Goal: Task Accomplishment & Management: Use online tool/utility

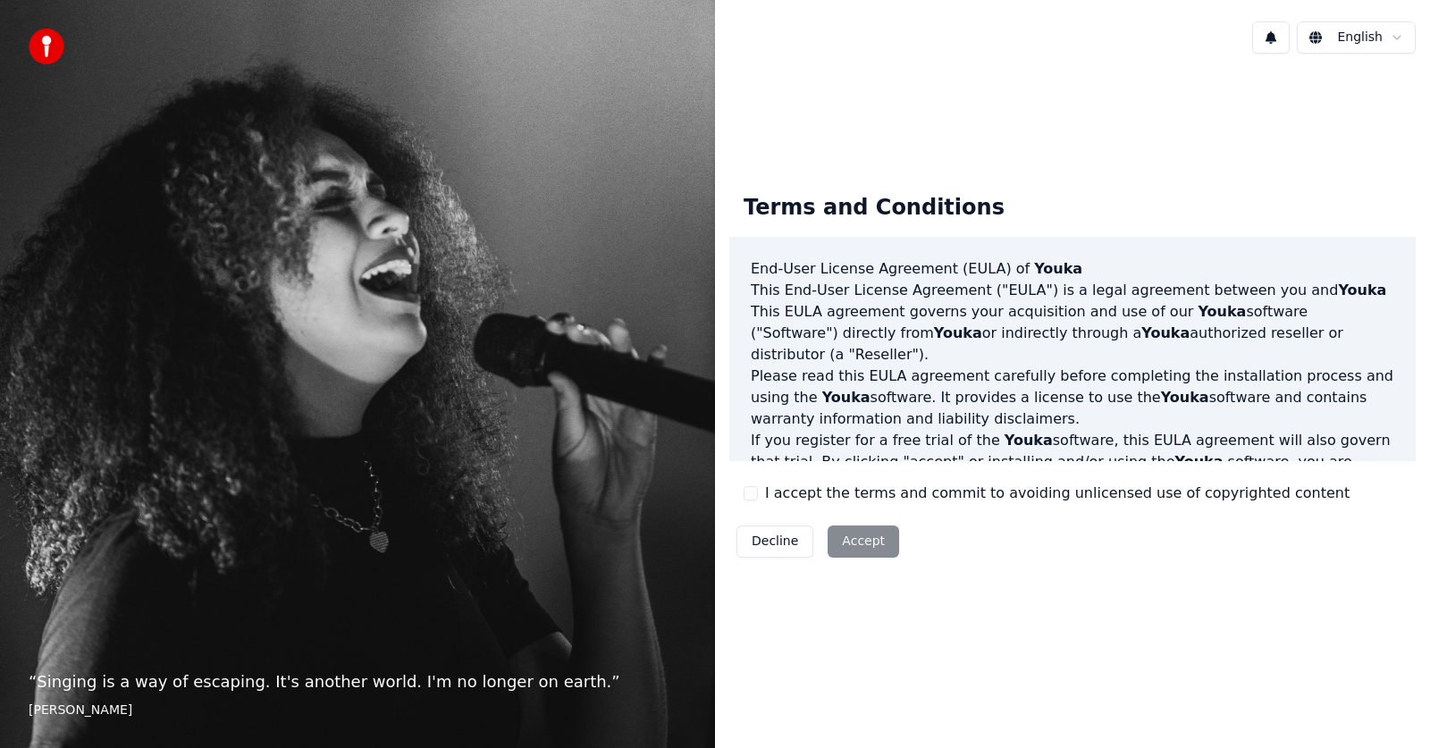
click at [765, 489] on label "I accept the terms and commit to avoiding unlicensed use of copyrighted content" at bounding box center [1057, 493] width 585 height 21
click at [758, 489] on button "I accept the terms and commit to avoiding unlicensed use of copyrighted content" at bounding box center [751, 493] width 14 height 14
click at [857, 543] on button "Accept" at bounding box center [864, 542] width 72 height 32
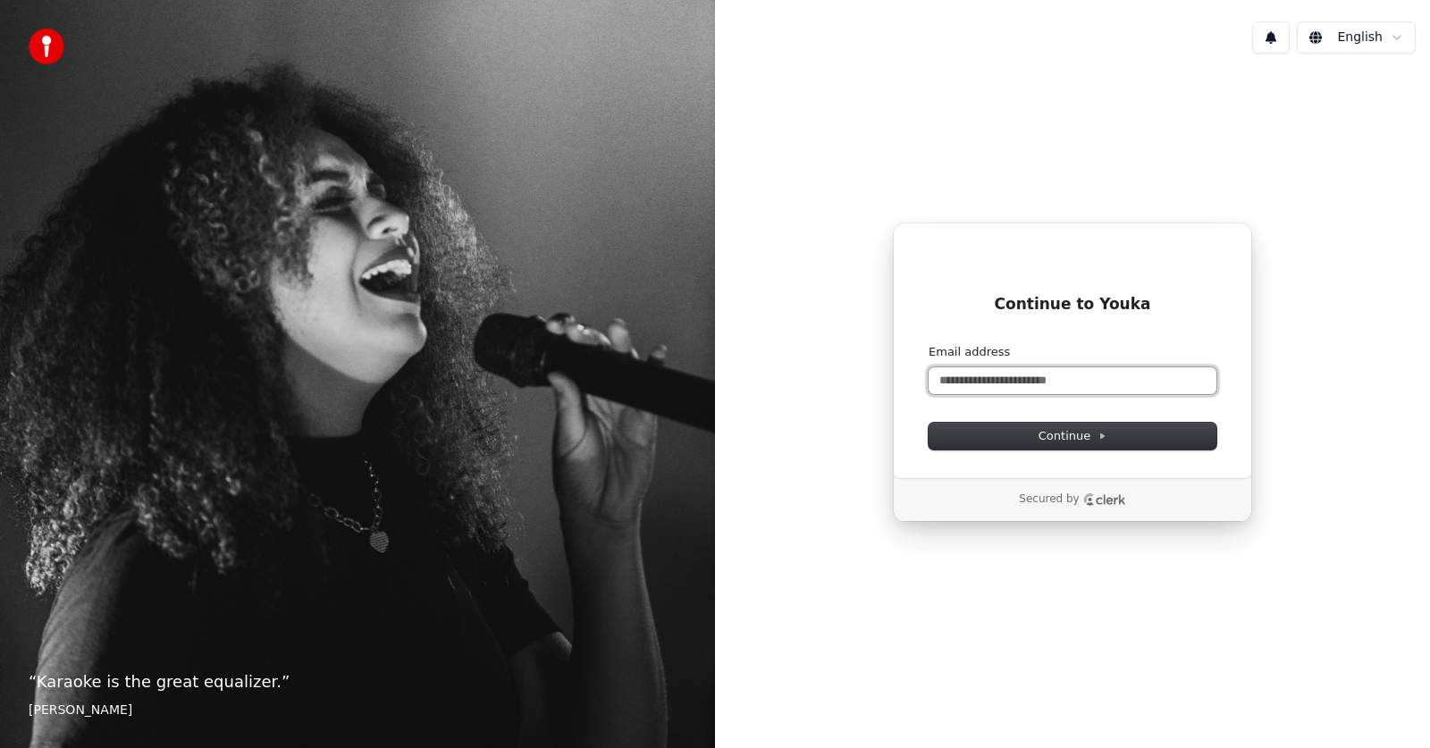
click at [991, 377] on input "Email address" at bounding box center [1073, 380] width 288 height 27
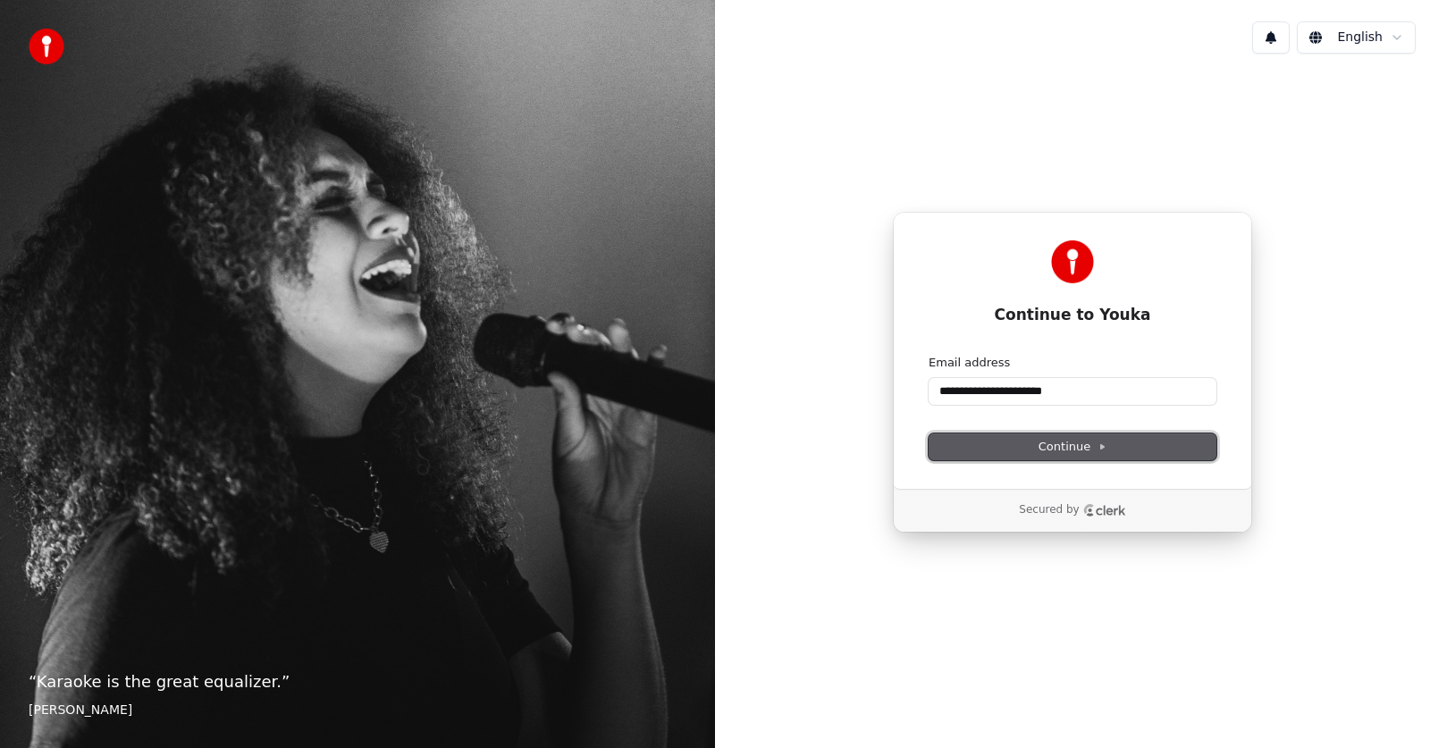
click at [1081, 451] on span "Continue" at bounding box center [1073, 447] width 68 height 16
type input "**********"
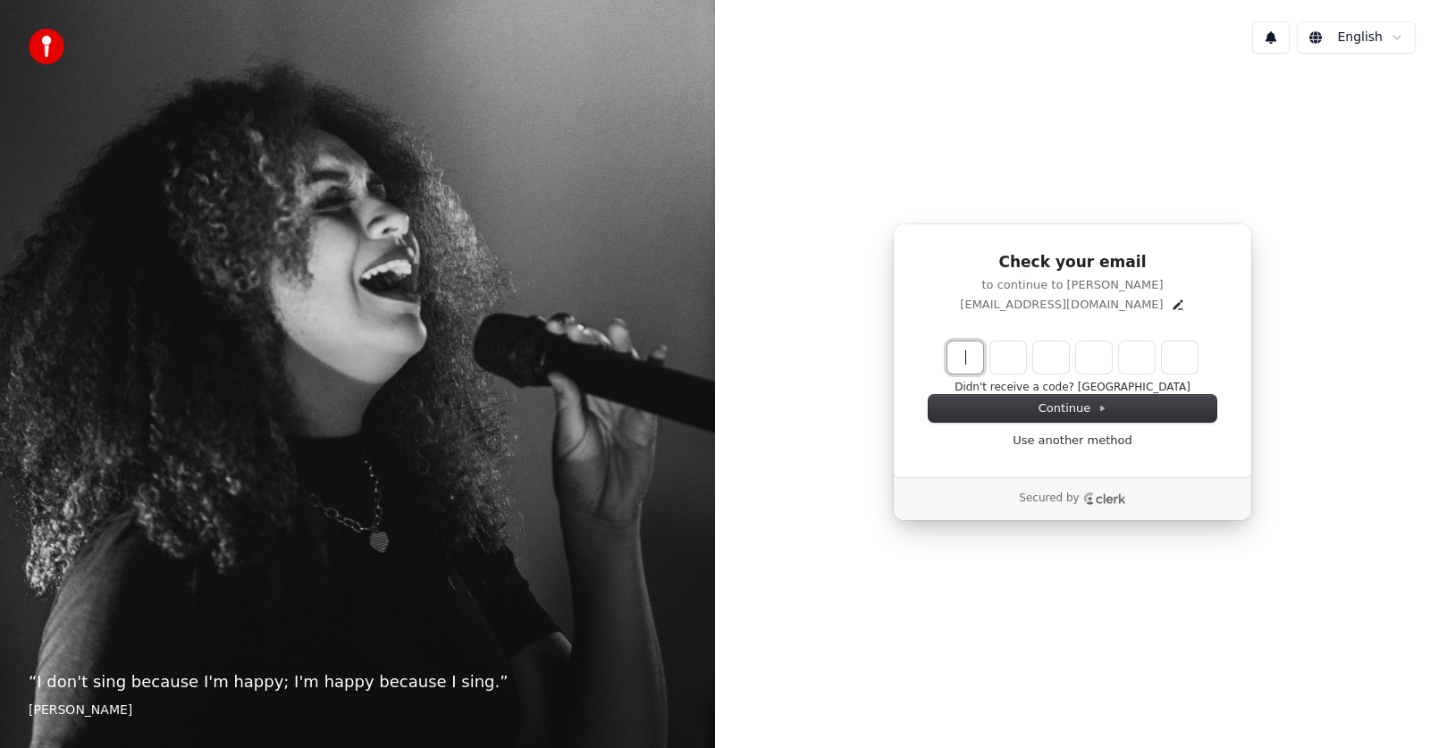
click at [978, 362] on input "Enter verification code" at bounding box center [1091, 357] width 286 height 32
type input "******"
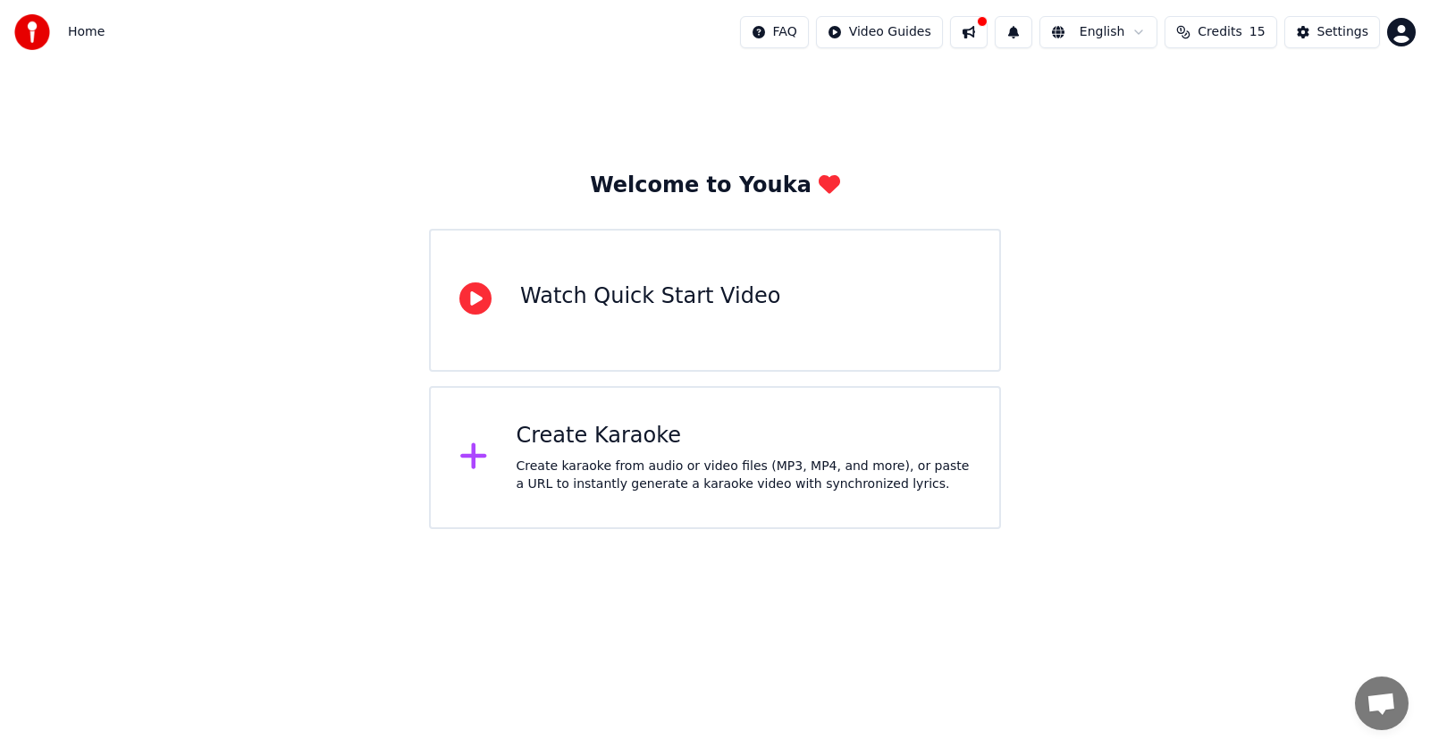
click at [577, 304] on div "Watch Quick Start Video" at bounding box center [650, 296] width 260 height 29
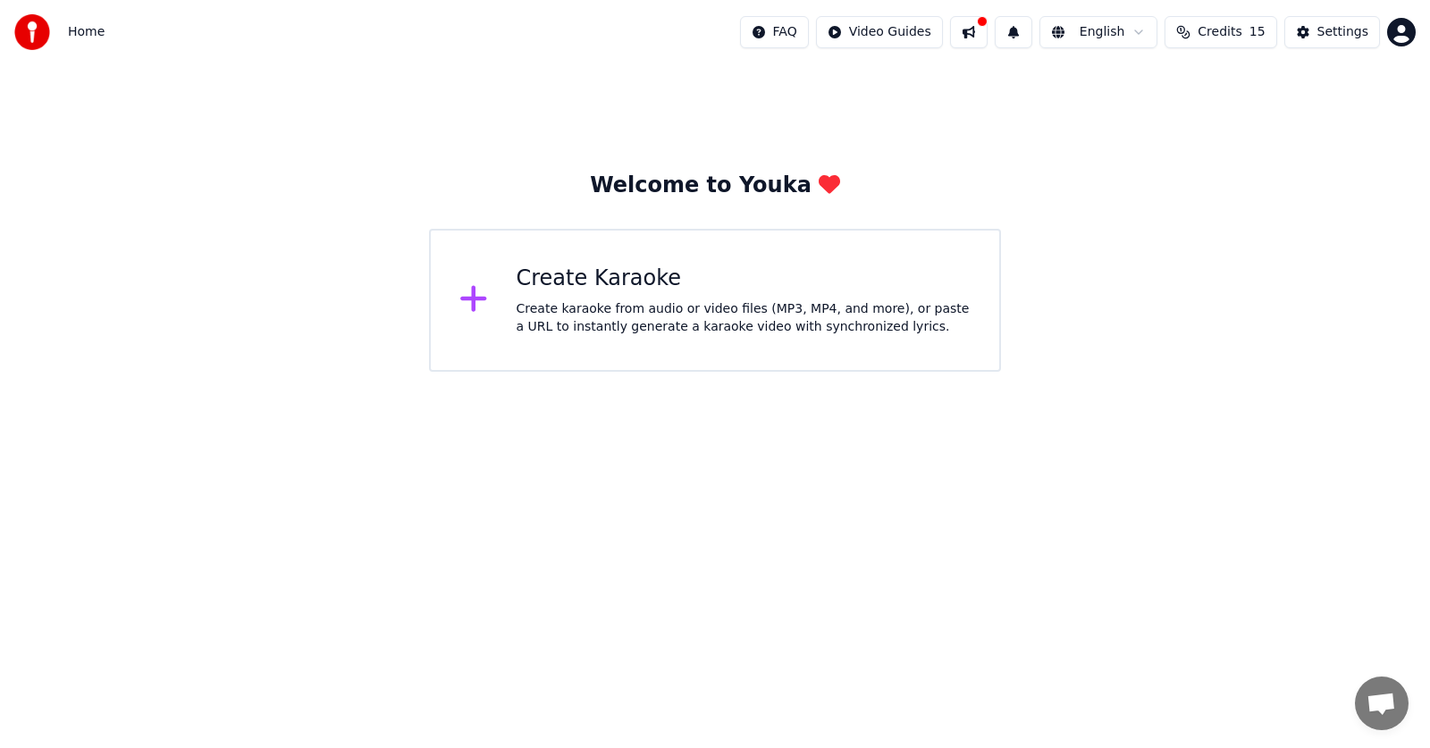
click at [648, 314] on div "Create karaoke from audio or video files (MP3, MP4, and more), or paste a URL t…" at bounding box center [744, 318] width 455 height 36
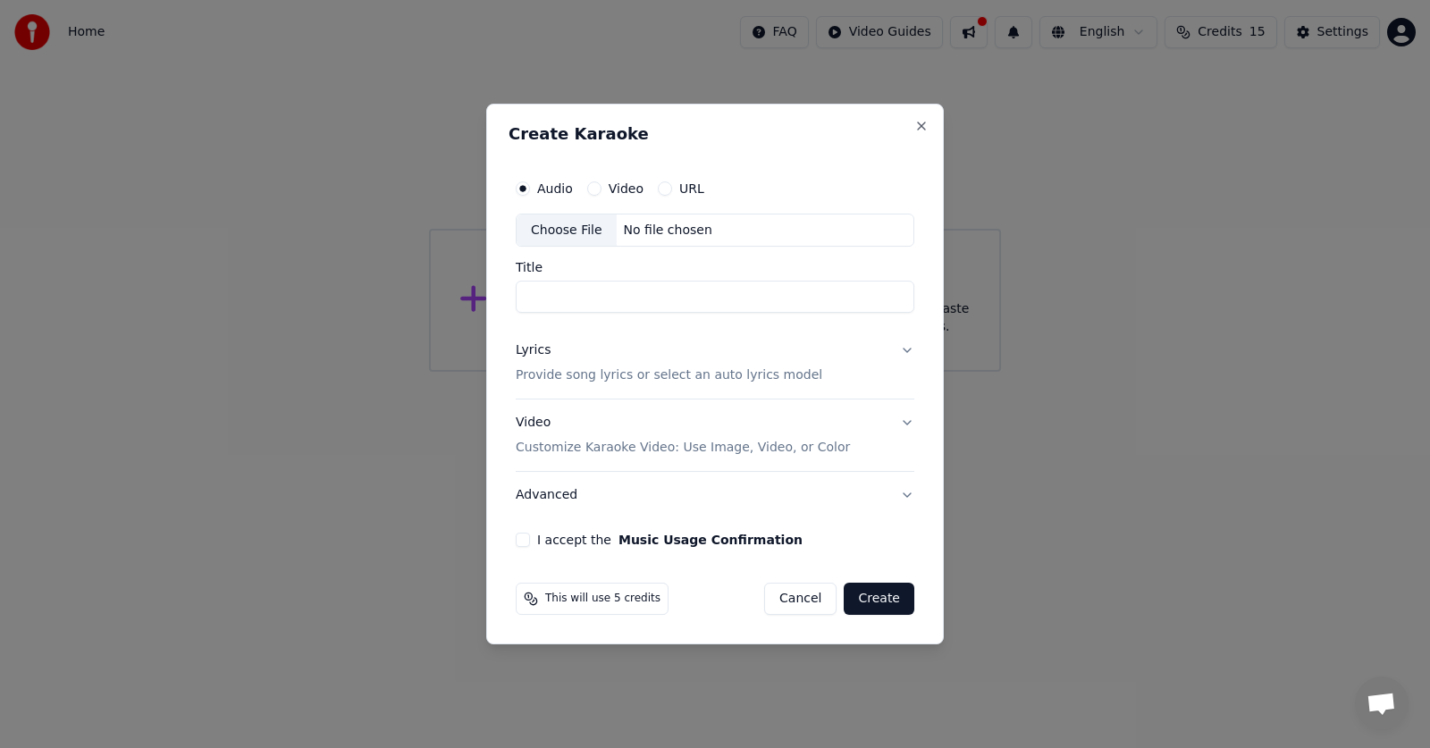
click at [695, 187] on label "URL" at bounding box center [691, 188] width 25 height 13
click at [672, 187] on button "URL" at bounding box center [665, 188] width 14 height 14
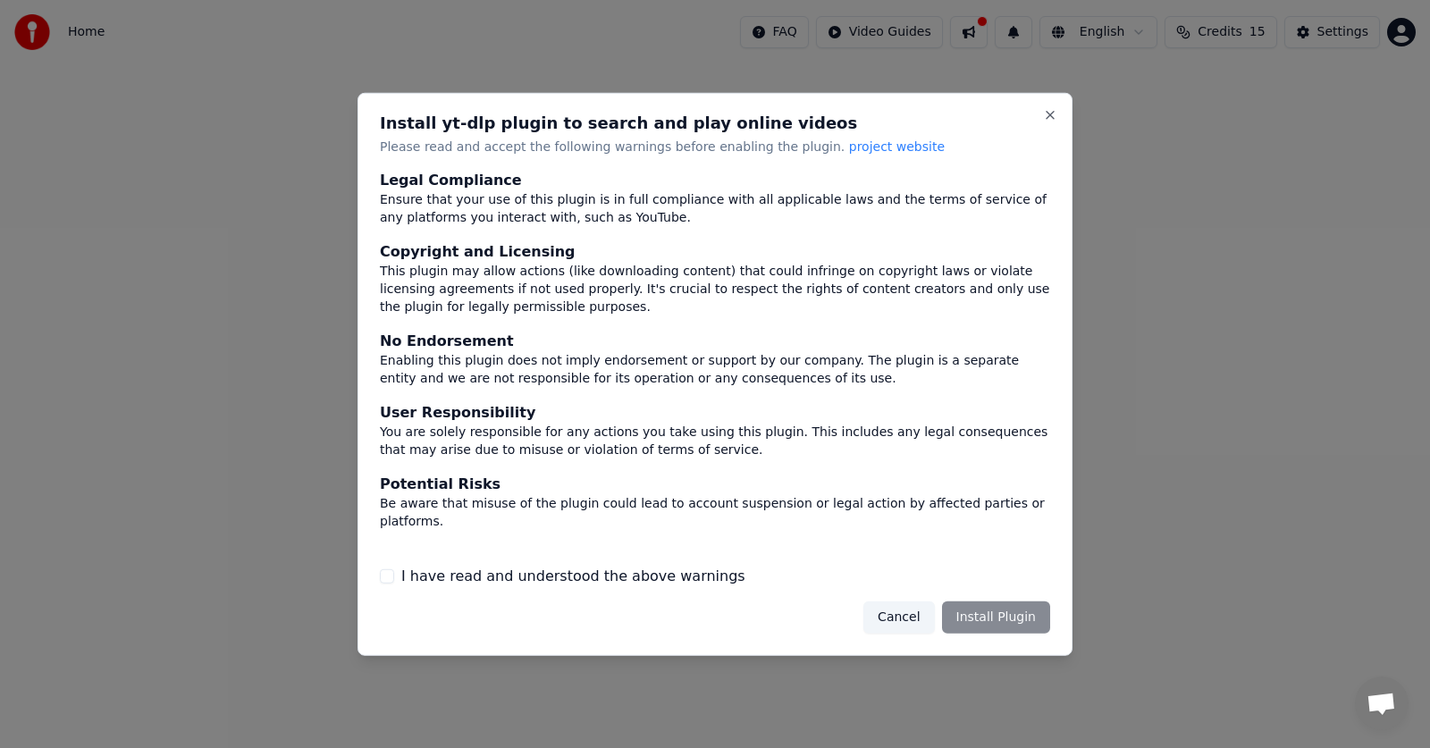
click at [1010, 620] on div "Cancel Install Plugin" at bounding box center [956, 618] width 187 height 32
click at [983, 620] on div "Cancel Install Plugin" at bounding box center [956, 618] width 187 height 32
click at [384, 576] on button "I have read and understood the above warnings" at bounding box center [387, 576] width 14 height 14
click at [1015, 626] on button "Install Plugin" at bounding box center [996, 618] width 108 height 32
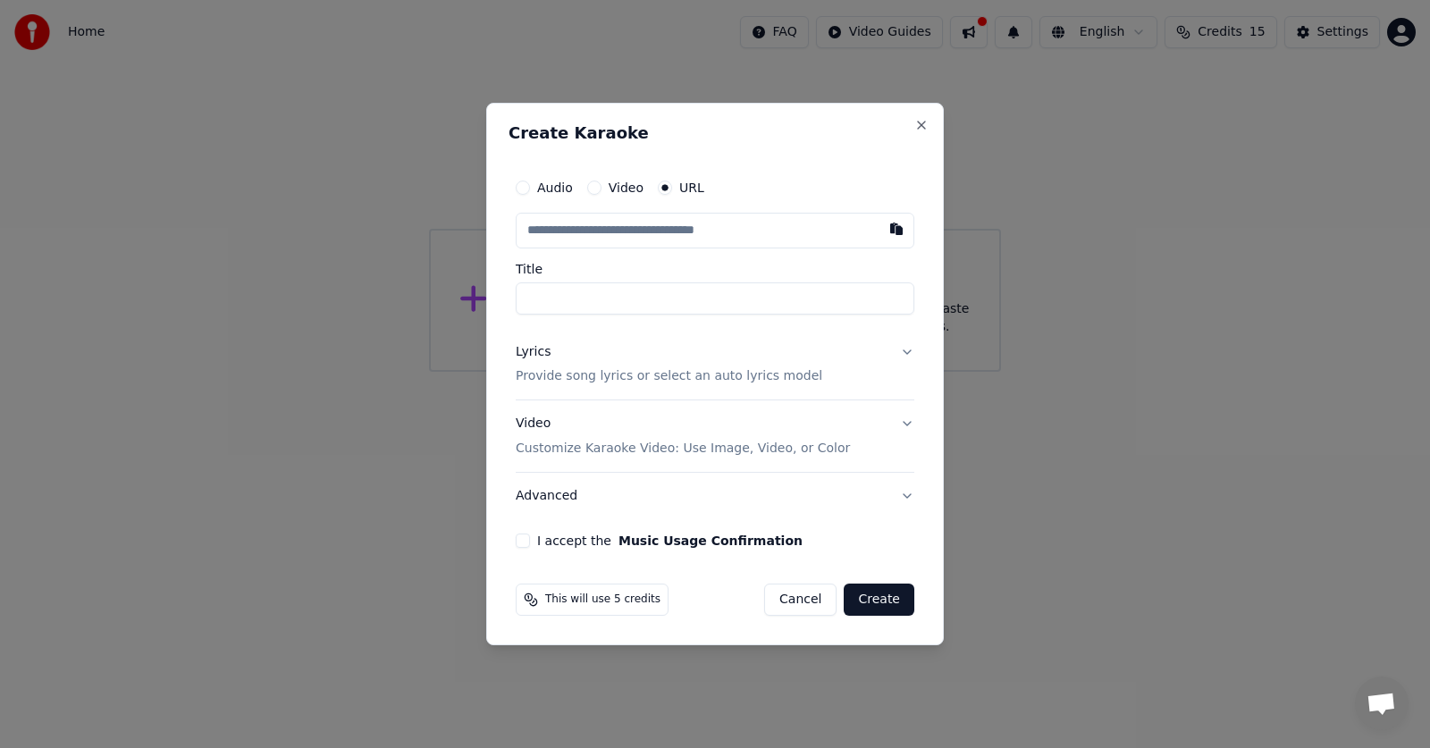
click at [636, 223] on input "text" at bounding box center [715, 231] width 399 height 36
click at [678, 238] on input "text" at bounding box center [715, 231] width 399 height 36
paste input "**********"
type input "**********"
click at [644, 297] on input "Title" at bounding box center [715, 298] width 399 height 32
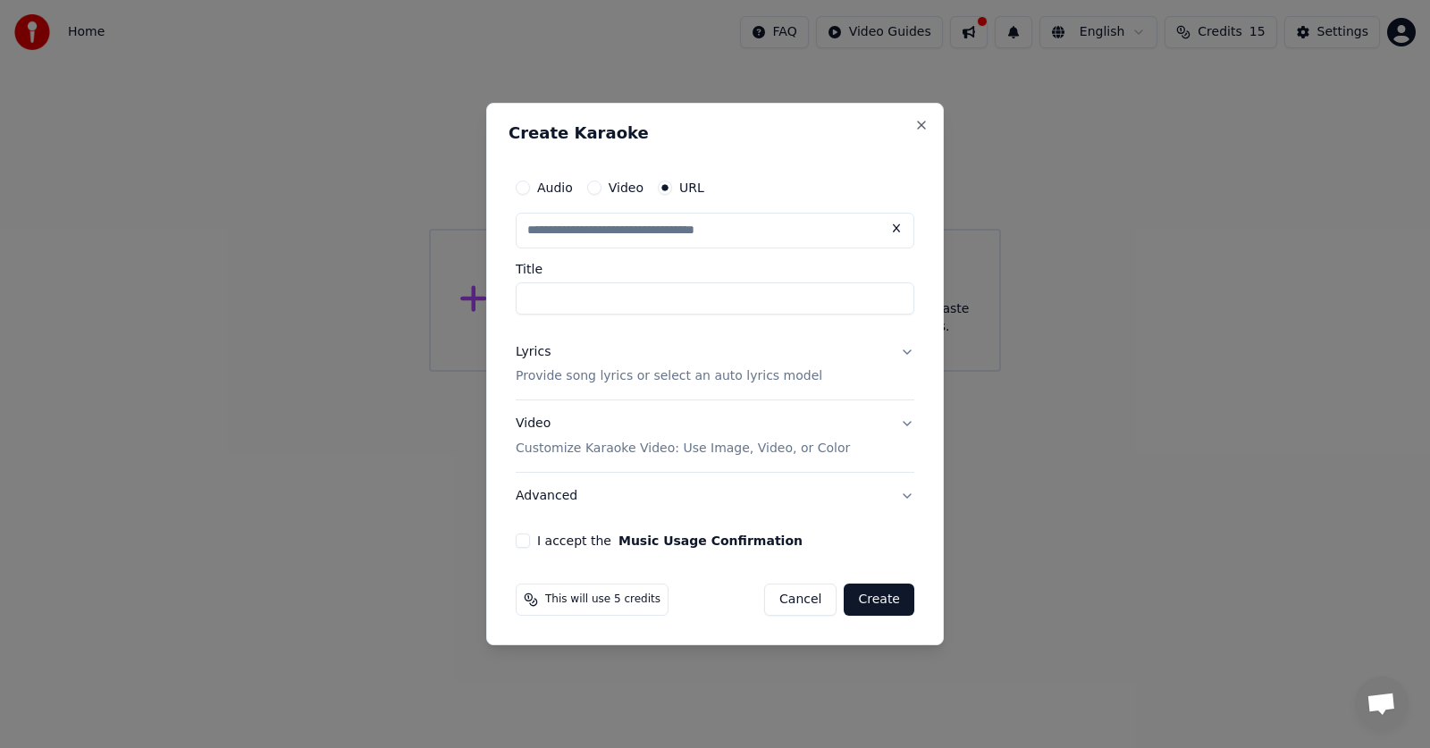
type input "**********"
click at [710, 381] on p "Provide song lyrics or select an auto lyrics model" at bounding box center [669, 377] width 307 height 18
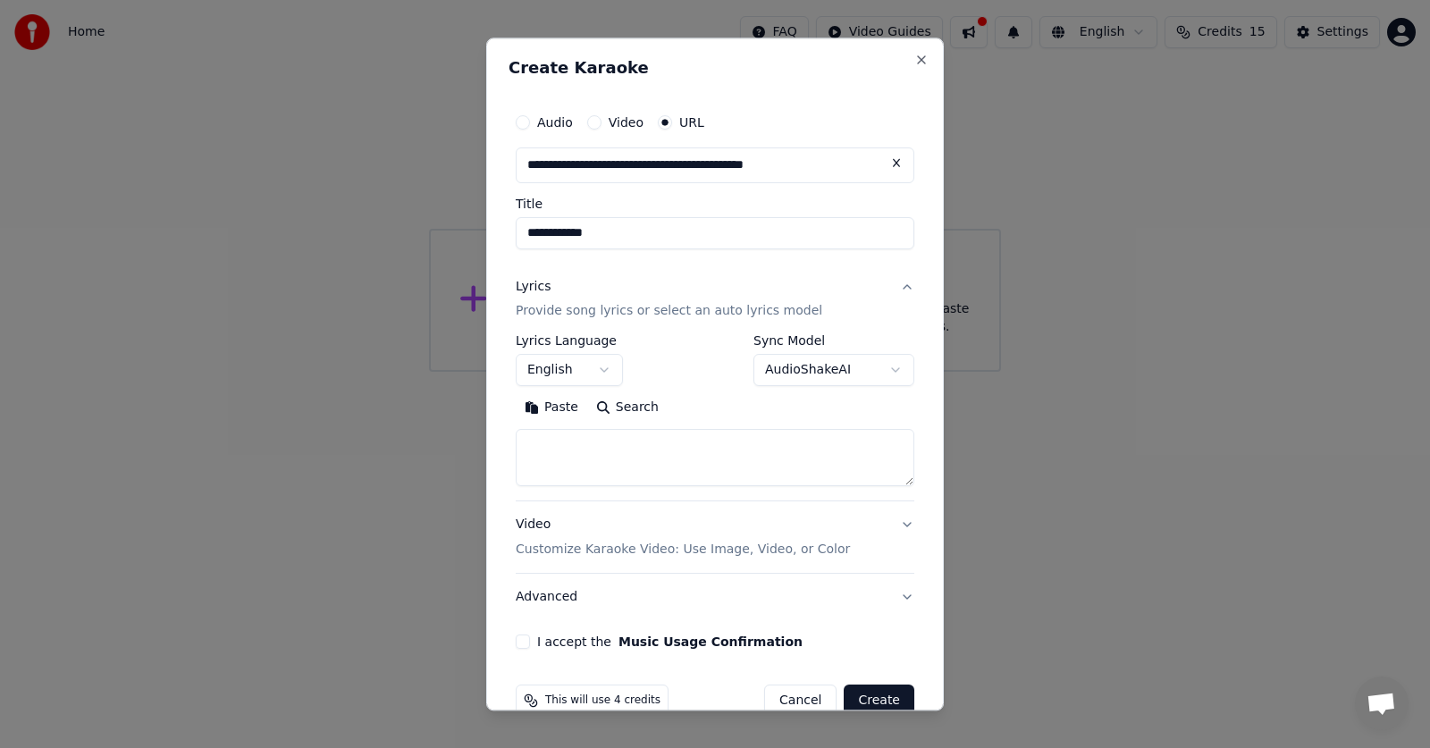
click at [596, 368] on button "English" at bounding box center [569, 371] width 107 height 32
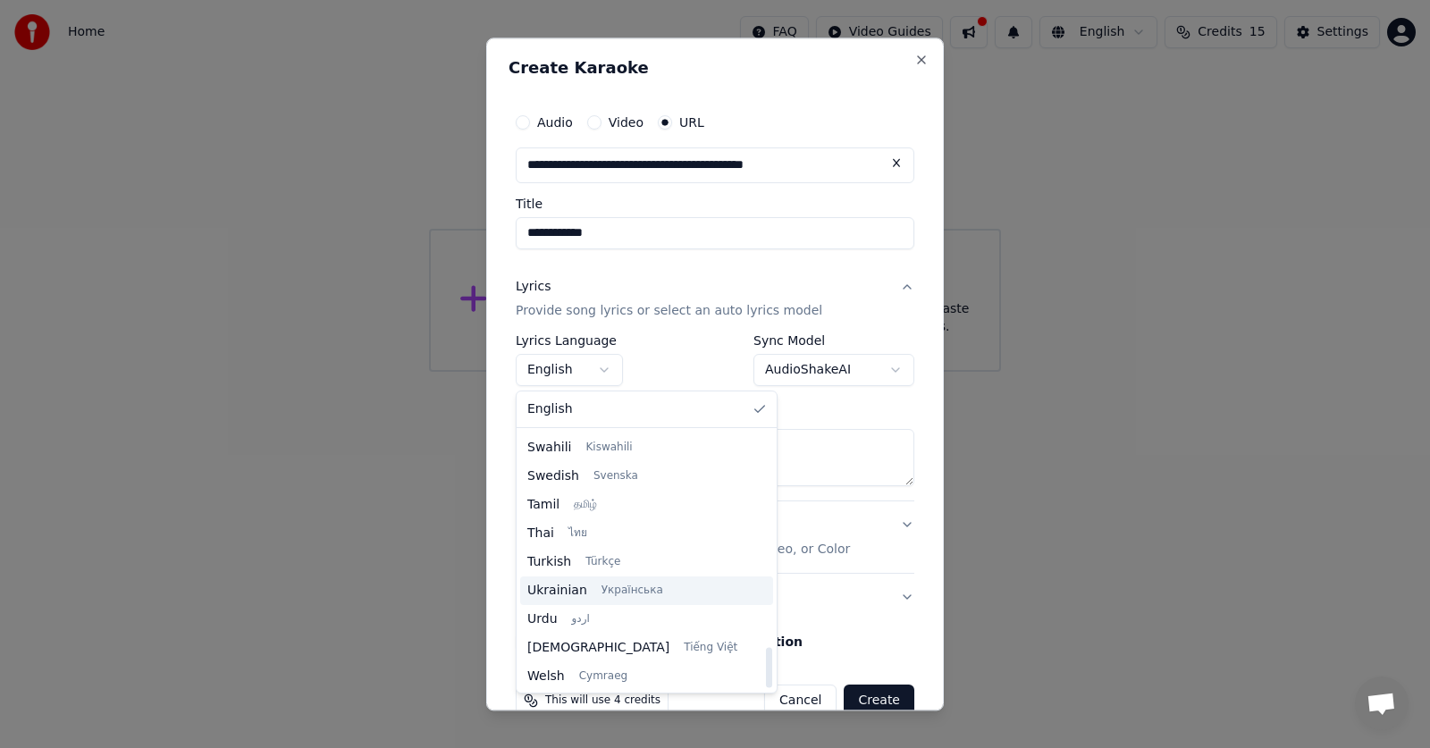
scroll to position [1372, 0]
select select "**"
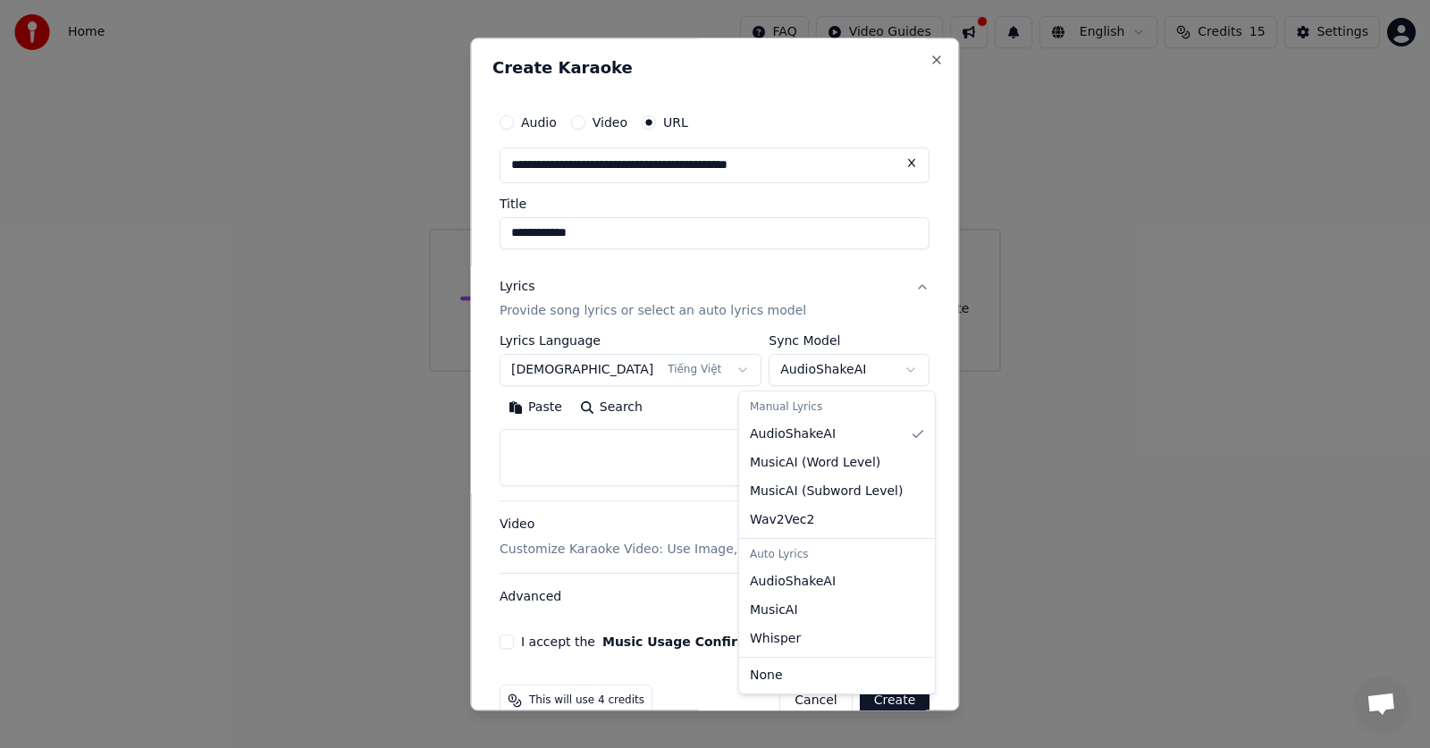
click at [879, 372] on body "**********" at bounding box center [715, 186] width 1430 height 372
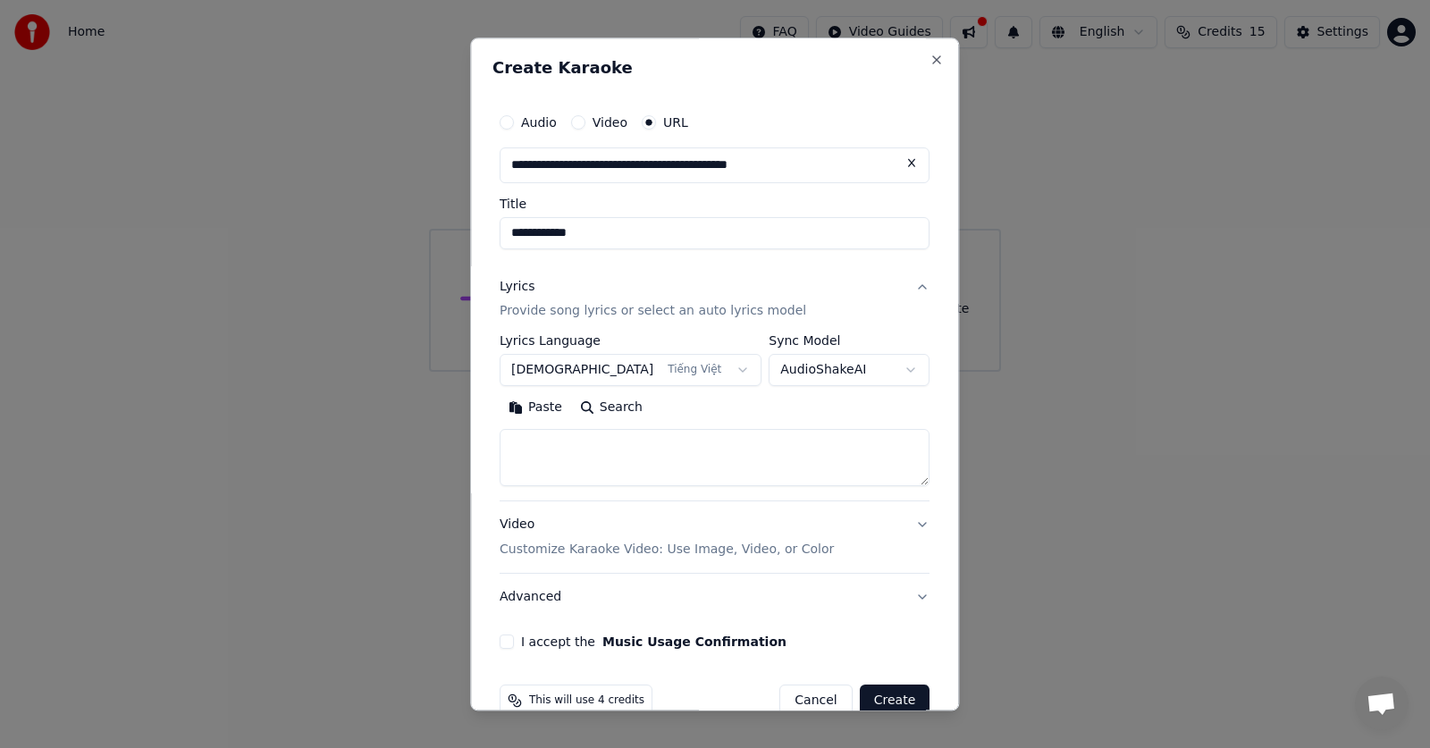
click at [879, 372] on body "**********" at bounding box center [715, 186] width 1430 height 372
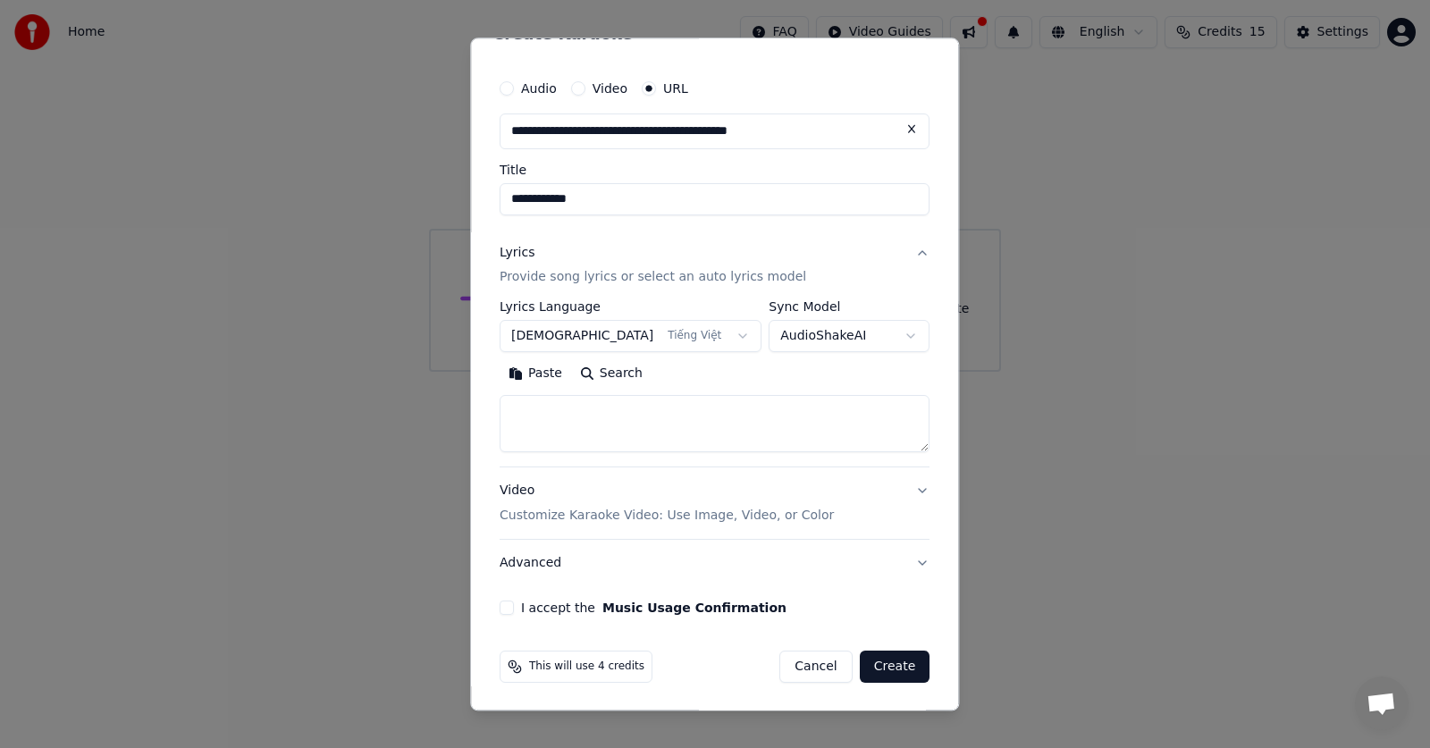
scroll to position [36, 0]
click at [886, 487] on button "Video Customize Karaoke Video: Use Image, Video, or Color" at bounding box center [715, 503] width 430 height 72
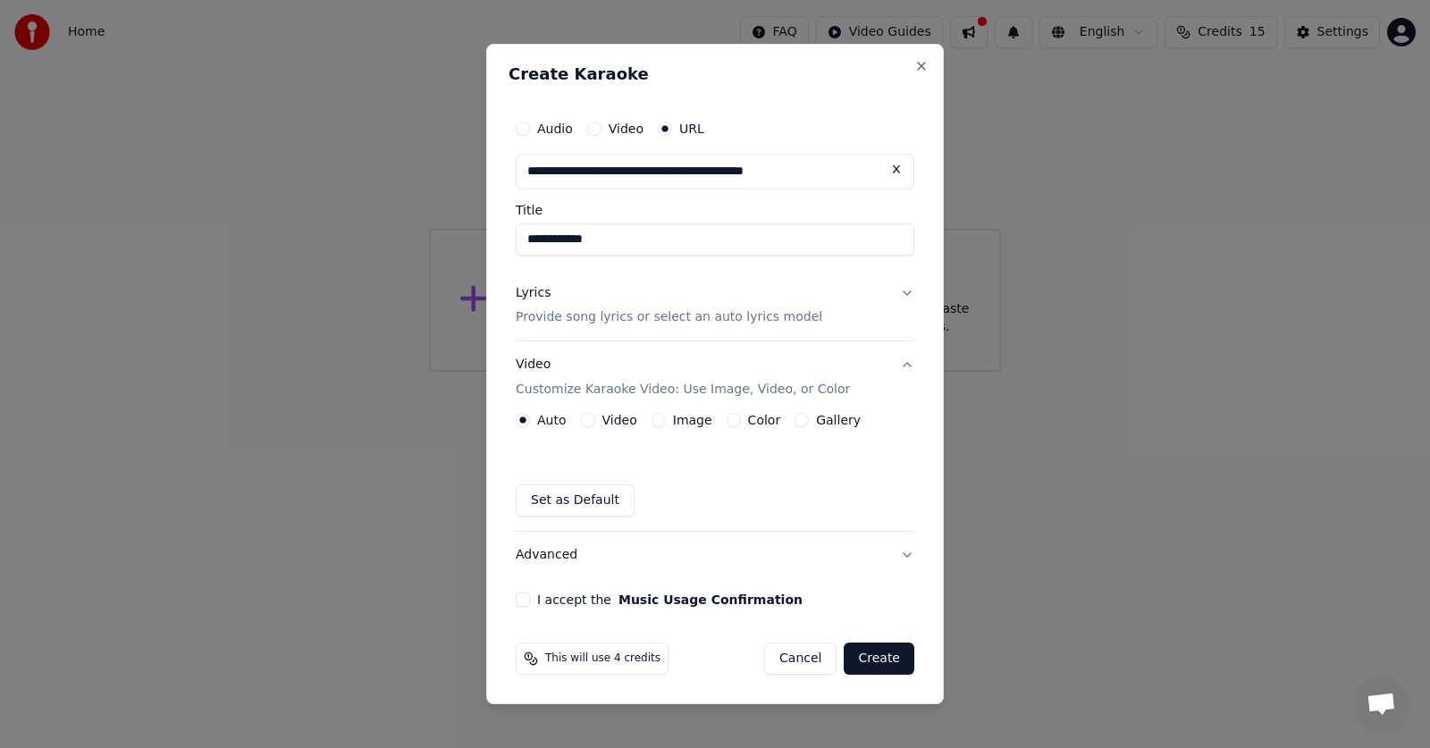
click at [602, 417] on label "Video" at bounding box center [619, 420] width 35 height 13
click at [595, 417] on button "Video" at bounding box center [588, 420] width 14 height 14
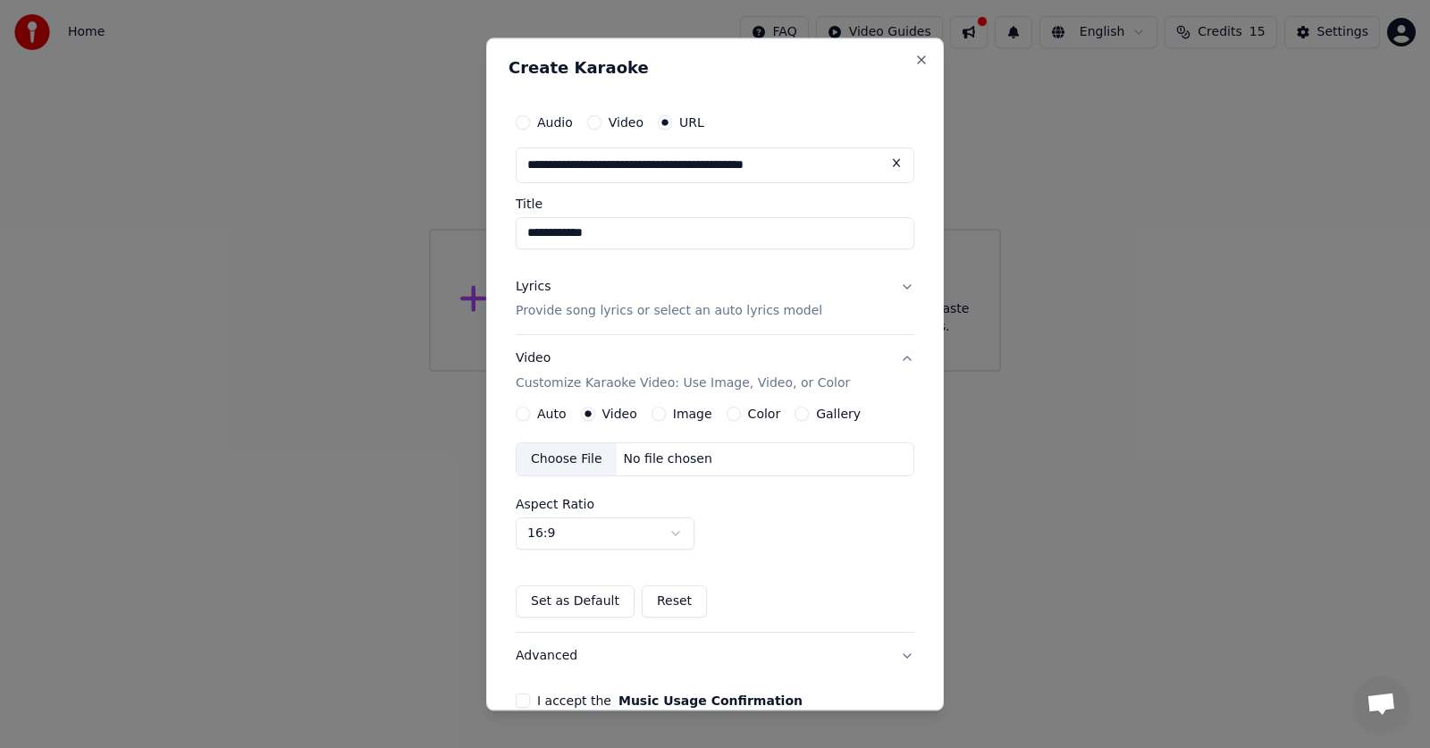
click at [528, 412] on button "Auto" at bounding box center [523, 415] width 14 height 14
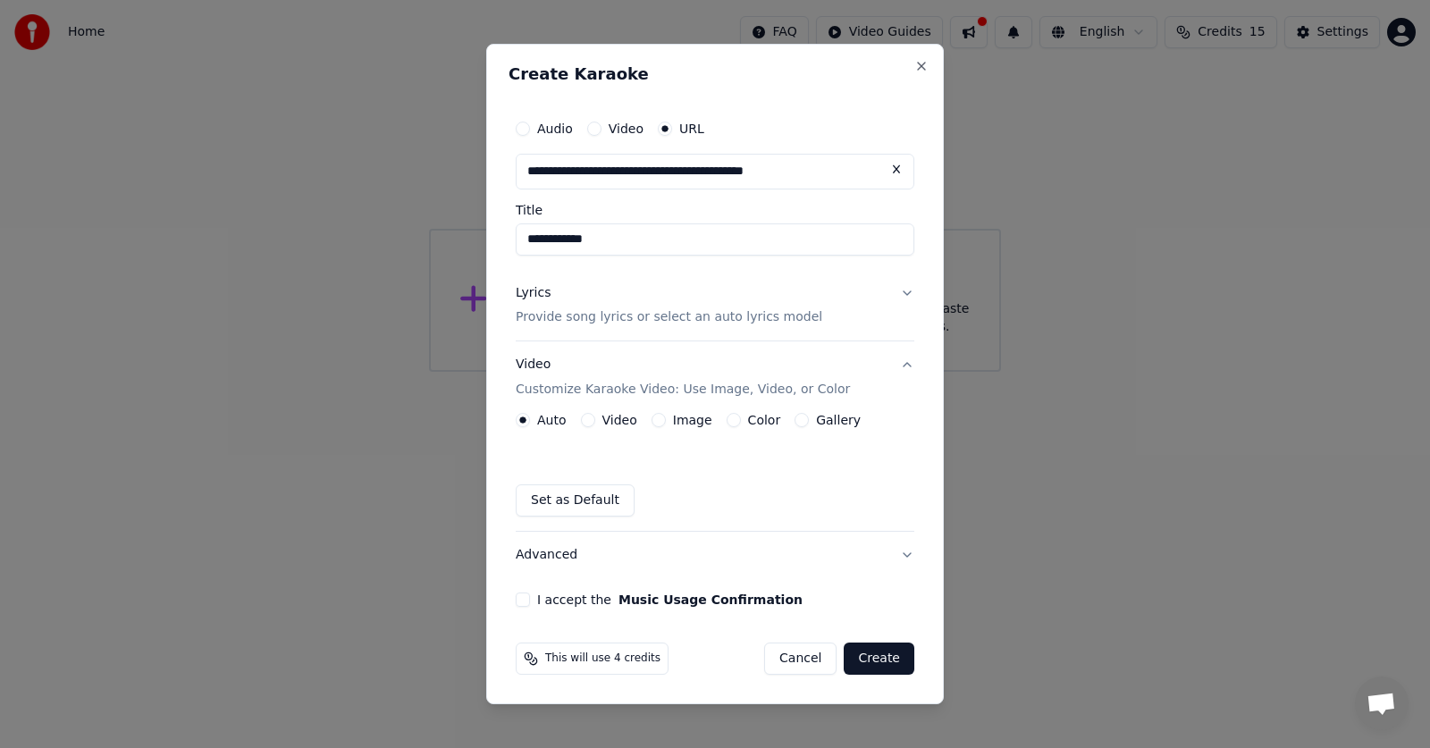
click at [584, 420] on button "Video" at bounding box center [588, 420] width 14 height 14
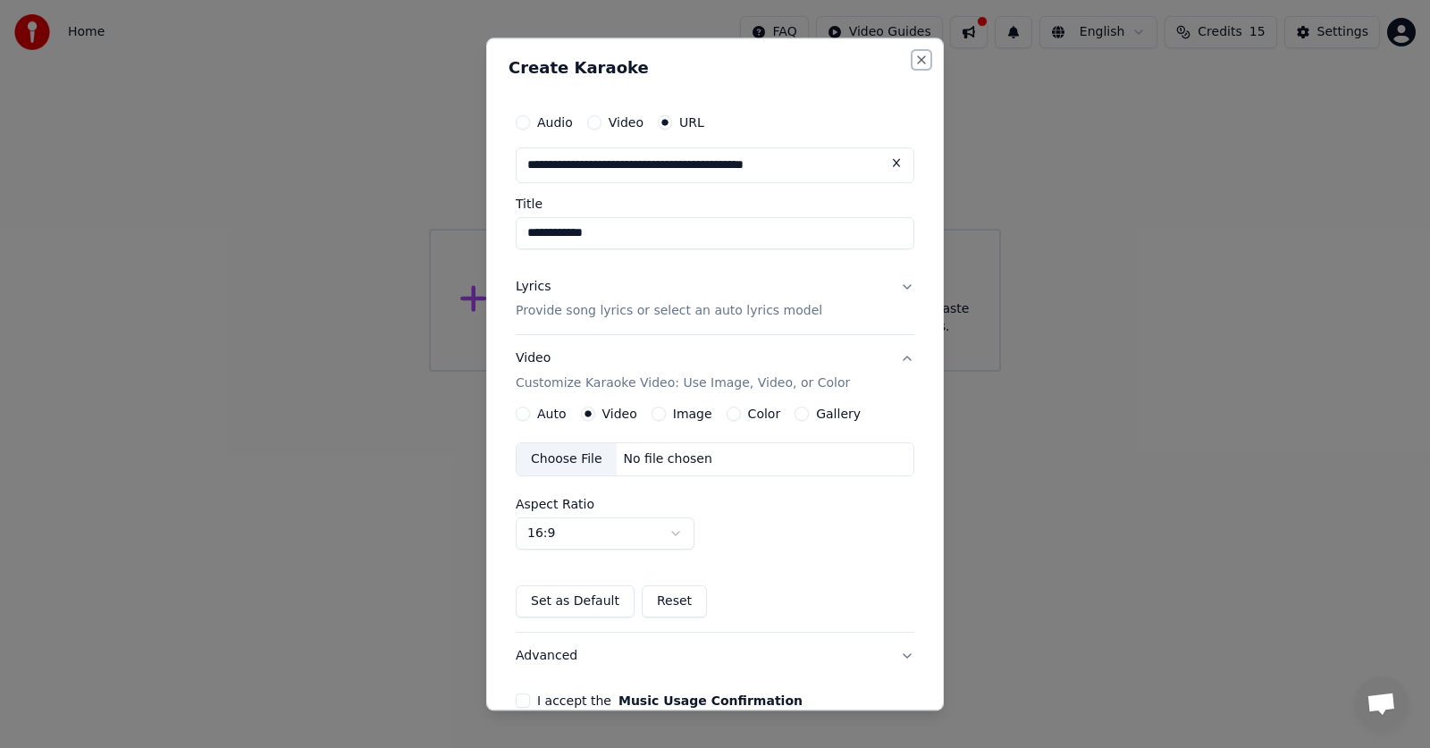
click at [914, 63] on button "Close" at bounding box center [921, 60] width 14 height 14
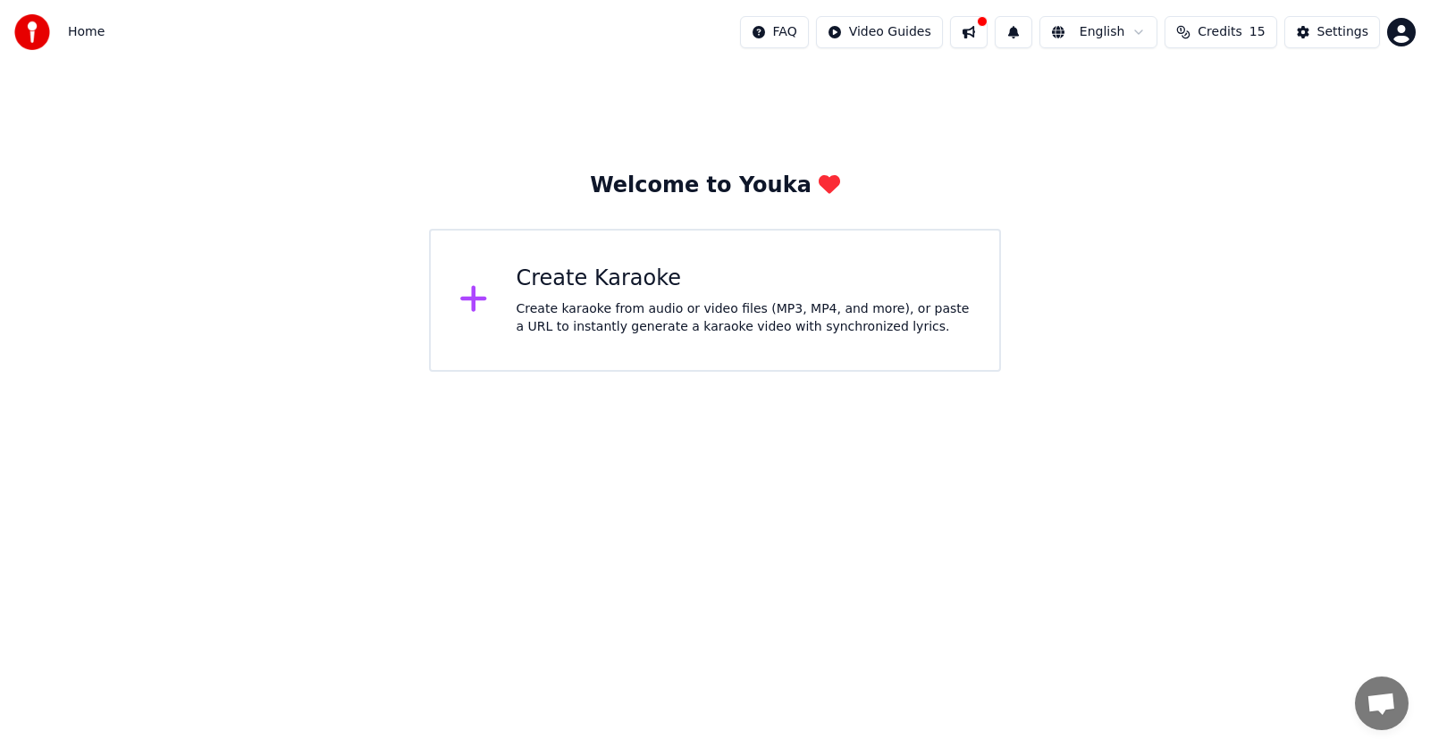
click at [910, 27] on html "Home FAQ Video Guides English Credits 15 Settings Welcome to Youka Create Karao…" at bounding box center [715, 186] width 1430 height 372
click at [911, 103] on div "Lyrics Sync Guide" at bounding box center [906, 99] width 125 height 29
click at [916, 25] on html "Home FAQ Video Guides English Credits 15 Settings Welcome to Youka Create Karao…" at bounding box center [715, 186] width 1430 height 372
click at [912, 77] on div "Quick Start Guide" at bounding box center [906, 70] width 125 height 29
click at [694, 303] on div "Create karaoke from audio or video files (MP3, MP4, and more), or paste a URL t…" at bounding box center [744, 318] width 455 height 36
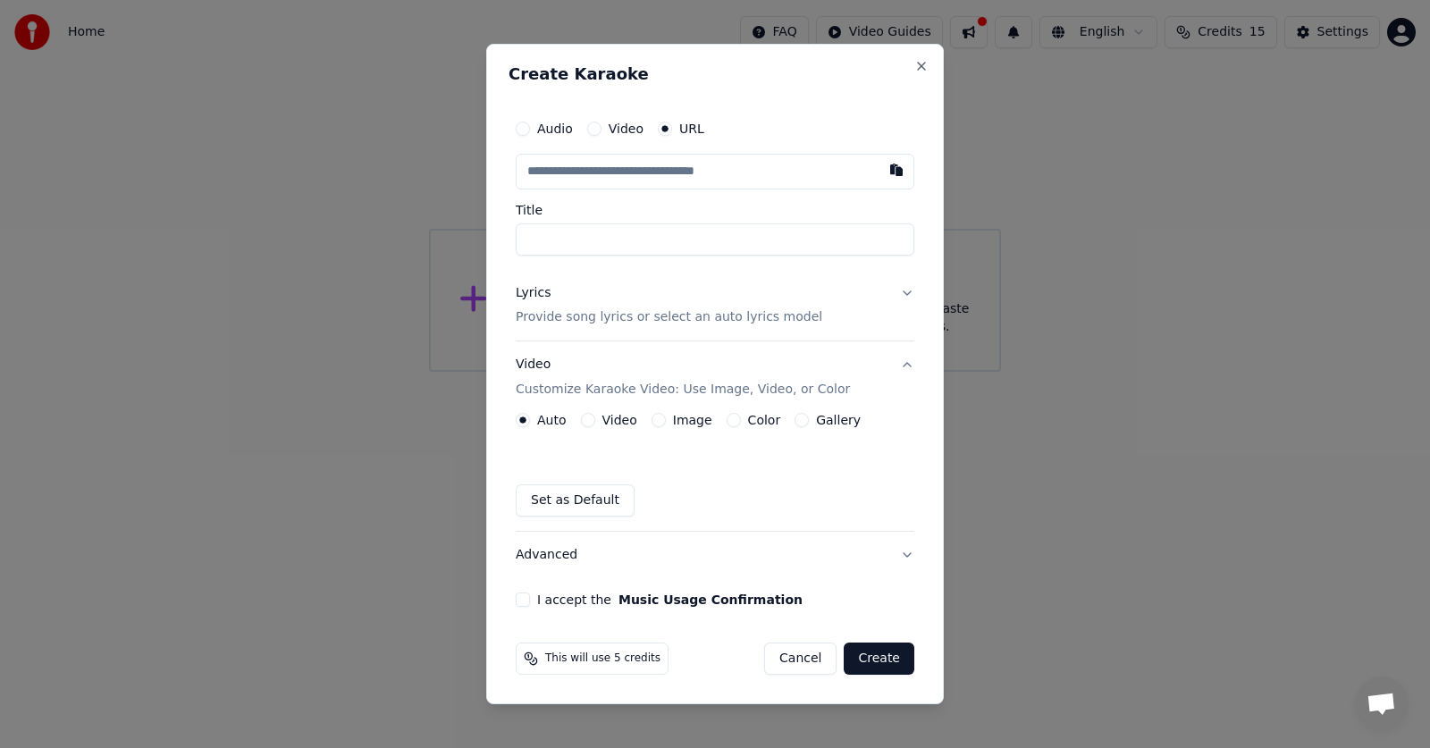
click at [684, 123] on label "URL" at bounding box center [691, 128] width 25 height 13
click at [672, 123] on button "URL" at bounding box center [665, 129] width 14 height 14
click at [674, 175] on input "text" at bounding box center [715, 172] width 399 height 36
paste input "**********"
type input "**********"
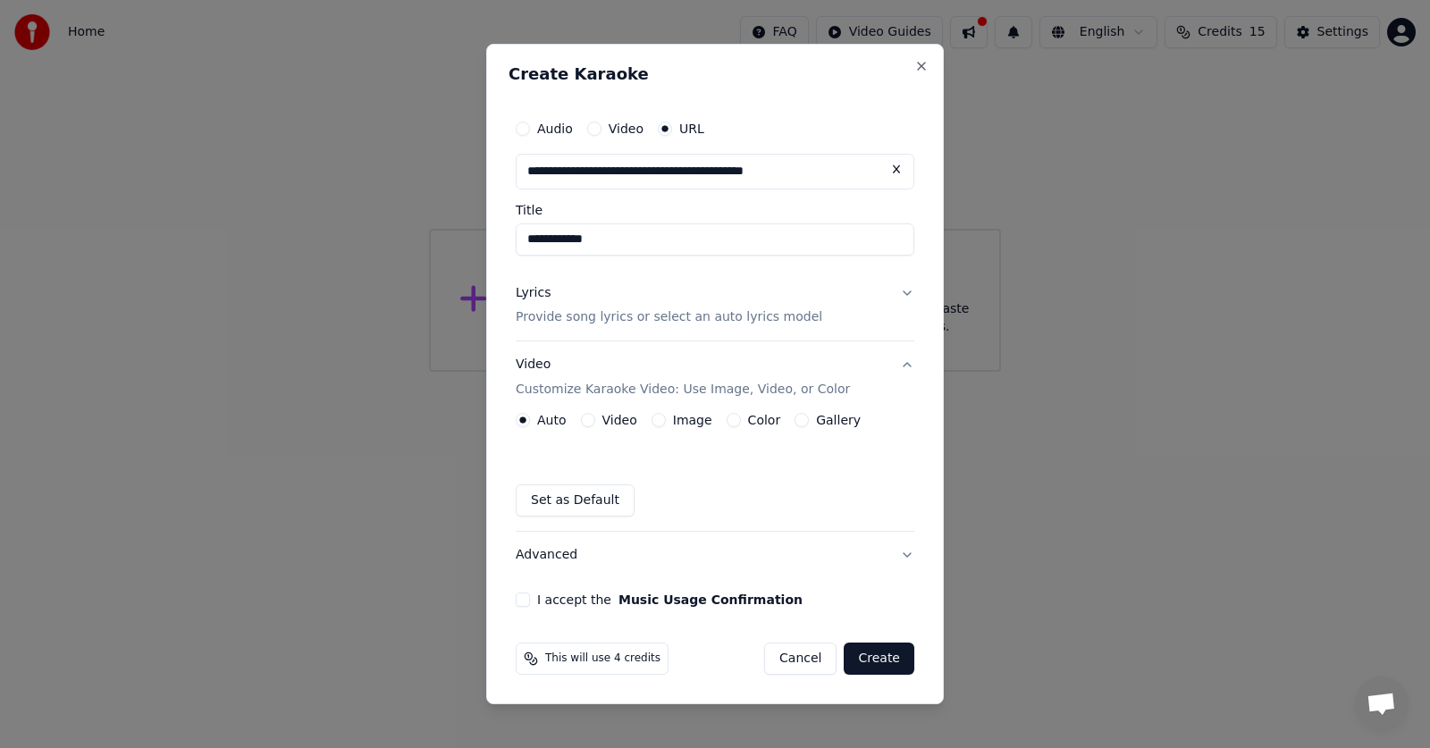
type input "**********"
click at [552, 312] on p "Provide song lyrics or select an auto lyrics model" at bounding box center [669, 318] width 307 height 18
type input "**********"
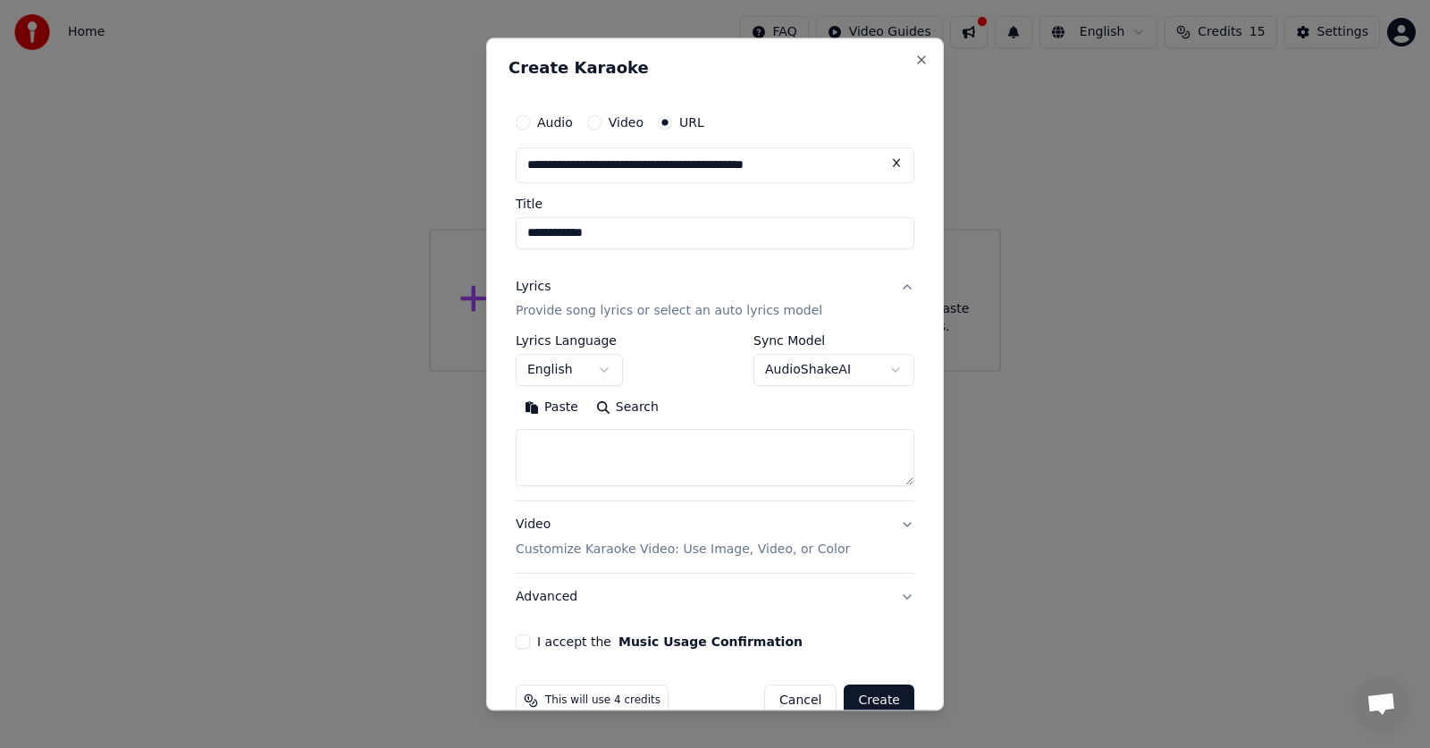
click at [892, 286] on button "Lyrics Provide song lyrics or select an auto lyrics model" at bounding box center [715, 300] width 399 height 72
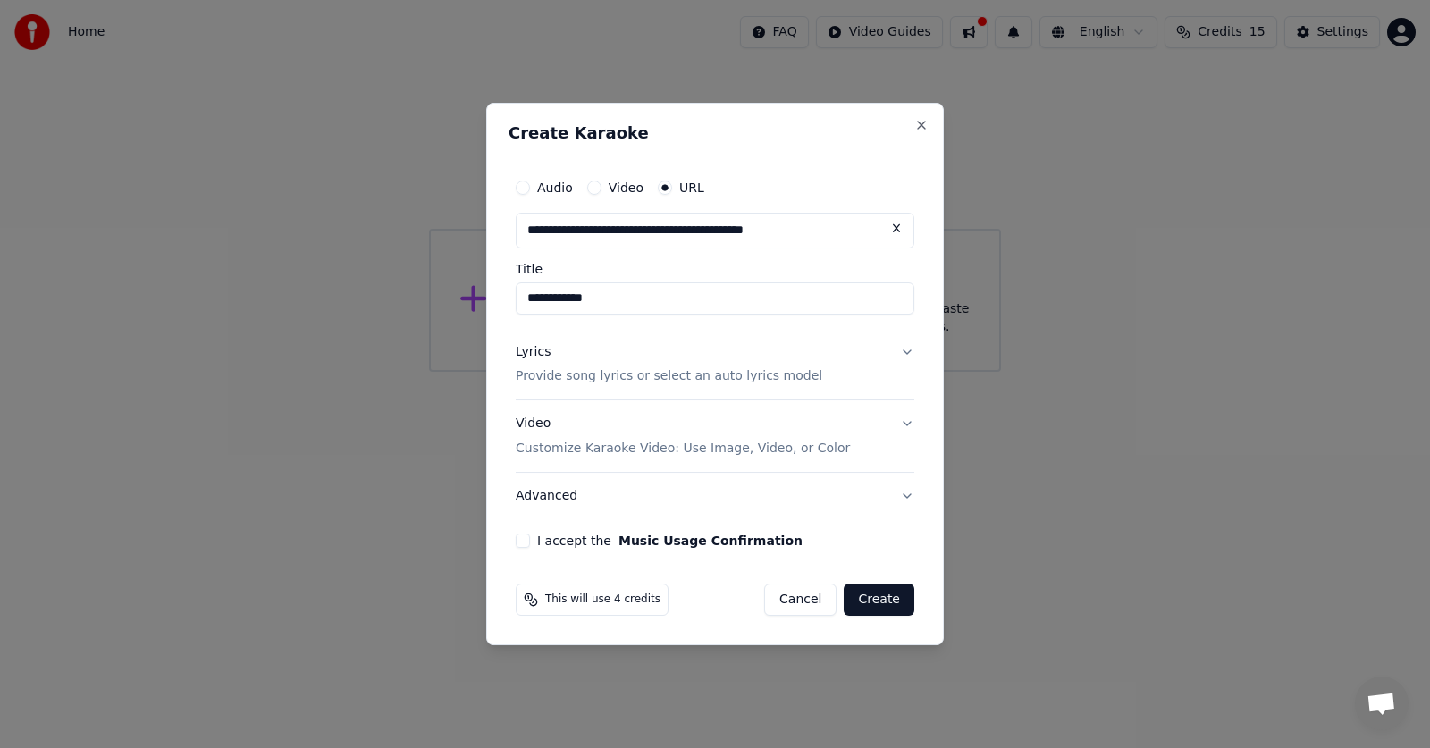
click at [659, 375] on p "Provide song lyrics or select an auto lyrics model" at bounding box center [669, 377] width 307 height 18
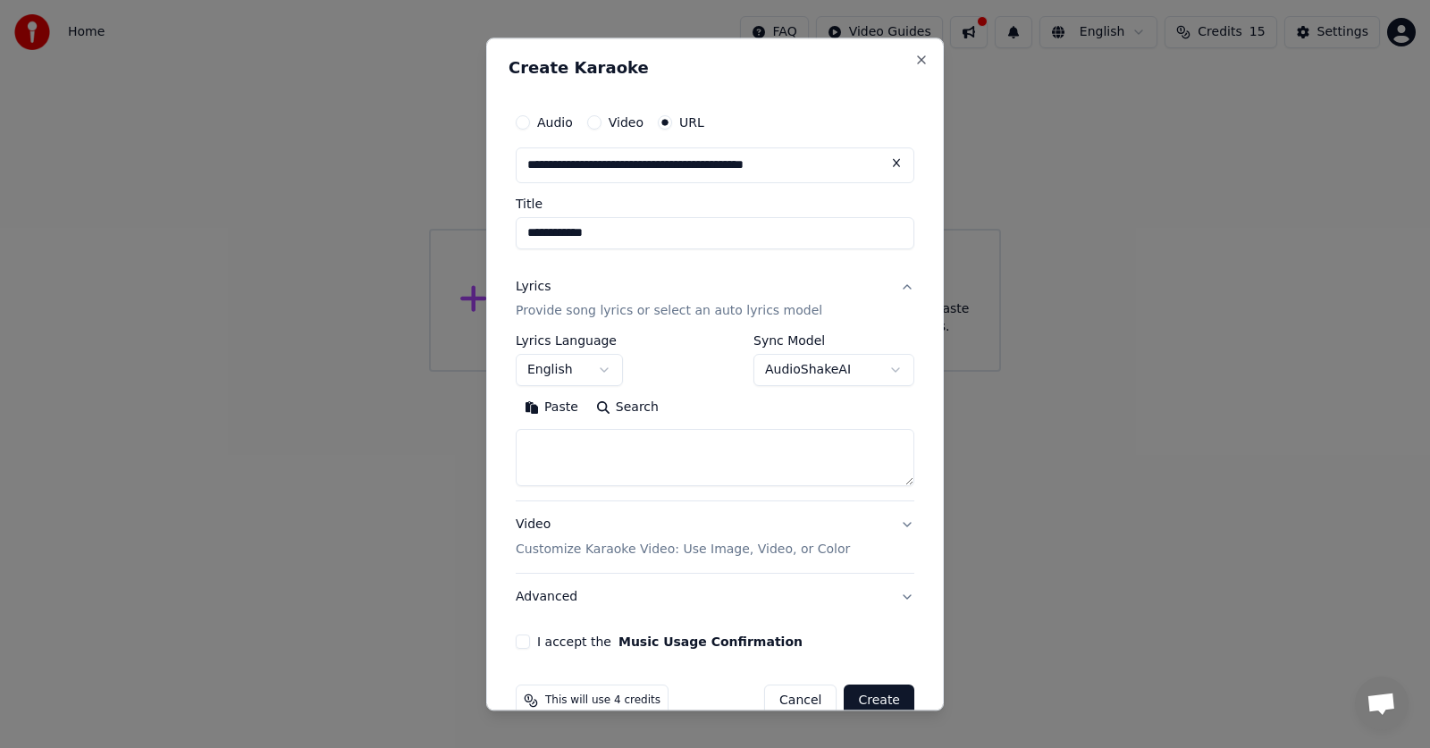
click at [533, 282] on div "Lyrics" at bounding box center [533, 287] width 35 height 18
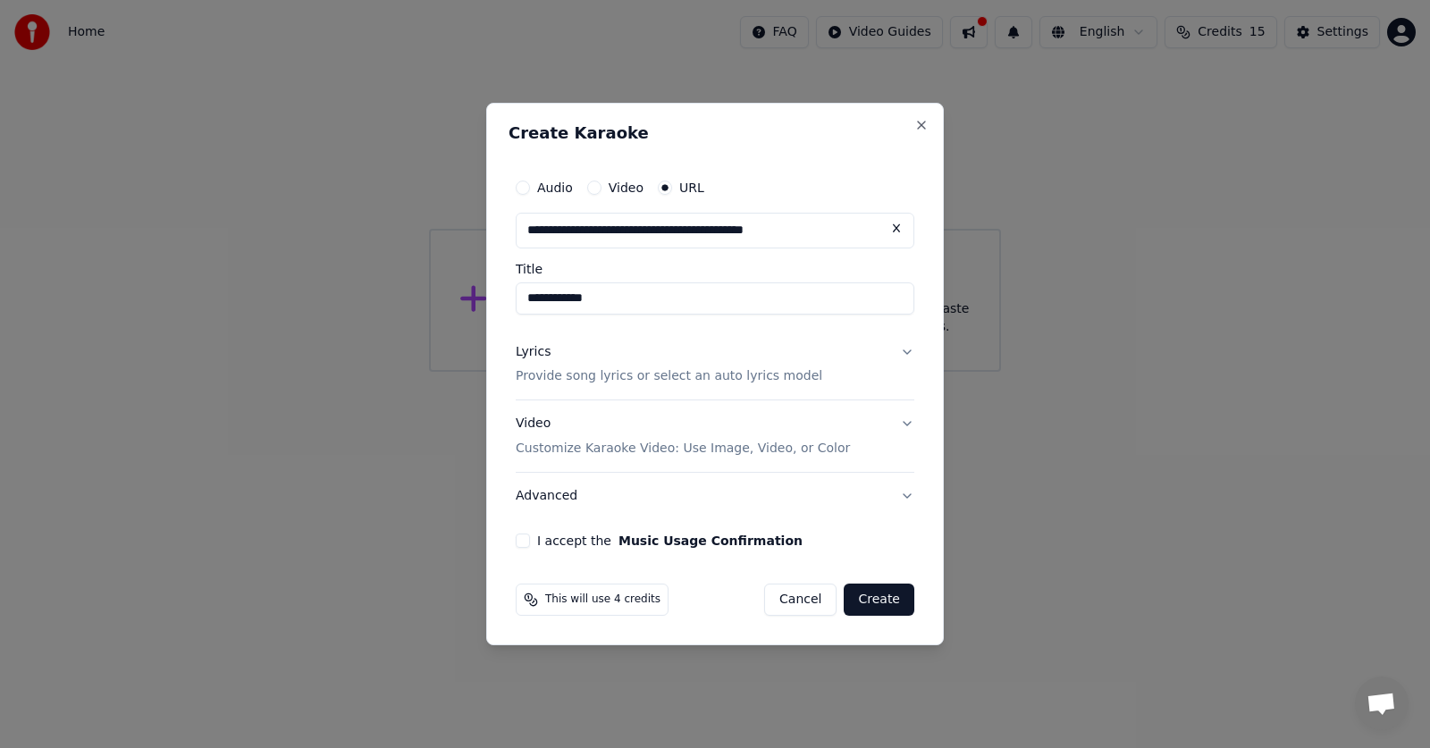
click at [567, 381] on p "Provide song lyrics or select an auto lyrics model" at bounding box center [669, 377] width 307 height 18
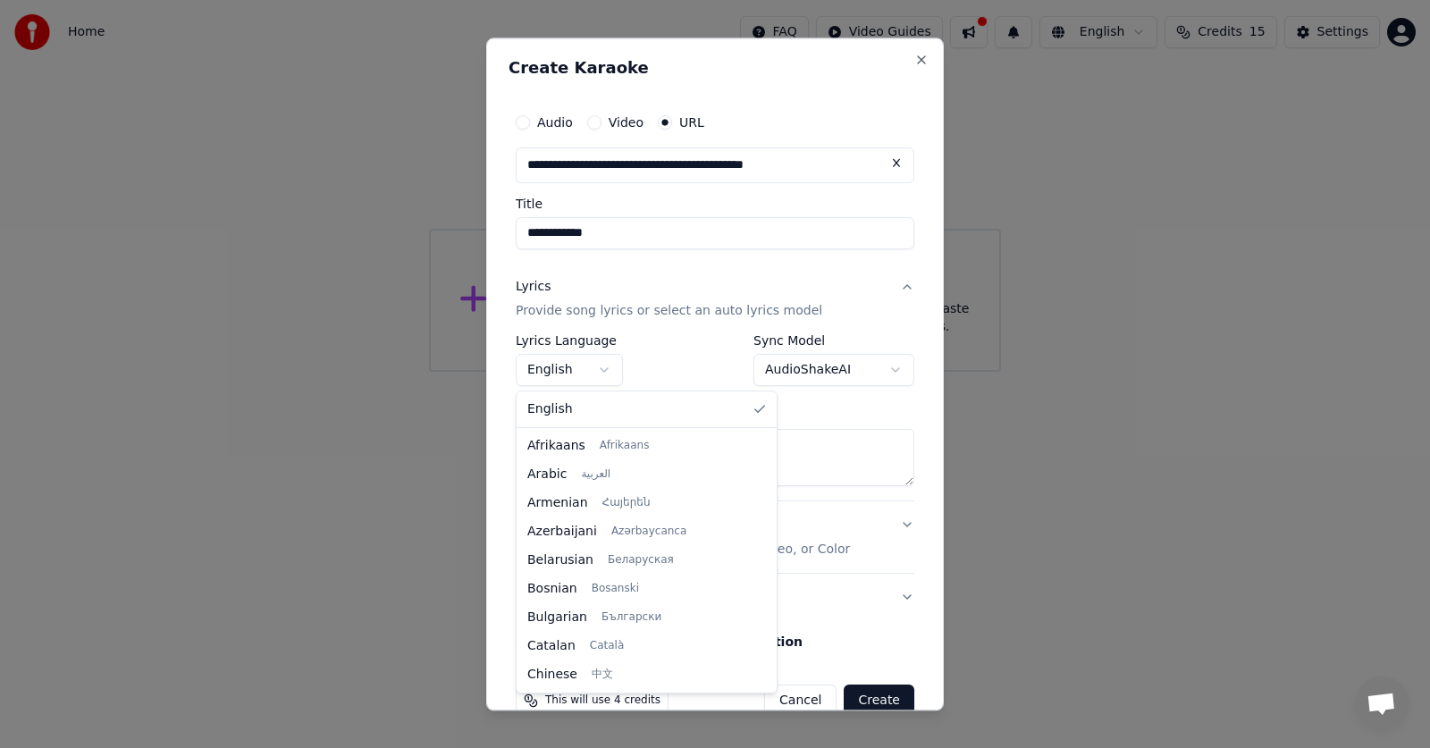
click at [602, 367] on body "**********" at bounding box center [715, 186] width 1430 height 372
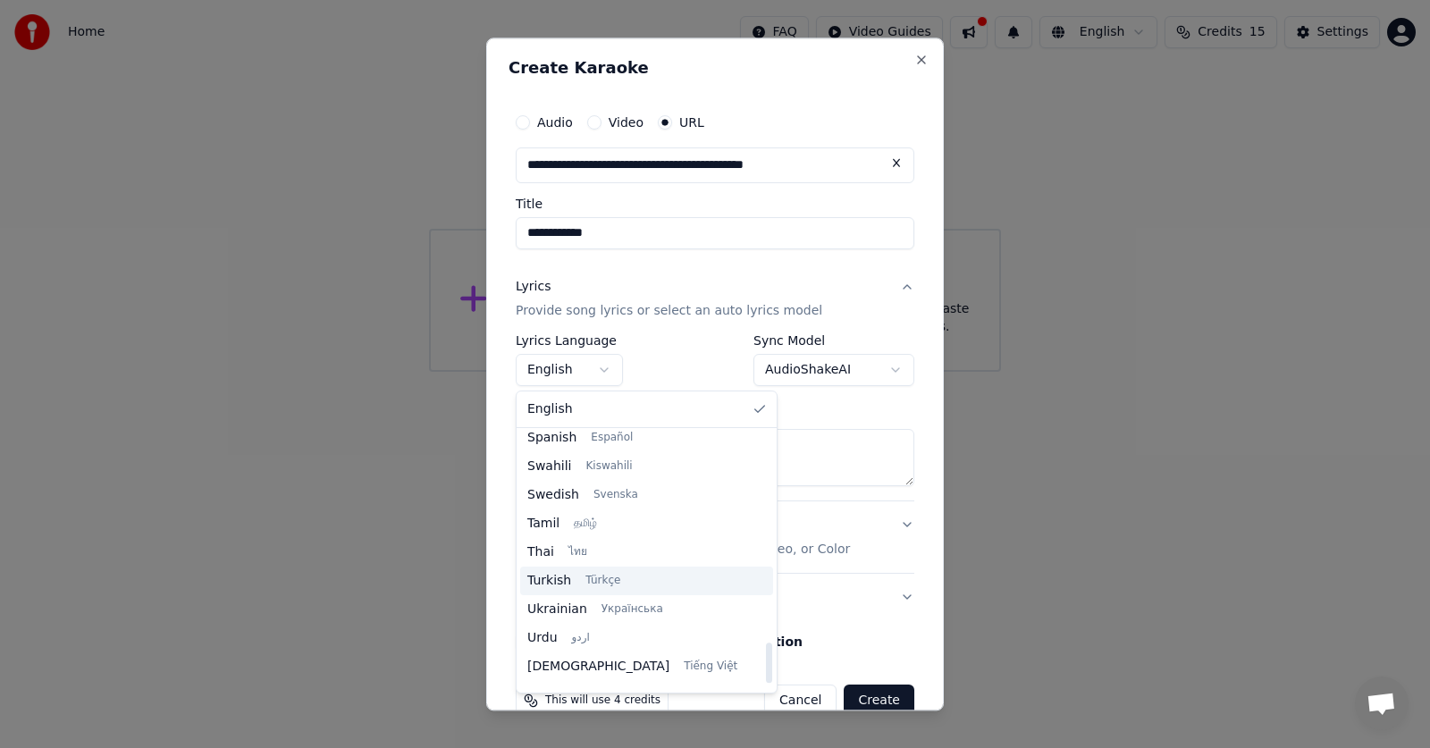
scroll to position [1372, 0]
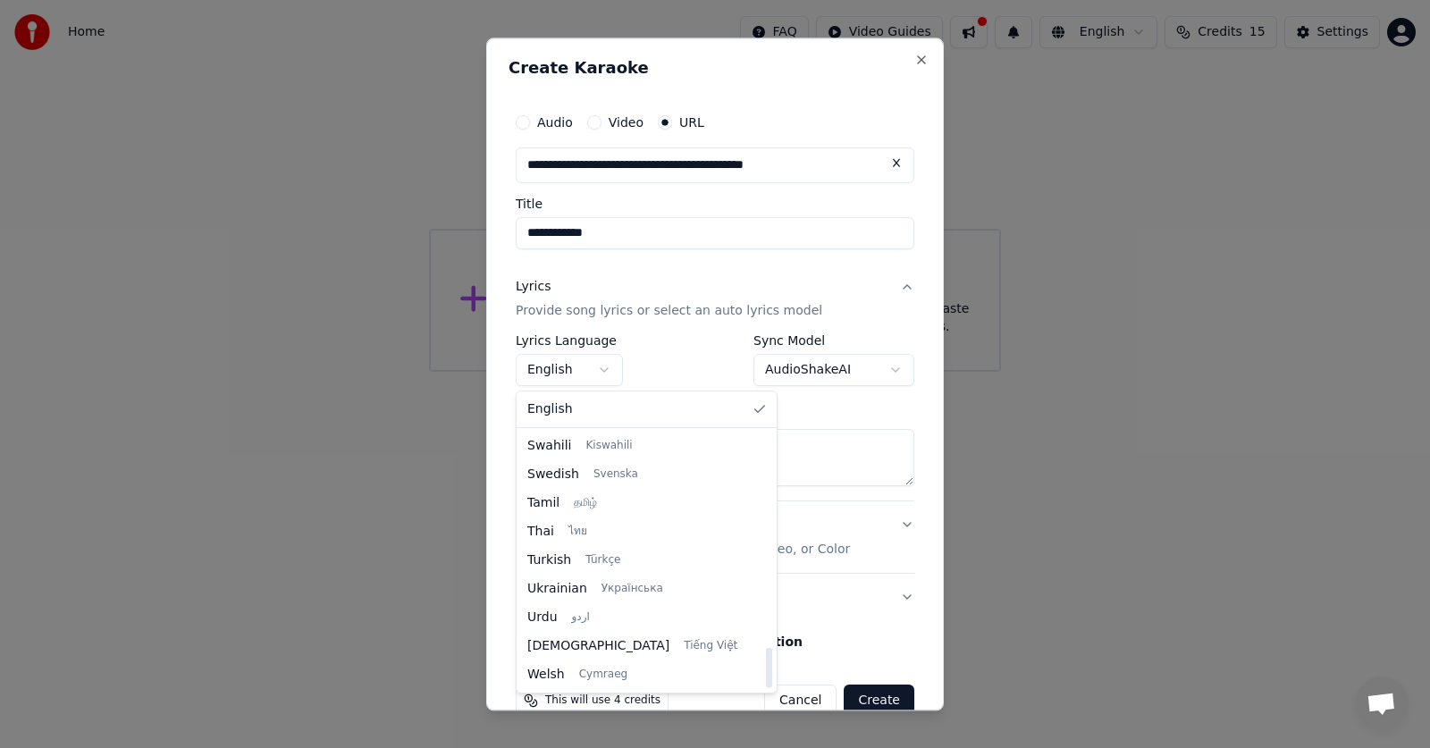
select select "**"
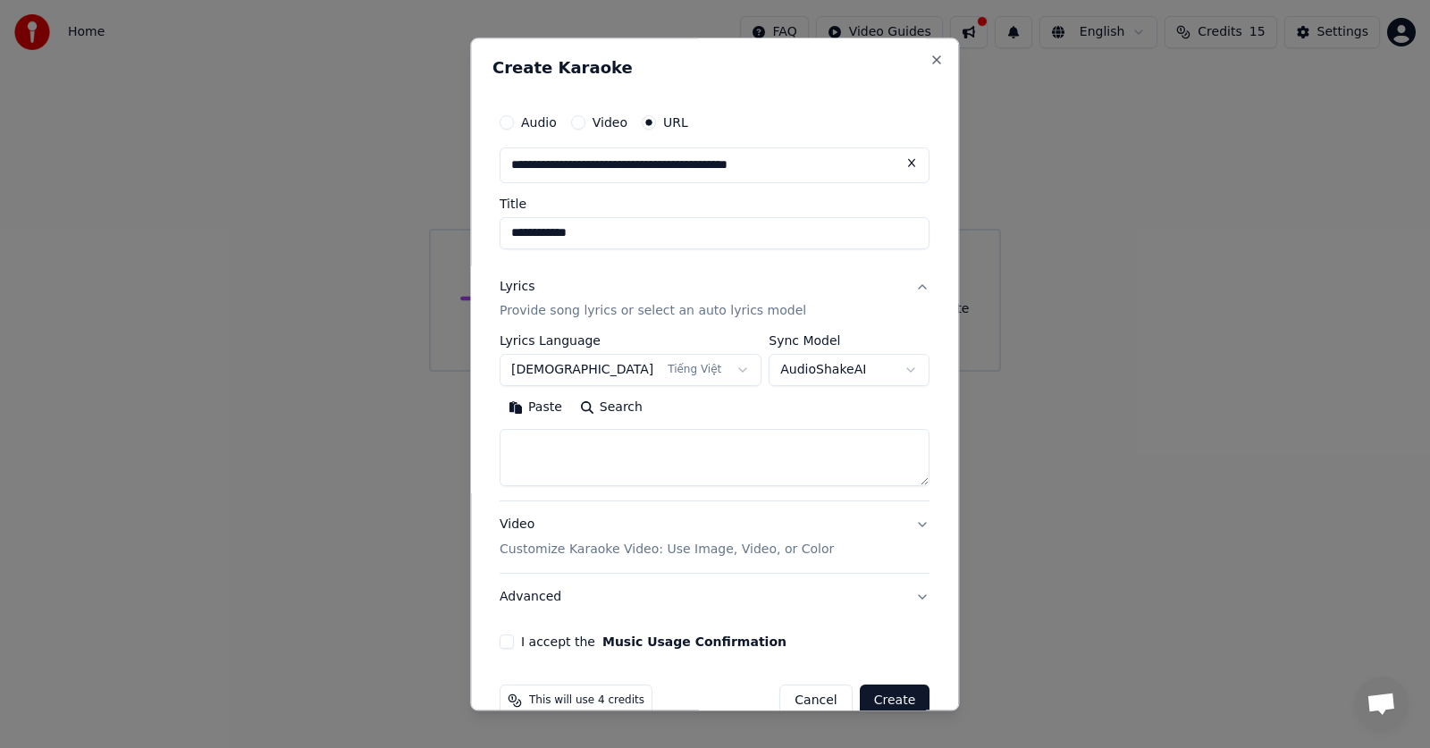
click at [559, 401] on button "Paste" at bounding box center [536, 408] width 72 height 29
type textarea "**********"
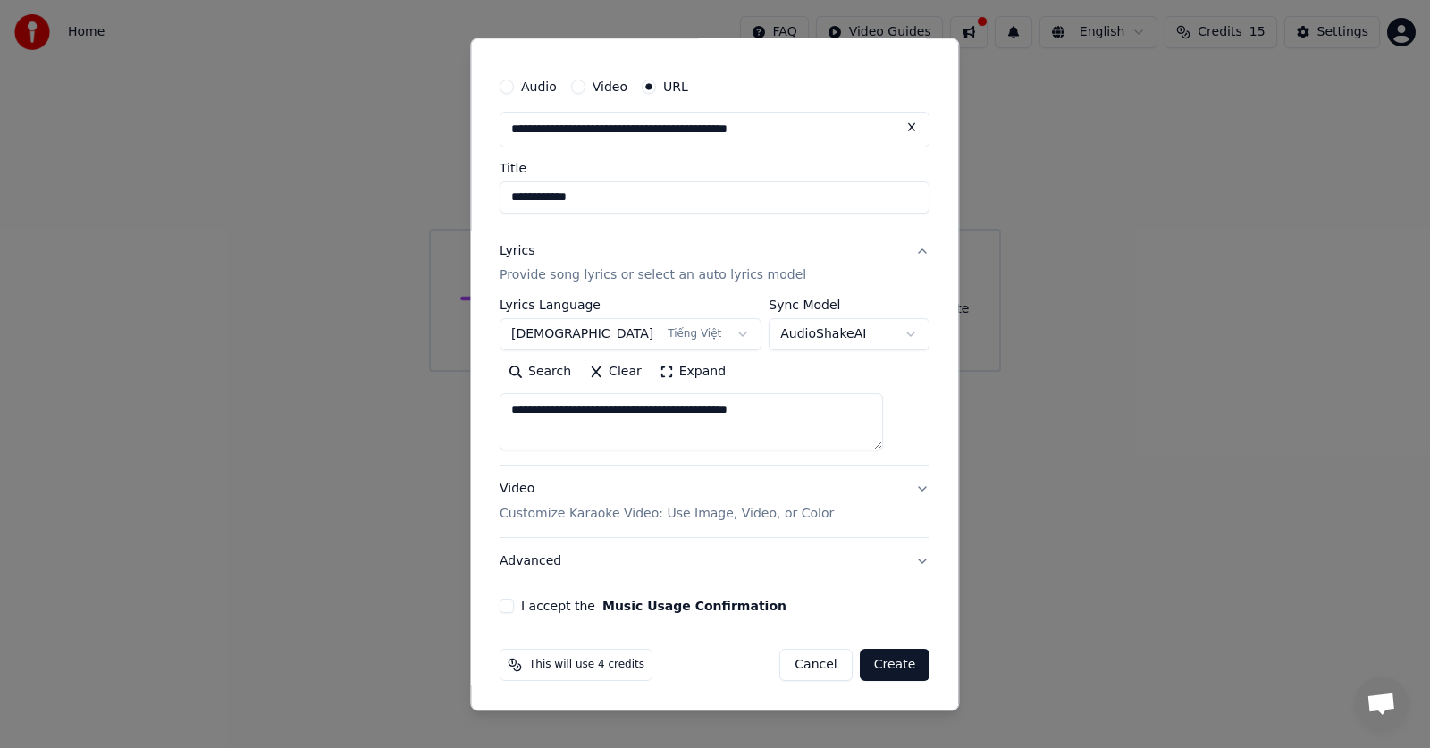
click at [715, 409] on textarea "**********" at bounding box center [691, 422] width 383 height 57
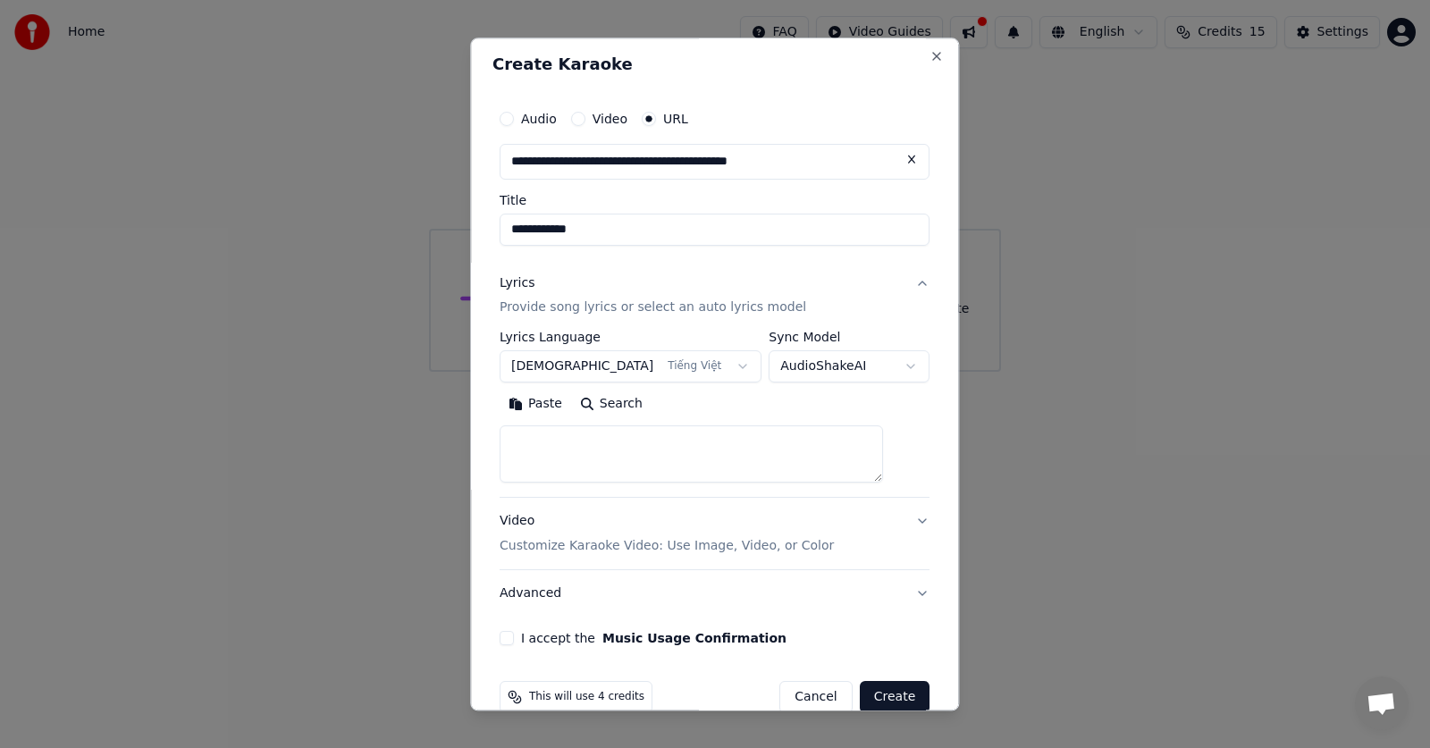
scroll to position [0, 0]
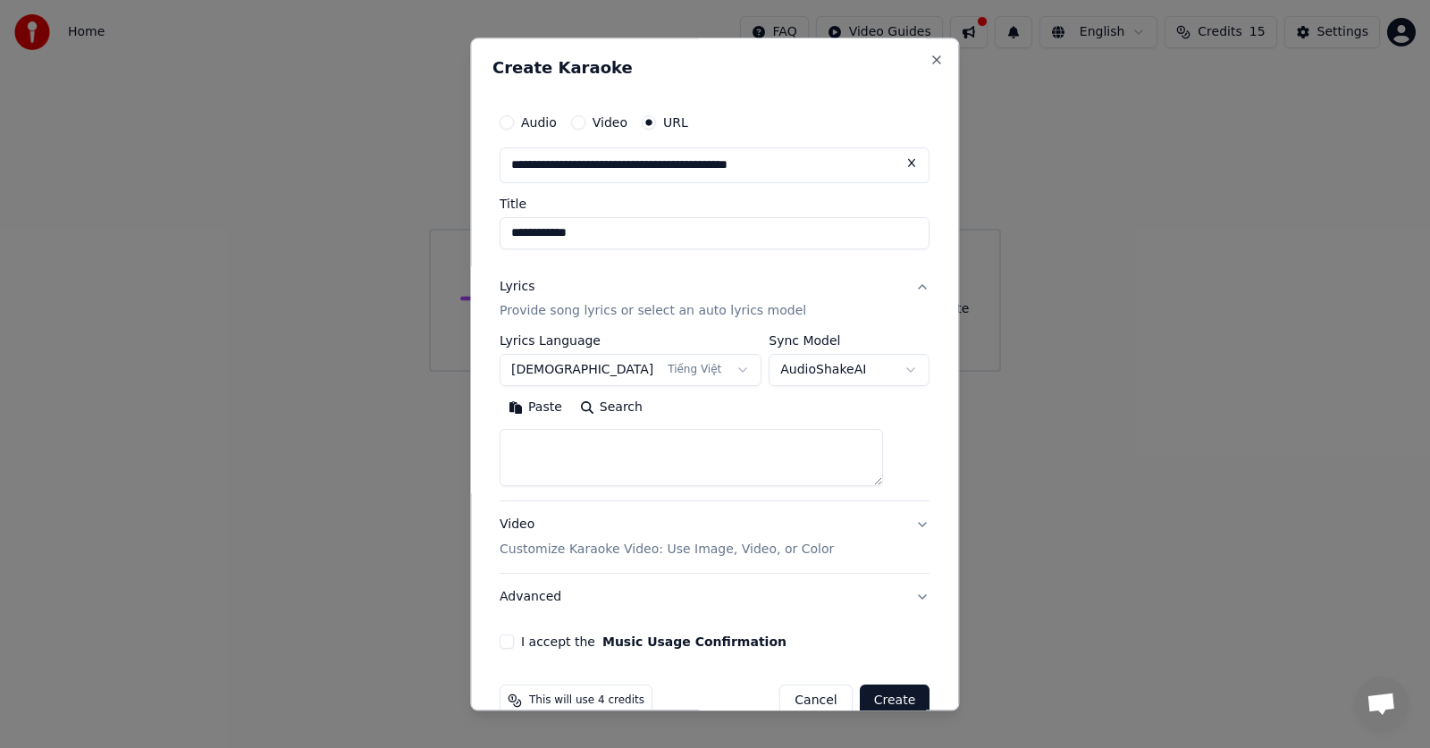
click at [895, 156] on button at bounding box center [913, 163] width 36 height 32
click at [755, 173] on input "text" at bounding box center [715, 165] width 430 height 36
paste input "**********"
type input "**********"
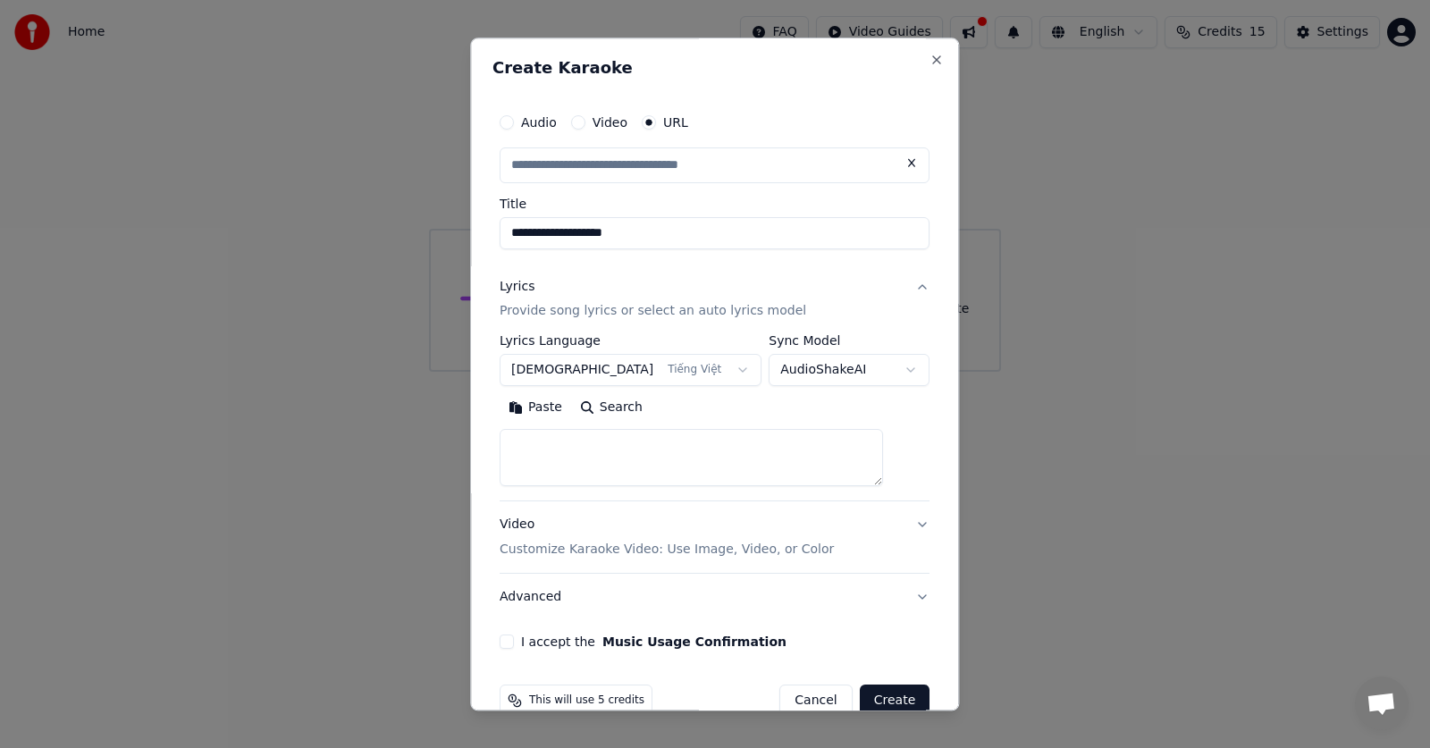
click at [712, 231] on input "**********" at bounding box center [715, 233] width 430 height 32
click at [588, 450] on textarea at bounding box center [691, 458] width 383 height 57
click at [546, 411] on button "Paste" at bounding box center [536, 408] width 72 height 29
type input "**********"
type textarea "**********"
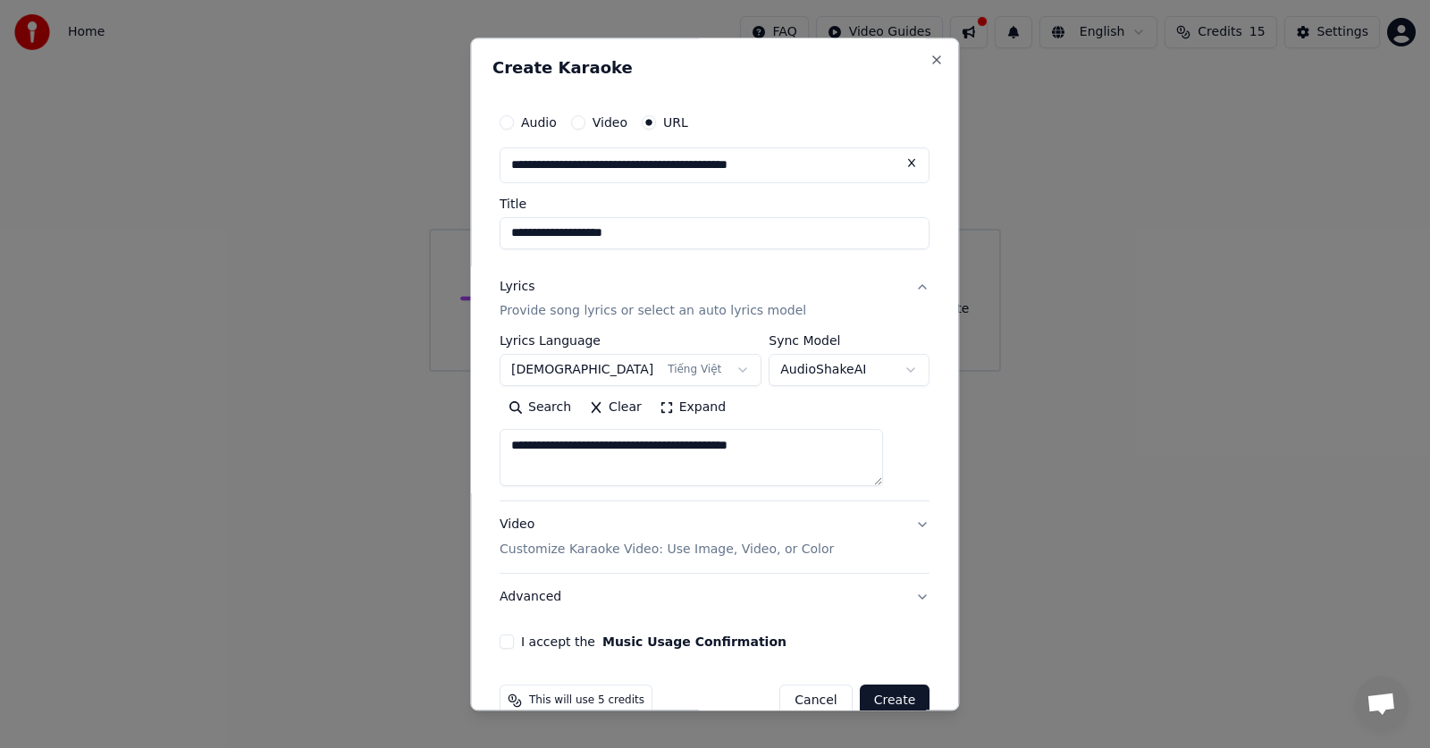
drag, startPoint x: 838, startPoint y: 441, endPoint x: 426, endPoint y: 460, distance: 411.7
click at [426, 372] on body "**********" at bounding box center [715, 186] width 1430 height 372
drag, startPoint x: 854, startPoint y: 448, endPoint x: 340, endPoint y: 467, distance: 514.3
click at [340, 372] on body "**********" at bounding box center [715, 186] width 1430 height 372
click at [592, 455] on textarea at bounding box center [691, 458] width 383 height 57
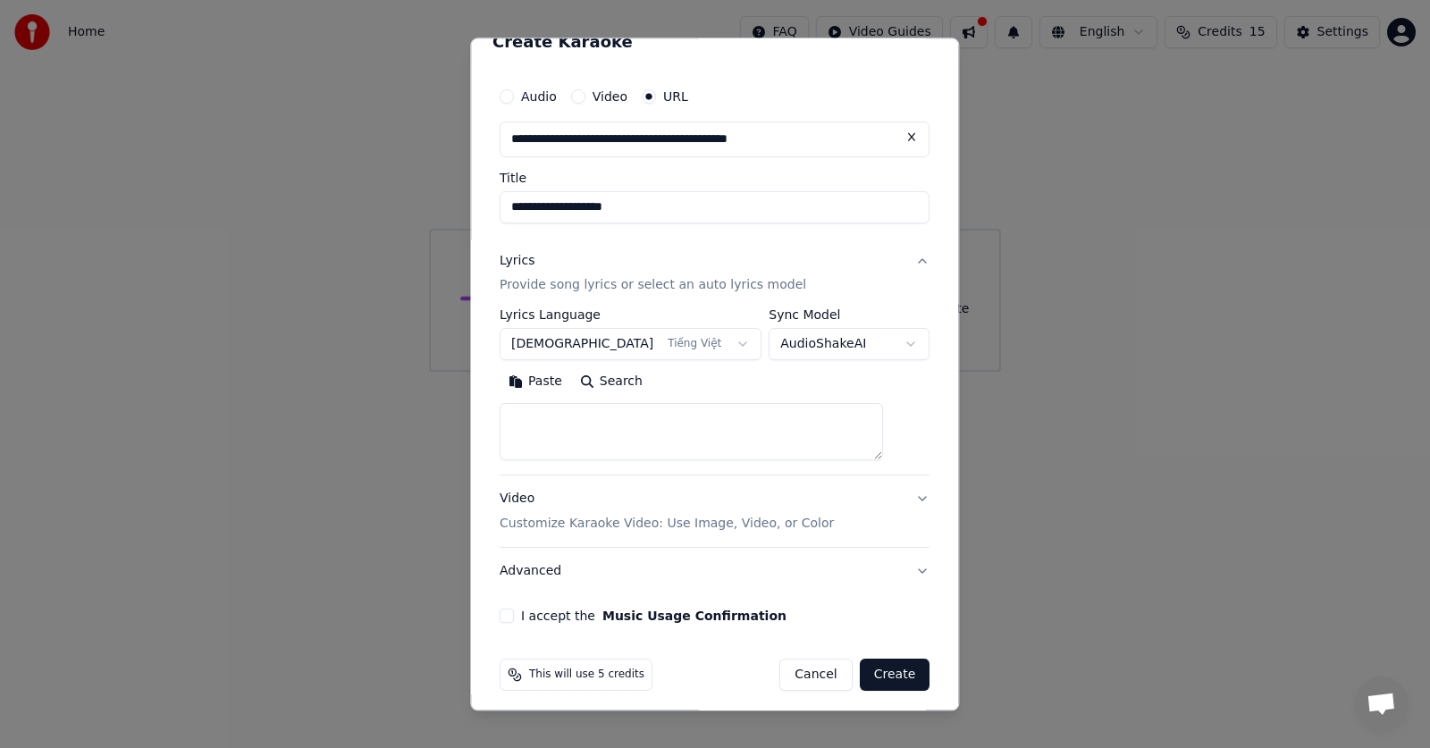
scroll to position [36, 0]
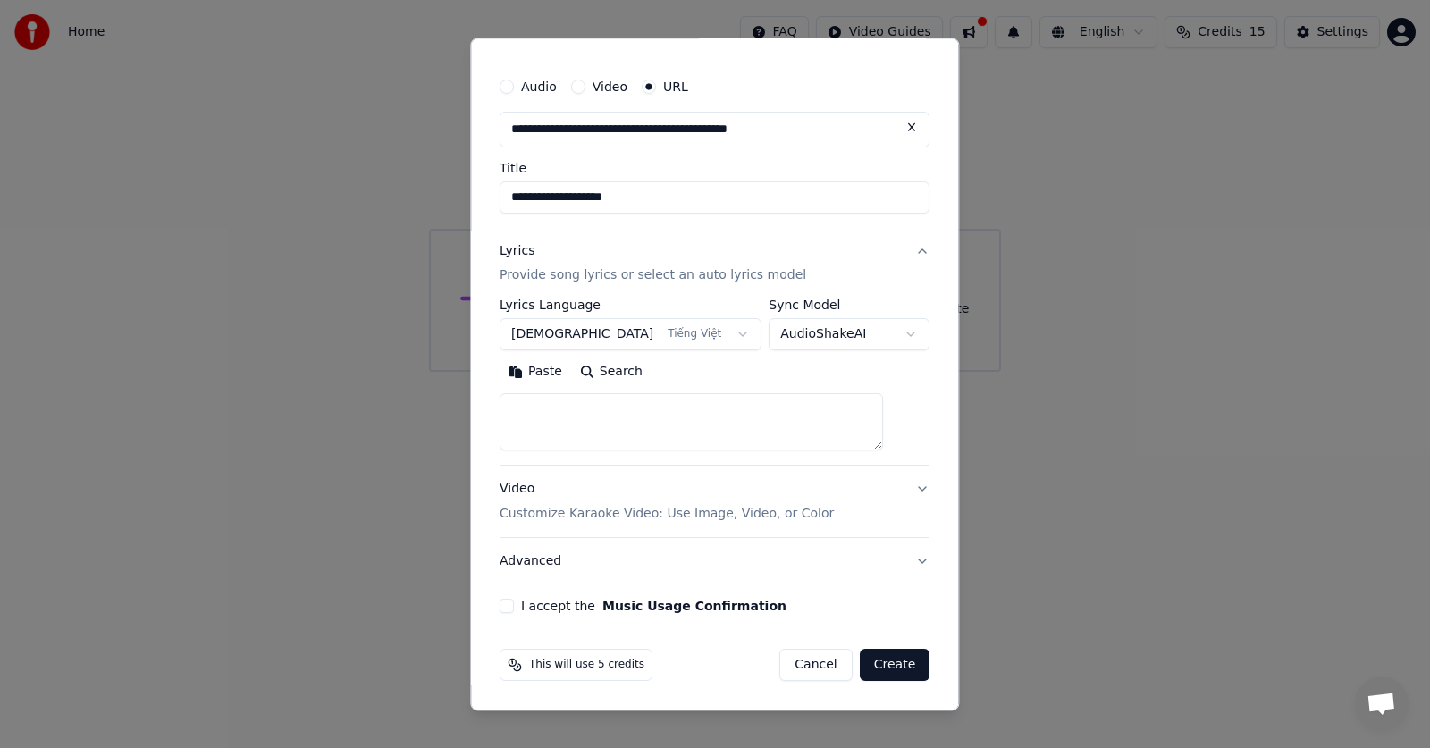
click at [548, 419] on textarea at bounding box center [691, 422] width 383 height 57
click at [541, 383] on button "Paste" at bounding box center [536, 372] width 72 height 29
drag, startPoint x: 573, startPoint y: 403, endPoint x: 492, endPoint y: 401, distance: 81.4
click at [492, 401] on div "**********" at bounding box center [714, 374] width 489 height 673
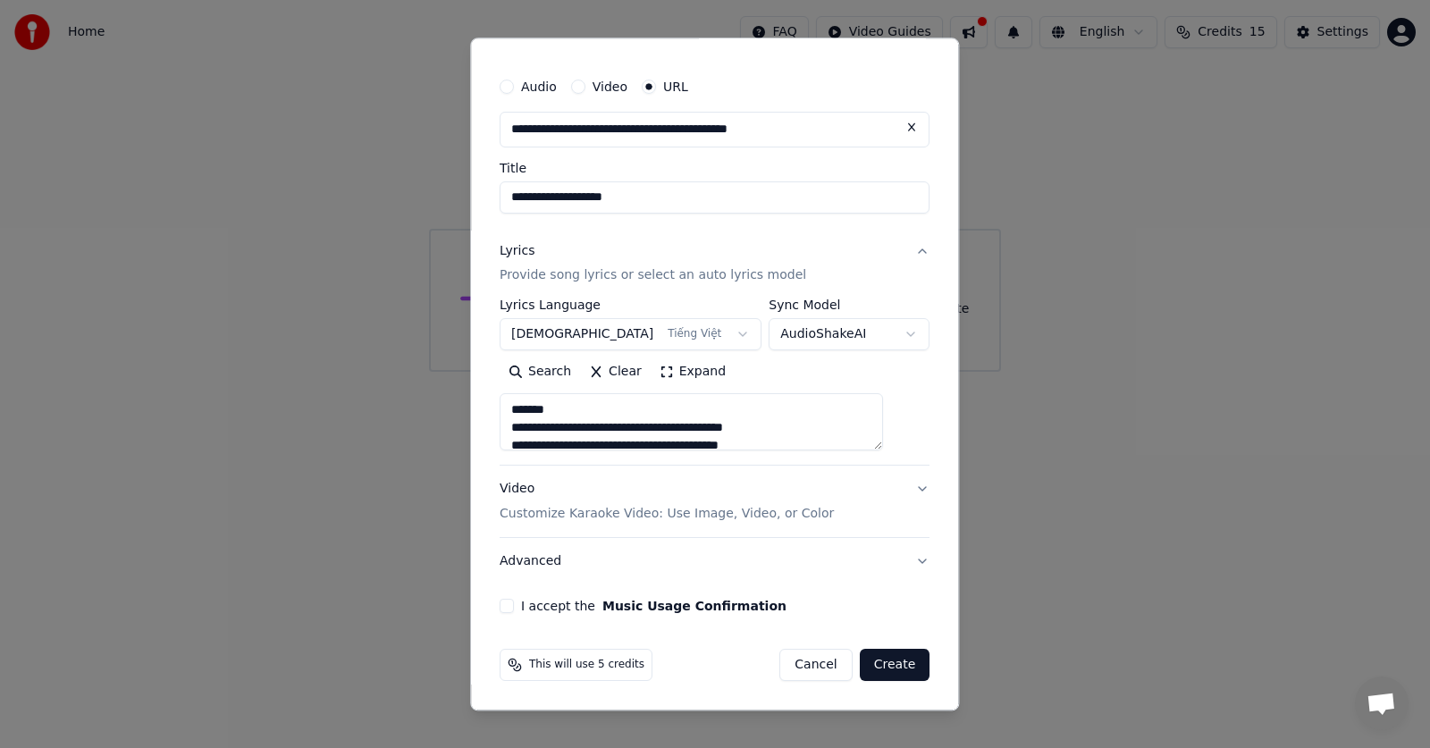
drag, startPoint x: 592, startPoint y: 422, endPoint x: 503, endPoint y: 428, distance: 88.7
click at [503, 428] on div "**********" at bounding box center [714, 374] width 489 height 673
click at [635, 428] on textarea at bounding box center [691, 422] width 383 height 57
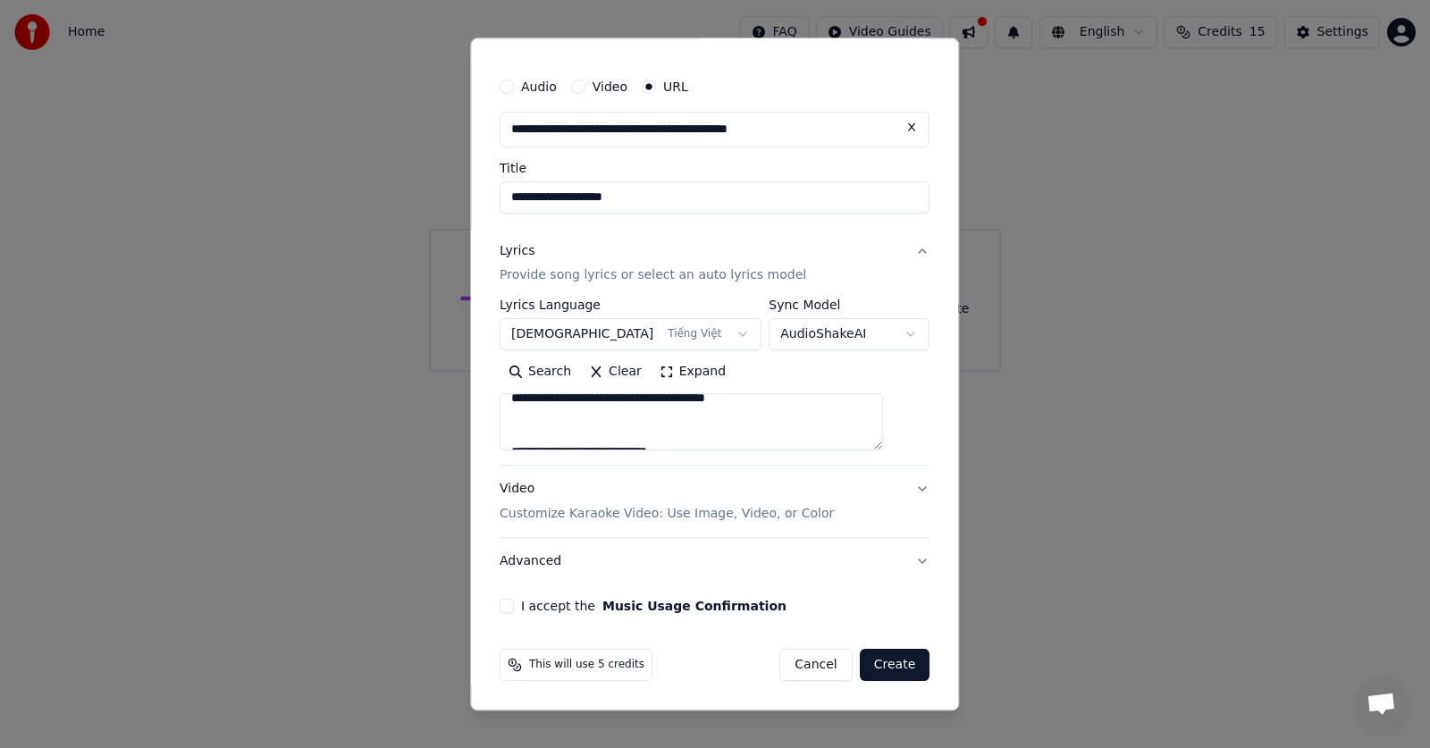
drag, startPoint x: 577, startPoint y: 405, endPoint x: 487, endPoint y: 405, distance: 90.3
click at [487, 405] on div "**********" at bounding box center [714, 374] width 489 height 673
click at [788, 422] on textarea at bounding box center [691, 422] width 383 height 57
click at [779, 422] on textarea at bounding box center [691, 422] width 383 height 57
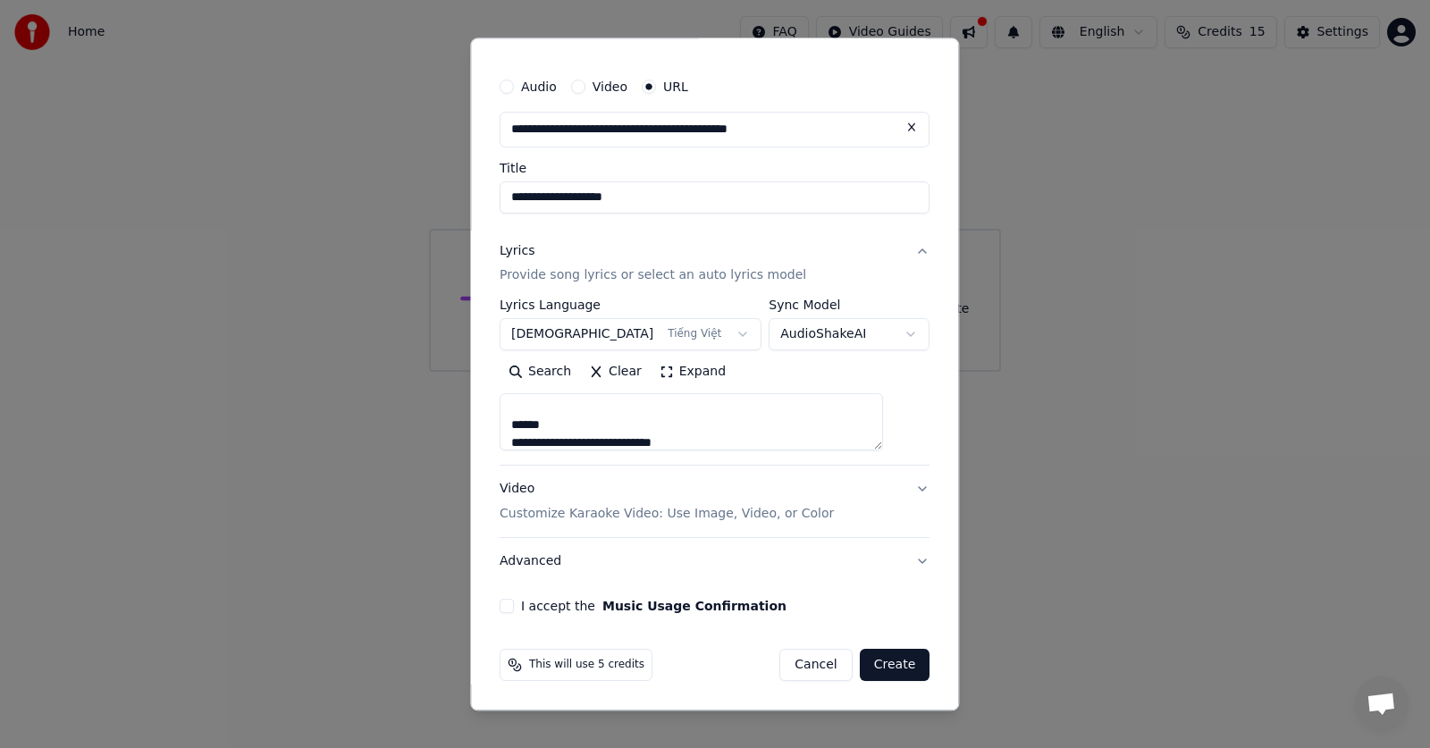
scroll to position [335, 0]
drag, startPoint x: 566, startPoint y: 430, endPoint x: 493, endPoint y: 429, distance: 73.3
click at [493, 429] on div "**********" at bounding box center [714, 374] width 489 height 673
click at [598, 429] on textarea at bounding box center [691, 422] width 383 height 57
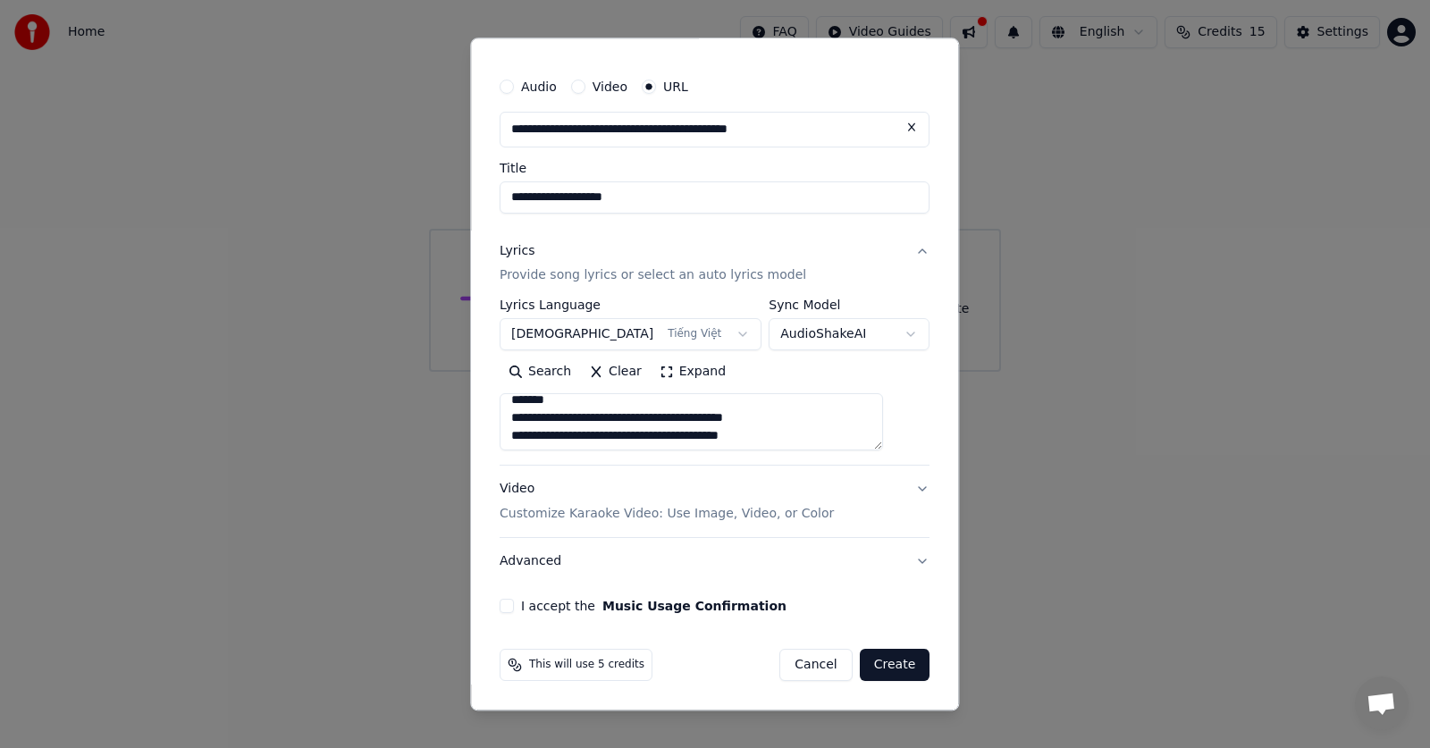
scroll to position [729, 0]
drag, startPoint x: 549, startPoint y: 412, endPoint x: 482, endPoint y: 414, distance: 67.1
click at [482, 372] on body "**********" at bounding box center [715, 186] width 1430 height 372
drag, startPoint x: 568, startPoint y: 441, endPoint x: 551, endPoint y: 355, distance: 87.5
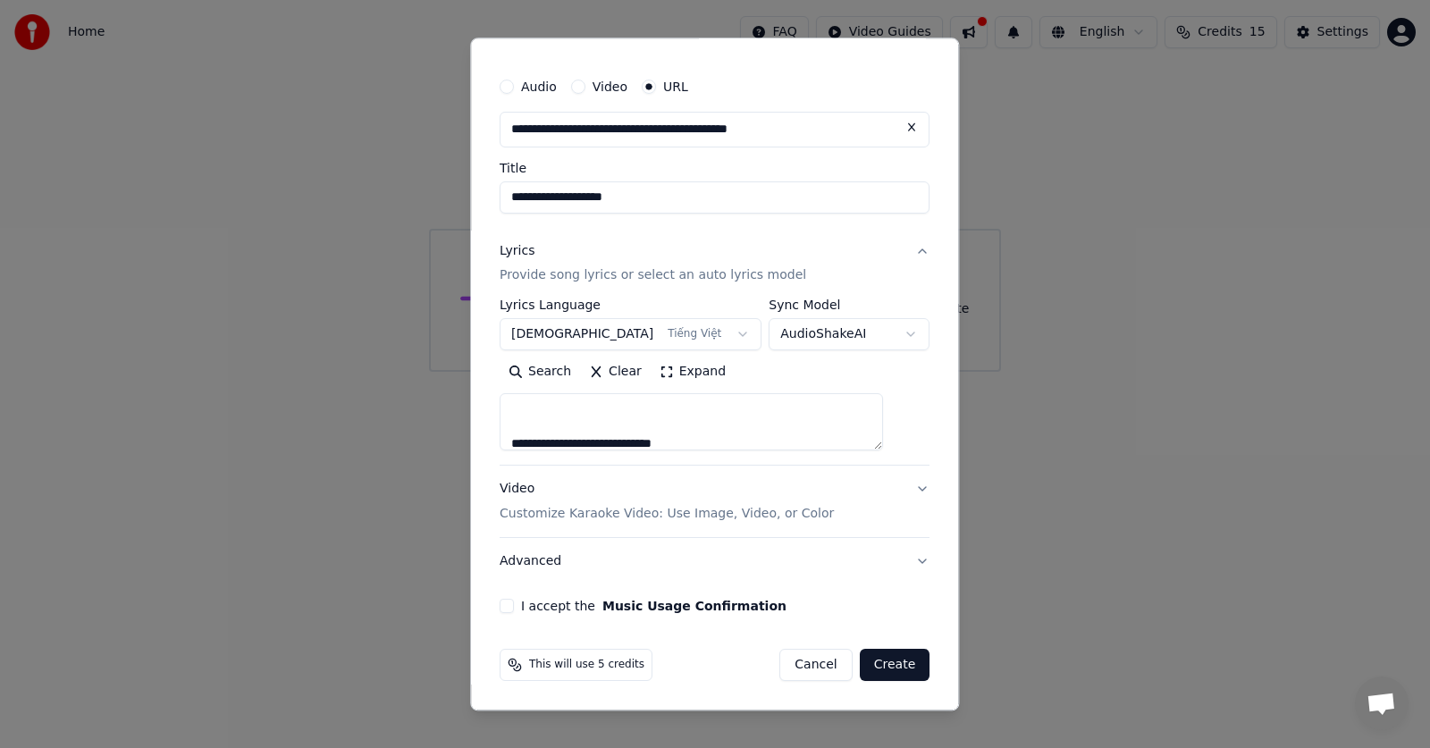
click at [551, 355] on div "**********" at bounding box center [715, 375] width 430 height 152
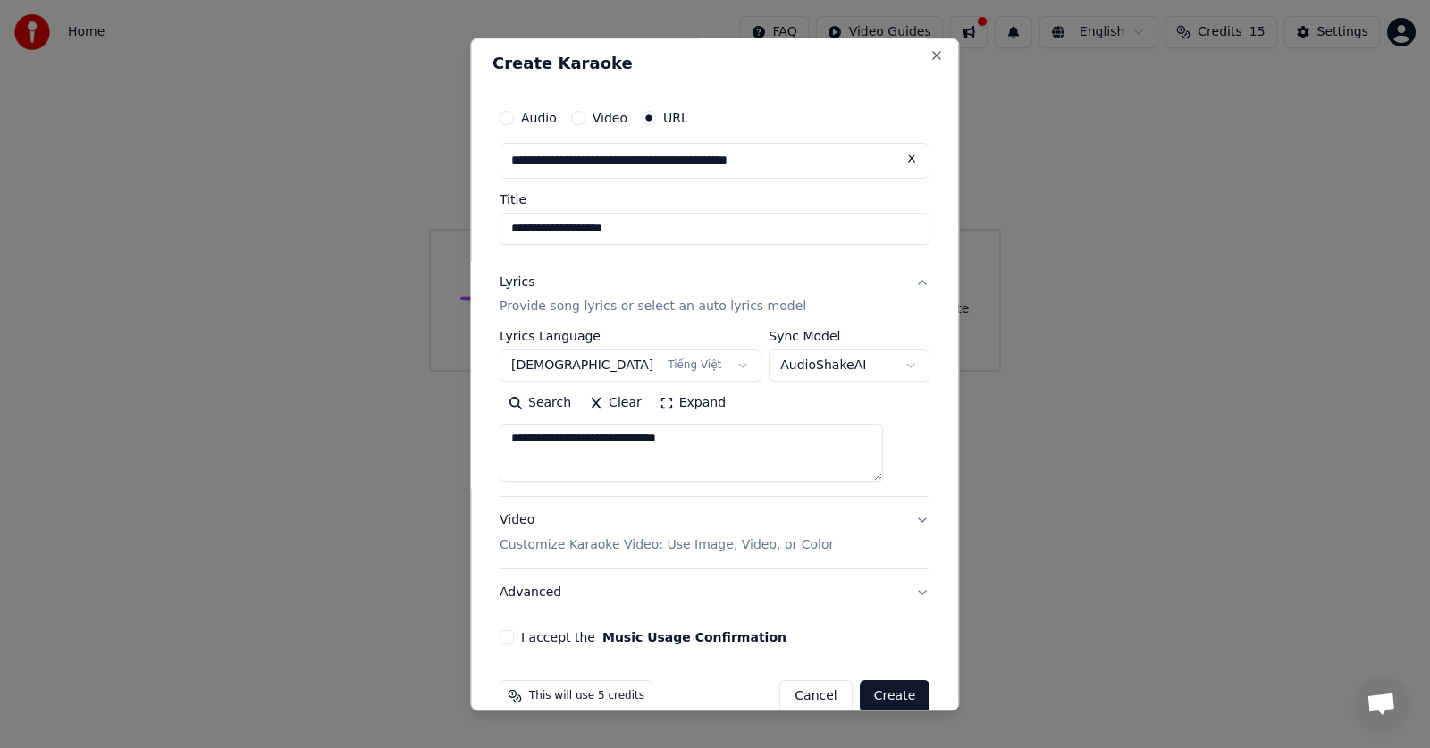
scroll to position [0, 0]
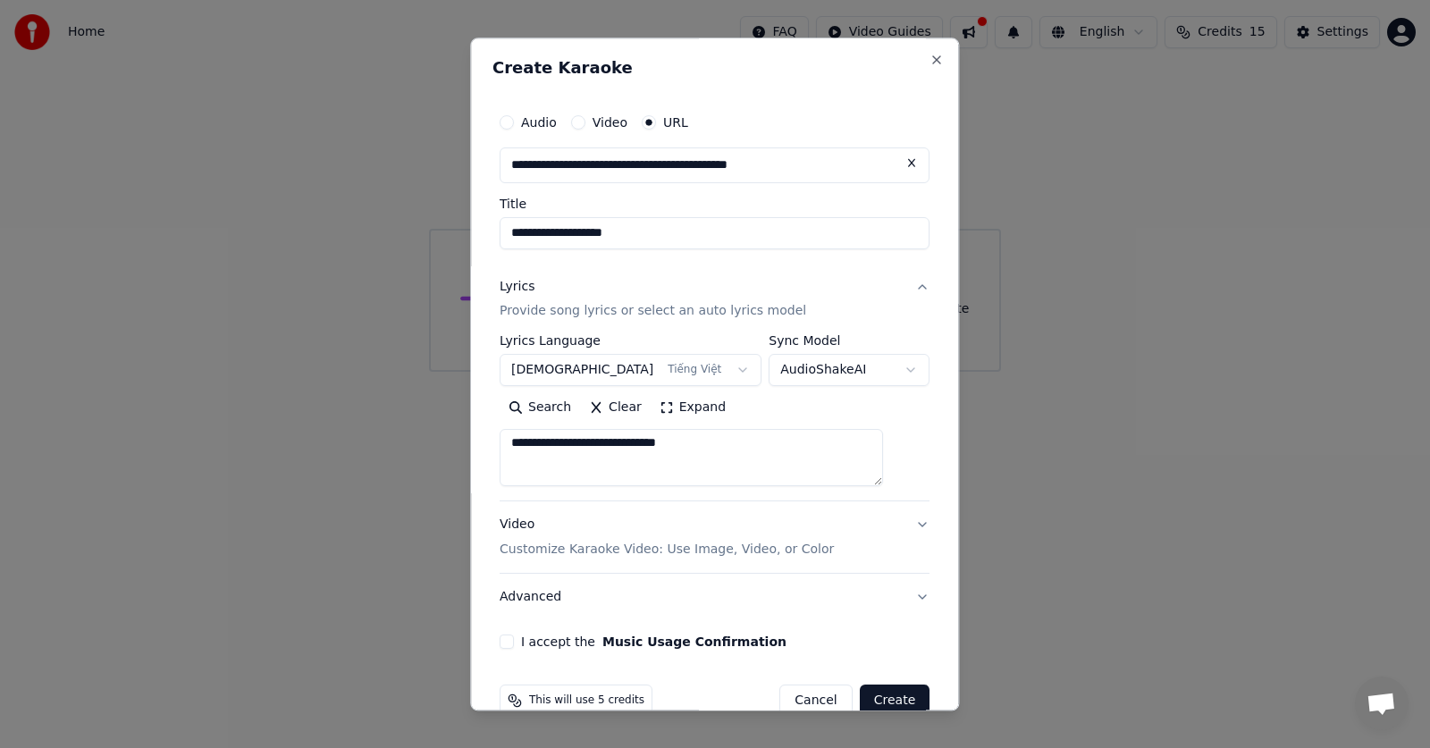
click at [727, 450] on textarea at bounding box center [691, 458] width 383 height 57
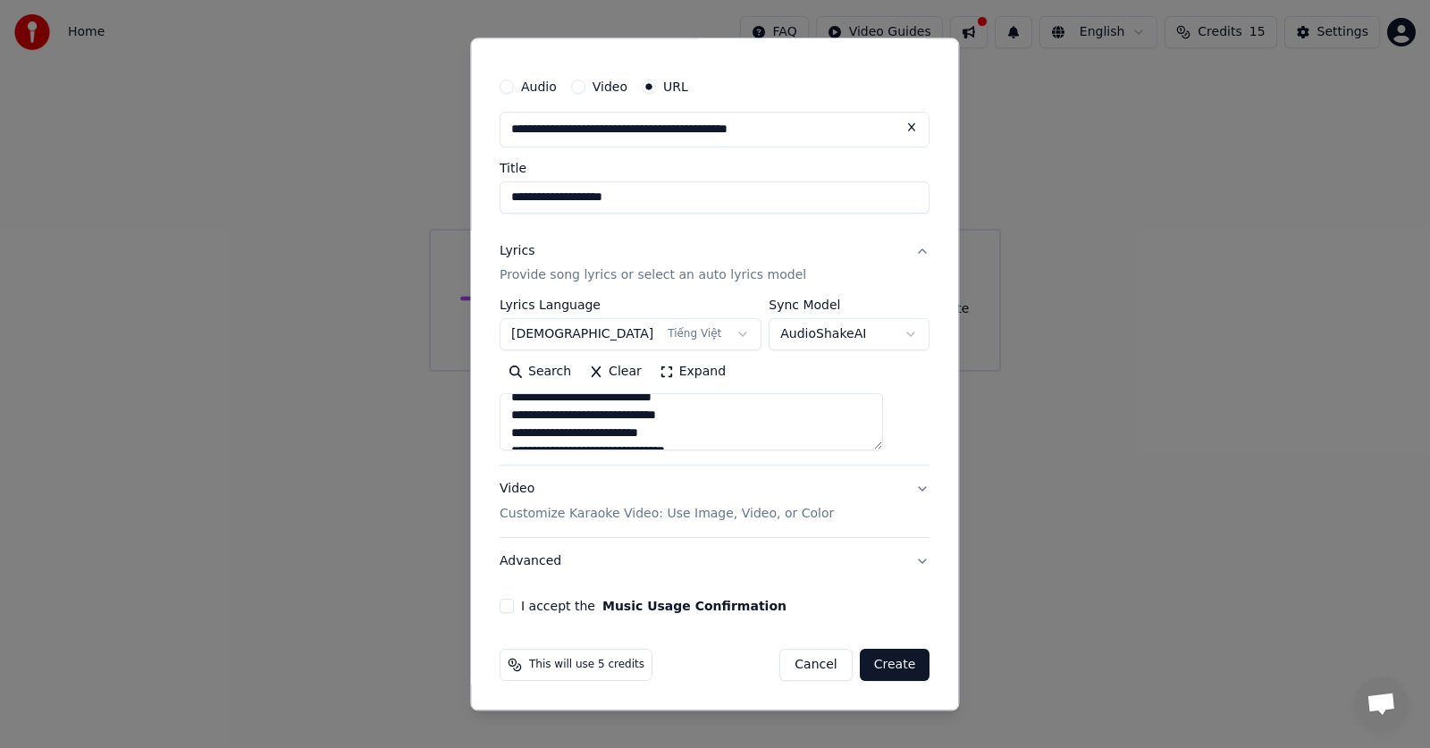
scroll to position [638, 0]
drag, startPoint x: 535, startPoint y: 416, endPoint x: 503, endPoint y: 420, distance: 31.6
click at [503, 420] on div "**********" at bounding box center [714, 374] width 489 height 673
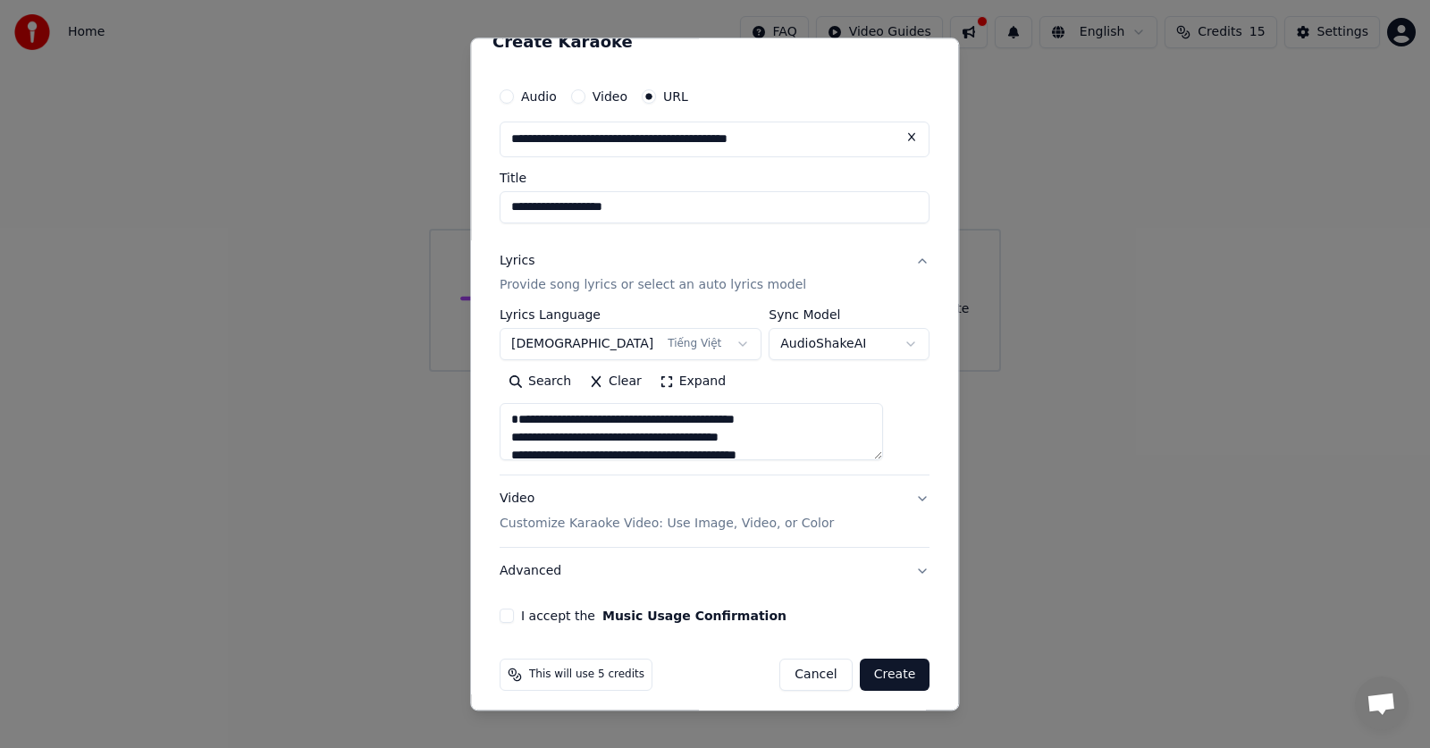
scroll to position [36, 0]
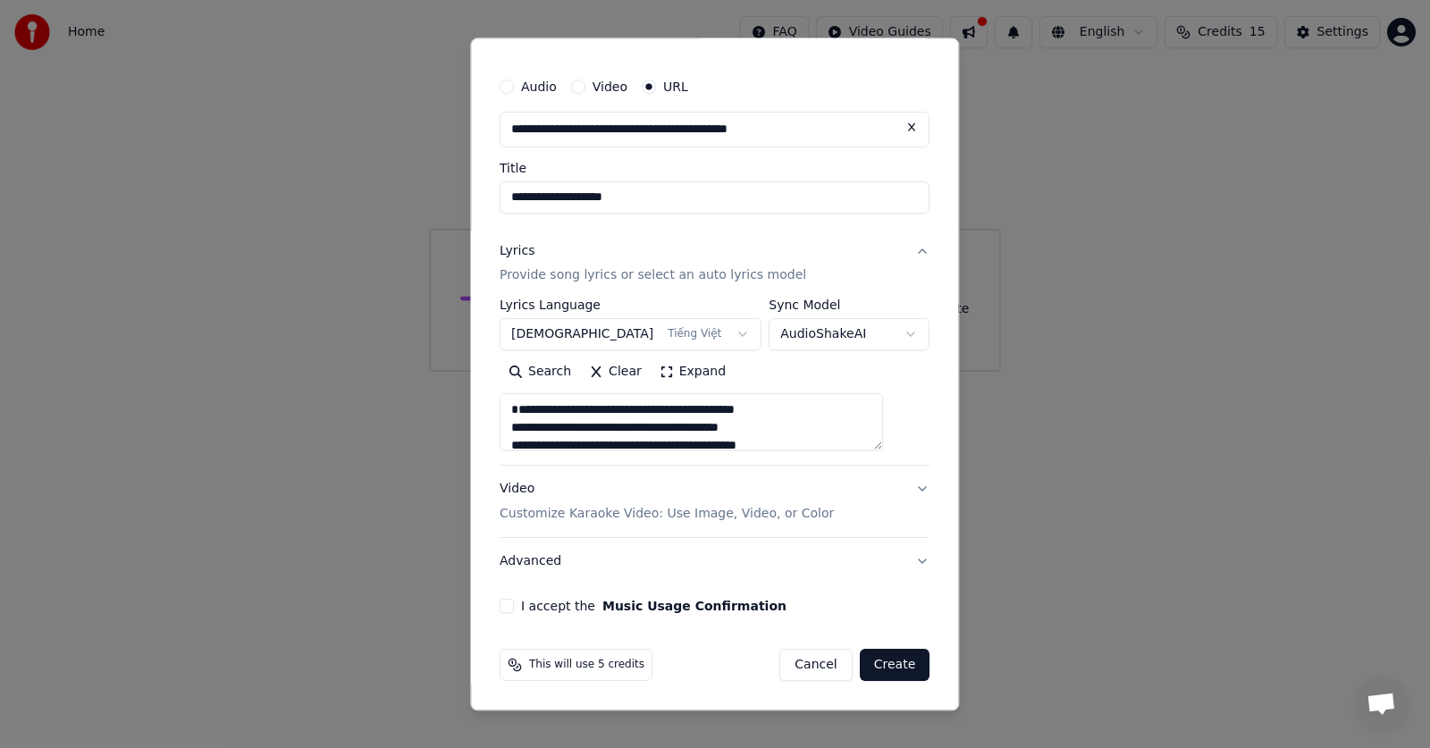
type textarea "**********"
click at [533, 485] on div "Video Customize Karaoke Video: Use Image, Video, or Color" at bounding box center [667, 502] width 334 height 43
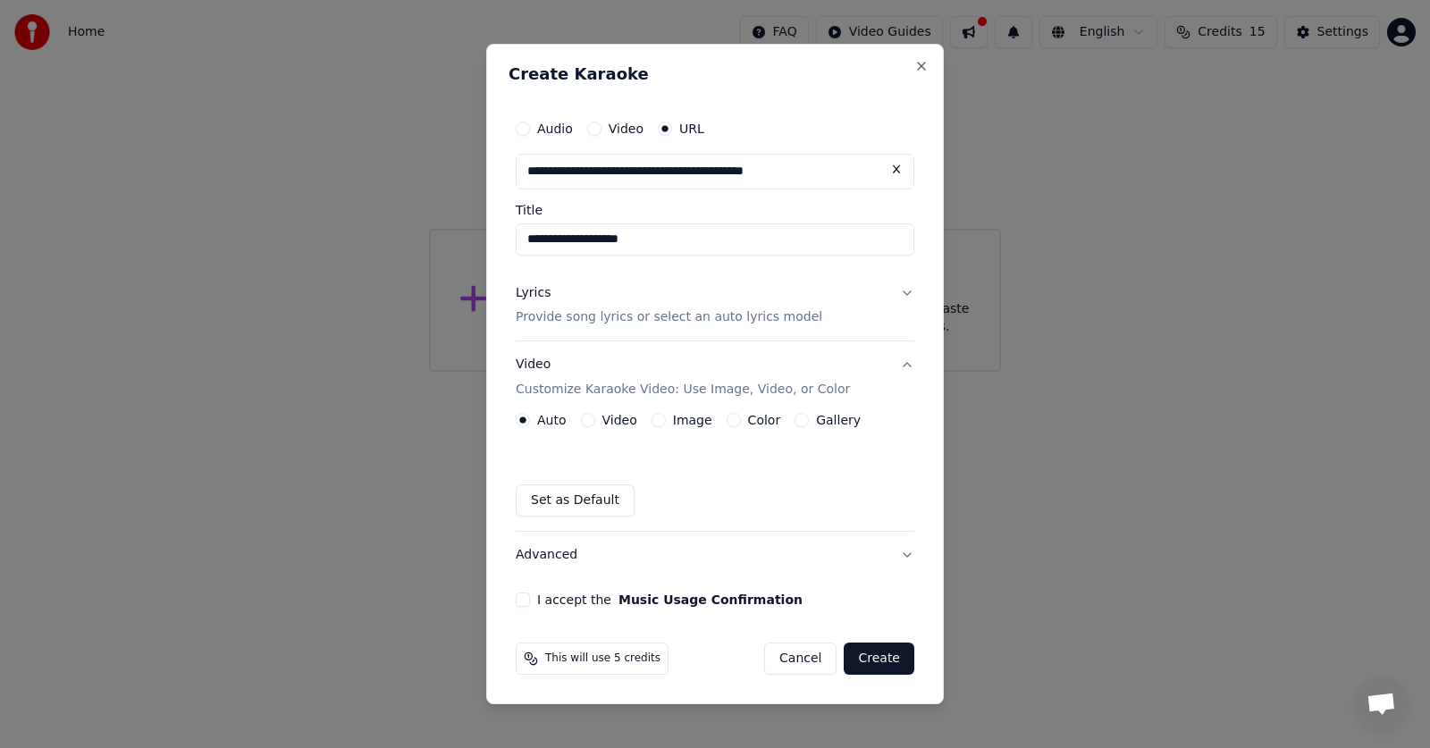
click at [589, 417] on button "Video" at bounding box center [588, 420] width 14 height 14
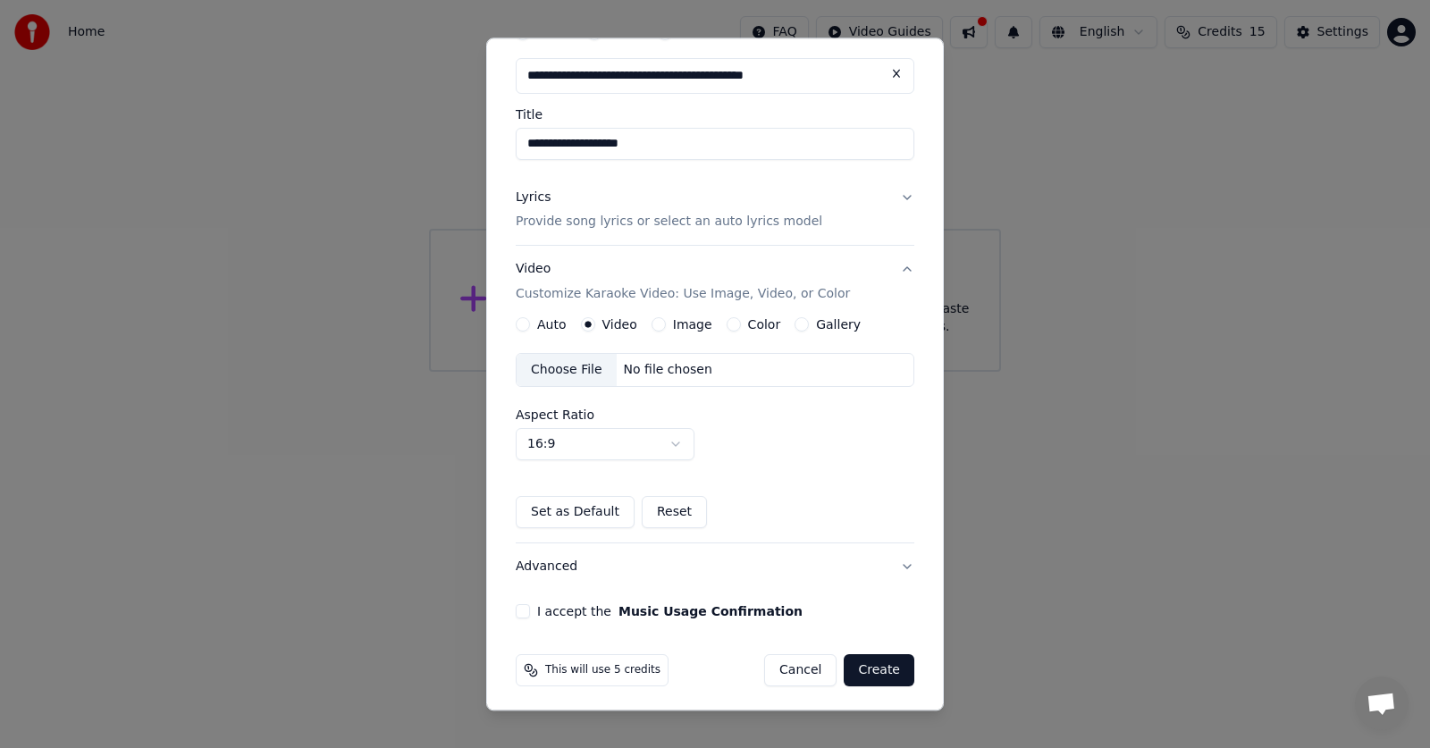
scroll to position [95, 0]
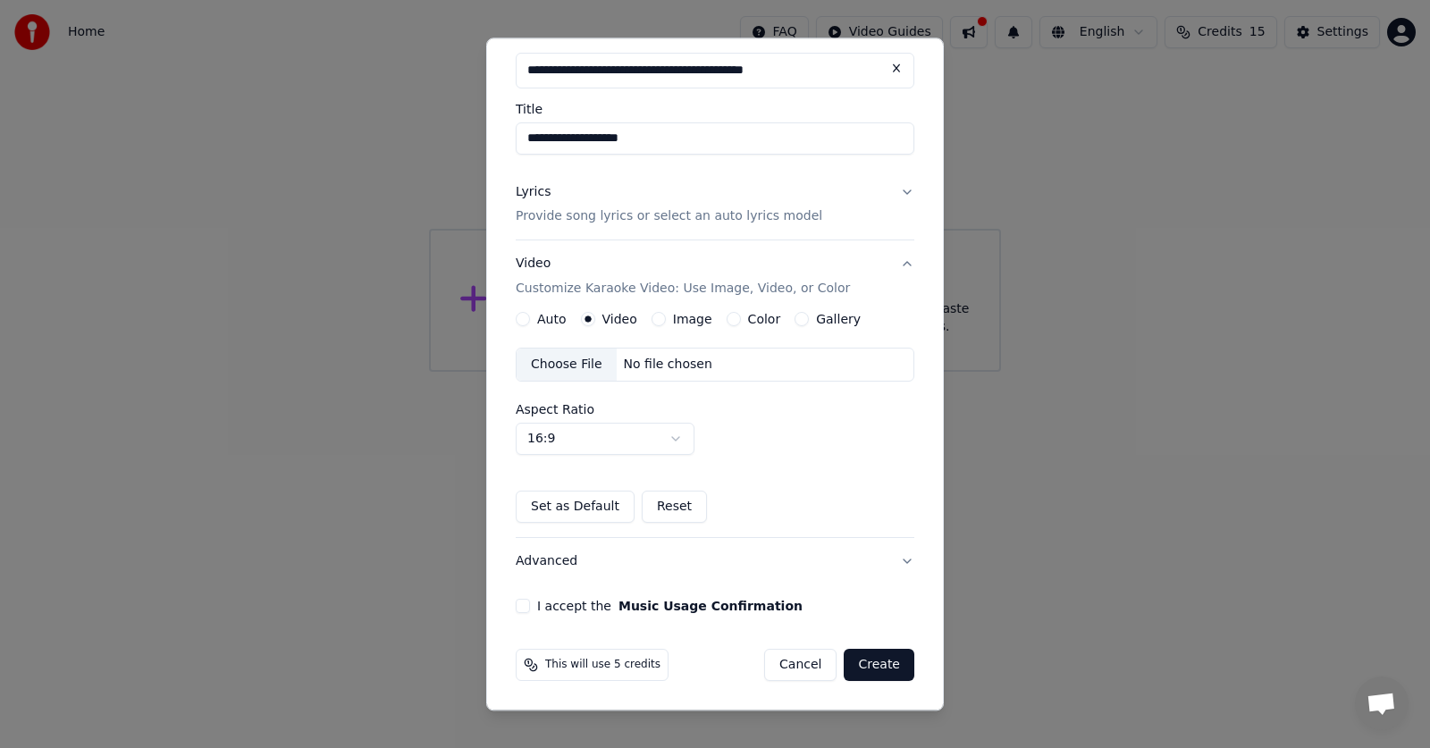
click at [577, 510] on button "Set as Default" at bounding box center [575, 508] width 119 height 32
click at [522, 606] on button "I accept the Music Usage Confirmation" at bounding box center [523, 607] width 14 height 14
click at [865, 677] on button "Create" at bounding box center [879, 666] width 71 height 32
click at [875, 659] on button "Create" at bounding box center [879, 666] width 71 height 32
click at [867, 664] on button "Create" at bounding box center [879, 666] width 71 height 32
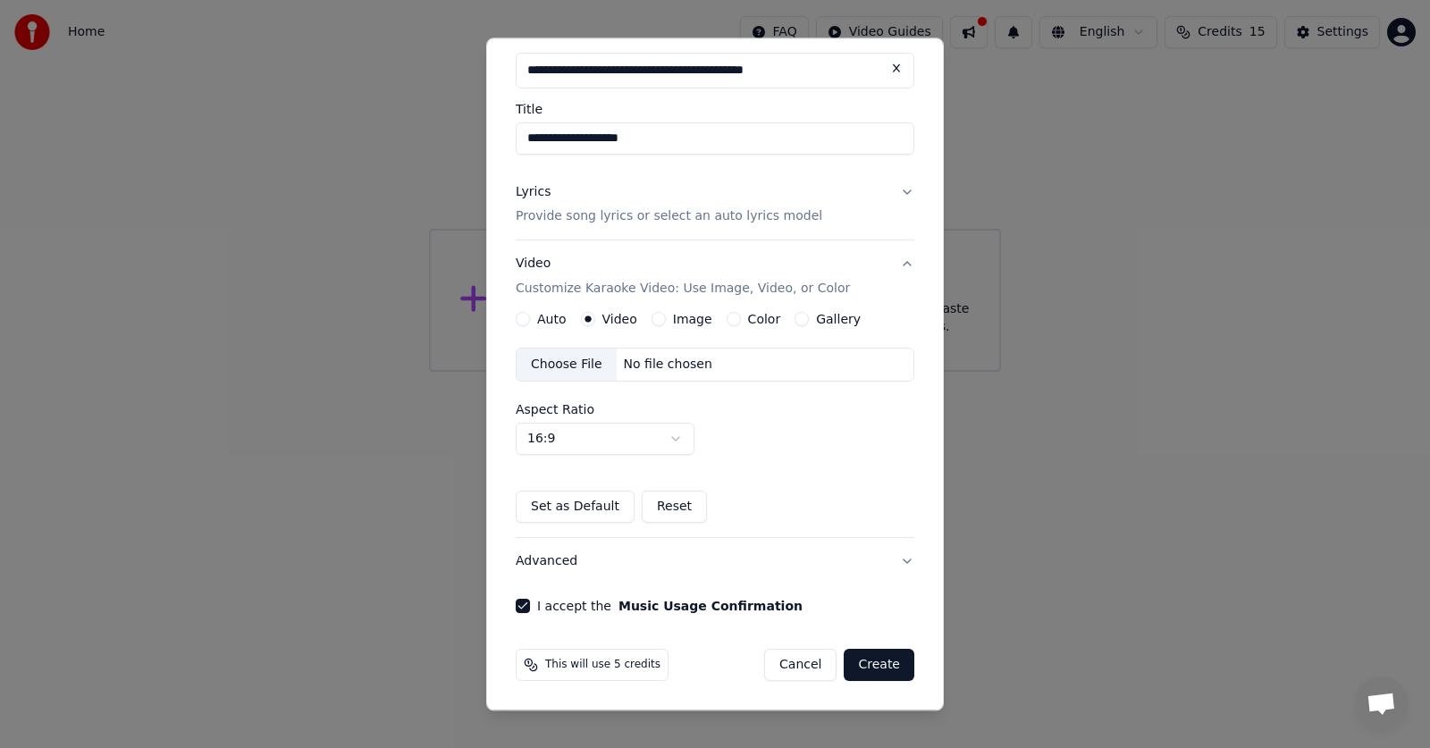
click at [855, 665] on button "Create" at bounding box center [879, 666] width 71 height 32
click at [526, 313] on div "Auto" at bounding box center [541, 320] width 51 height 14
click at [526, 324] on button "Auto" at bounding box center [523, 320] width 14 height 14
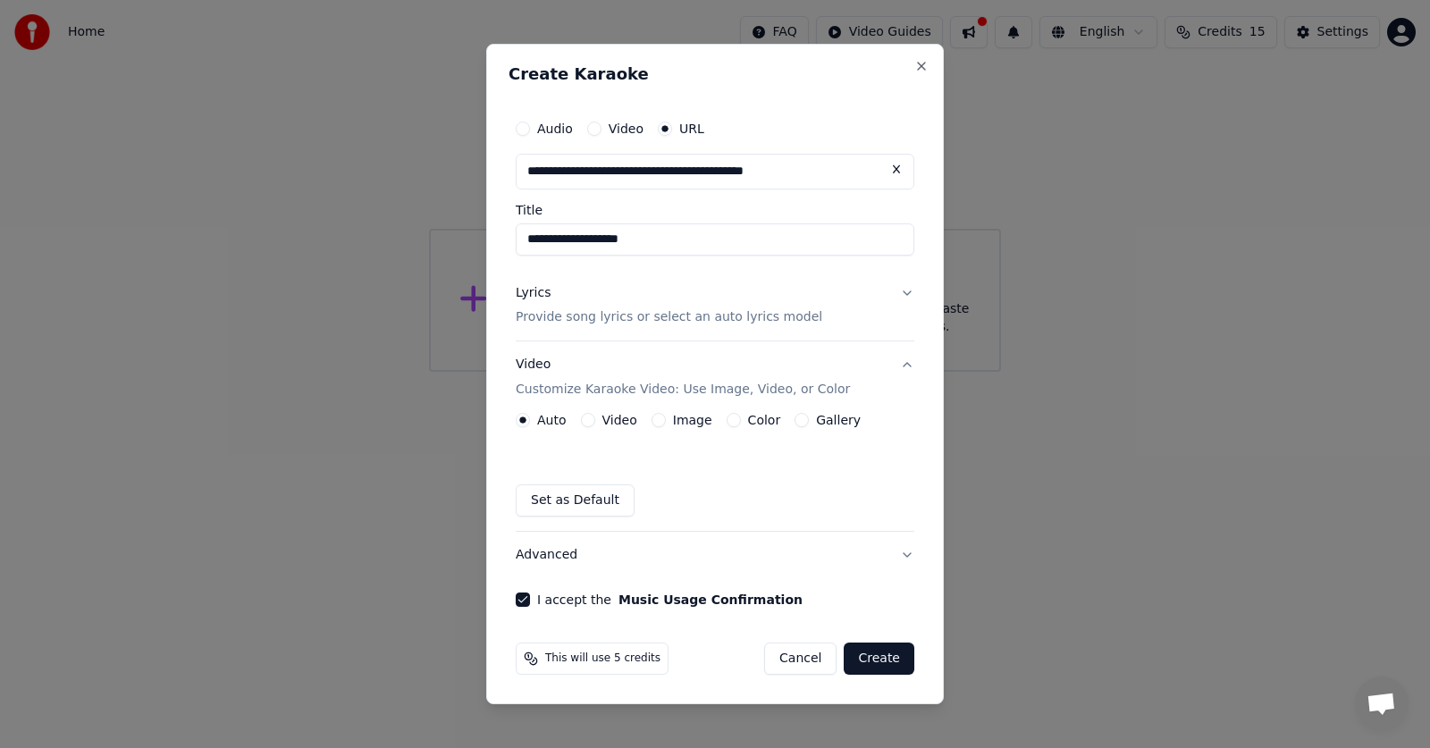
scroll to position [0, 0]
click at [586, 419] on button "Video" at bounding box center [588, 420] width 14 height 14
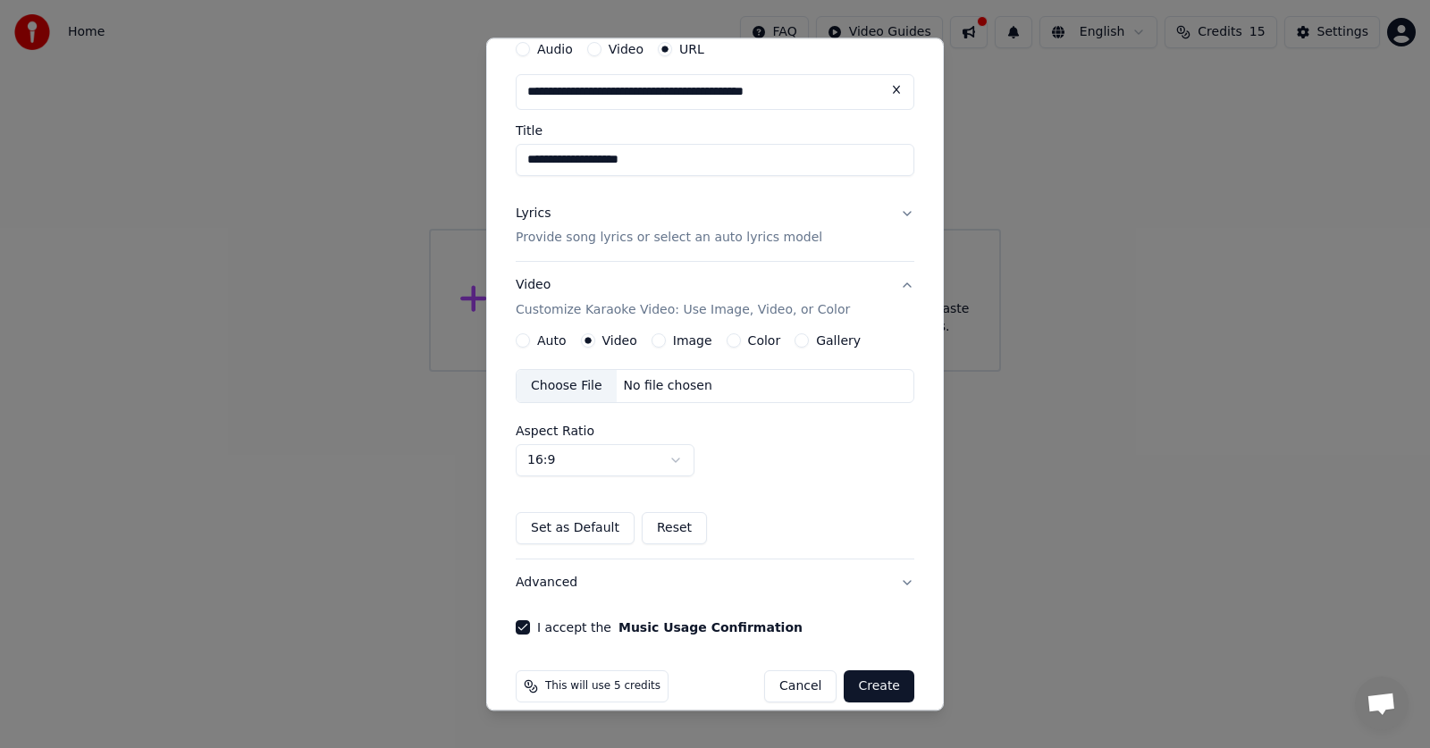
scroll to position [95, 0]
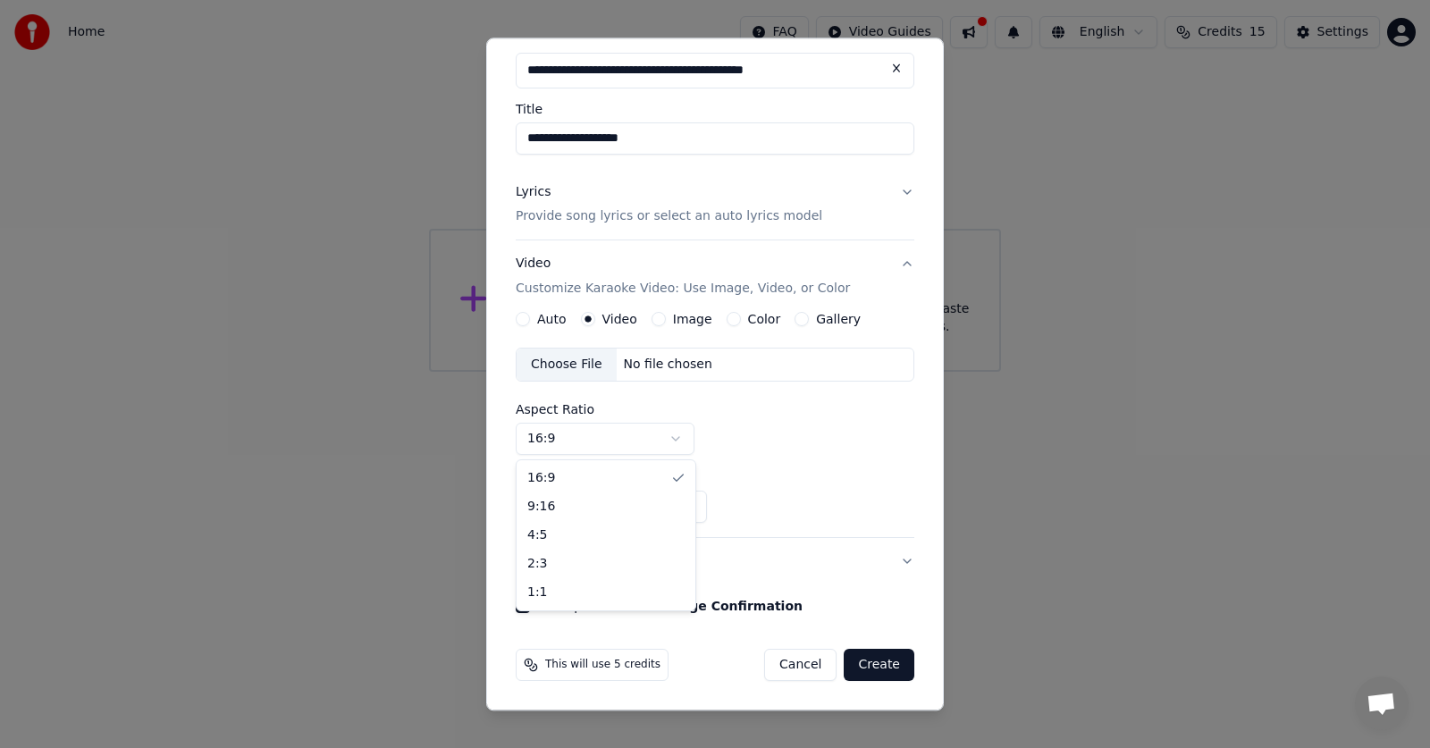
click at [665, 372] on body "**********" at bounding box center [715, 186] width 1430 height 372
click at [593, 509] on button "Set as Default" at bounding box center [575, 508] width 119 height 32
click at [551, 564] on button "Advanced" at bounding box center [715, 562] width 399 height 46
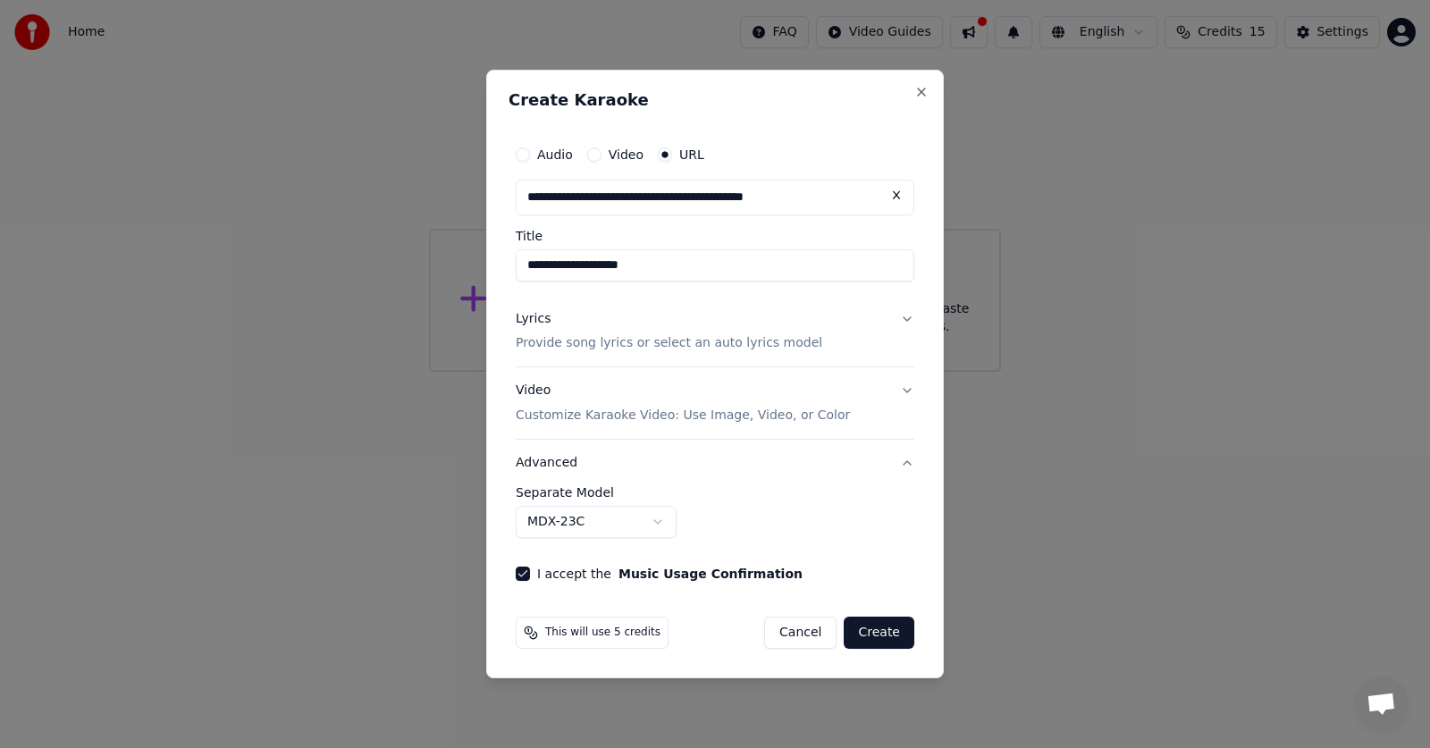
click at [725, 493] on label "Separate Model" at bounding box center [715, 492] width 399 height 13
click at [733, 510] on div "**********" at bounding box center [715, 512] width 399 height 52
click at [887, 632] on button "Create" at bounding box center [879, 633] width 71 height 32
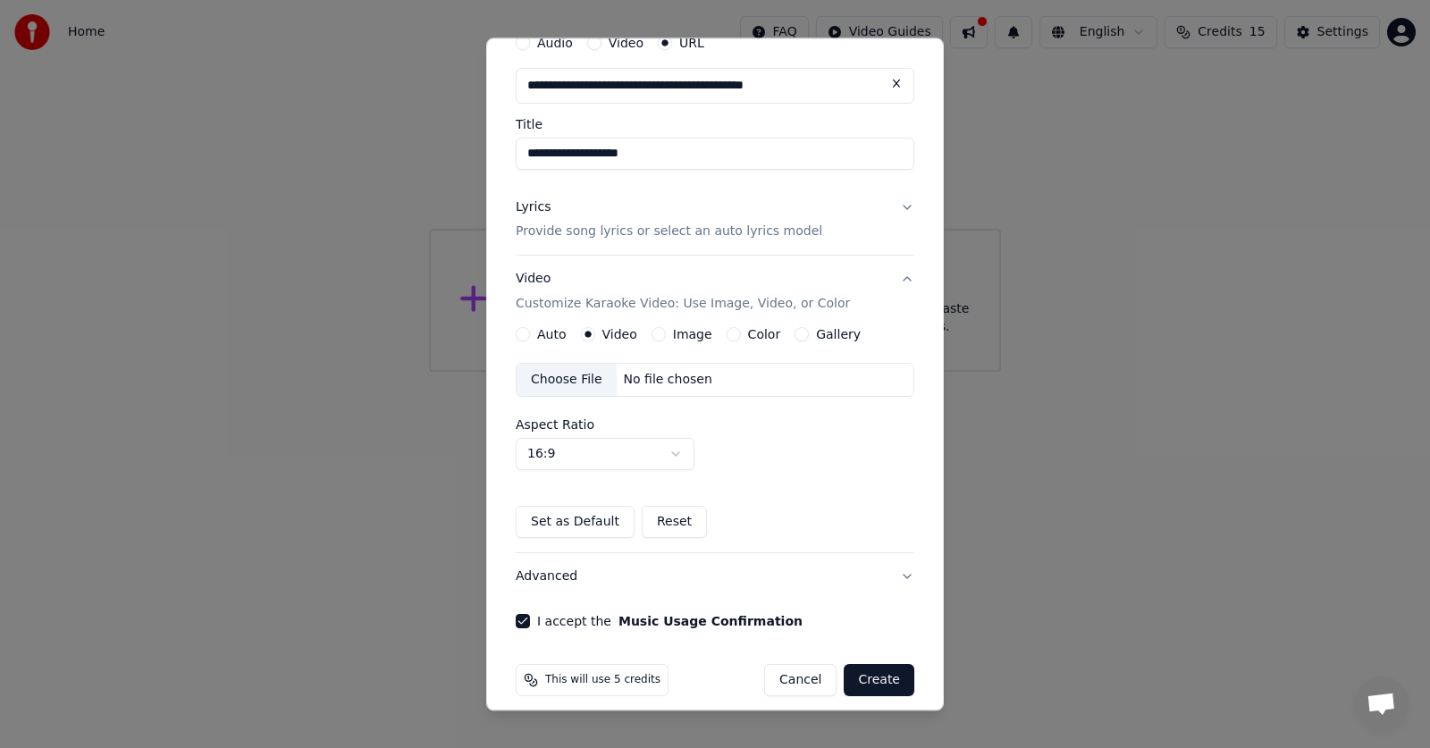
scroll to position [95, 0]
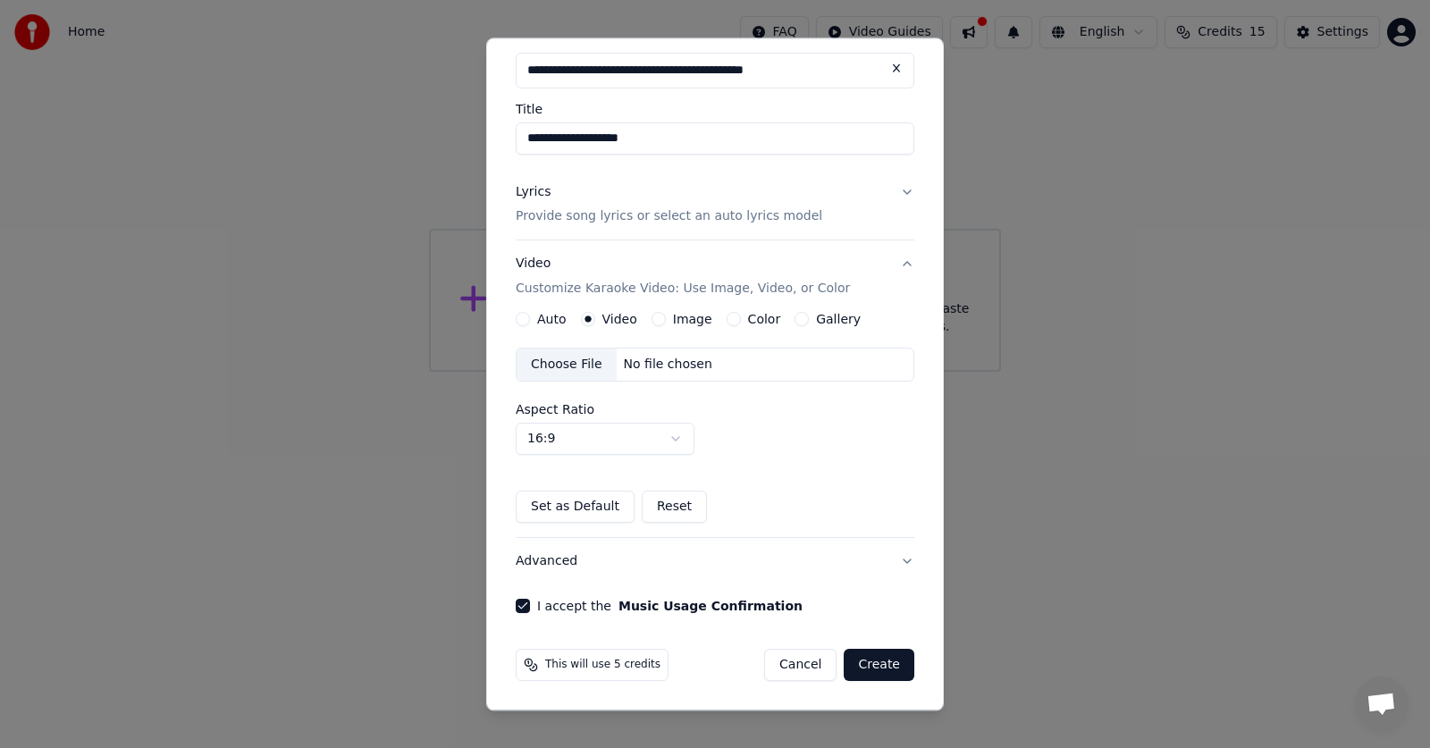
click at [868, 670] on button "Create" at bounding box center [879, 666] width 71 height 32
click at [538, 323] on label "Auto" at bounding box center [551, 320] width 29 height 13
click at [530, 323] on button "Auto" at bounding box center [523, 320] width 14 height 14
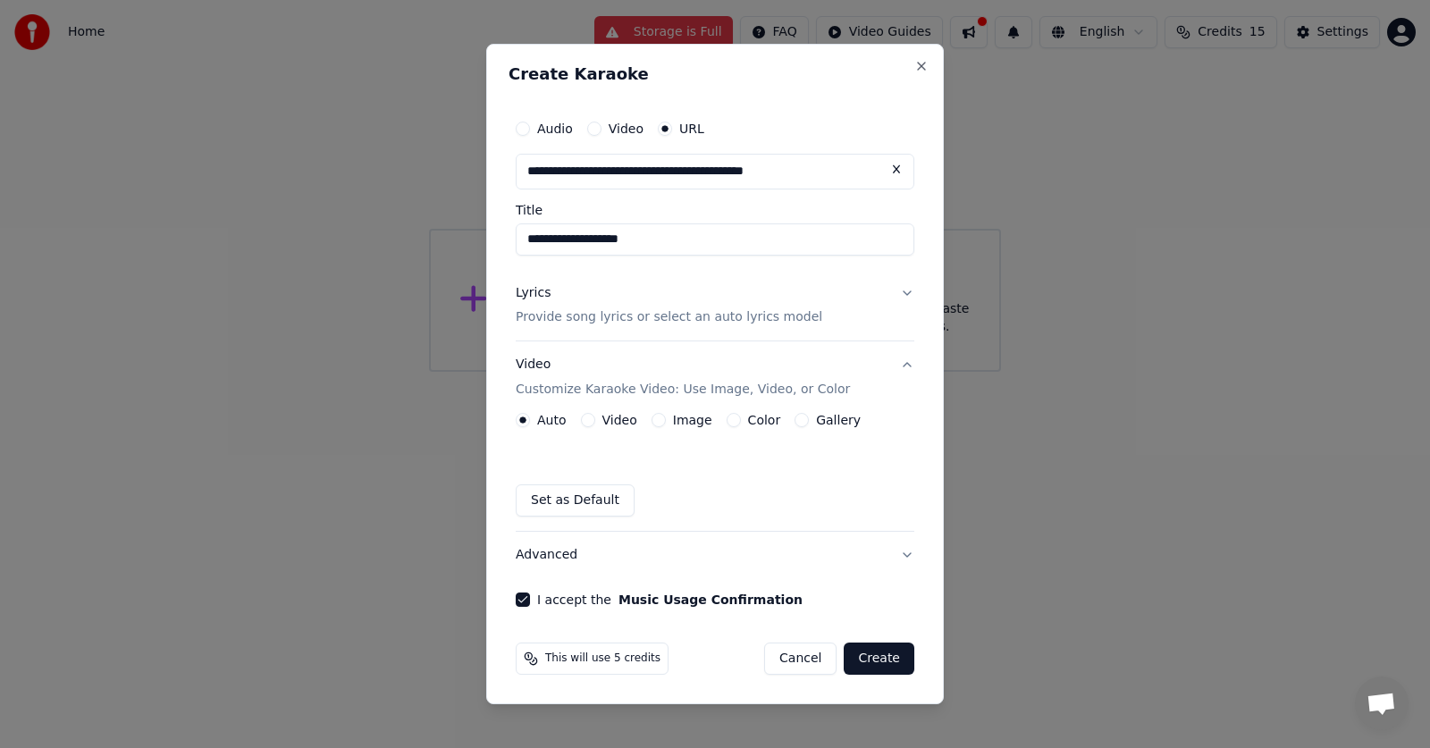
click at [890, 661] on button "Create" at bounding box center [879, 659] width 71 height 32
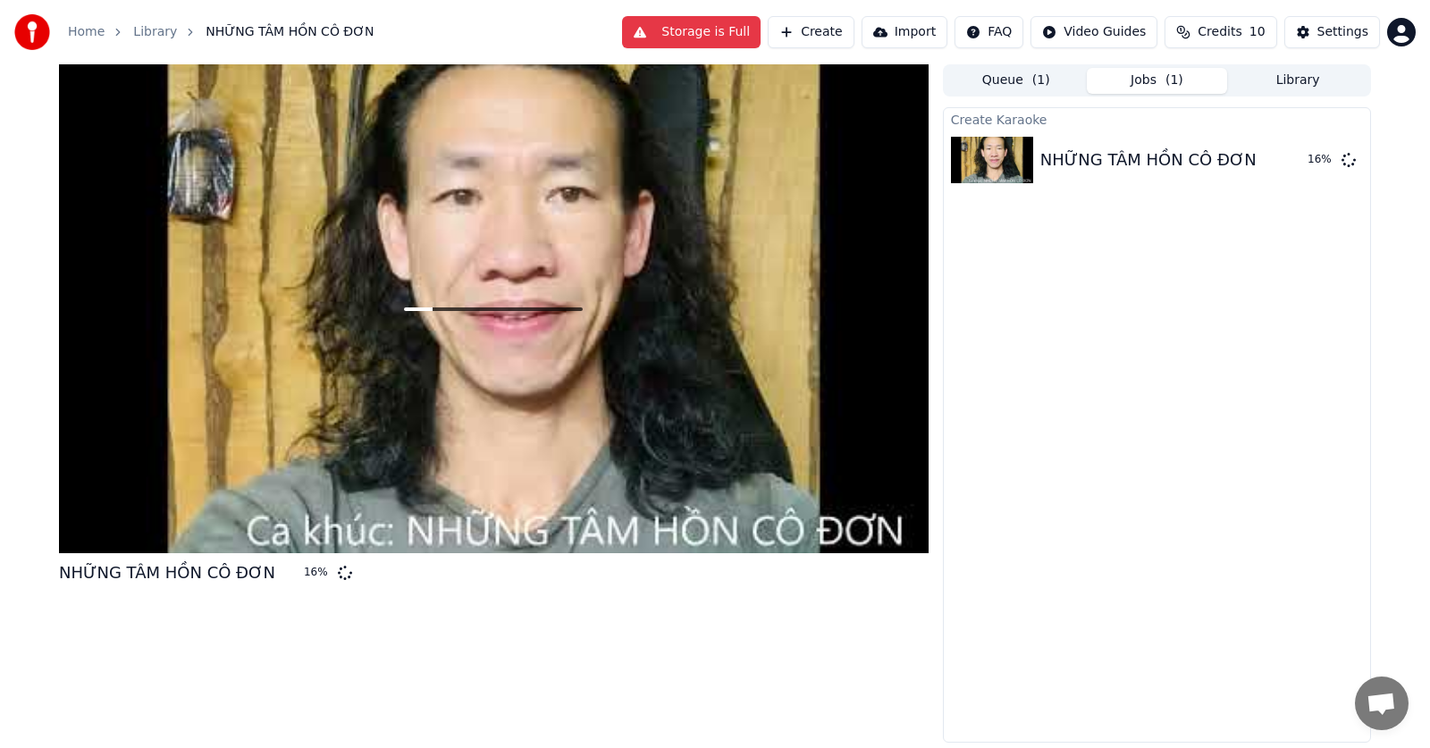
click at [728, 27] on button "Storage is Full" at bounding box center [691, 32] width 139 height 32
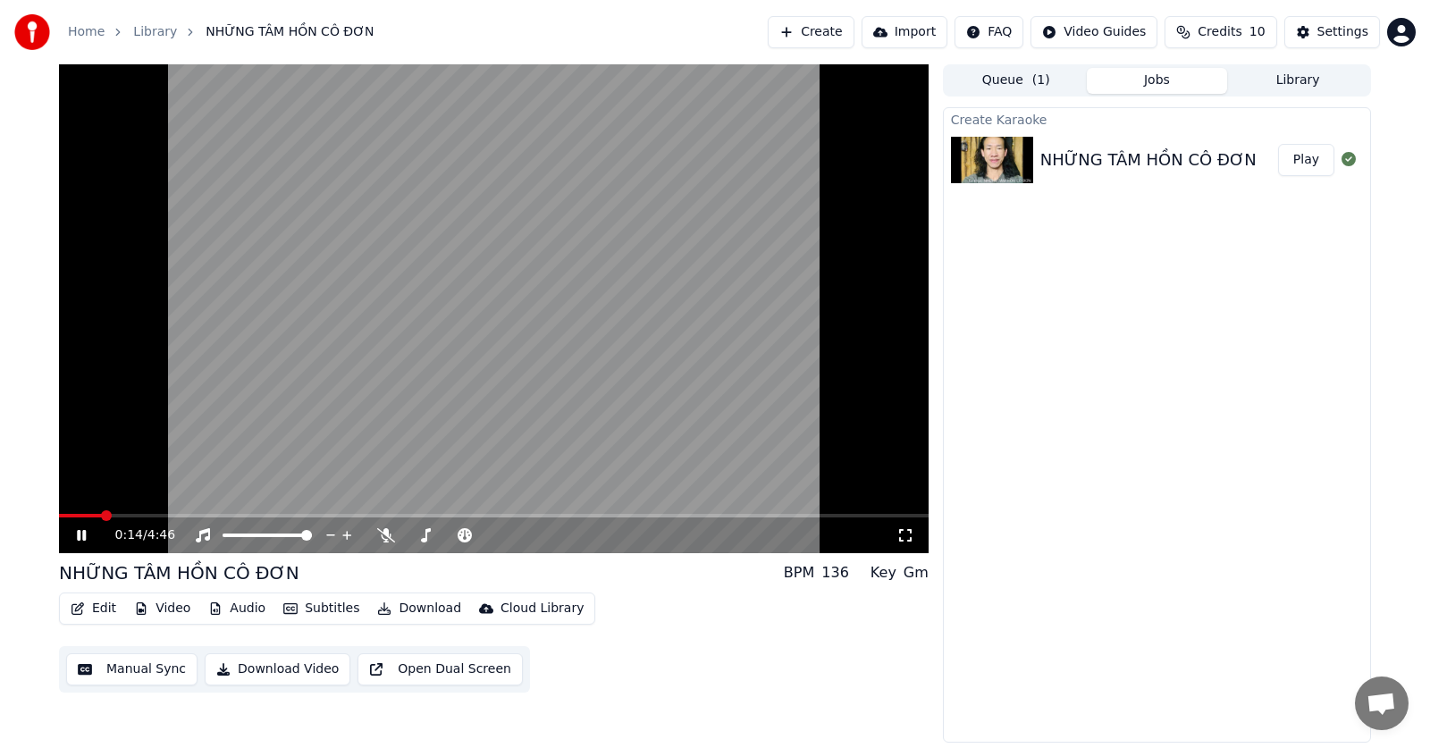
click at [902, 535] on icon at bounding box center [906, 535] width 18 height 14
click at [444, 539] on span at bounding box center [444, 535] width 11 height 11
click at [495, 541] on span at bounding box center [489, 535] width 11 height 11
click at [247, 537] on span at bounding box center [235, 536] width 24 height 4
click at [389, 514] on span at bounding box center [224, 516] width 331 height 4
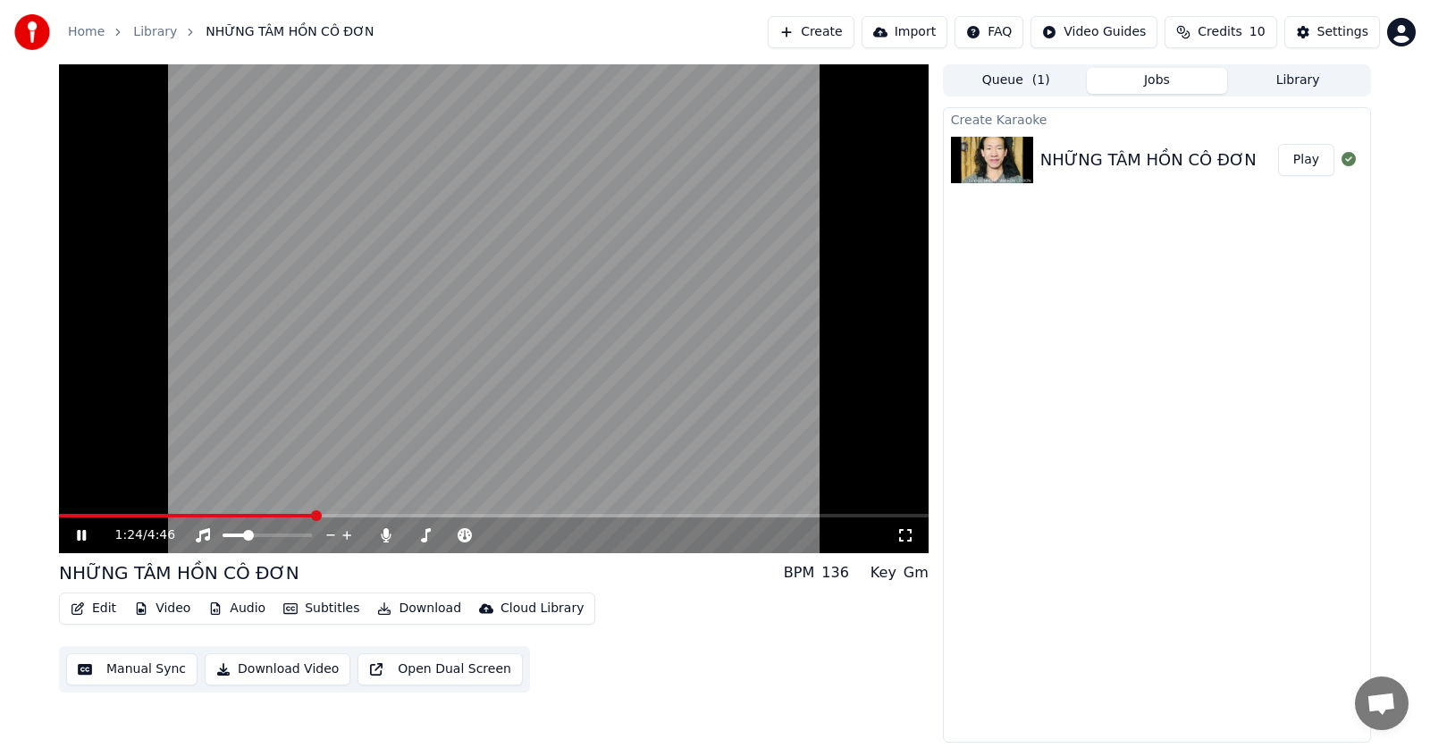
click at [314, 517] on span at bounding box center [186, 516] width 255 height 4
click at [269, 515] on span at bounding box center [186, 516] width 255 height 4
click at [400, 464] on video at bounding box center [494, 308] width 870 height 489
click at [477, 541] on span at bounding box center [476, 535] width 11 height 11
click at [83, 536] on icon at bounding box center [81, 535] width 11 height 13
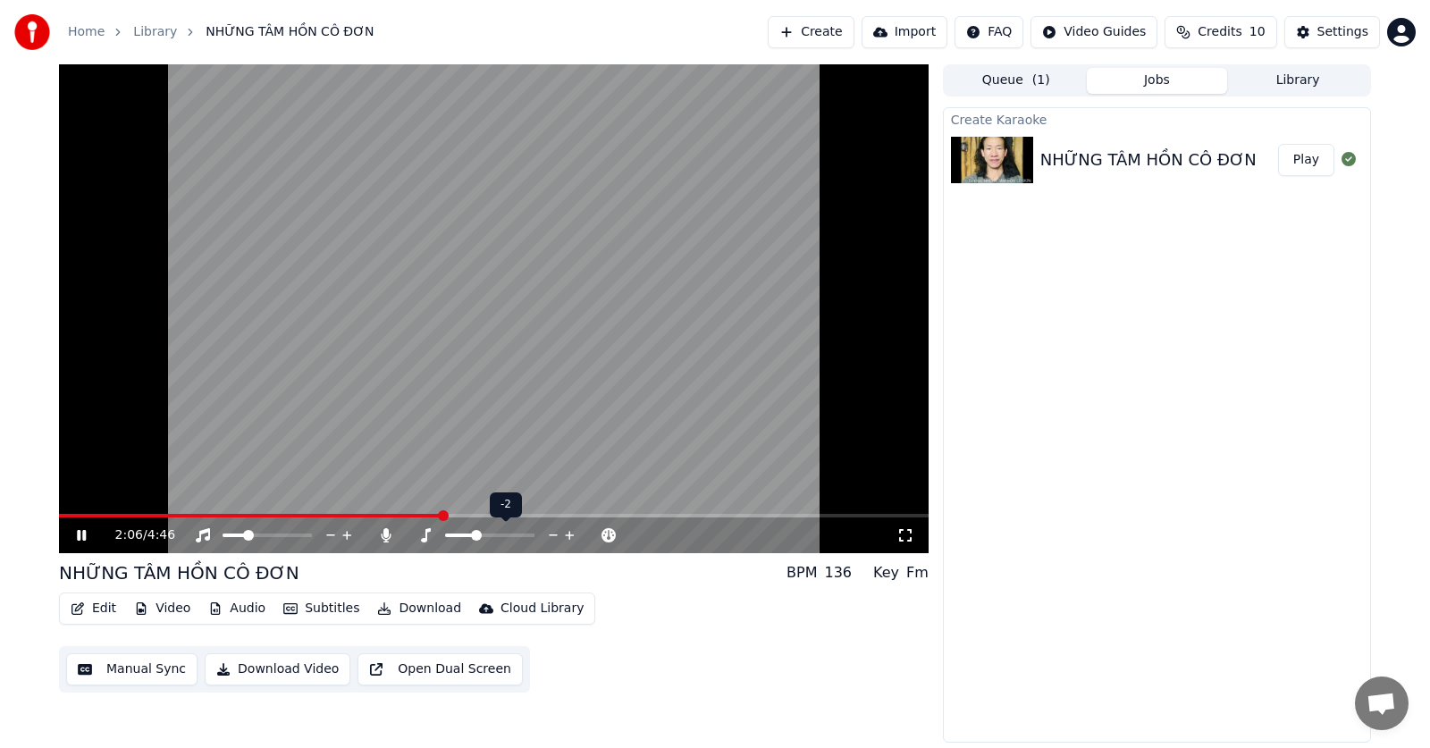
click at [475, 535] on span at bounding box center [476, 535] width 11 height 11
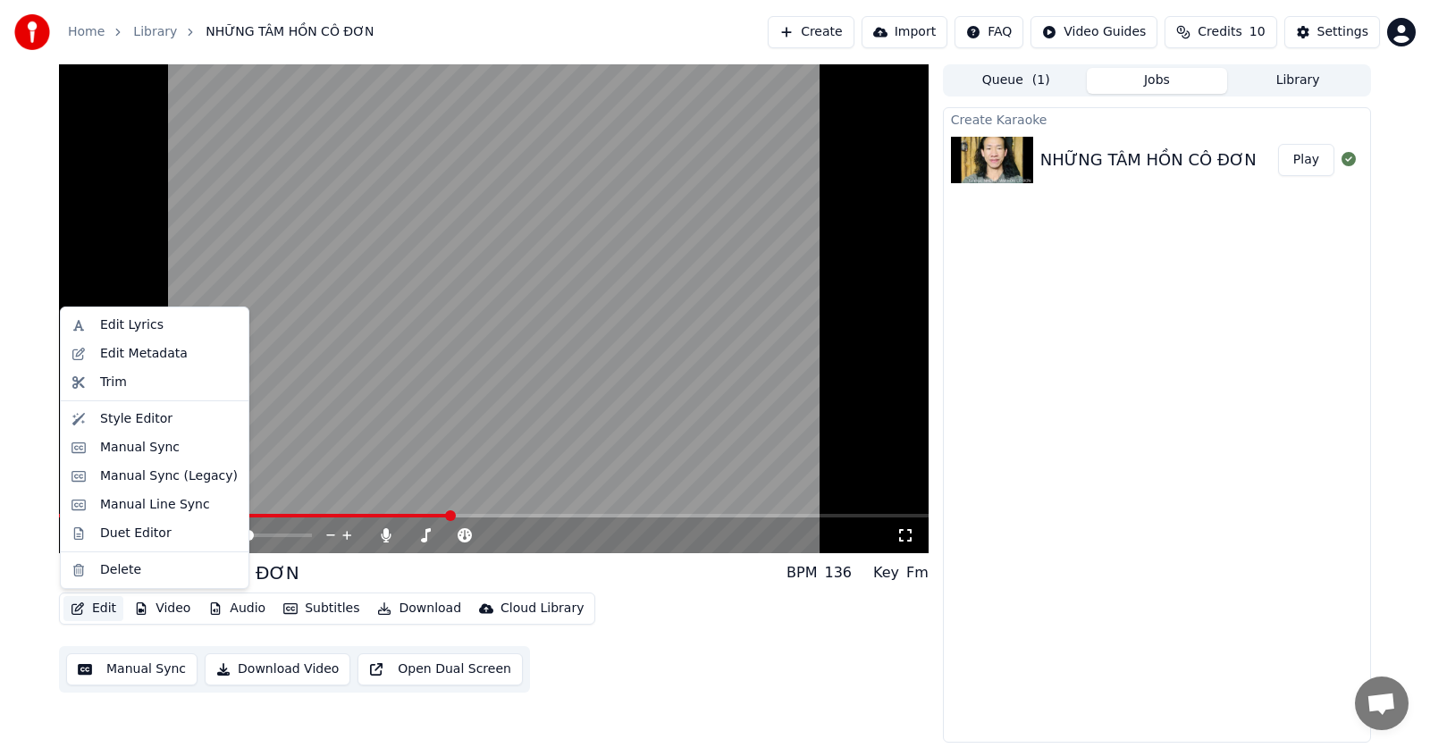
click at [96, 605] on button "Edit" at bounding box center [93, 608] width 60 height 25
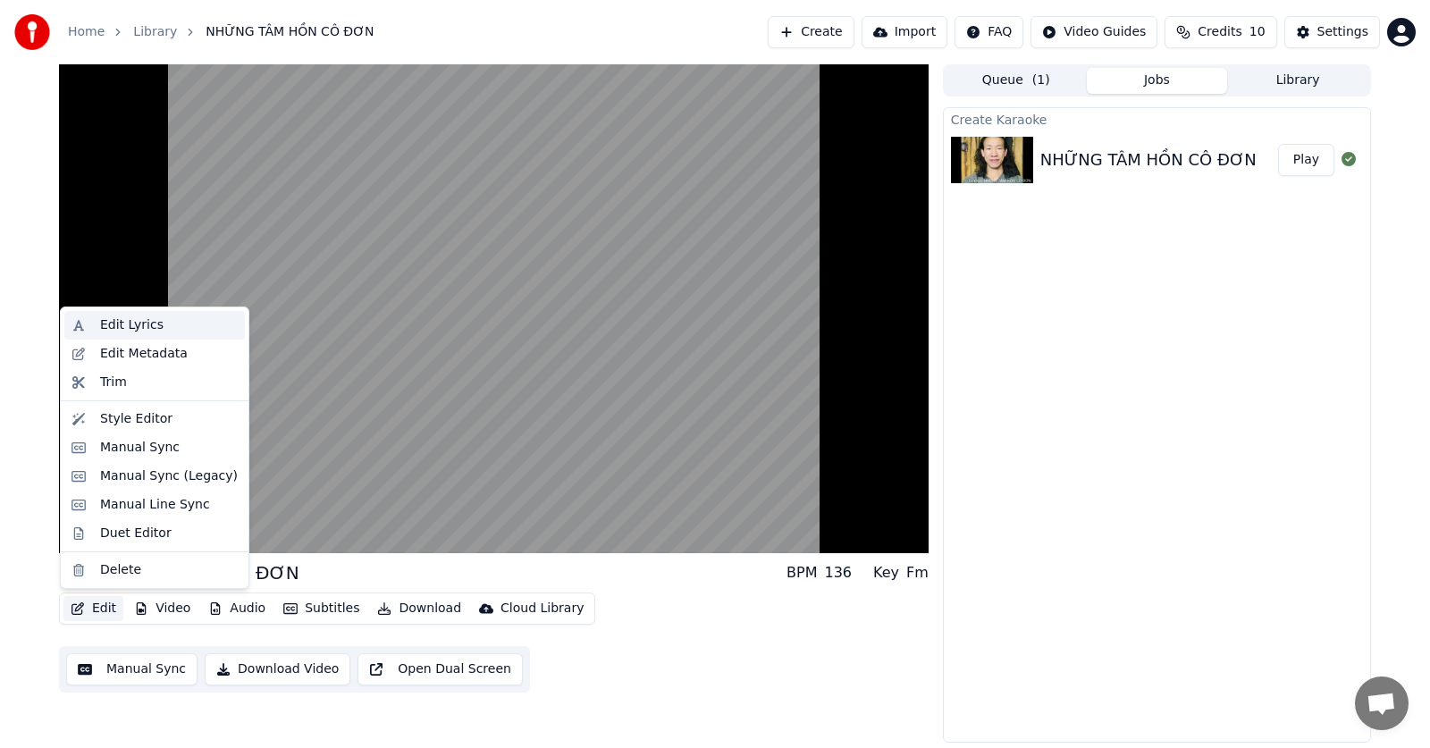
click at [123, 329] on div "Edit Lyrics" at bounding box center [131, 325] width 63 height 18
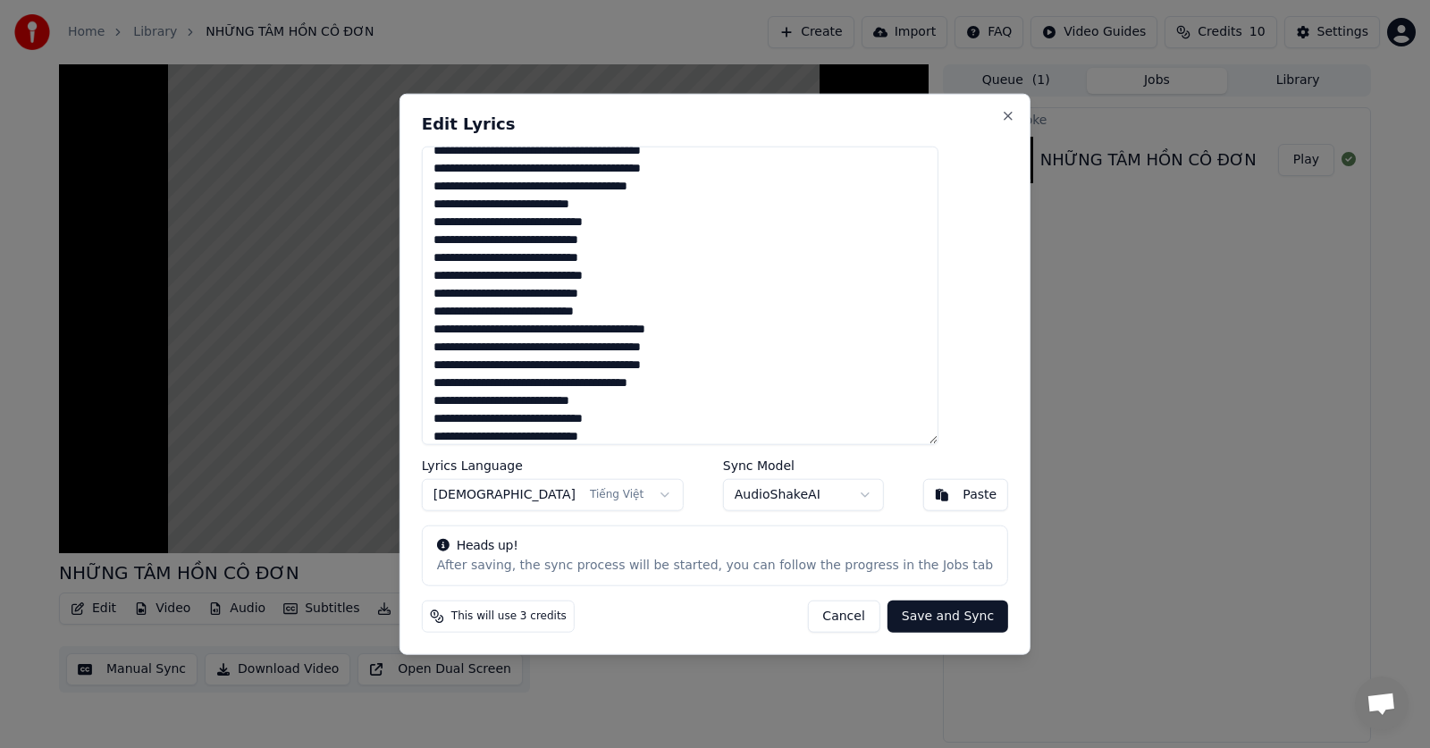
scroll to position [179, 0]
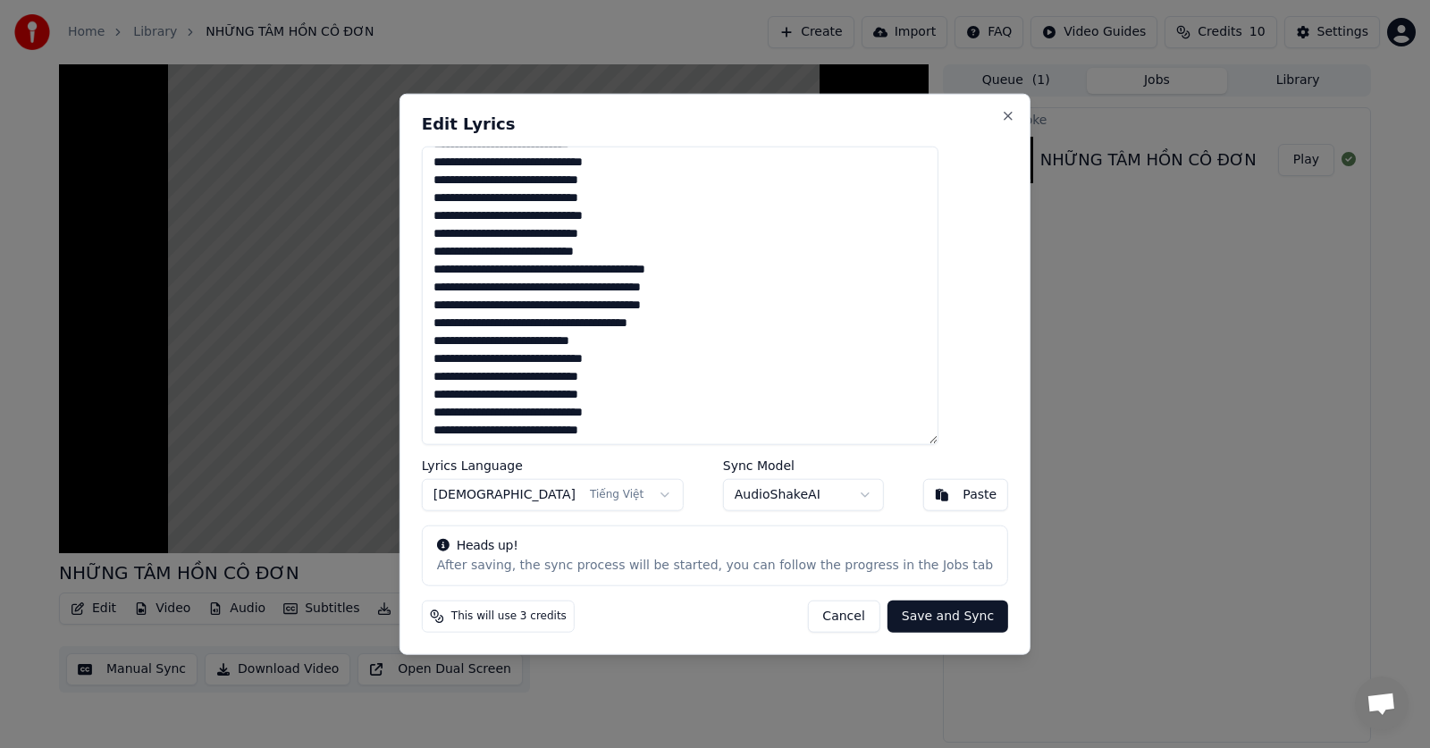
click at [680, 347] on textarea at bounding box center [680, 295] width 517 height 299
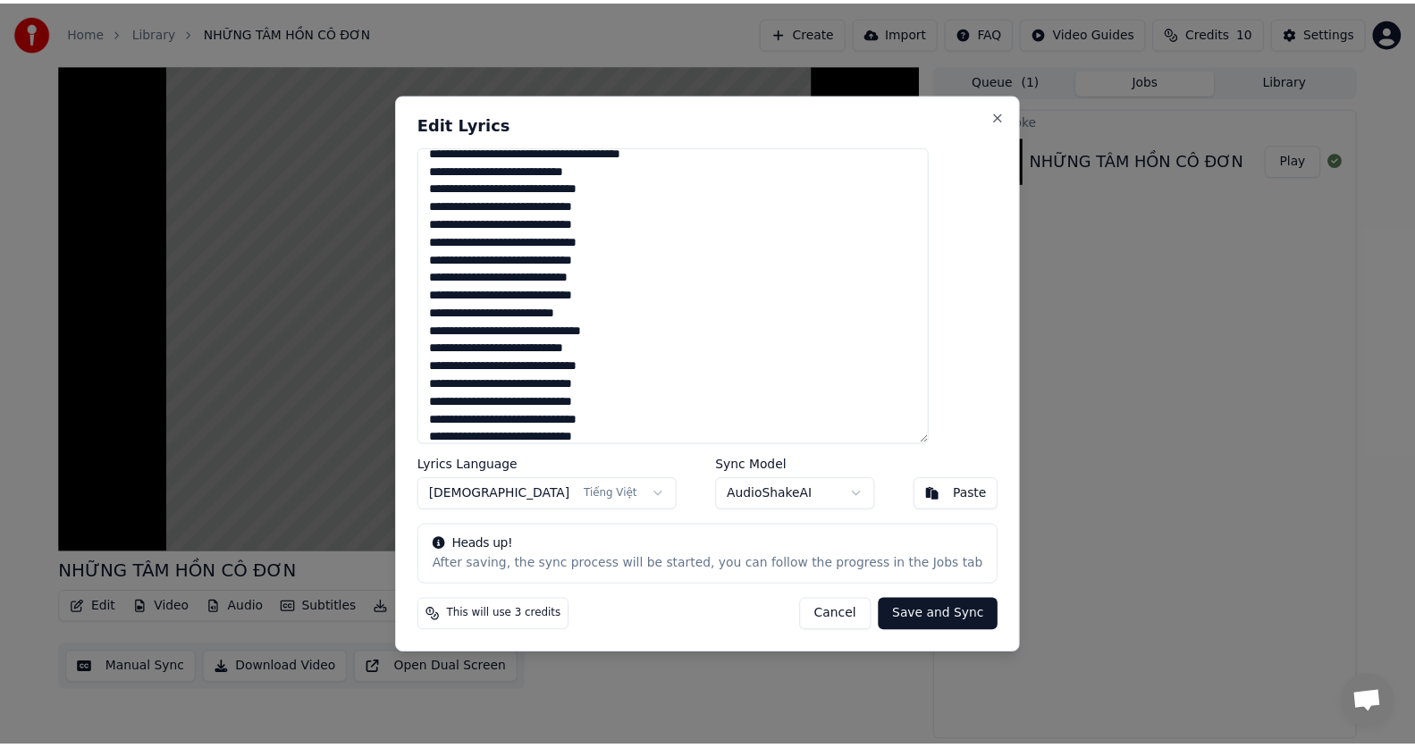
scroll to position [358, 0]
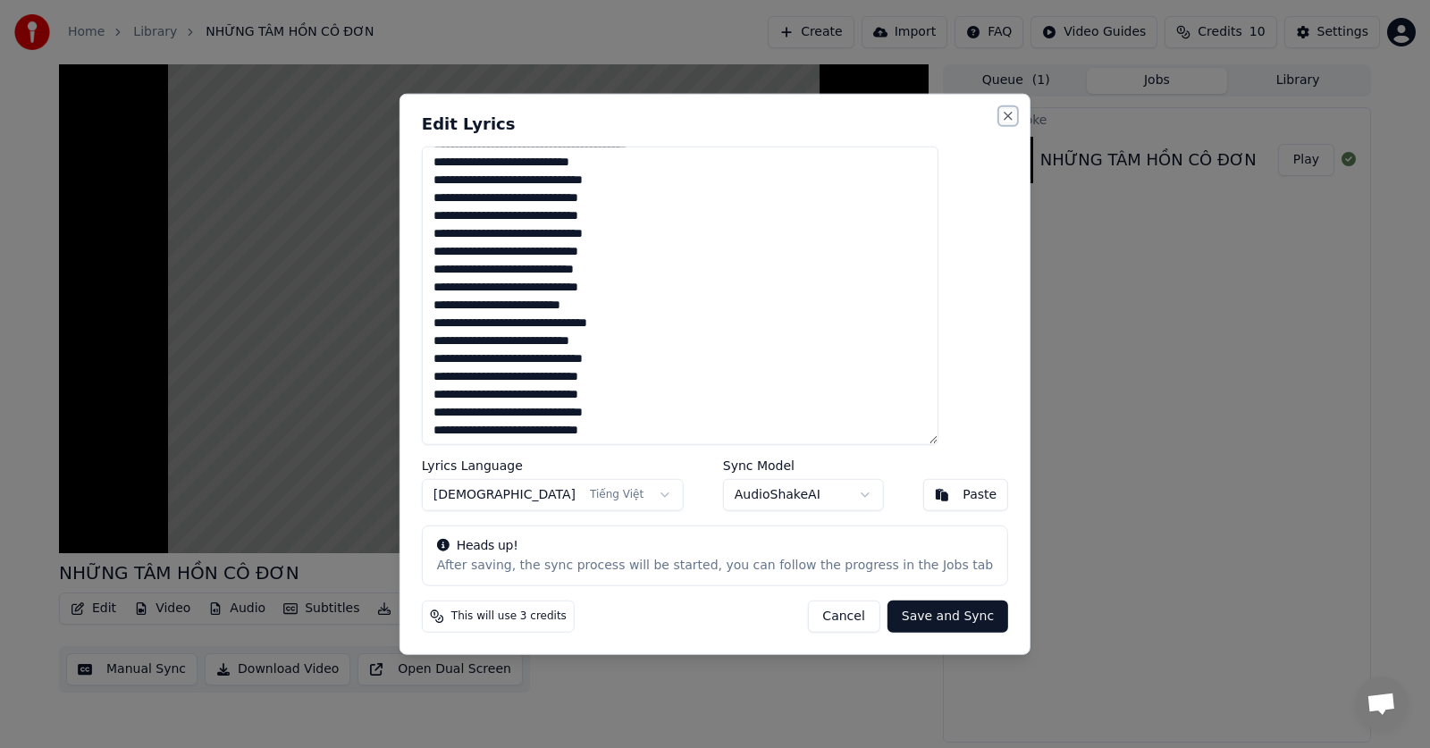
click at [1001, 112] on button "Close" at bounding box center [1008, 115] width 14 height 14
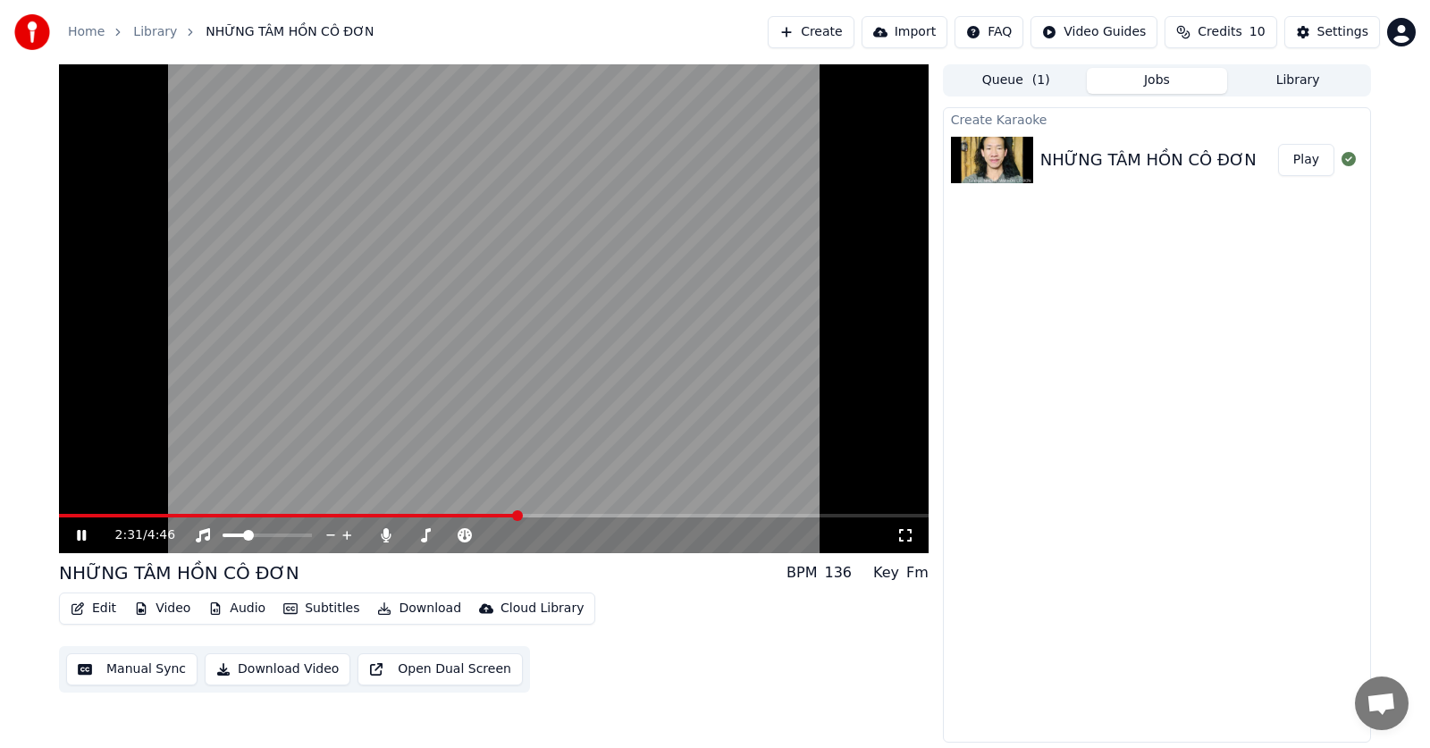
click at [108, 613] on button "Edit" at bounding box center [93, 608] width 60 height 25
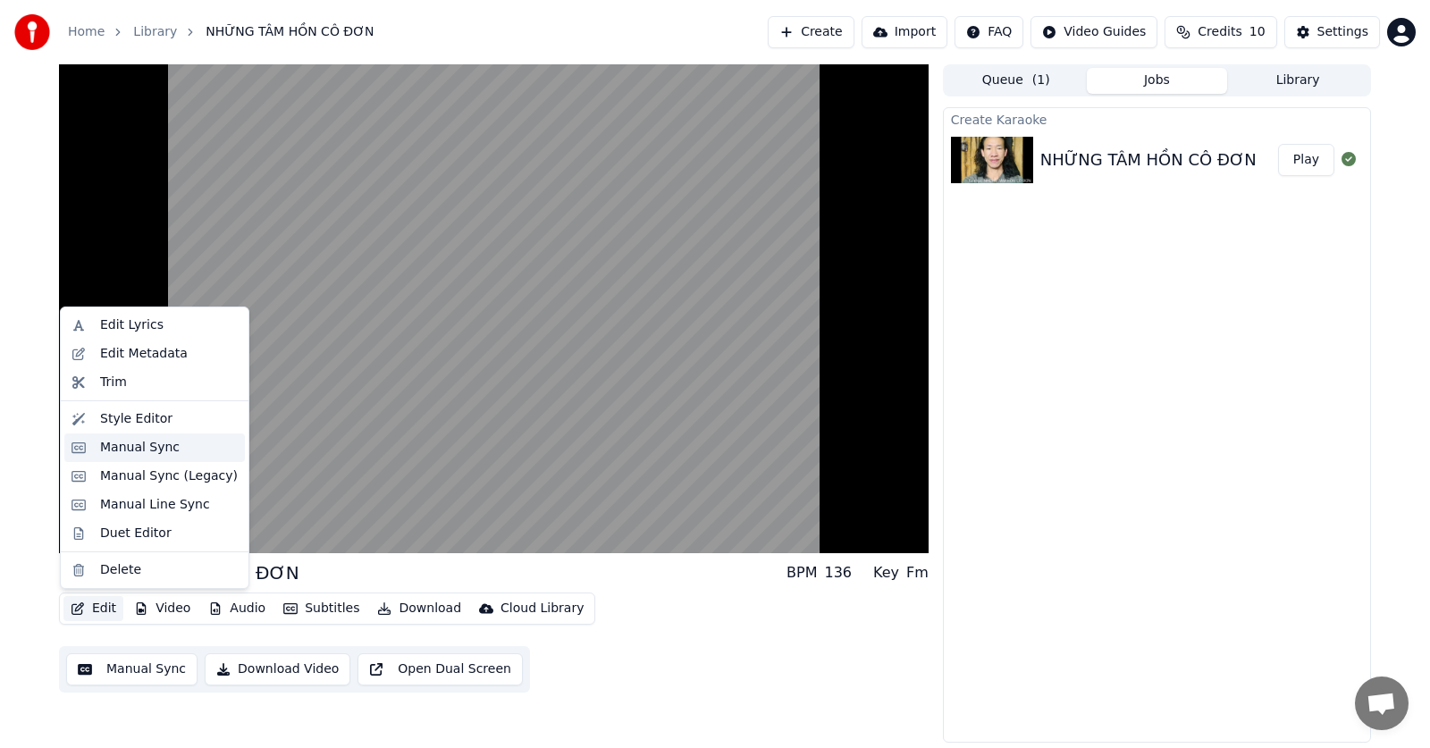
click at [176, 449] on div "Manual Sync" at bounding box center [169, 448] width 138 height 18
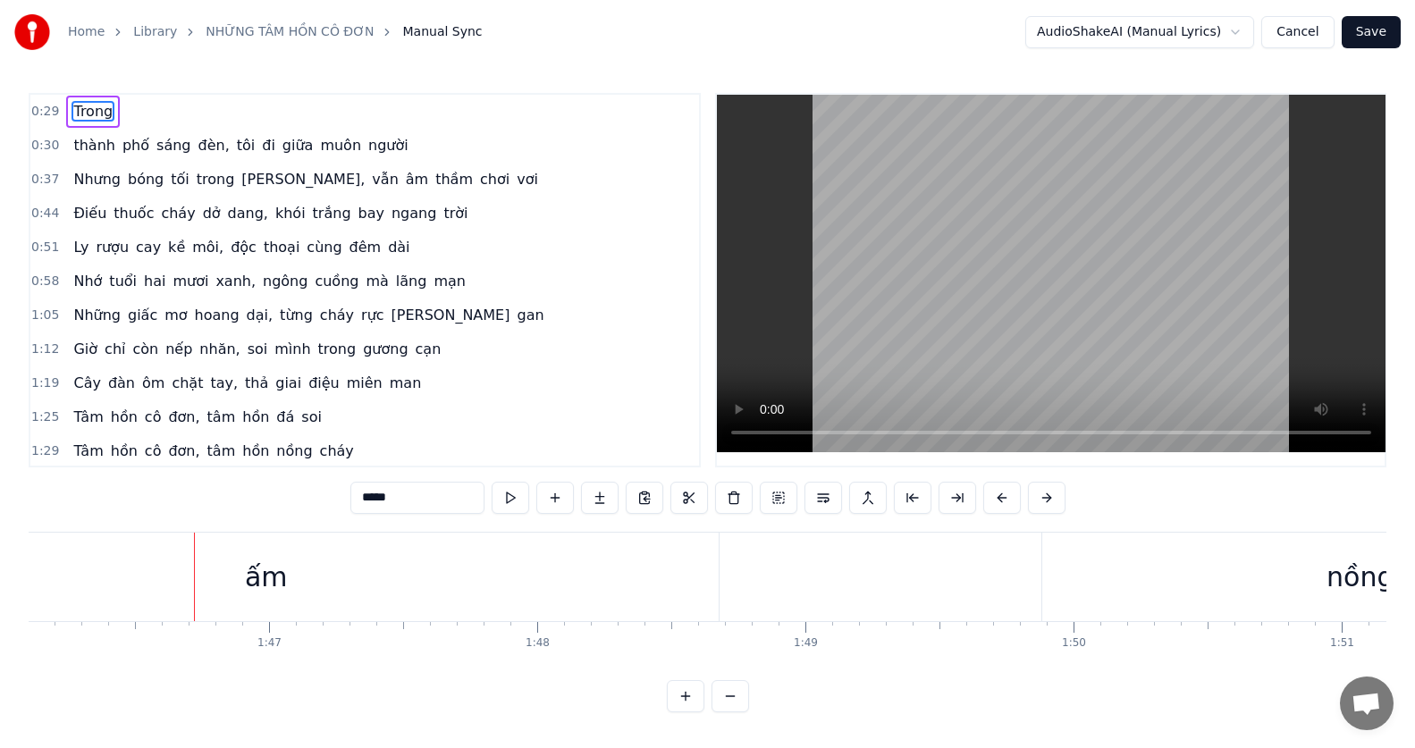
scroll to position [0, 28483]
click at [231, 586] on div "ấm" at bounding box center [236, 577] width 43 height 40
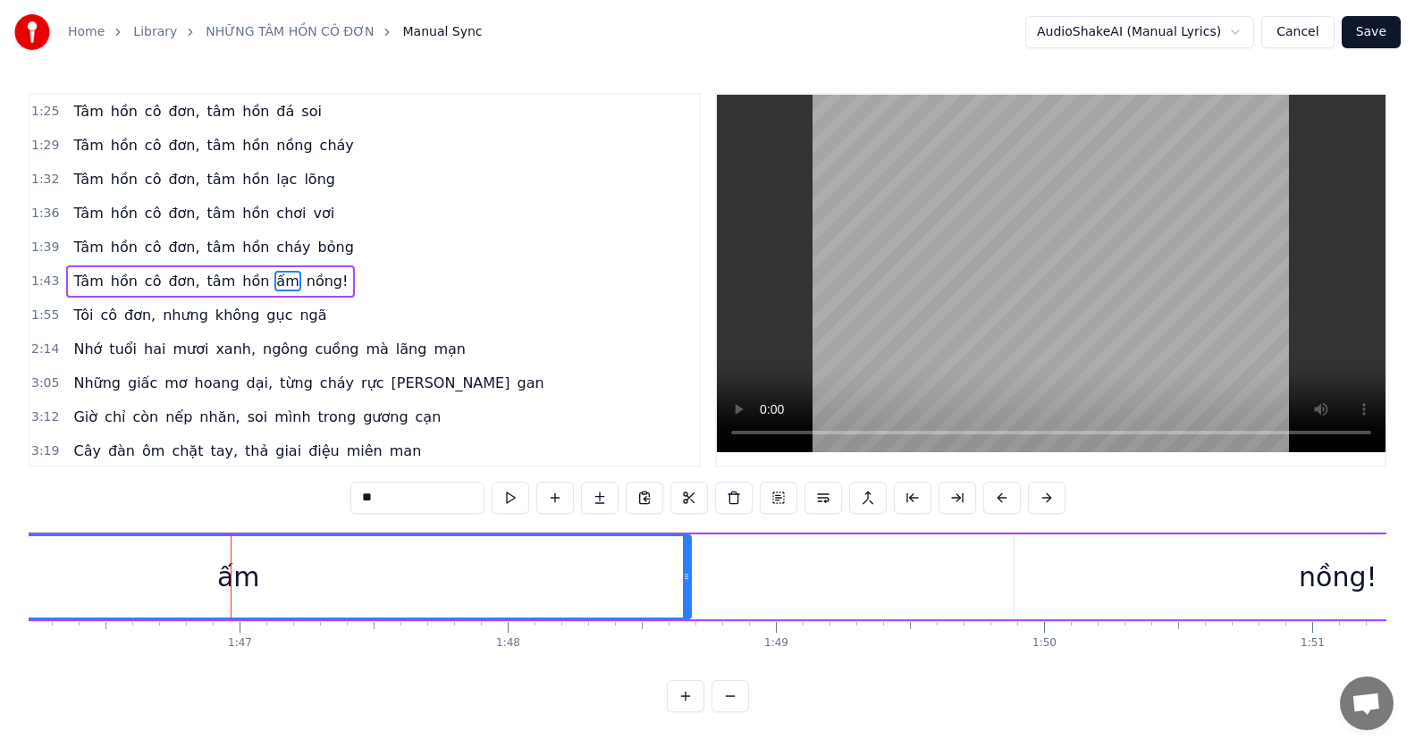
scroll to position [307, 0]
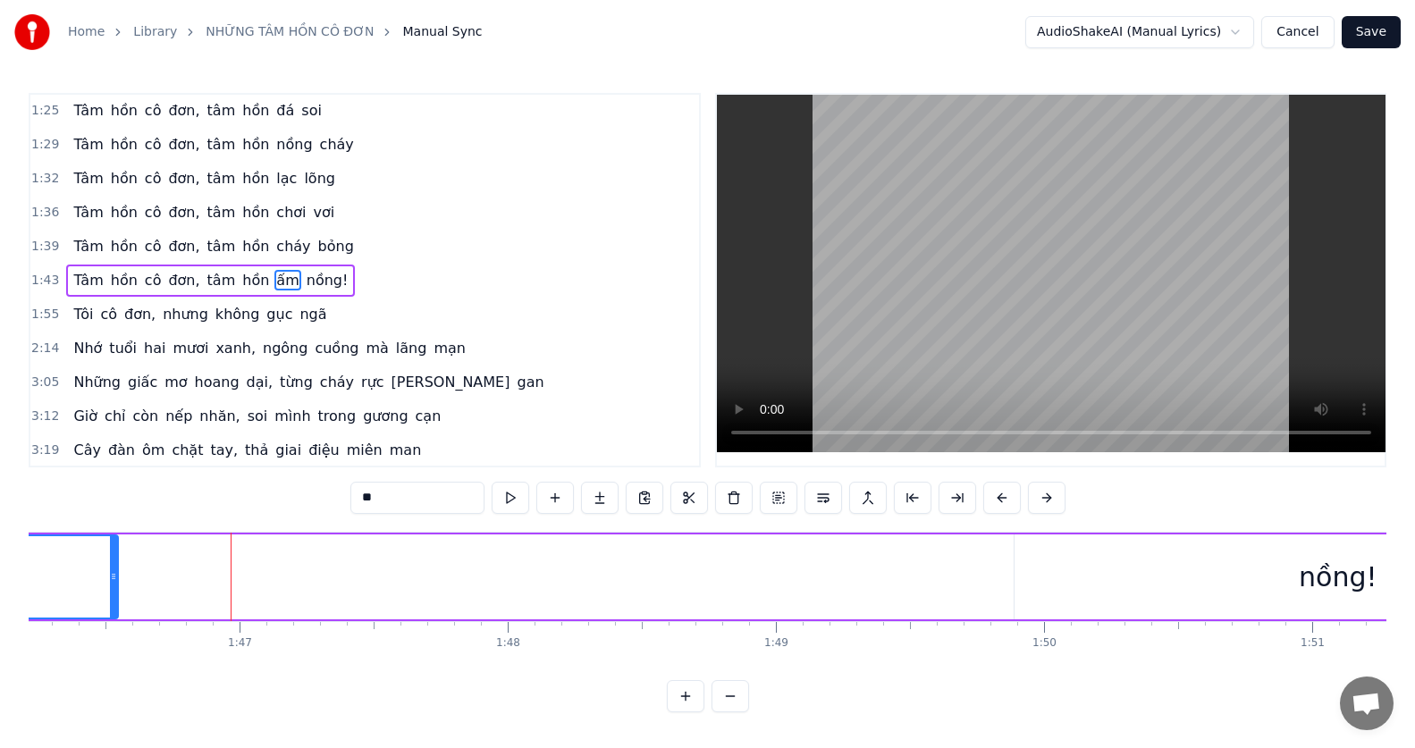
drag, startPoint x: 686, startPoint y: 573, endPoint x: 108, endPoint y: 587, distance: 577.6
click at [110, 587] on div at bounding box center [113, 576] width 7 height 81
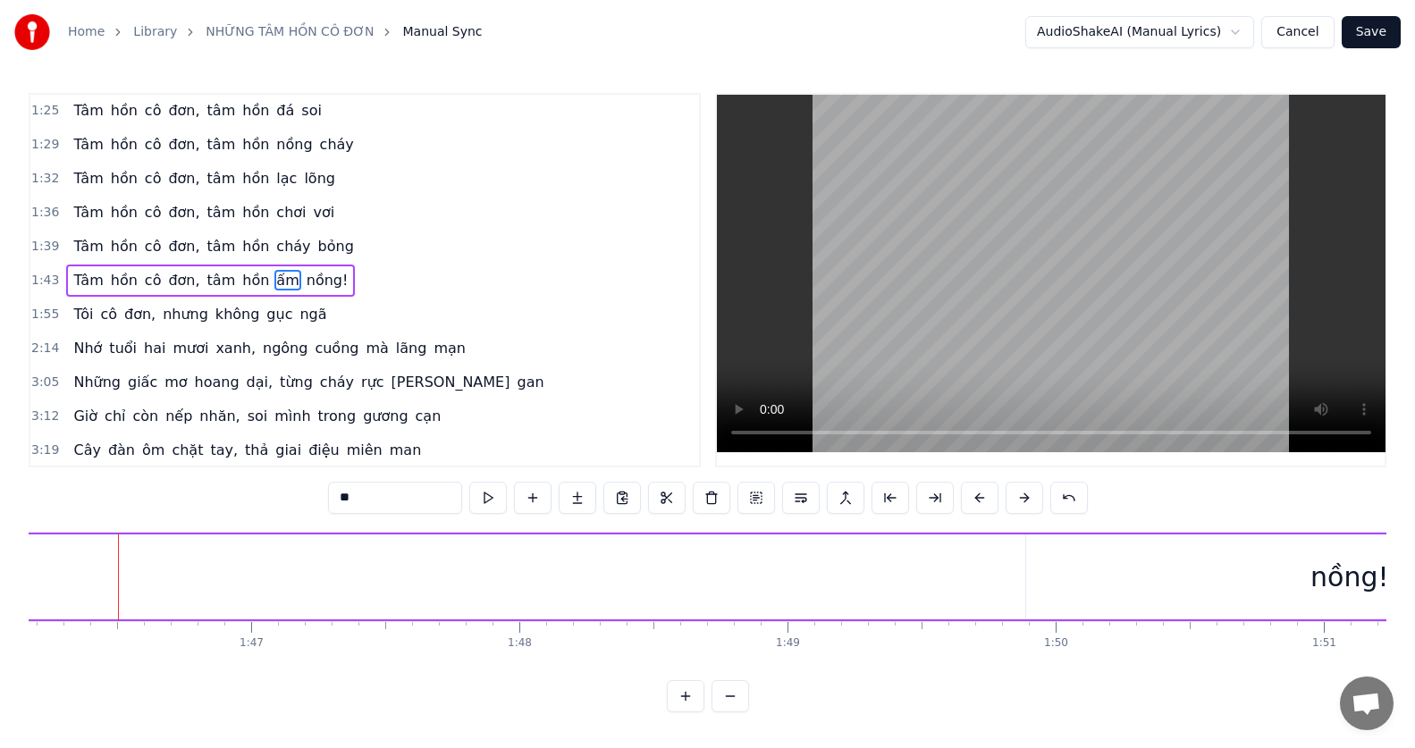
drag, startPoint x: 121, startPoint y: 586, endPoint x: 0, endPoint y: 597, distance: 121.1
click at [0, 597] on div "Home Library NHỮNG TÂM HỒN CÔ ĐƠN Manual Sync AudioShakeAI (Manual Lyrics) Canc…" at bounding box center [707, 356] width 1415 height 712
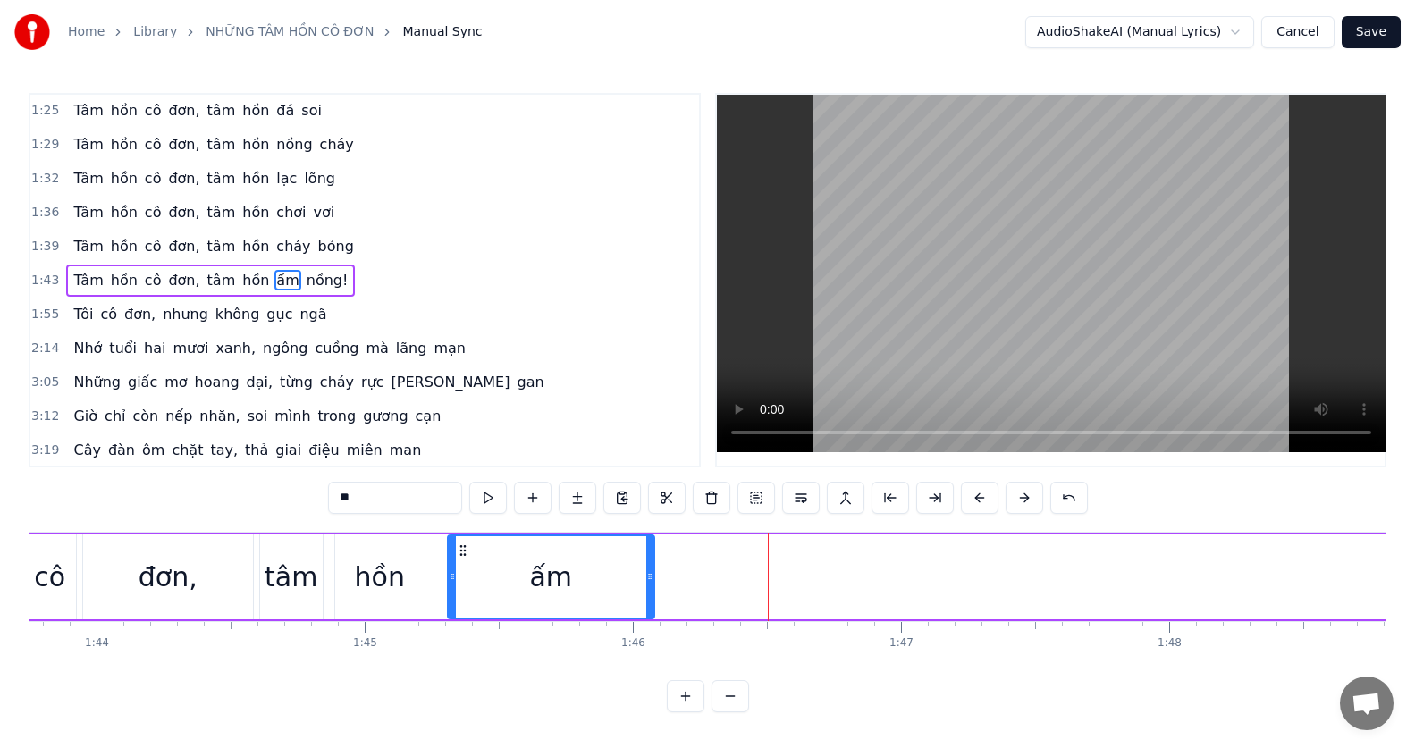
scroll to position [0, 27615]
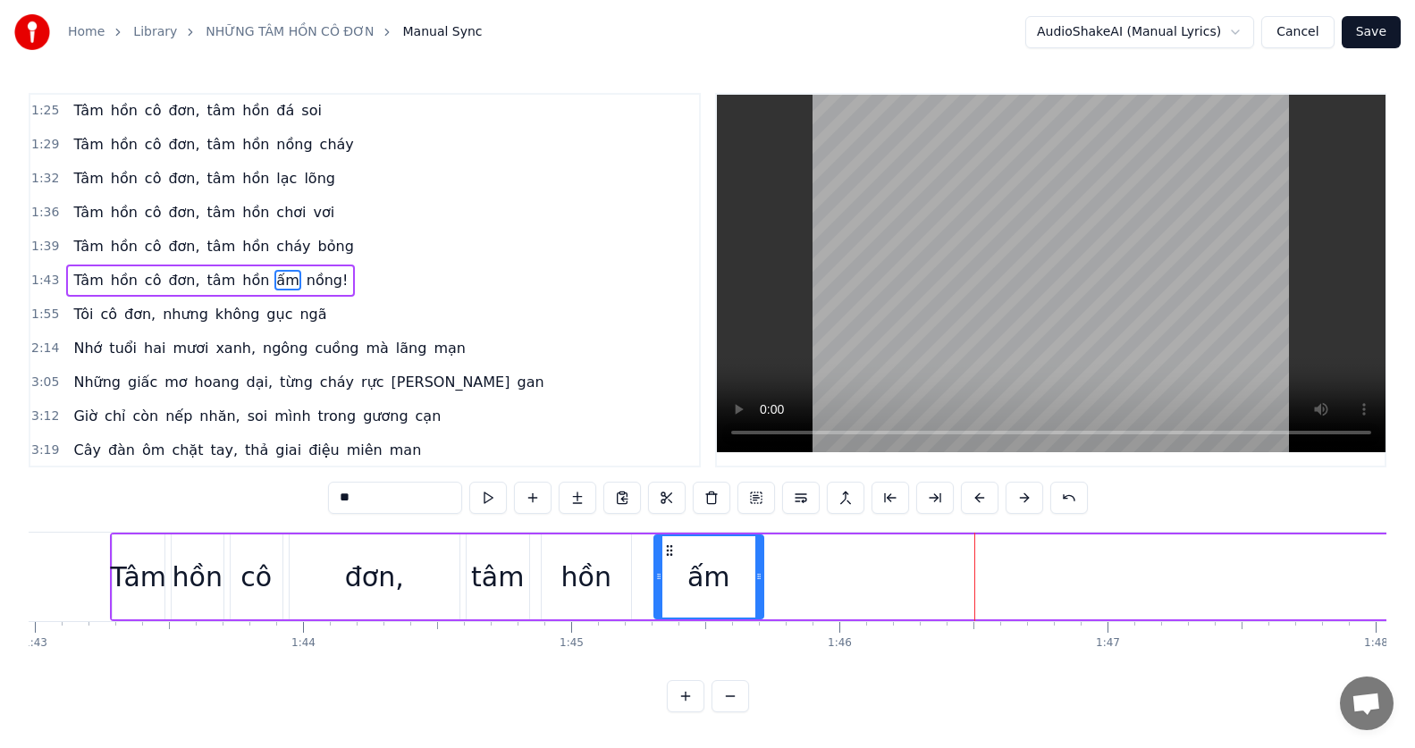
drag, startPoint x: 856, startPoint y: 578, endPoint x: 759, endPoint y: 585, distance: 97.7
click at [759, 585] on div at bounding box center [758, 576] width 7 height 81
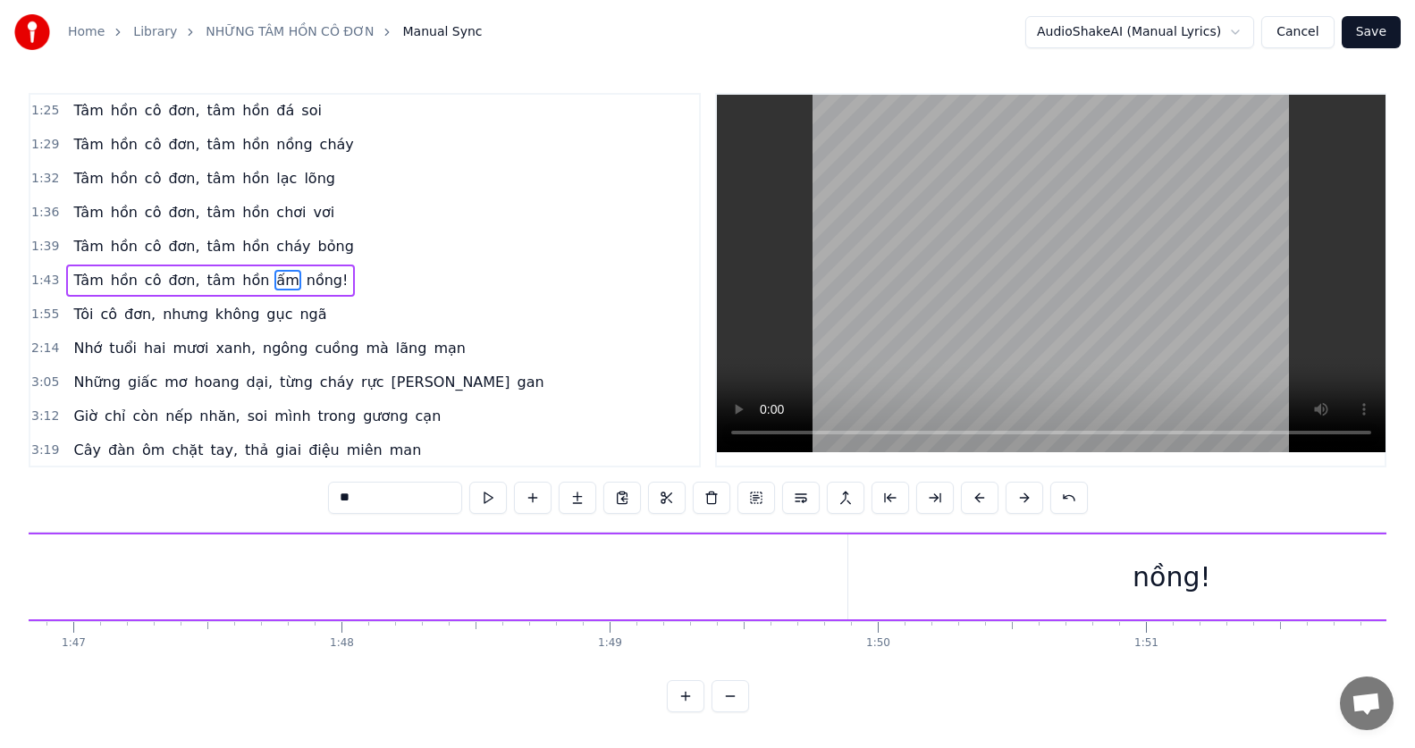
scroll to position [0, 28959]
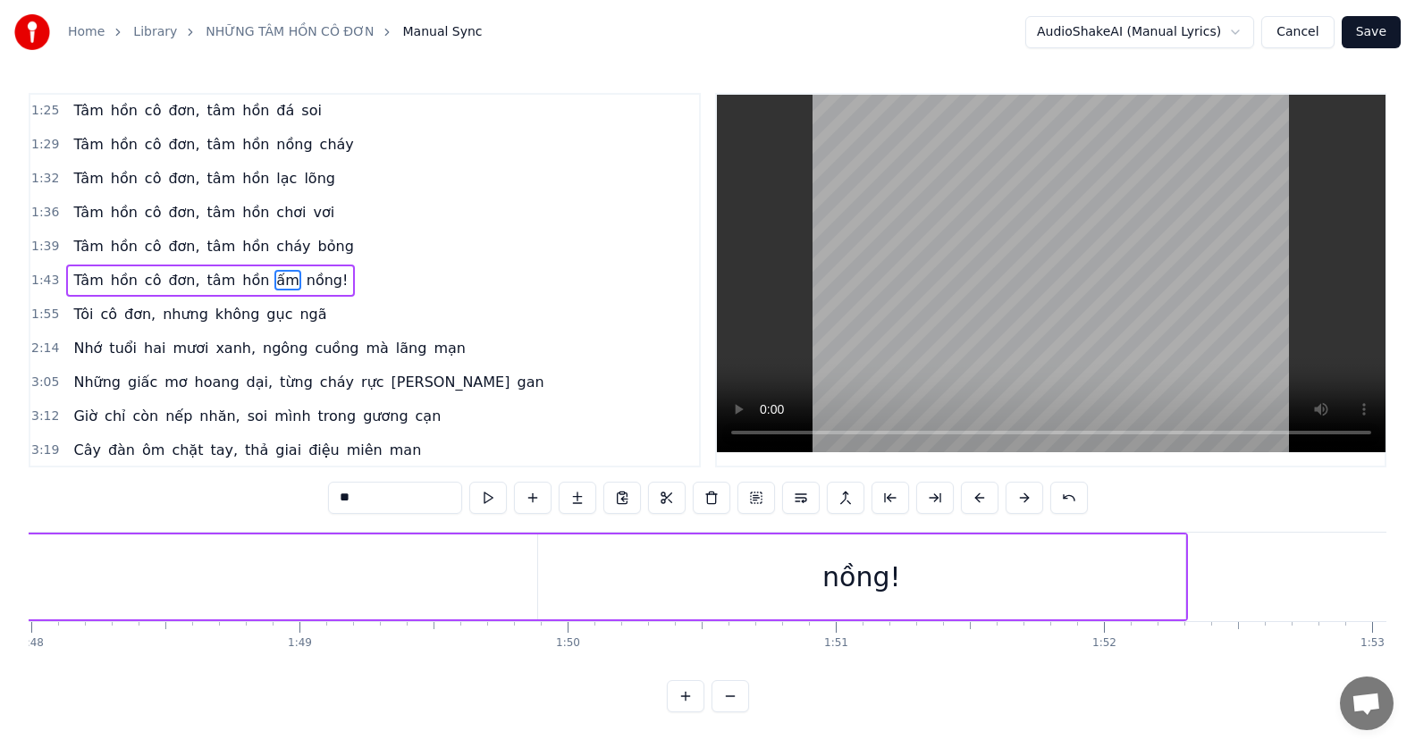
click at [862, 581] on div "nồng!" at bounding box center [861, 577] width 78 height 40
type input "*****"
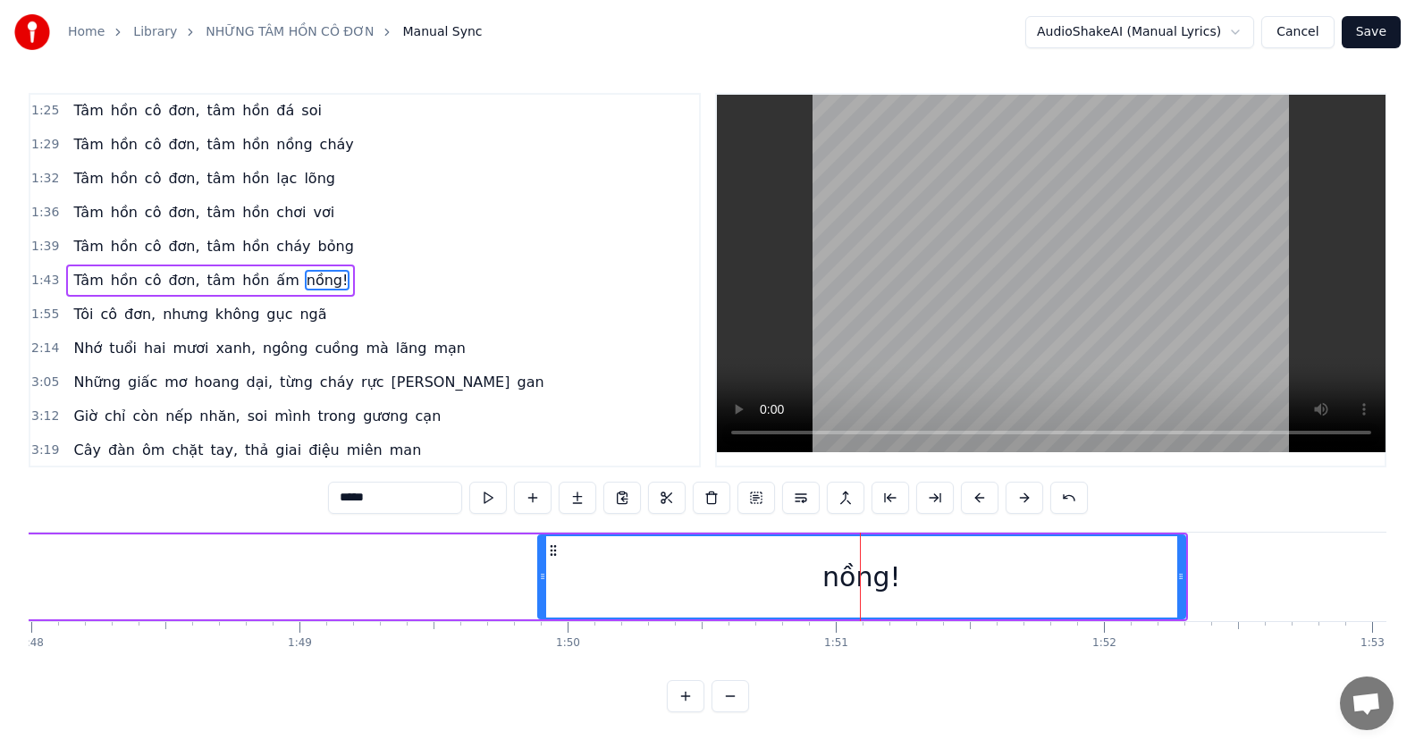
drag, startPoint x: 672, startPoint y: 573, endPoint x: 540, endPoint y: 583, distance: 132.7
click at [540, 583] on div "nồng!" at bounding box center [861, 576] width 645 height 81
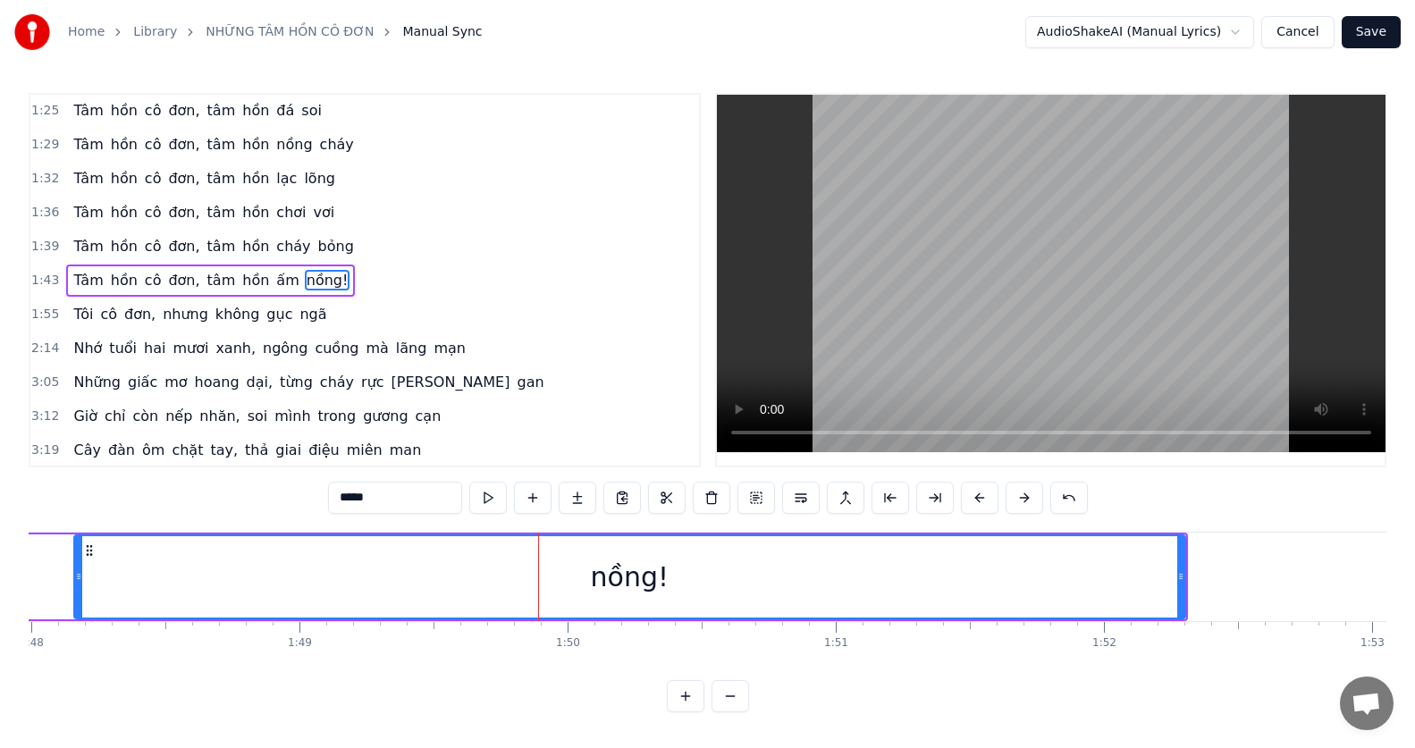
drag, startPoint x: 540, startPoint y: 583, endPoint x: 76, endPoint y: 631, distance: 466.4
click at [76, 631] on div "Trong [PERSON_NAME] sáng đèn, tôi đi giữa muôn người [PERSON_NAME] tối [PERSON_…" at bounding box center [708, 599] width 1358 height 134
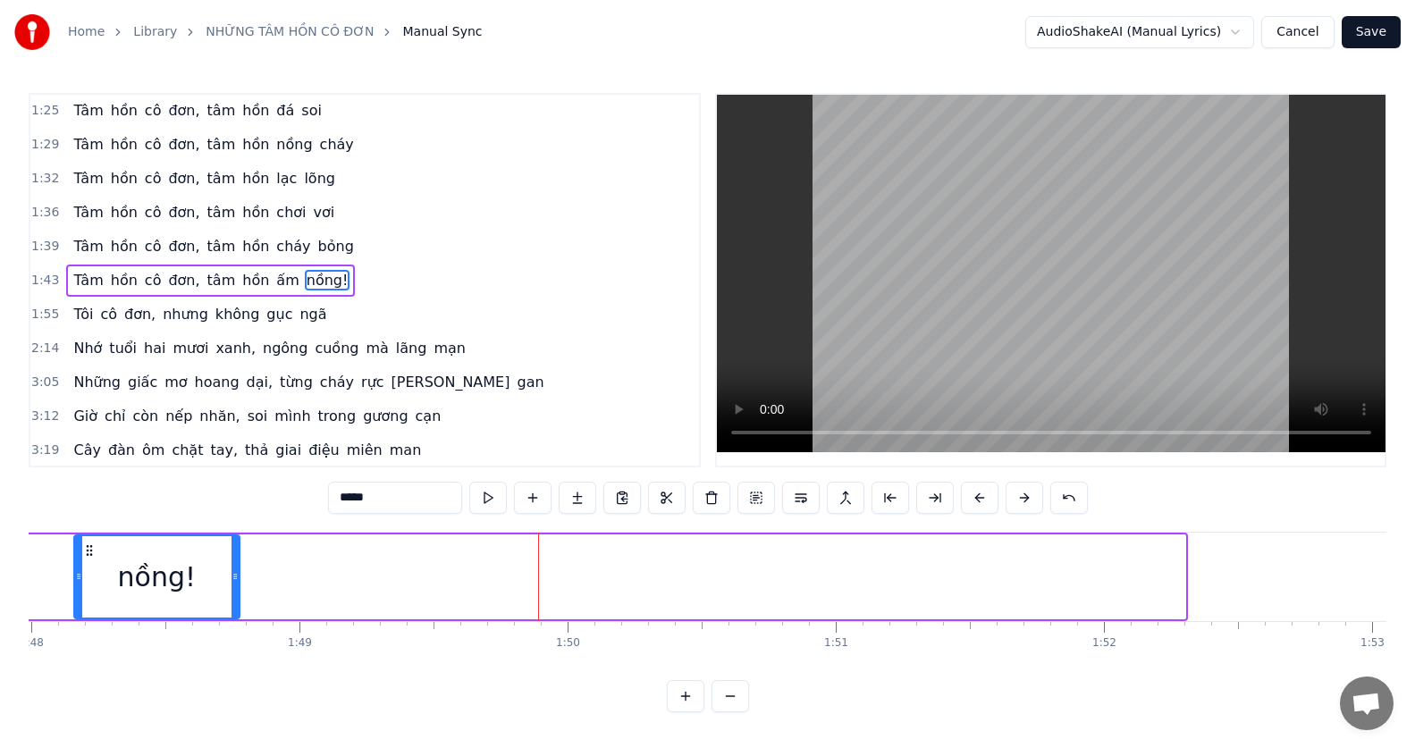
drag, startPoint x: 1180, startPoint y: 572, endPoint x: 234, endPoint y: 653, distance: 949.2
click at [234, 653] on div "Trong [PERSON_NAME] sáng đèn, tôi đi giữa muôn người [PERSON_NAME] tối [PERSON_…" at bounding box center [708, 599] width 1358 height 134
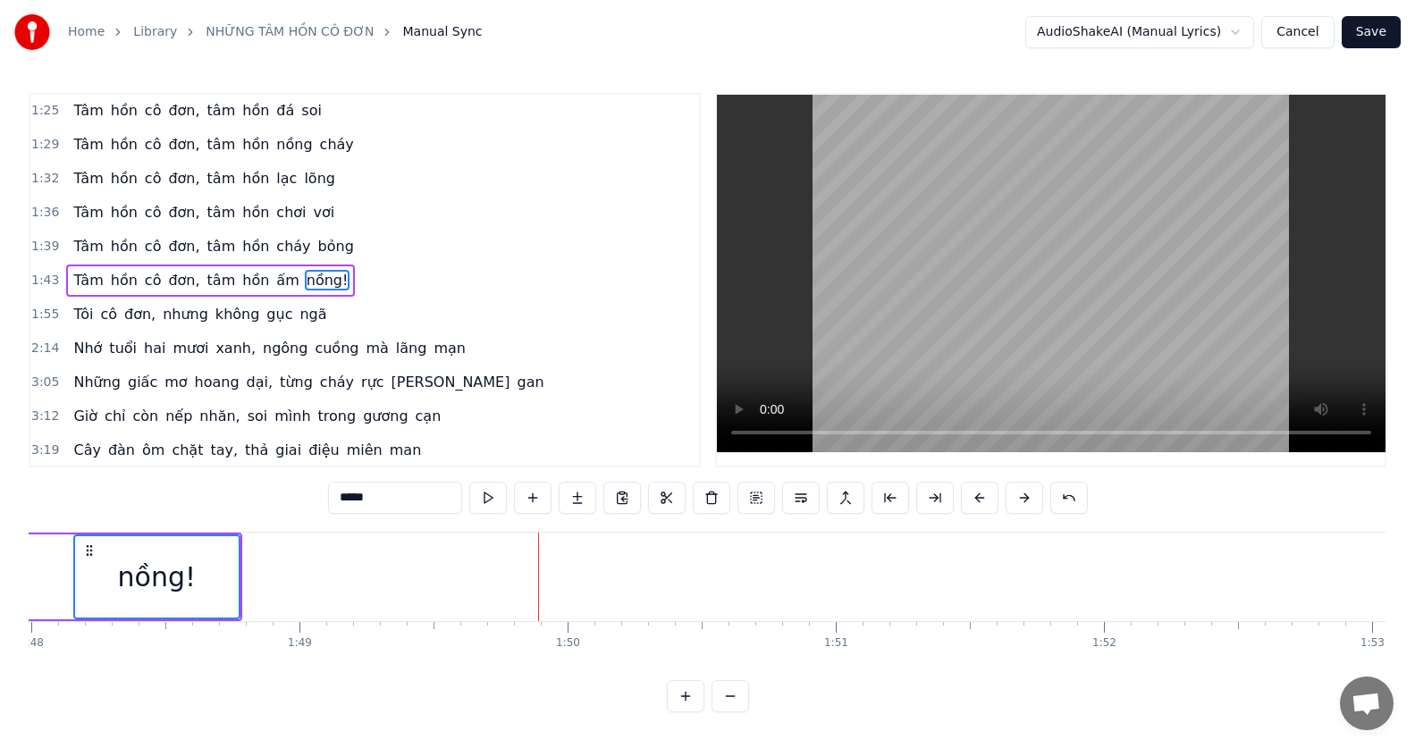
drag, startPoint x: 206, startPoint y: 587, endPoint x: 142, endPoint y: 587, distance: 63.5
click at [142, 587] on div "nồng!" at bounding box center [157, 576] width 164 height 81
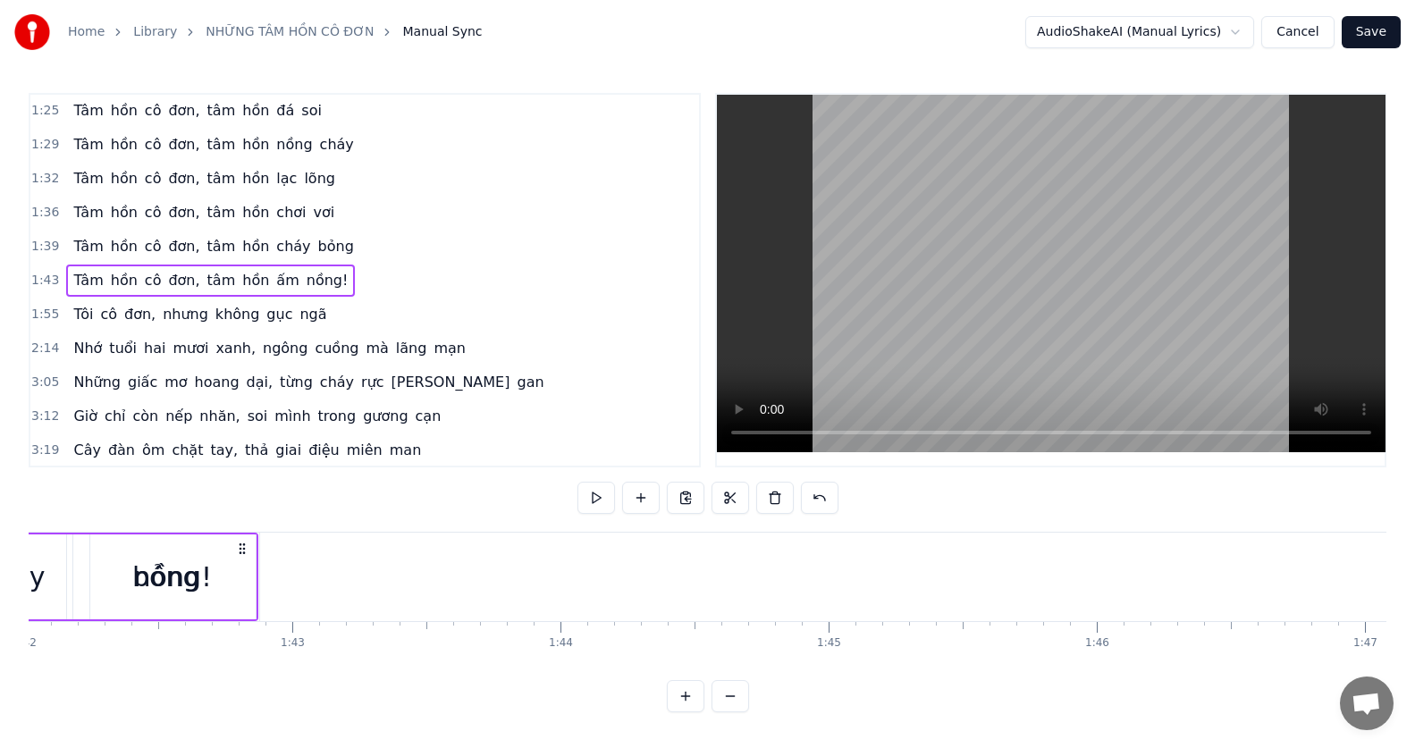
scroll to position [0, 27353]
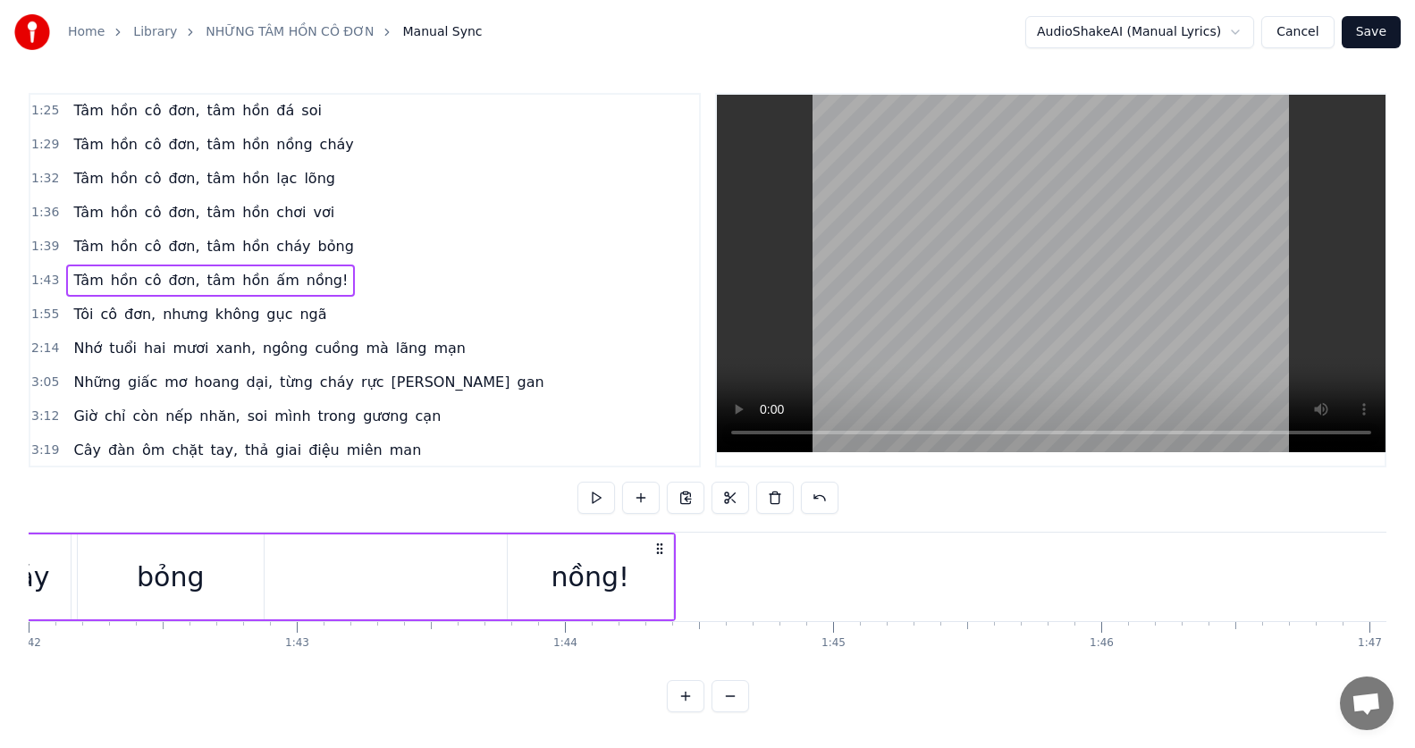
drag, startPoint x: 227, startPoint y: 546, endPoint x: 661, endPoint y: 543, distance: 433.5
click at [661, 543] on icon at bounding box center [660, 549] width 14 height 14
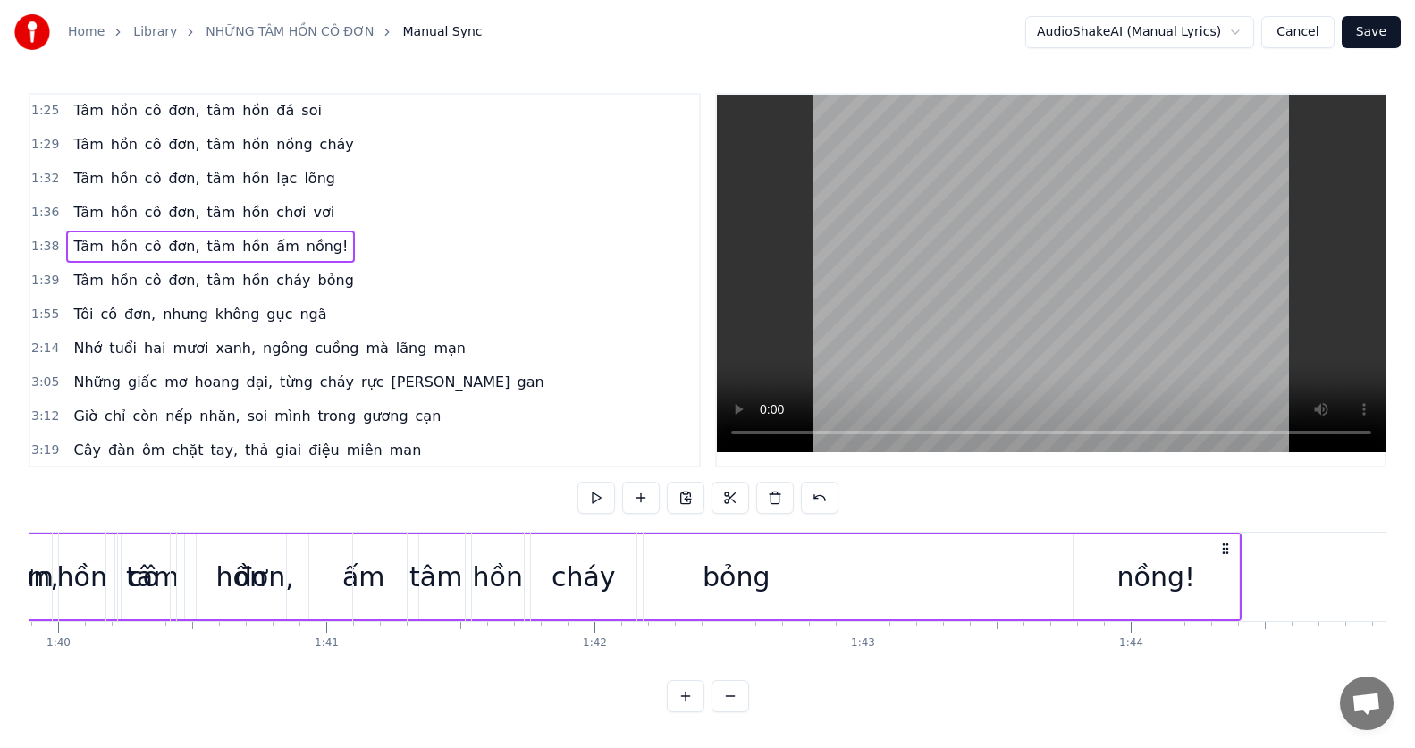
scroll to position [0, 26839]
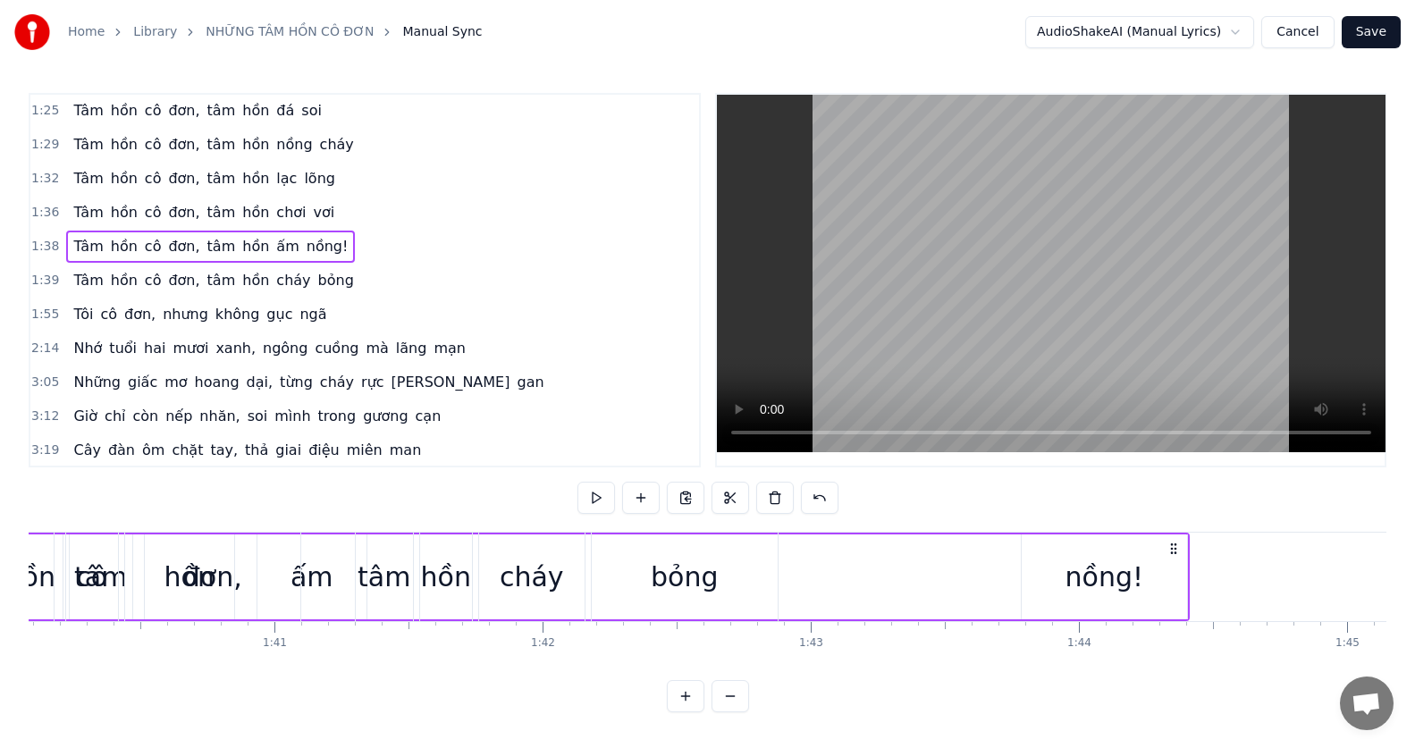
drag, startPoint x: 790, startPoint y: 578, endPoint x: 998, endPoint y: 577, distance: 207.4
click at [998, 577] on div "Tâm hồn cô đơn, tâm hồn ấm nồng!" at bounding box center [451, 577] width 1477 height 88
drag, startPoint x: 1036, startPoint y: 577, endPoint x: 1054, endPoint y: 577, distance: 17.9
click at [1054, 577] on div "nồng!" at bounding box center [1104, 577] width 165 height 85
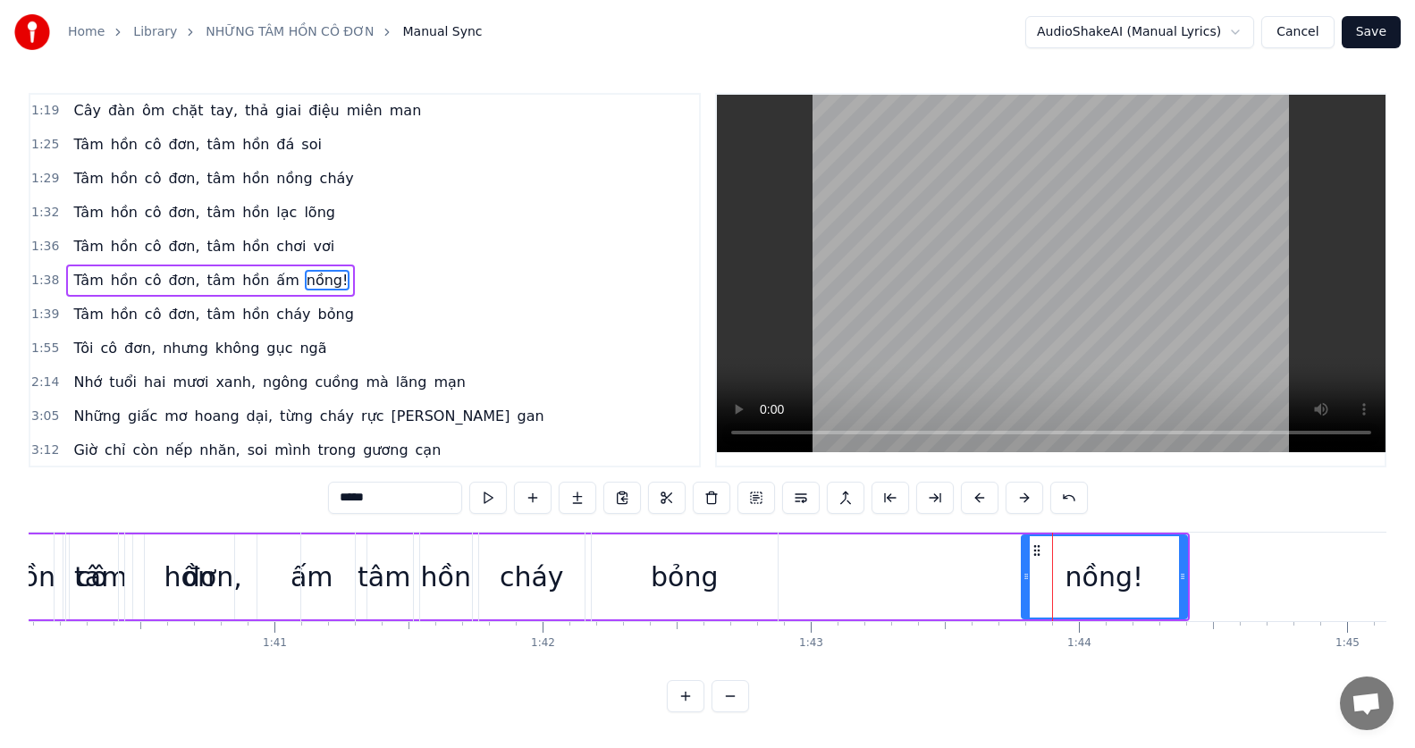
drag, startPoint x: 1090, startPoint y: 574, endPoint x: 1148, endPoint y: 567, distance: 58.5
click at [1148, 567] on div "nồng!" at bounding box center [1105, 576] width 164 height 81
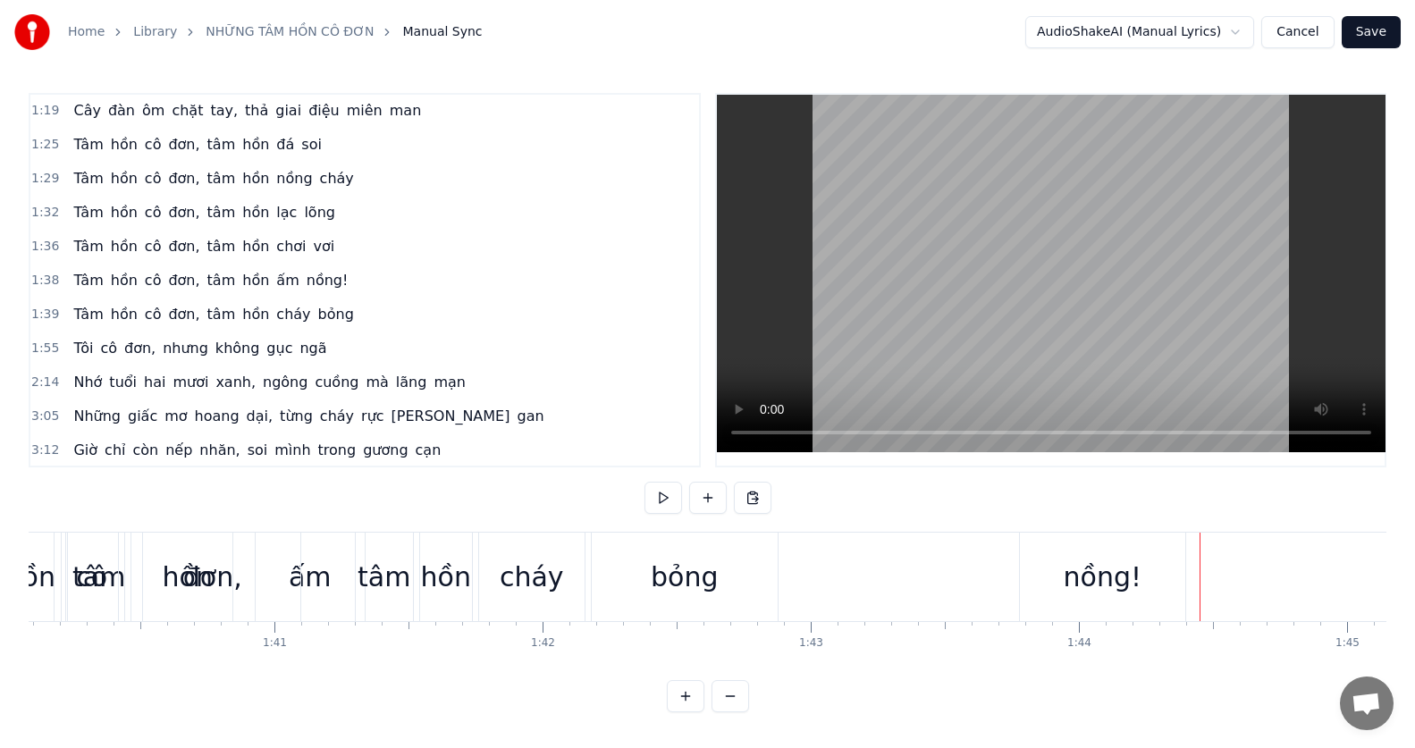
click at [1126, 560] on div "nồng!" at bounding box center [1103, 577] width 78 height 40
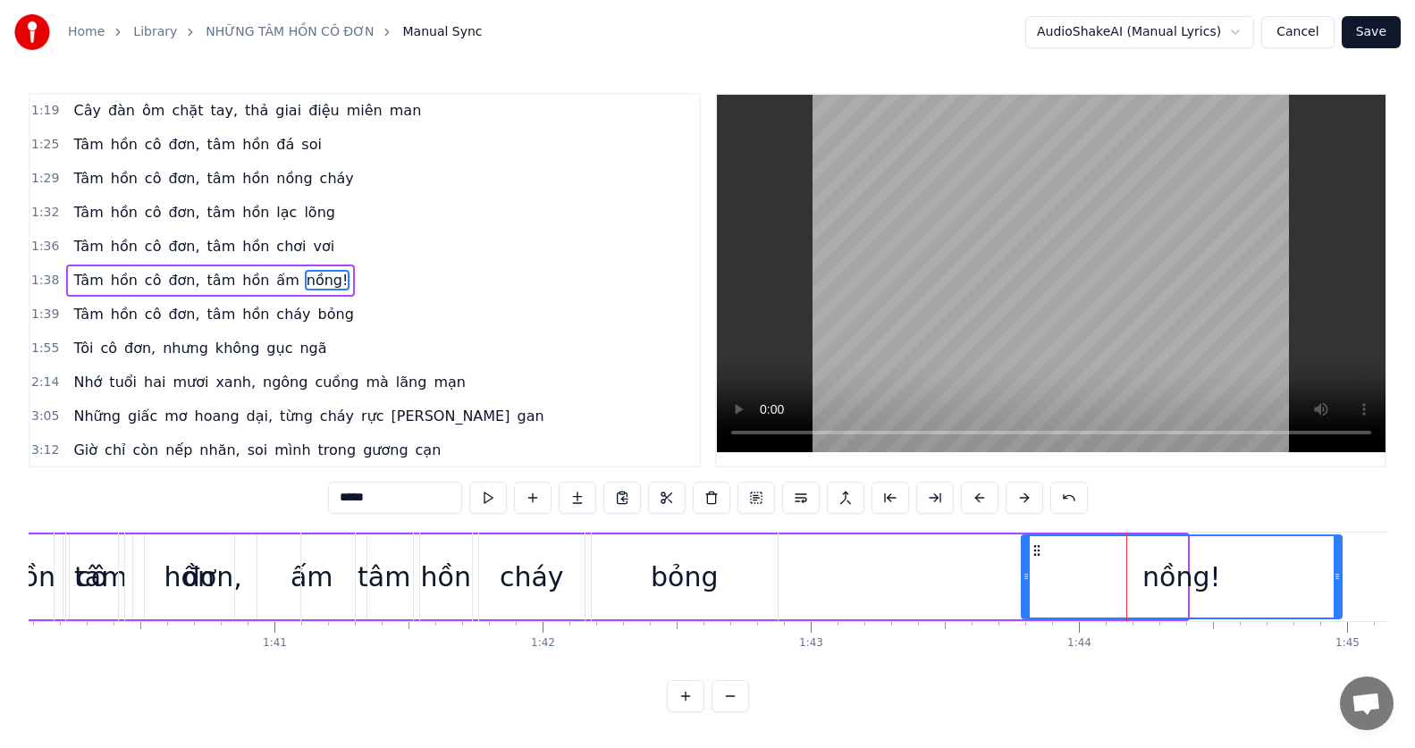
drag, startPoint x: 1185, startPoint y: 573, endPoint x: 1340, endPoint y: 560, distance: 155.1
click at [1340, 560] on div at bounding box center [1337, 576] width 7 height 81
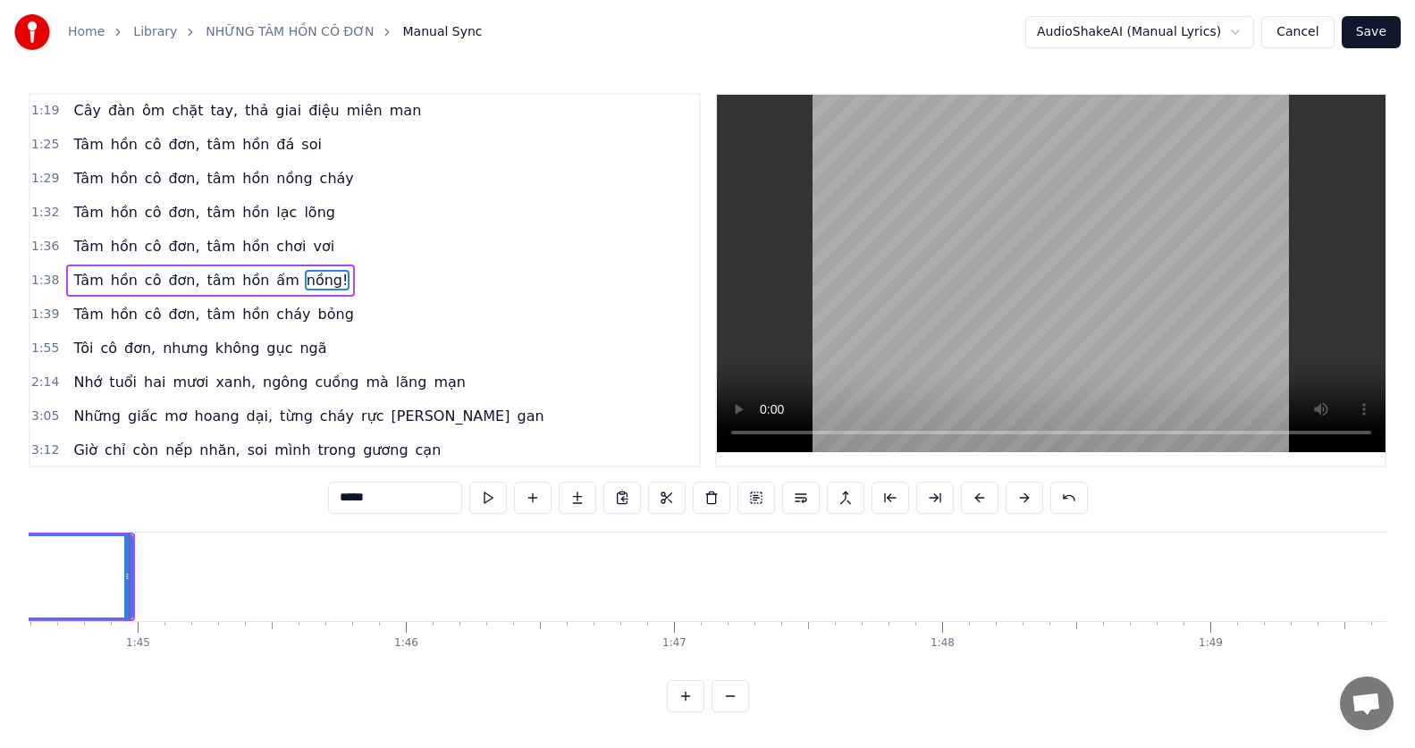
scroll to position [0, 28059]
click at [1060, 501] on button at bounding box center [1069, 498] width 38 height 32
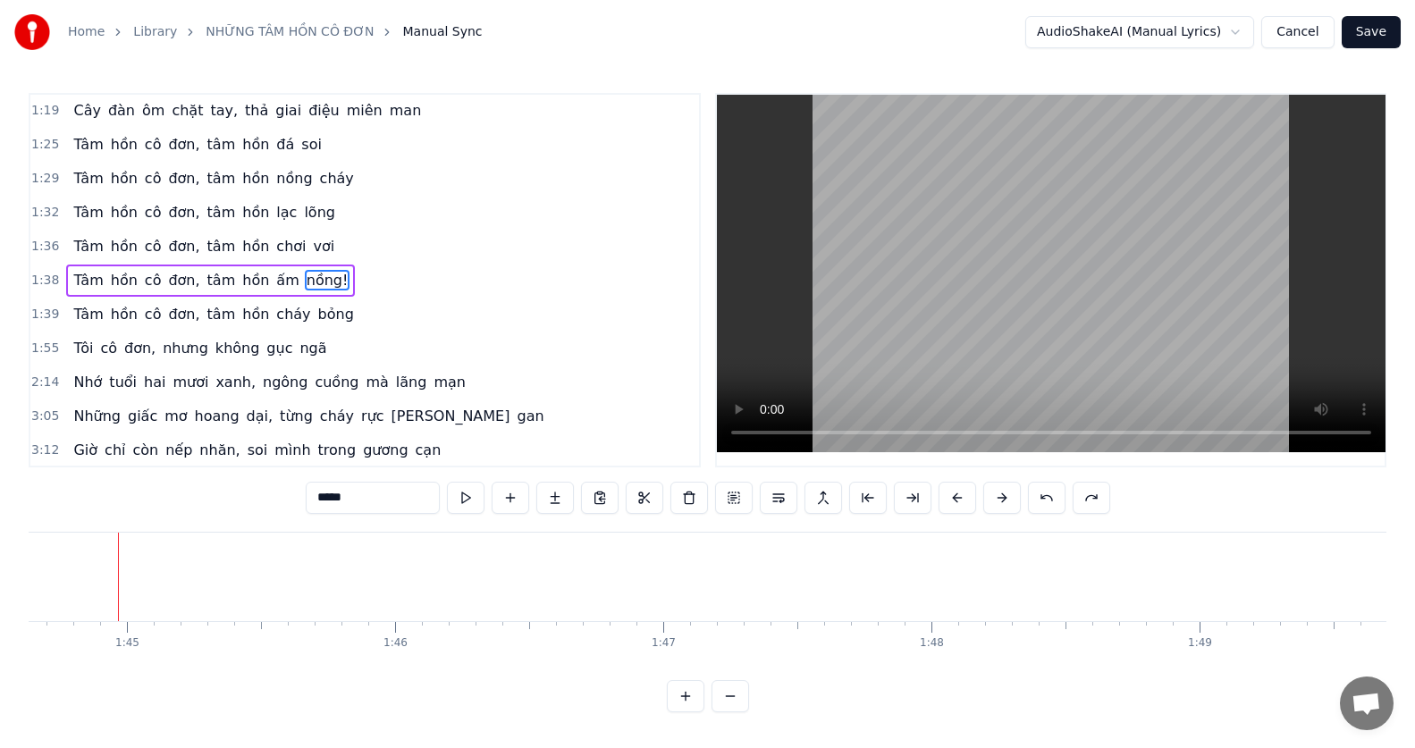
click at [1060, 501] on button at bounding box center [1047, 498] width 38 height 32
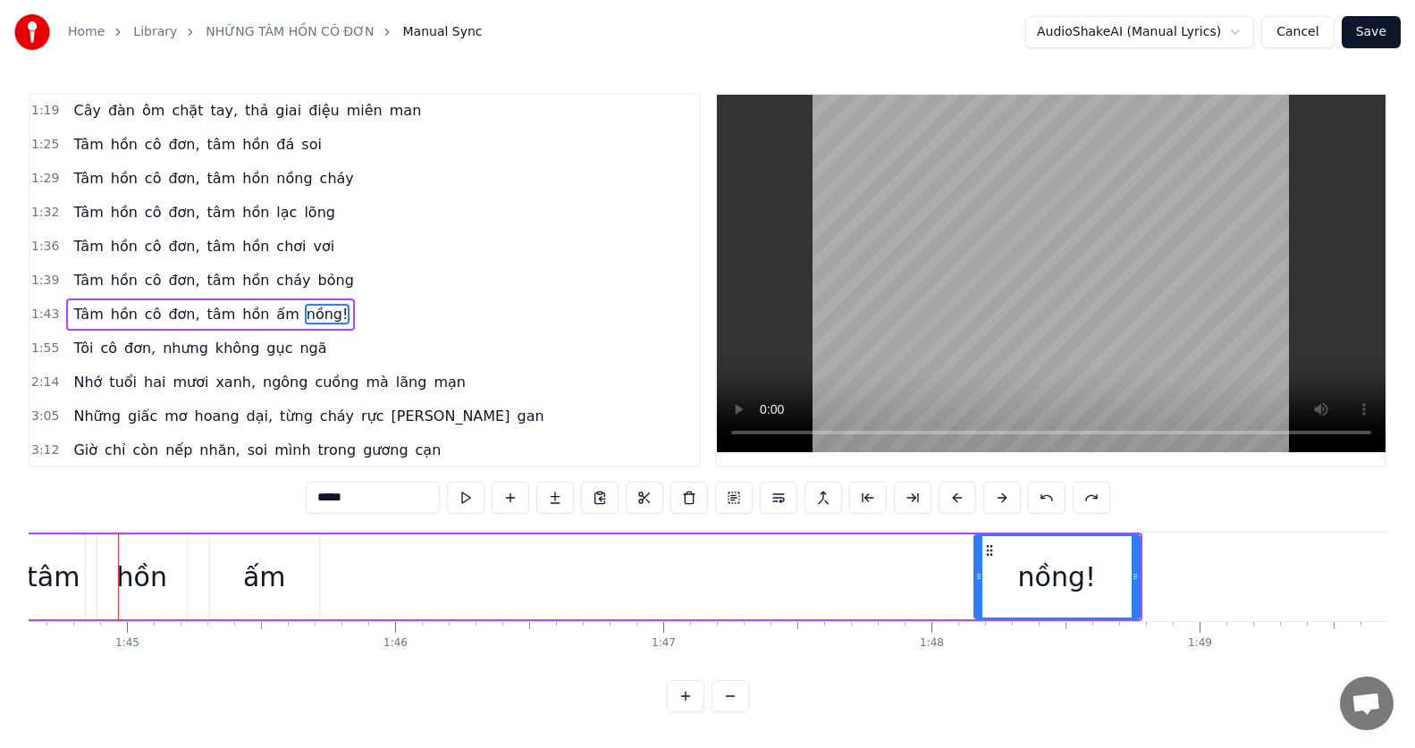
click at [1034, 585] on div "nồng!" at bounding box center [1057, 577] width 78 height 40
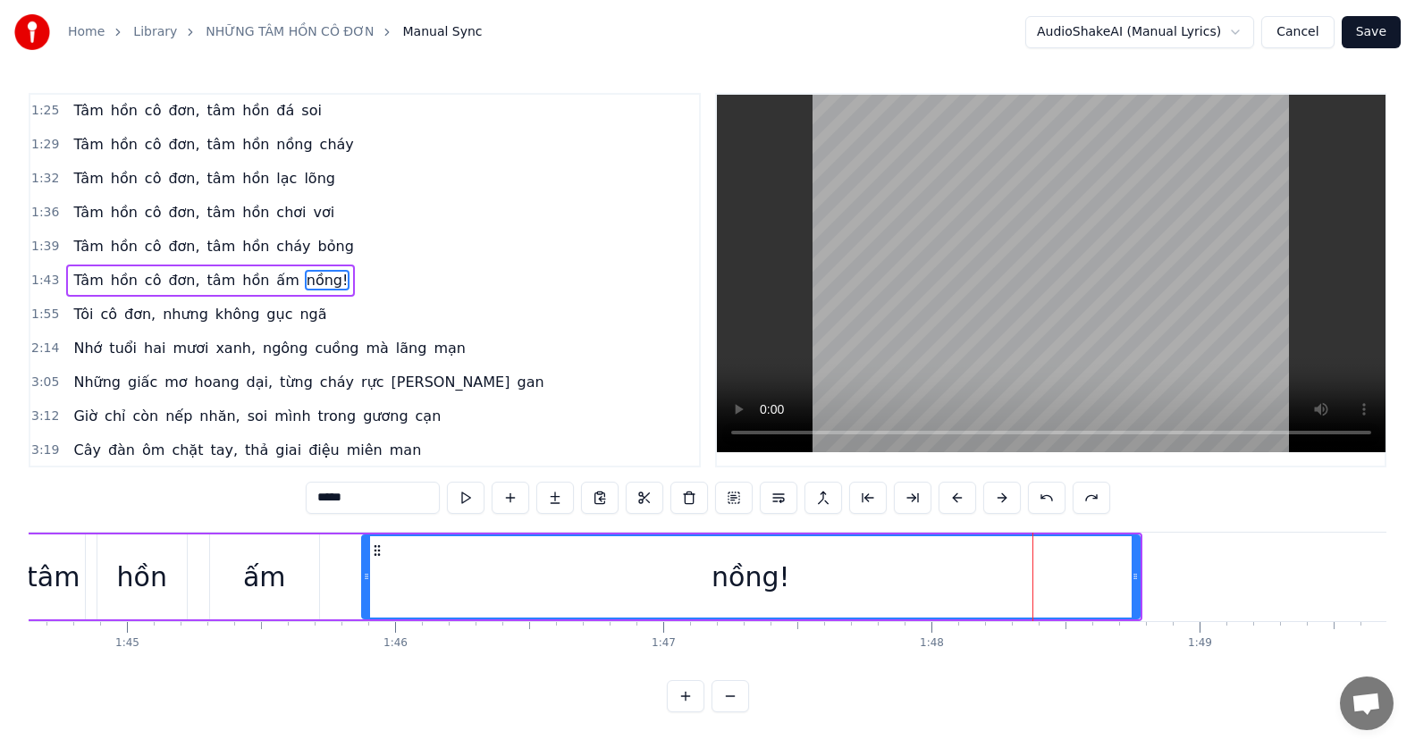
drag, startPoint x: 975, startPoint y: 569, endPoint x: 363, endPoint y: 581, distance: 612.4
click at [363, 581] on icon at bounding box center [366, 576] width 7 height 14
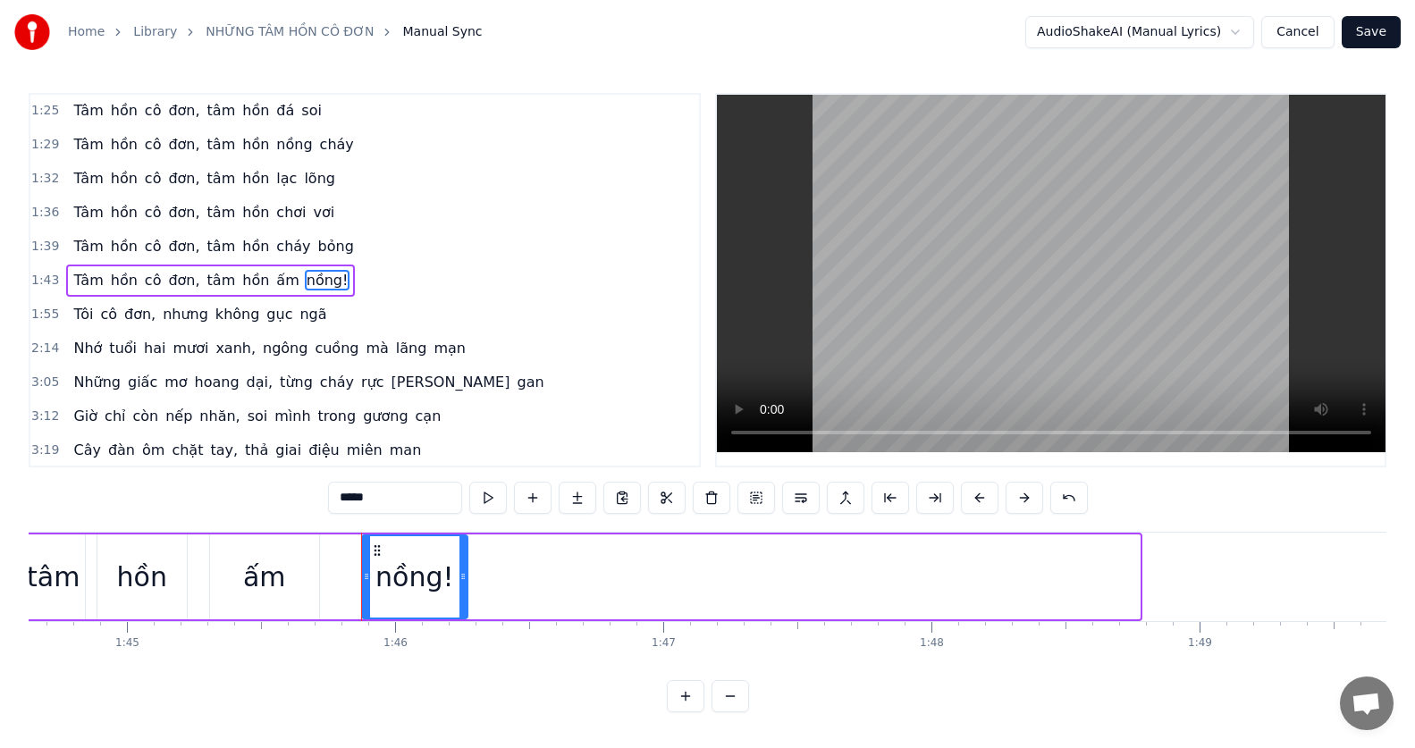
drag, startPoint x: 1135, startPoint y: 574, endPoint x: 463, endPoint y: 612, distance: 673.3
click at [463, 612] on div at bounding box center [462, 576] width 7 height 81
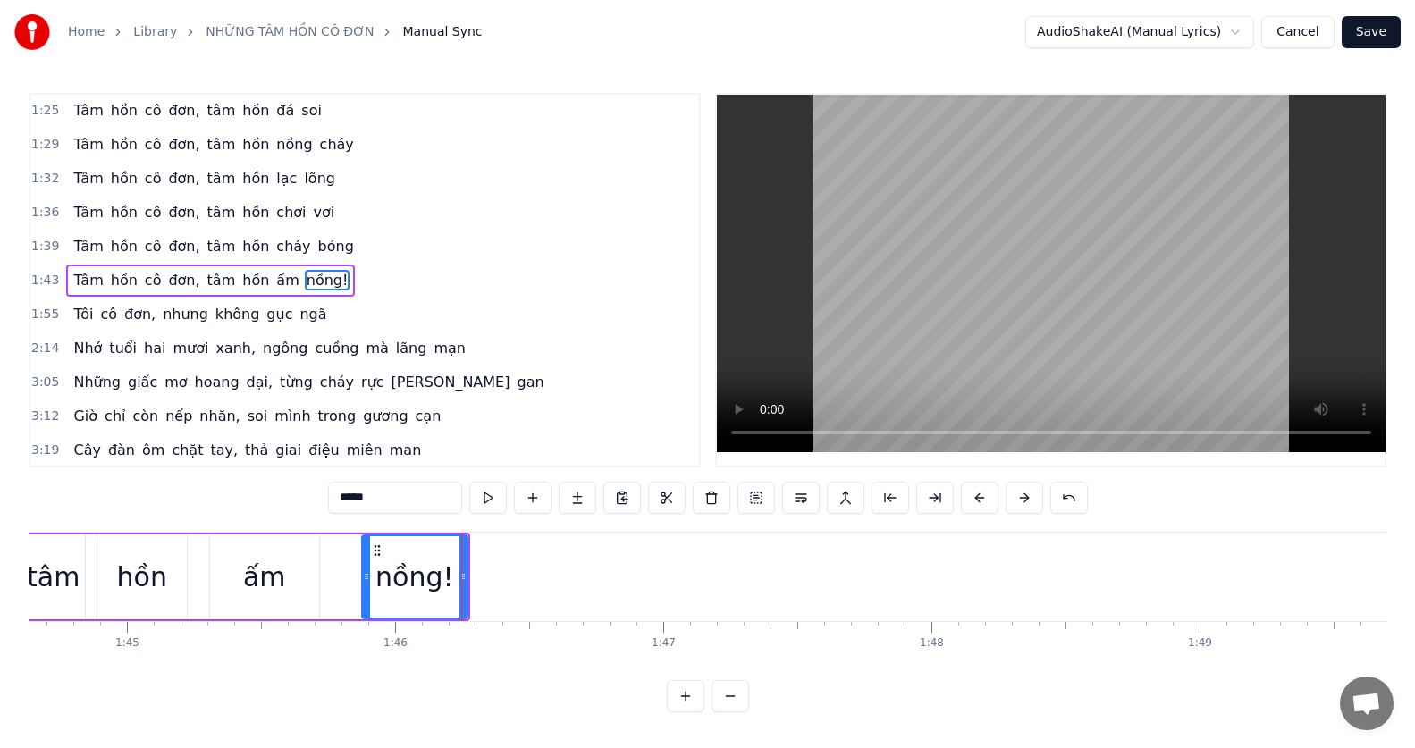
click at [410, 581] on div "nồng!" at bounding box center [414, 577] width 78 height 40
drag, startPoint x: 368, startPoint y: 573, endPoint x: 320, endPoint y: 577, distance: 48.4
click at [320, 577] on icon at bounding box center [318, 576] width 7 height 14
drag, startPoint x: 461, startPoint y: 576, endPoint x: 422, endPoint y: 574, distance: 39.4
click at [422, 574] on icon at bounding box center [423, 576] width 7 height 14
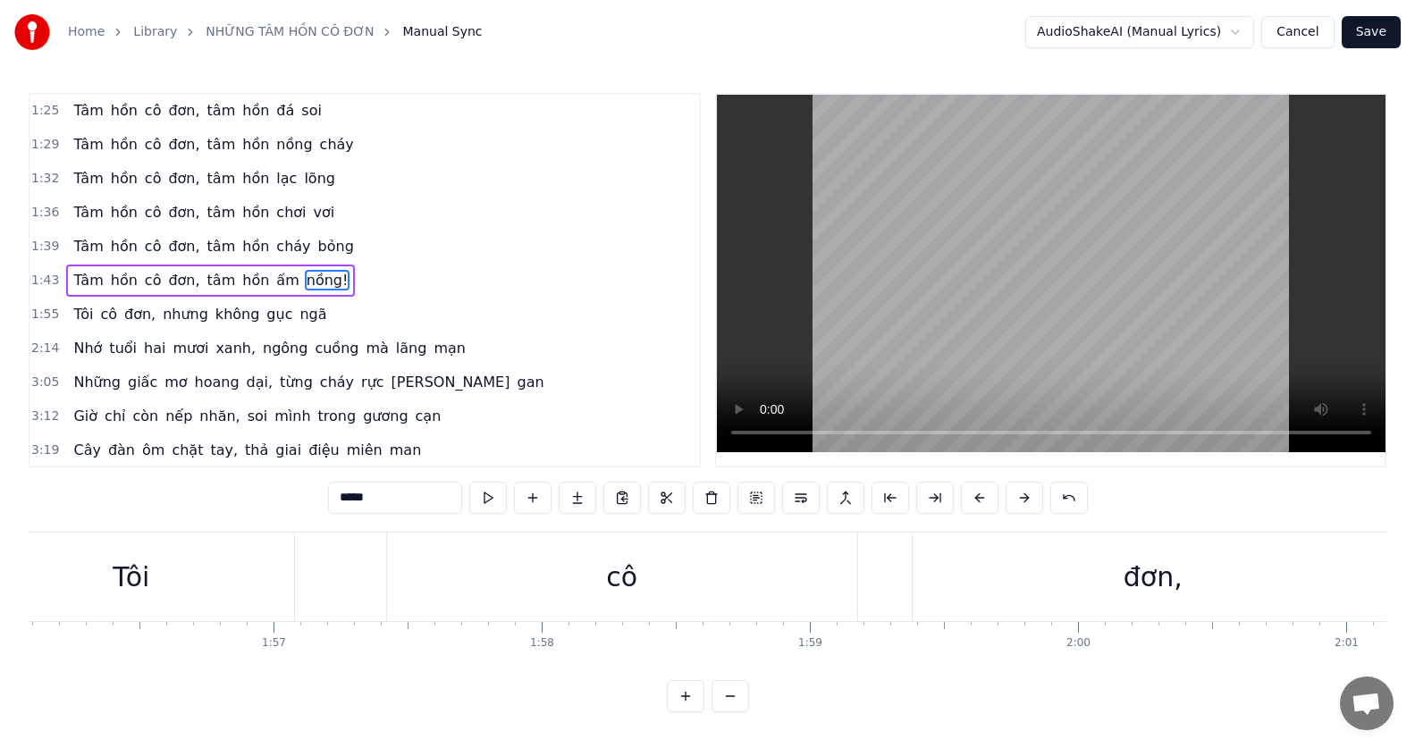
scroll to position [0, 30459]
click at [748, 577] on div "Tôi" at bounding box center [802, 577] width 325 height 88
type input "***"
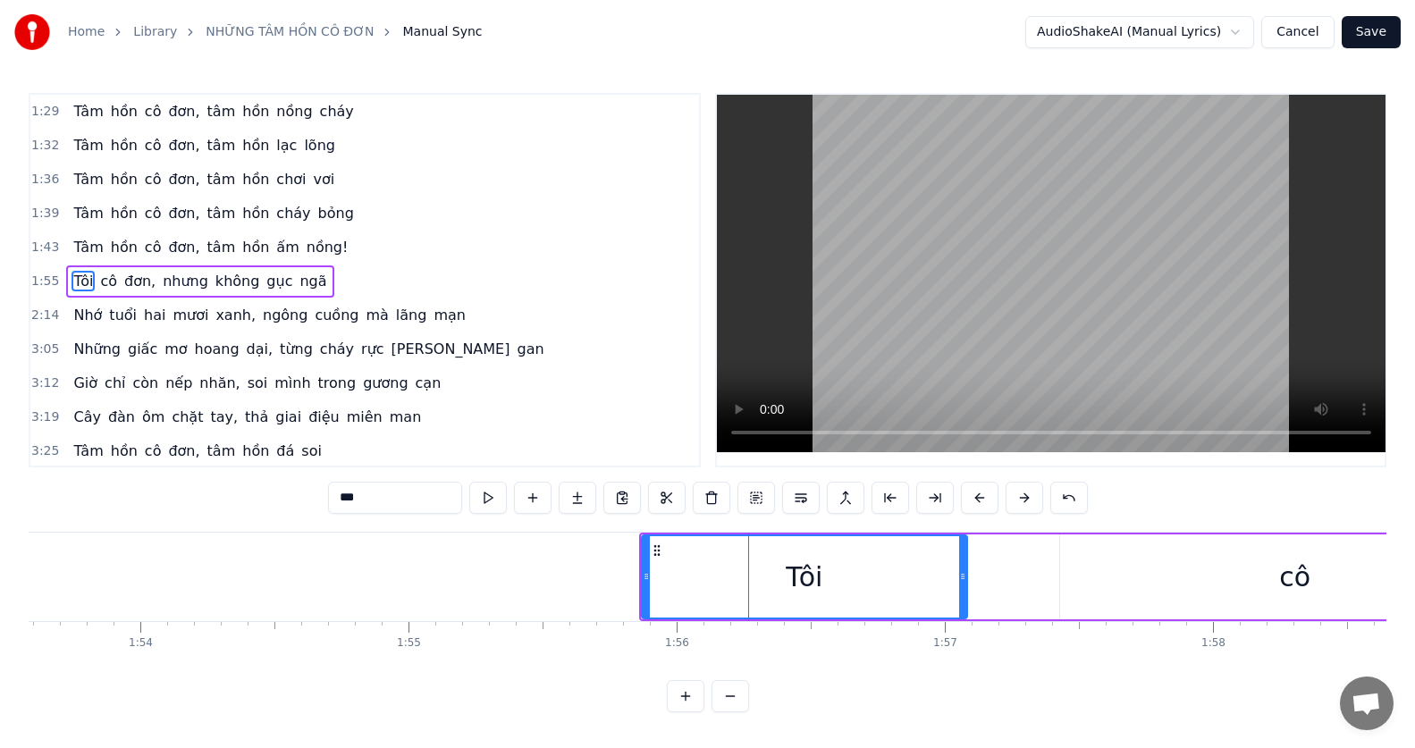
scroll to position [341, 0]
drag, startPoint x: 772, startPoint y: 584, endPoint x: 720, endPoint y: 585, distance: 51.9
click at [720, 585] on div "Tôi" at bounding box center [805, 576] width 324 height 81
drag, startPoint x: 644, startPoint y: 577, endPoint x: 604, endPoint y: 583, distance: 40.7
click at [604, 583] on icon at bounding box center [605, 576] width 7 height 14
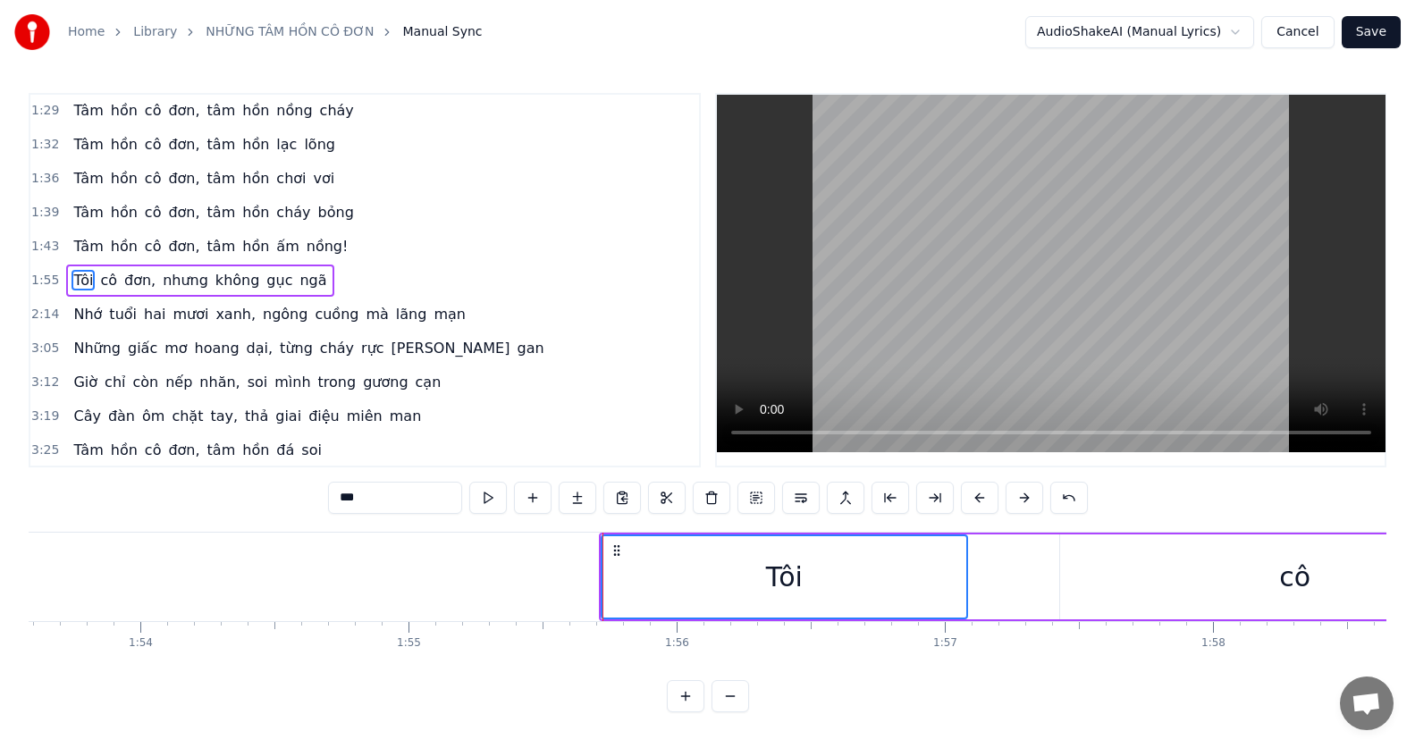
drag, startPoint x: 803, startPoint y: 571, endPoint x: 719, endPoint y: 573, distance: 84.0
click at [719, 573] on div "Tôi" at bounding box center [784, 576] width 364 height 81
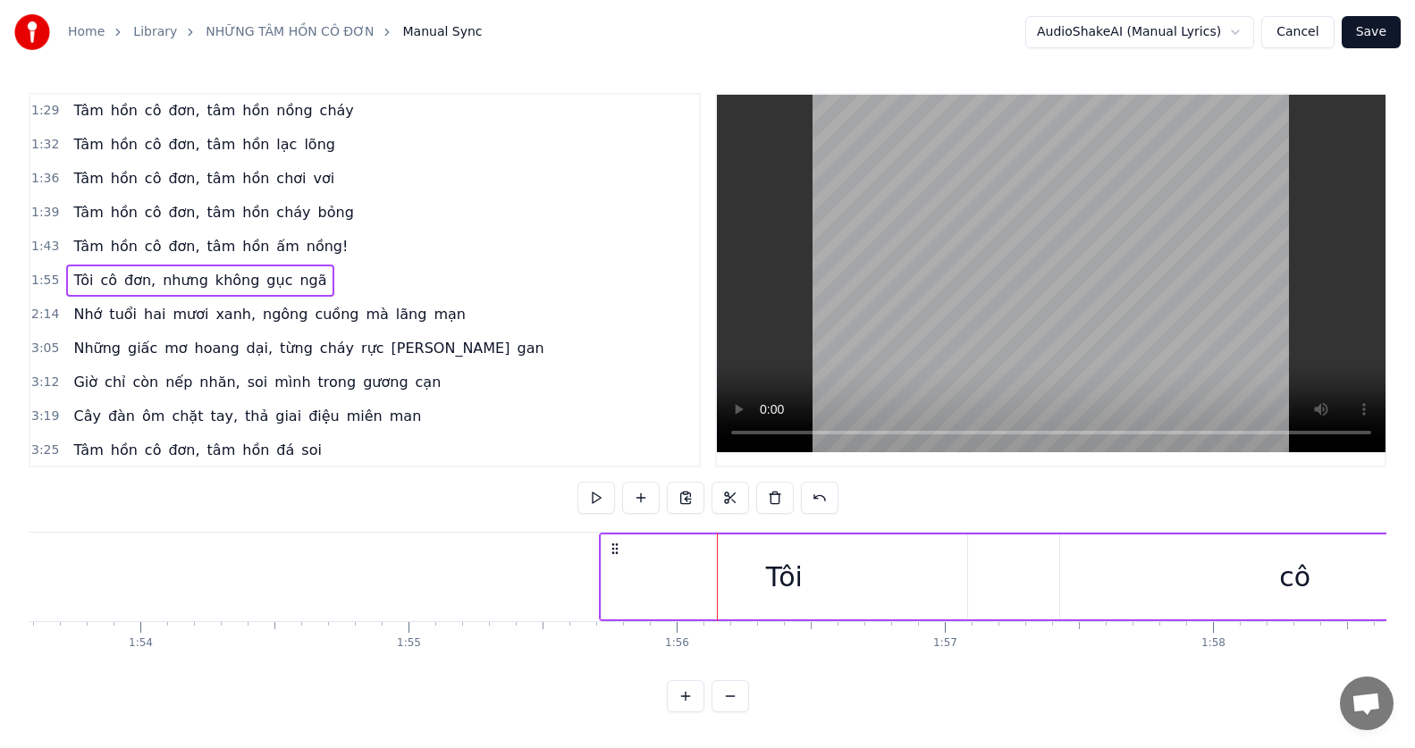
drag, startPoint x: 719, startPoint y: 582, endPoint x: 634, endPoint y: 593, distance: 85.6
click at [634, 593] on div "Tôi" at bounding box center [785, 577] width 366 height 85
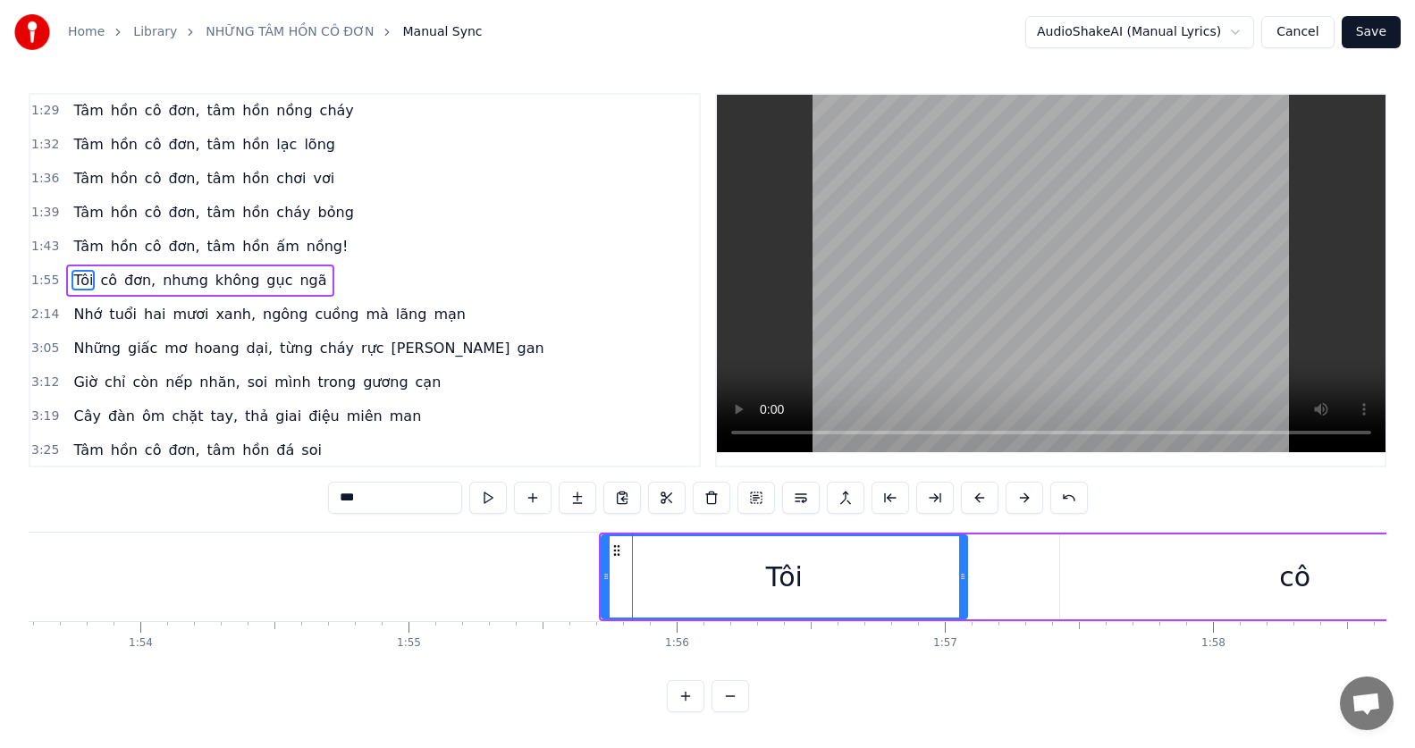
drag, startPoint x: 658, startPoint y: 589, endPoint x: 620, endPoint y: 593, distance: 37.7
click at [620, 593] on div "Tôi" at bounding box center [784, 576] width 364 height 81
click at [616, 551] on icon at bounding box center [617, 550] width 14 height 14
click at [661, 561] on div "Tôi" at bounding box center [784, 576] width 364 height 81
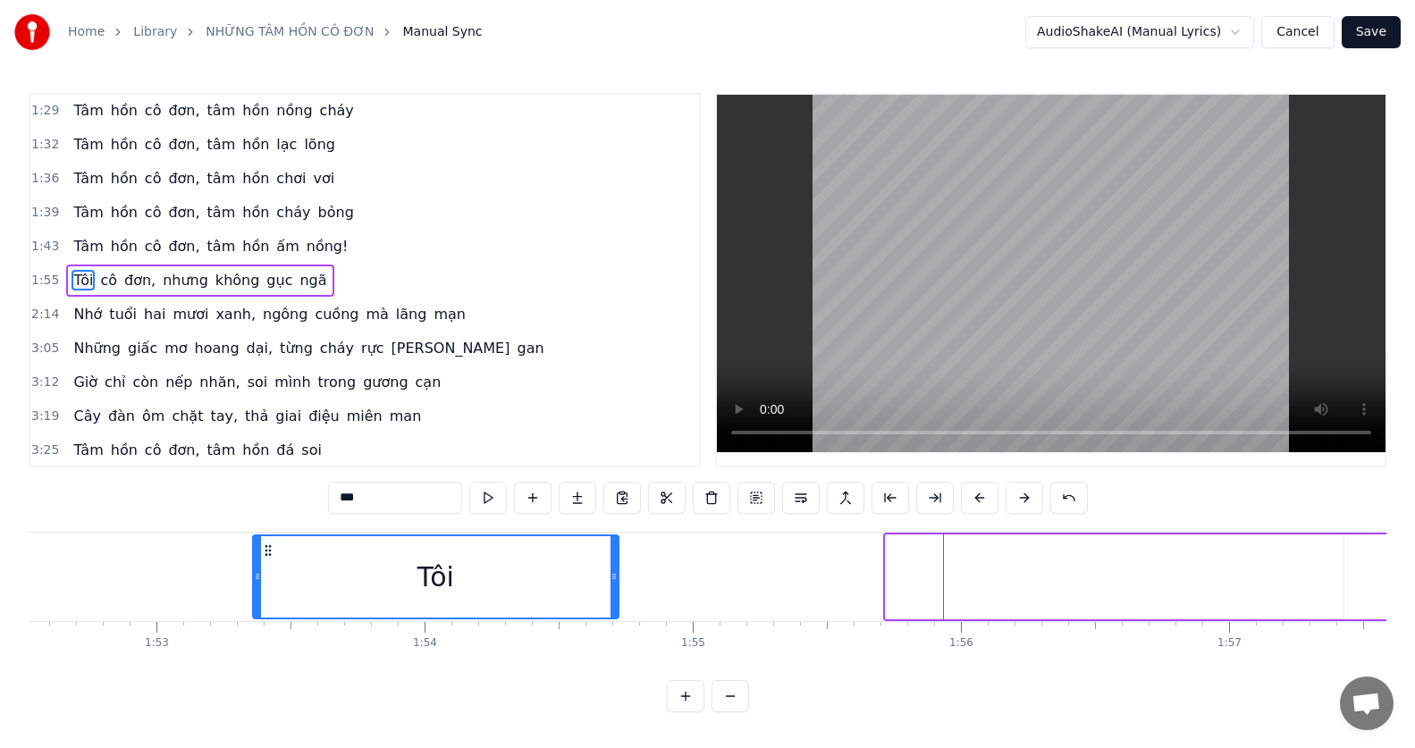
scroll to position [0, 30170]
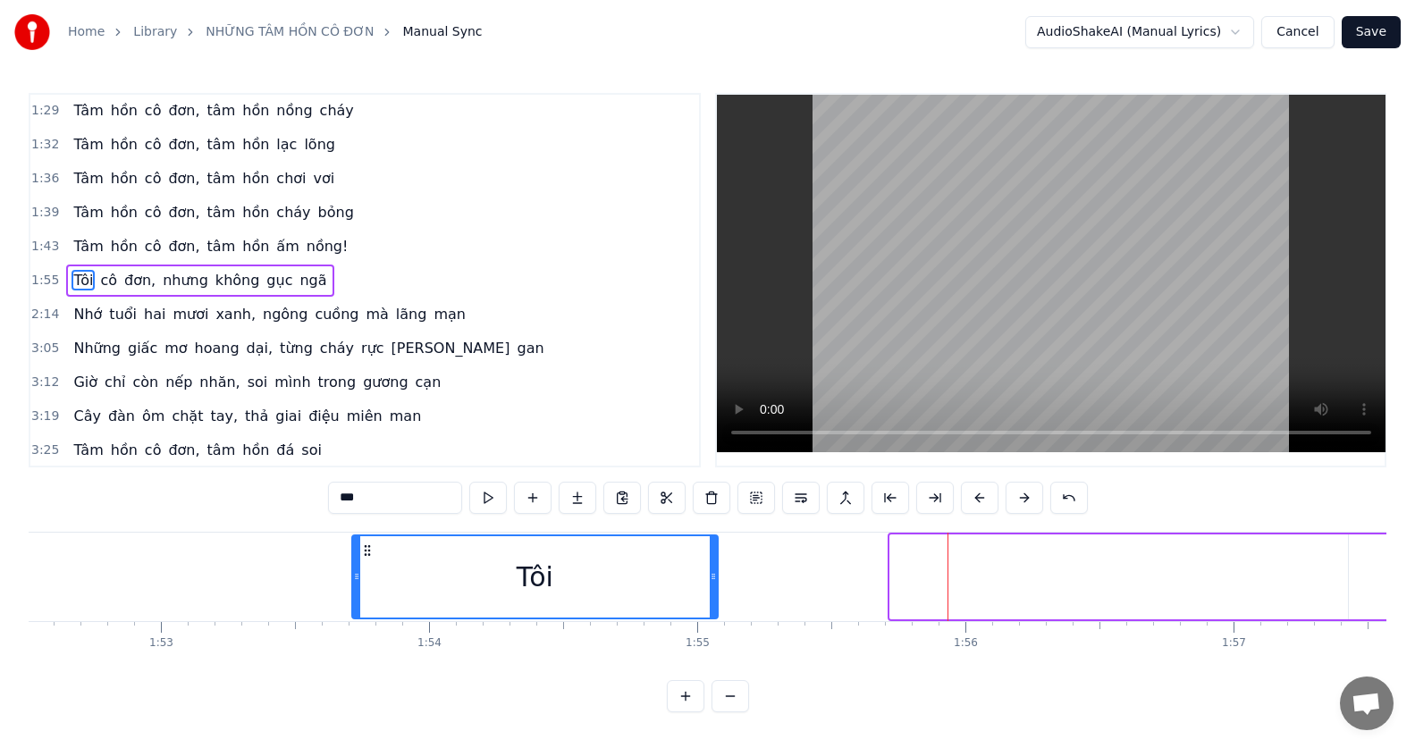
drag, startPoint x: 611, startPoint y: 548, endPoint x: 361, endPoint y: 593, distance: 253.4
click at [361, 593] on div "Tôi" at bounding box center [535, 576] width 364 height 81
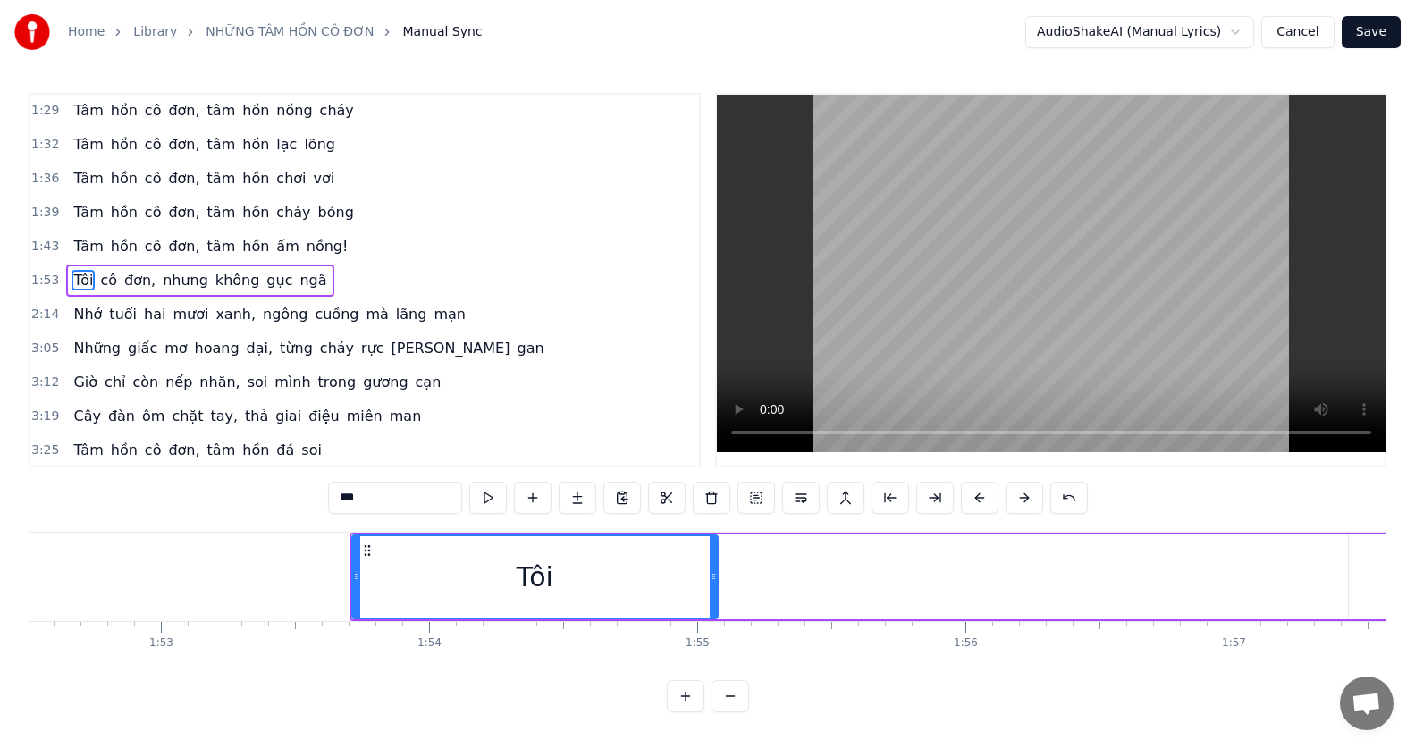
drag, startPoint x: 515, startPoint y: 601, endPoint x: 424, endPoint y: 603, distance: 91.2
click at [424, 603] on div "Tôi" at bounding box center [535, 576] width 364 height 81
click at [690, 569] on div "Tôi" at bounding box center [535, 576] width 364 height 81
drag, startPoint x: 716, startPoint y: 568, endPoint x: 863, endPoint y: 557, distance: 147.0
click at [617, 588] on div "Tôi" at bounding box center [484, 577] width 267 height 85
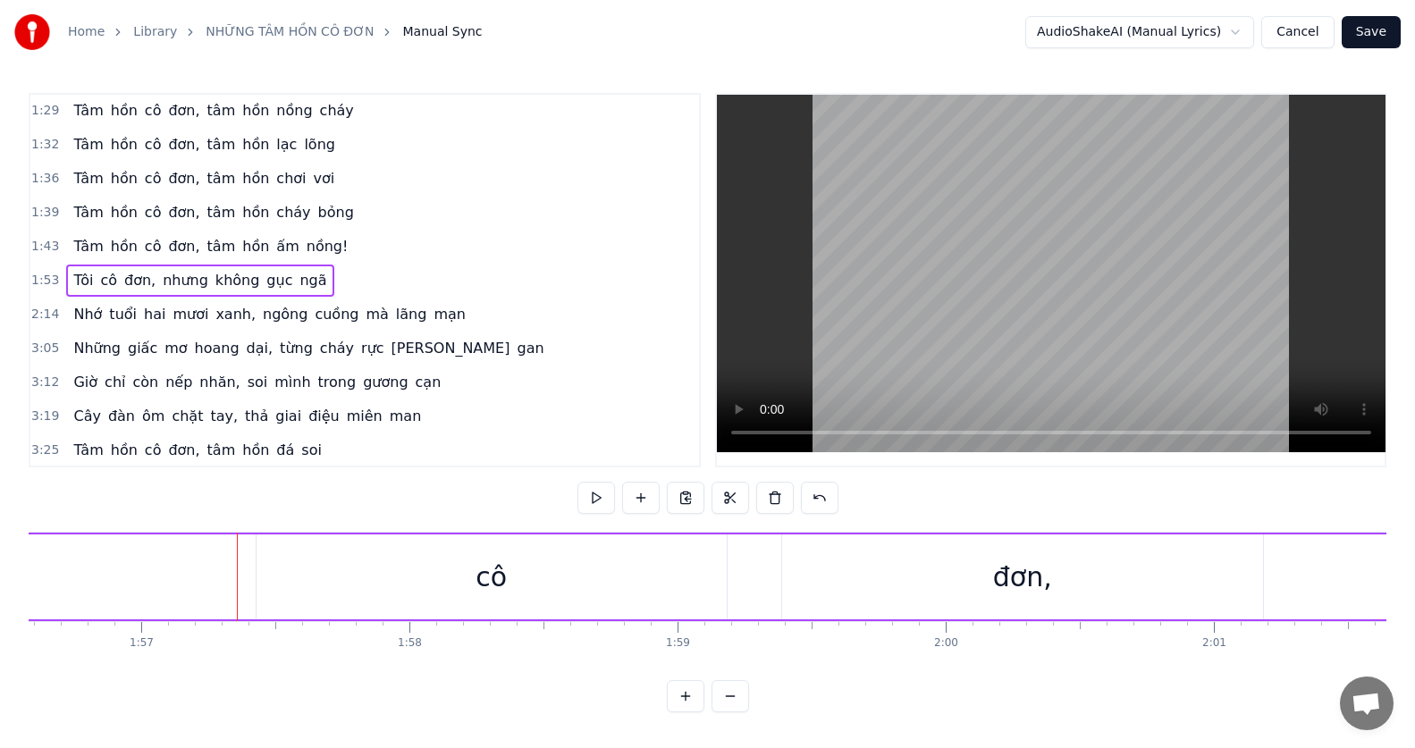
click at [1129, 559] on div "đơn," at bounding box center [1022, 577] width 481 height 85
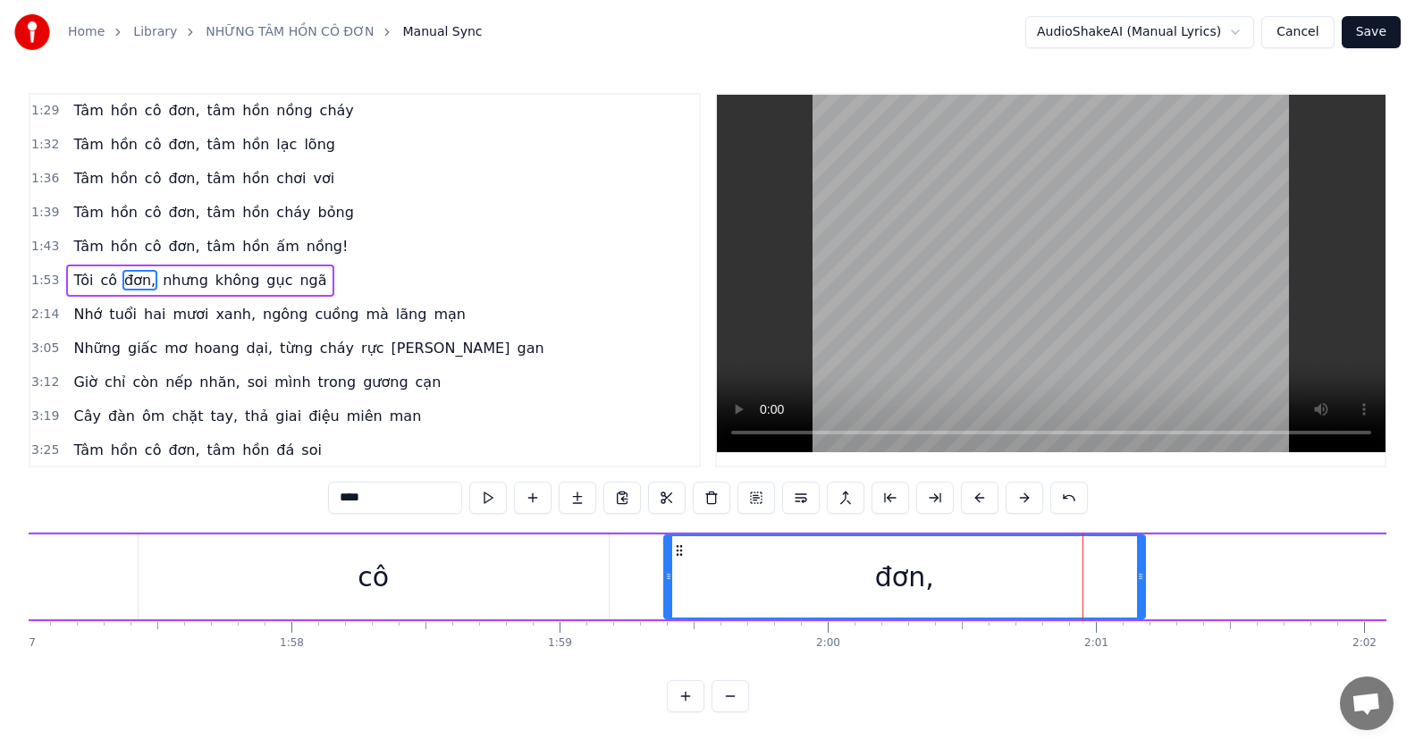
scroll to position [0, 31382]
drag, startPoint x: 798, startPoint y: 580, endPoint x: 768, endPoint y: 582, distance: 30.4
click at [768, 582] on div "đơn," at bounding box center [903, 576] width 479 height 81
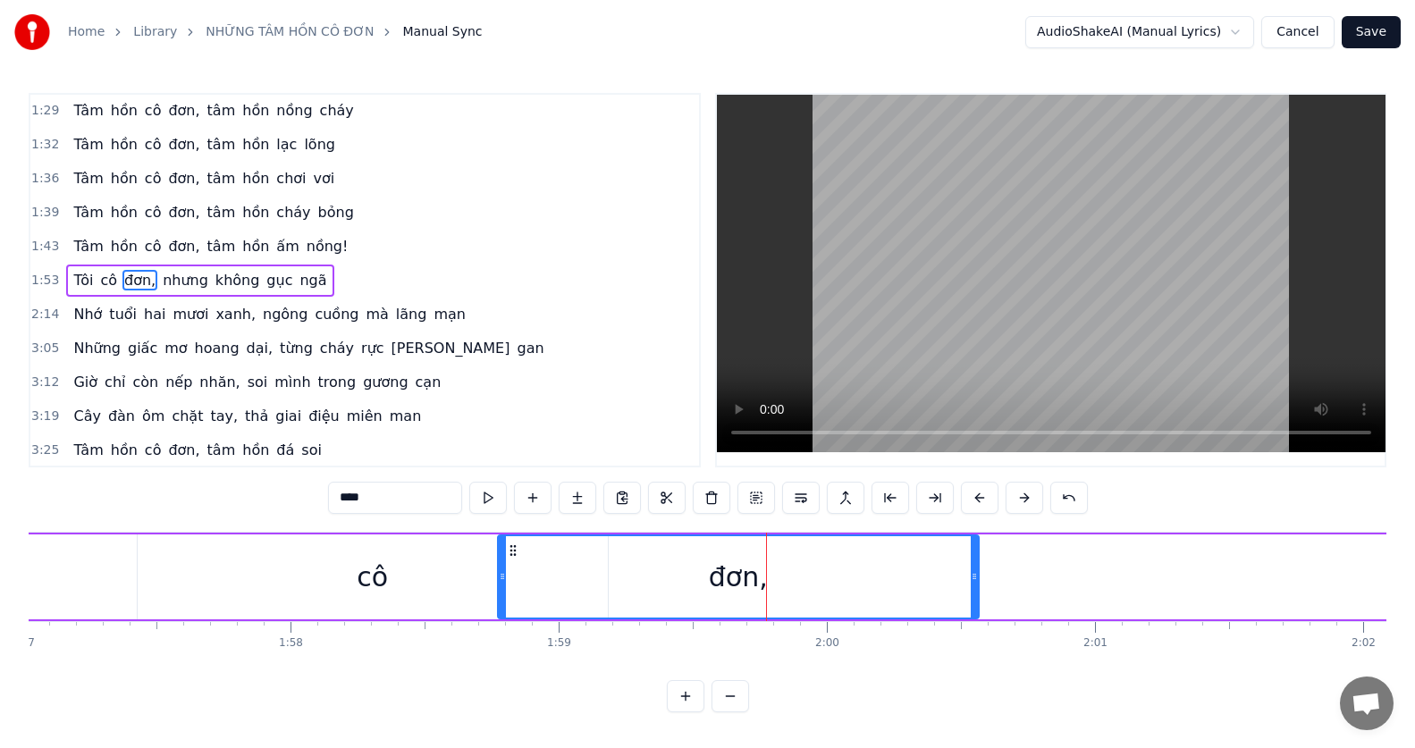
drag, startPoint x: 673, startPoint y: 544, endPoint x: 508, endPoint y: 561, distance: 166.2
click at [508, 561] on div "đơn," at bounding box center [738, 576] width 479 height 81
click at [278, 268] on div "Tôi cô đơn, [PERSON_NAME] gục ngã" at bounding box center [199, 281] width 267 height 32
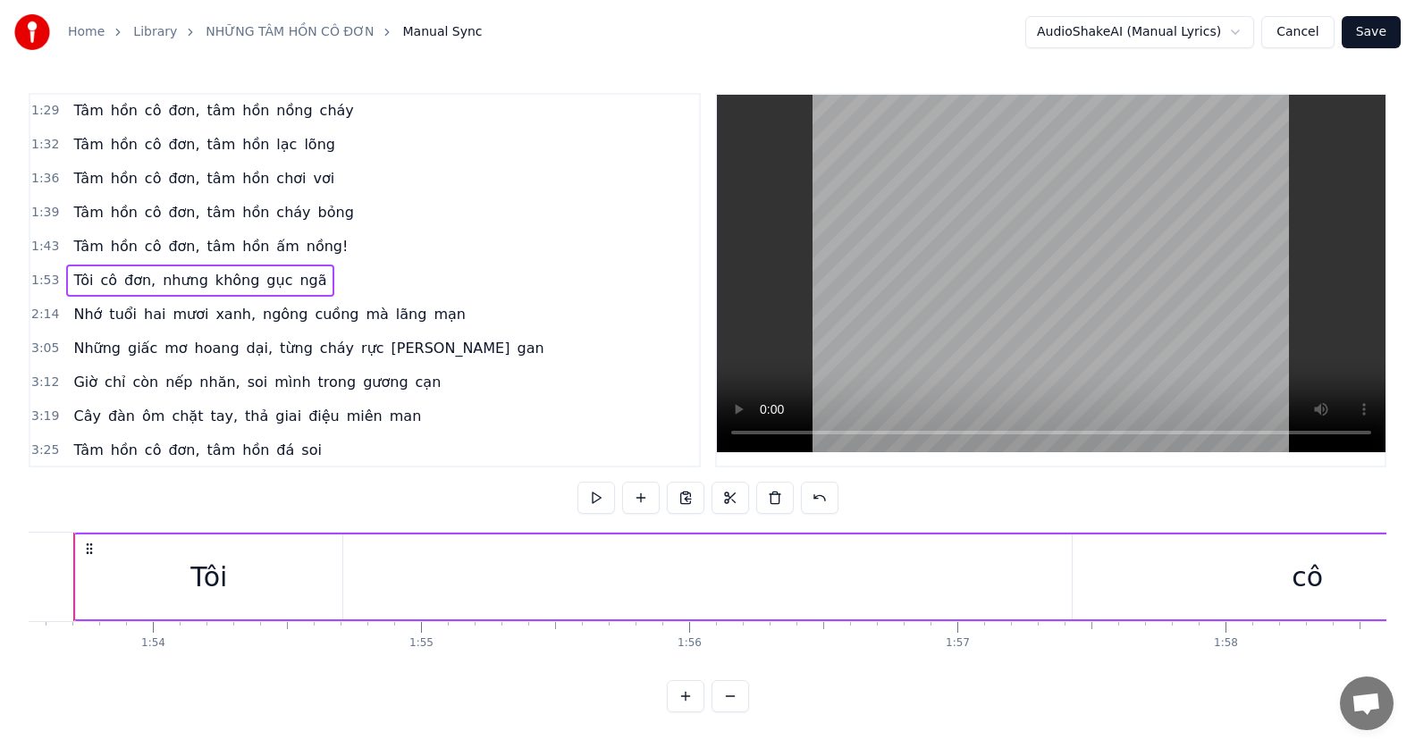
scroll to position [0, 30401]
click at [72, 281] on span "Tôi" at bounding box center [83, 280] width 23 height 21
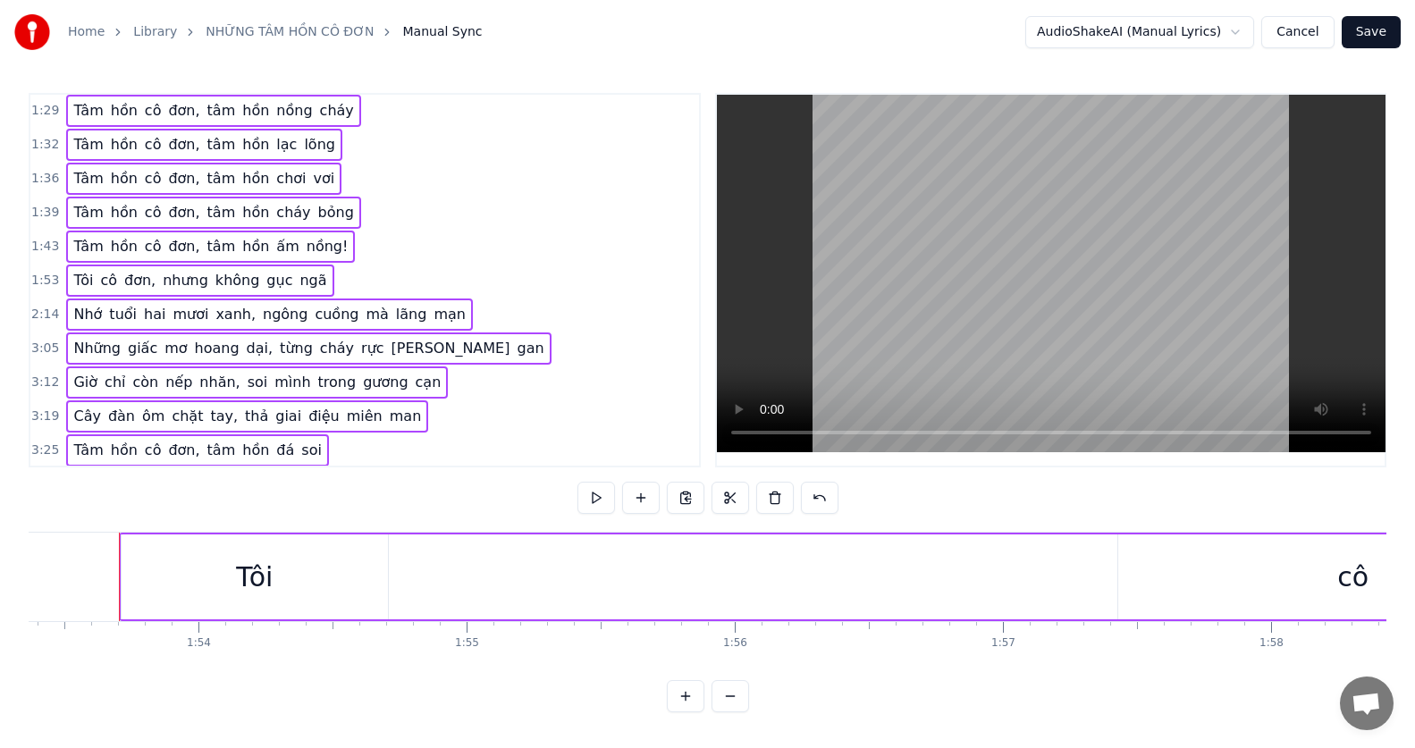
click at [175, 565] on div "Tôi" at bounding box center [255, 577] width 266 height 85
click at [198, 577] on div "Tôi" at bounding box center [255, 577] width 266 height 85
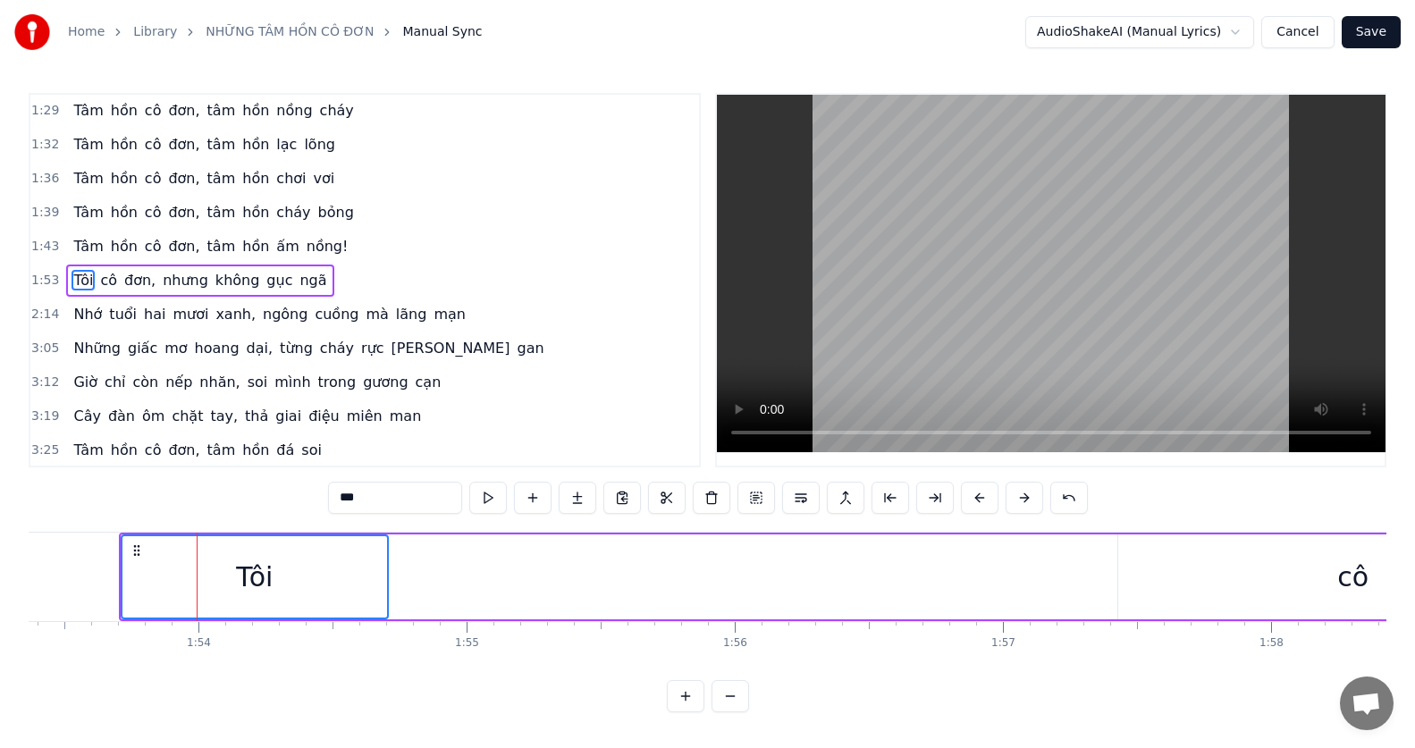
click at [242, 585] on div "Tôi" at bounding box center [254, 577] width 37 height 40
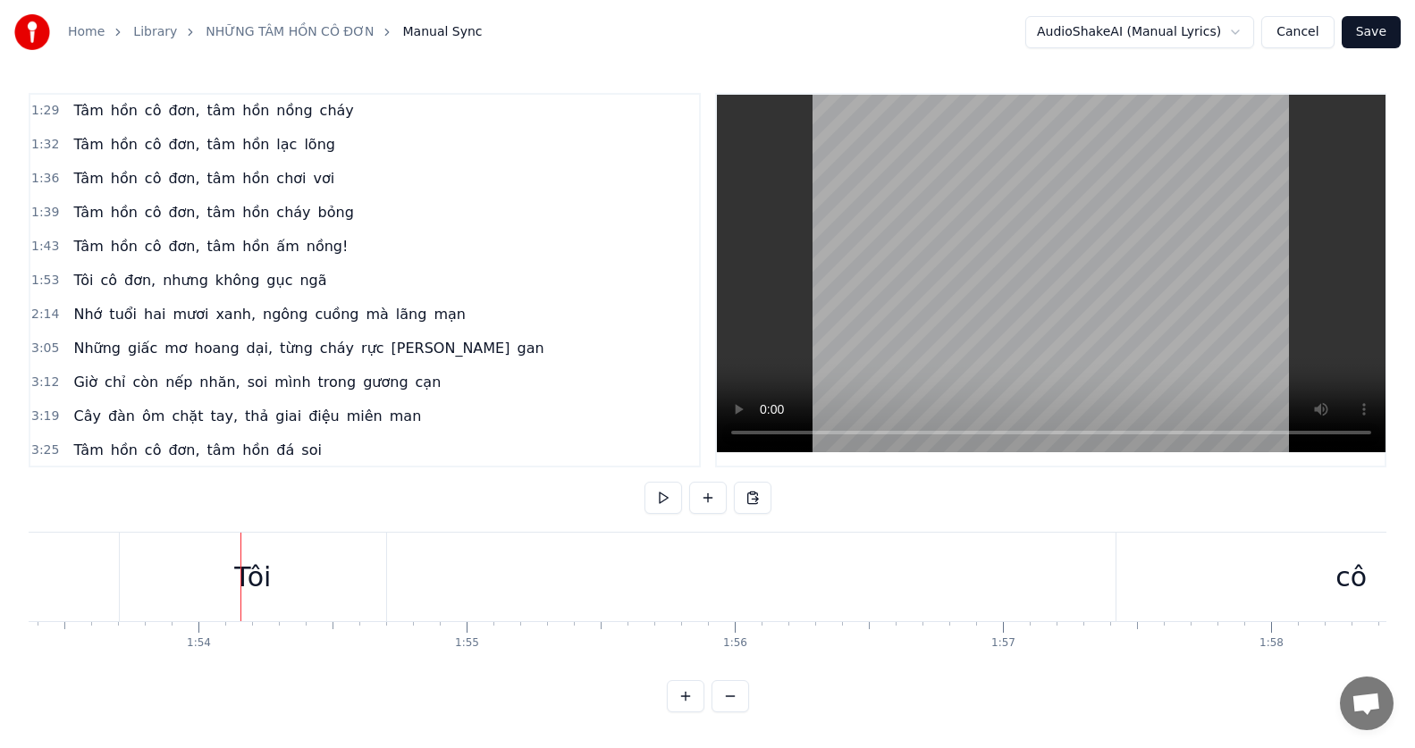
click at [183, 569] on div "Tôi" at bounding box center [253, 577] width 266 height 88
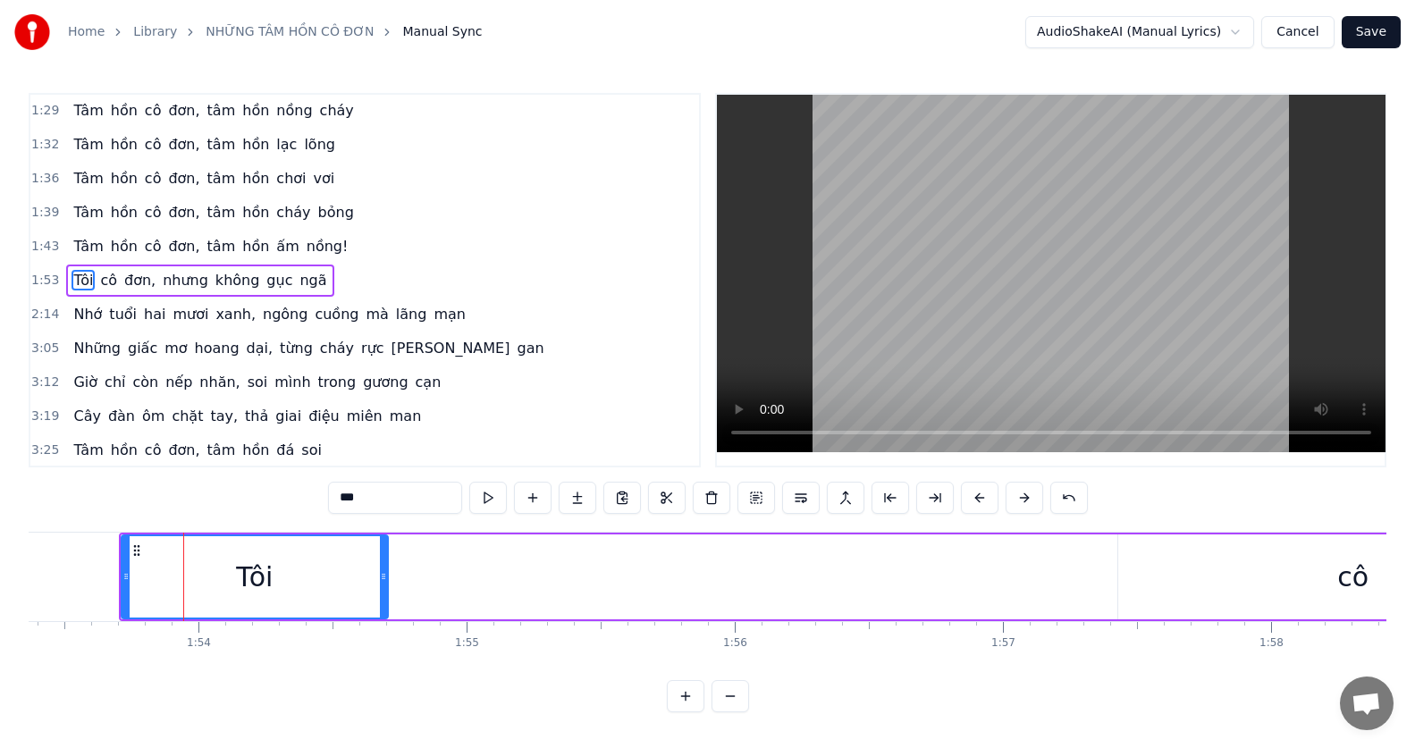
drag, startPoint x: 444, startPoint y: 531, endPoint x: 420, endPoint y: 542, distance: 26.4
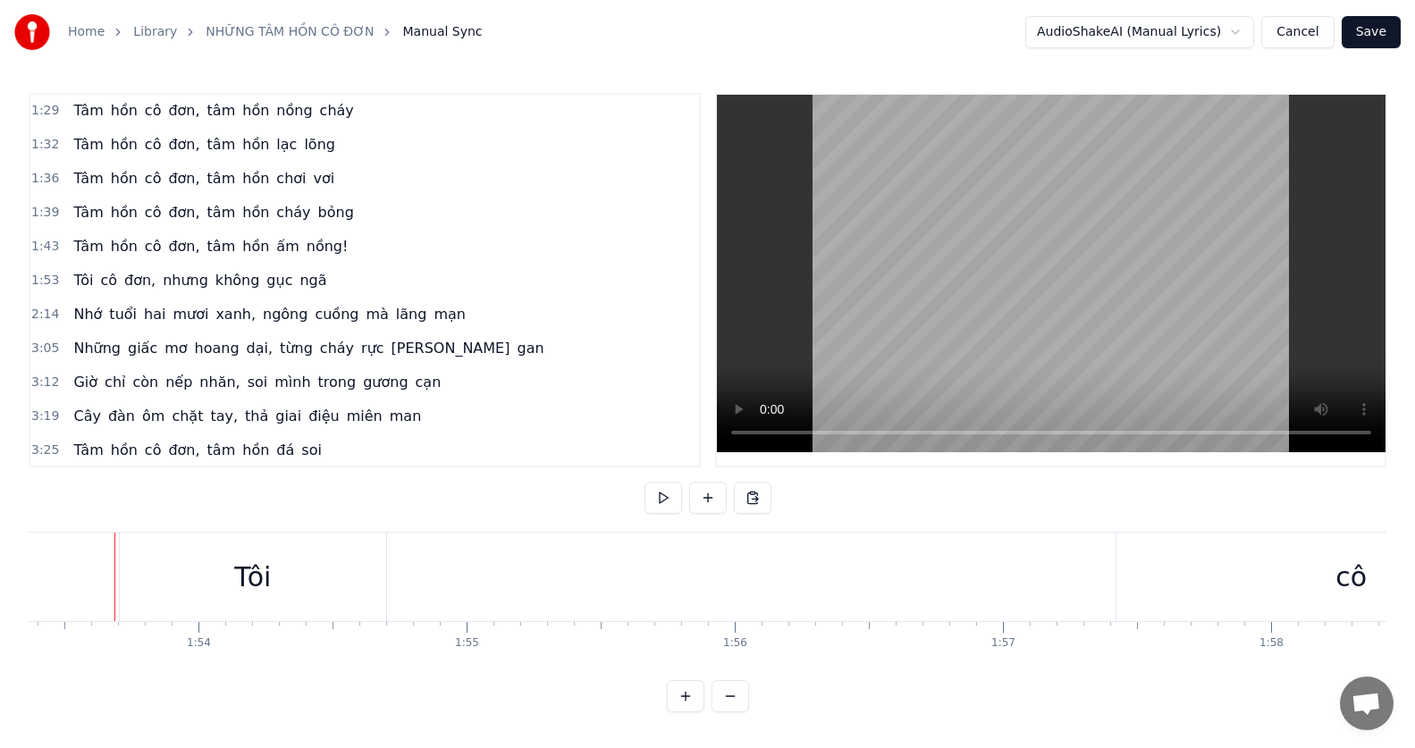
click at [181, 573] on div "Tôi" at bounding box center [253, 577] width 266 height 88
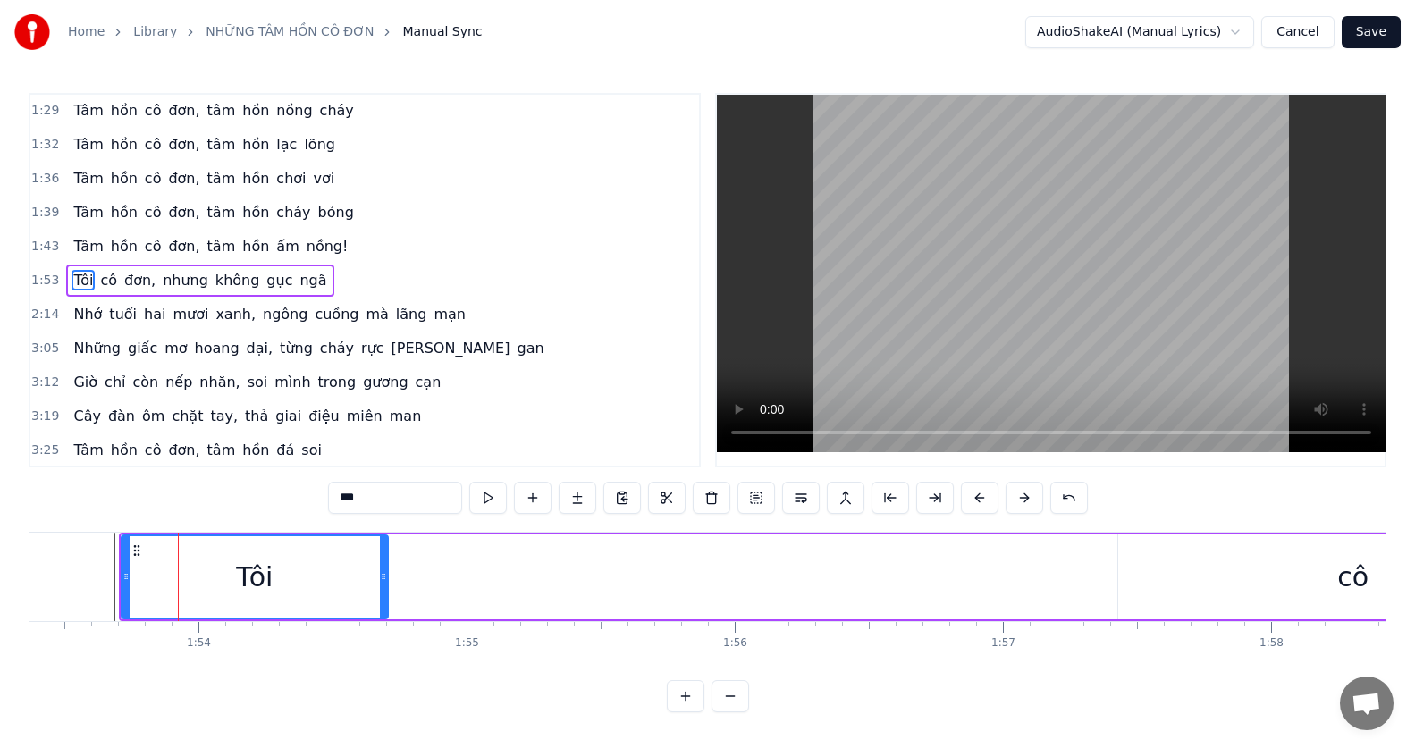
scroll to position [0, 30397]
drag, startPoint x: 116, startPoint y: 555, endPoint x: 52, endPoint y: 569, distance: 65.9
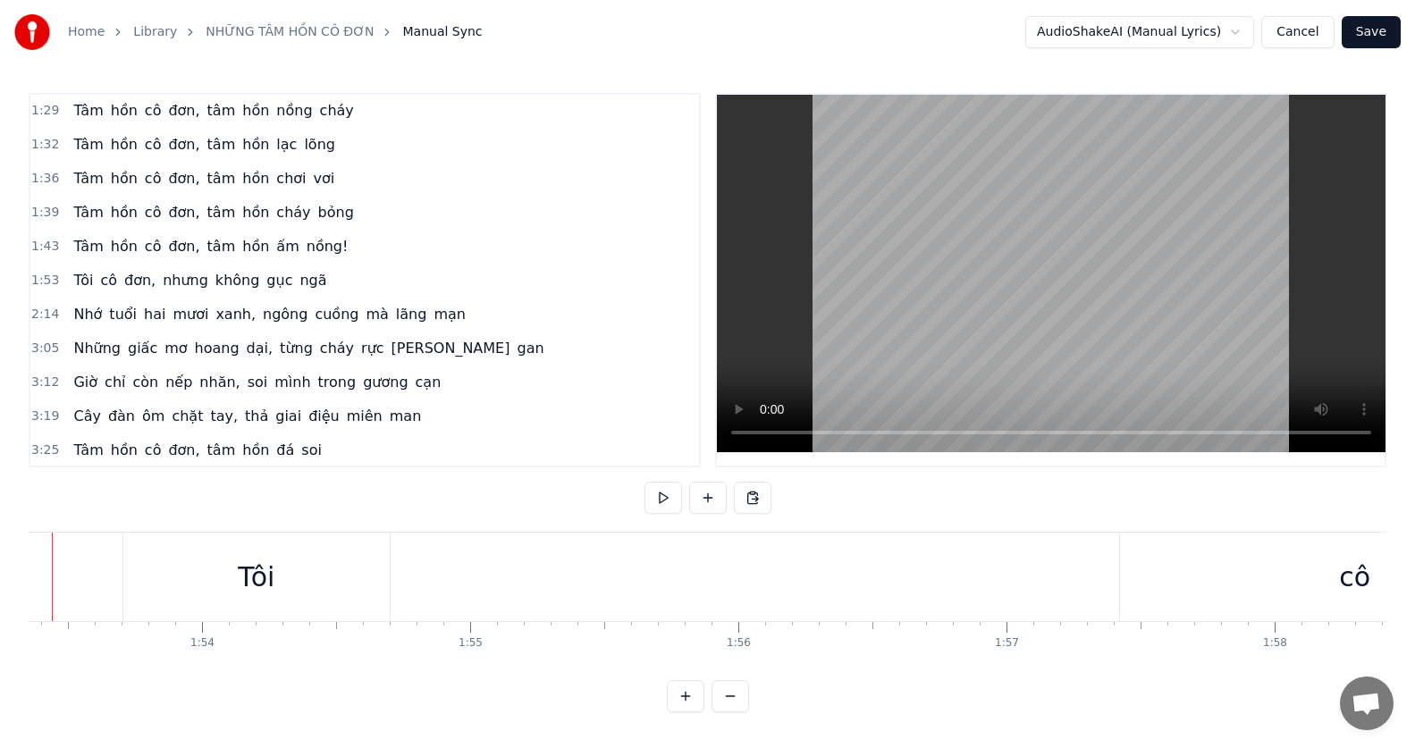
scroll to position [0, 30331]
click at [364, 572] on div "Tôi" at bounding box center [323, 577] width 266 height 88
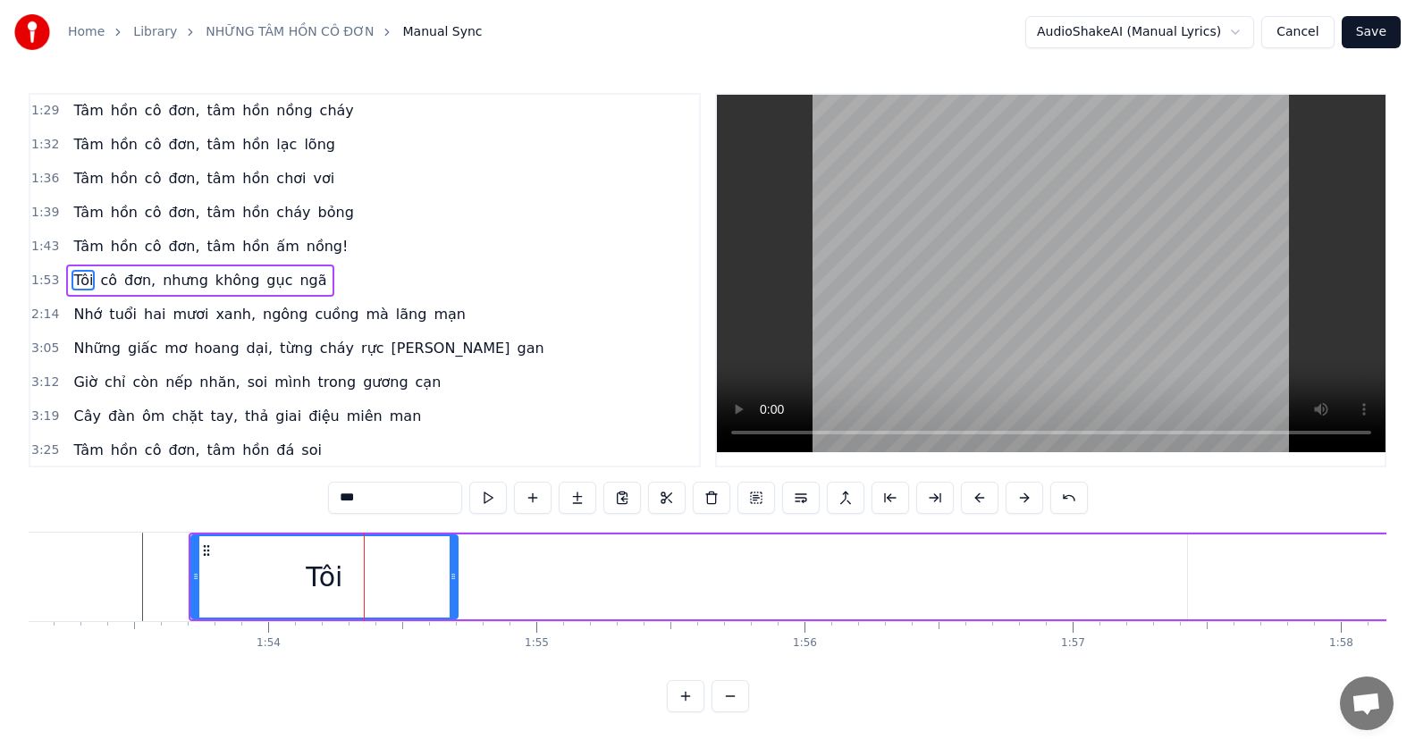
drag, startPoint x: 522, startPoint y: 534, endPoint x: 469, endPoint y: 542, distance: 53.3
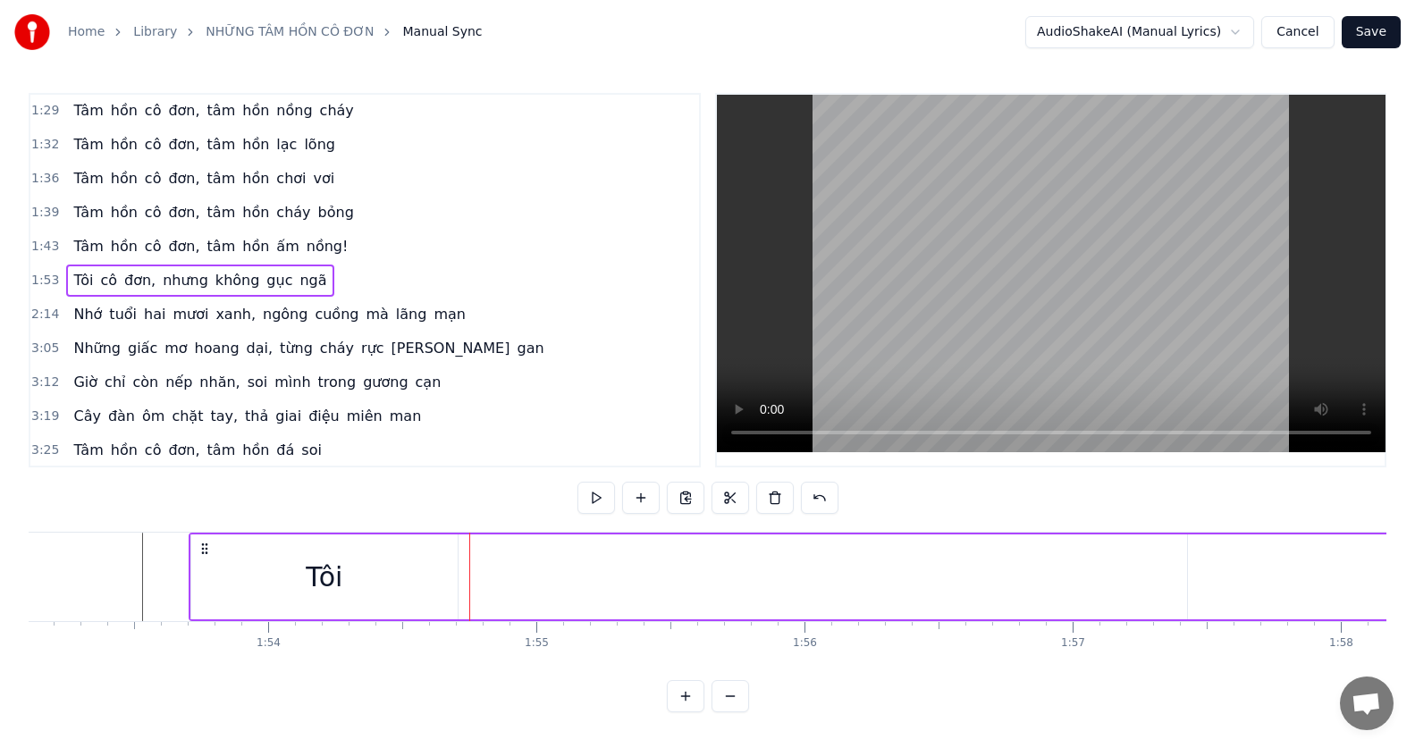
drag, startPoint x: 591, startPoint y: 534, endPoint x: 498, endPoint y: 535, distance: 93.0
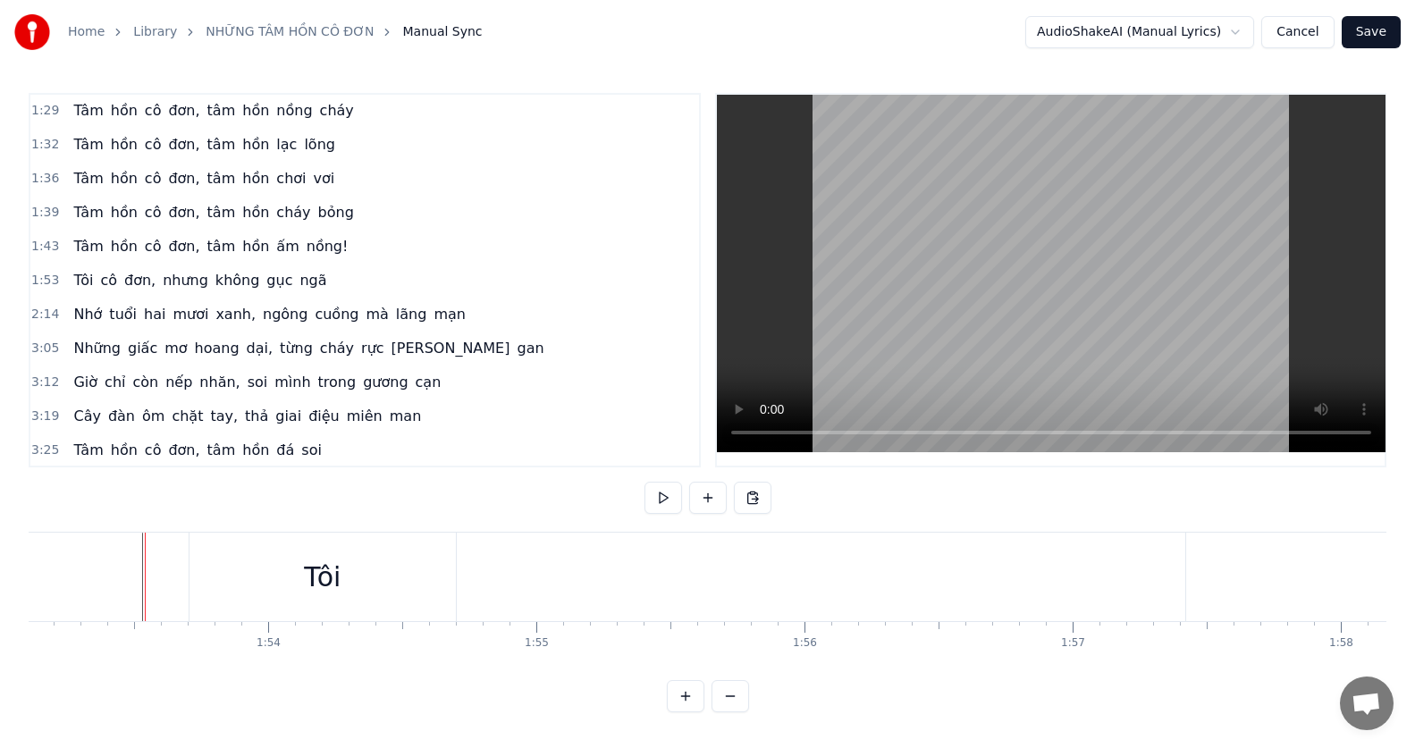
click at [403, 572] on div "Tôi" at bounding box center [323, 577] width 266 height 88
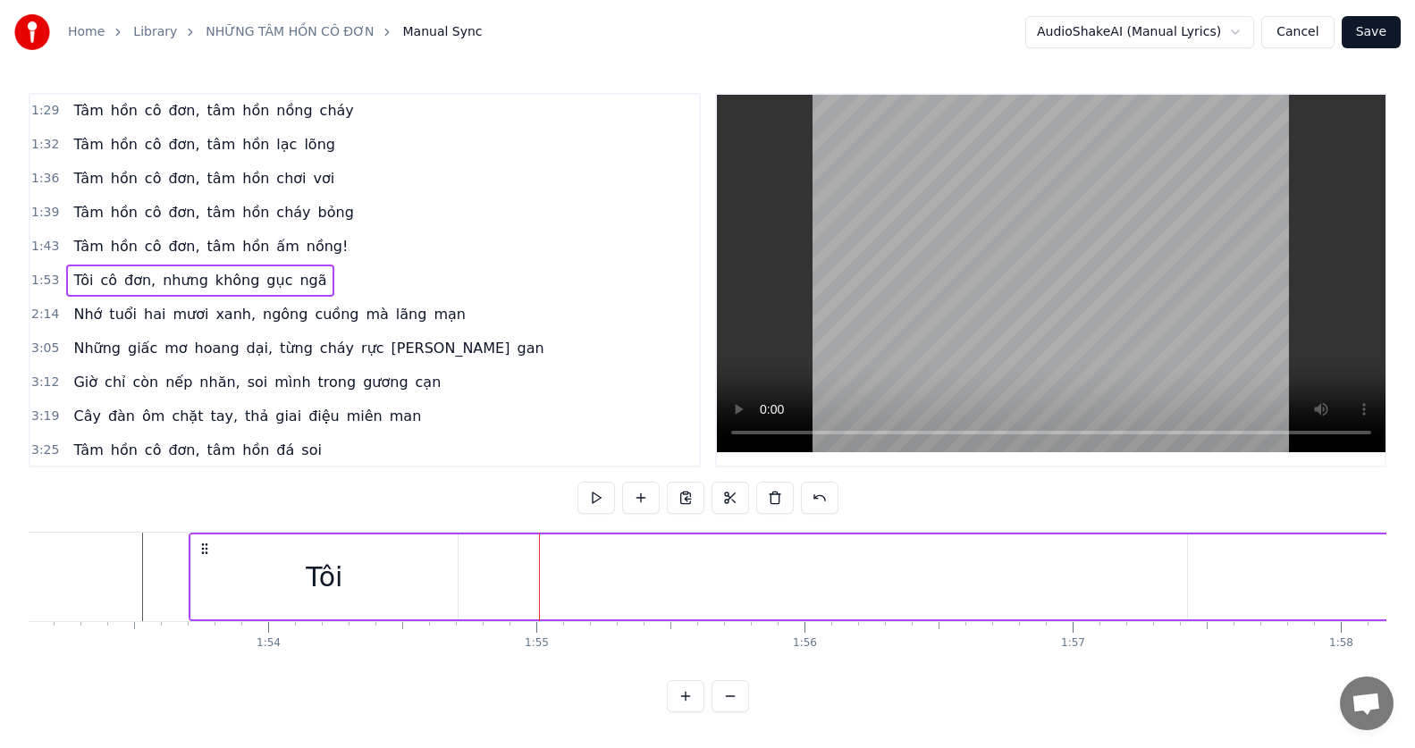
scroll to position [8, 0]
click at [688, 488] on button at bounding box center [686, 498] width 38 height 32
click at [684, 492] on button at bounding box center [686, 498] width 38 height 32
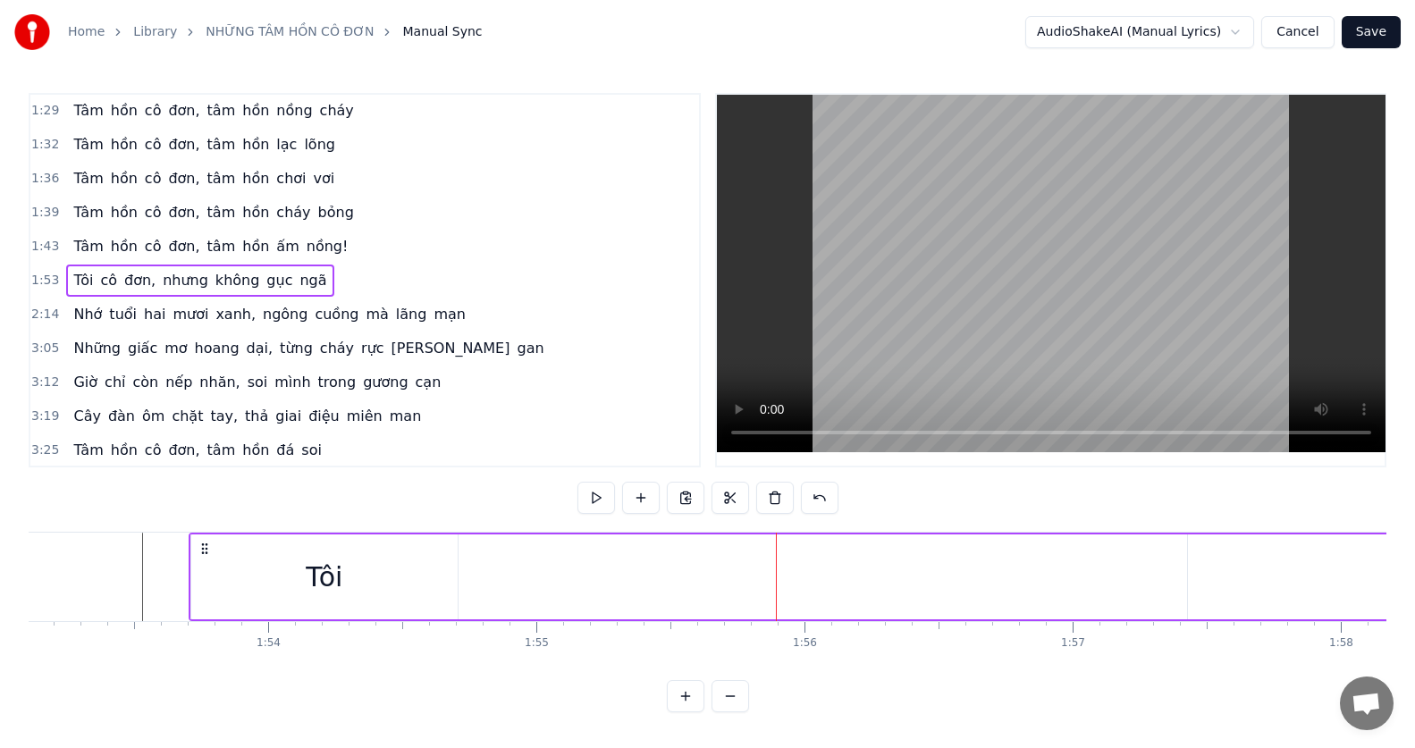
click at [972, 494] on div "0:29 Trong 0:30 thành phố sáng đèn, tôi đi giữa muôn người 0:37 Nhưng bóng tối …" at bounding box center [708, 402] width 1358 height 619
click at [219, 270] on span "không" at bounding box center [238, 280] width 48 height 21
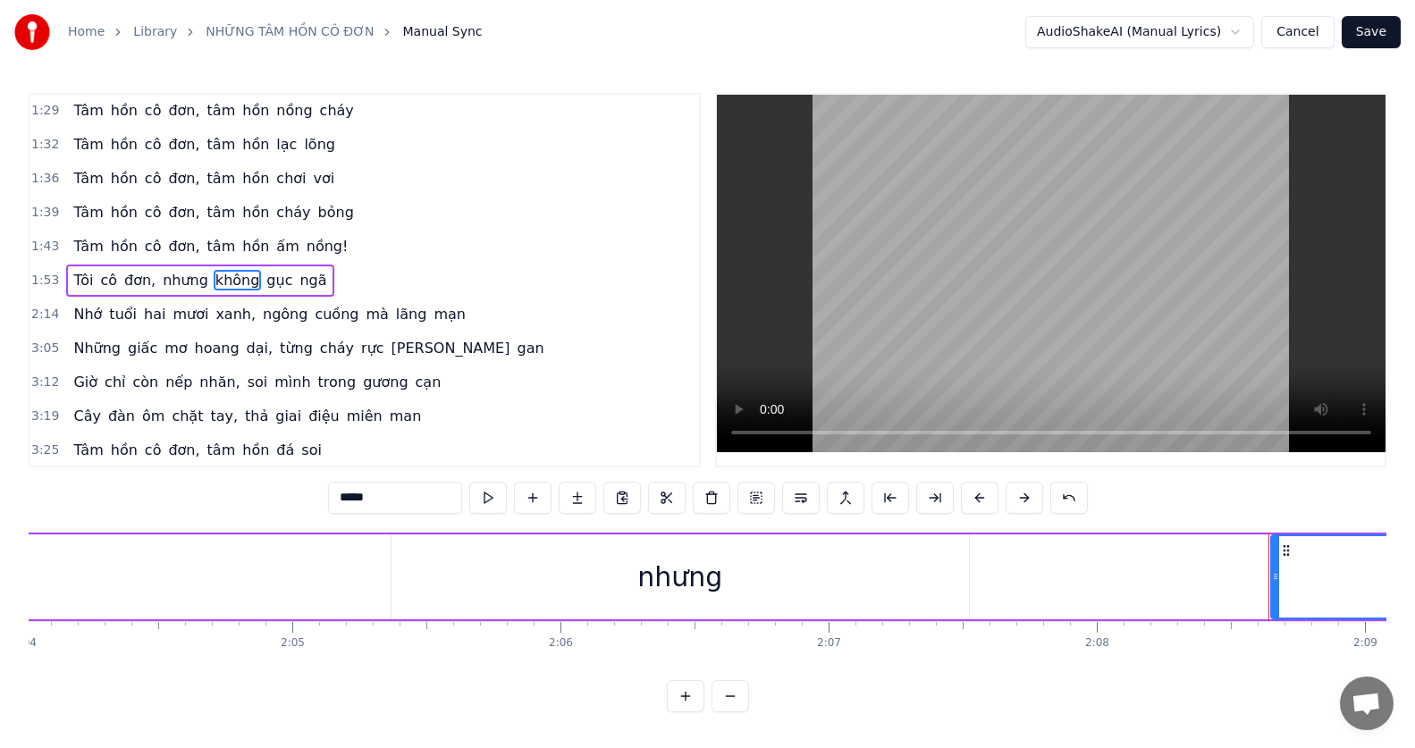
click at [147, 269] on div "Tôi cô đơn, [PERSON_NAME] gục ngã" at bounding box center [199, 281] width 267 height 32
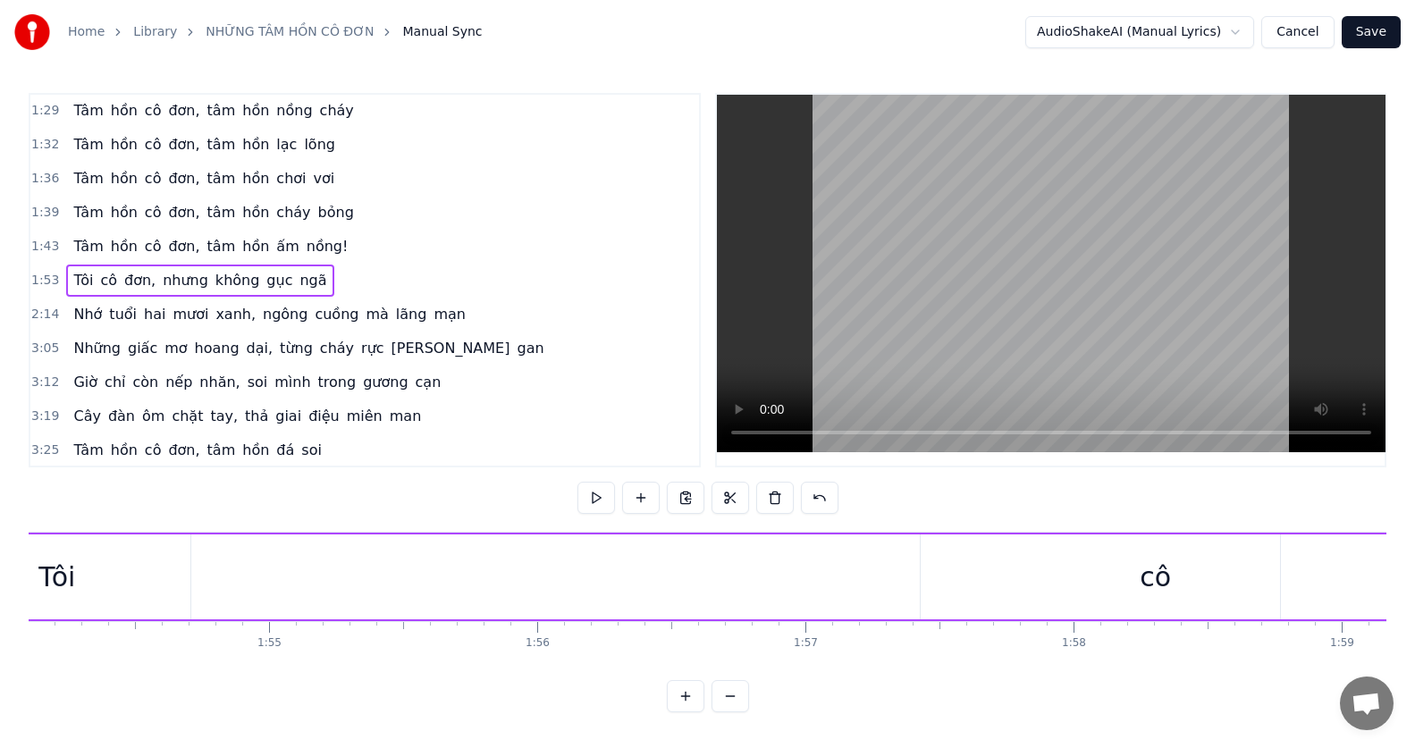
scroll to position [0, 30401]
click at [77, 281] on span "Tôi" at bounding box center [83, 280] width 23 height 21
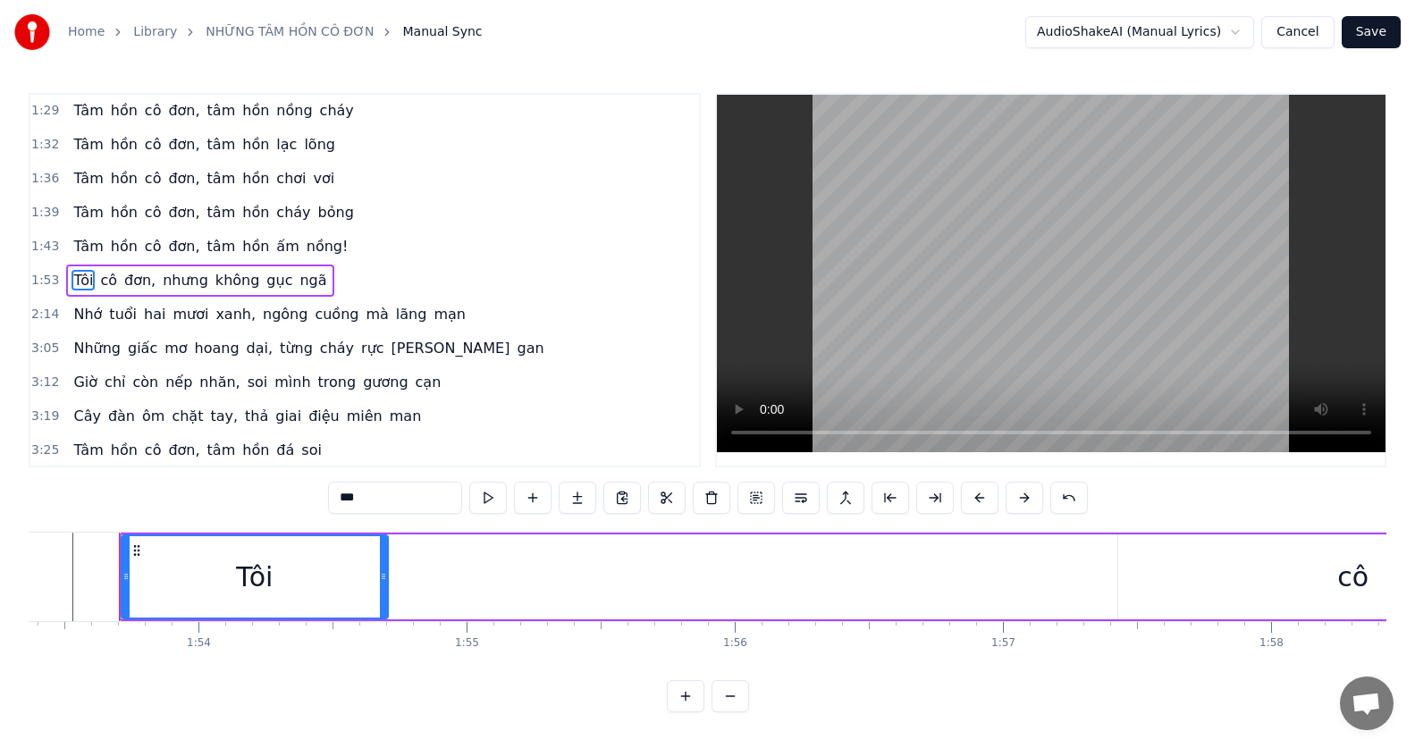
click at [198, 642] on div "1:54" at bounding box center [199, 643] width 24 height 14
click at [134, 553] on icon at bounding box center [137, 550] width 14 height 14
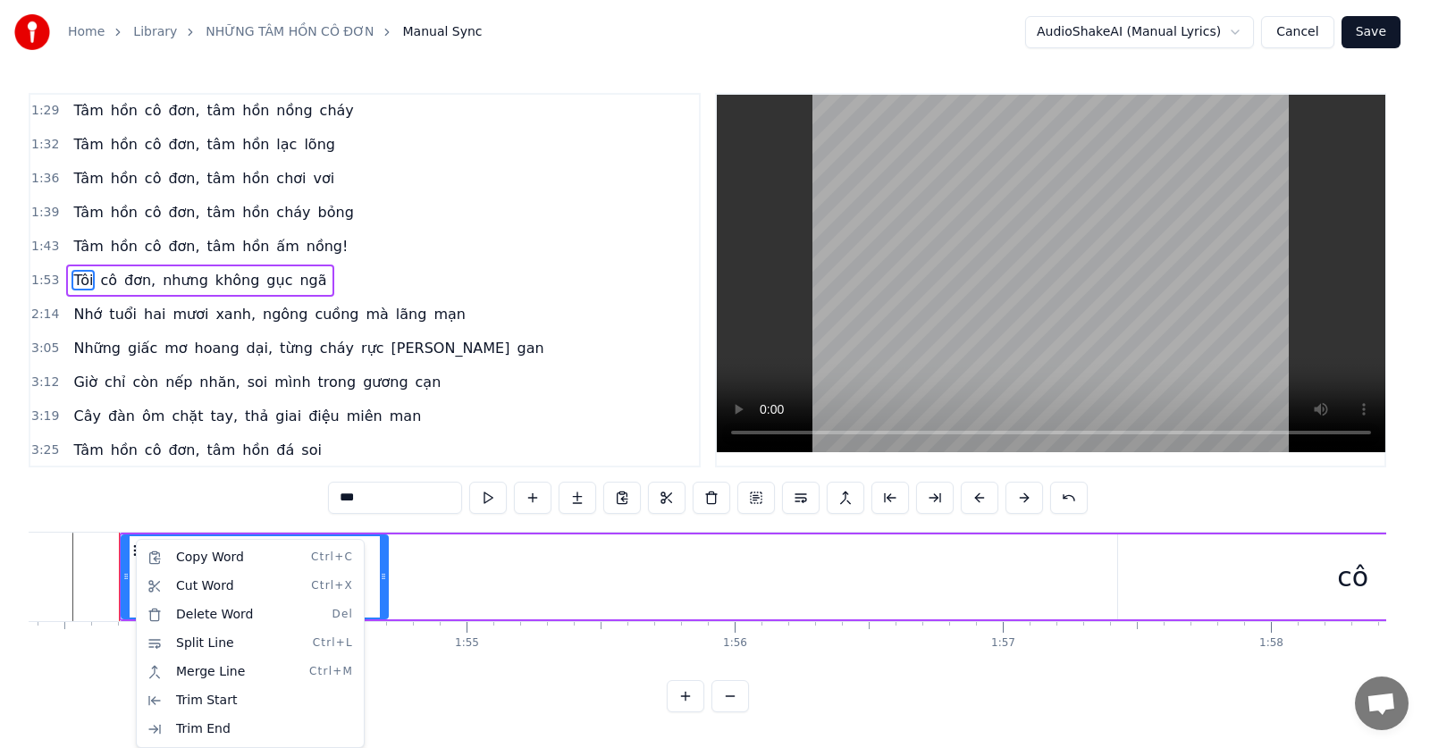
drag, startPoint x: 148, startPoint y: 571, endPoint x: 264, endPoint y: 451, distance: 166.3
click at [271, 459] on html "Home Library NHỮNG TÂM HỒN CÔ ĐƠN Manual Sync AudioShakeAI (Manual Lyrics) Canc…" at bounding box center [715, 370] width 1430 height 741
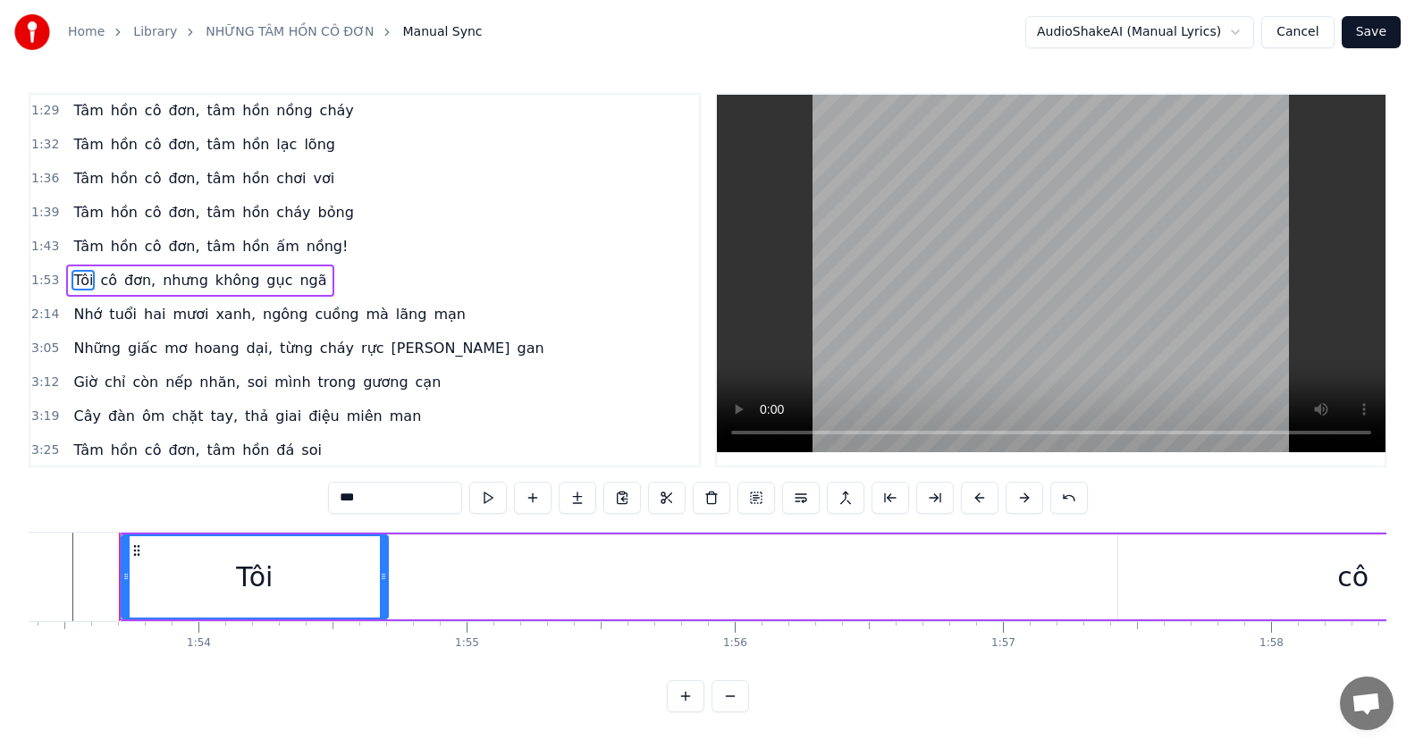
click at [140, 574] on div "Tôi" at bounding box center [254, 576] width 265 height 81
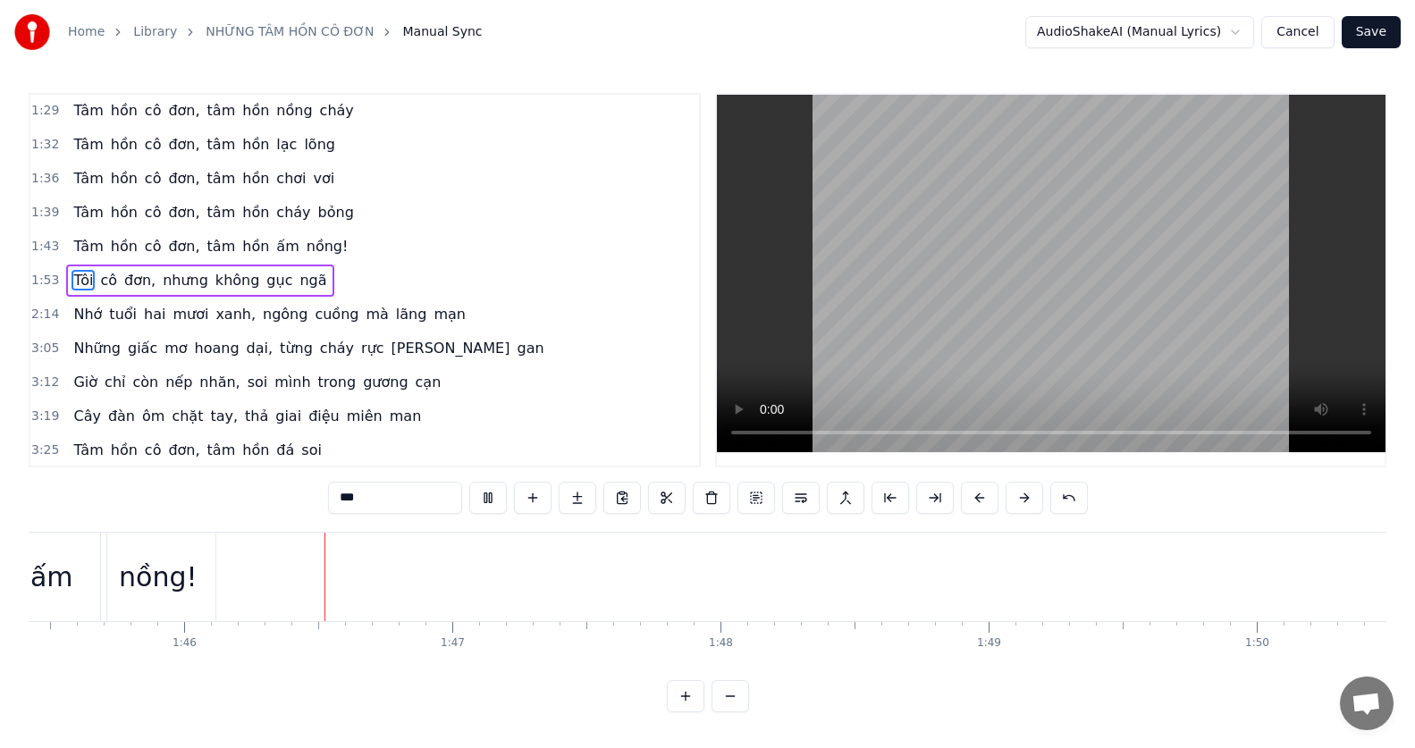
scroll to position [0, 28349]
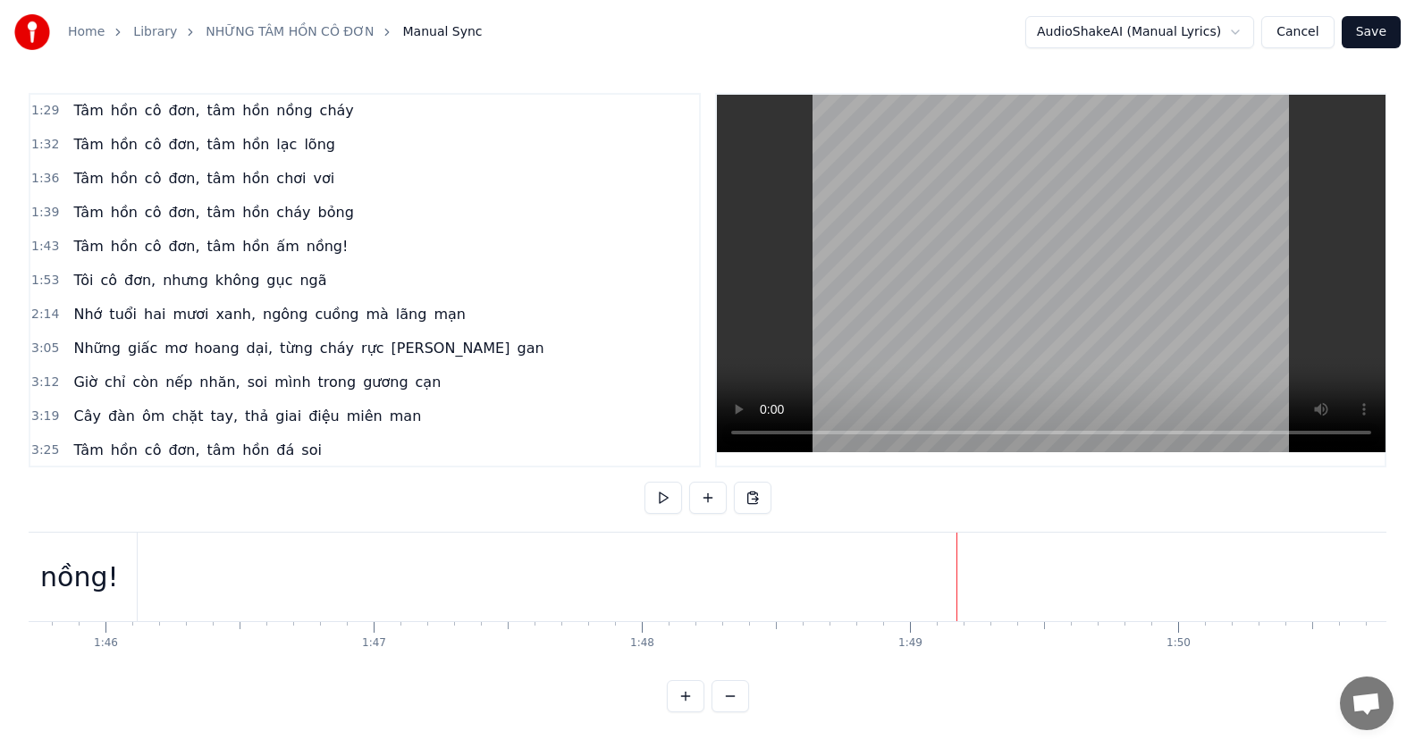
click at [727, 572] on div "Tôi" at bounding box center [712, 577] width 37 height 40
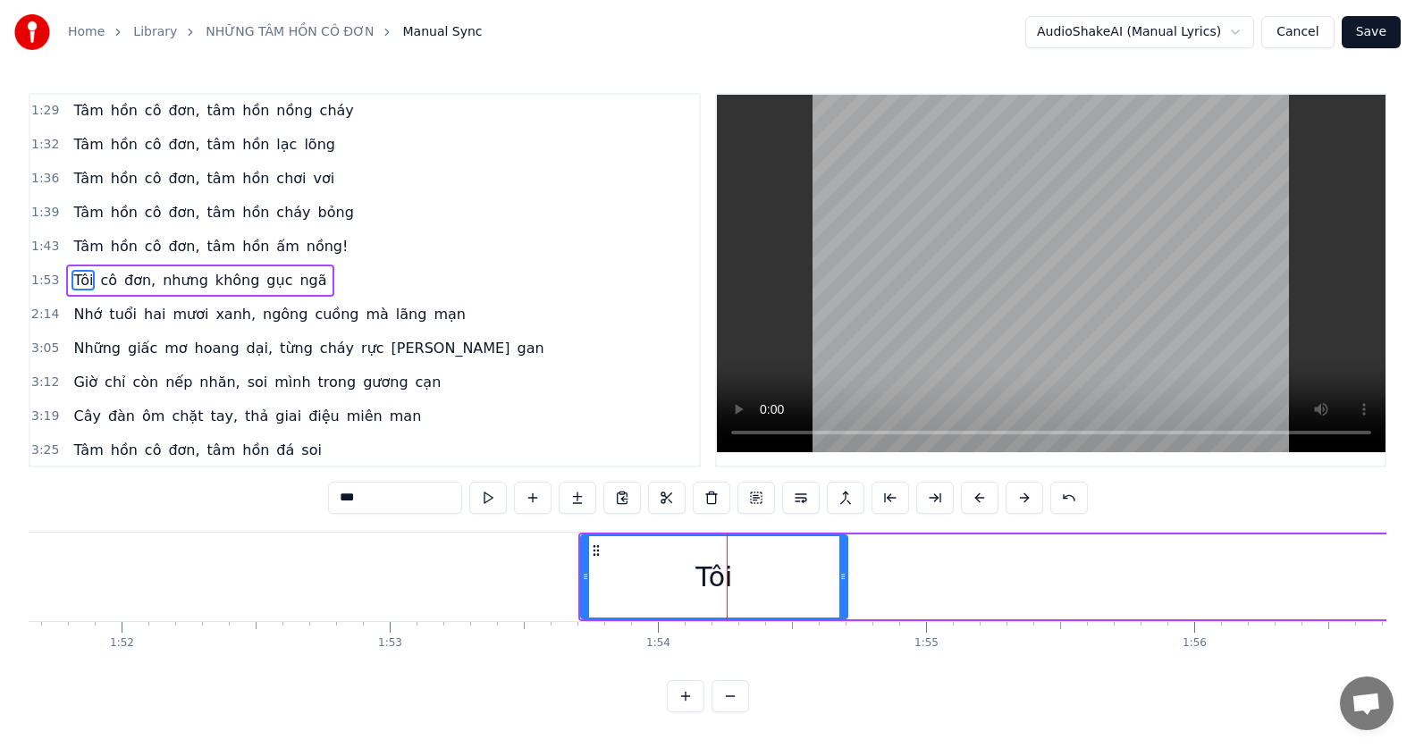
click at [981, 496] on button at bounding box center [980, 498] width 38 height 32
click at [892, 498] on button at bounding box center [891, 498] width 38 height 32
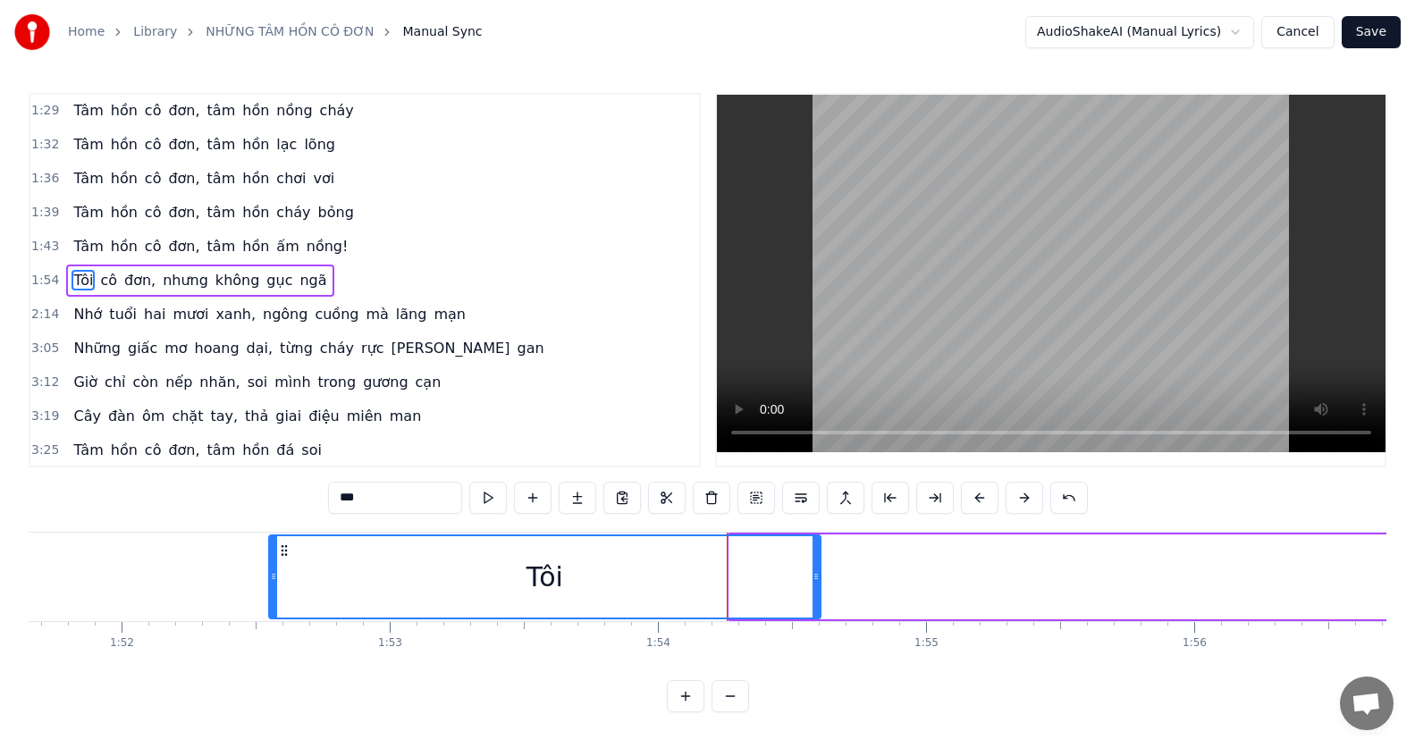
drag, startPoint x: 737, startPoint y: 571, endPoint x: 276, endPoint y: 594, distance: 460.9
click at [276, 594] on div at bounding box center [273, 576] width 7 height 81
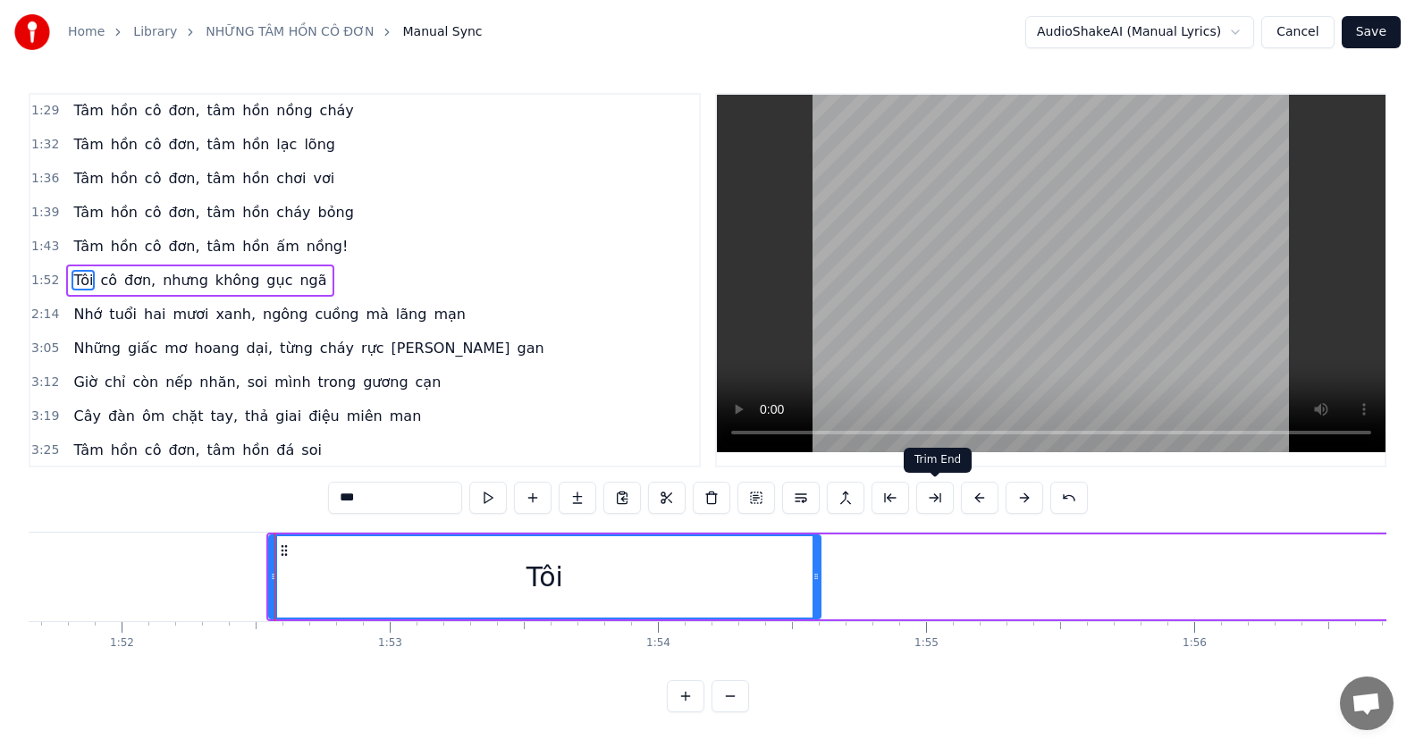
drag, startPoint x: 981, startPoint y: 493, endPoint x: 947, endPoint y: 494, distance: 34.9
click at [947, 494] on div "***" at bounding box center [708, 498] width 760 height 32
click at [989, 503] on button at bounding box center [980, 498] width 38 height 32
click at [983, 501] on button at bounding box center [980, 498] width 38 height 32
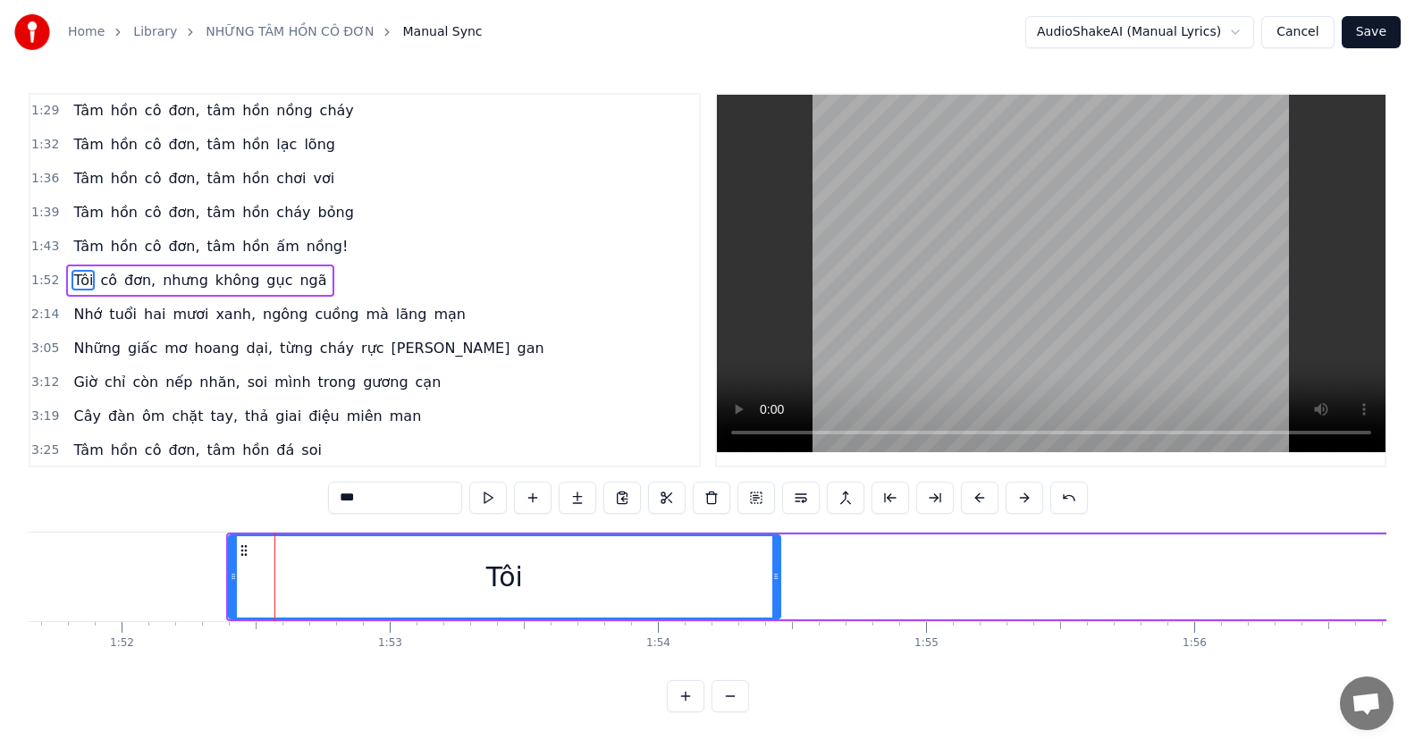
click at [983, 501] on button at bounding box center [980, 498] width 38 height 32
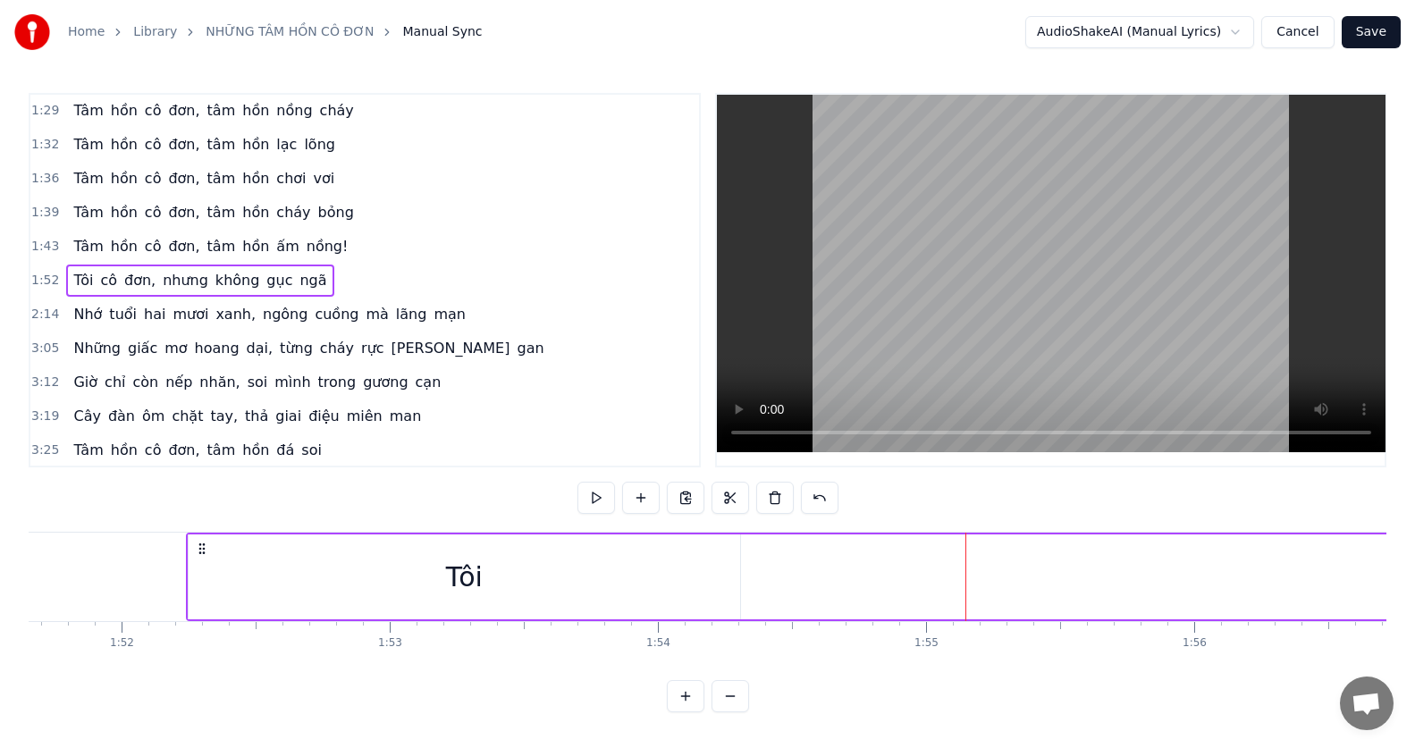
click at [504, 553] on div "Tôi" at bounding box center [465, 577] width 552 height 85
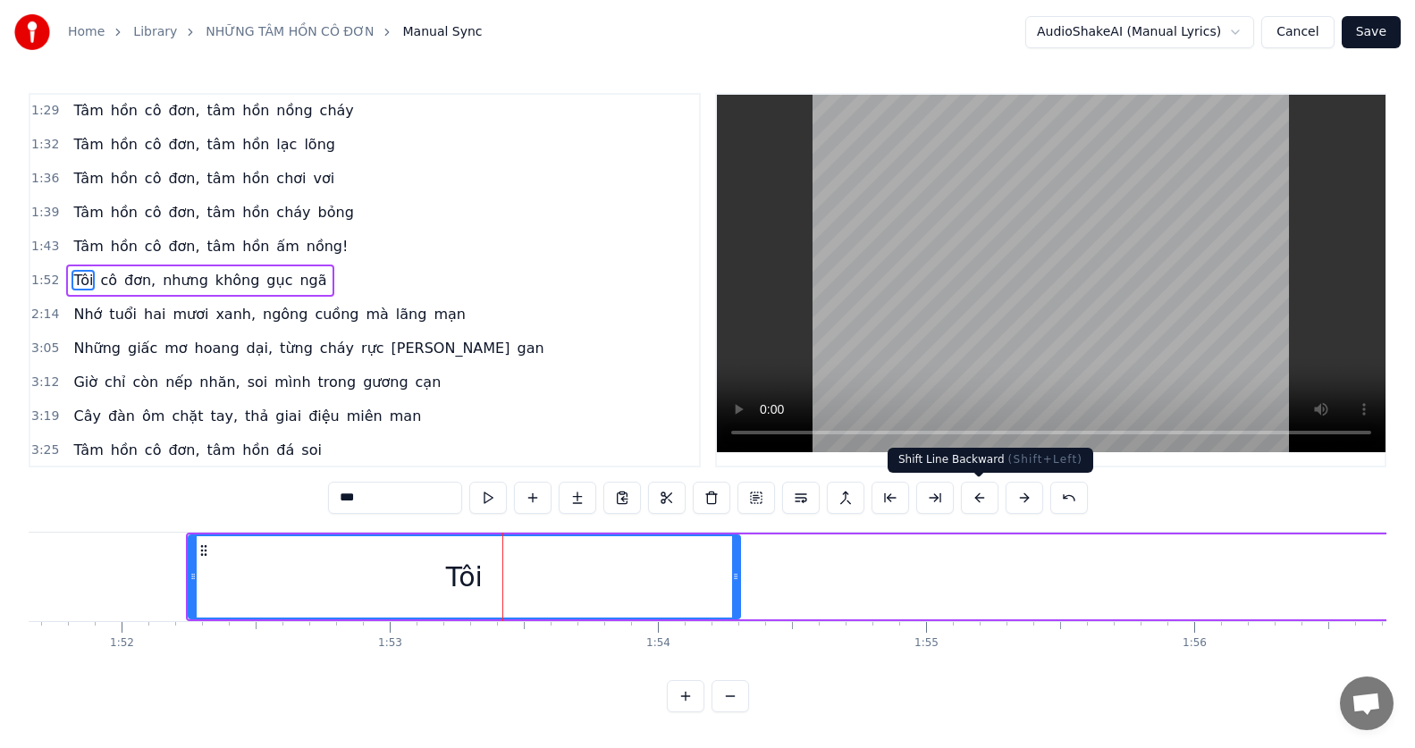
click at [973, 493] on button at bounding box center [980, 498] width 38 height 32
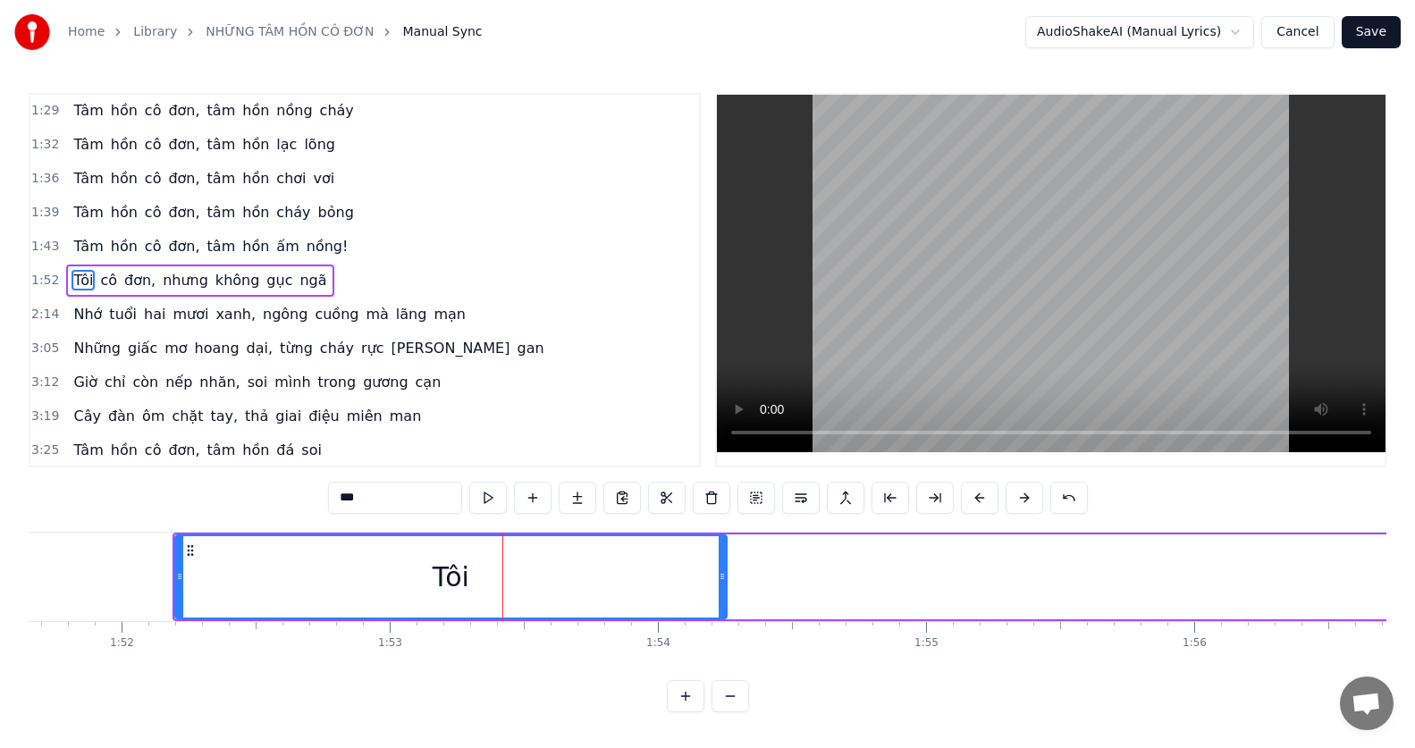
click at [973, 493] on button at bounding box center [980, 498] width 38 height 32
click at [961, 482] on button at bounding box center [980, 498] width 38 height 32
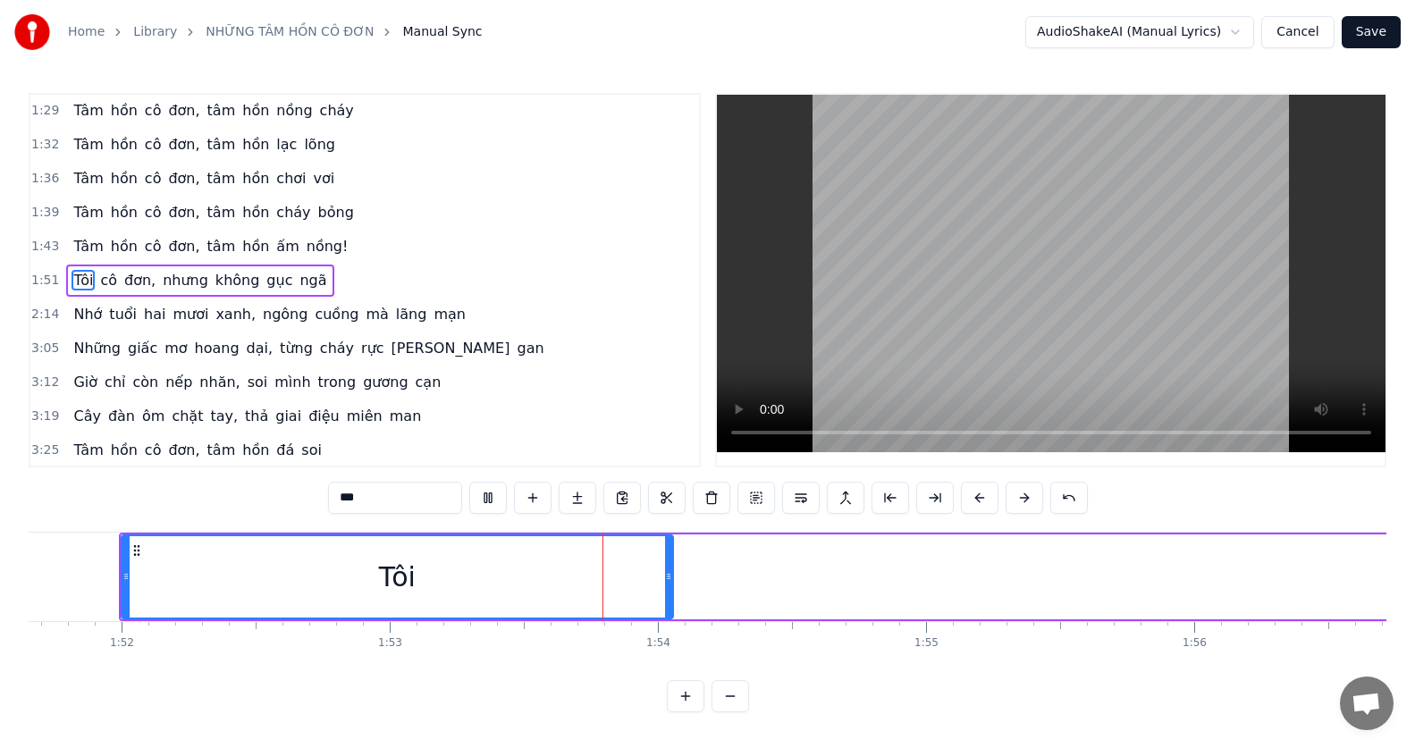
click at [961, 482] on button at bounding box center [980, 498] width 38 height 32
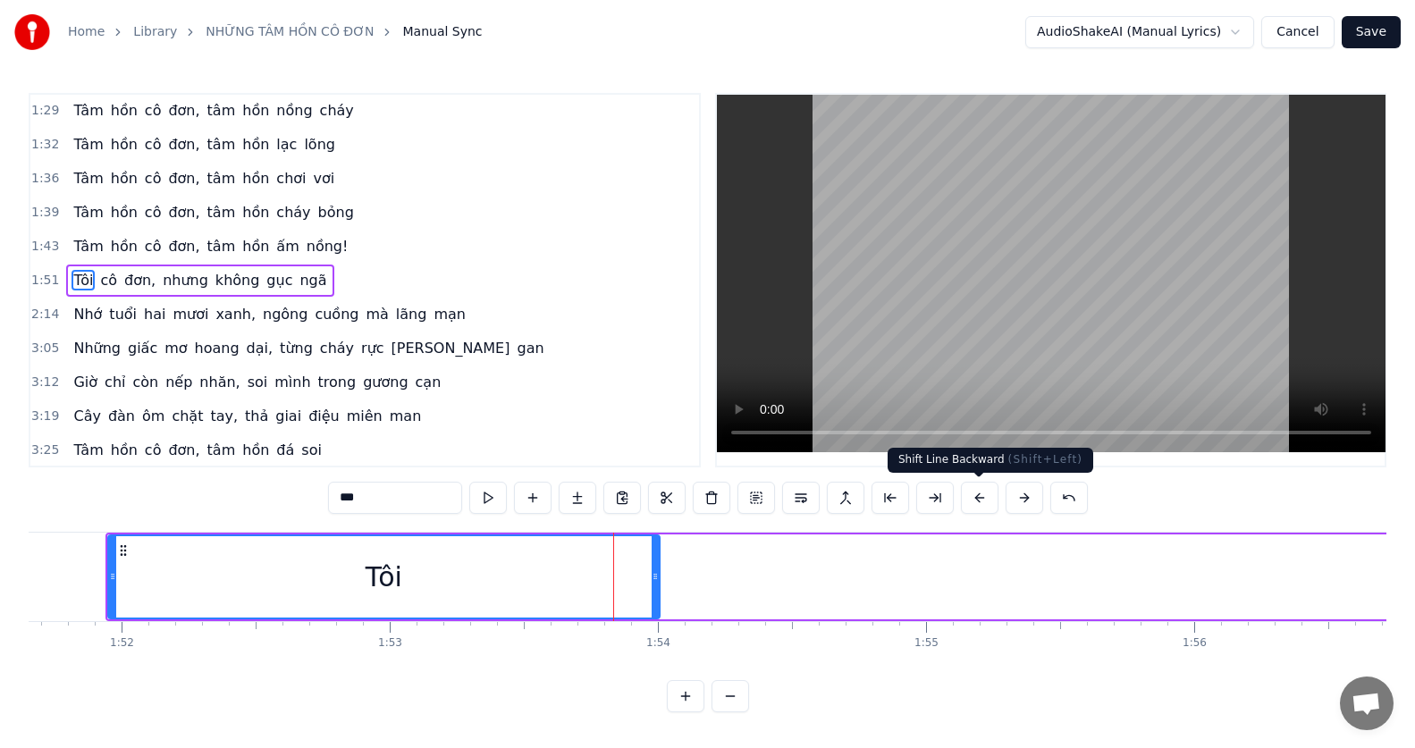
click at [963, 501] on button at bounding box center [980, 498] width 38 height 32
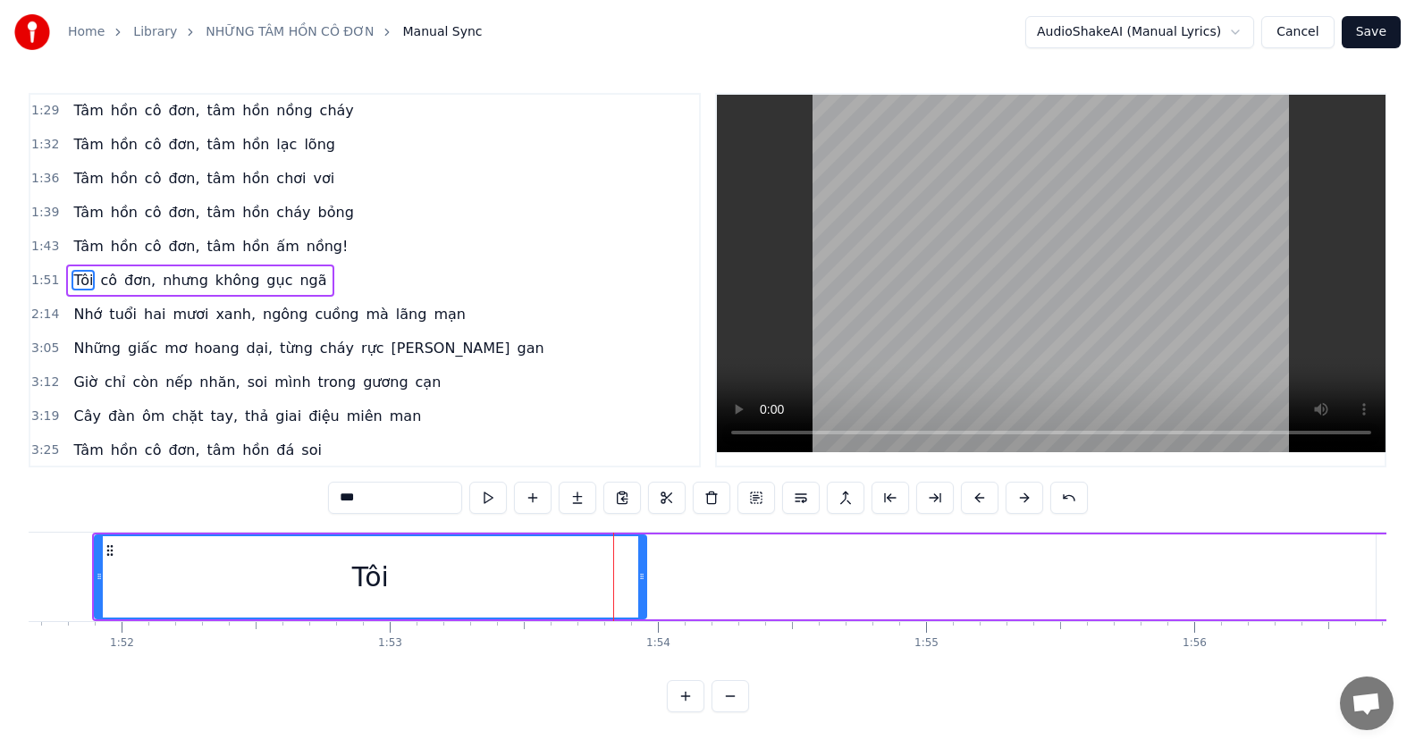
click at [963, 501] on button at bounding box center [980, 498] width 38 height 32
click at [961, 482] on button at bounding box center [980, 498] width 38 height 32
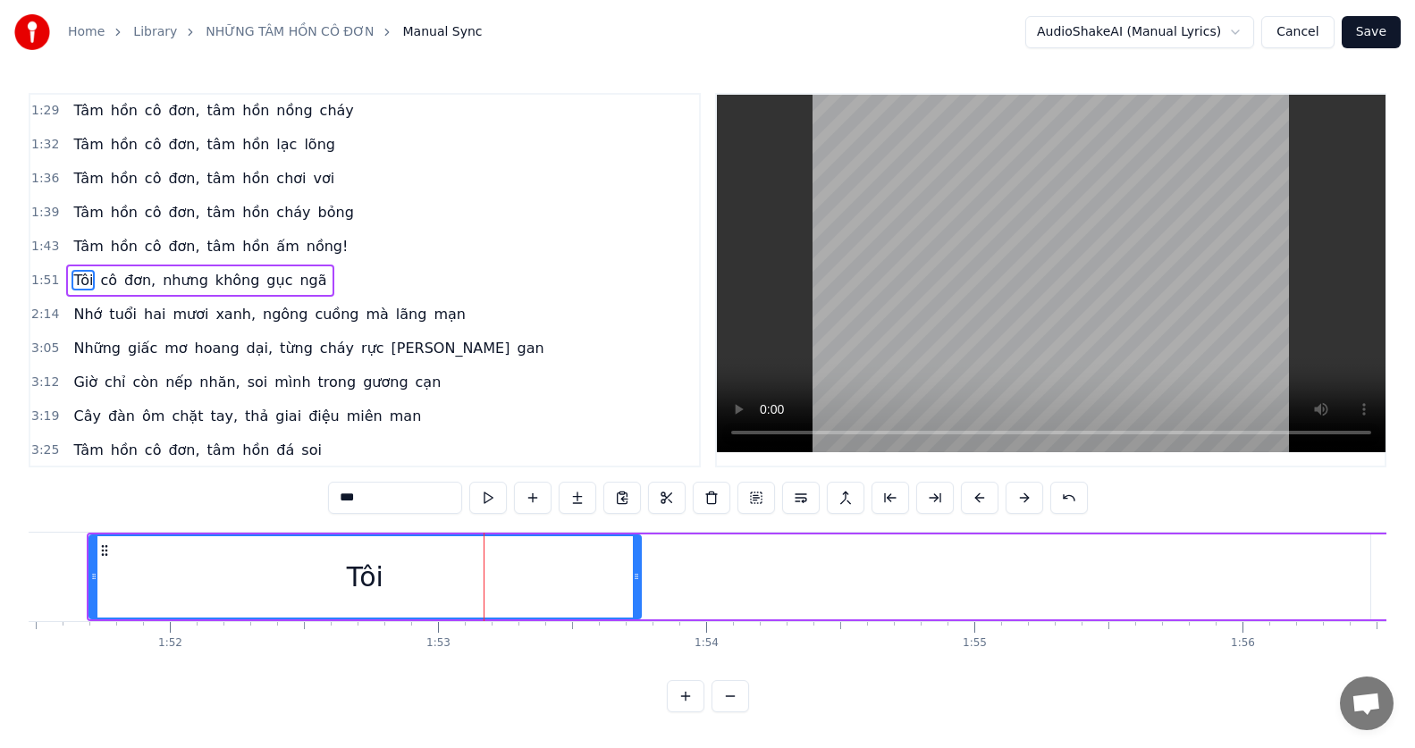
click at [963, 501] on button at bounding box center [980, 498] width 38 height 32
click at [961, 482] on button at bounding box center [980, 498] width 38 height 32
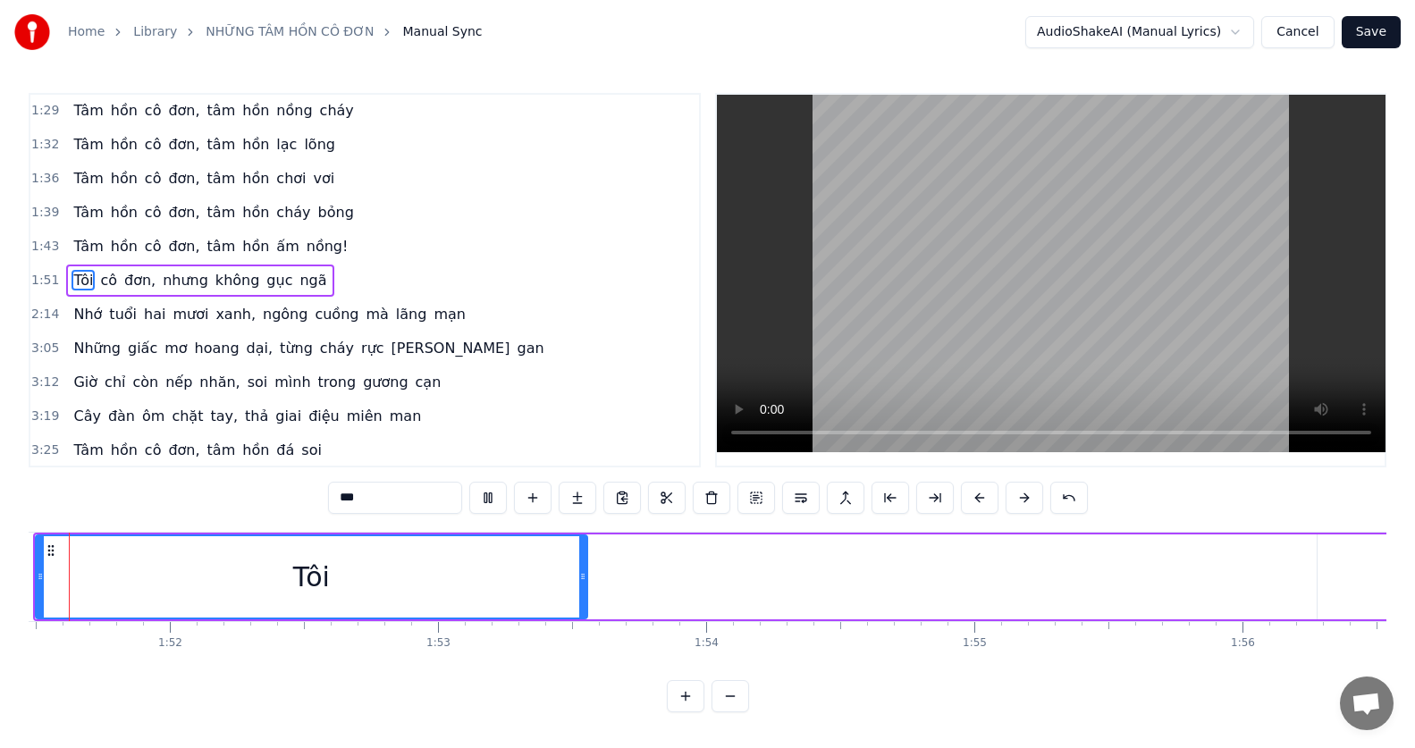
scroll to position [0, 29832]
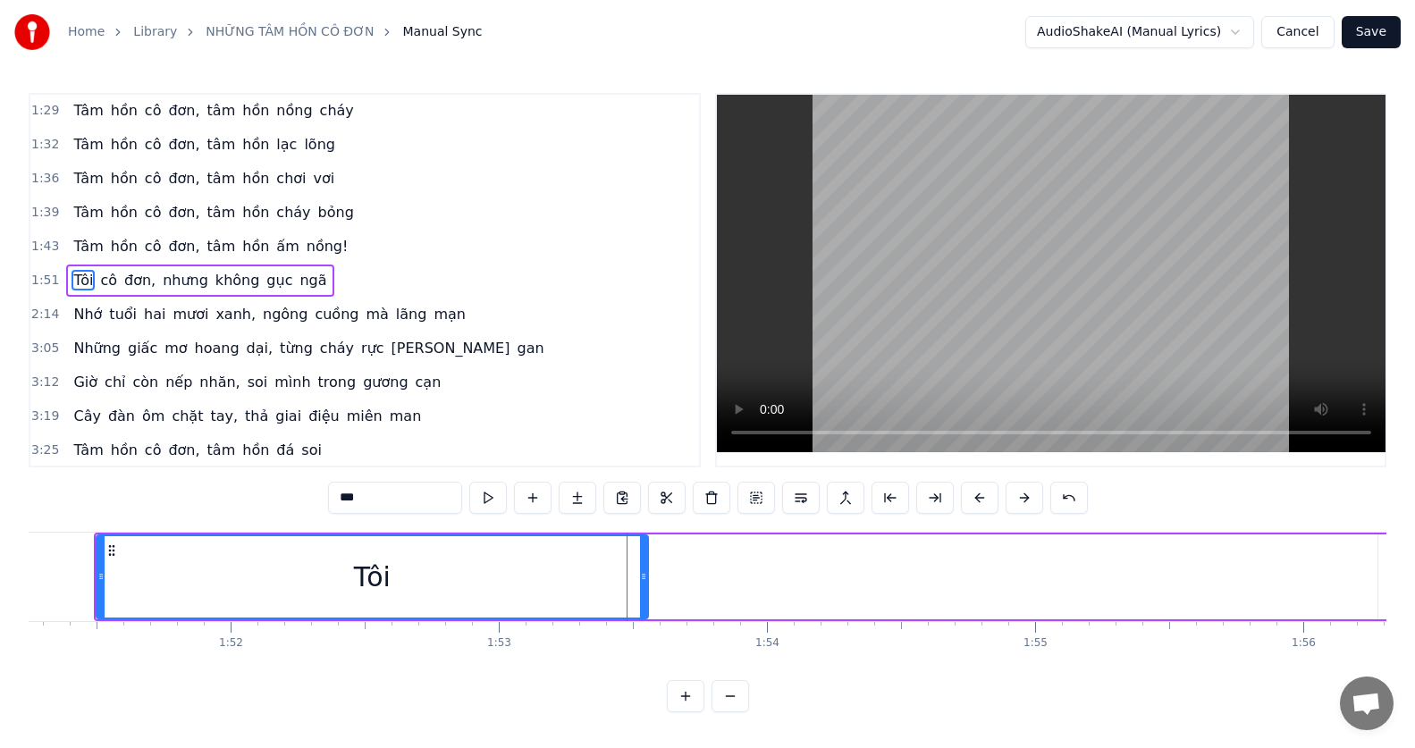
click at [961, 482] on button at bounding box center [980, 498] width 38 height 32
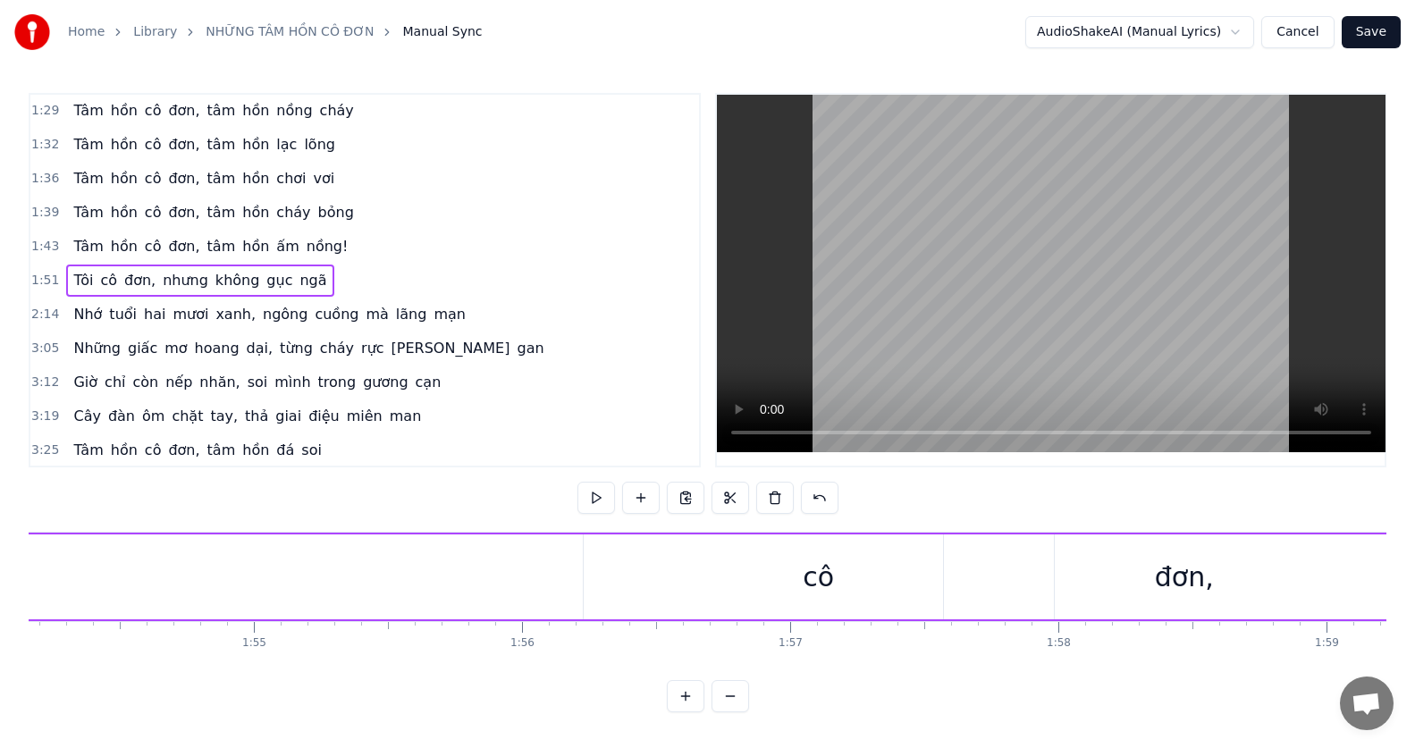
scroll to position [0, 30821]
click at [690, 600] on div "cô" at bounding box center [611, 577] width 470 height 85
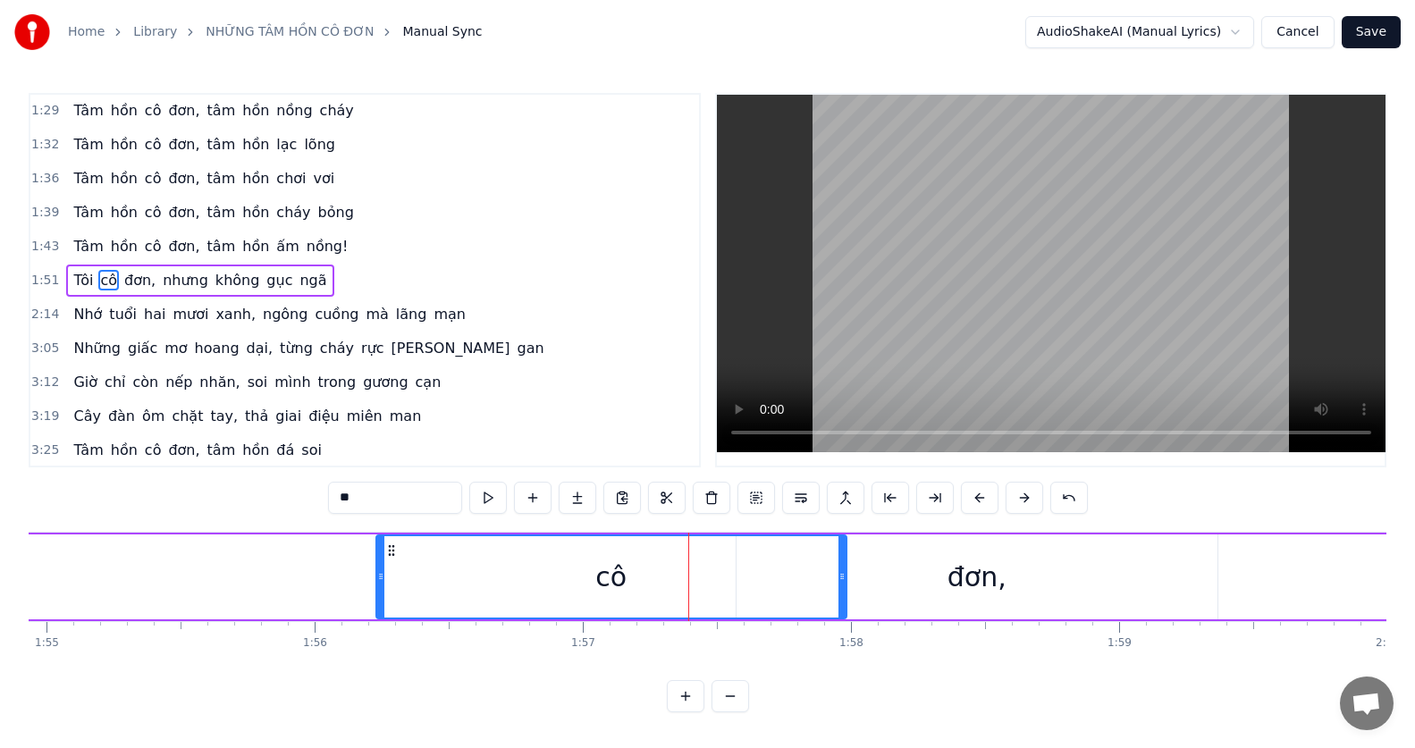
drag, startPoint x: 759, startPoint y: 586, endPoint x: 604, endPoint y: 596, distance: 155.0
click at [604, 596] on div "cô" at bounding box center [611, 576] width 468 height 81
drag, startPoint x: 379, startPoint y: 580, endPoint x: 274, endPoint y: 594, distance: 105.4
click at [274, 594] on div at bounding box center [276, 576] width 7 height 81
click at [568, 579] on div "cô" at bounding box center [558, 577] width 31 height 40
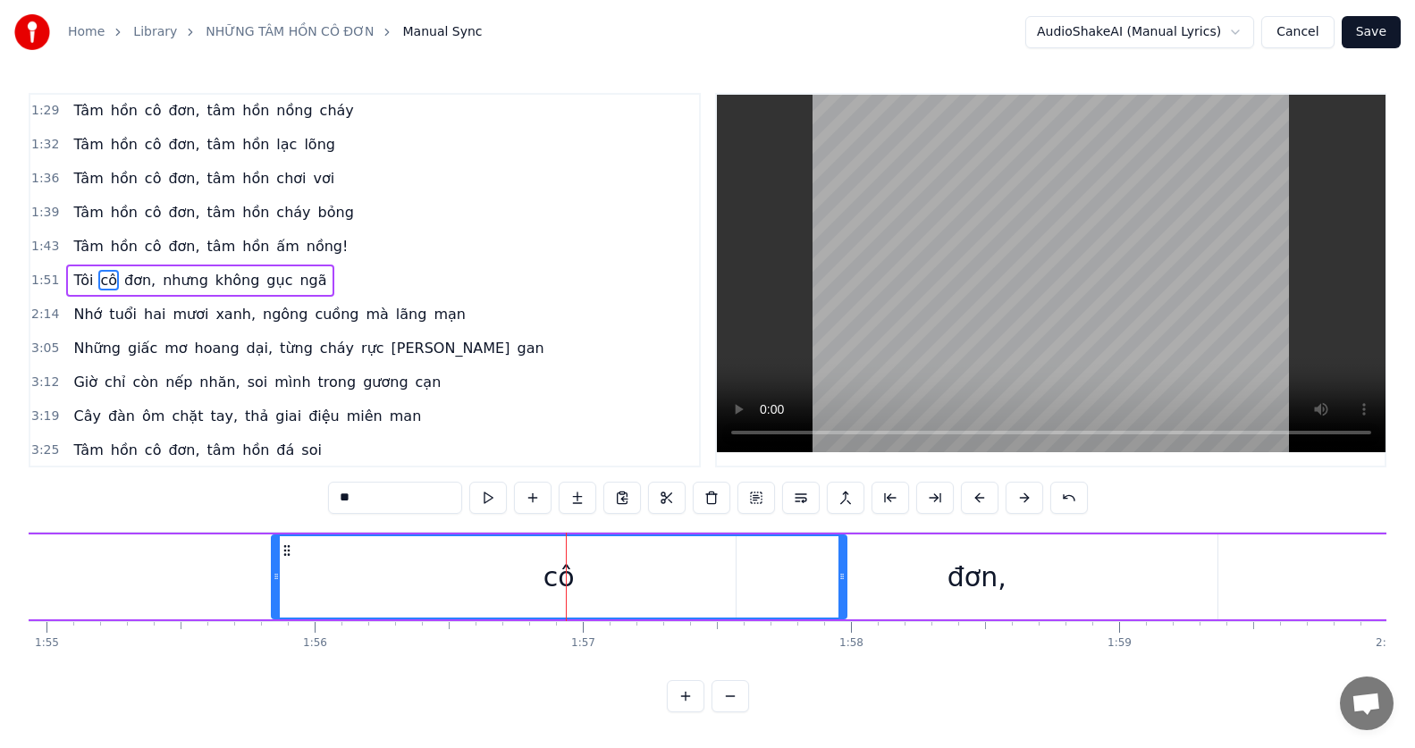
click at [269, 262] on div "Tâm hồn cô đơn, tâm hồn ấm nồng!" at bounding box center [210, 247] width 289 height 32
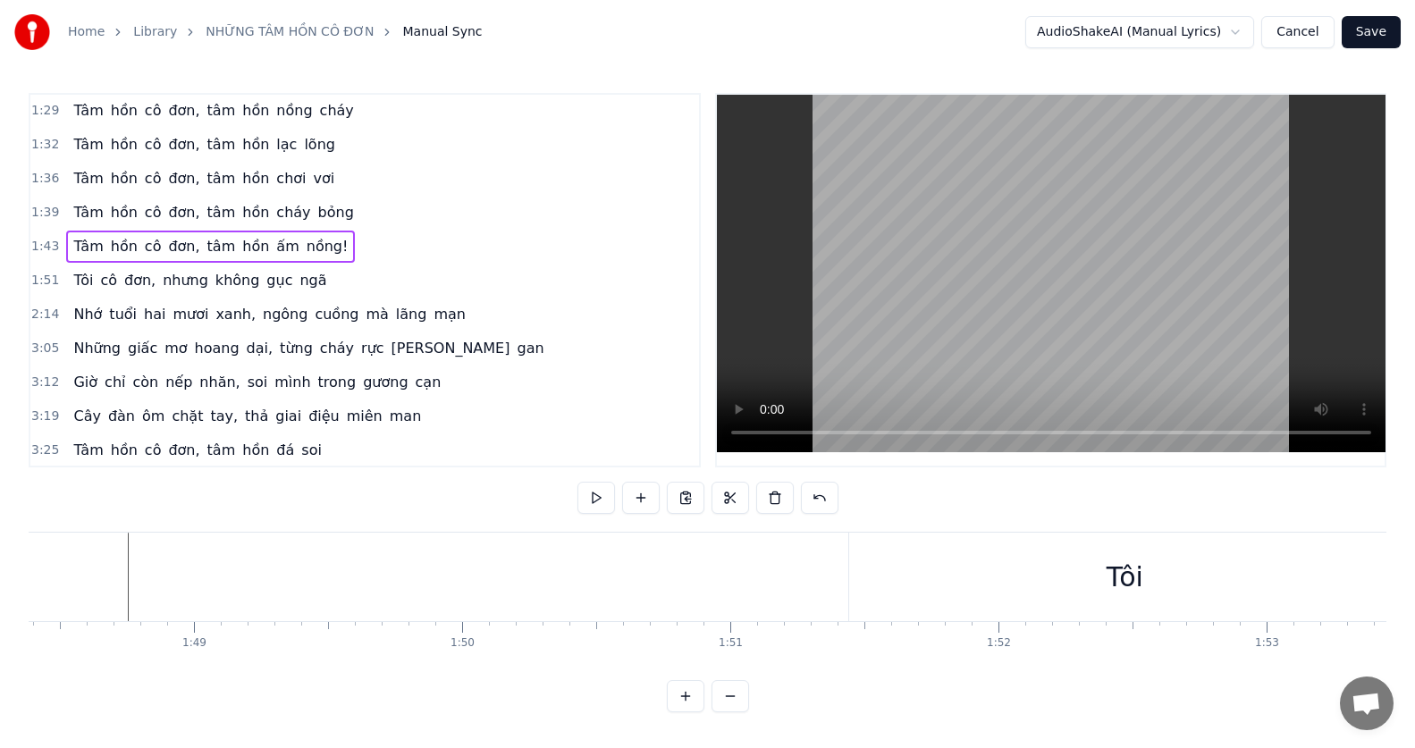
click at [298, 274] on span "ngã" at bounding box center [313, 280] width 30 height 21
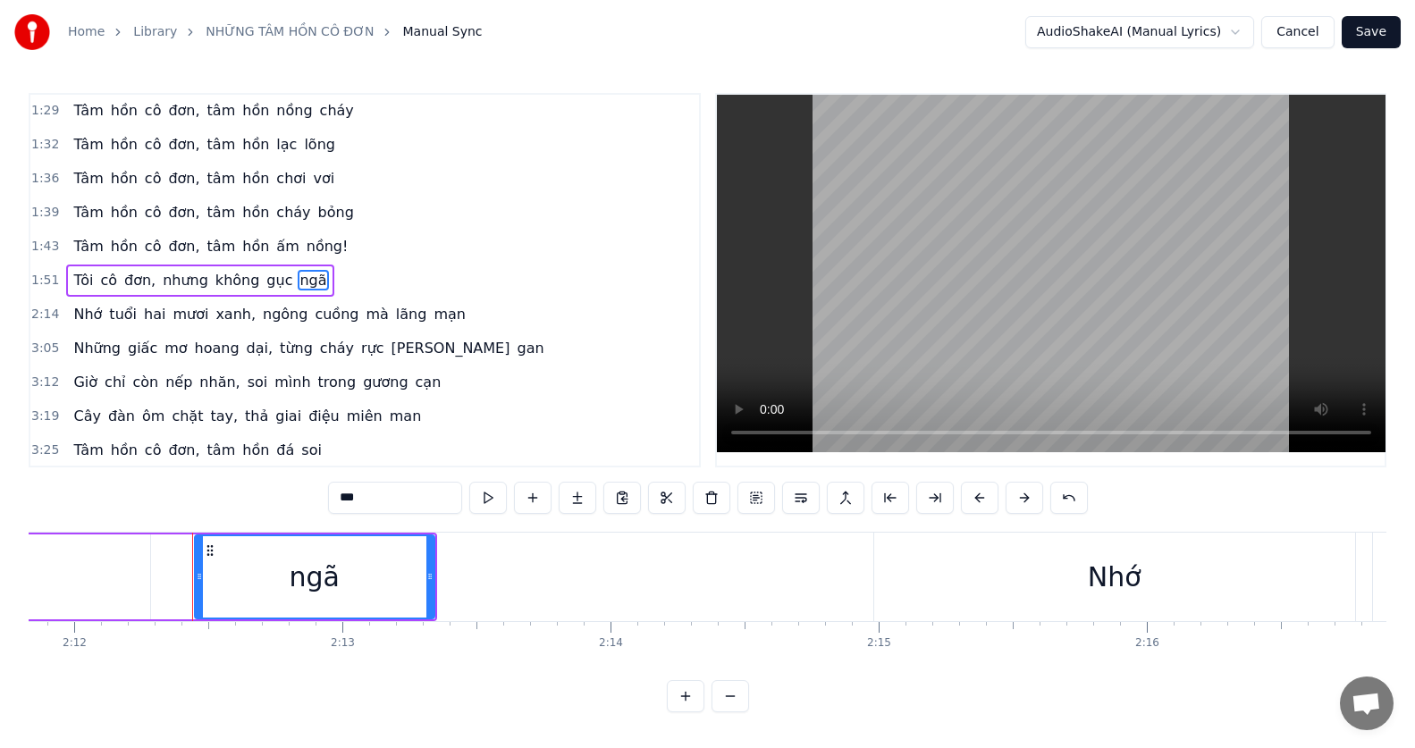
scroll to position [0, 35425]
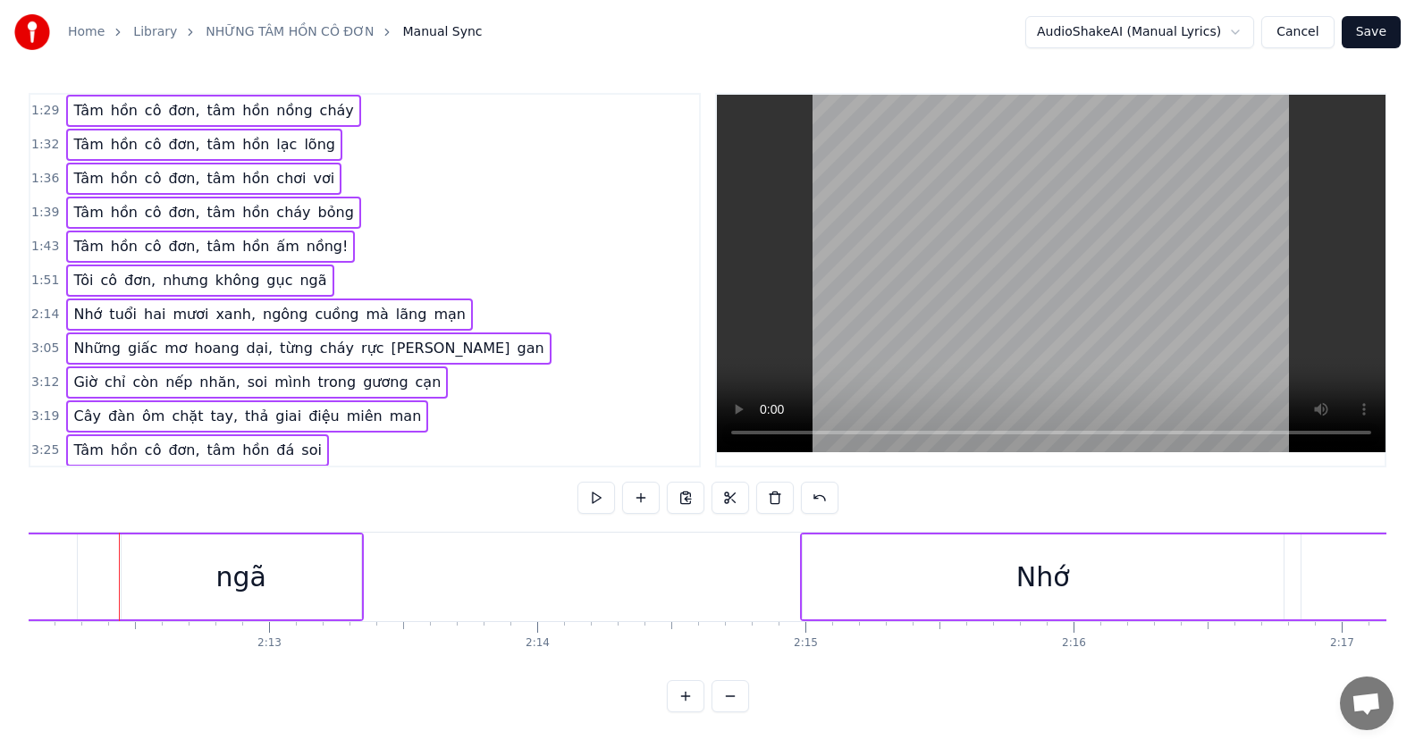
click at [181, 278] on span "nhưng" at bounding box center [185, 280] width 49 height 21
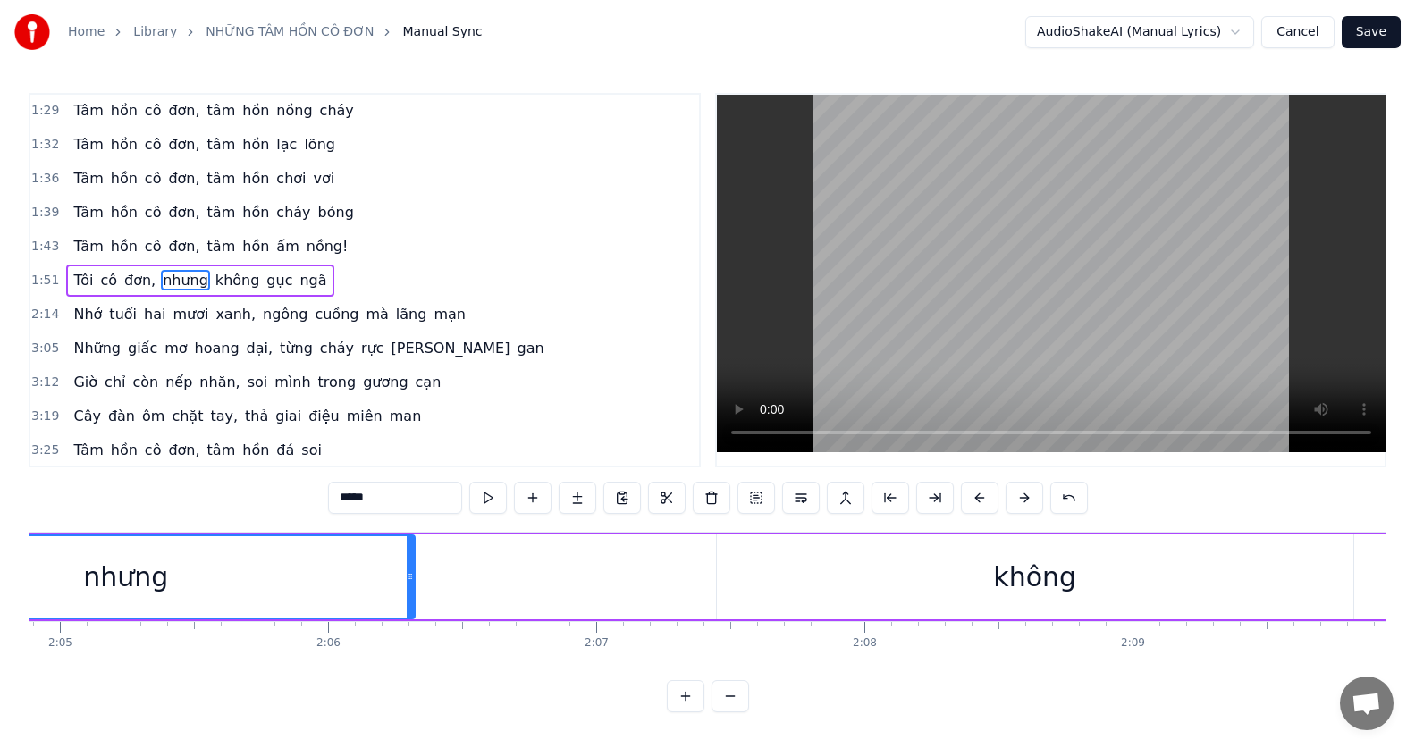
click at [39, 278] on span "1:51" at bounding box center [45, 281] width 28 height 18
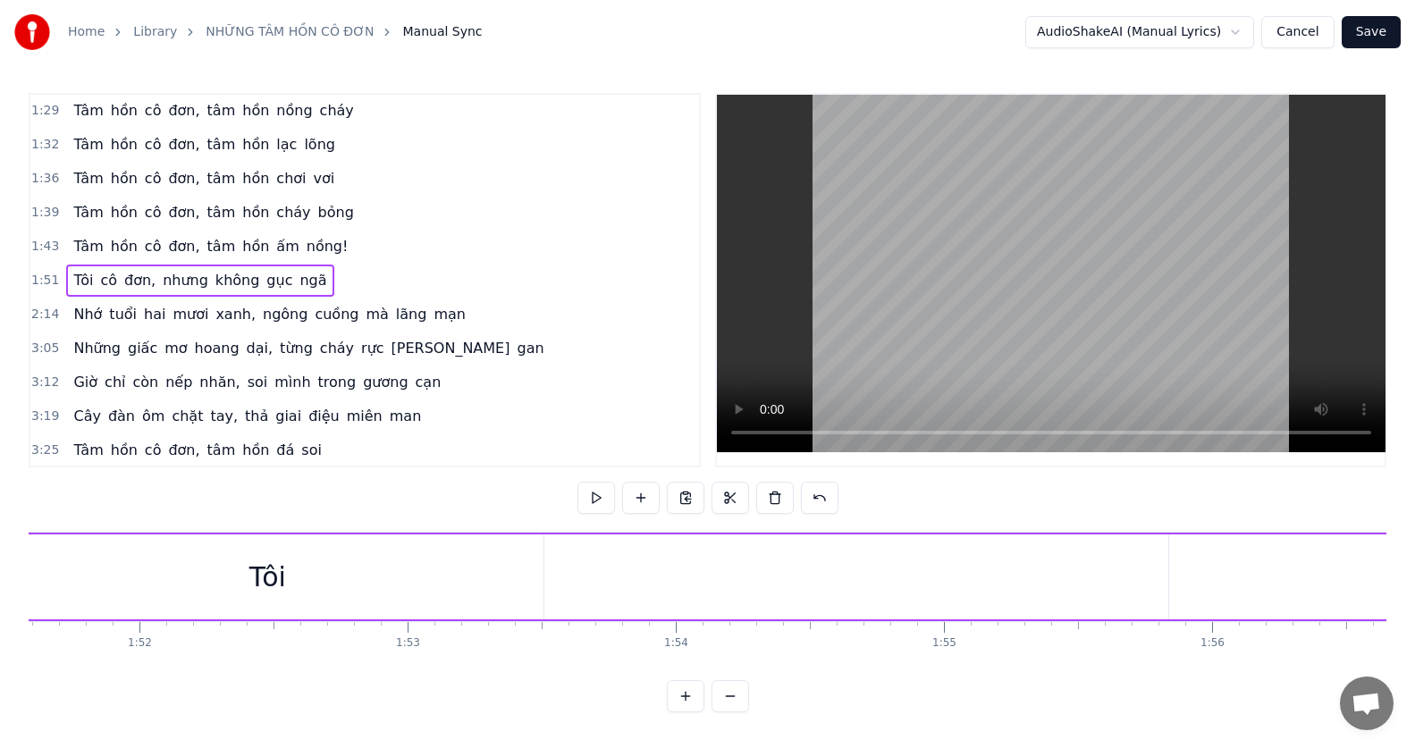
scroll to position [0, 29795]
click at [108, 285] on span "cô" at bounding box center [108, 280] width 21 height 21
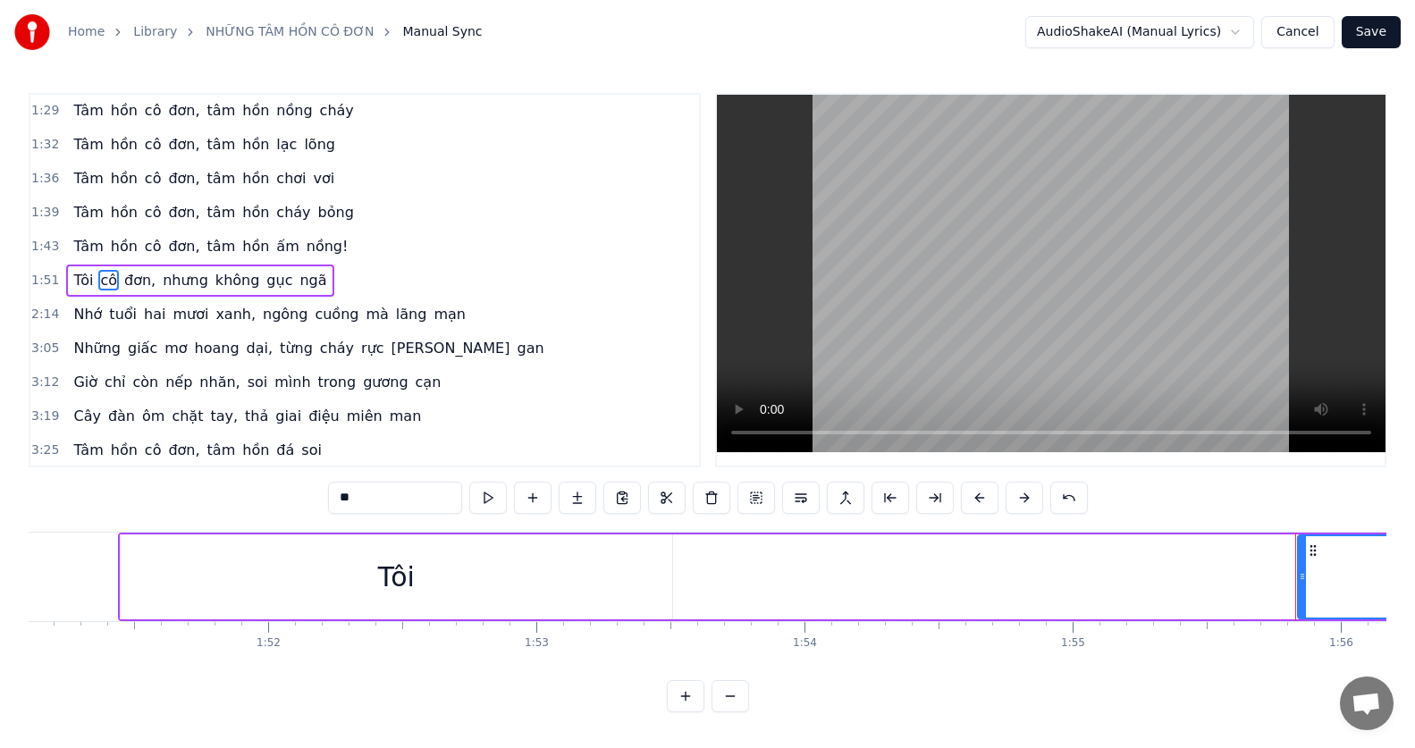
click at [161, 285] on span "nhưng" at bounding box center [185, 280] width 49 height 21
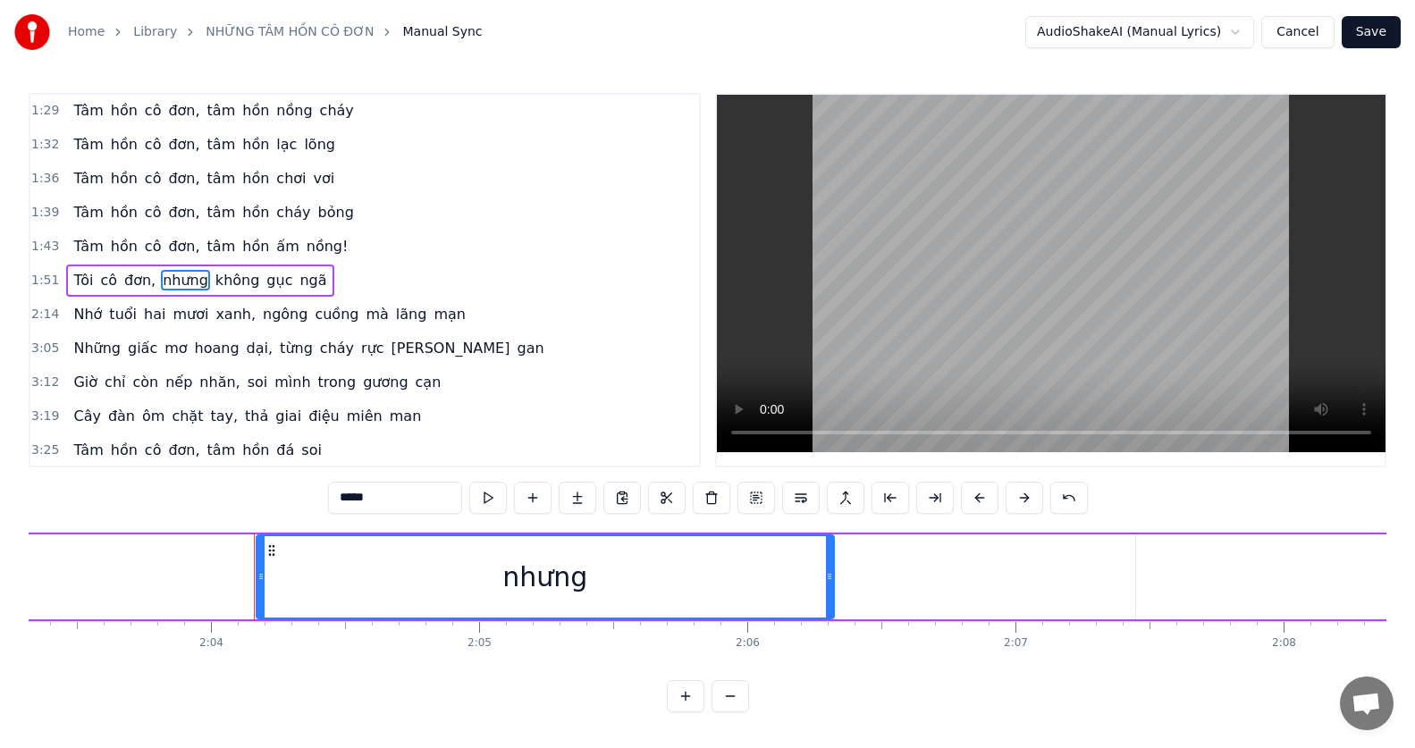
click at [214, 285] on span "không" at bounding box center [238, 280] width 48 height 21
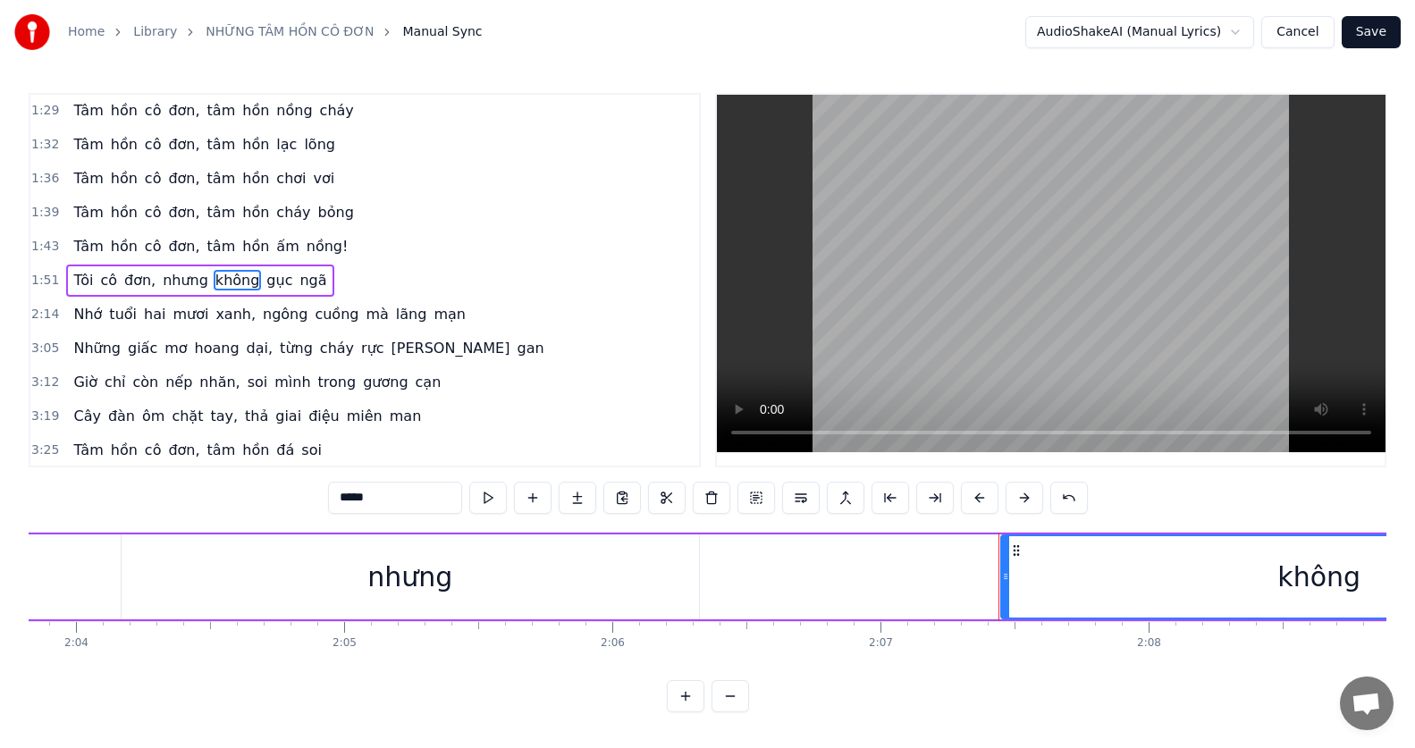
click at [131, 274] on span "đơn," at bounding box center [139, 280] width 35 height 21
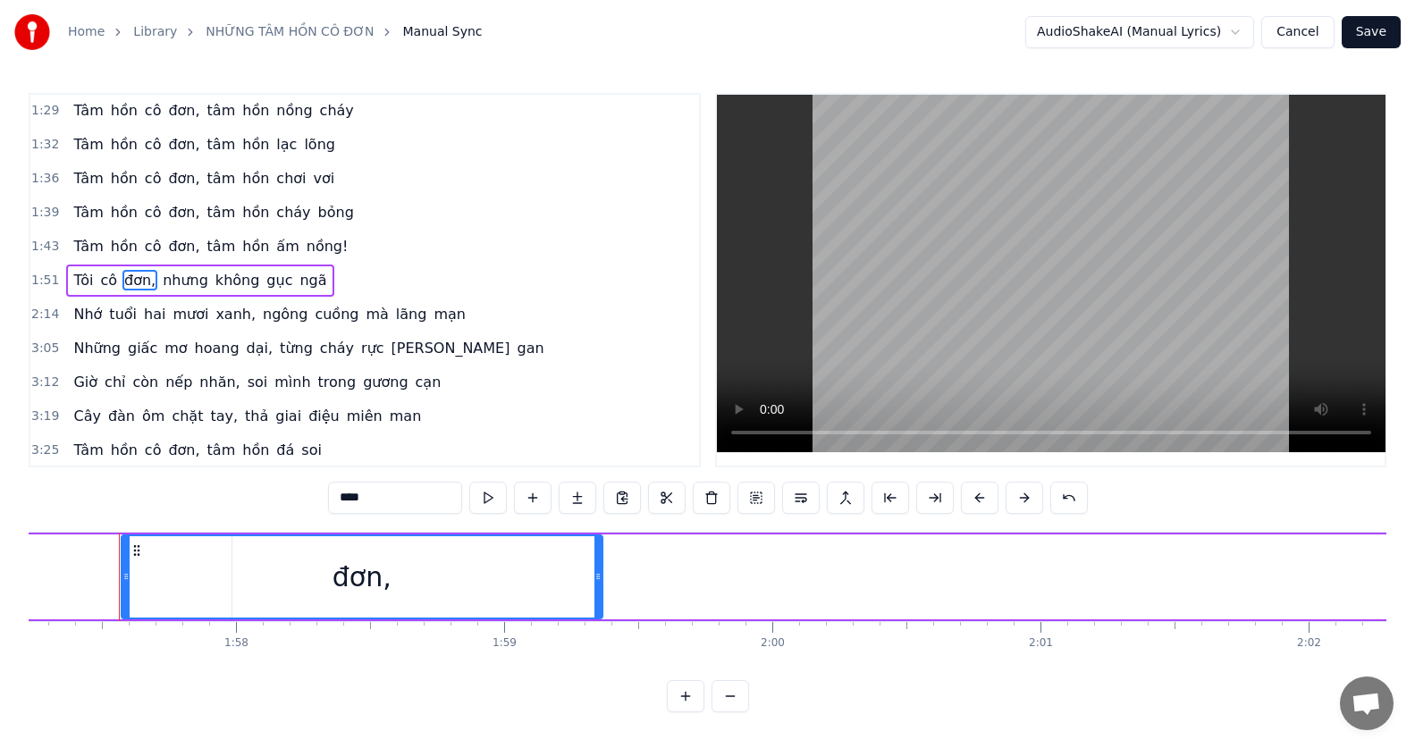
click at [72, 282] on span "Tôi" at bounding box center [83, 280] width 23 height 21
type input "***"
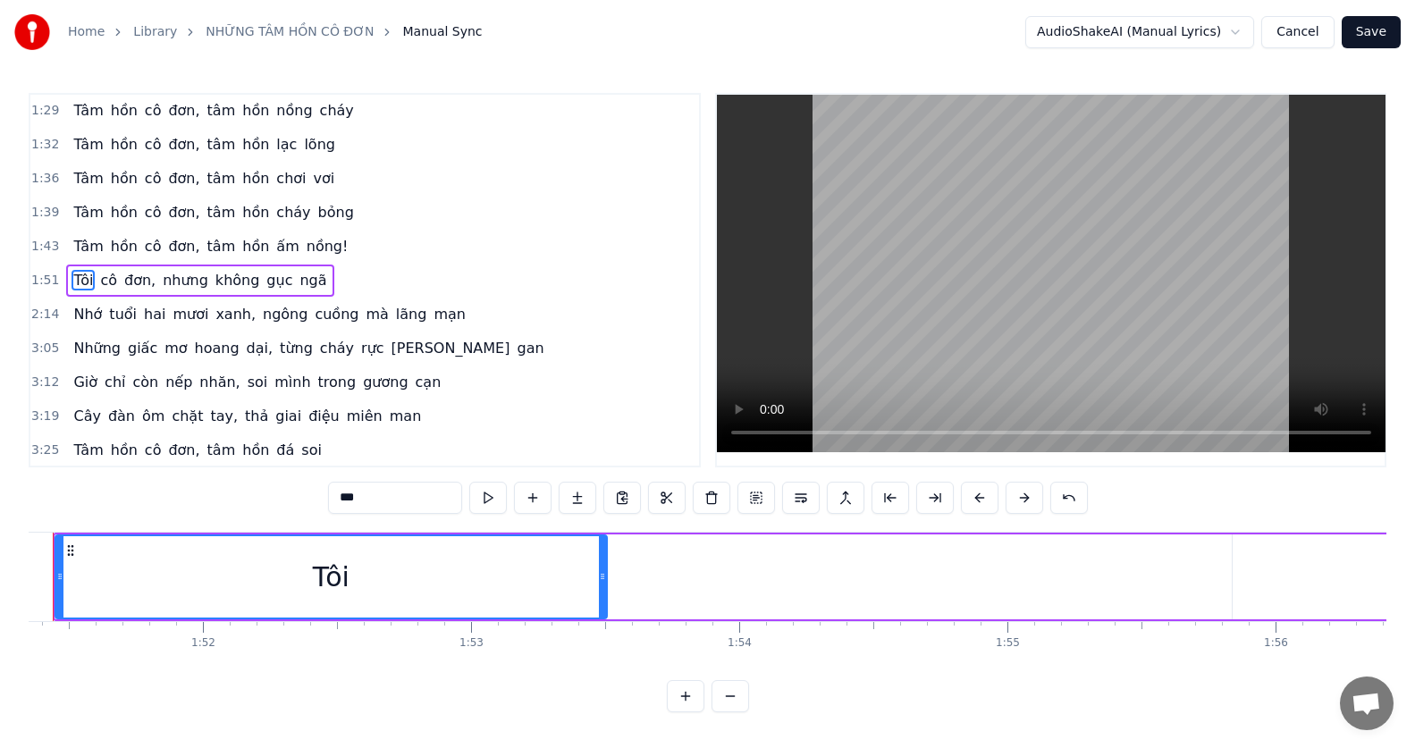
scroll to position [0, 29795]
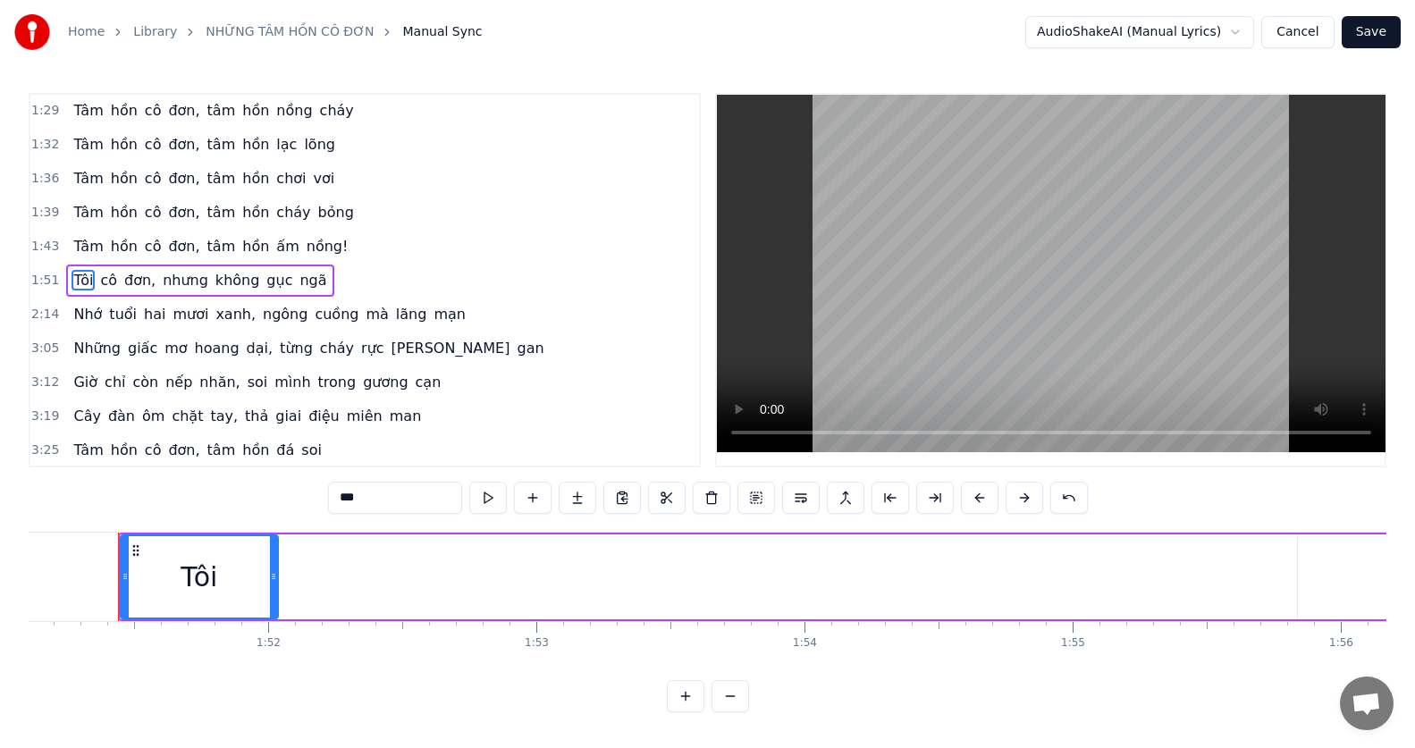
drag, startPoint x: 668, startPoint y: 572, endPoint x: 274, endPoint y: 546, distance: 395.1
click at [274, 546] on div at bounding box center [273, 576] width 7 height 81
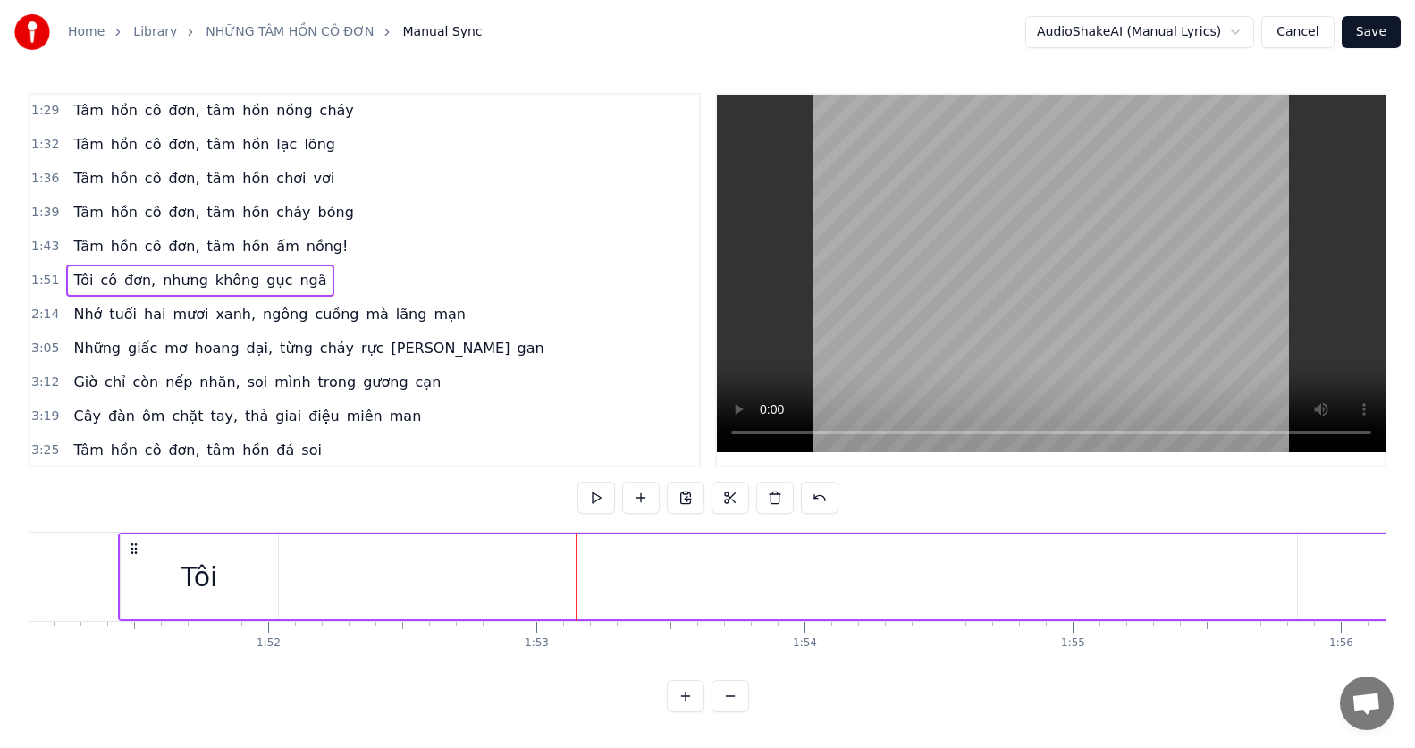
click at [220, 560] on div "Tôi" at bounding box center [199, 577] width 157 height 85
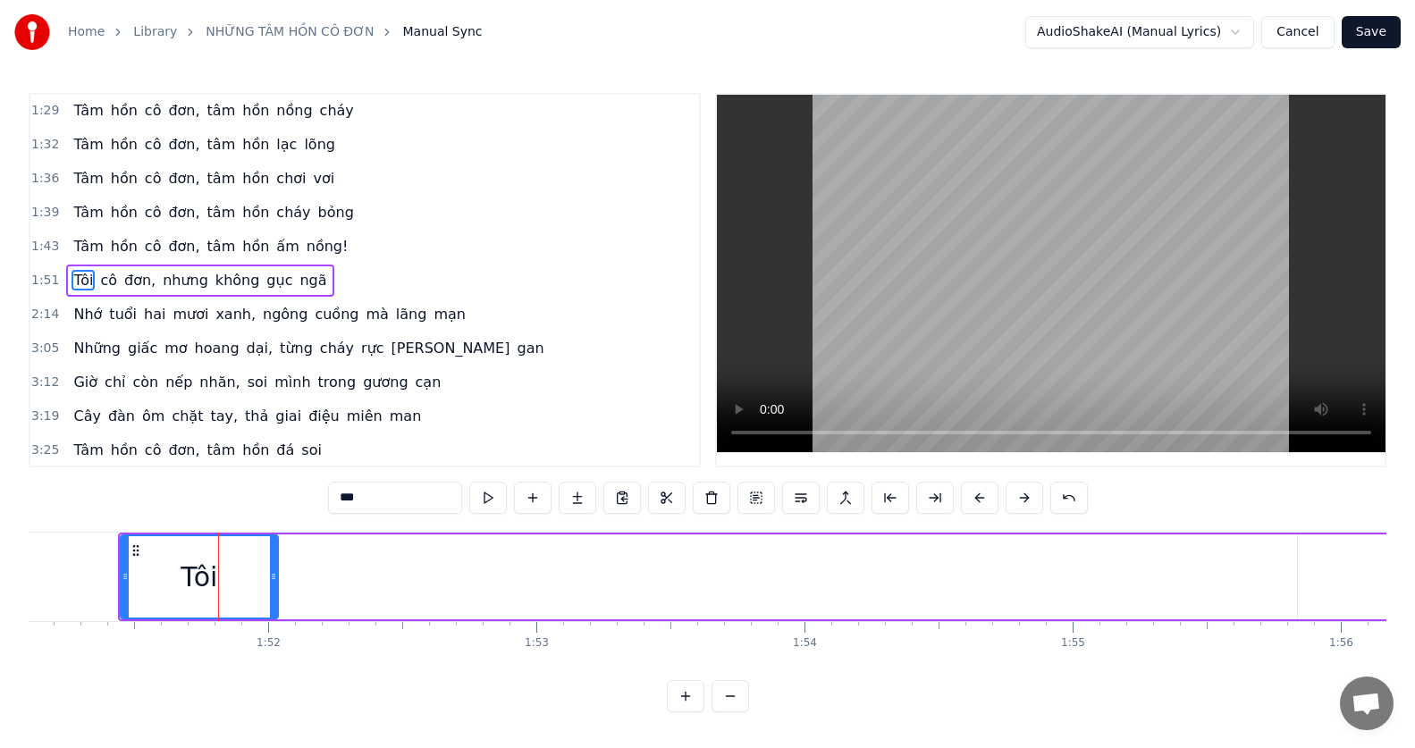
scroll to position [0, 0]
click at [1224, 35] on html "Home Library NHỮNG TÂM HỒN CÔ ĐƠN Manual Sync AudioShakeAI (Manual Lyrics) Canc…" at bounding box center [707, 370] width 1415 height 741
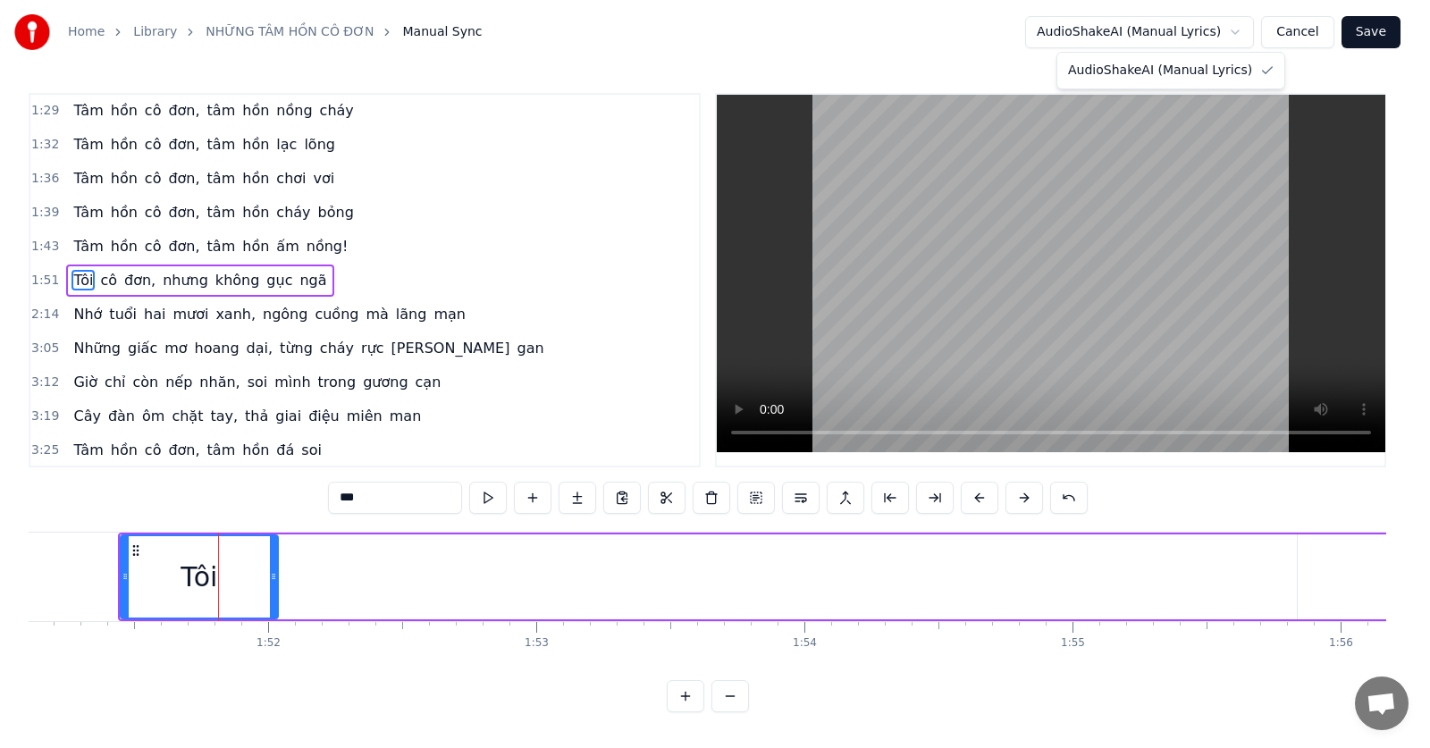
click at [1241, 31] on html "Home Library NHỮNG TÂM HỒN CÔ ĐƠN Manual Sync AudioShakeAI (Manual Lyrics) Canc…" at bounding box center [715, 370] width 1430 height 741
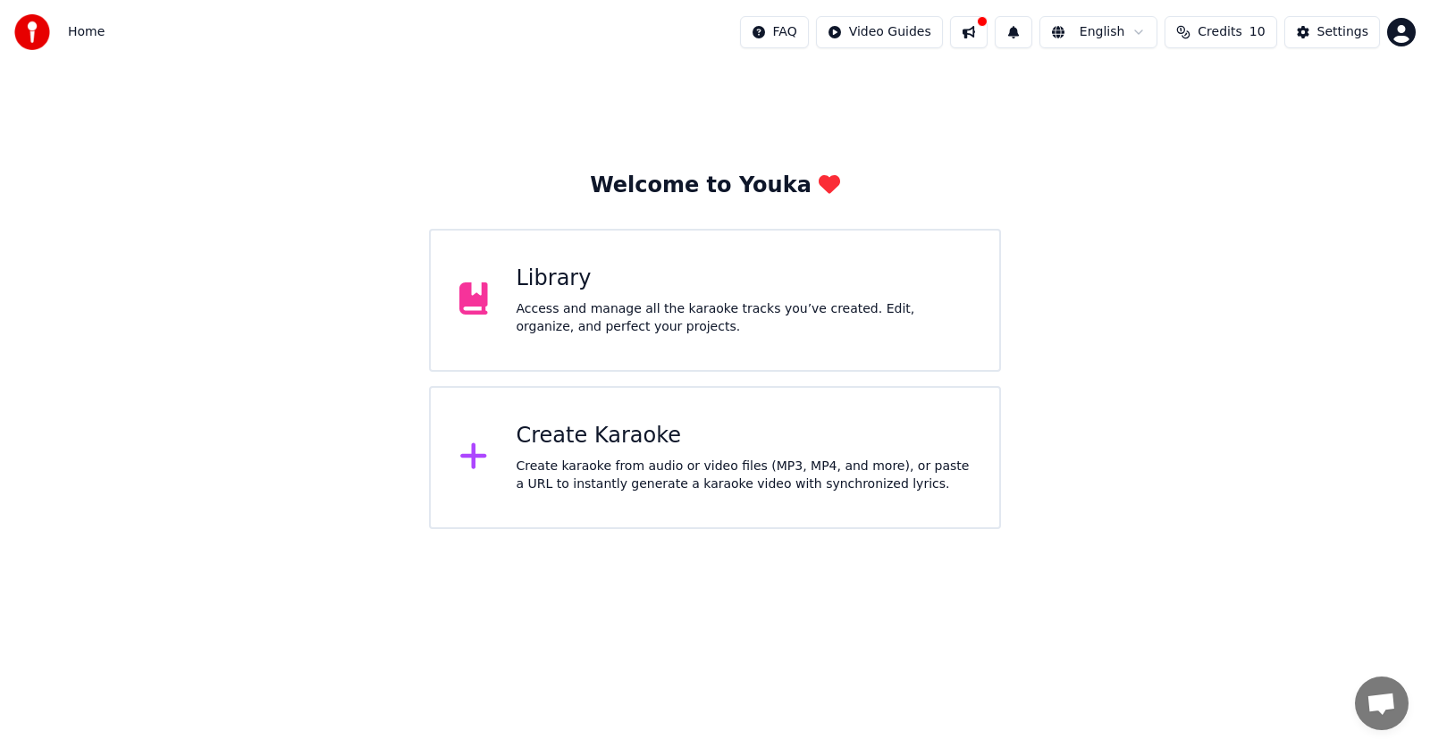
click at [642, 325] on div "Access and manage all the karaoke tracks you’ve created. Edit, organize, and pe…" at bounding box center [744, 318] width 455 height 36
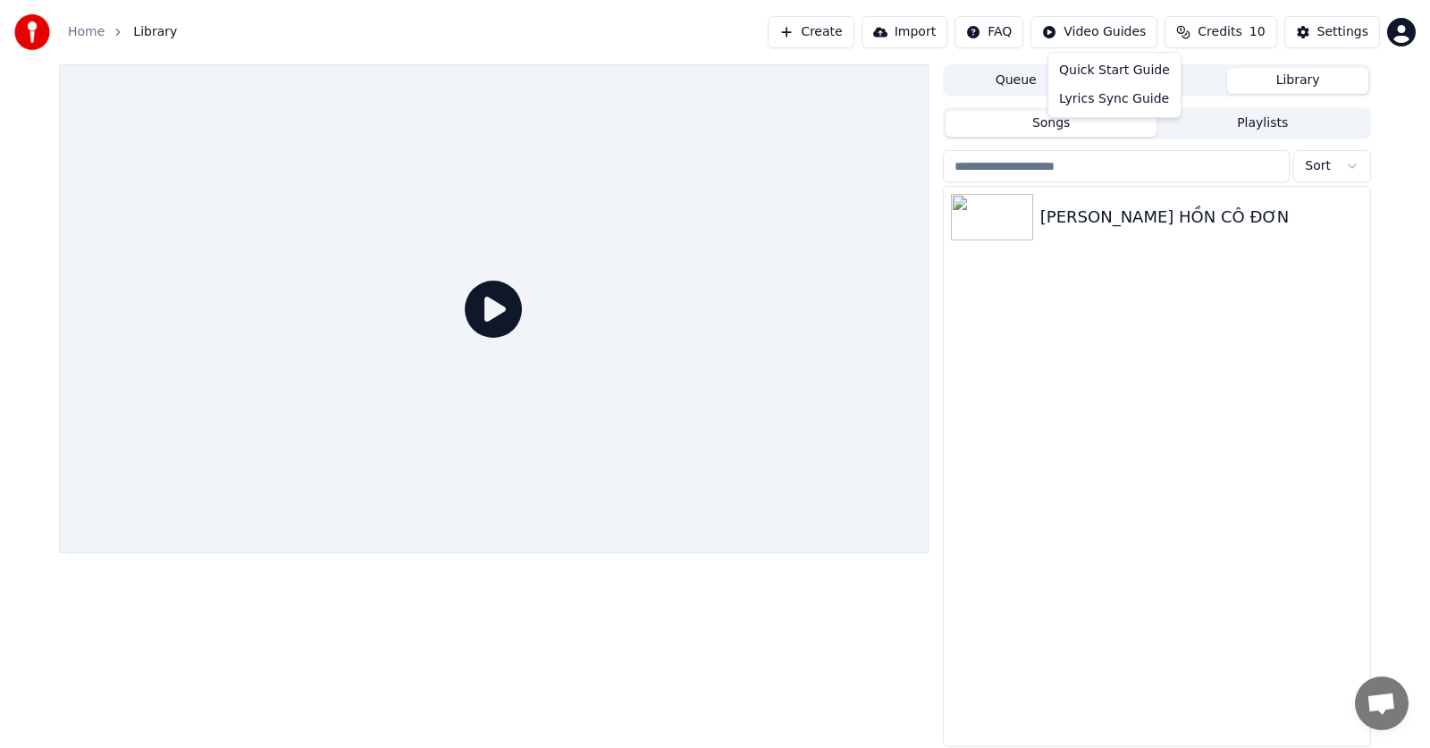
click at [1133, 32] on html "Home Library Create Import FAQ Video Guides Credits 10 Settings Queue Jobs Libr…" at bounding box center [715, 374] width 1430 height 748
click at [1129, 104] on div "Lyrics Sync Guide" at bounding box center [1114, 99] width 125 height 29
click at [1018, 225] on img at bounding box center [992, 217] width 82 height 46
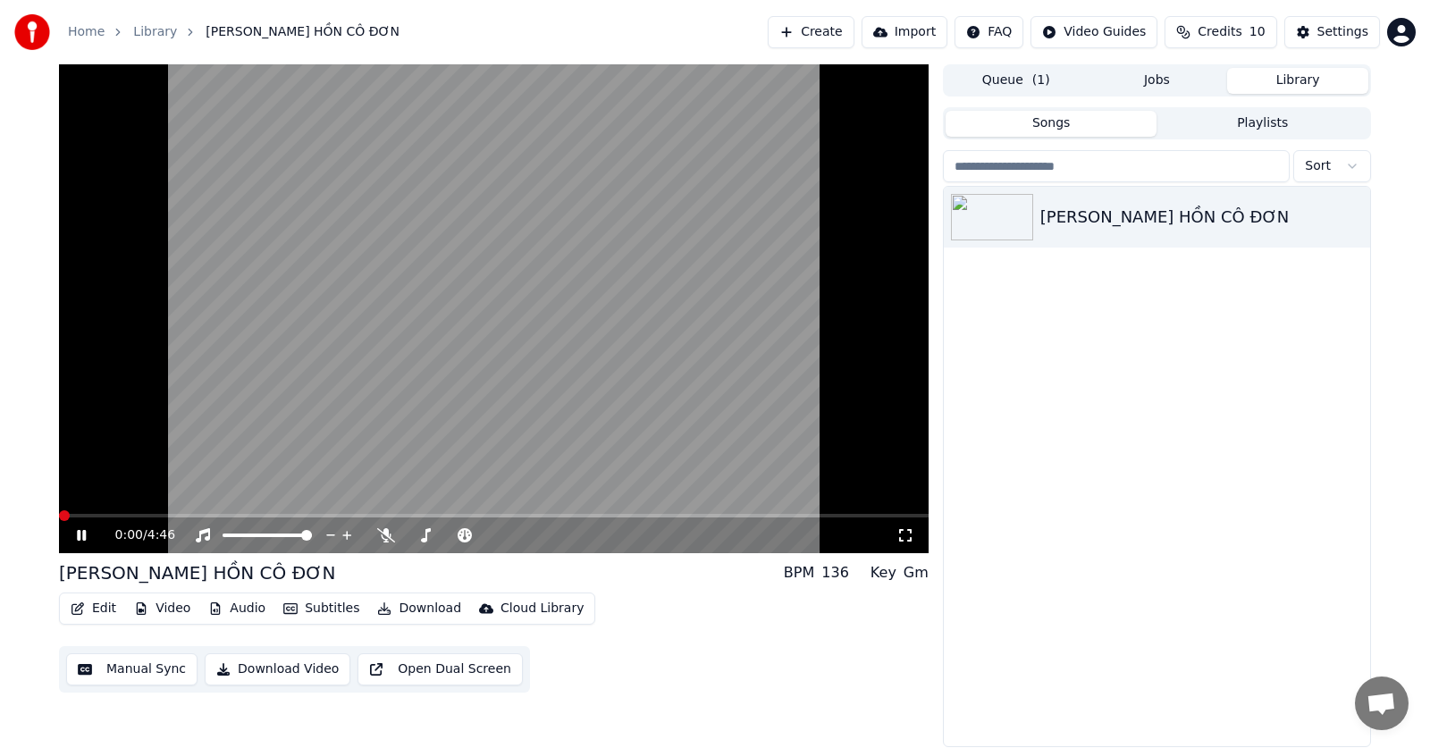
click at [99, 602] on button "Edit" at bounding box center [93, 608] width 60 height 25
click at [360, 512] on video at bounding box center [494, 308] width 870 height 489
click at [362, 516] on span at bounding box center [494, 516] width 870 height 4
click at [87, 535] on icon at bounding box center [94, 535] width 42 height 14
click at [476, 536] on span at bounding box center [473, 535] width 11 height 11
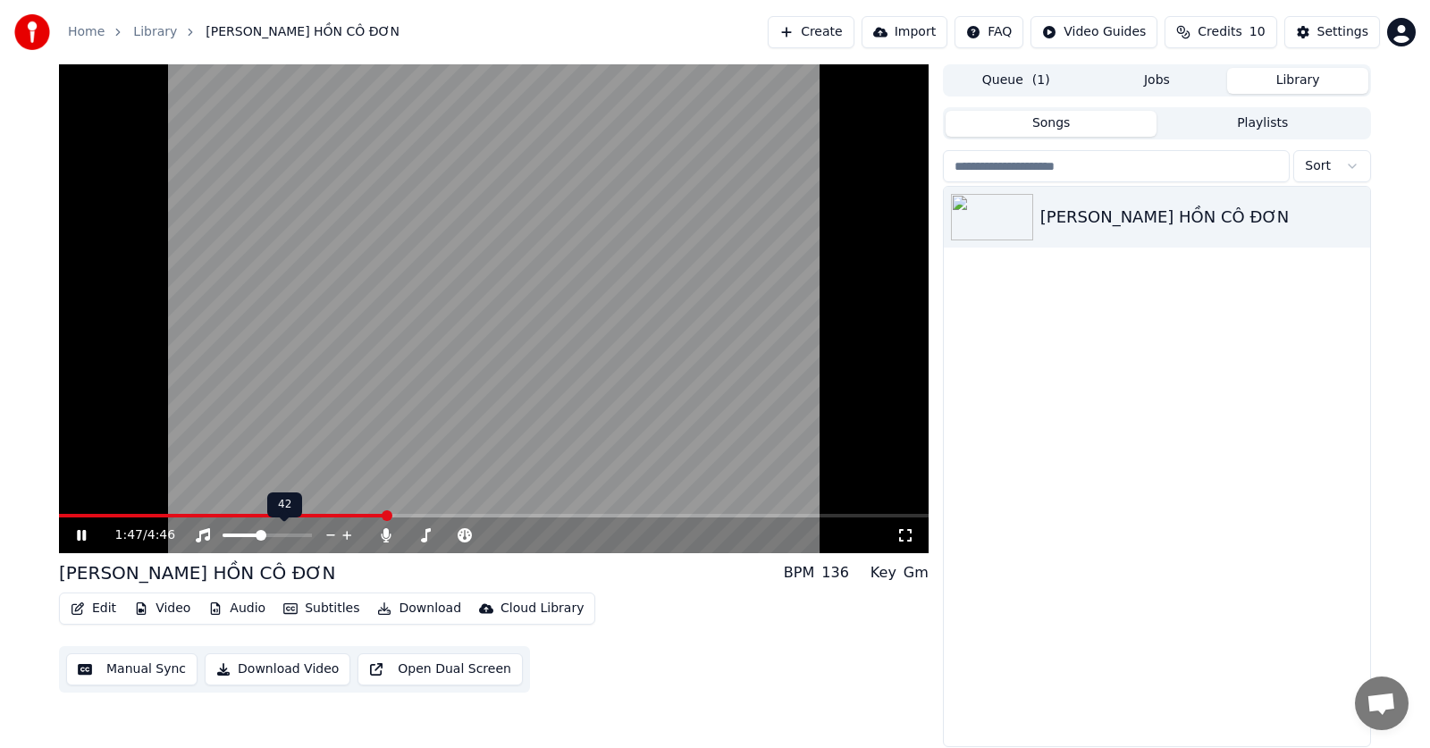
click at [260, 530] on span at bounding box center [261, 535] width 11 height 11
click at [375, 510] on video at bounding box center [494, 308] width 870 height 489
click at [367, 514] on span at bounding box center [214, 516] width 310 height 4
click at [77, 533] on icon at bounding box center [81, 535] width 11 height 13
click at [77, 533] on icon at bounding box center [94, 535] width 42 height 14
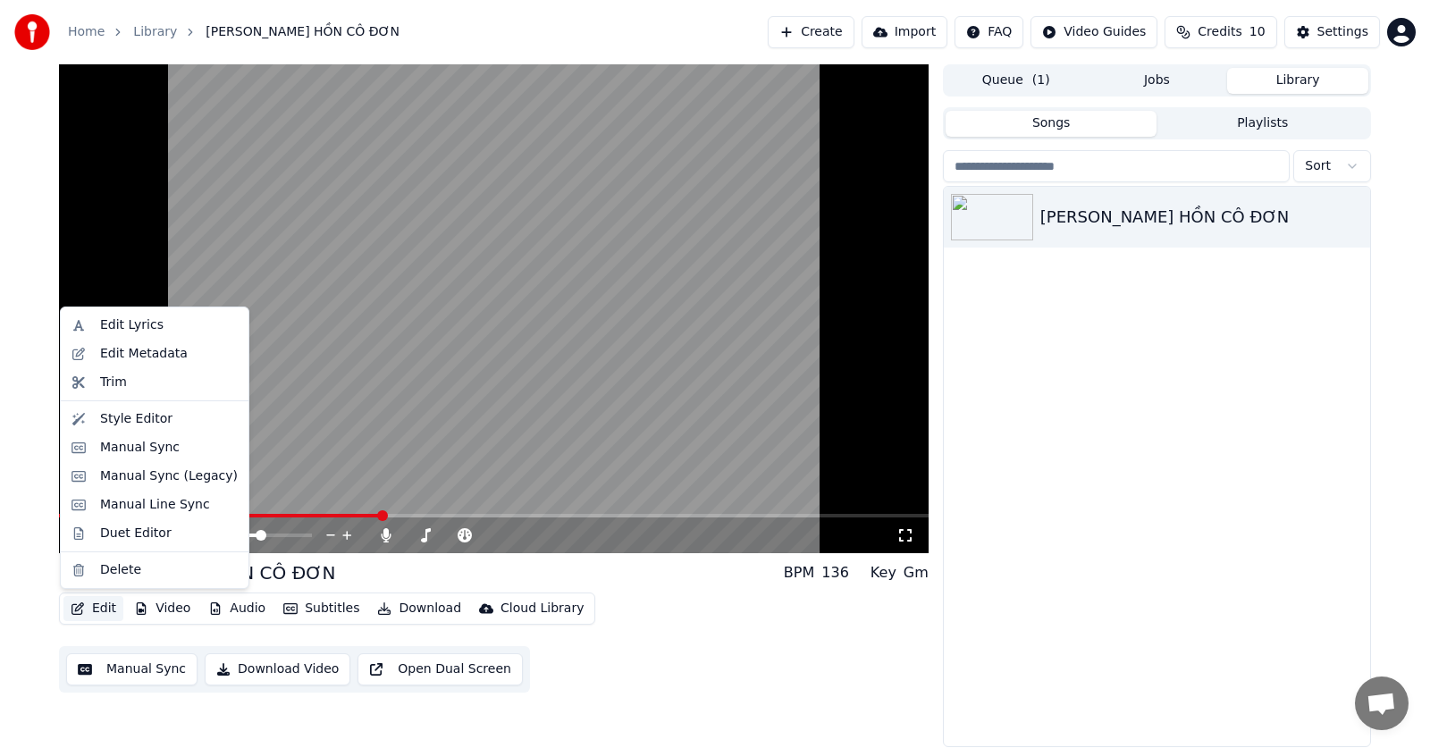
click at [98, 603] on button "Edit" at bounding box center [93, 608] width 60 height 25
click at [131, 447] on div "Manual Sync" at bounding box center [140, 448] width 80 height 18
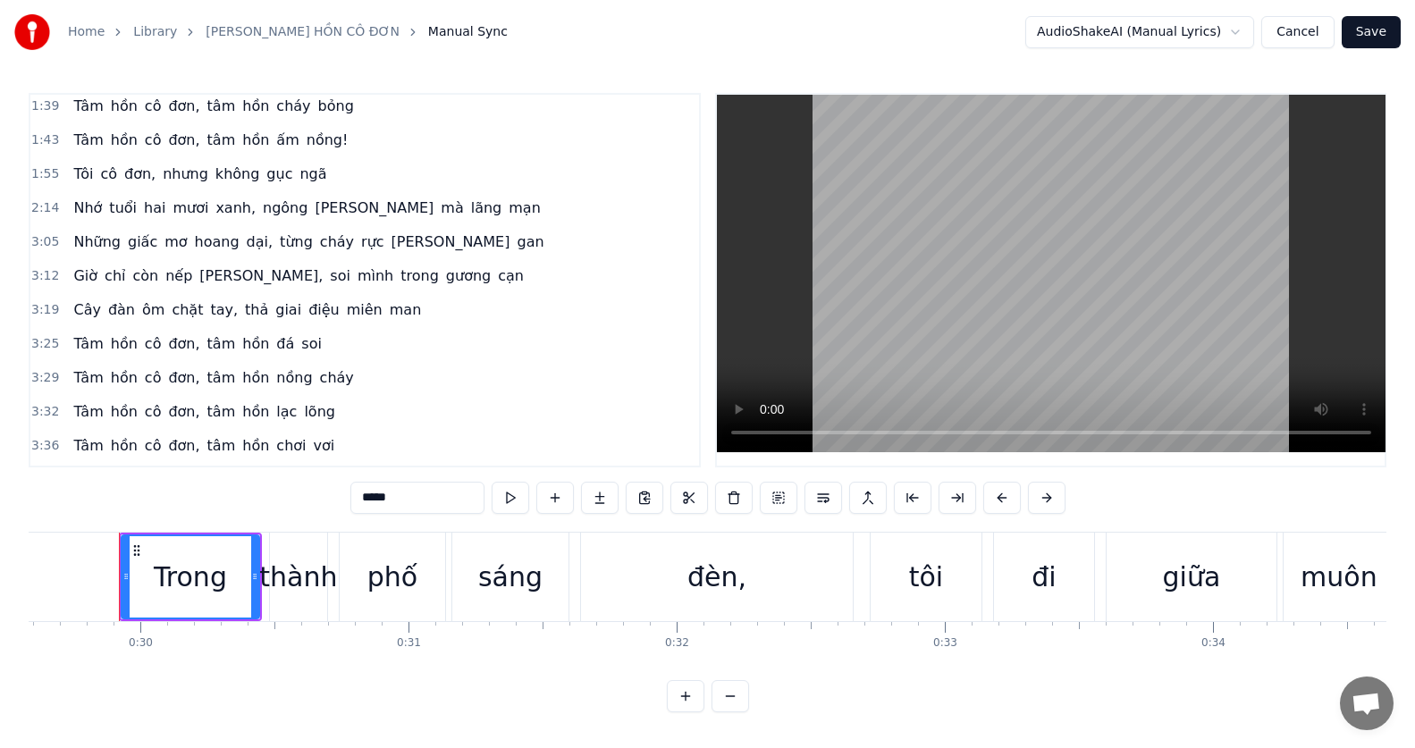
scroll to position [536, 0]
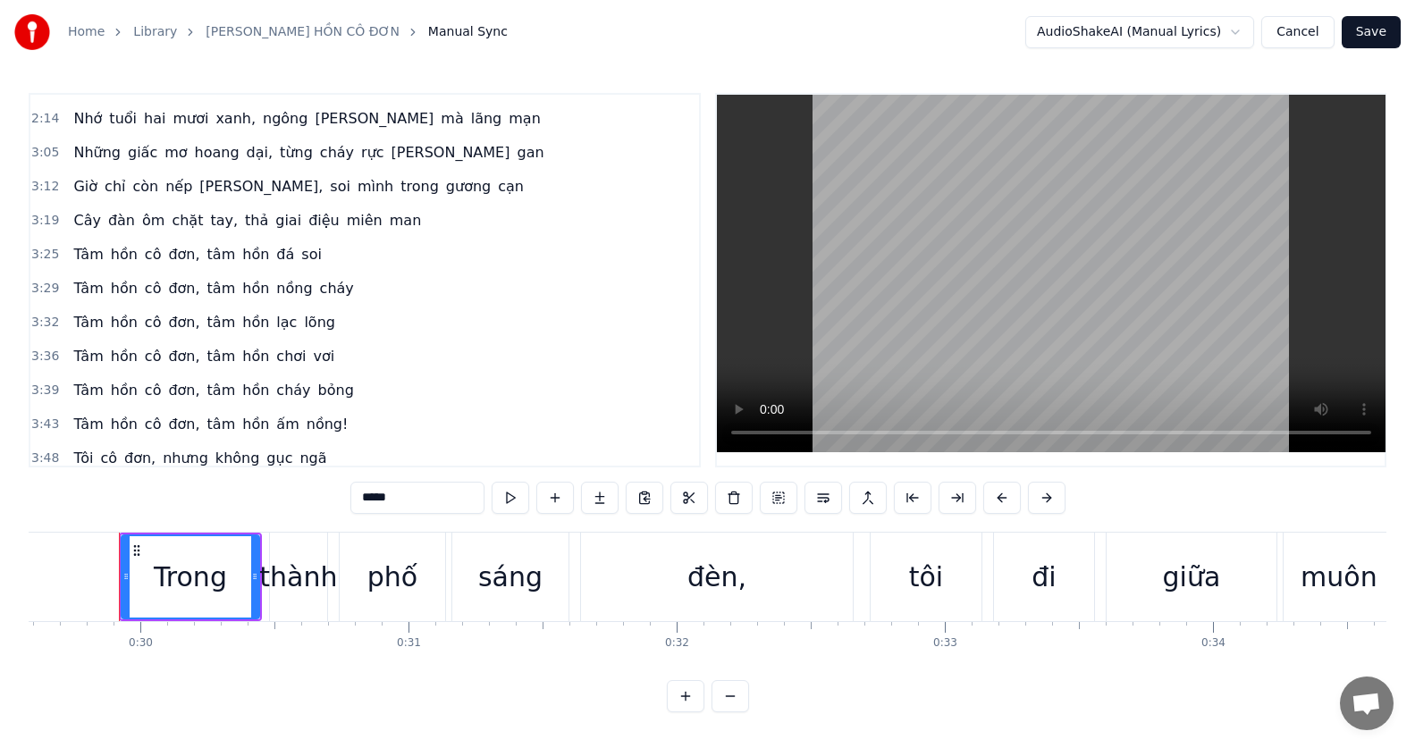
click at [305, 422] on span "nồng!" at bounding box center [328, 424] width 46 height 21
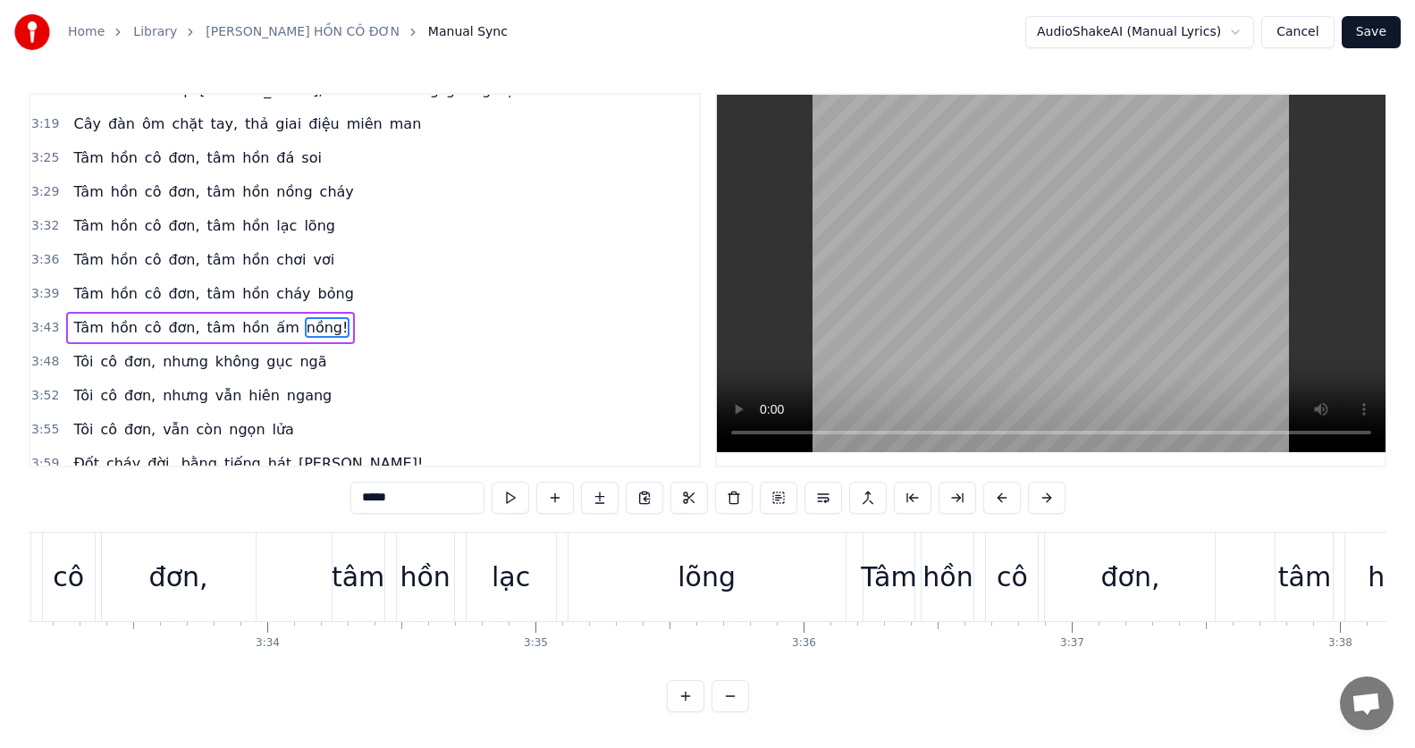
scroll to position [0, 60494]
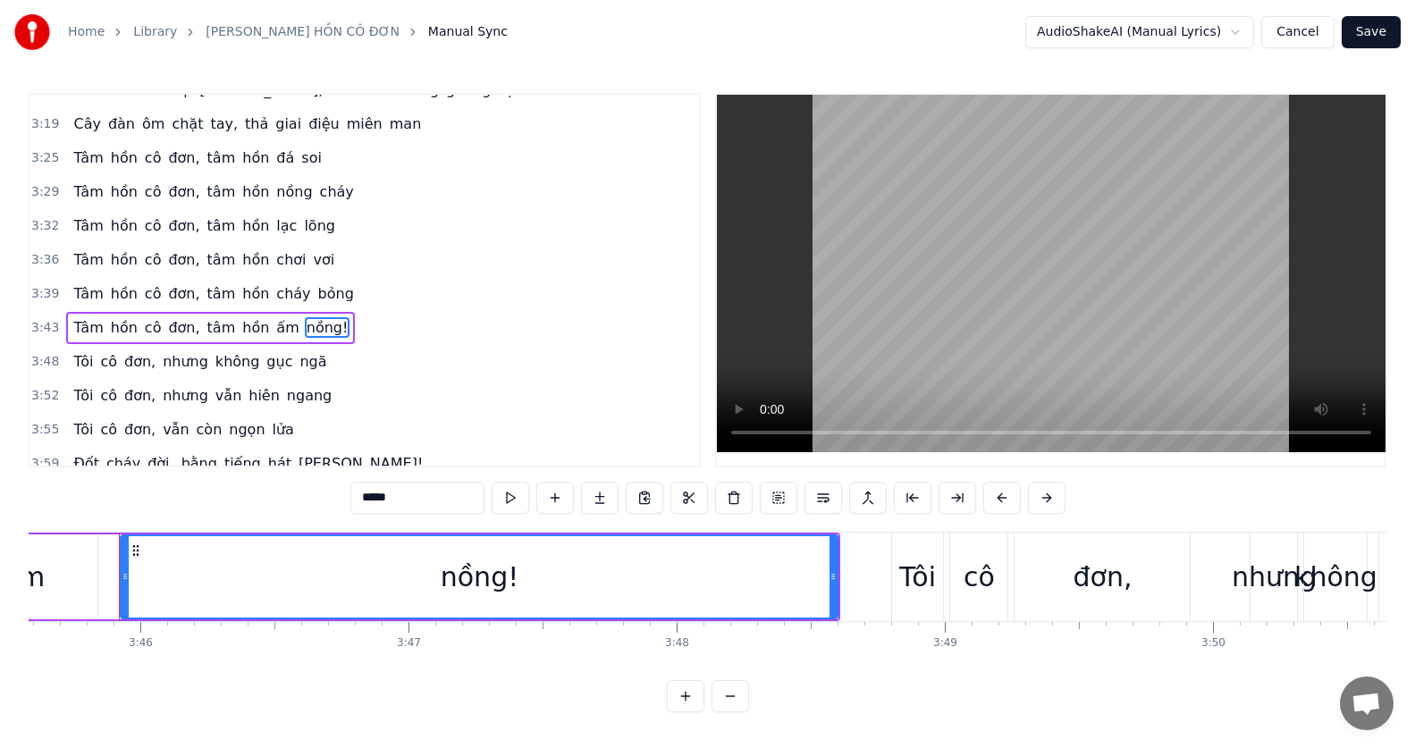
click at [706, 583] on div "nồng!" at bounding box center [479, 576] width 715 height 81
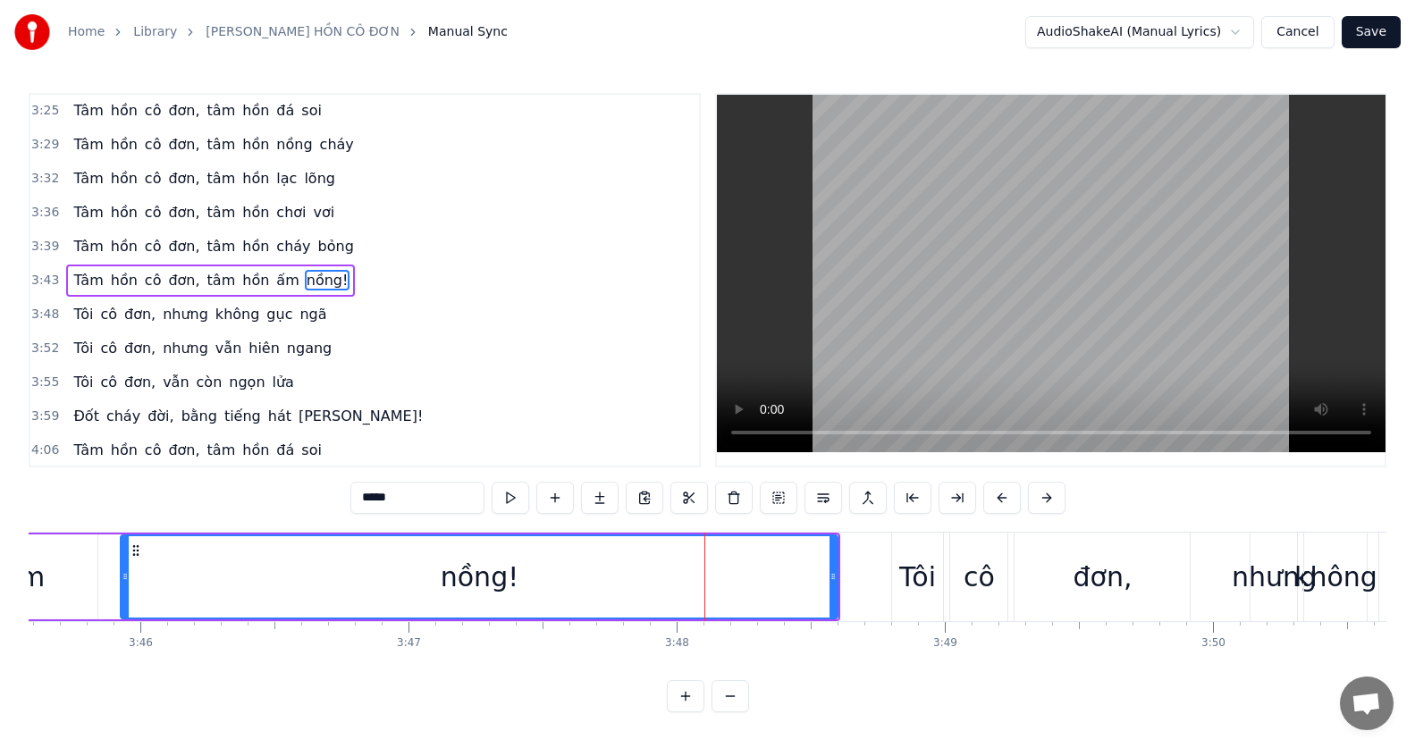
click at [908, 570] on div "Tôi" at bounding box center [917, 577] width 37 height 40
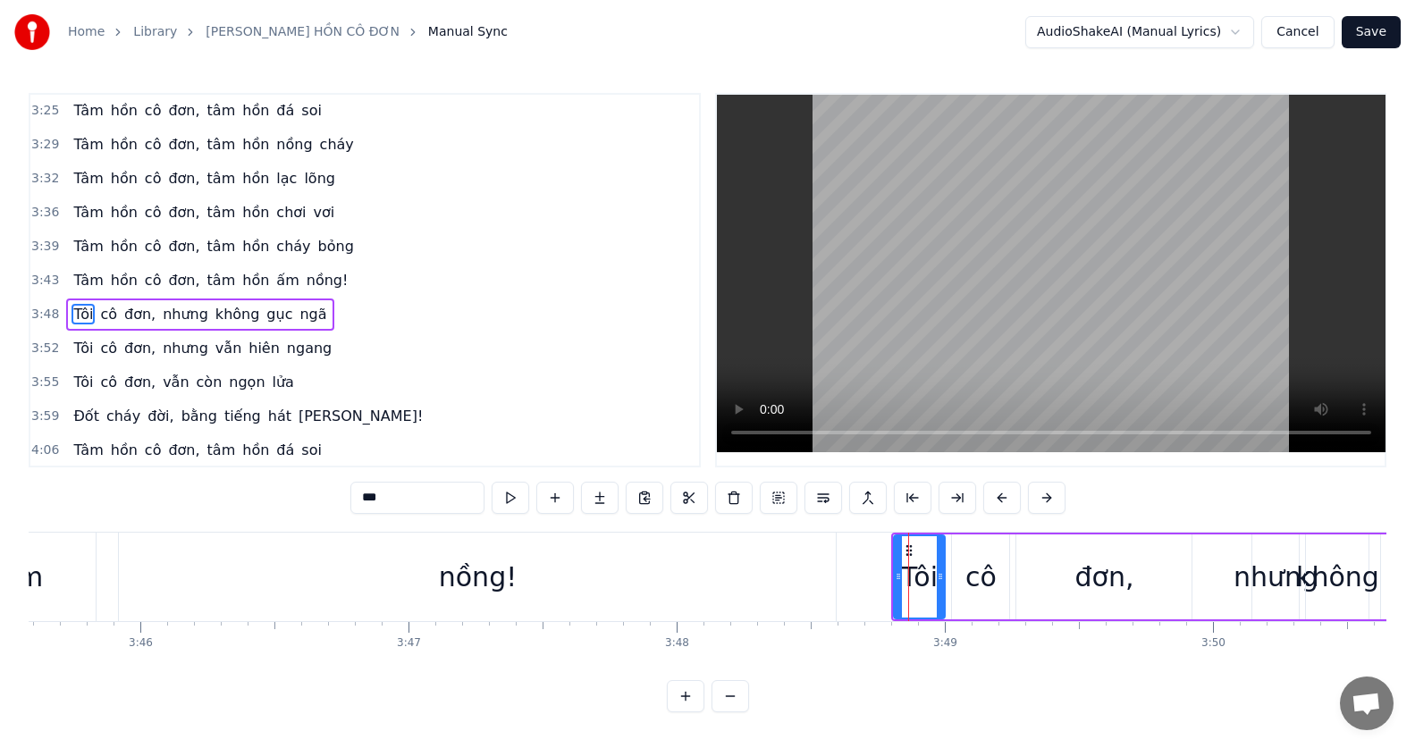
scroll to position [714, 0]
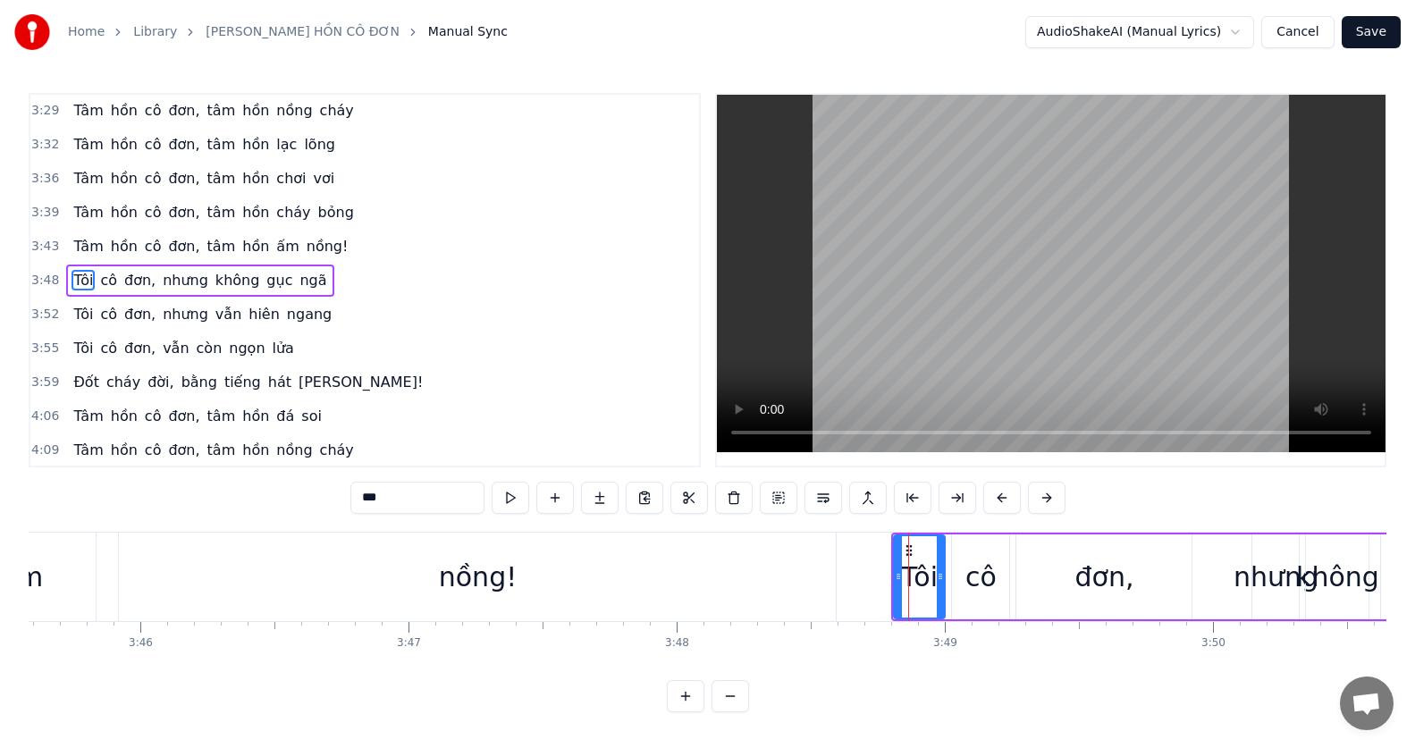
click at [493, 581] on div "nồng!" at bounding box center [478, 577] width 78 height 40
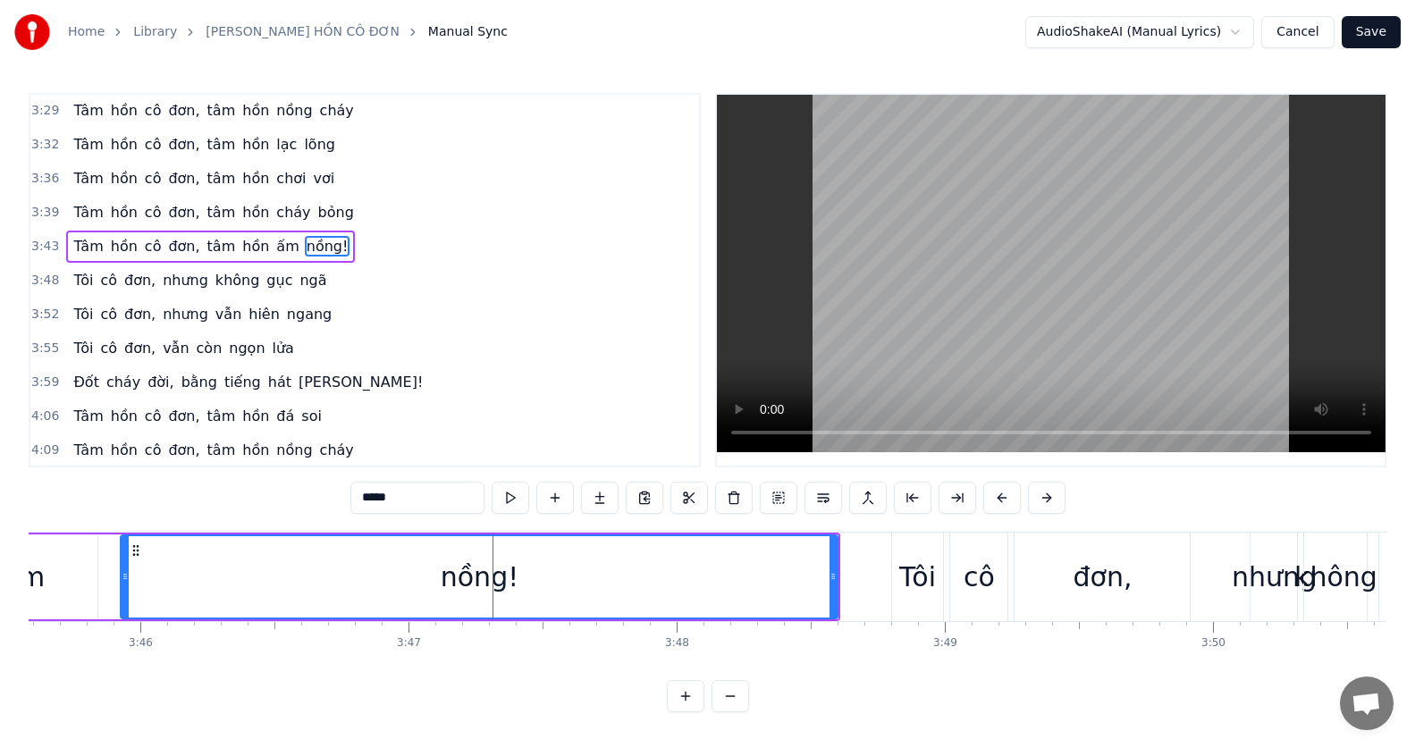
scroll to position [680, 0]
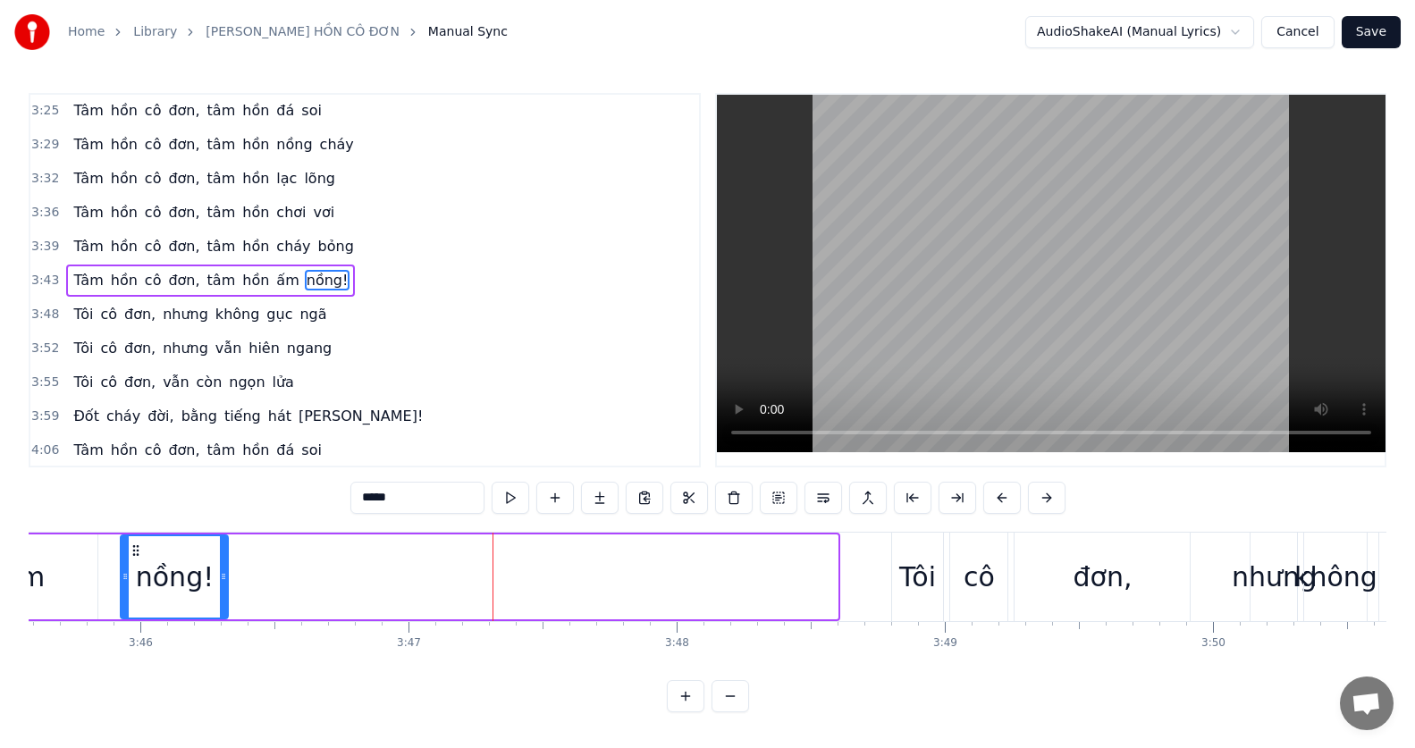
drag, startPoint x: 834, startPoint y: 580, endPoint x: 224, endPoint y: 550, distance: 610.4
click at [224, 550] on div at bounding box center [223, 576] width 7 height 81
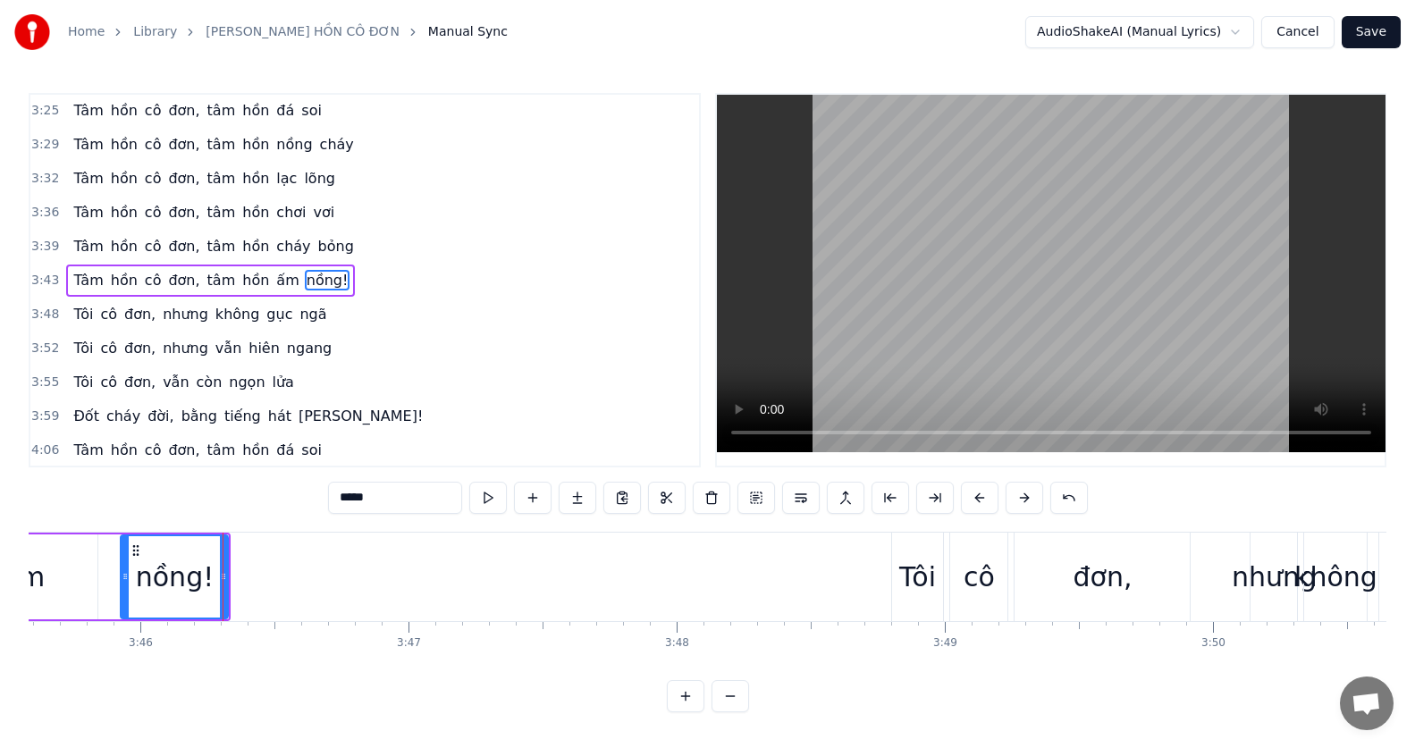
click at [98, 547] on div "ấm" at bounding box center [23, 577] width 150 height 85
type input "**"
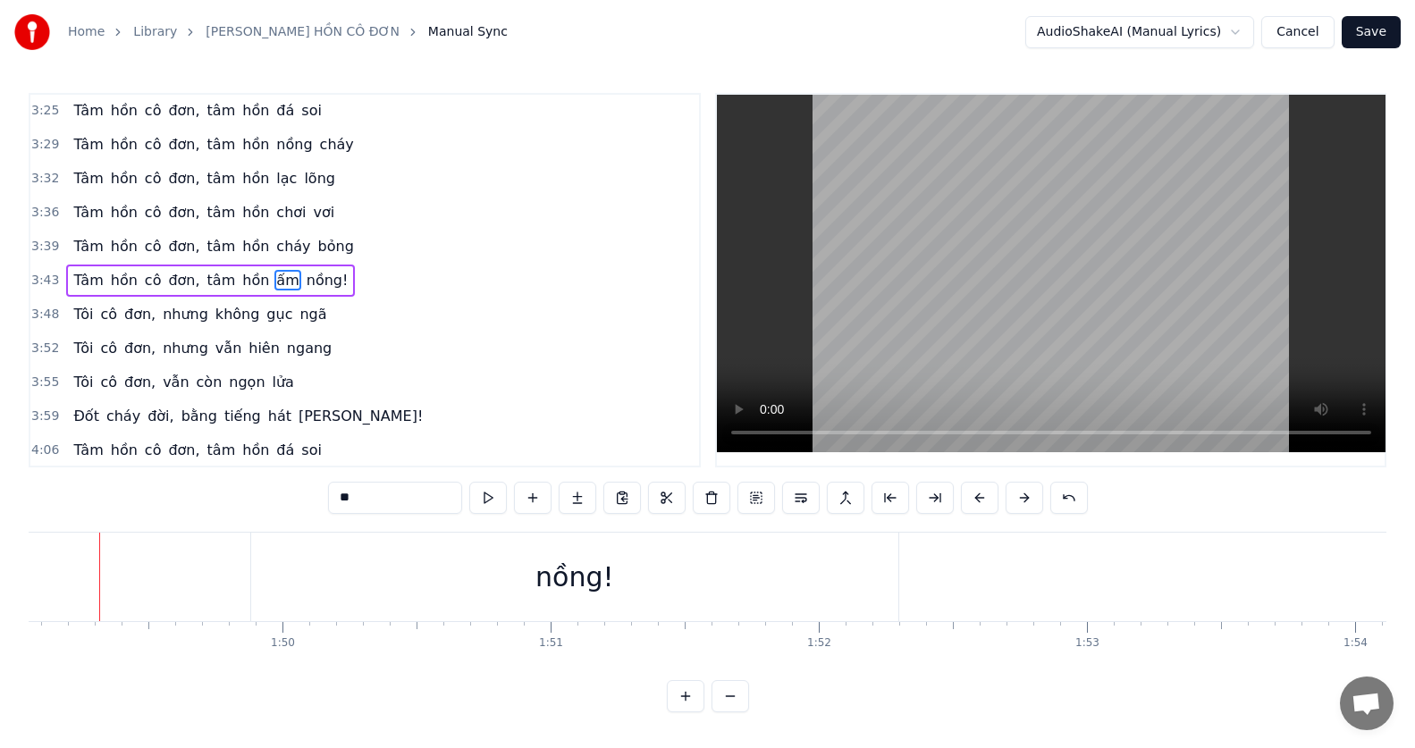
scroll to position [0, 29225]
click at [578, 582] on div "nồng!" at bounding box center [594, 577] width 78 height 40
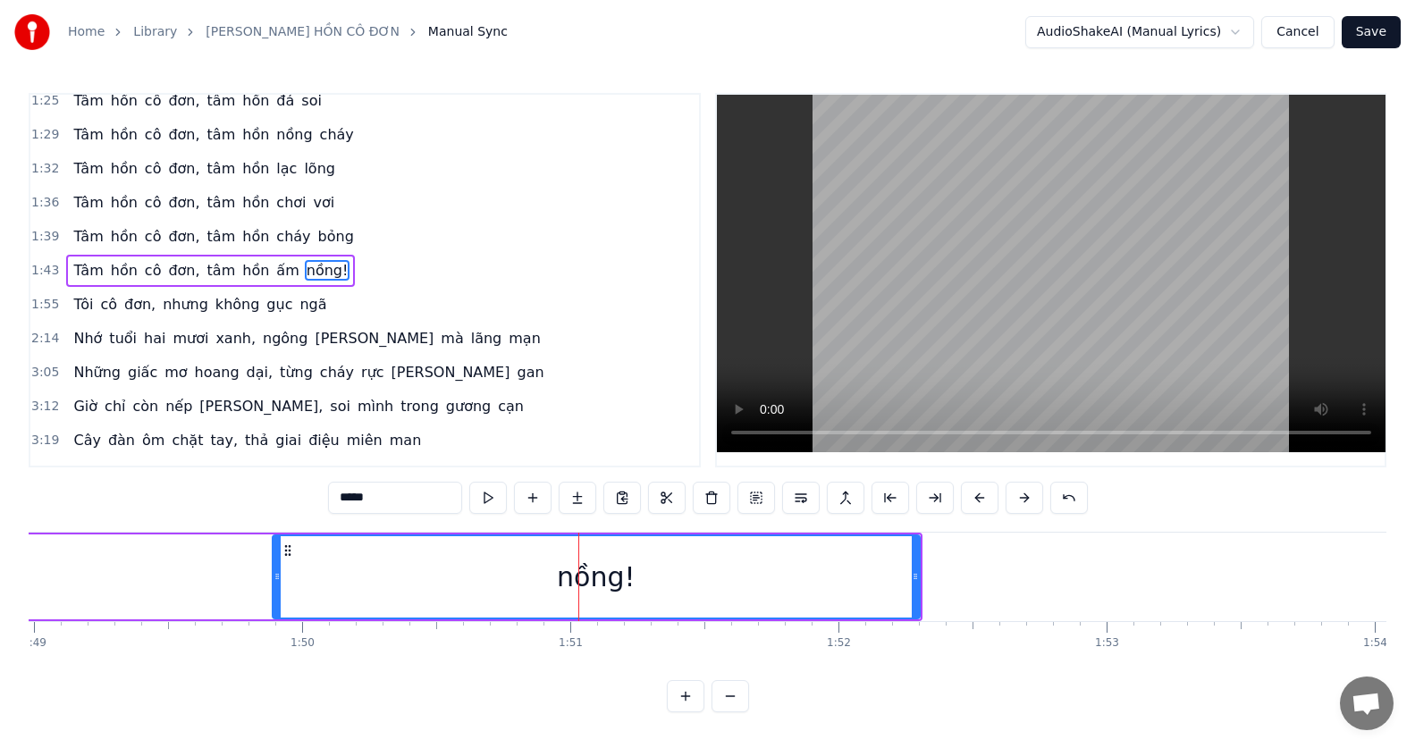
scroll to position [307, 0]
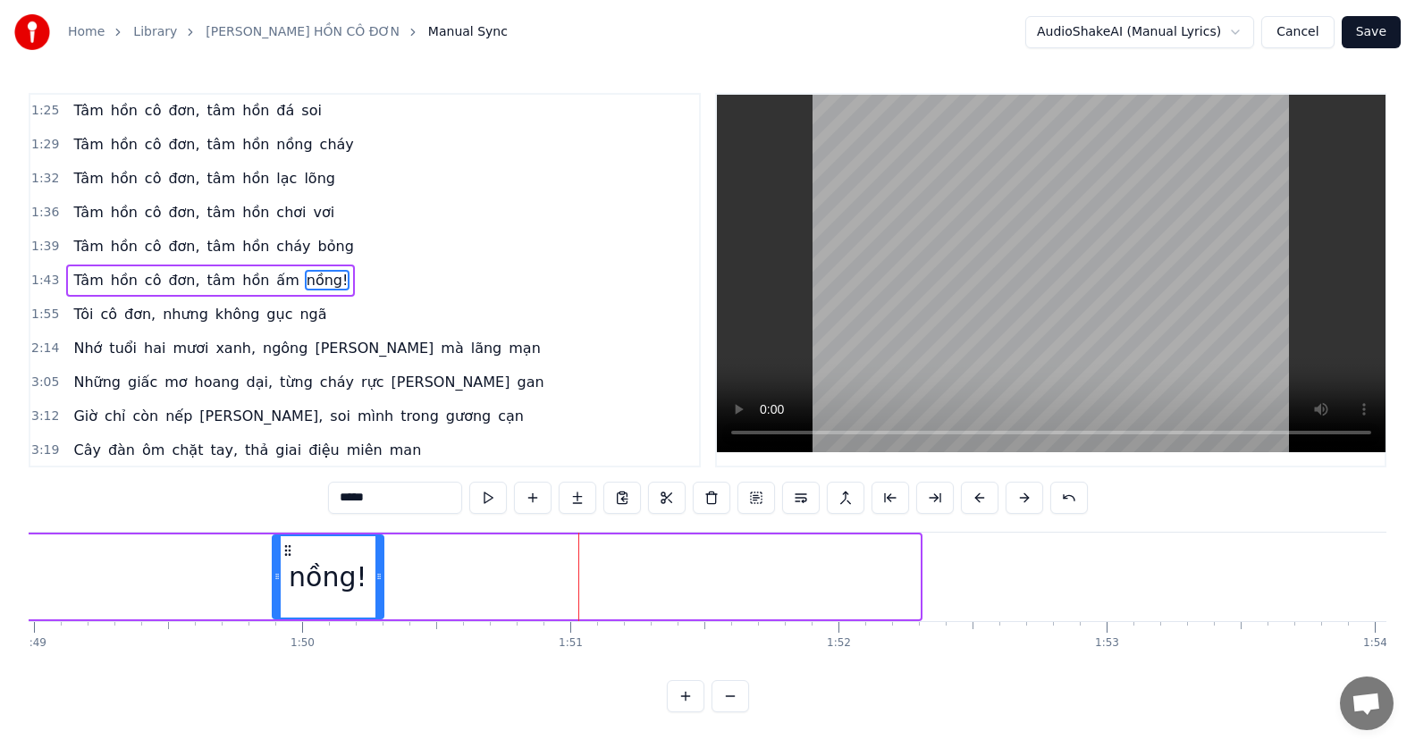
drag, startPoint x: 915, startPoint y: 573, endPoint x: 379, endPoint y: 546, distance: 537.0
click at [379, 546] on div at bounding box center [378, 576] width 7 height 81
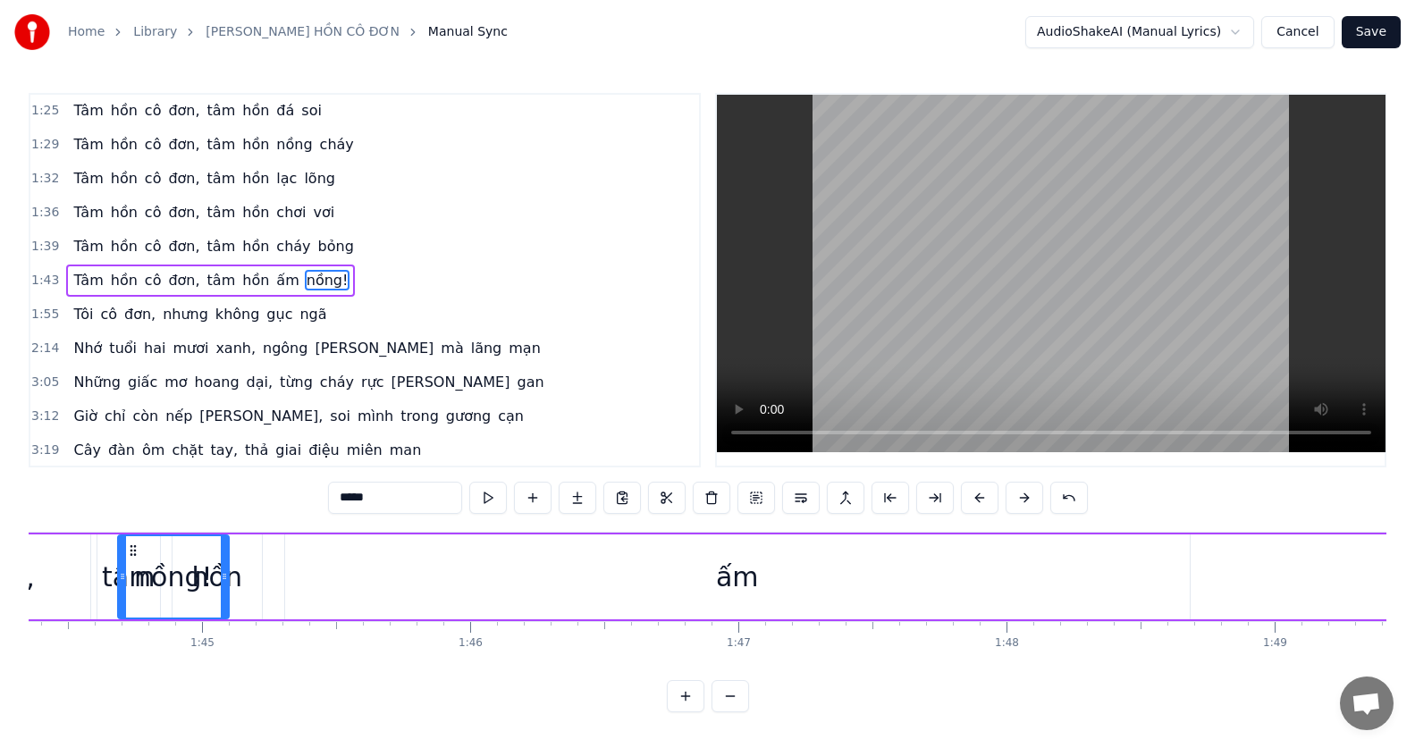
scroll to position [0, 27888]
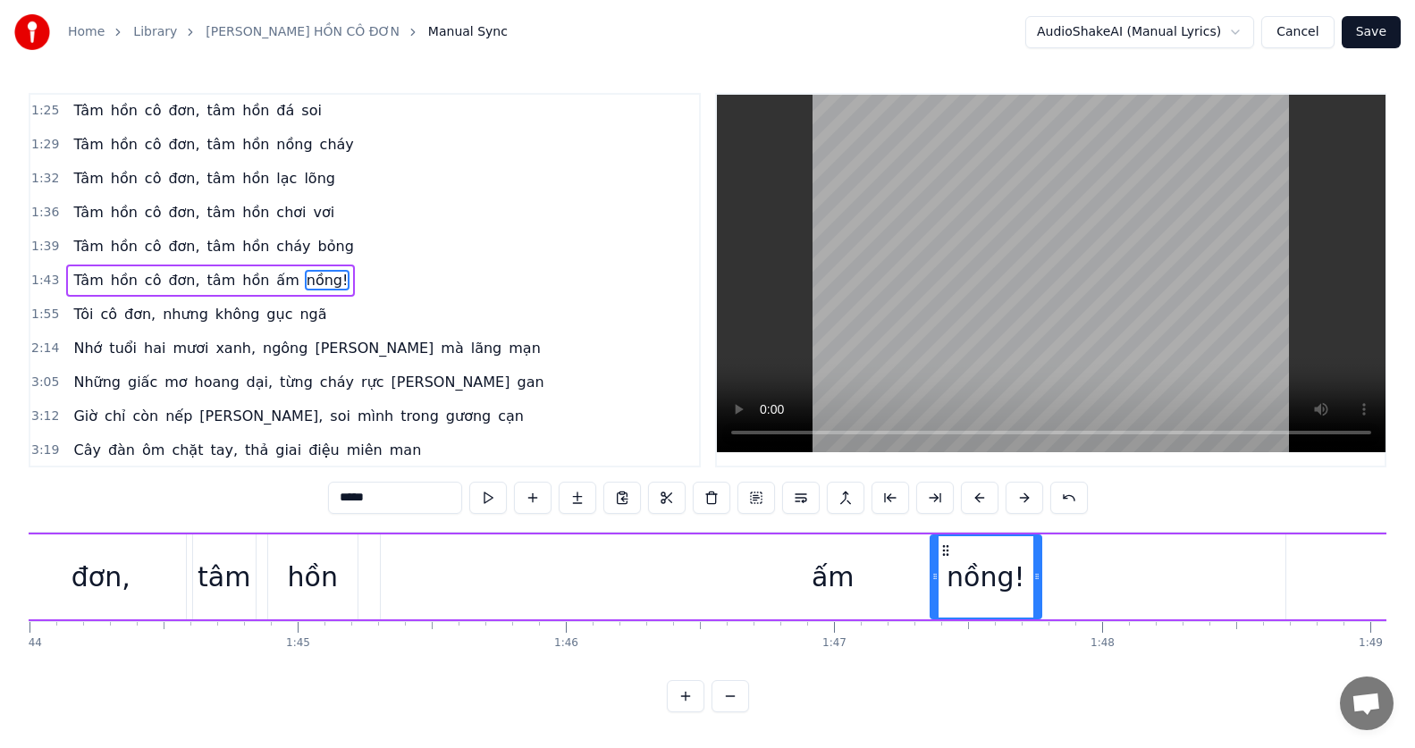
drag, startPoint x: 285, startPoint y: 550, endPoint x: 943, endPoint y: 551, distance: 657.9
click at [943, 551] on circle at bounding box center [943, 550] width 1 height 1
click at [883, 538] on div "ấm" at bounding box center [833, 577] width 905 height 85
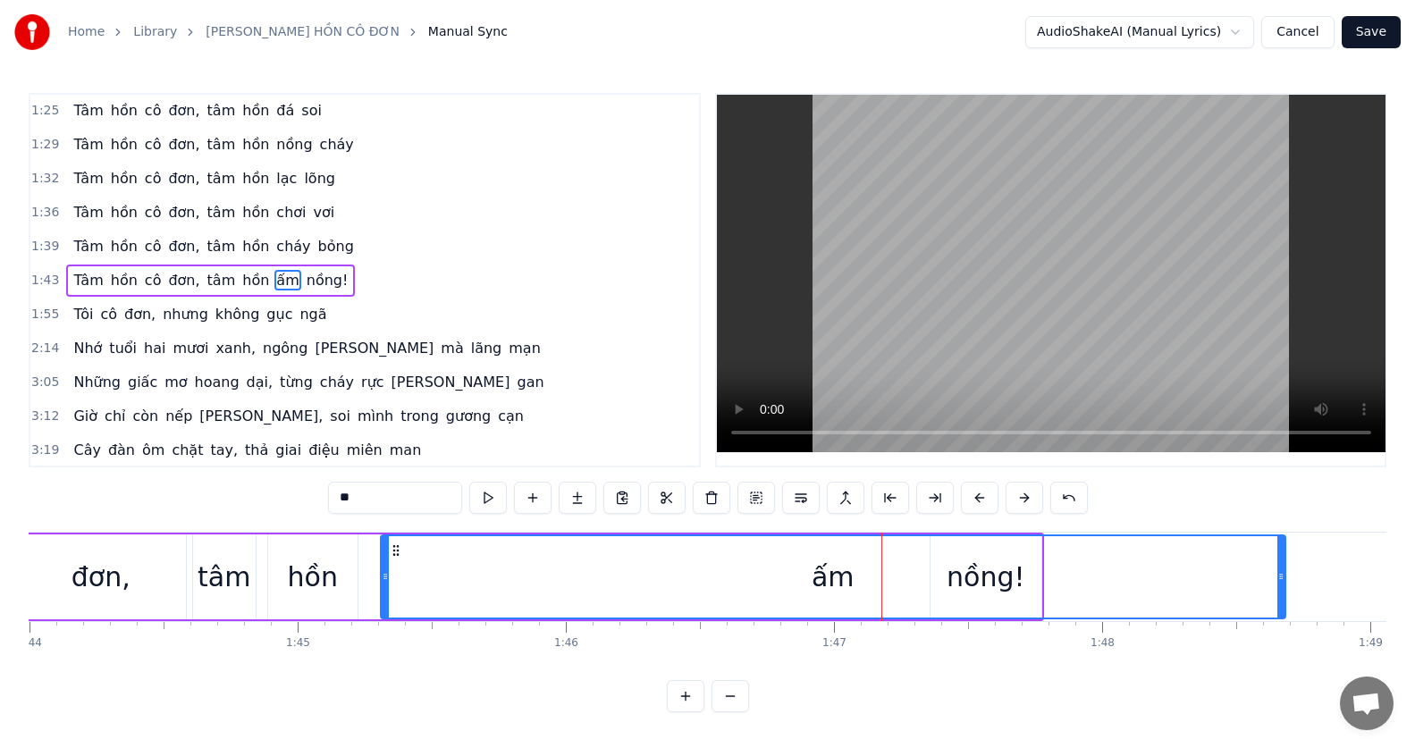
scroll to position [8, 0]
click at [771, 536] on div "ấm" at bounding box center [833, 576] width 903 height 81
click at [827, 581] on div "ấm" at bounding box center [833, 577] width 43 height 40
click at [836, 581] on div "ấm" at bounding box center [833, 577] width 43 height 40
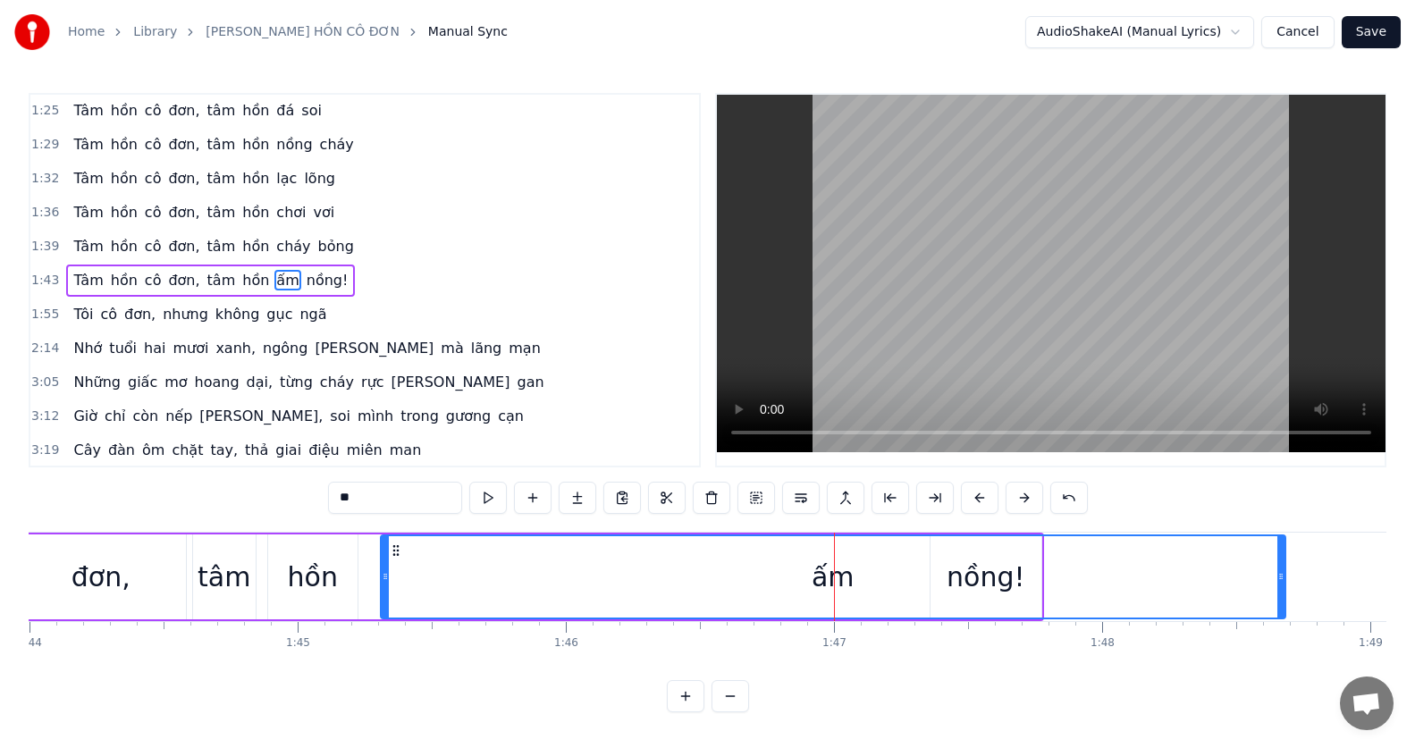
click at [855, 583] on div "ấm" at bounding box center [833, 576] width 903 height 81
click at [824, 569] on div "ấm" at bounding box center [833, 577] width 43 height 40
click at [836, 585] on div "ấm" at bounding box center [833, 577] width 43 height 40
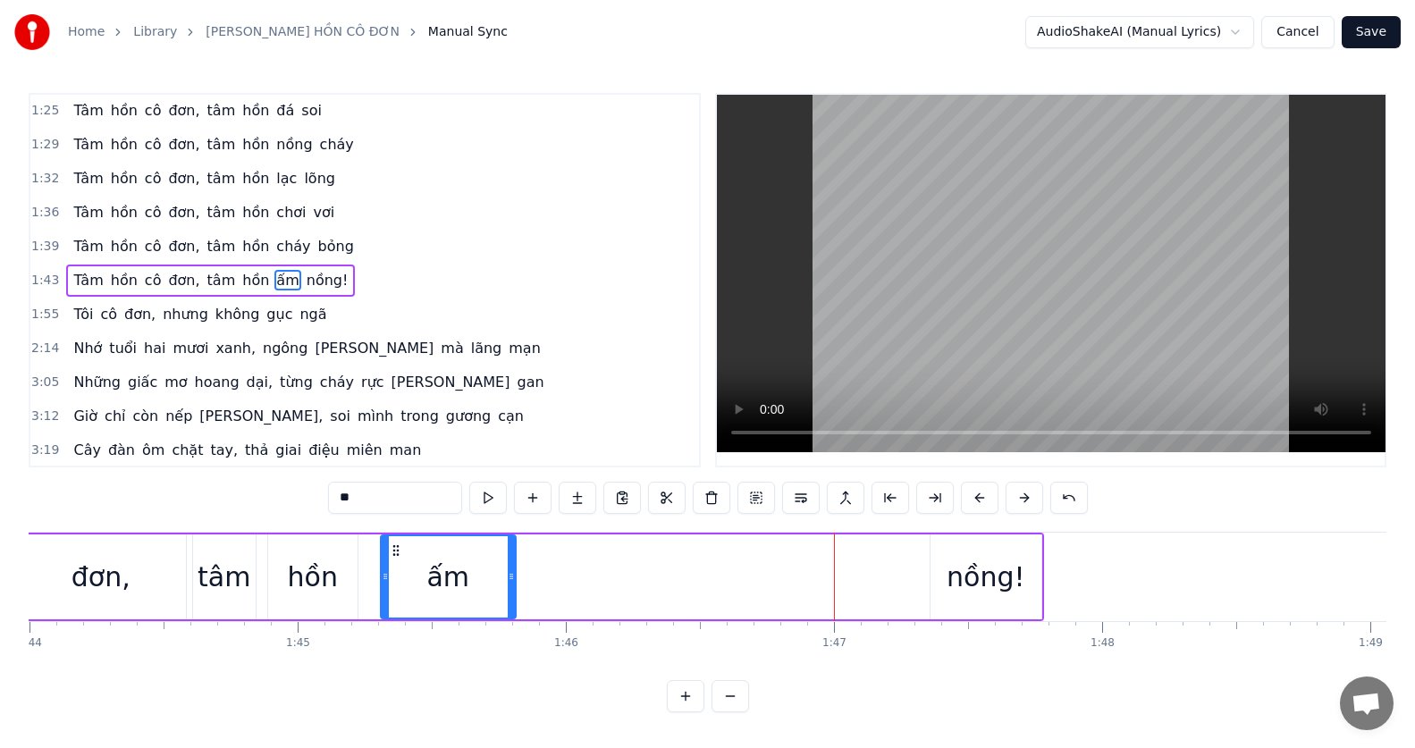
drag, startPoint x: 1284, startPoint y: 572, endPoint x: 514, endPoint y: 584, distance: 769.7
click at [514, 584] on div at bounding box center [511, 576] width 7 height 81
click at [489, 575] on div "ấm" at bounding box center [448, 576] width 133 height 81
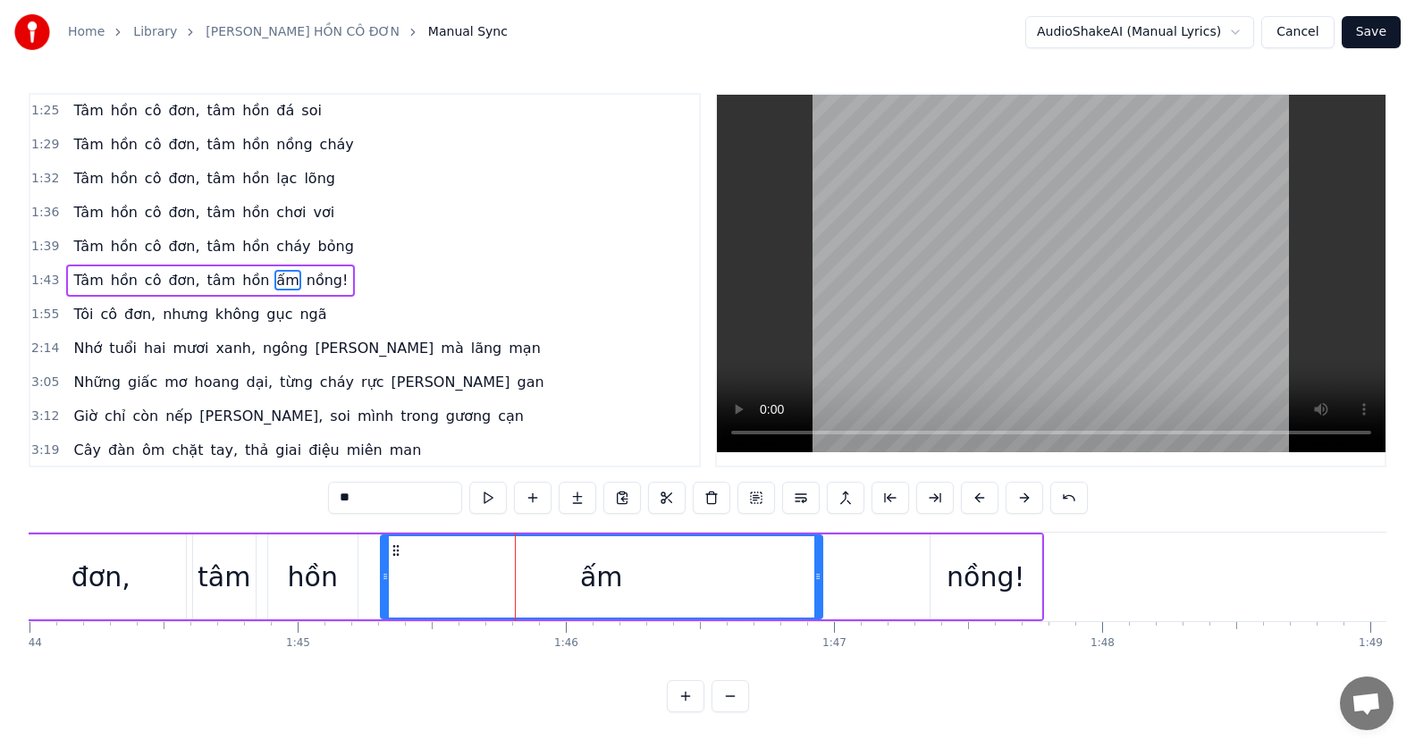
drag, startPoint x: 508, startPoint y: 565, endPoint x: 814, endPoint y: 566, distance: 306.6
click at [814, 569] on icon at bounding box center [817, 576] width 7 height 14
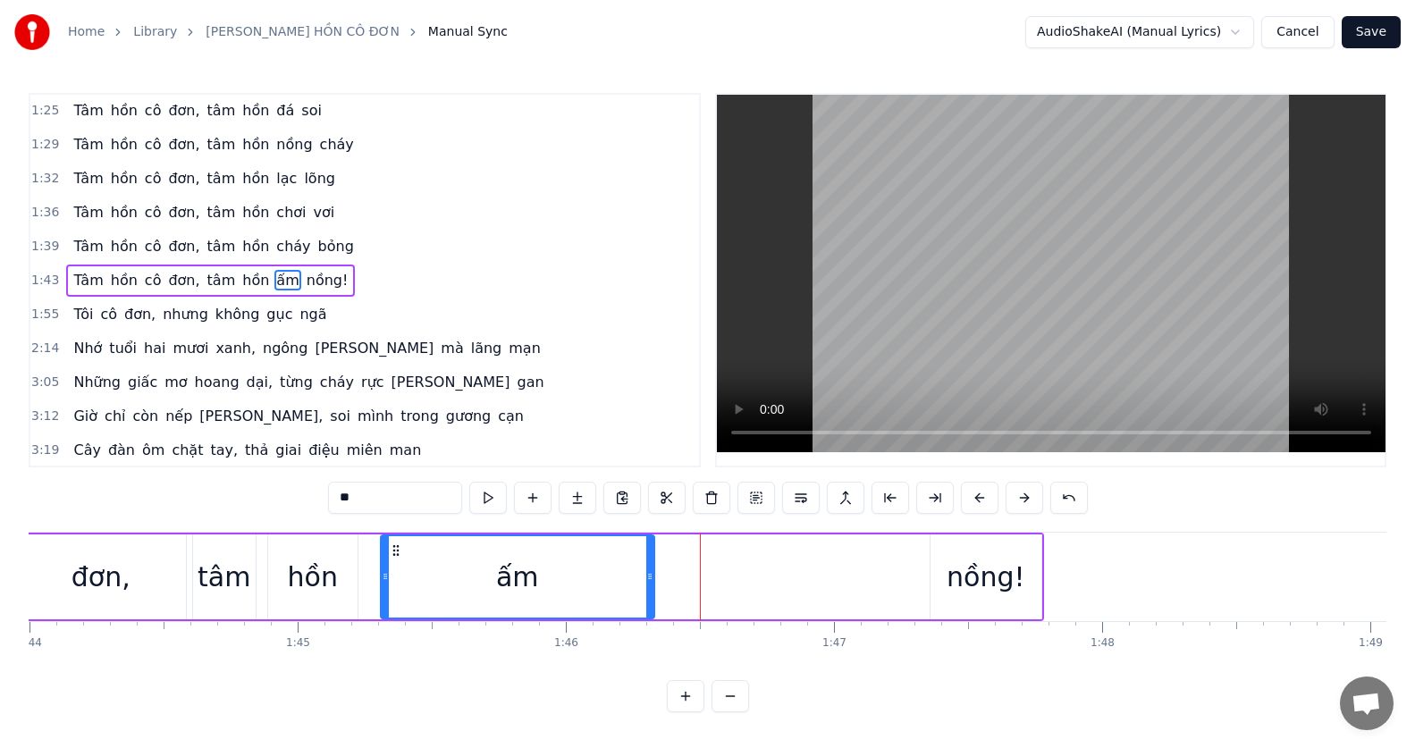
drag, startPoint x: 817, startPoint y: 568, endPoint x: 647, endPoint y: 573, distance: 169.9
click at [647, 573] on icon at bounding box center [649, 576] width 7 height 14
click at [1029, 572] on div "nồng!" at bounding box center [986, 577] width 111 height 85
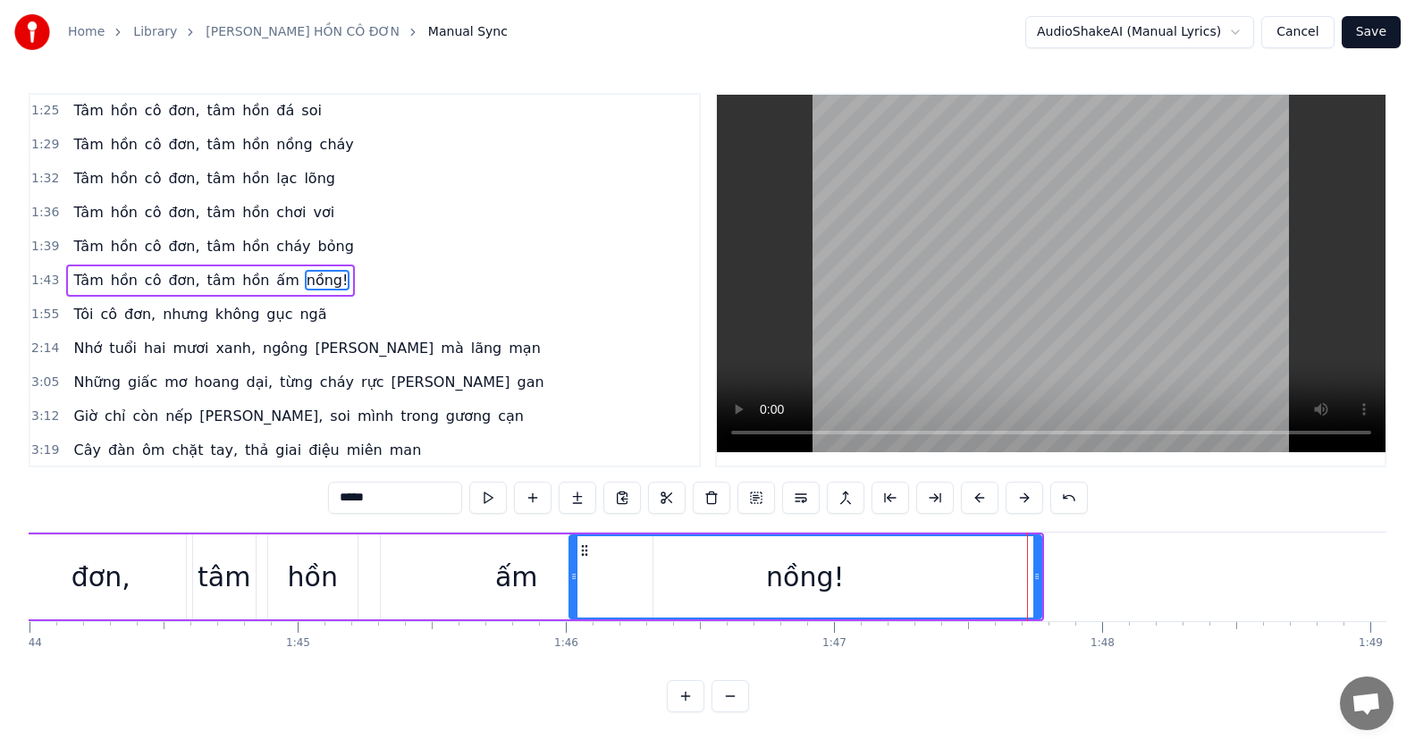
drag, startPoint x: 922, startPoint y: 579, endPoint x: 575, endPoint y: 611, distance: 348.3
click at [575, 611] on div at bounding box center [573, 576] width 7 height 81
click at [515, 581] on div "ấm" at bounding box center [516, 577] width 43 height 40
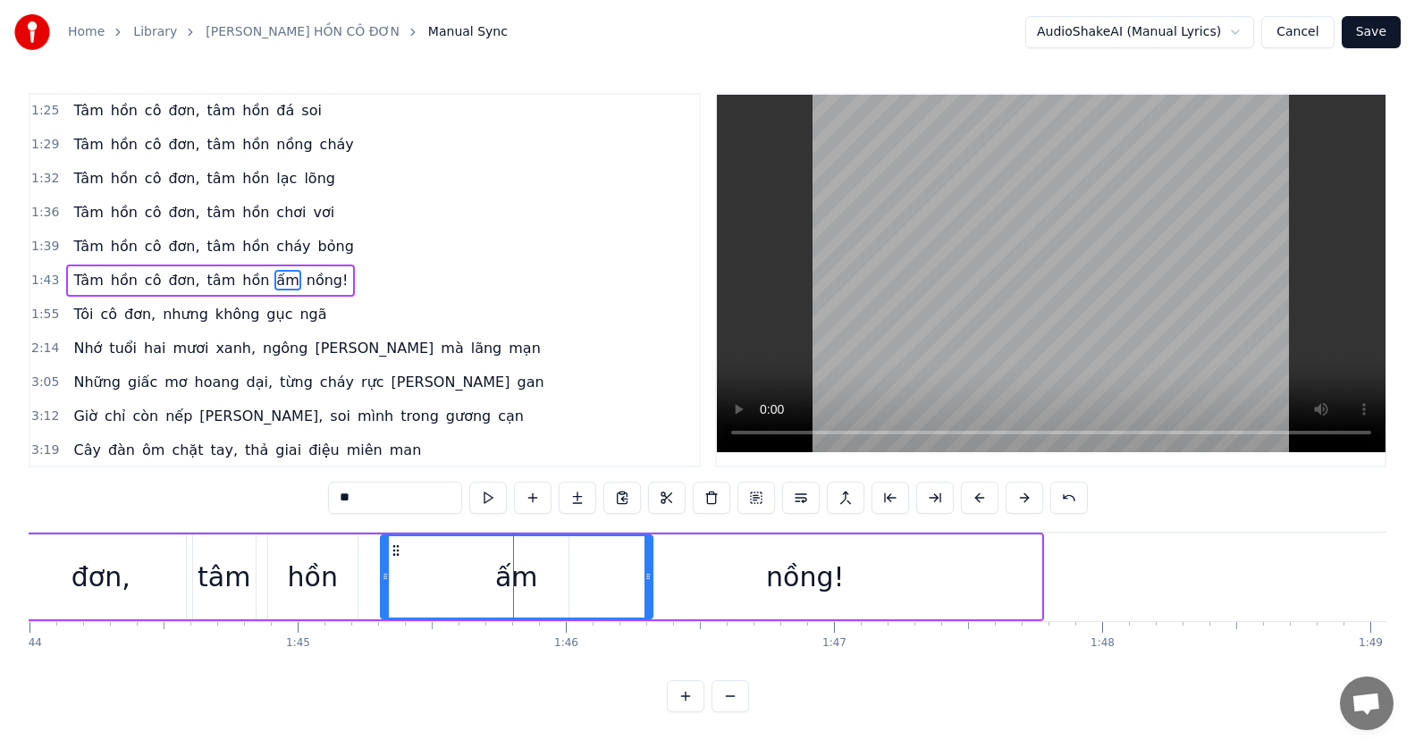
scroll to position [8, 0]
drag, startPoint x: 647, startPoint y: 563, endPoint x: 553, endPoint y: 561, distance: 93.9
click at [553, 569] on icon at bounding box center [554, 576] width 7 height 14
click at [669, 565] on div "nồng!" at bounding box center [805, 577] width 472 height 85
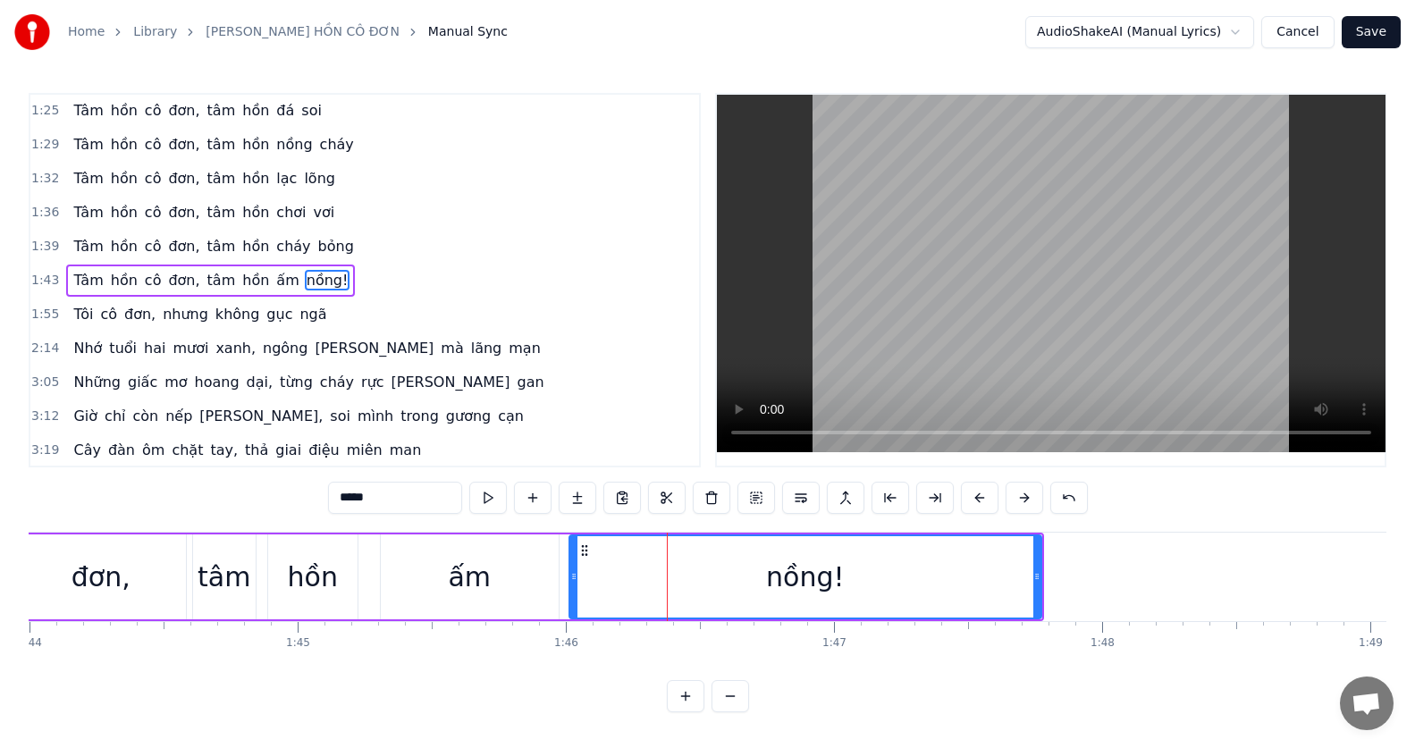
click at [443, 568] on div "ấm" at bounding box center [470, 577] width 178 height 85
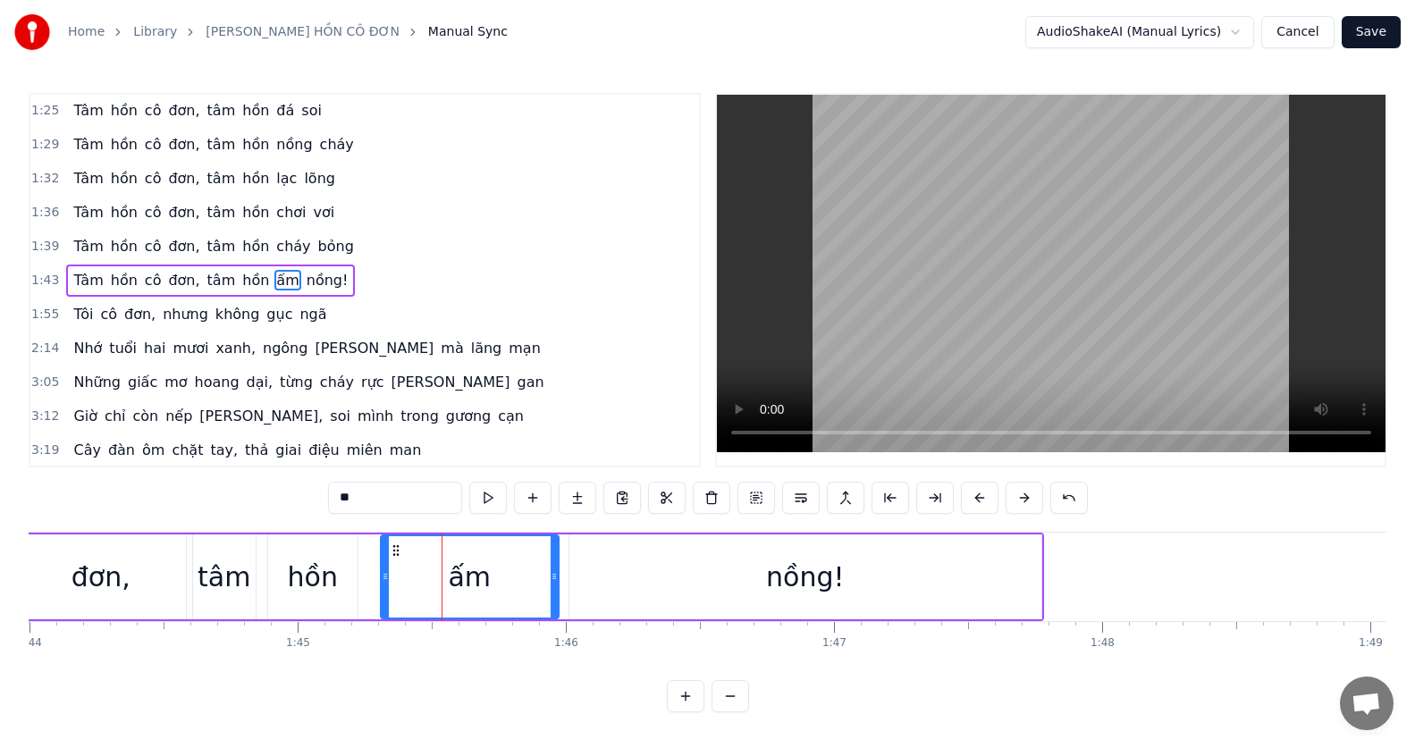
click at [323, 559] on div "hồn" at bounding box center [313, 577] width 50 height 40
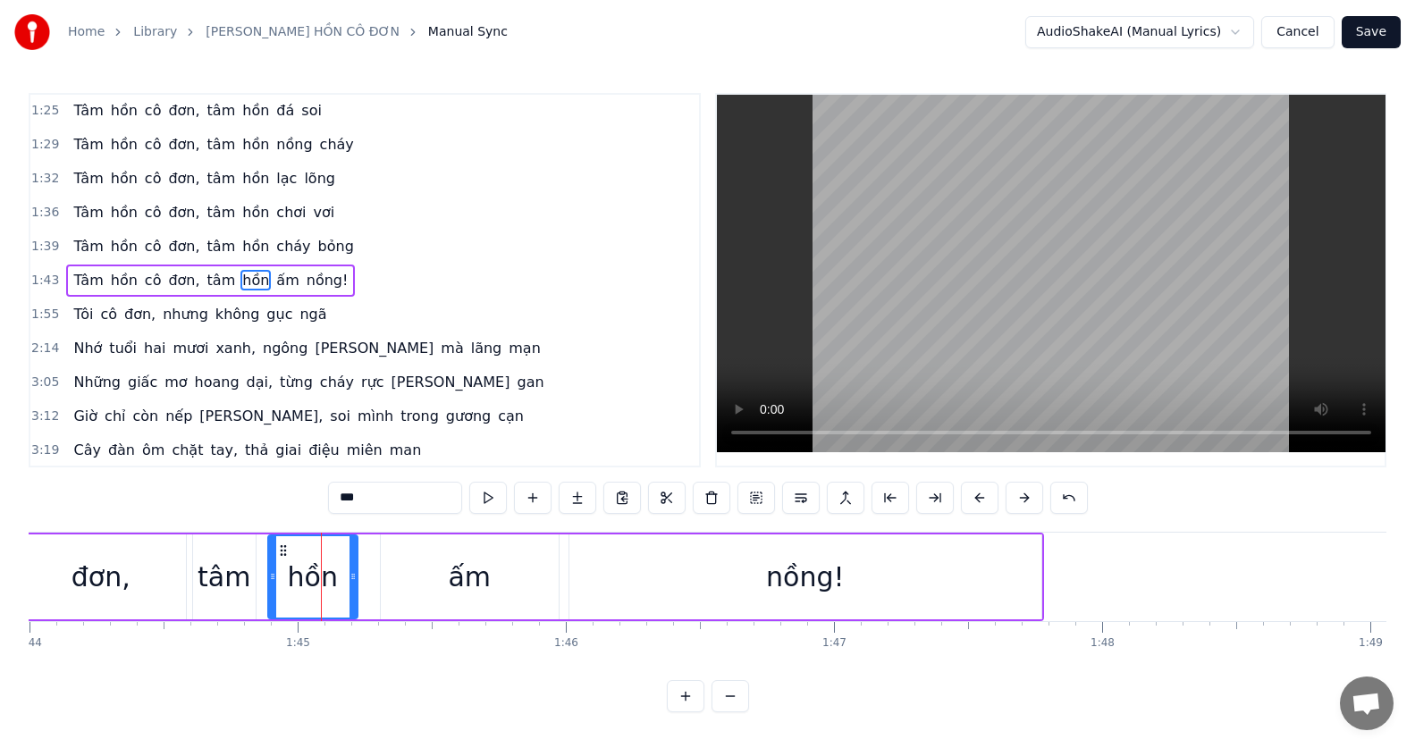
scroll to position [8, 0]
click at [424, 546] on div "ấm" at bounding box center [470, 577] width 178 height 85
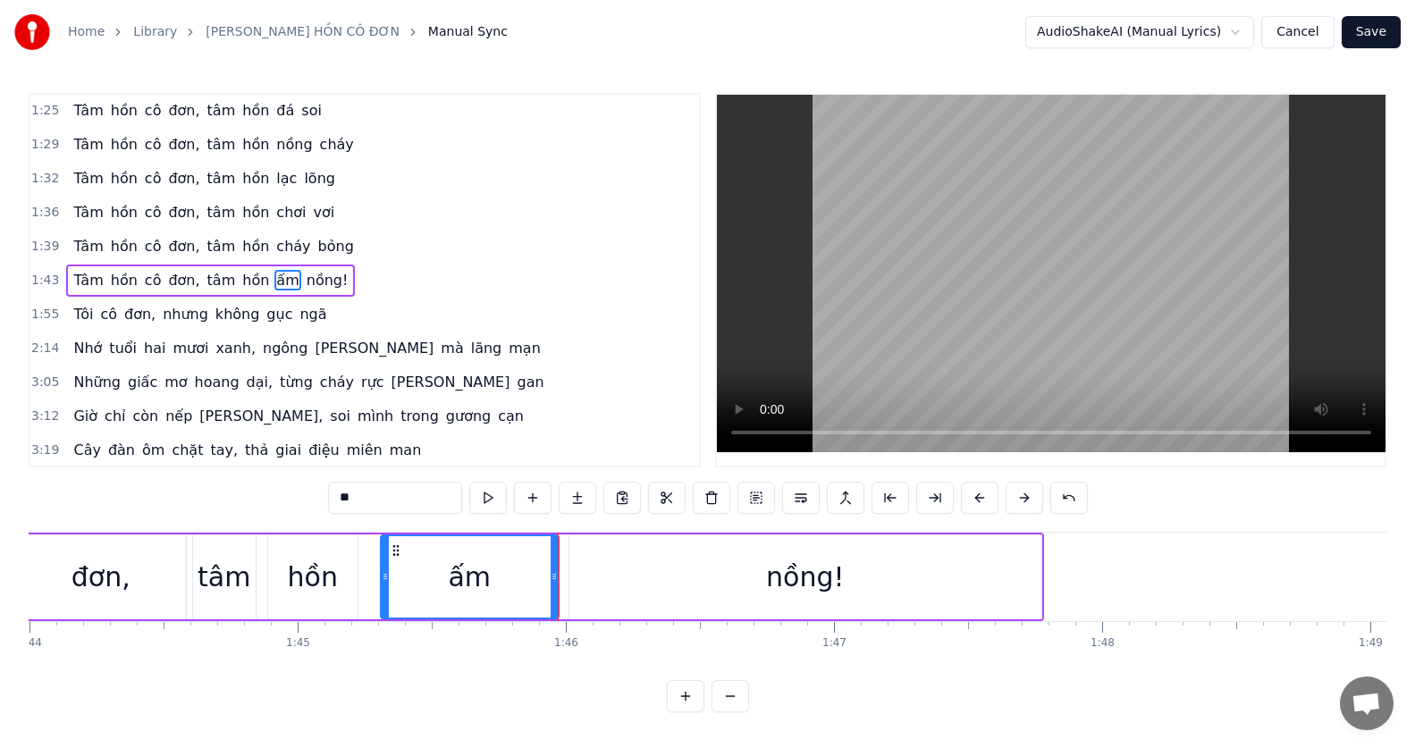
click at [588, 575] on div "nồng!" at bounding box center [805, 577] width 472 height 85
type input "*****"
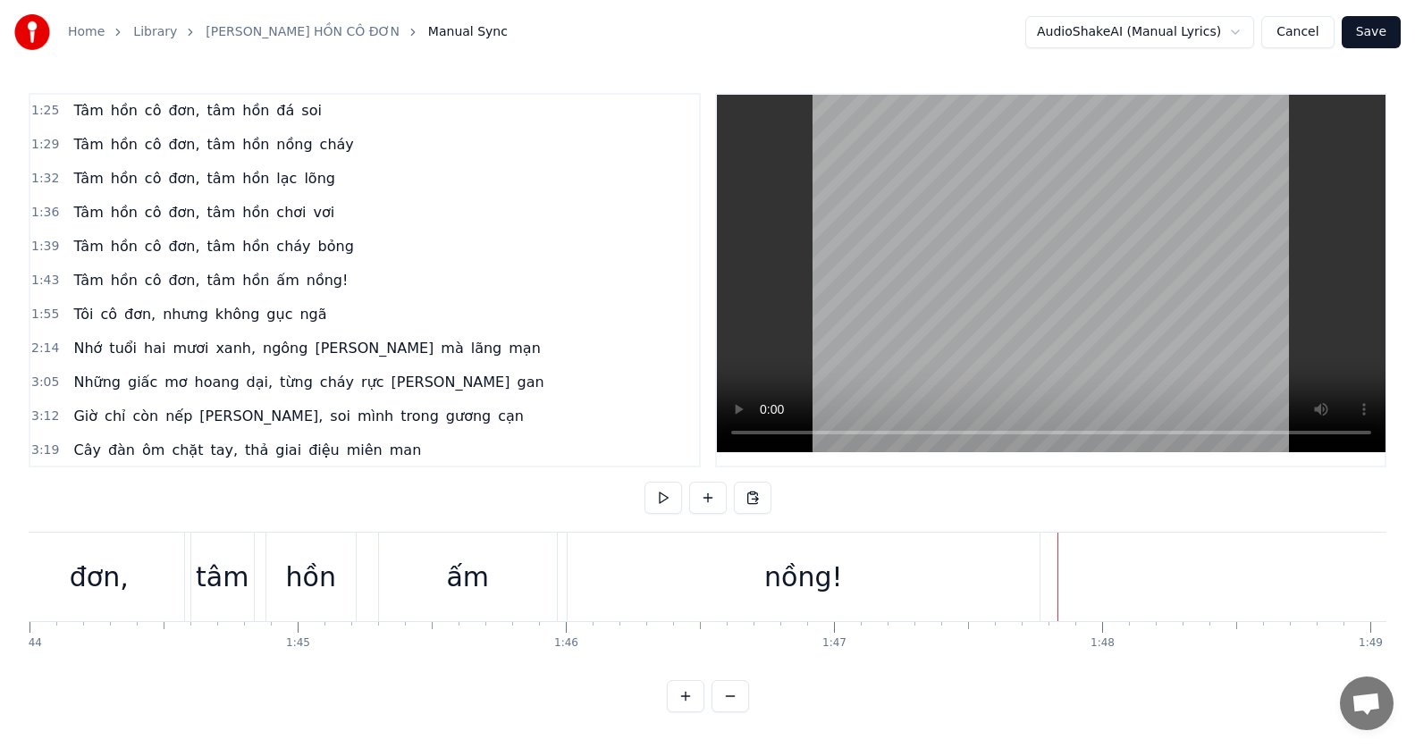
click at [1026, 568] on div "nồng!" at bounding box center [804, 577] width 472 height 88
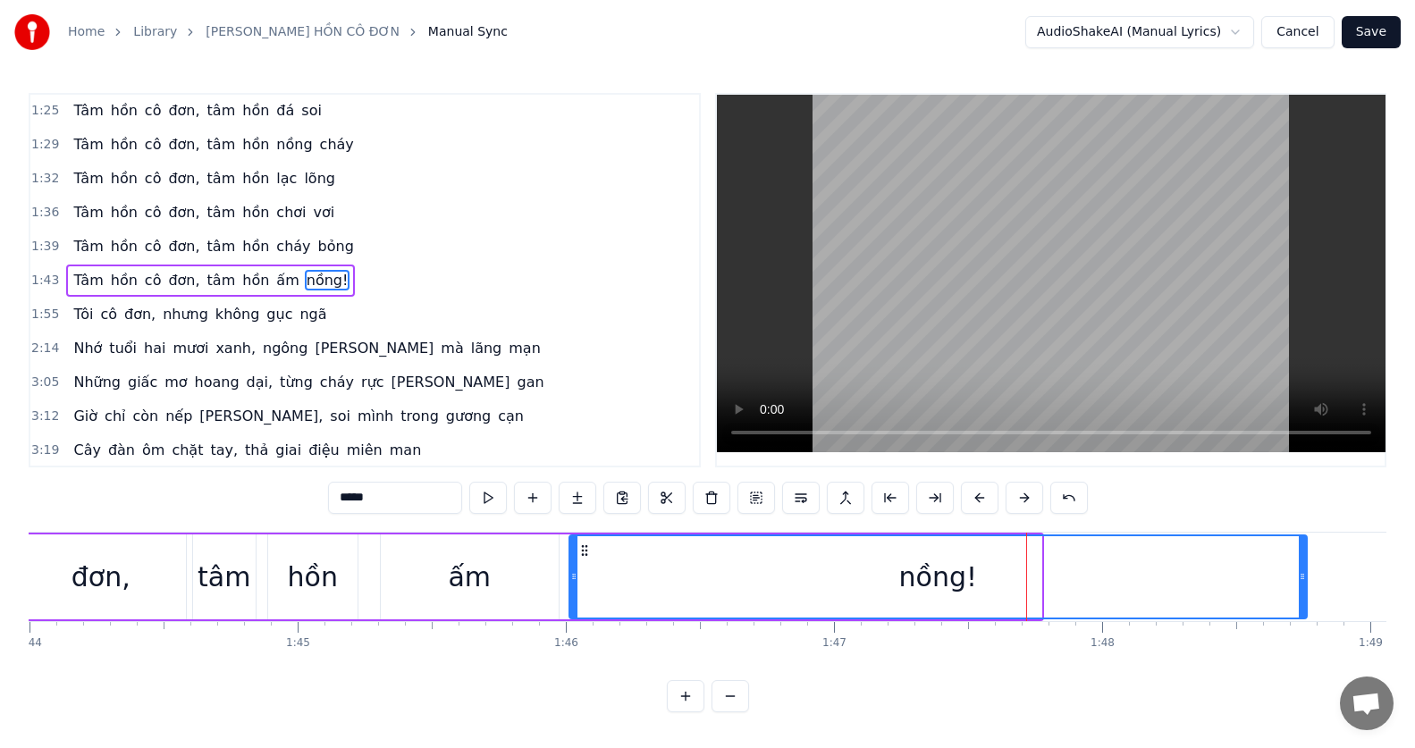
drag, startPoint x: 1038, startPoint y: 572, endPoint x: 1081, endPoint y: 595, distance: 48.8
click at [1301, 566] on div at bounding box center [1302, 576] width 7 height 81
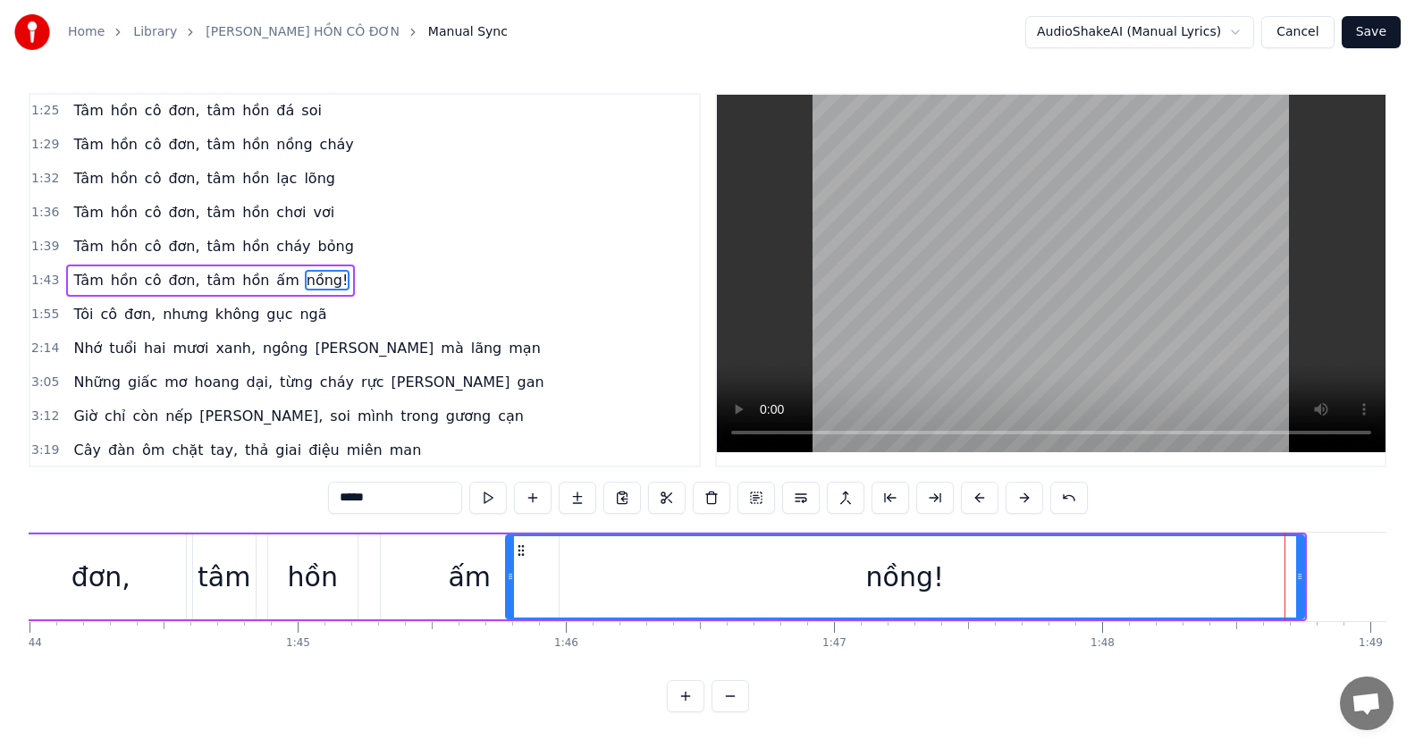
drag, startPoint x: 576, startPoint y: 577, endPoint x: 512, endPoint y: 574, distance: 63.5
click at [512, 574] on icon at bounding box center [510, 576] width 7 height 14
click at [453, 584] on div "ấm" at bounding box center [469, 577] width 43 height 40
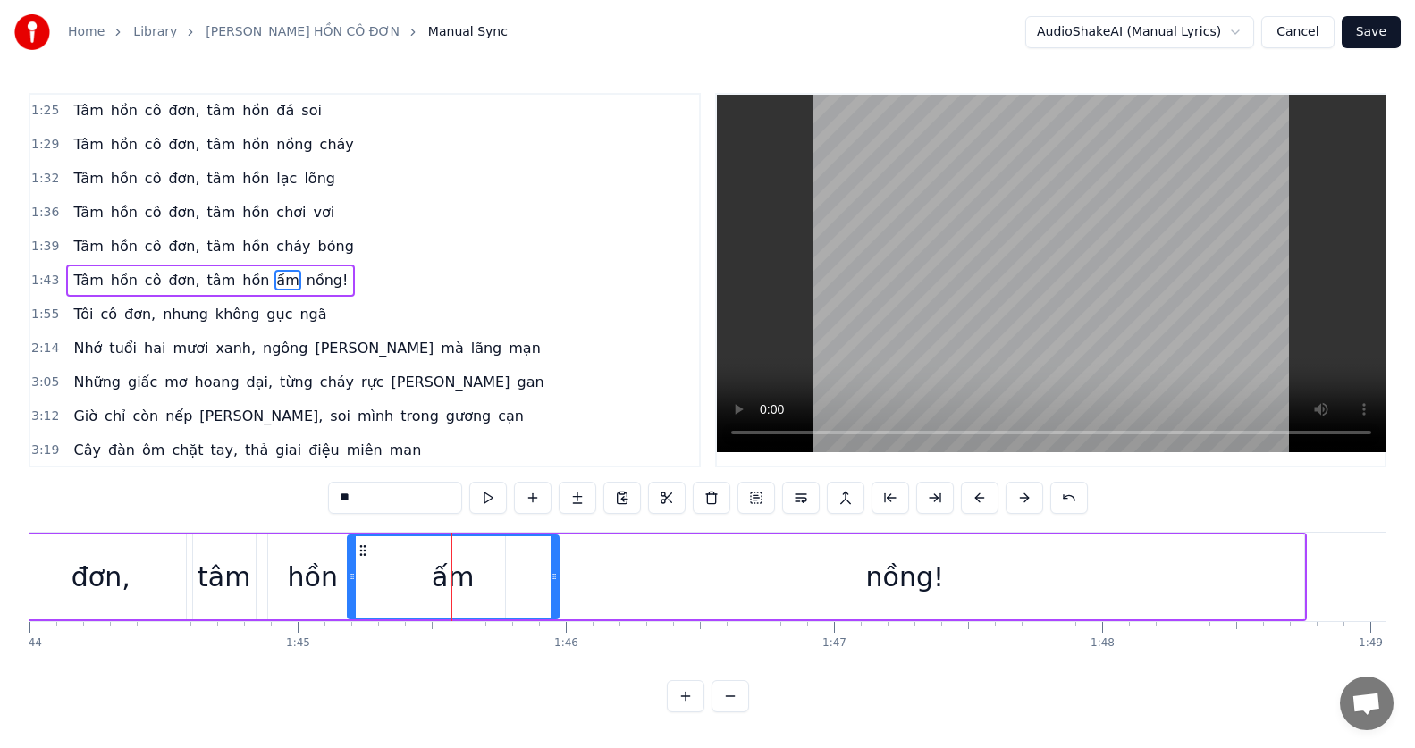
drag, startPoint x: 383, startPoint y: 571, endPoint x: 350, endPoint y: 571, distance: 33.1
click at [350, 571] on icon at bounding box center [352, 576] width 7 height 14
drag, startPoint x: 552, startPoint y: 577, endPoint x: 505, endPoint y: 577, distance: 47.4
click at [505, 577] on icon at bounding box center [506, 576] width 7 height 14
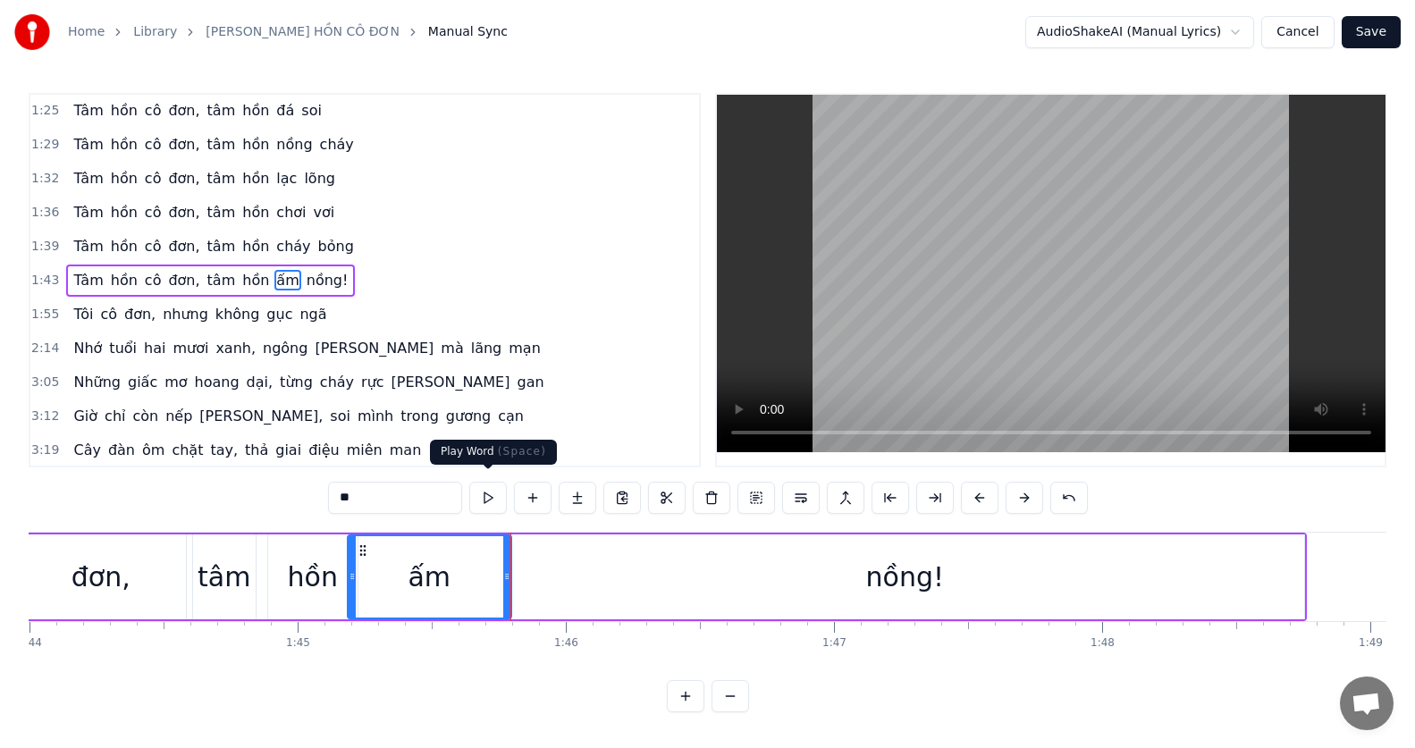
click at [484, 486] on button at bounding box center [488, 498] width 38 height 32
click at [83, 563] on div "đơn," at bounding box center [101, 577] width 59 height 40
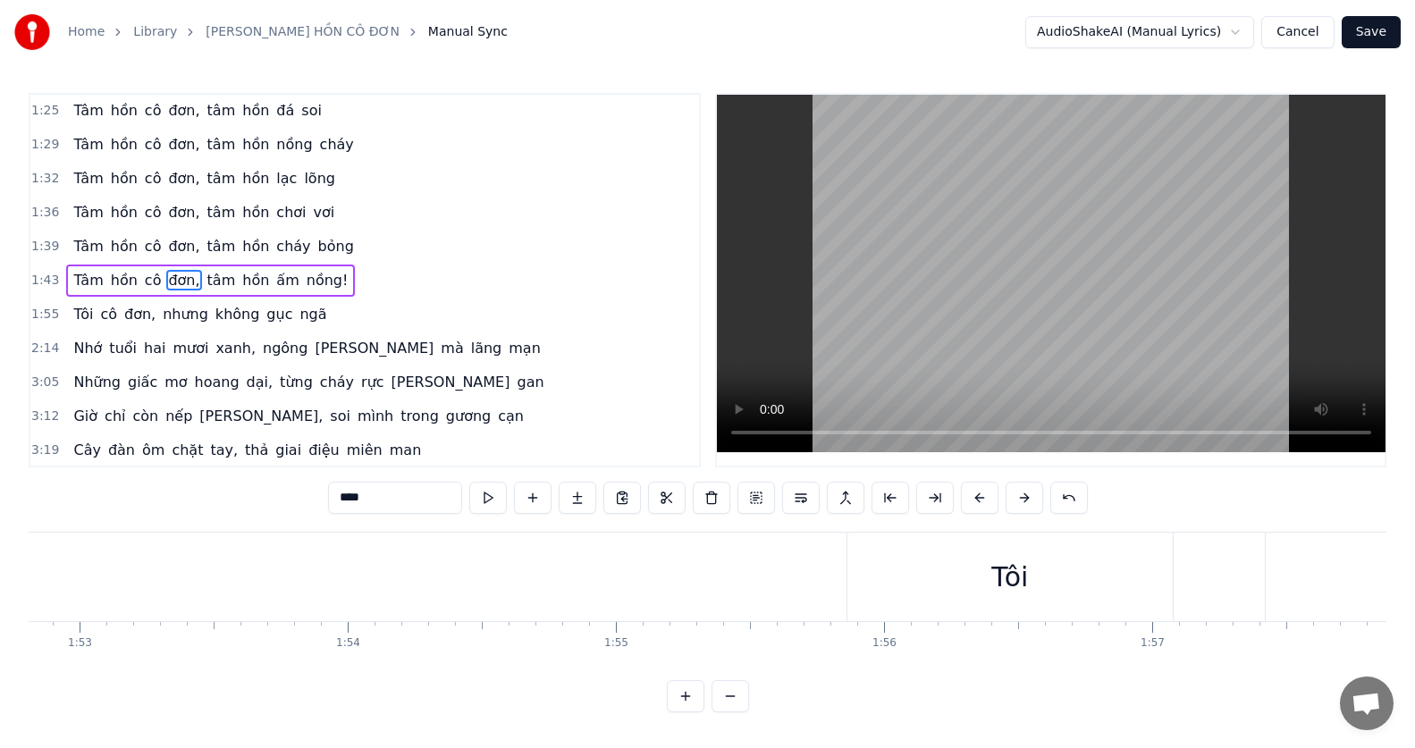
scroll to position [0, 30355]
click at [873, 583] on div "Tôi" at bounding box center [906, 577] width 325 height 88
type input "***"
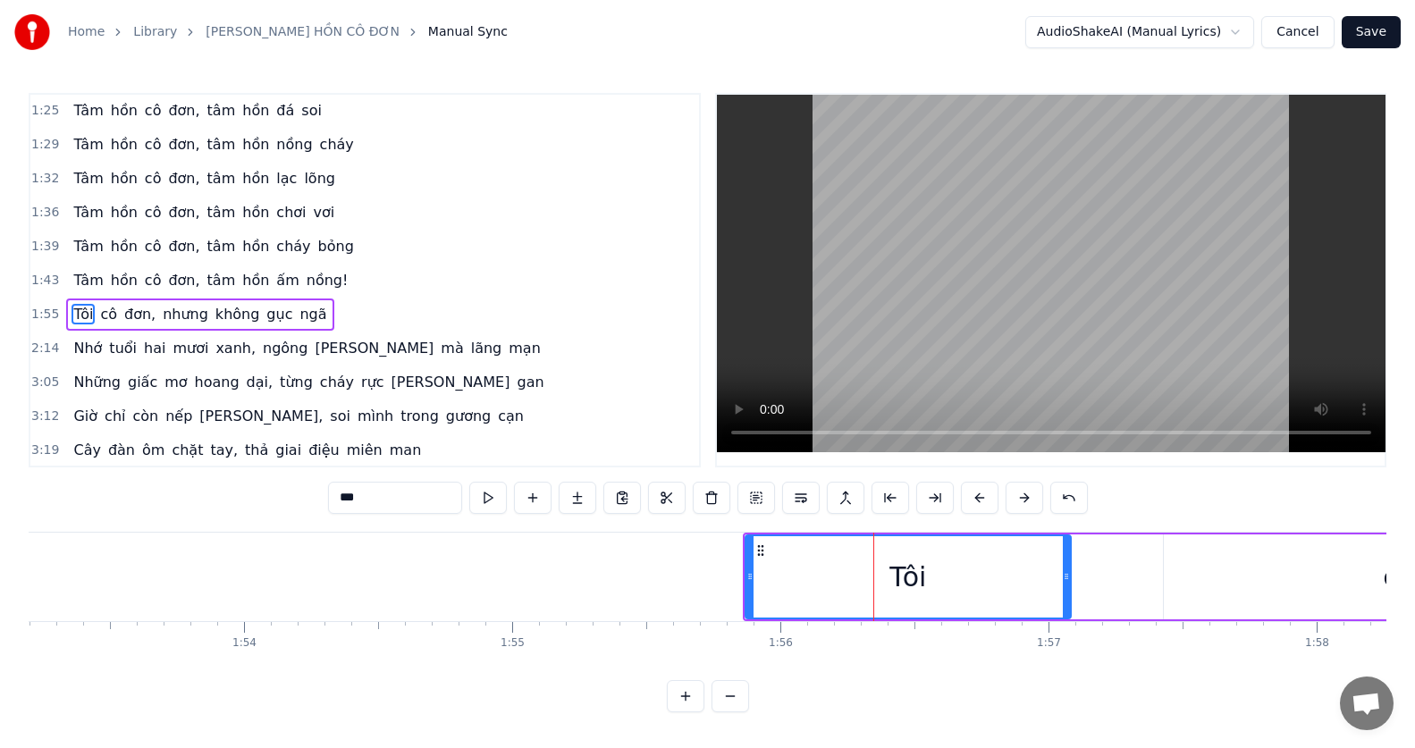
scroll to position [341, 0]
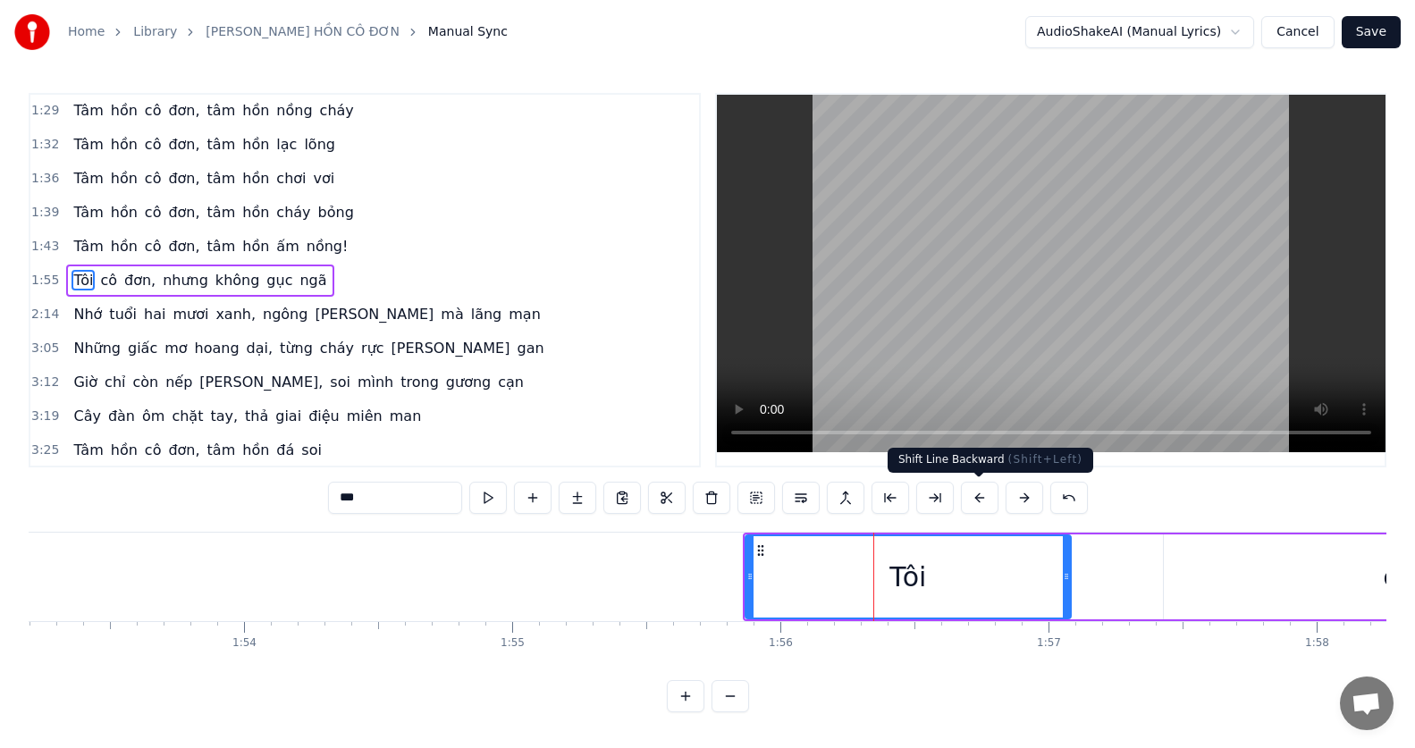
click at [980, 499] on button at bounding box center [980, 498] width 38 height 32
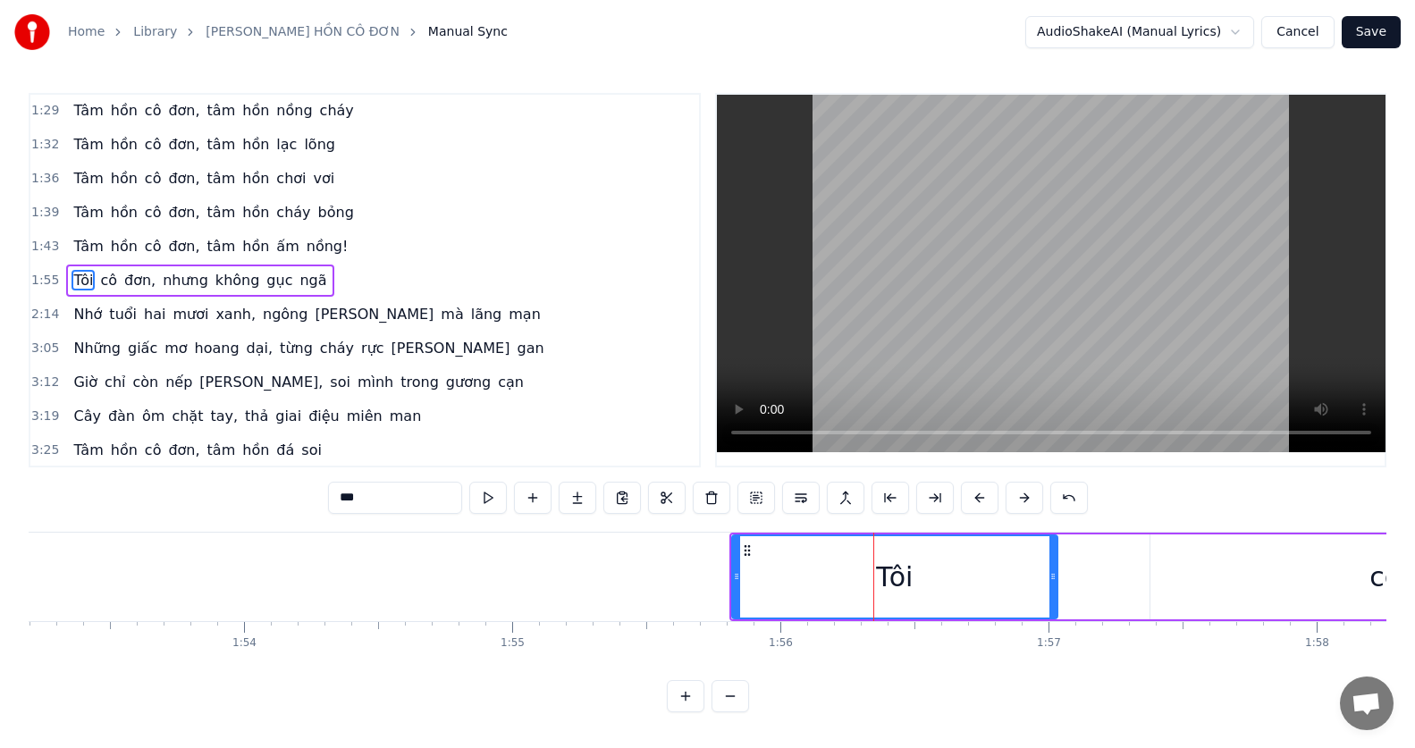
click at [980, 499] on button at bounding box center [980, 498] width 38 height 32
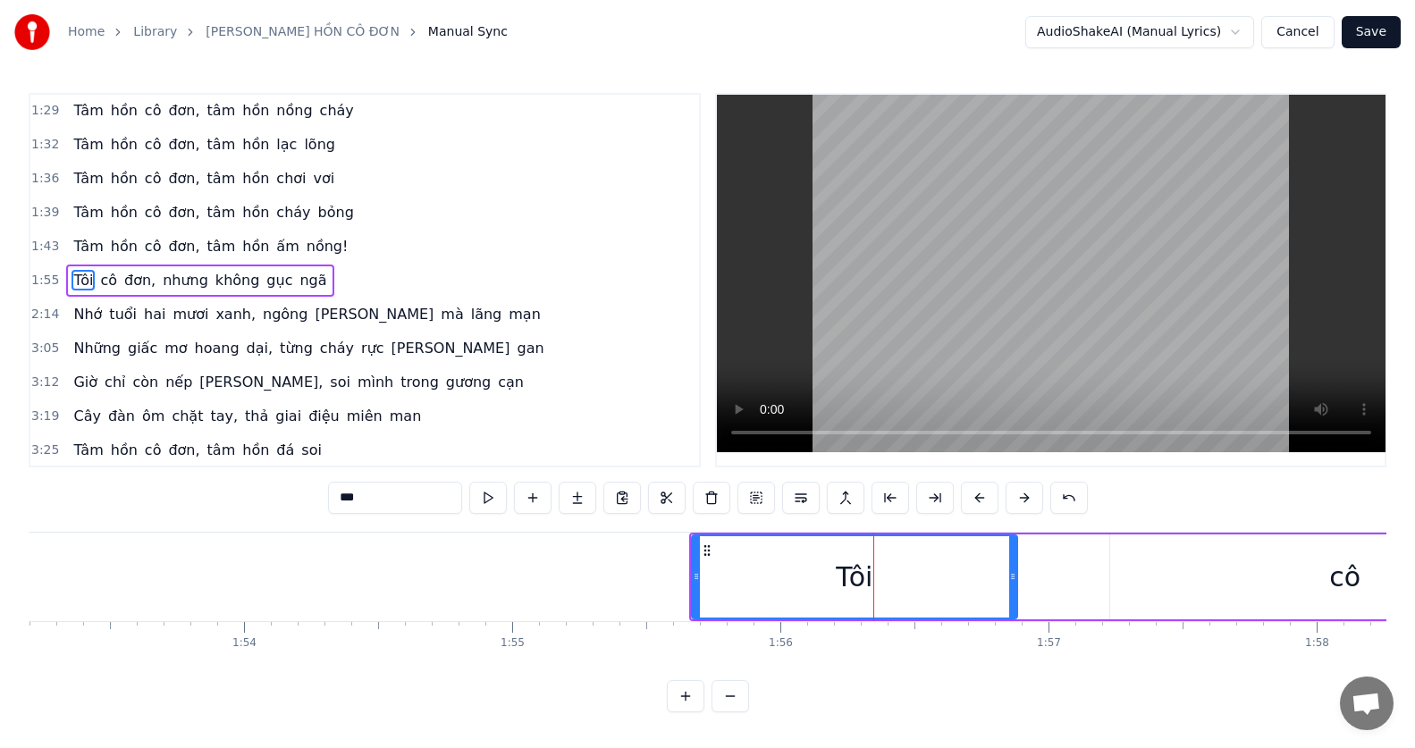
click at [980, 499] on button at bounding box center [980, 498] width 38 height 32
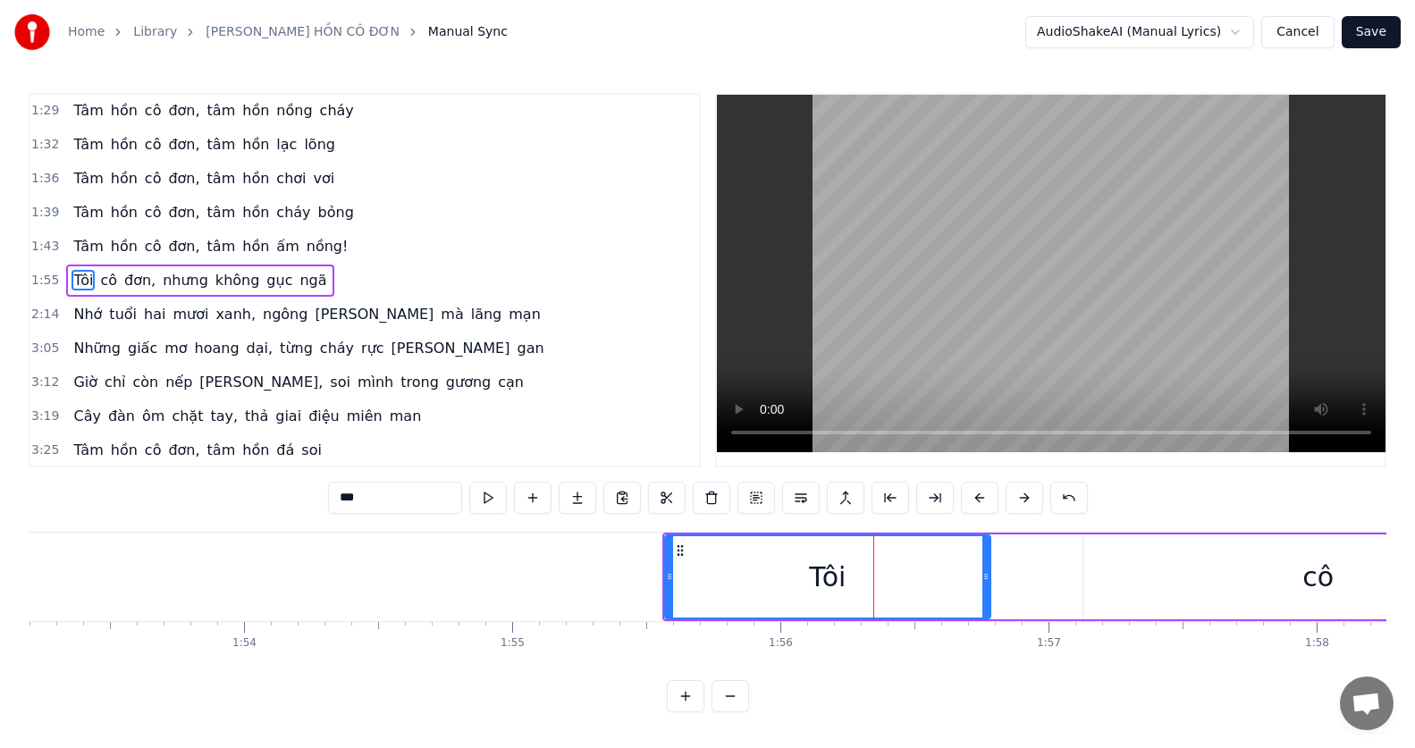
click at [980, 499] on button at bounding box center [980, 498] width 38 height 32
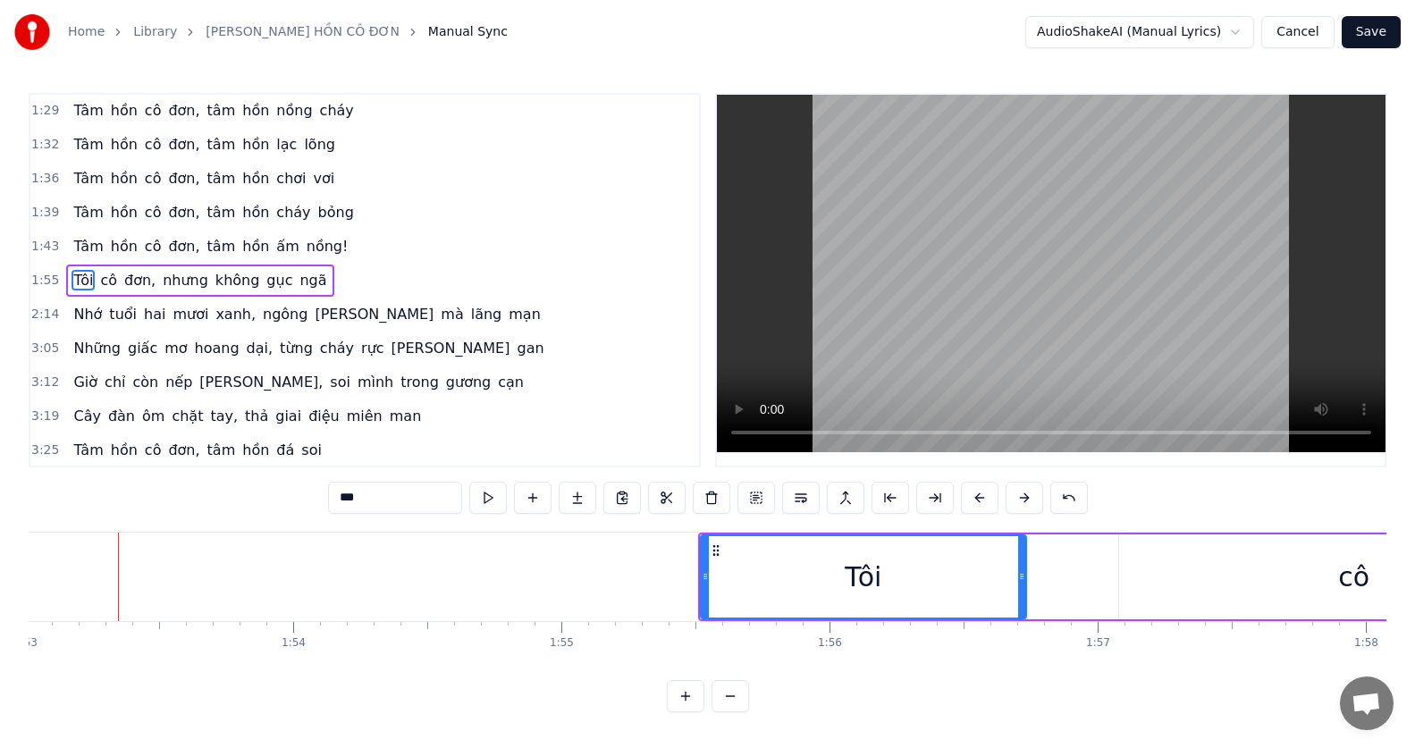
click at [723, 559] on div "Tôi" at bounding box center [864, 576] width 324 height 81
click at [713, 552] on icon at bounding box center [715, 550] width 14 height 14
click at [976, 506] on button at bounding box center [980, 498] width 38 height 32
click at [977, 506] on button at bounding box center [980, 498] width 38 height 32
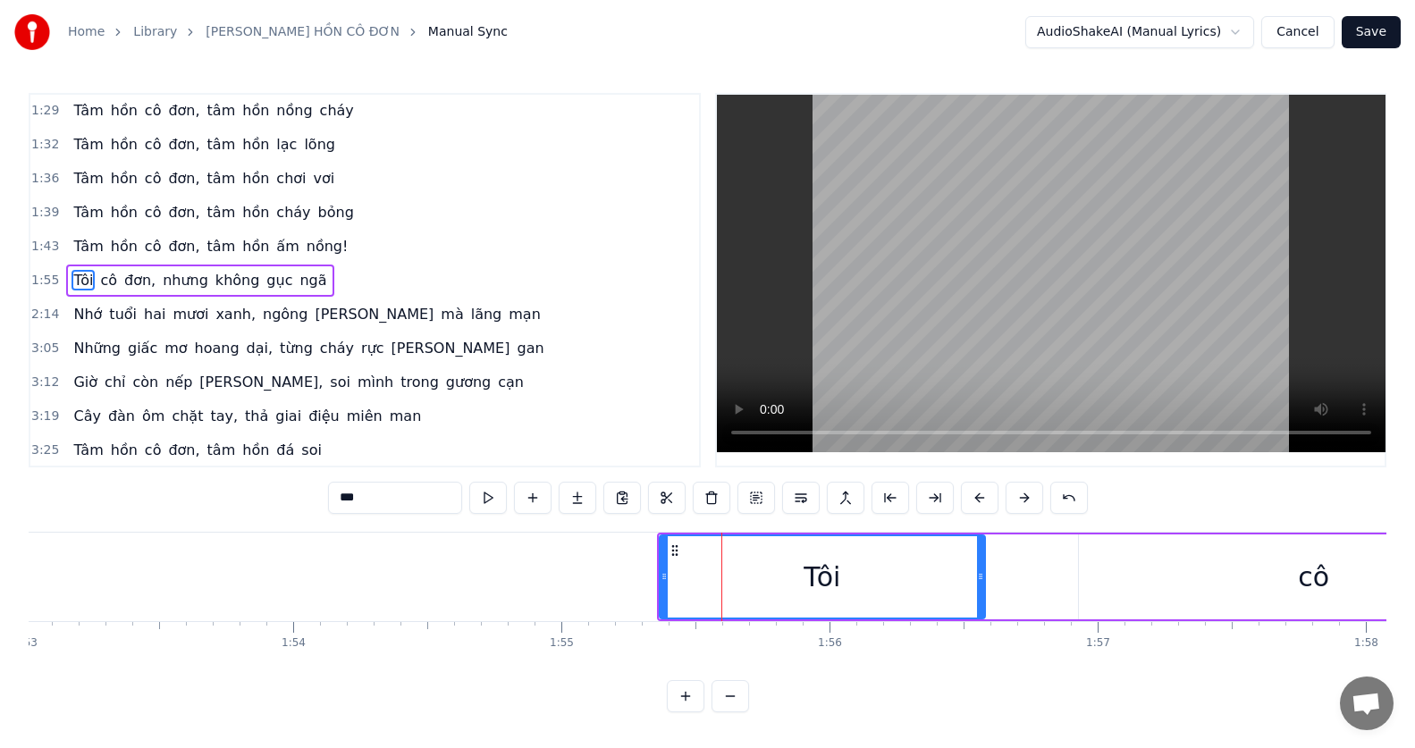
click at [977, 506] on button at bounding box center [980, 498] width 38 height 32
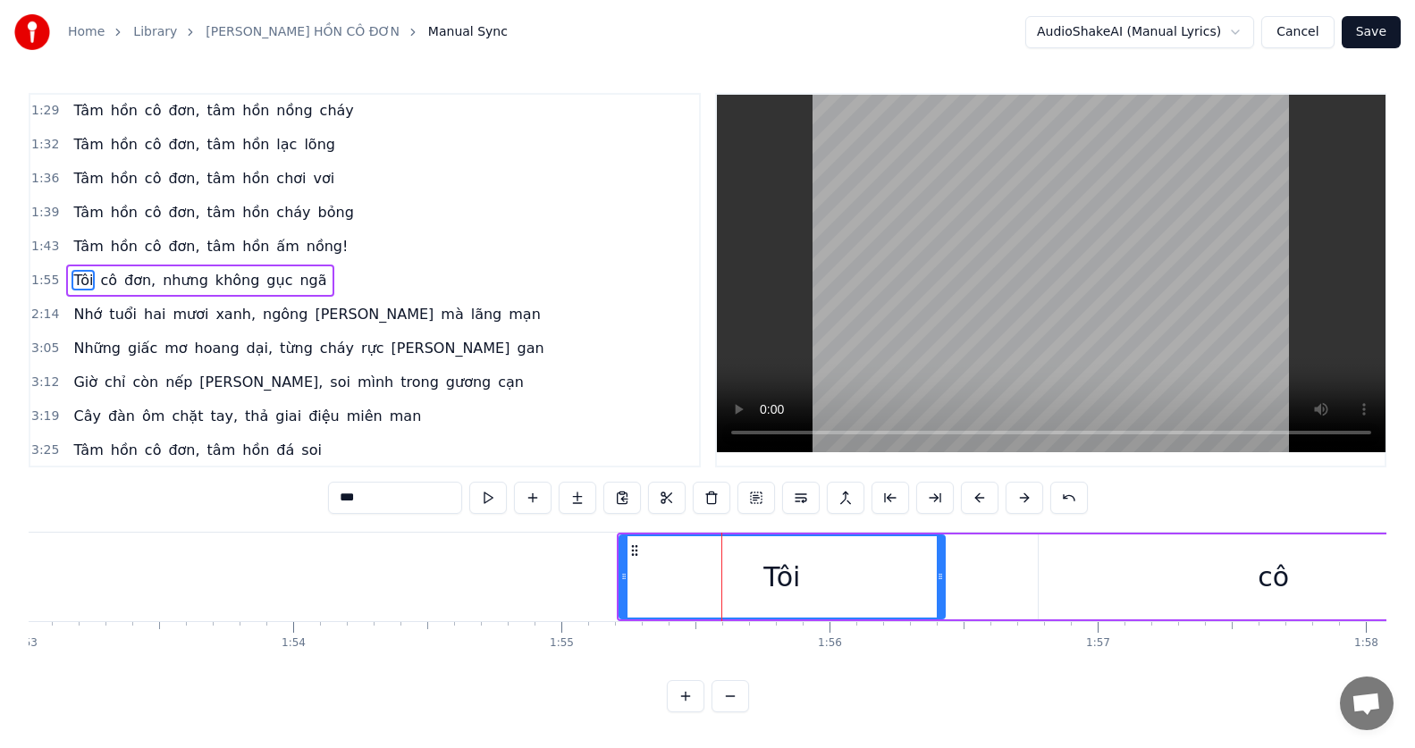
click at [977, 506] on button at bounding box center [980, 498] width 38 height 32
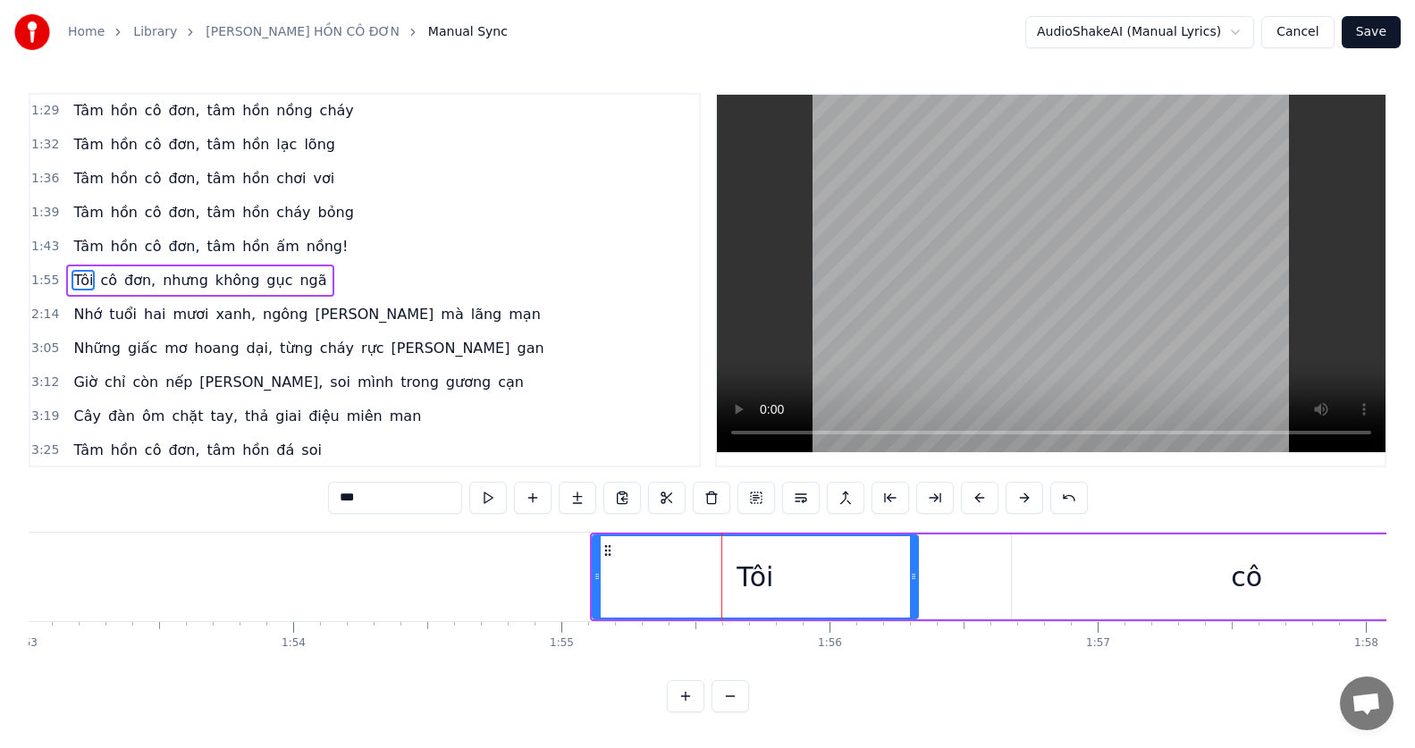
click at [977, 506] on button at bounding box center [980, 498] width 38 height 32
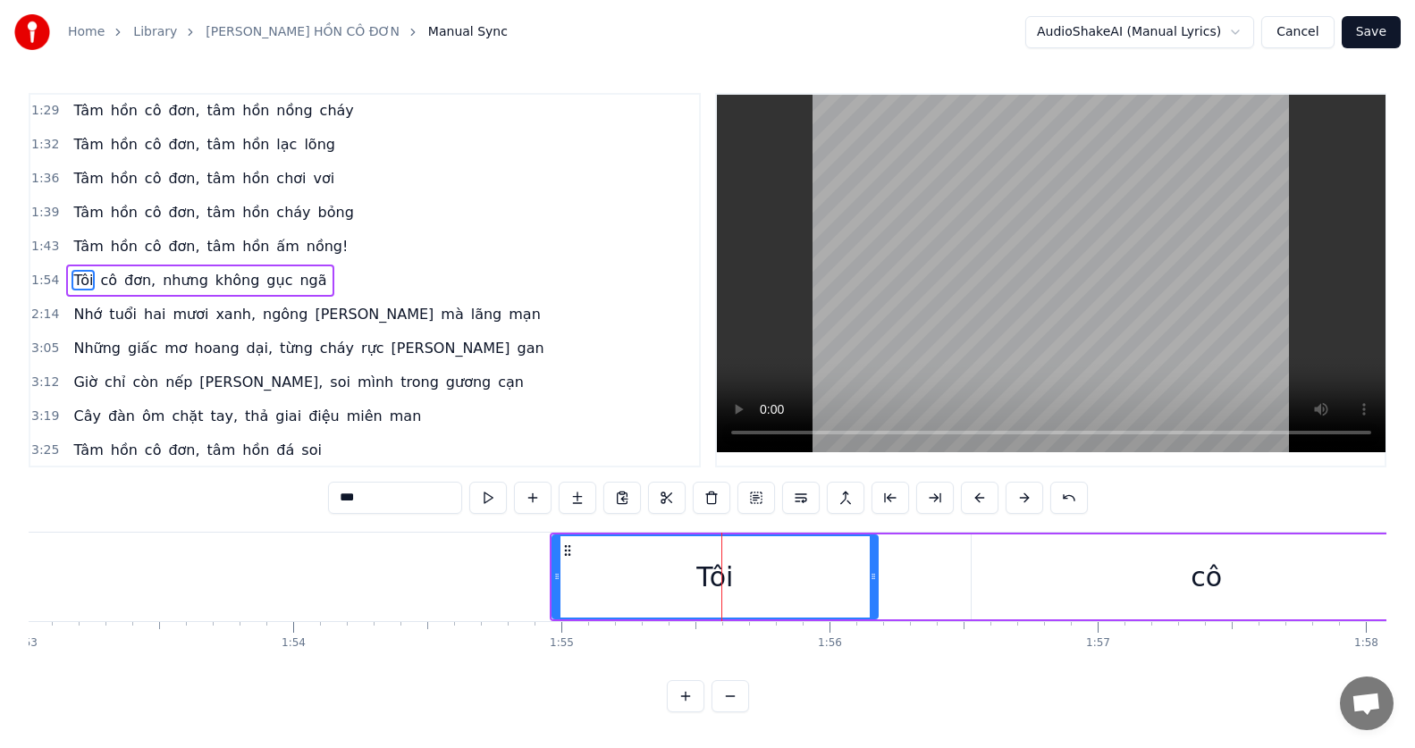
click at [977, 506] on button at bounding box center [980, 498] width 38 height 32
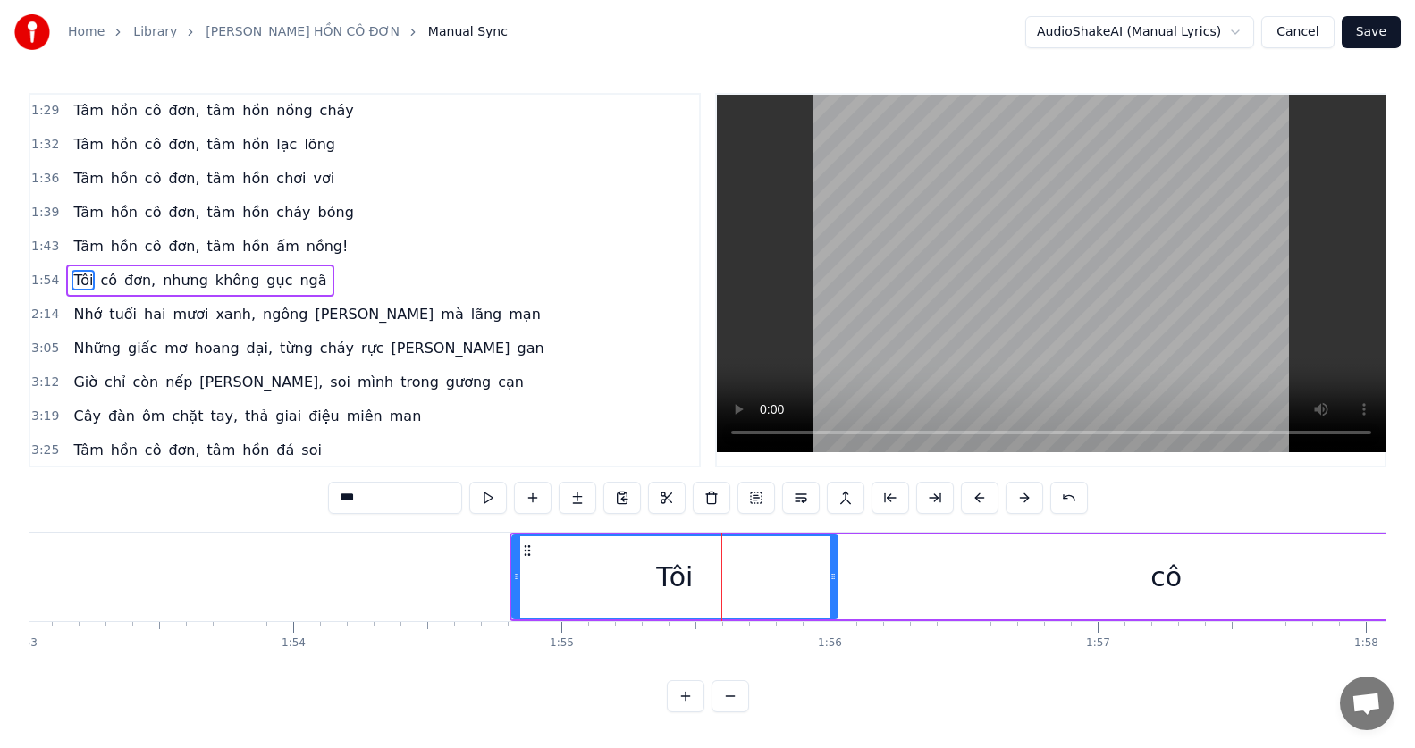
click at [977, 506] on button at bounding box center [980, 498] width 38 height 32
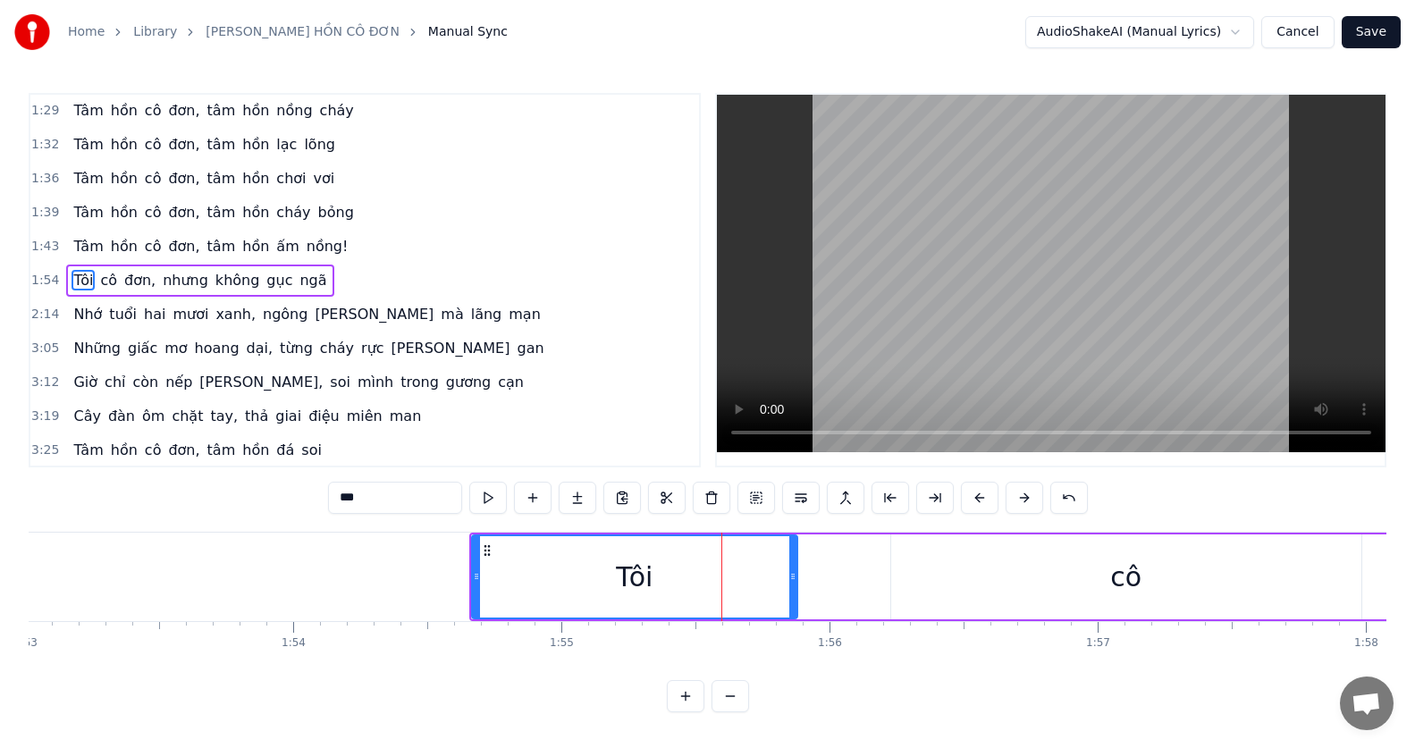
click at [977, 506] on button at bounding box center [980, 498] width 38 height 32
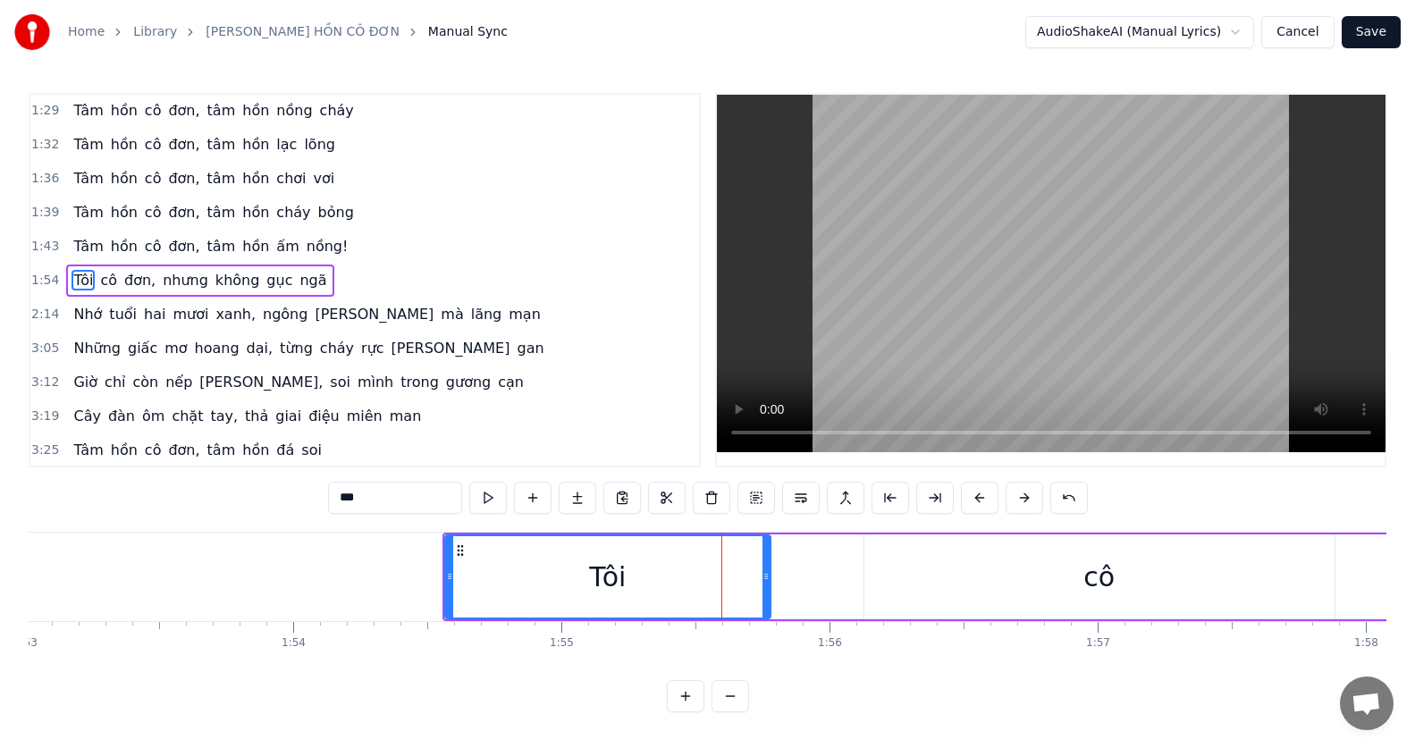
click at [977, 506] on button at bounding box center [980, 498] width 38 height 32
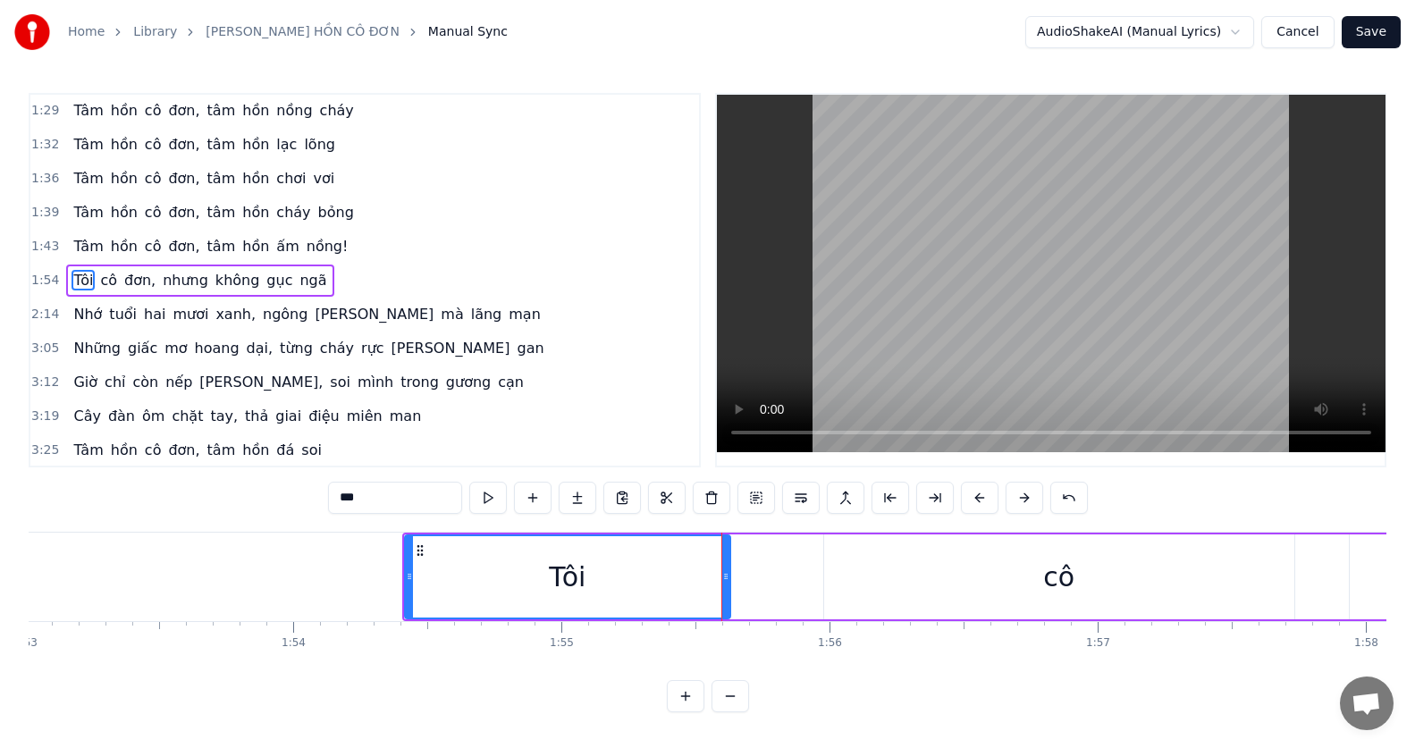
click at [977, 506] on button at bounding box center [980, 498] width 38 height 32
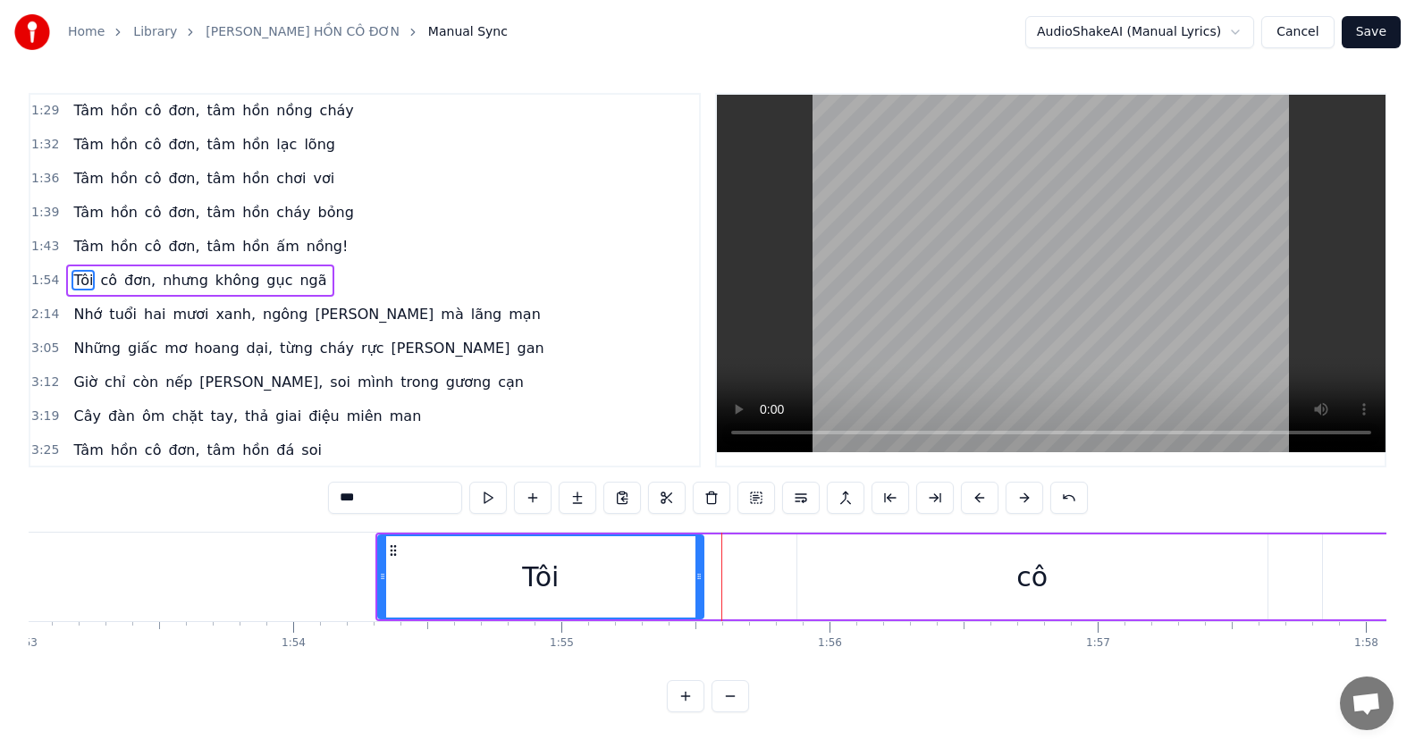
click at [977, 506] on button at bounding box center [980, 498] width 38 height 32
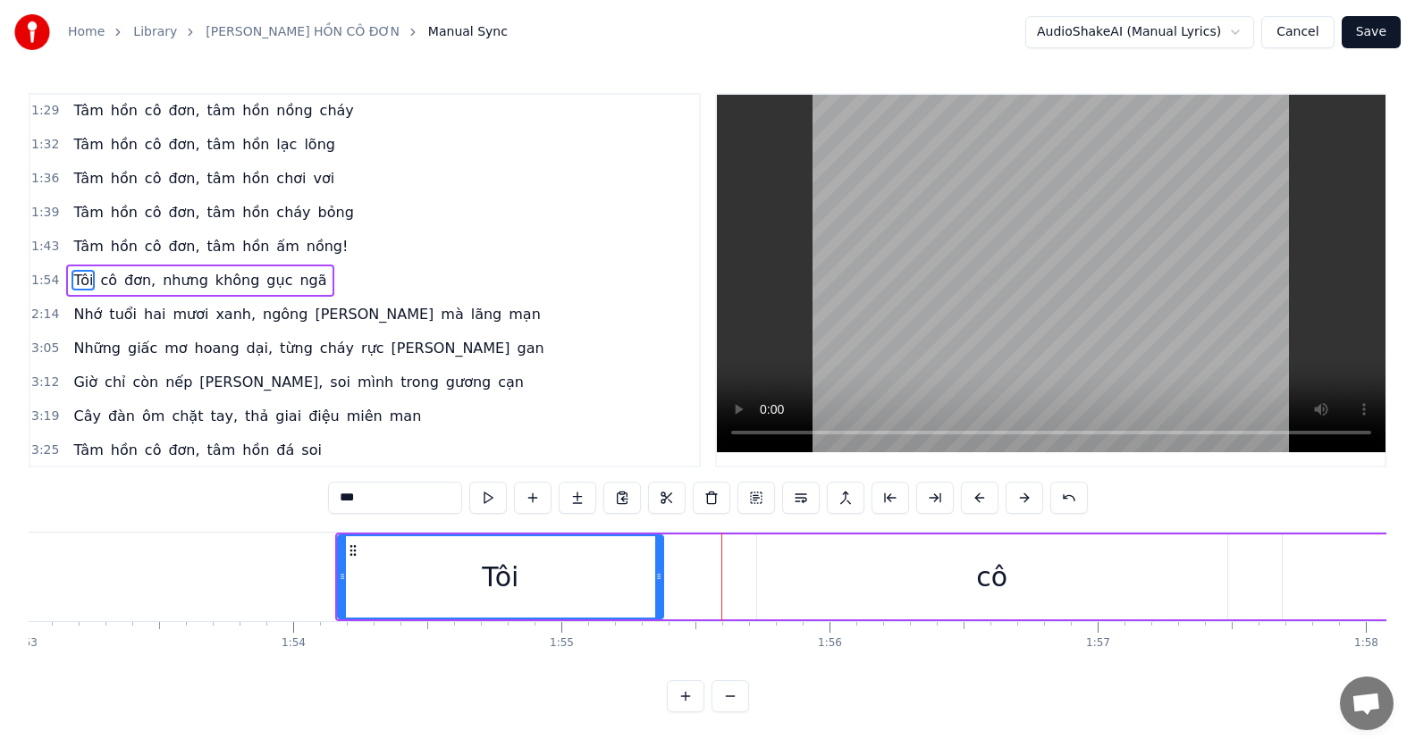
click at [977, 506] on button at bounding box center [980, 498] width 38 height 32
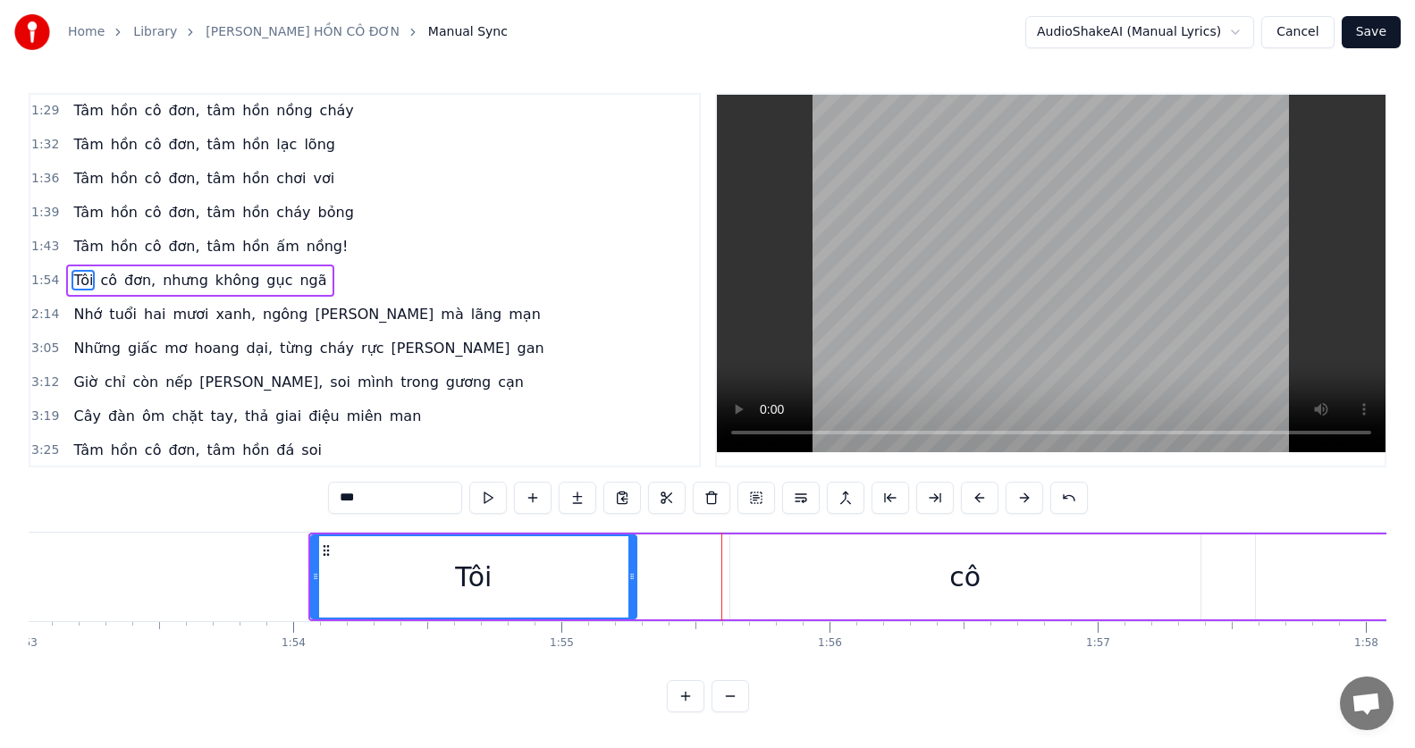
click at [977, 506] on button at bounding box center [980, 498] width 38 height 32
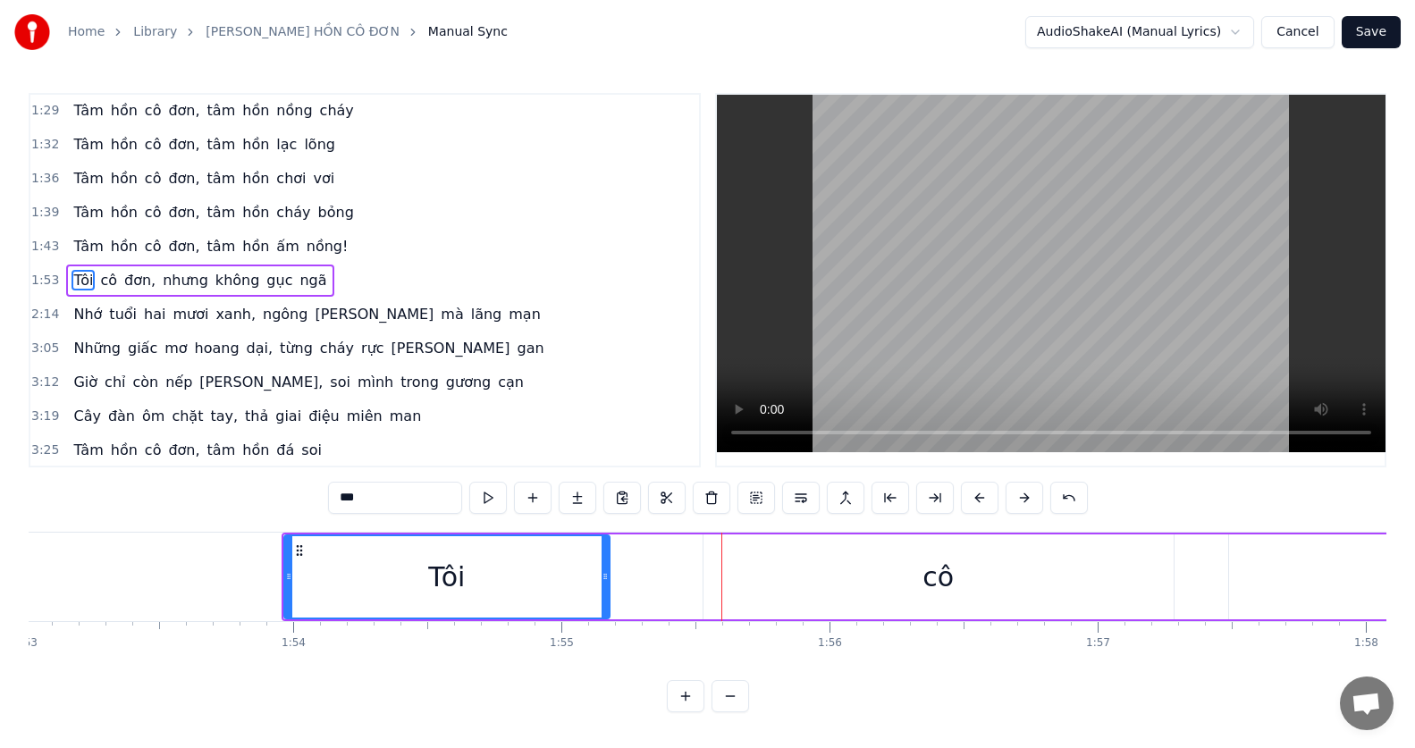
click at [977, 506] on button at bounding box center [980, 498] width 38 height 32
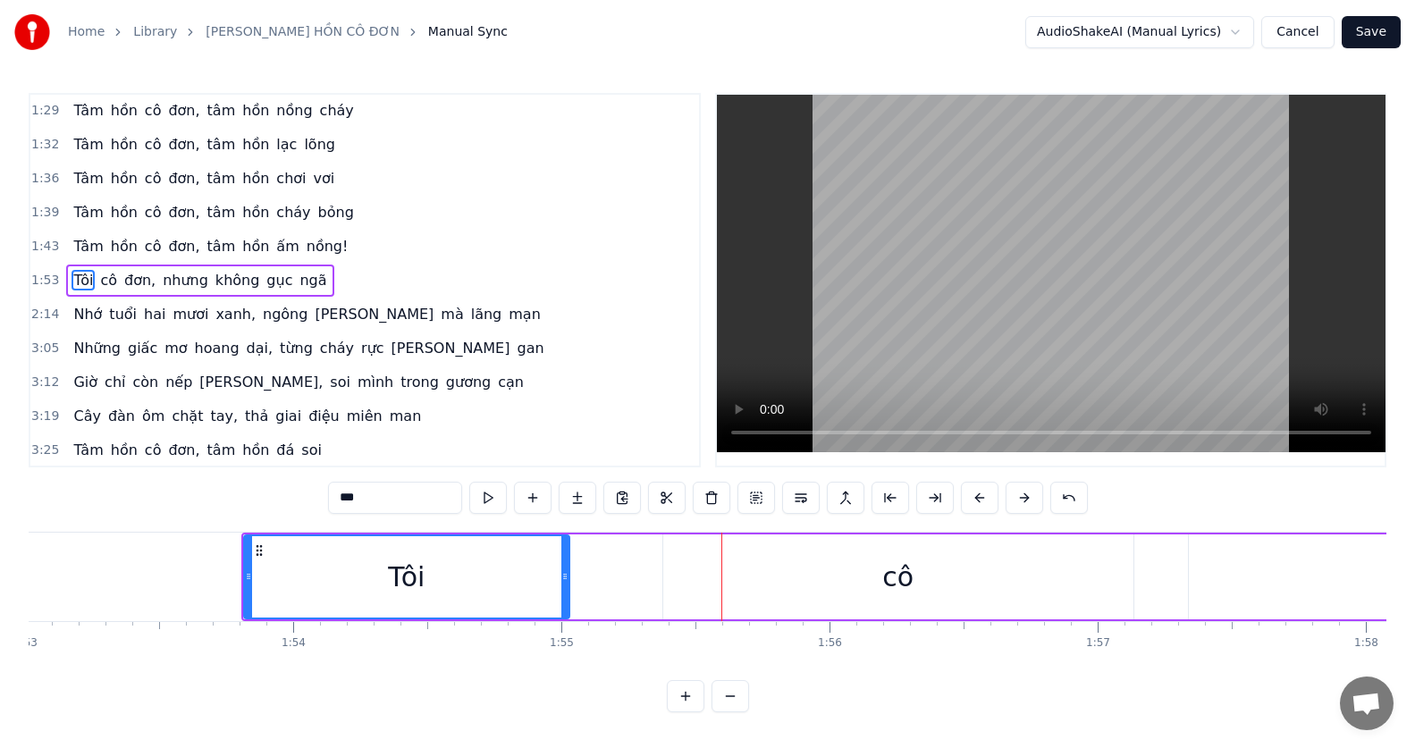
click at [977, 506] on button at bounding box center [980, 498] width 38 height 32
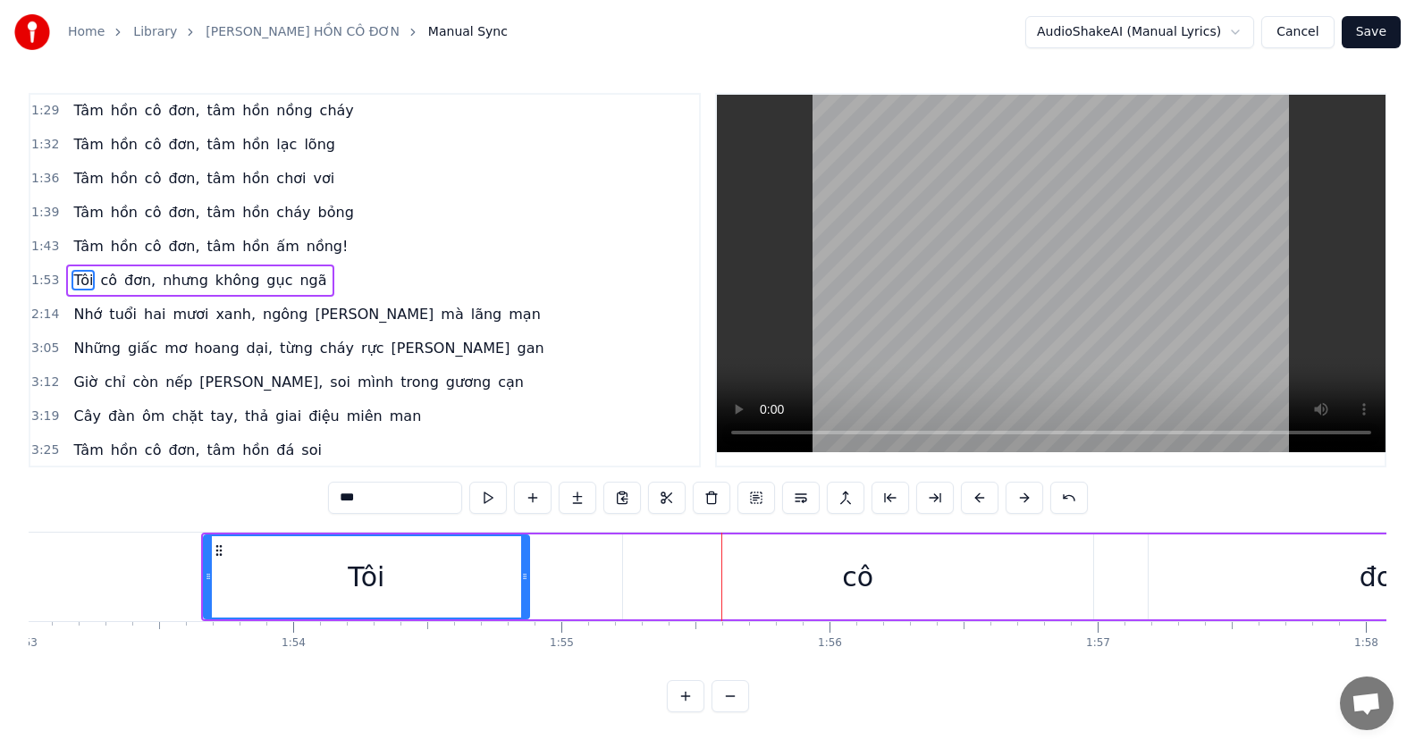
click at [977, 506] on button at bounding box center [980, 498] width 38 height 32
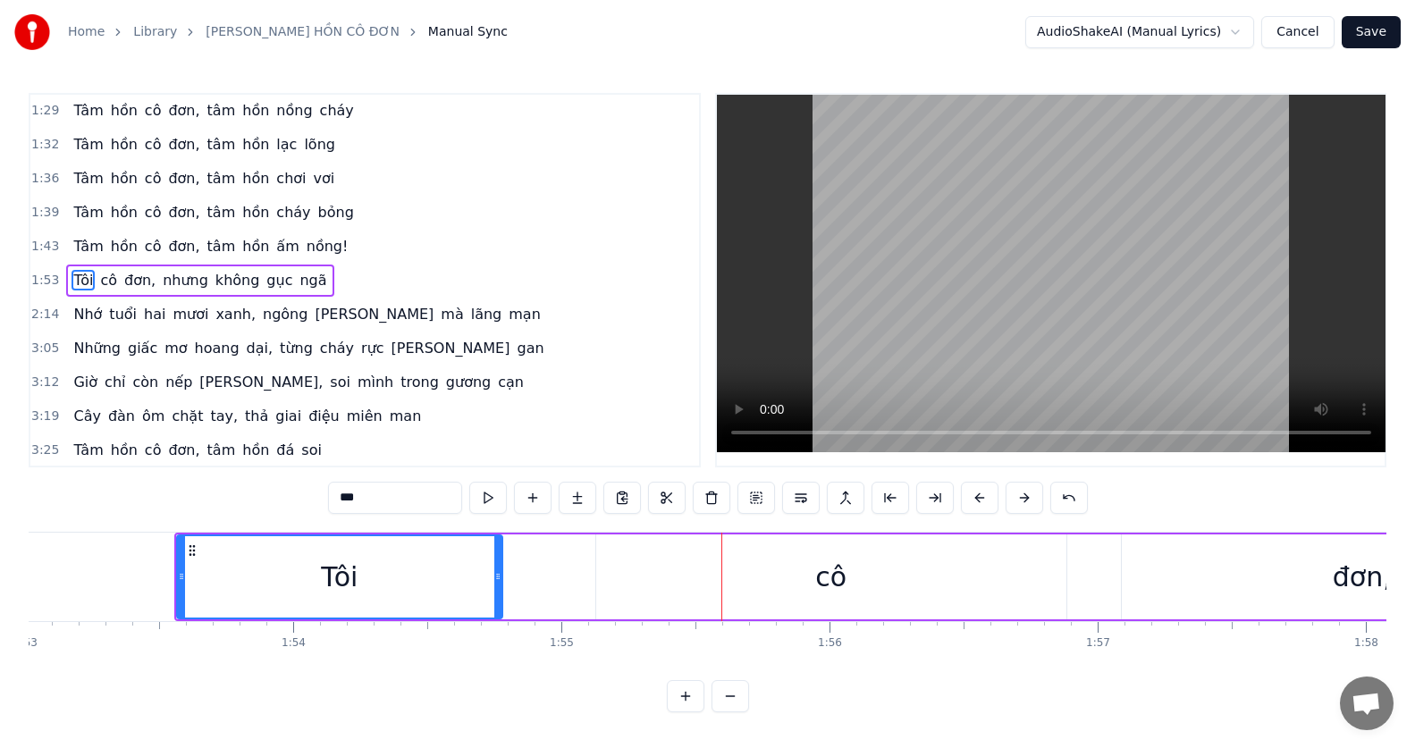
click at [977, 506] on button at bounding box center [980, 498] width 38 height 32
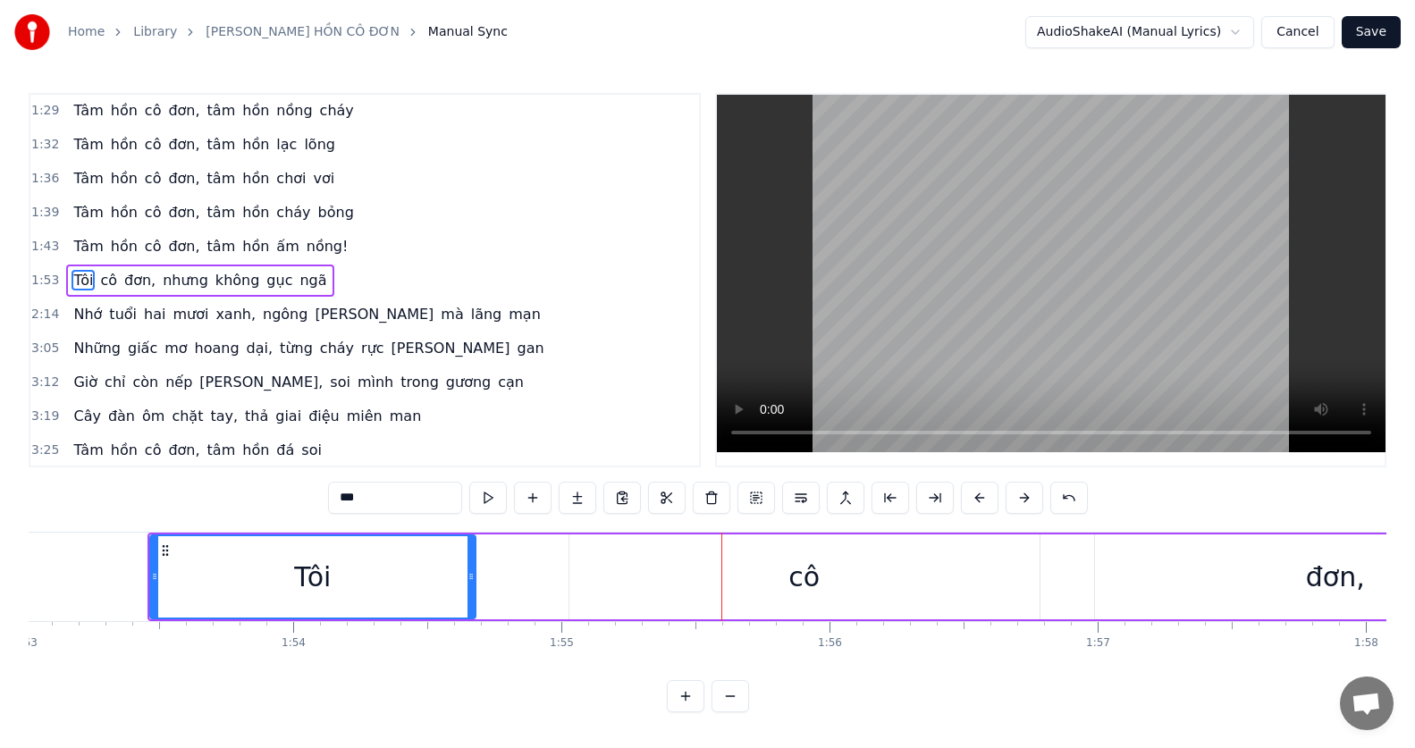
click at [977, 506] on button at bounding box center [980, 498] width 38 height 32
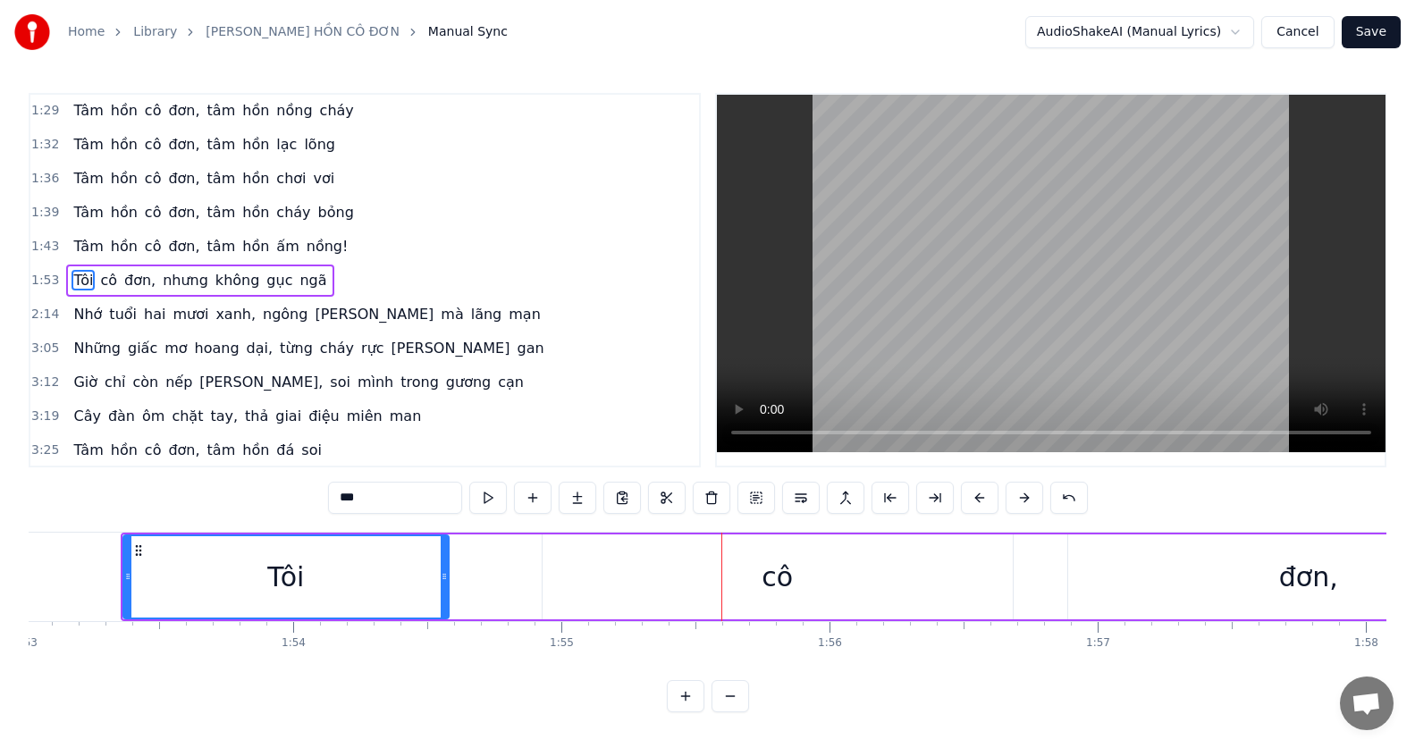
click at [977, 506] on button at bounding box center [980, 498] width 38 height 32
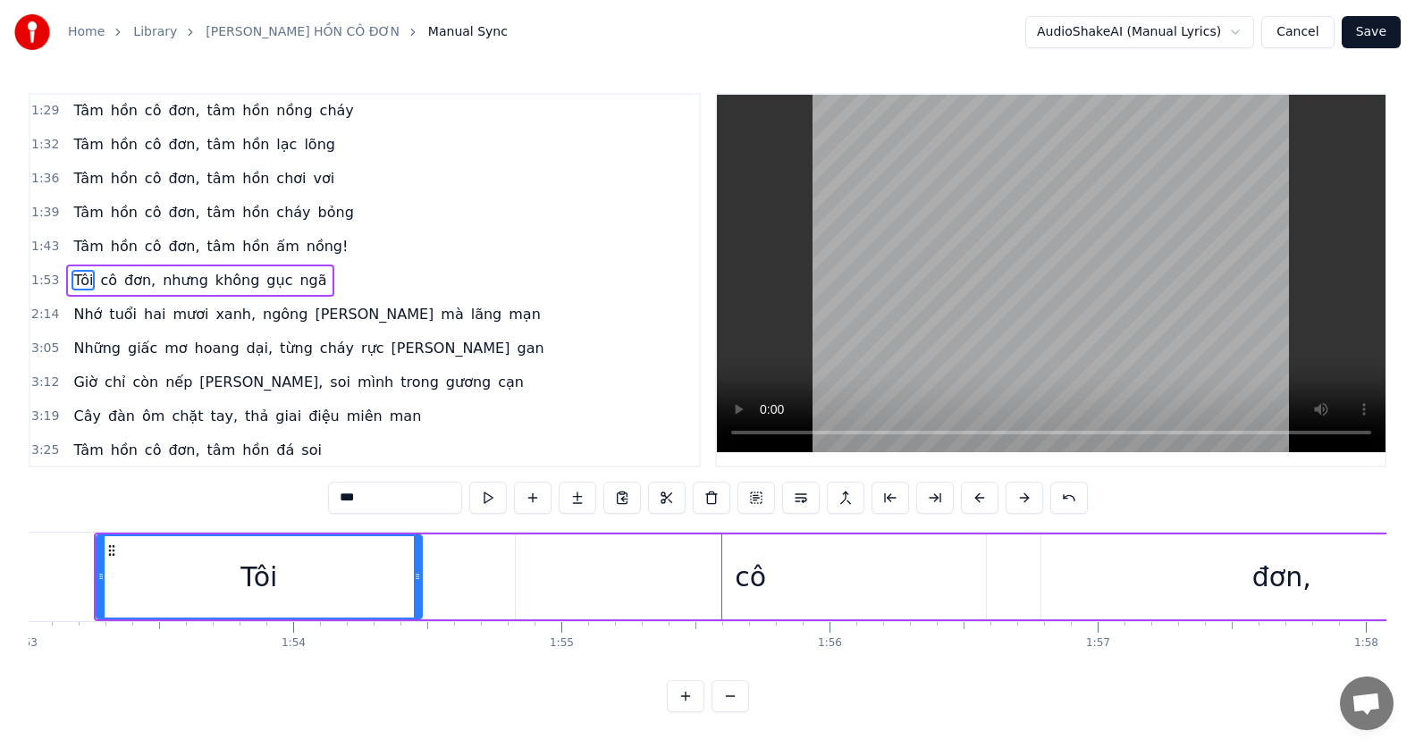
click at [977, 506] on button at bounding box center [980, 498] width 38 height 32
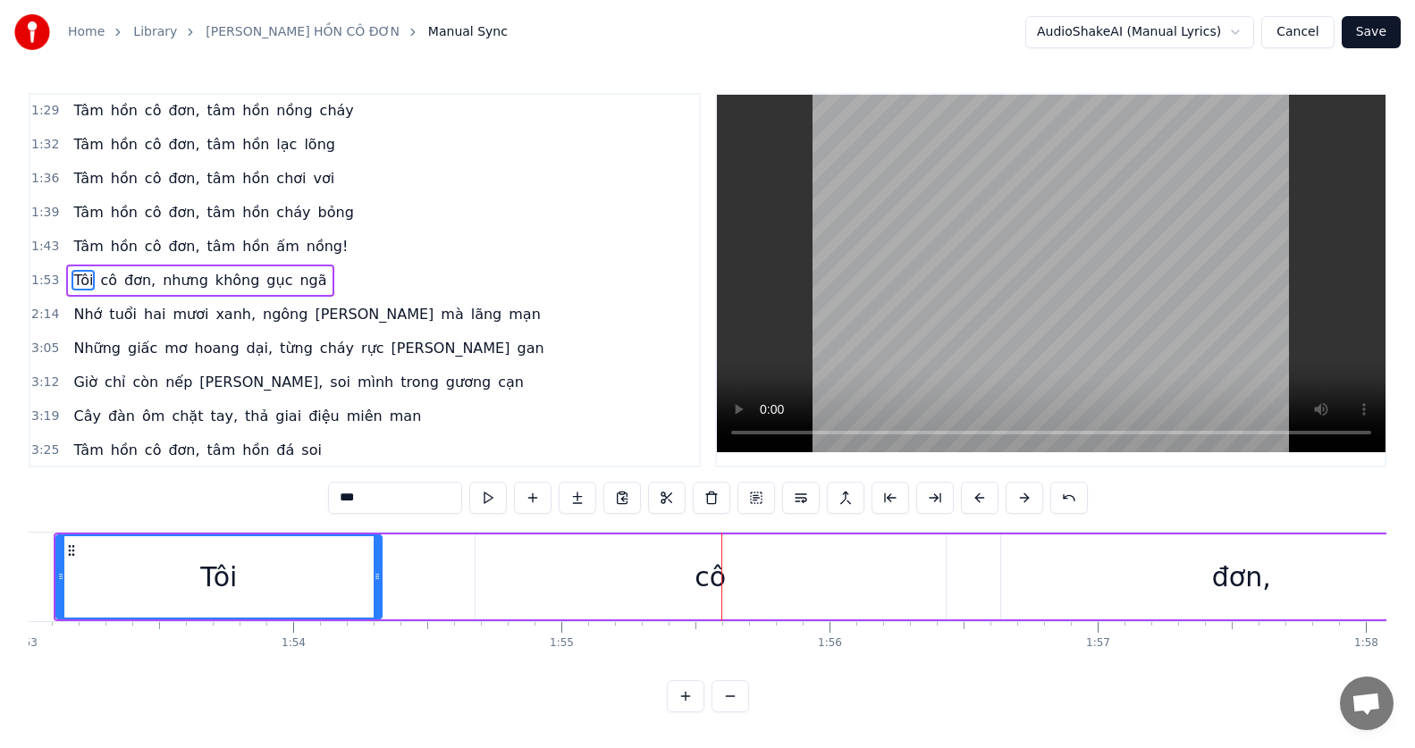
click at [977, 506] on button at bounding box center [980, 498] width 38 height 32
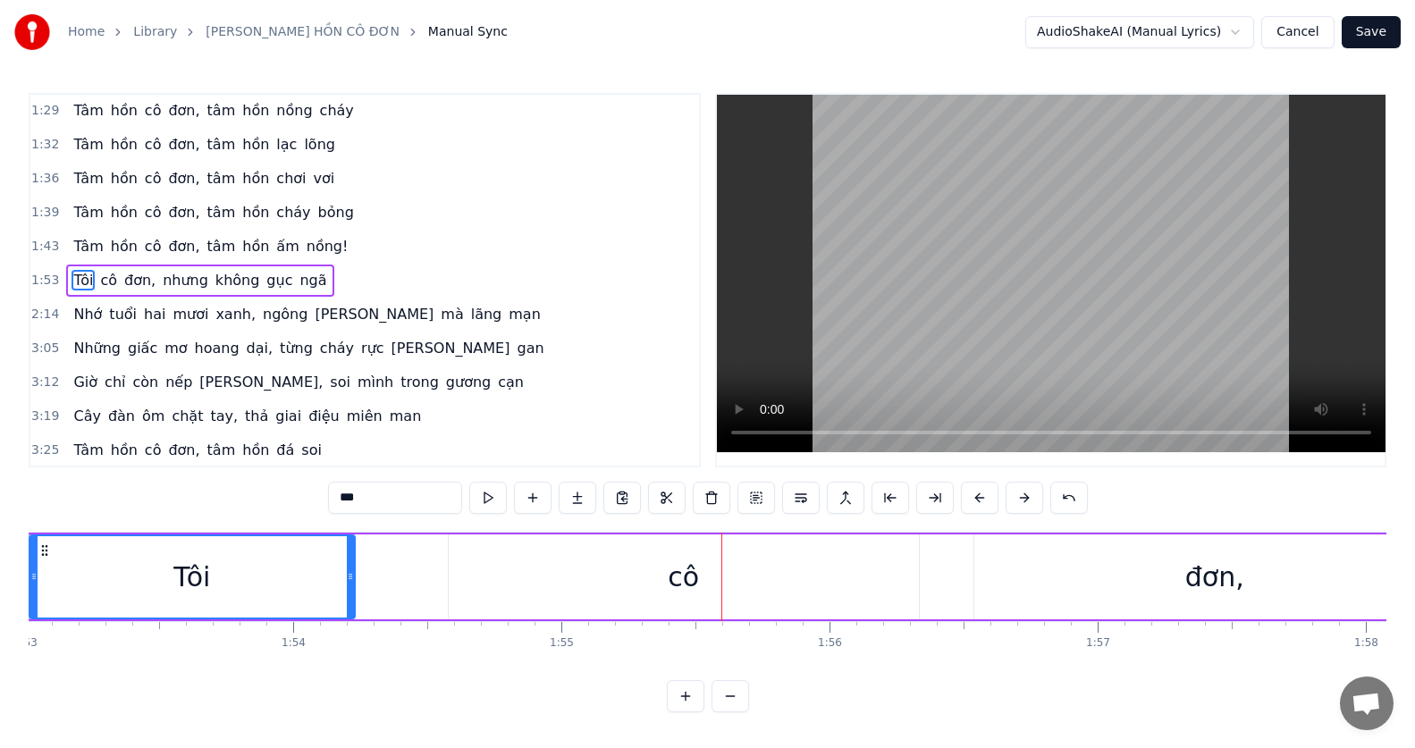
click at [977, 506] on button at bounding box center [980, 498] width 38 height 32
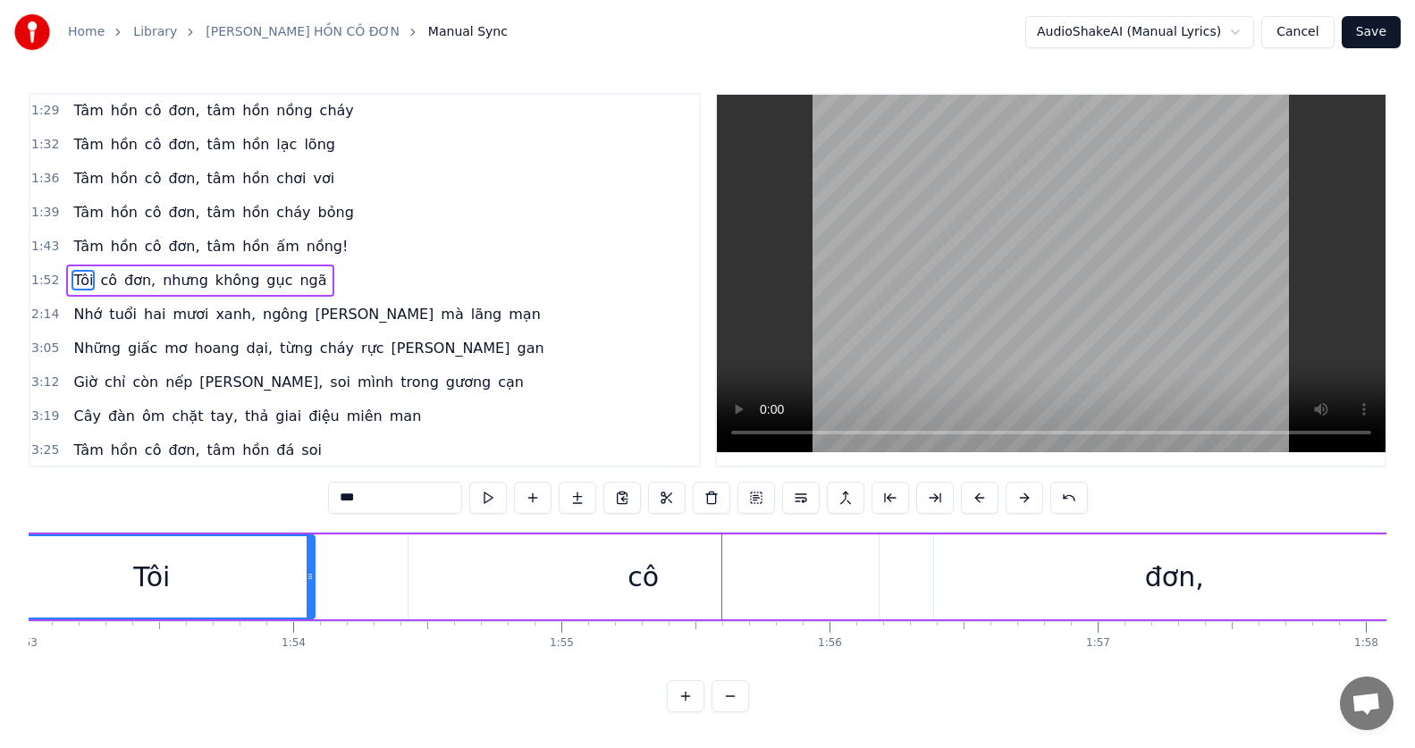
click at [977, 506] on button at bounding box center [980, 498] width 38 height 32
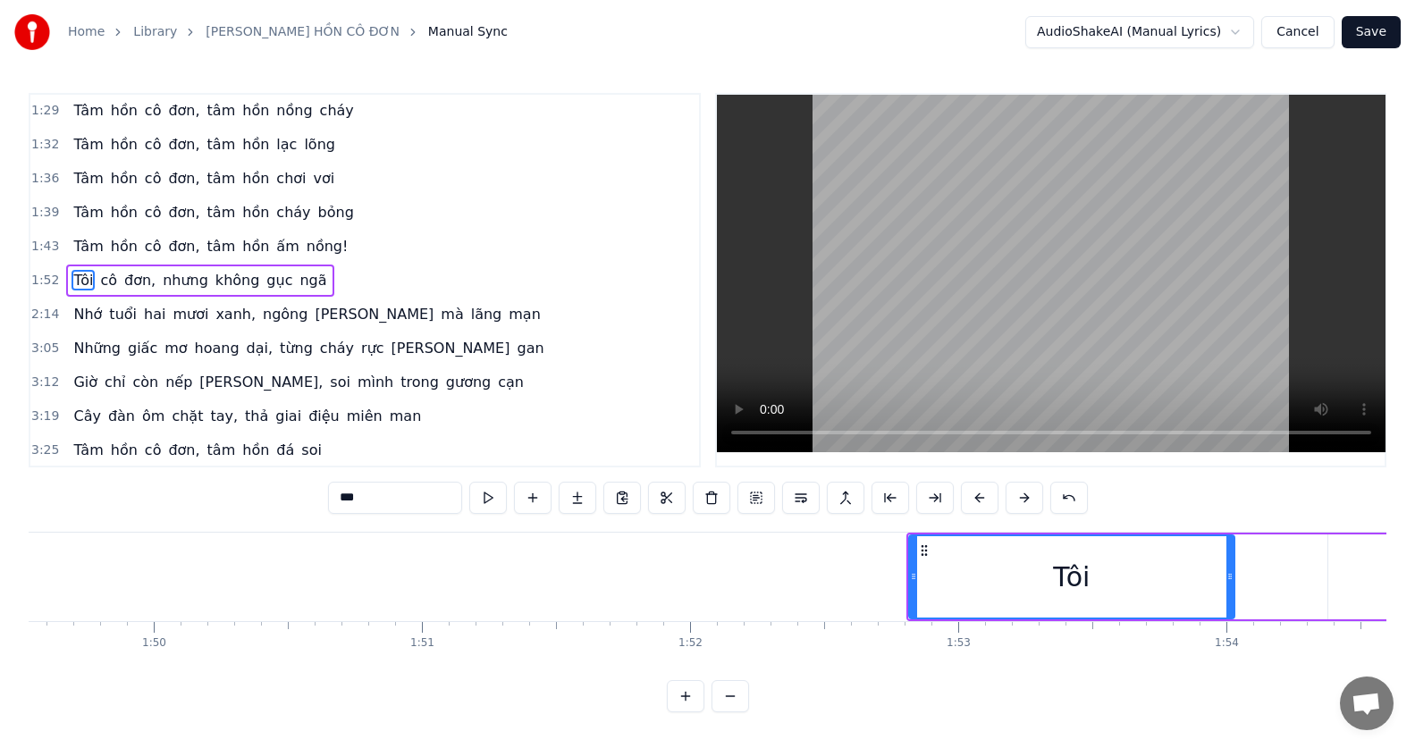
scroll to position [0, 29321]
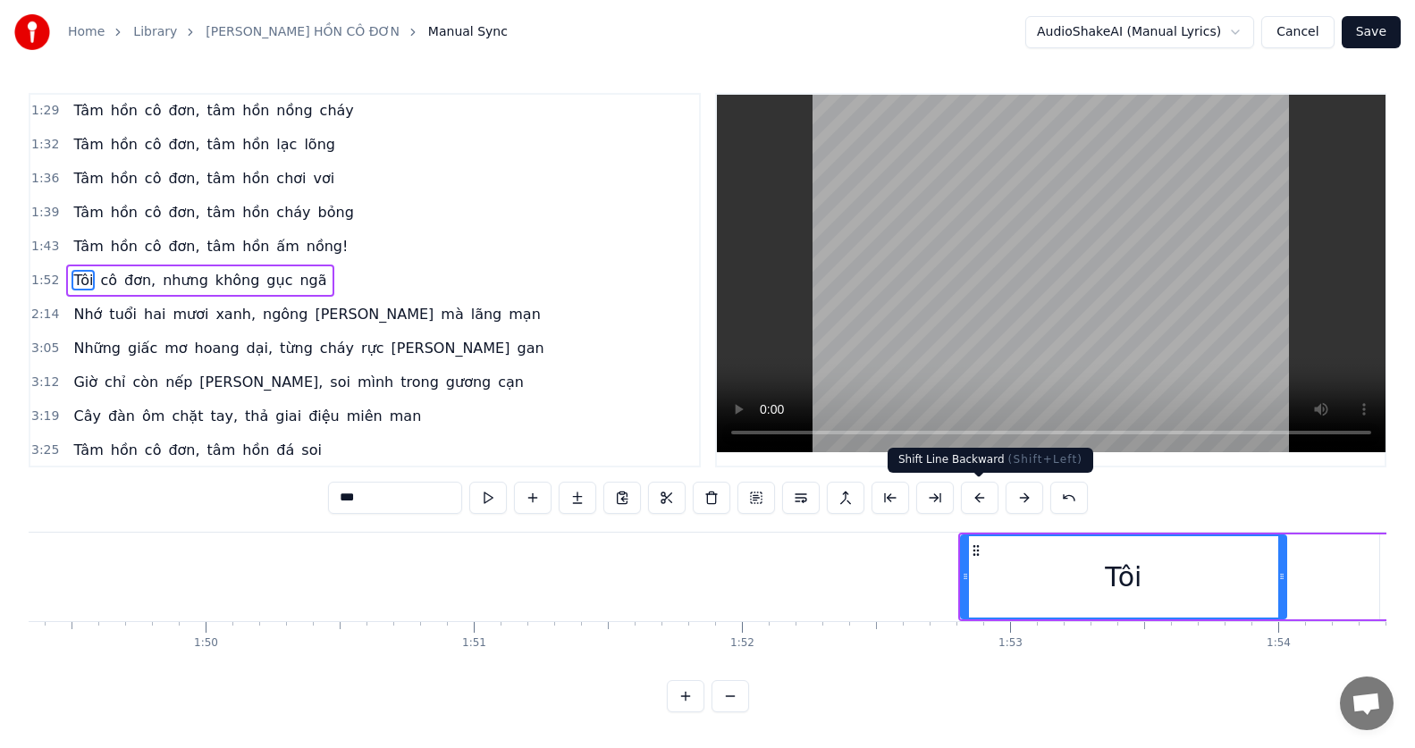
click at [973, 504] on button at bounding box center [980, 498] width 38 height 32
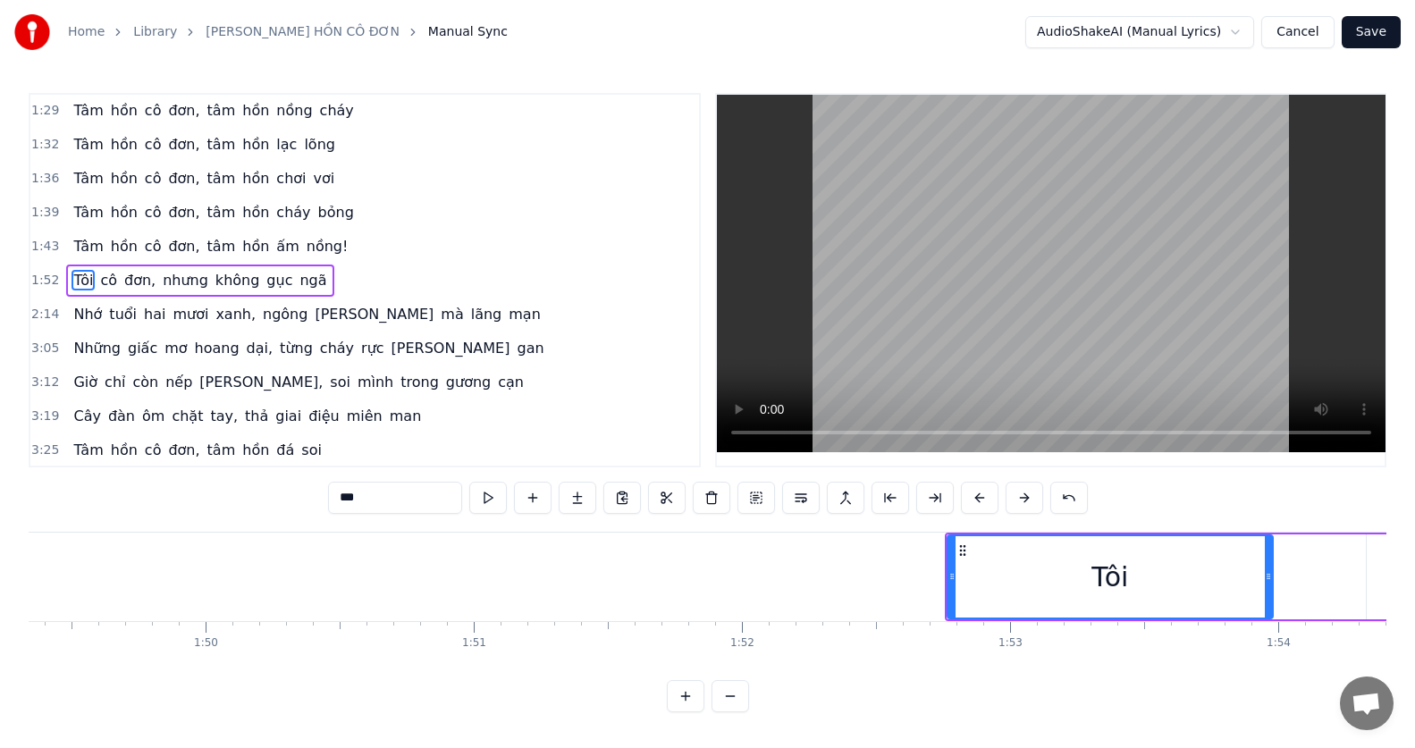
click at [973, 504] on button at bounding box center [980, 498] width 38 height 32
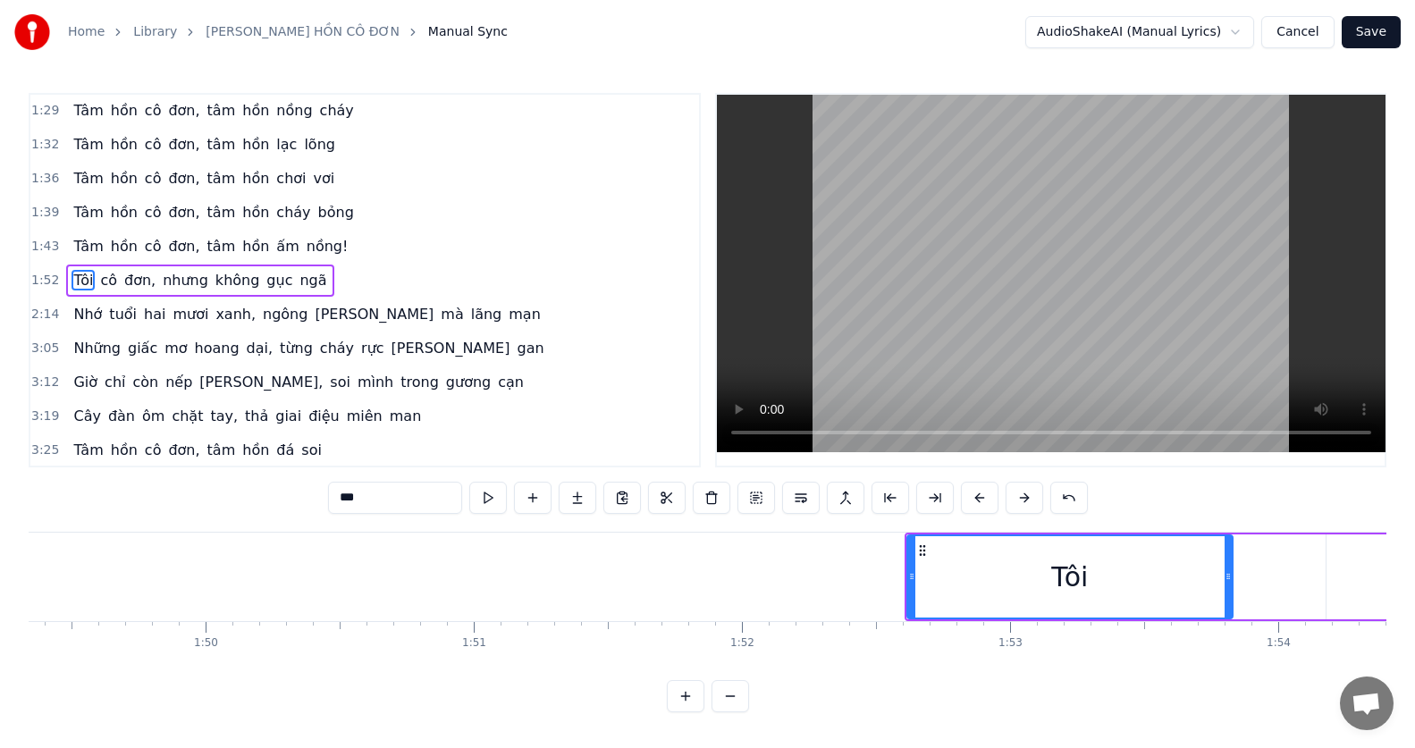
click at [973, 504] on button at bounding box center [980, 498] width 38 height 32
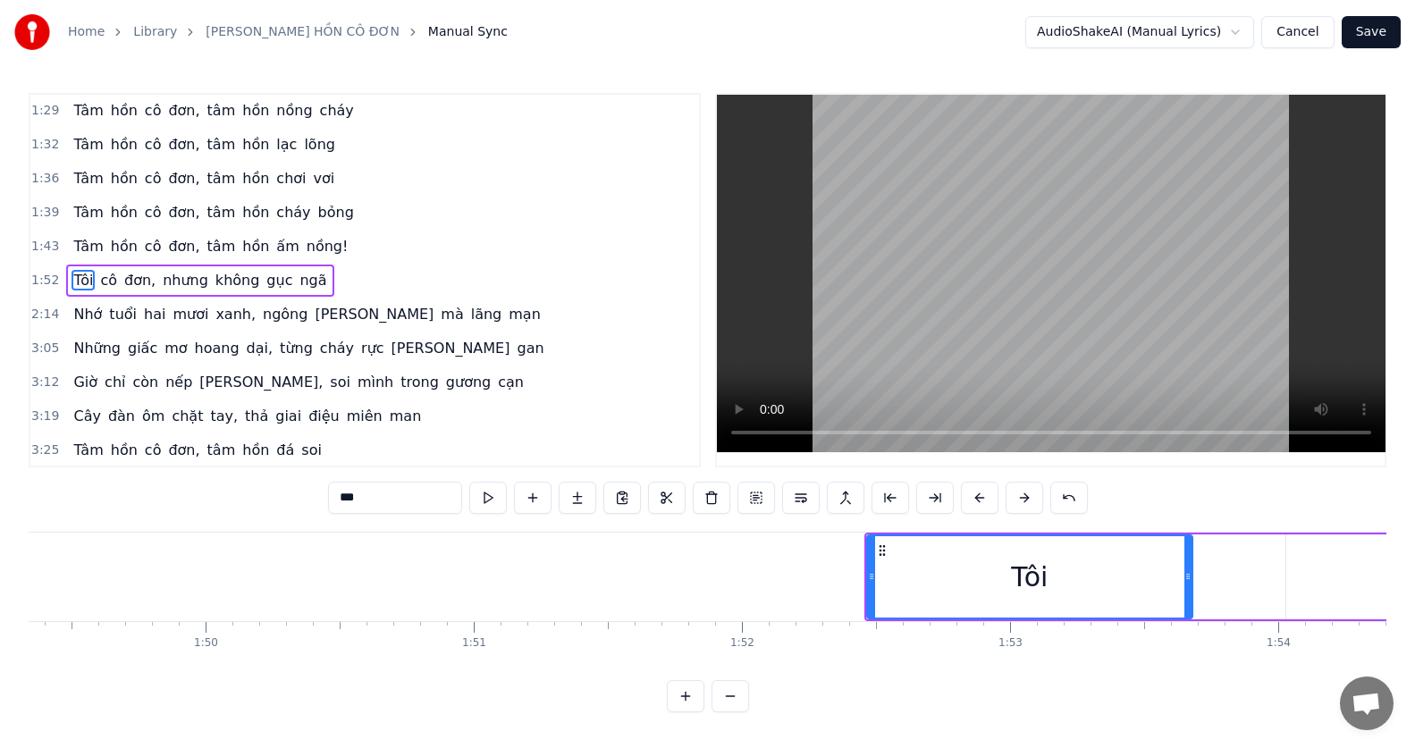
click at [973, 504] on button at bounding box center [980, 498] width 38 height 32
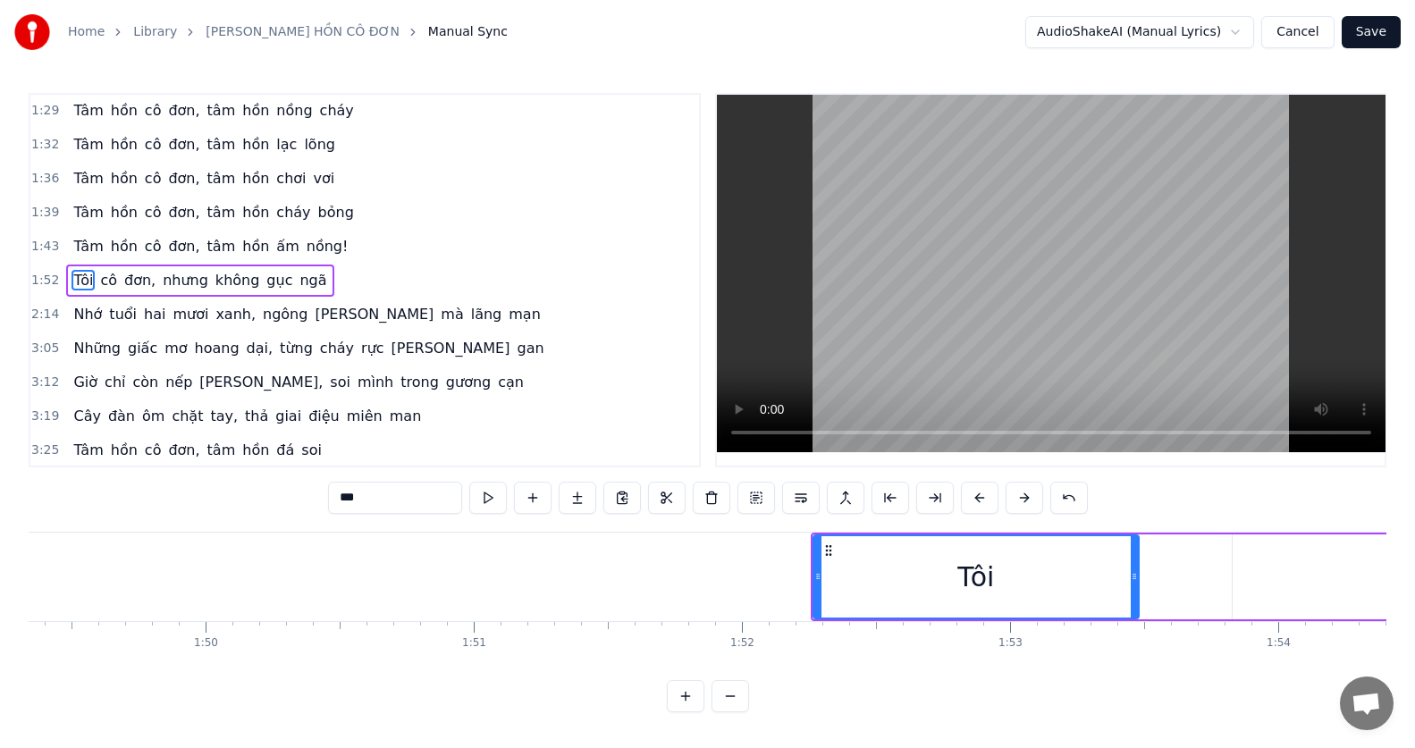
click at [973, 504] on button at bounding box center [980, 498] width 38 height 32
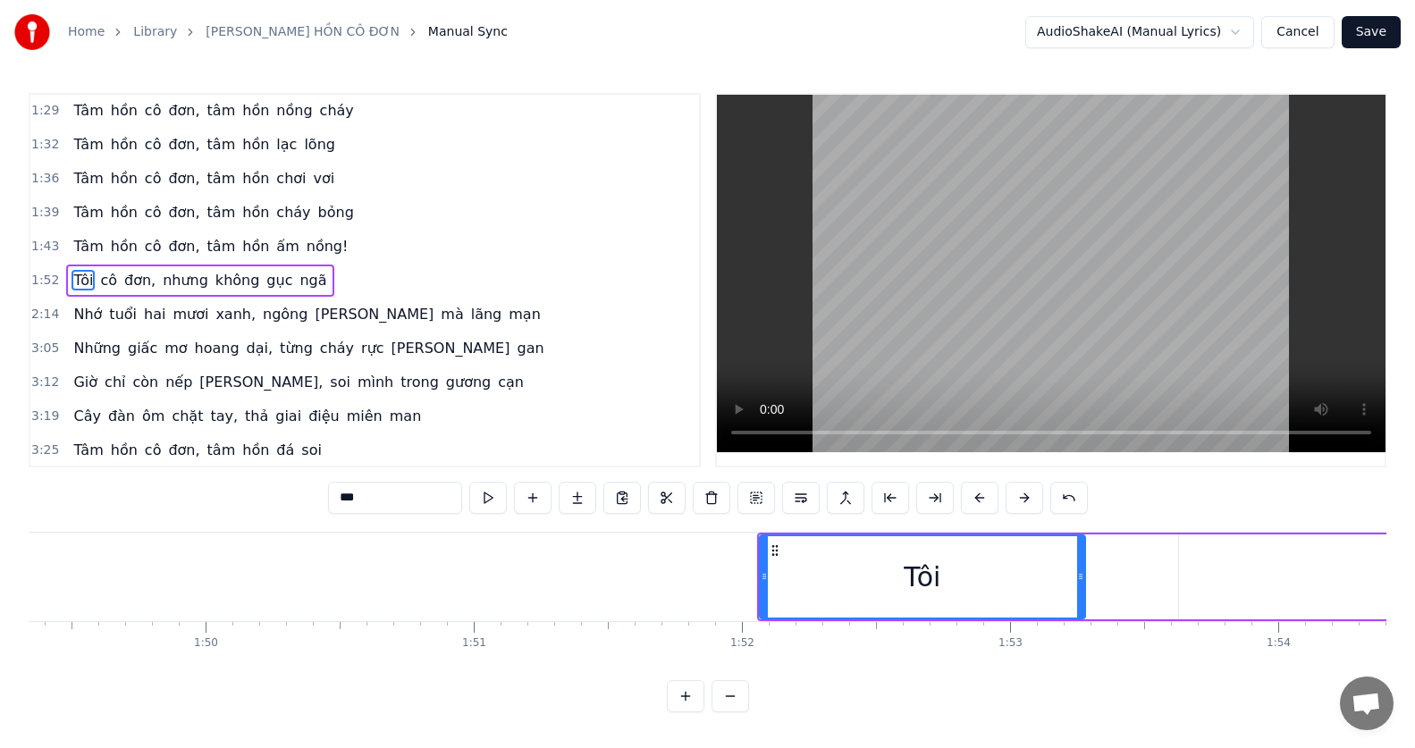
click at [973, 504] on button at bounding box center [980, 498] width 38 height 32
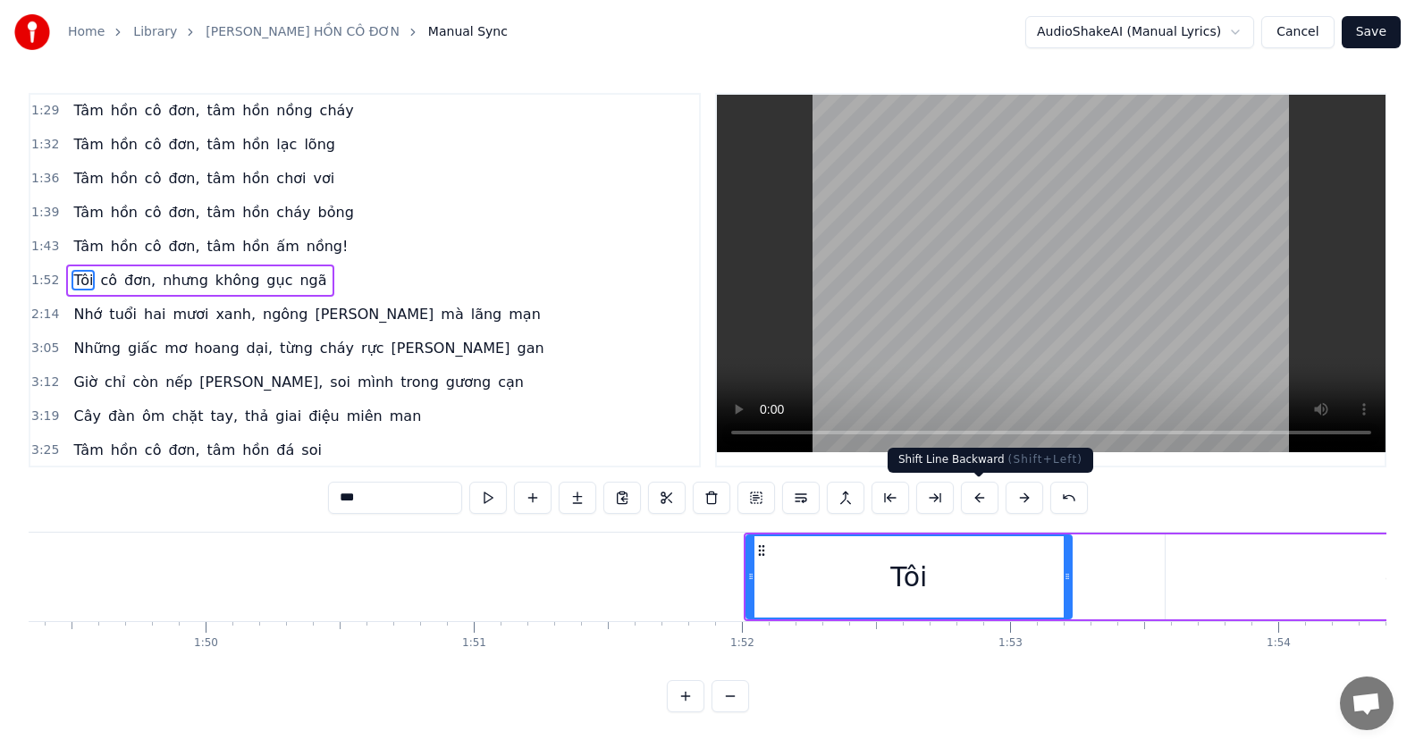
click at [987, 497] on button at bounding box center [980, 498] width 38 height 32
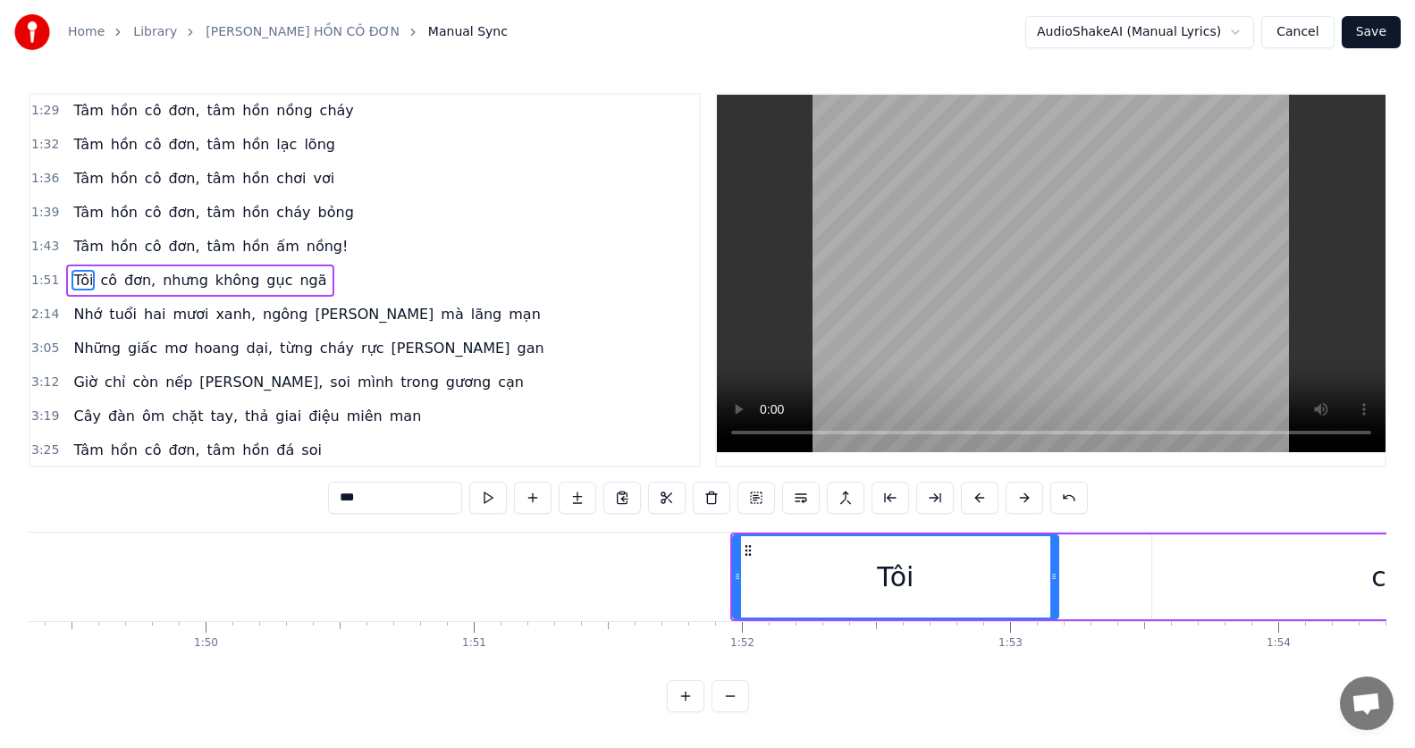
click at [987, 498] on button at bounding box center [980, 498] width 38 height 32
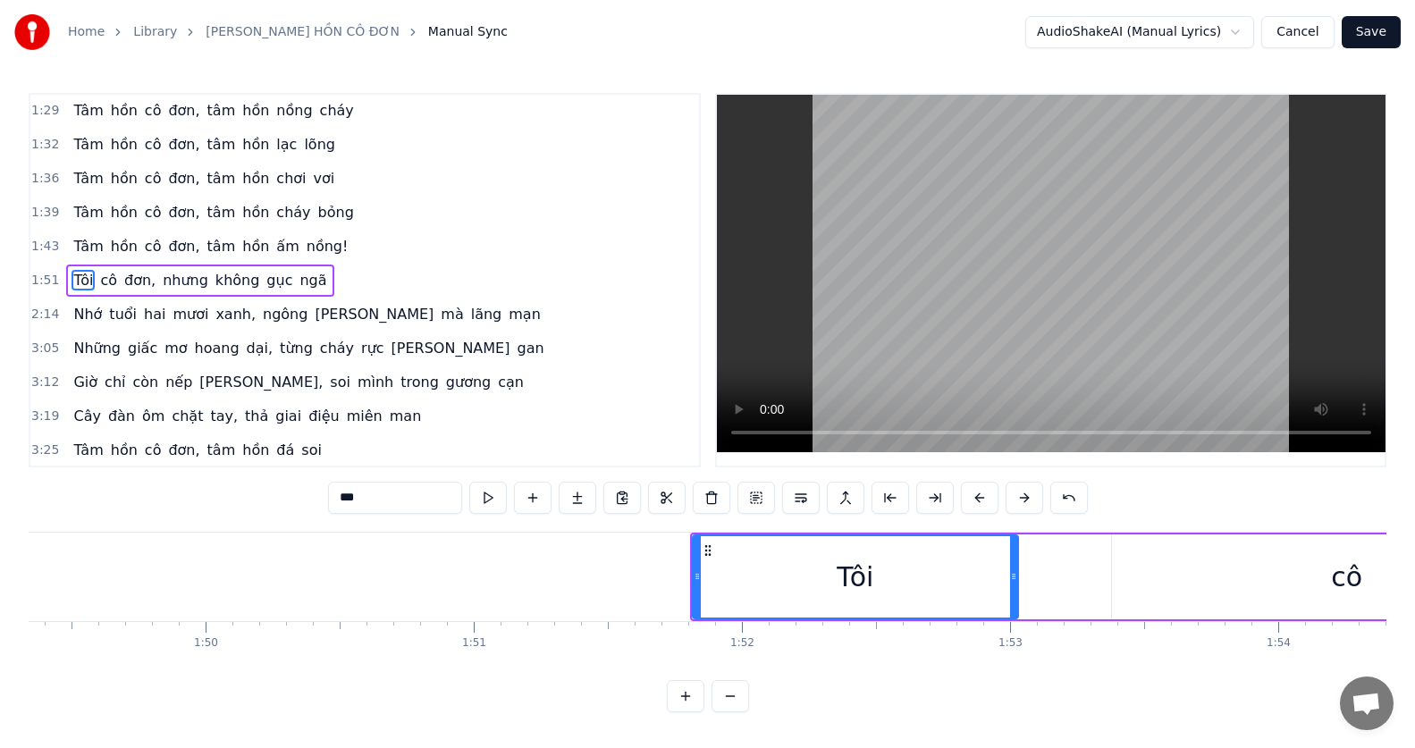
click at [987, 499] on button at bounding box center [980, 498] width 38 height 32
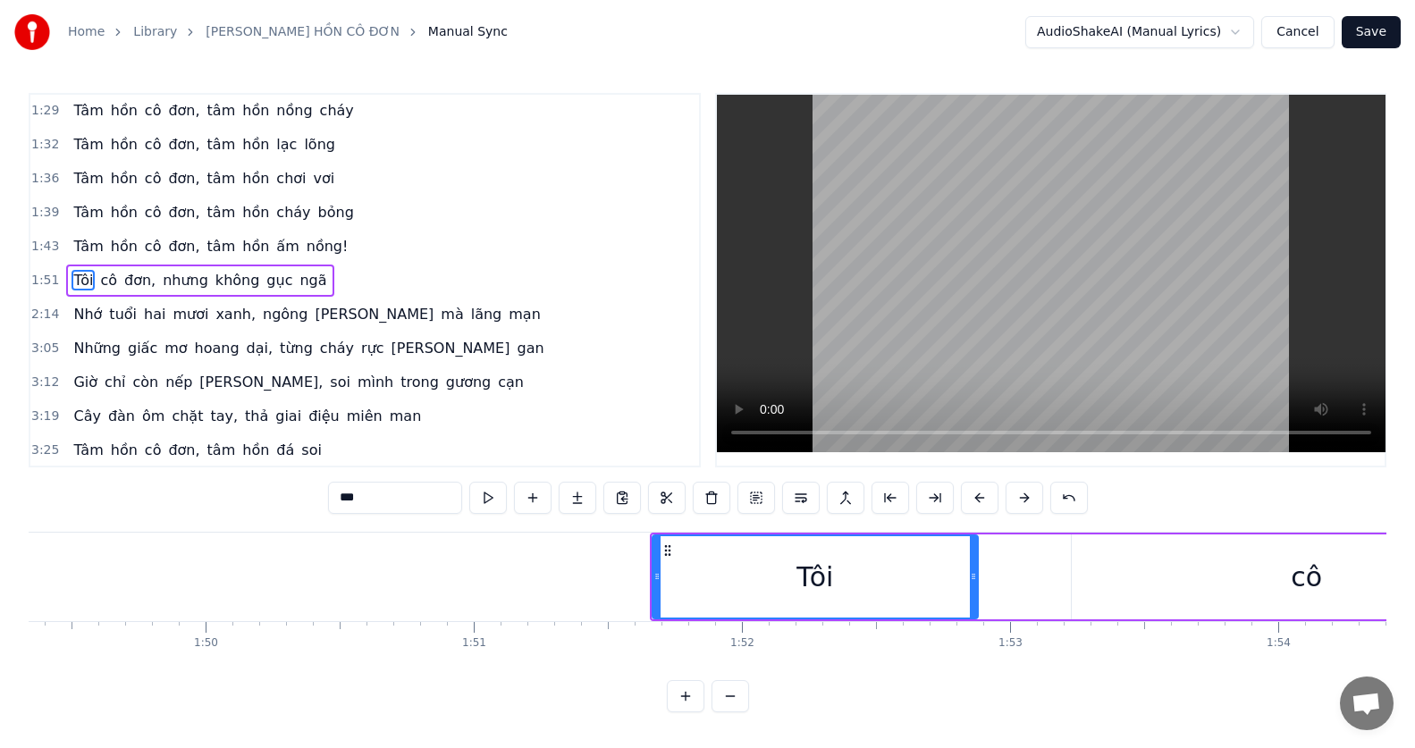
click at [986, 499] on button at bounding box center [980, 498] width 38 height 32
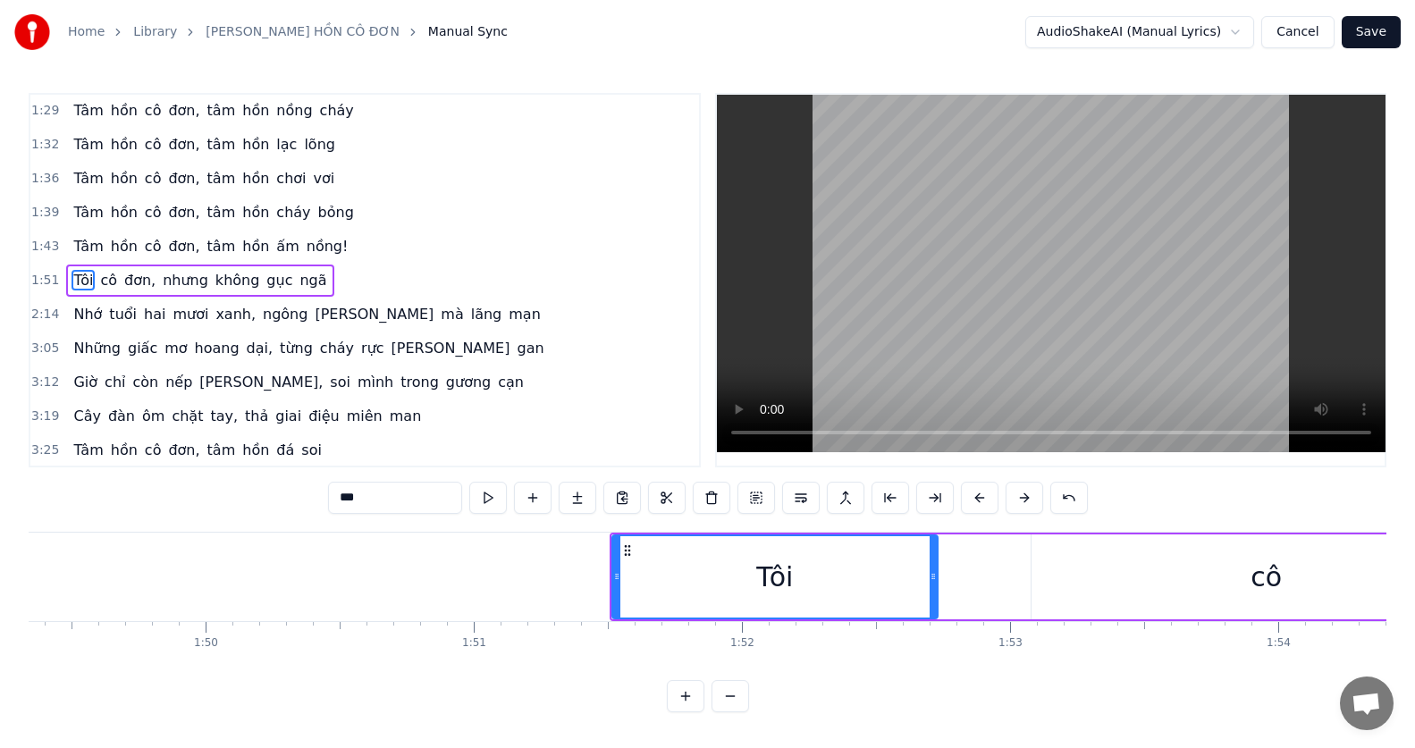
click at [986, 499] on button at bounding box center [980, 498] width 38 height 32
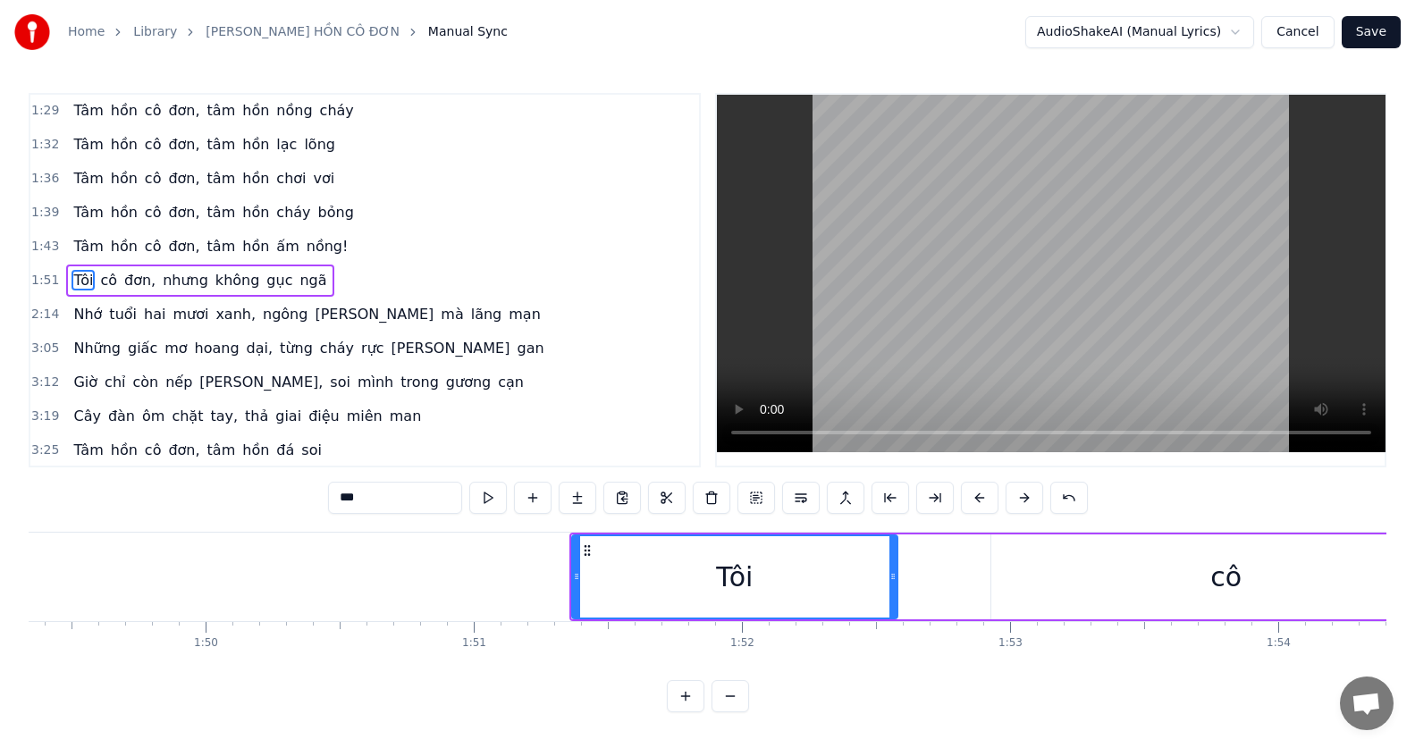
click at [986, 499] on button at bounding box center [980, 498] width 38 height 32
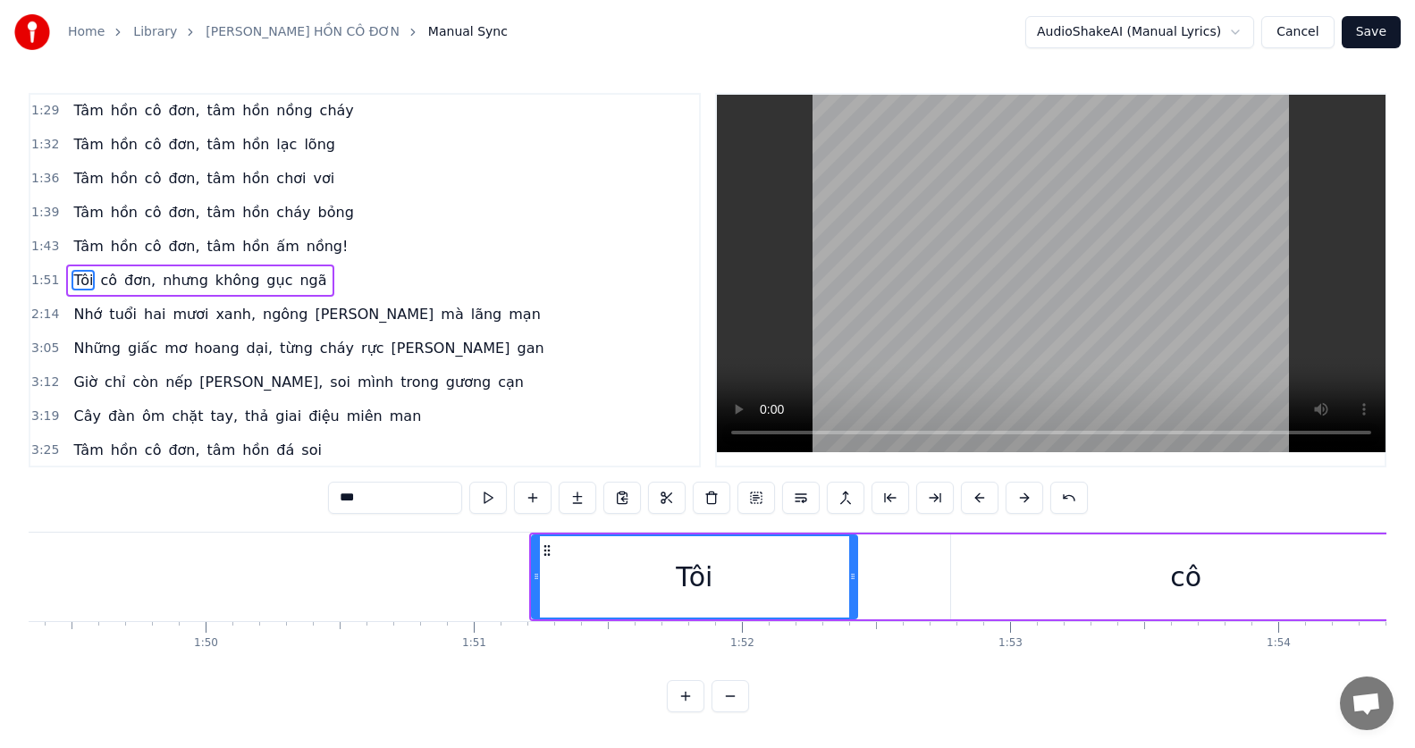
click at [986, 499] on button at bounding box center [980, 498] width 38 height 32
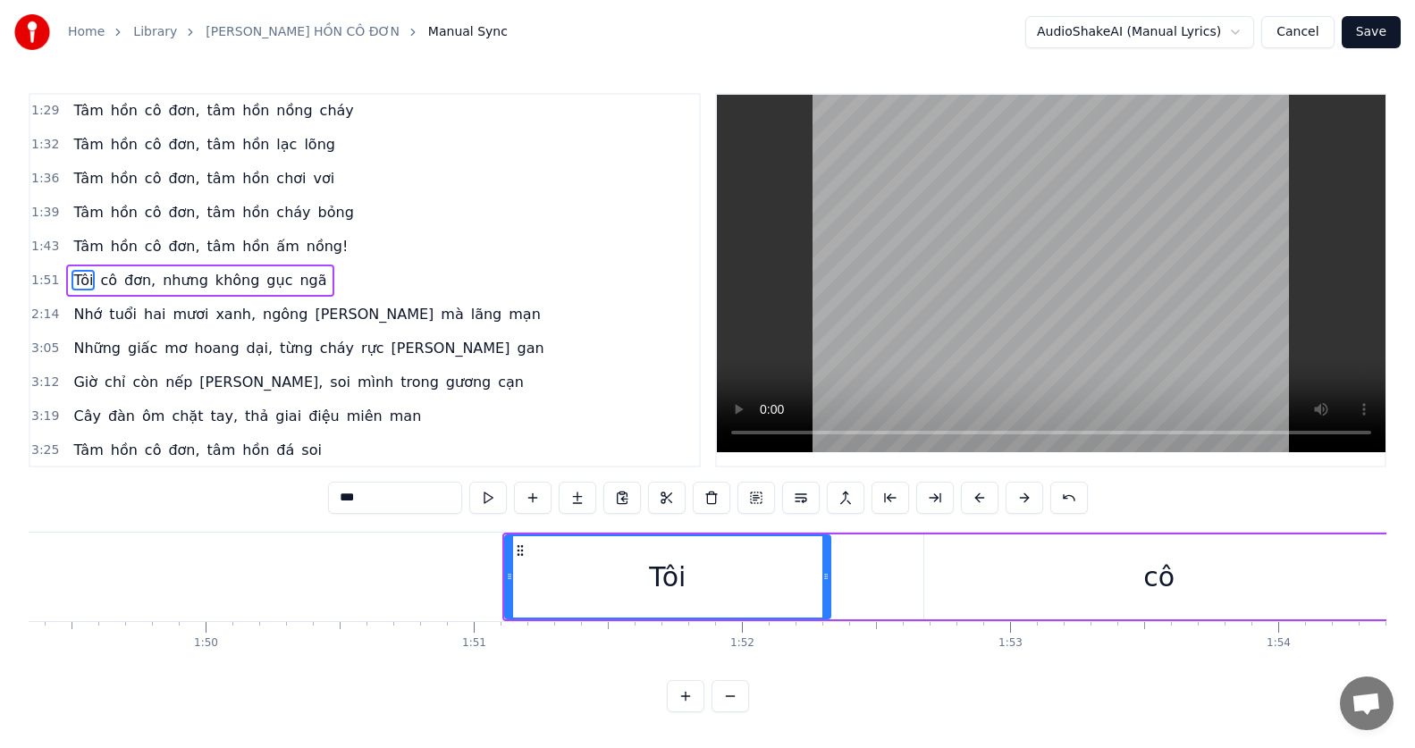
click at [986, 499] on button at bounding box center [980, 498] width 38 height 32
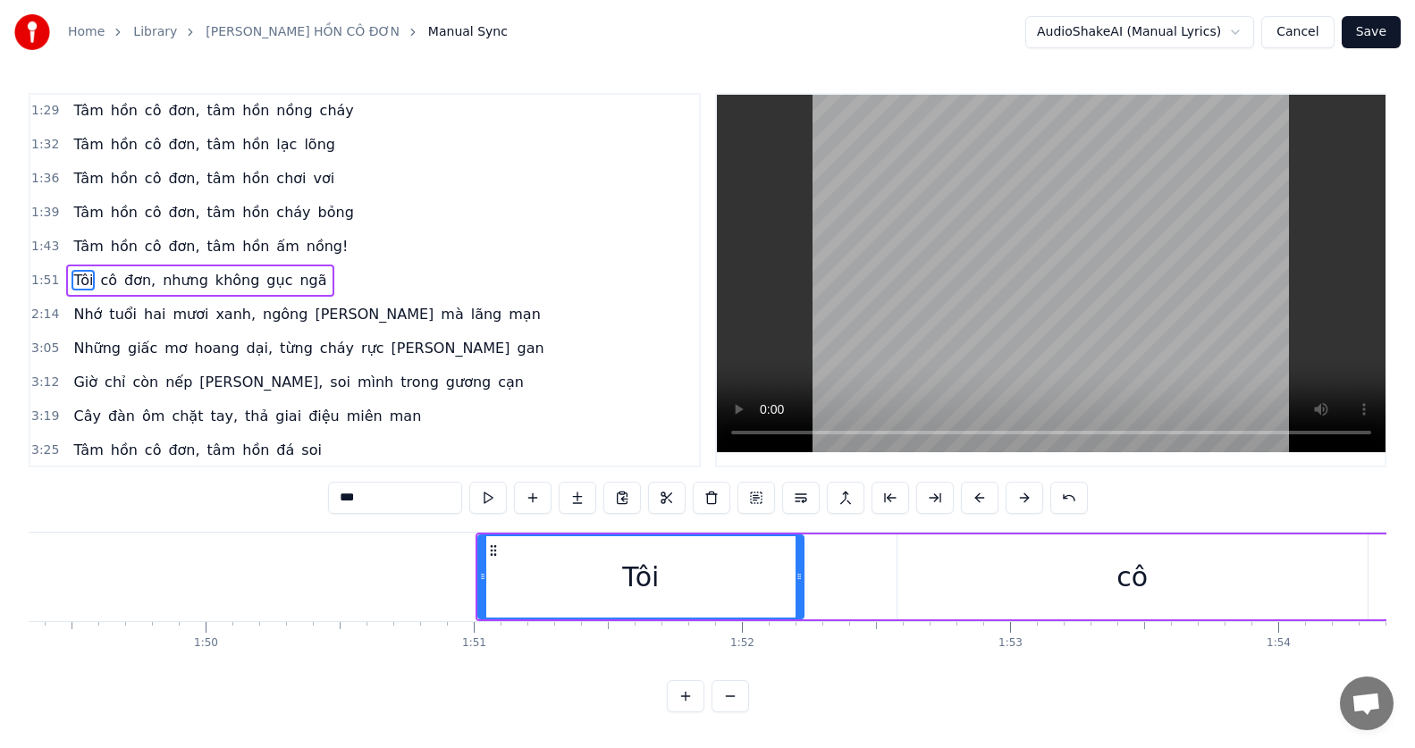
click at [986, 499] on button at bounding box center [980, 498] width 38 height 32
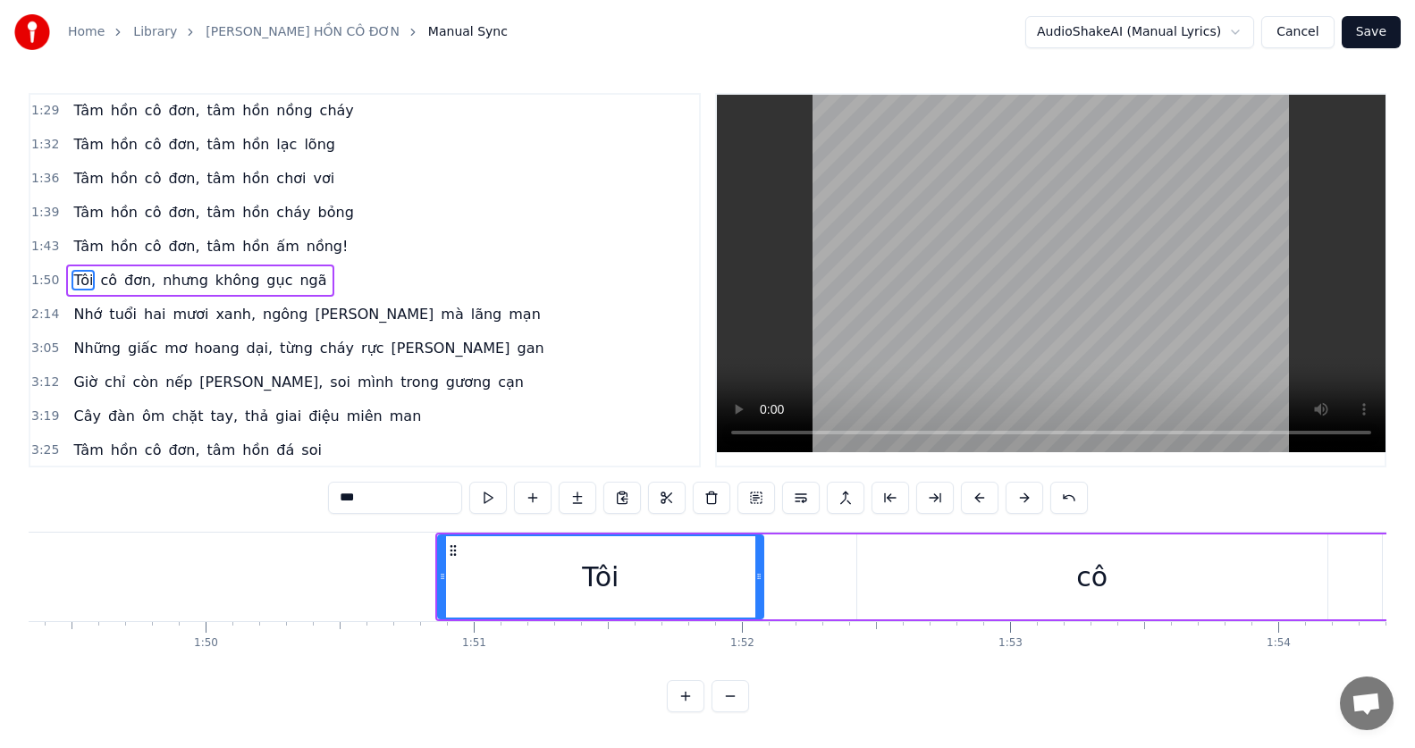
click at [986, 499] on button at bounding box center [980, 498] width 38 height 32
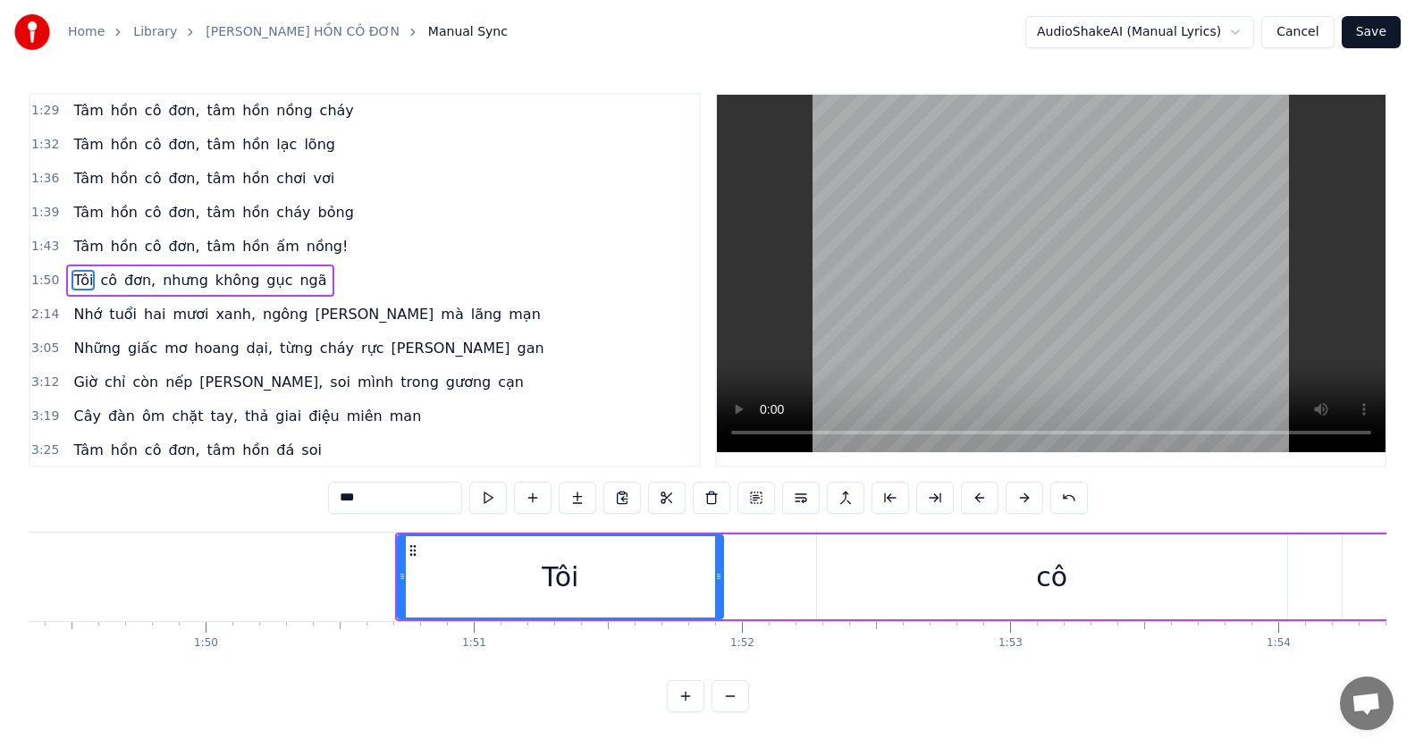
click at [986, 499] on button at bounding box center [980, 498] width 38 height 32
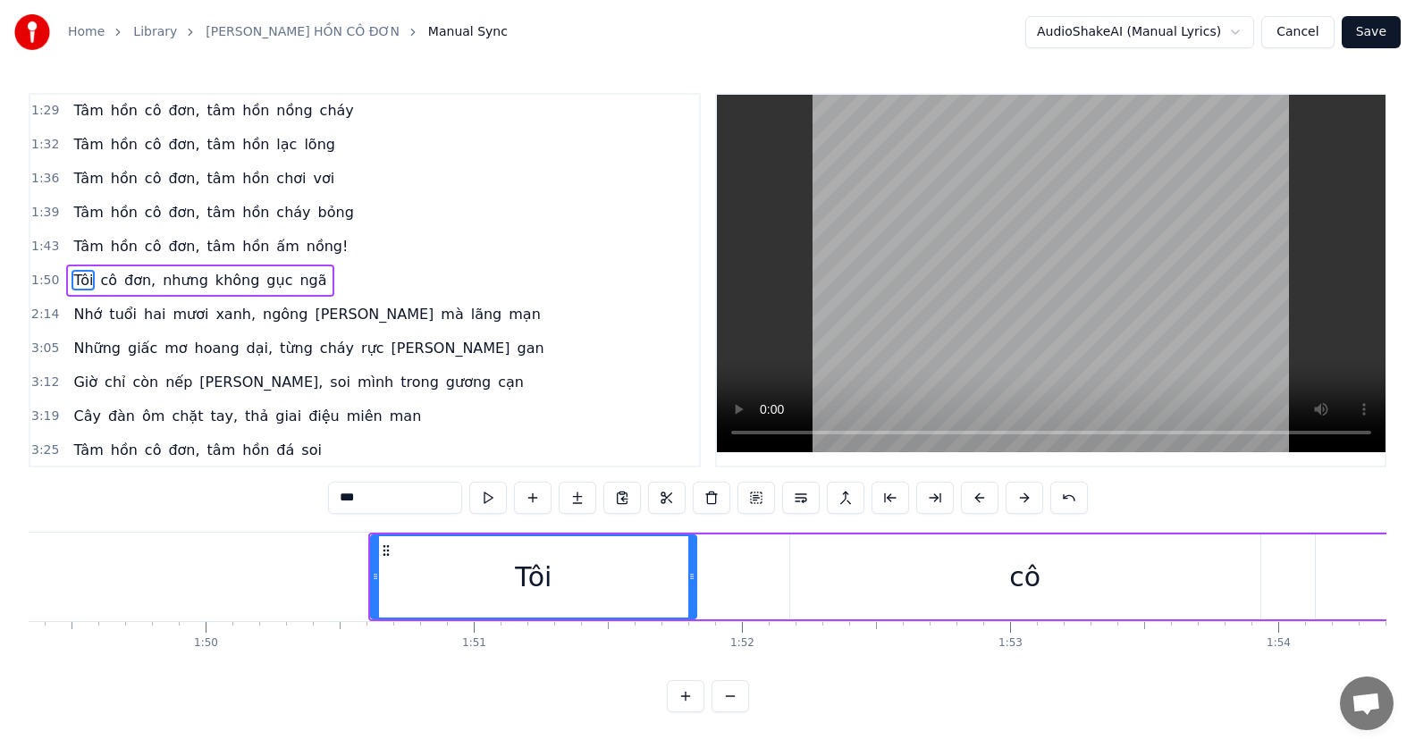
click at [986, 499] on button at bounding box center [980, 498] width 38 height 32
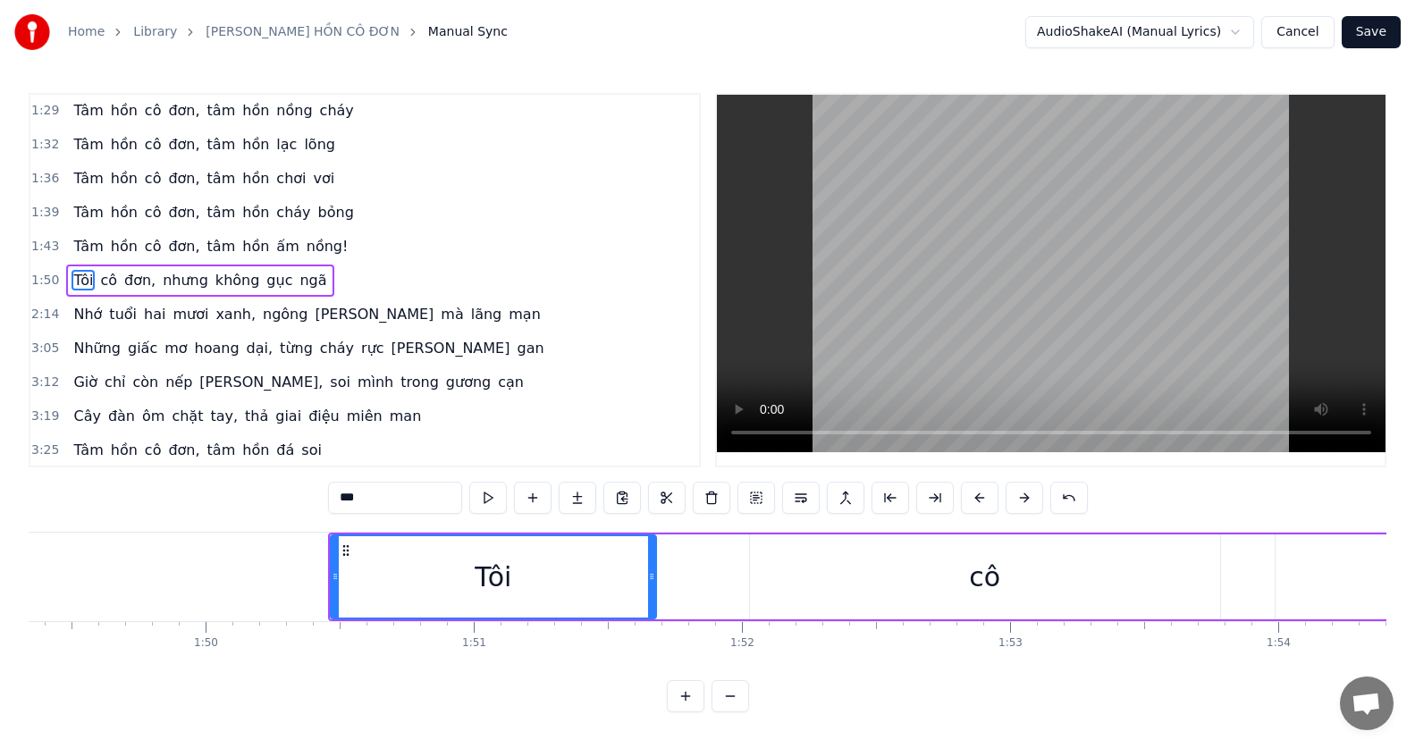
click at [986, 499] on button at bounding box center [980, 498] width 38 height 32
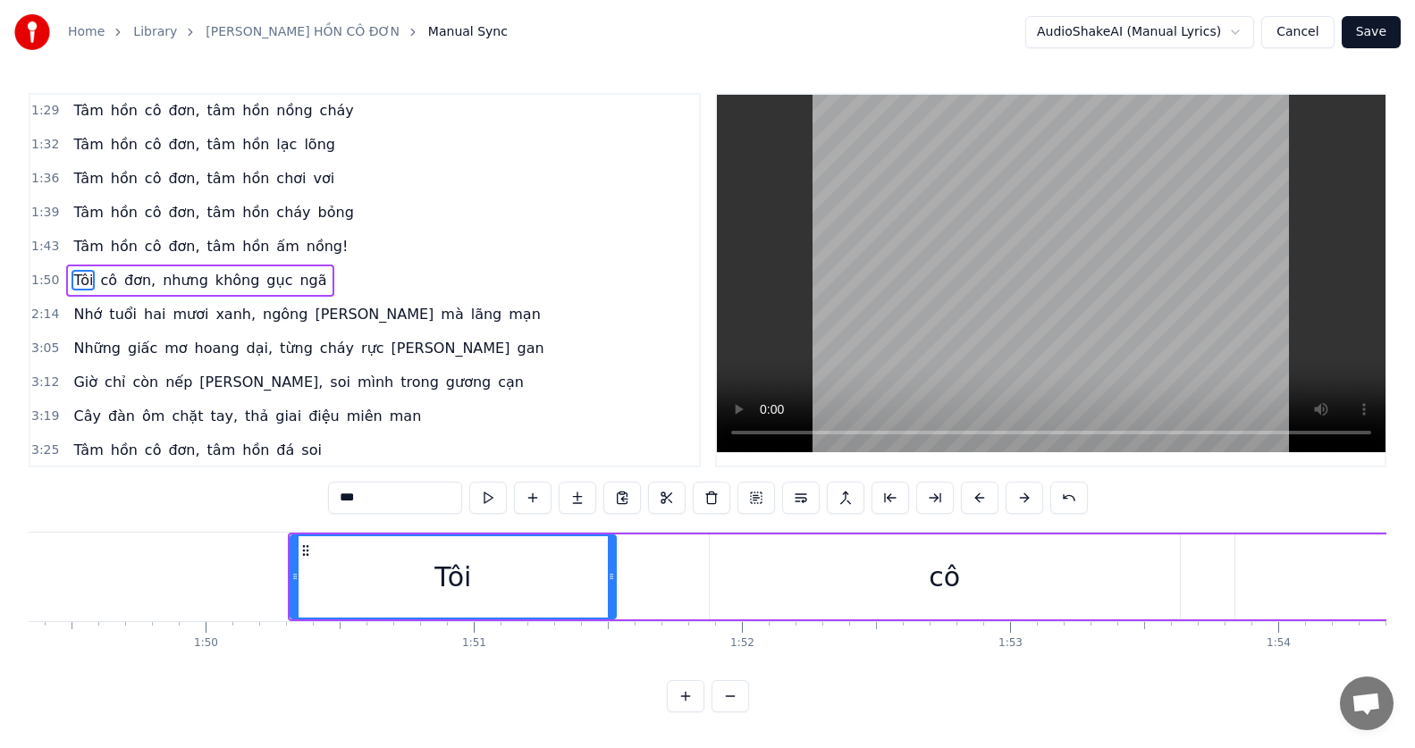
click at [986, 499] on button at bounding box center [980, 498] width 38 height 32
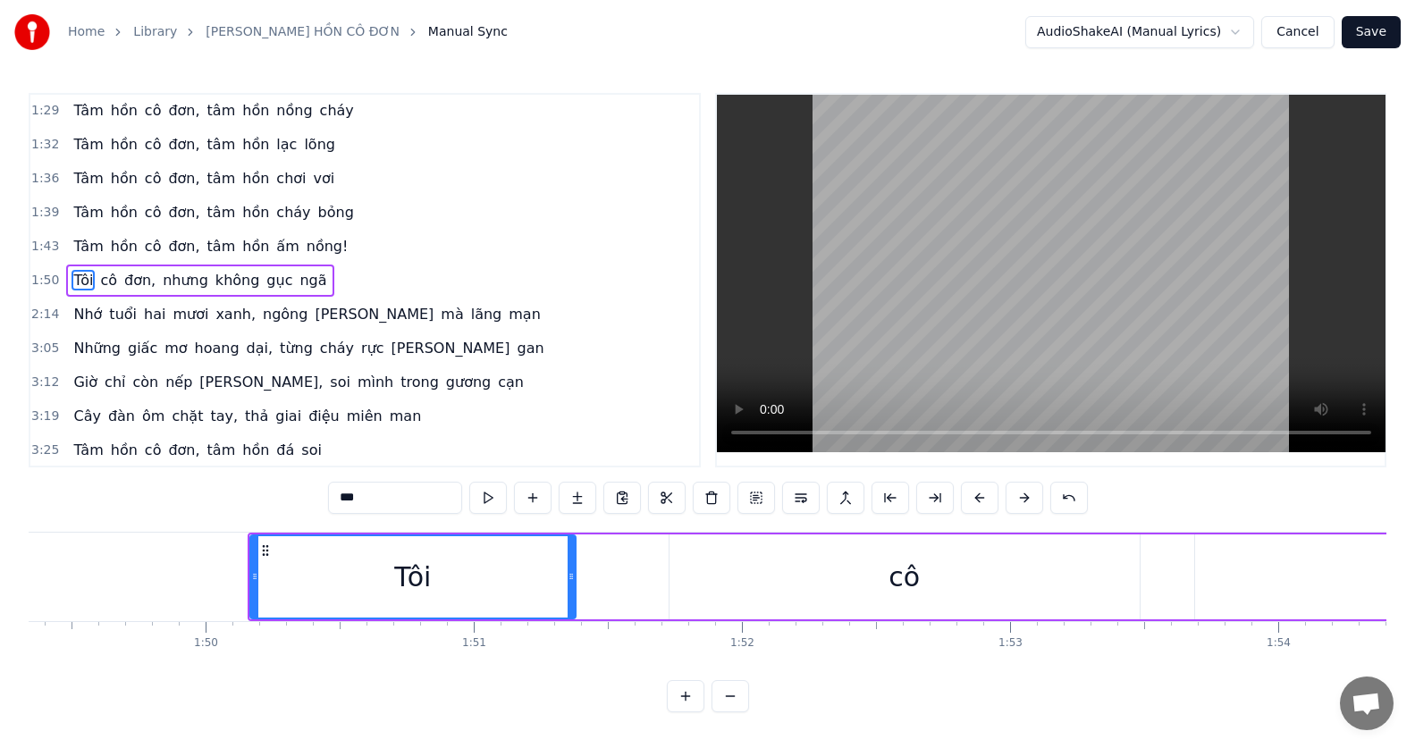
click at [986, 499] on button at bounding box center [980, 498] width 38 height 32
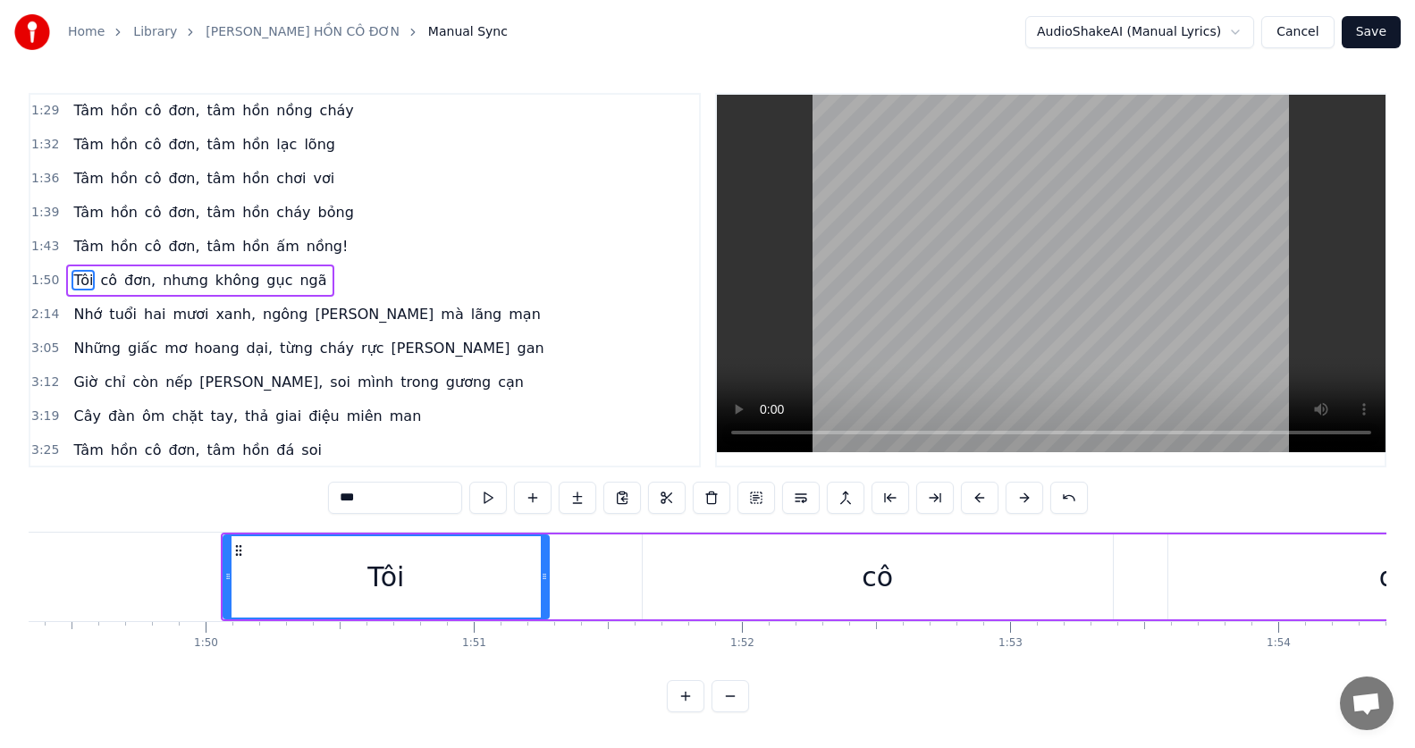
click at [986, 499] on button at bounding box center [980, 498] width 38 height 32
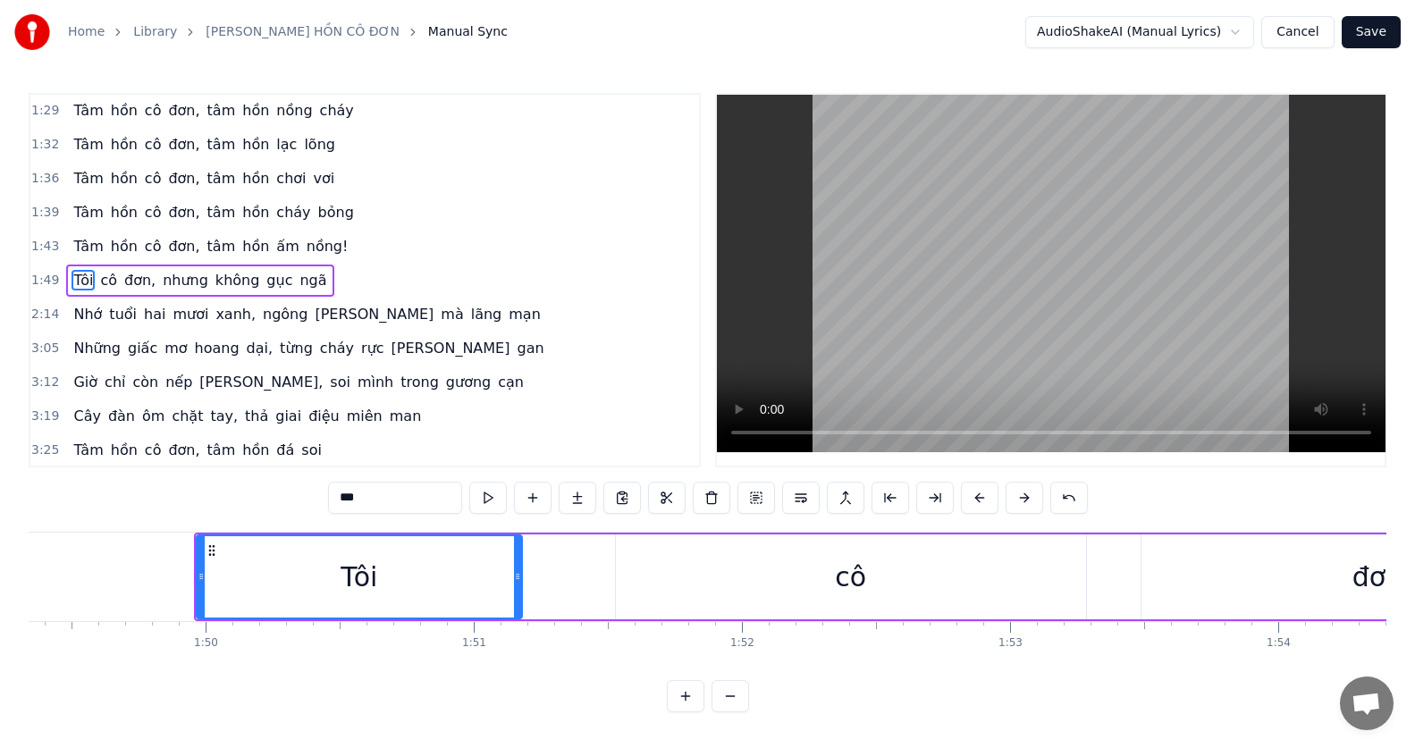
click at [986, 499] on button at bounding box center [980, 498] width 38 height 32
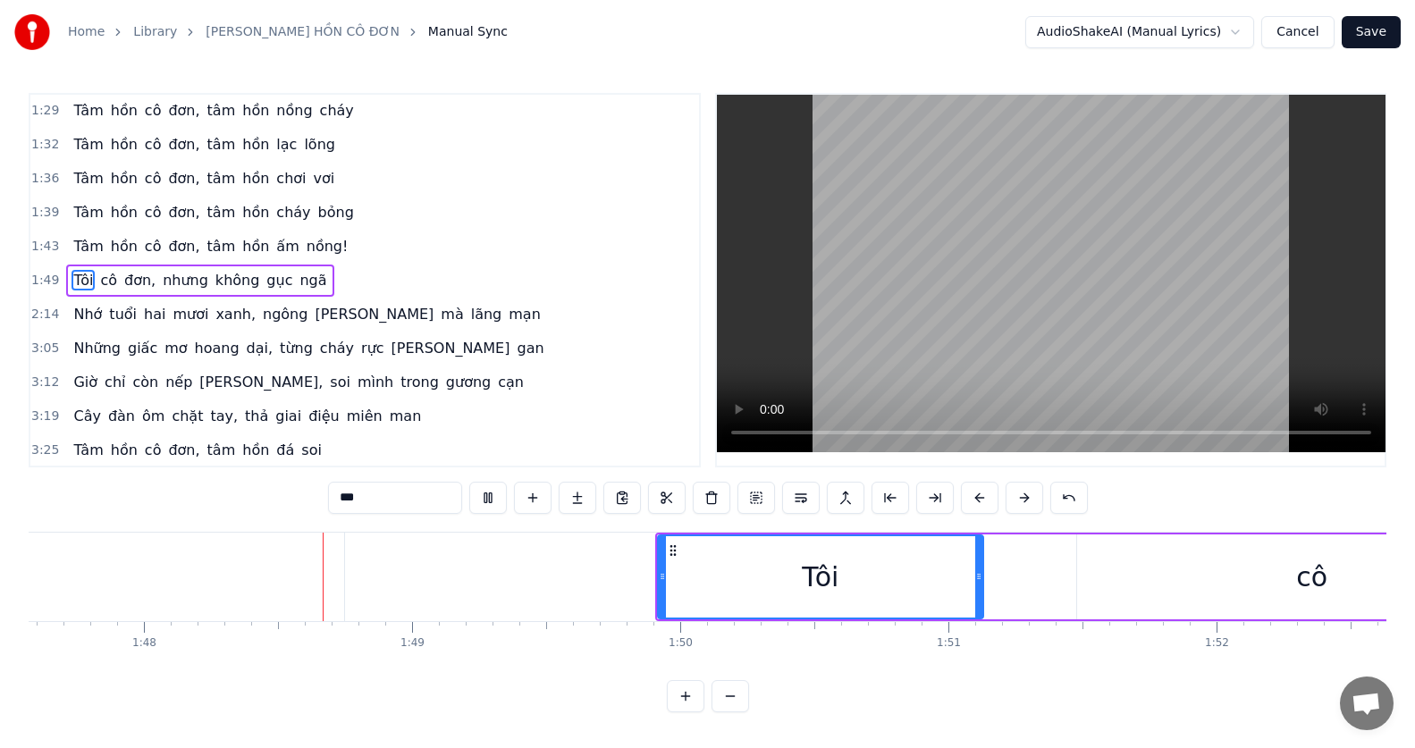
scroll to position [0, 28892]
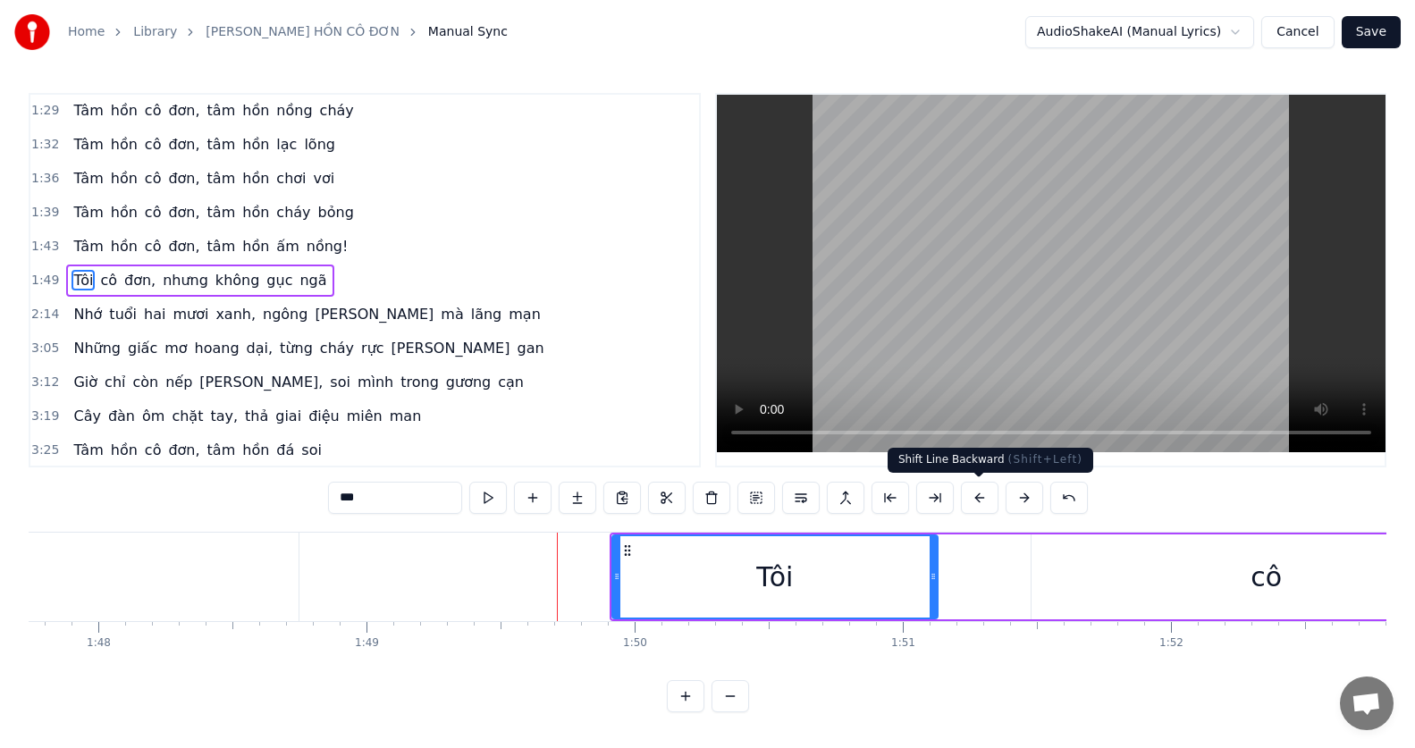
click at [970, 492] on button at bounding box center [980, 498] width 38 height 32
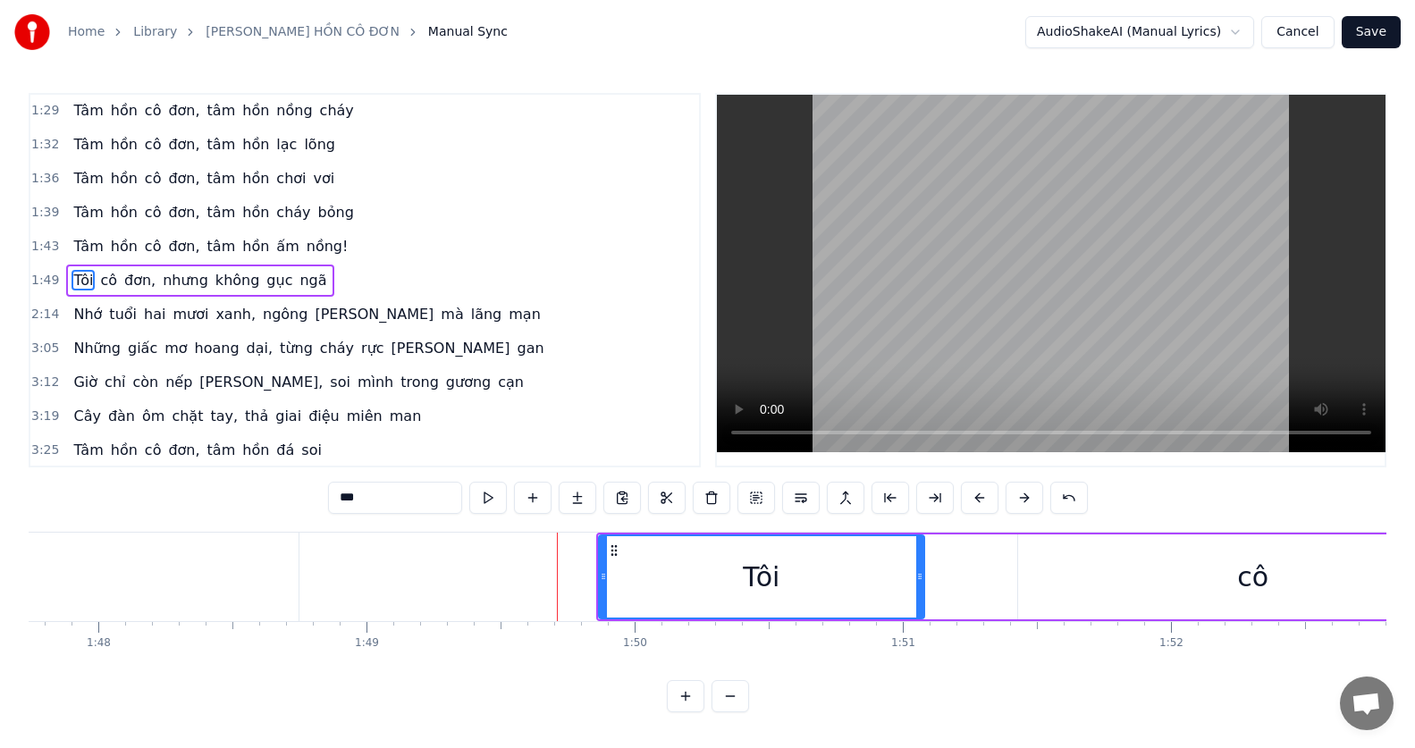
click at [970, 492] on button at bounding box center [980, 498] width 38 height 32
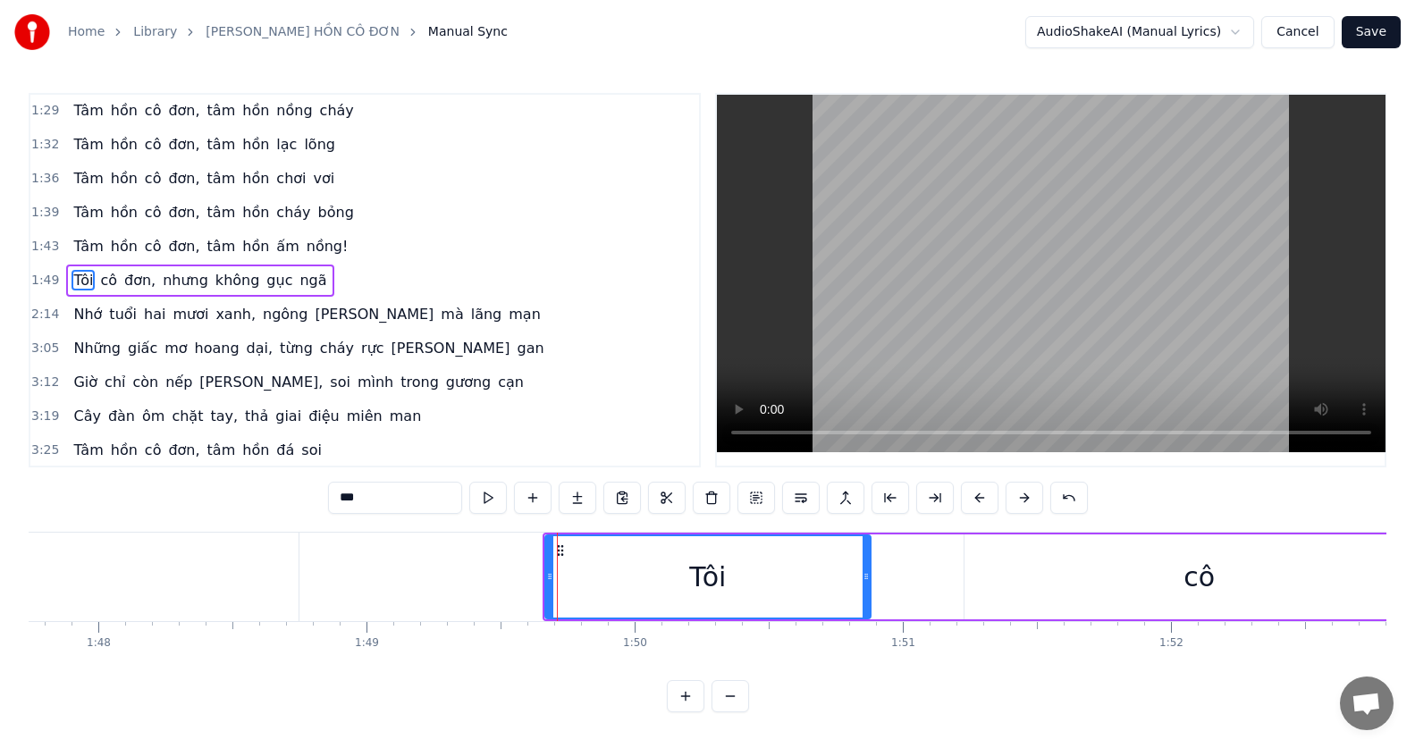
click at [970, 492] on button at bounding box center [980, 498] width 38 height 32
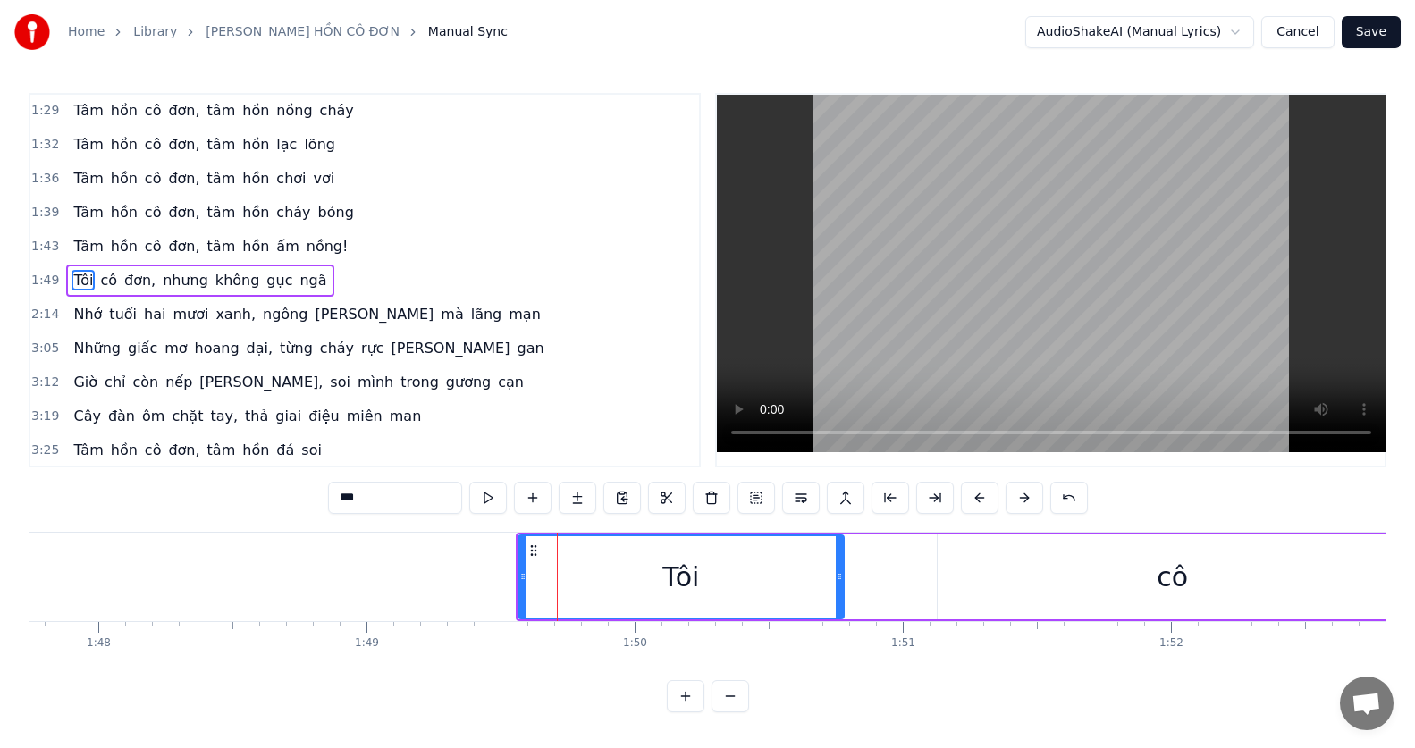
click at [970, 492] on button at bounding box center [980, 498] width 38 height 32
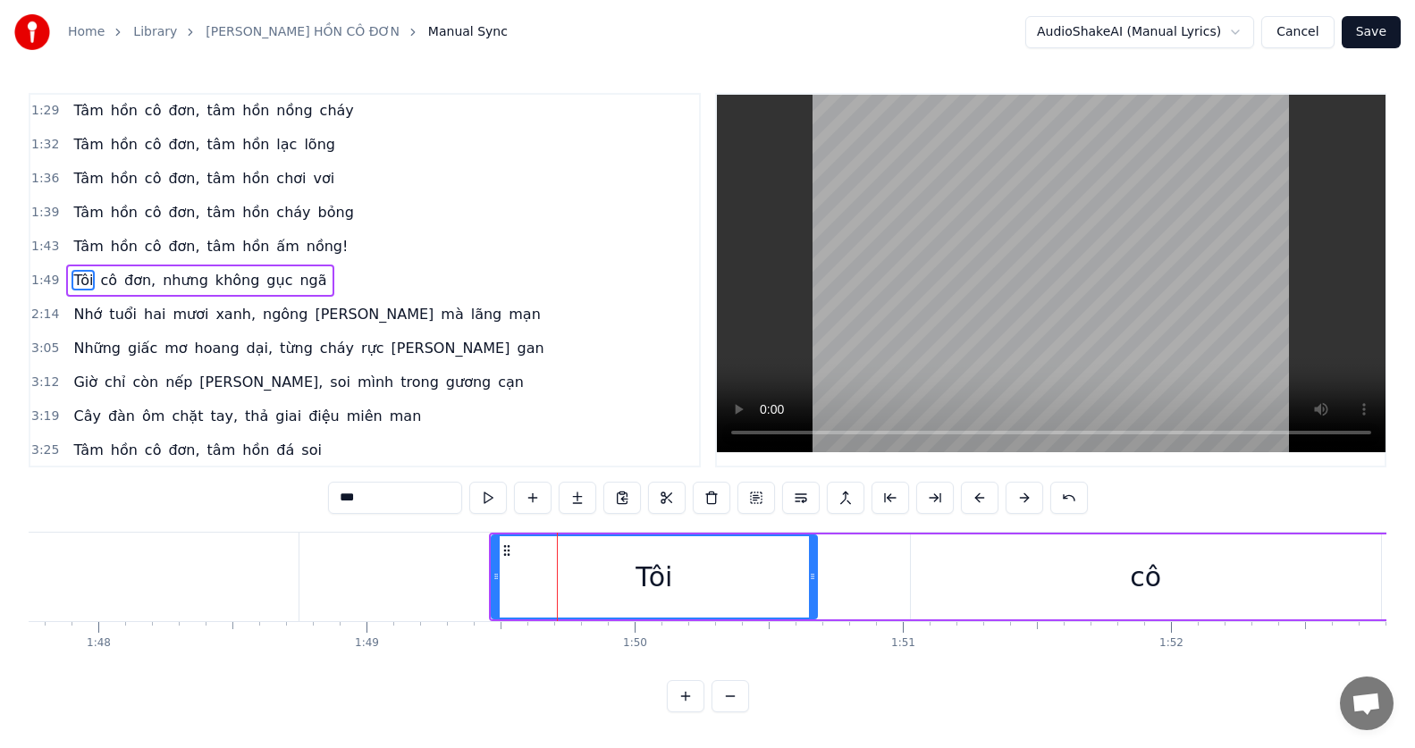
click at [970, 492] on button at bounding box center [980, 498] width 38 height 32
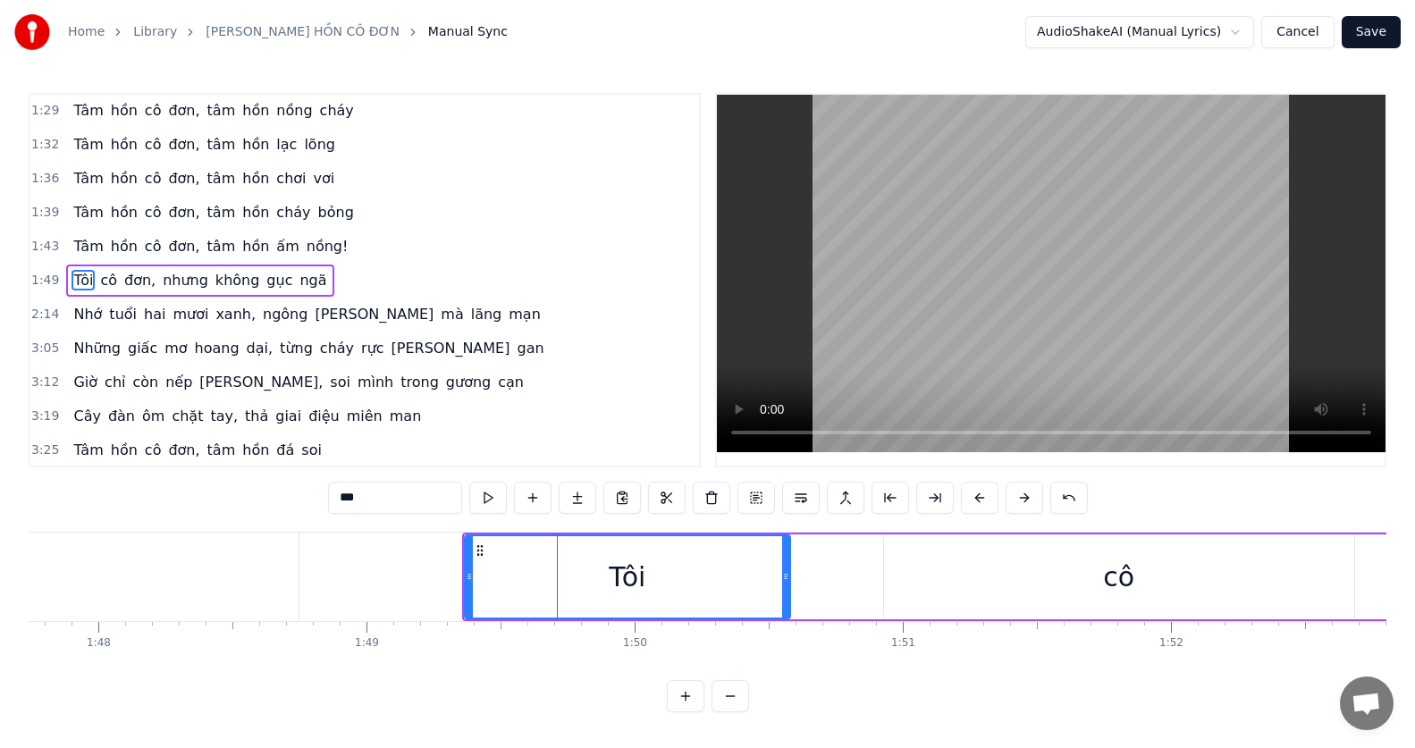
click at [970, 492] on button at bounding box center [980, 498] width 38 height 32
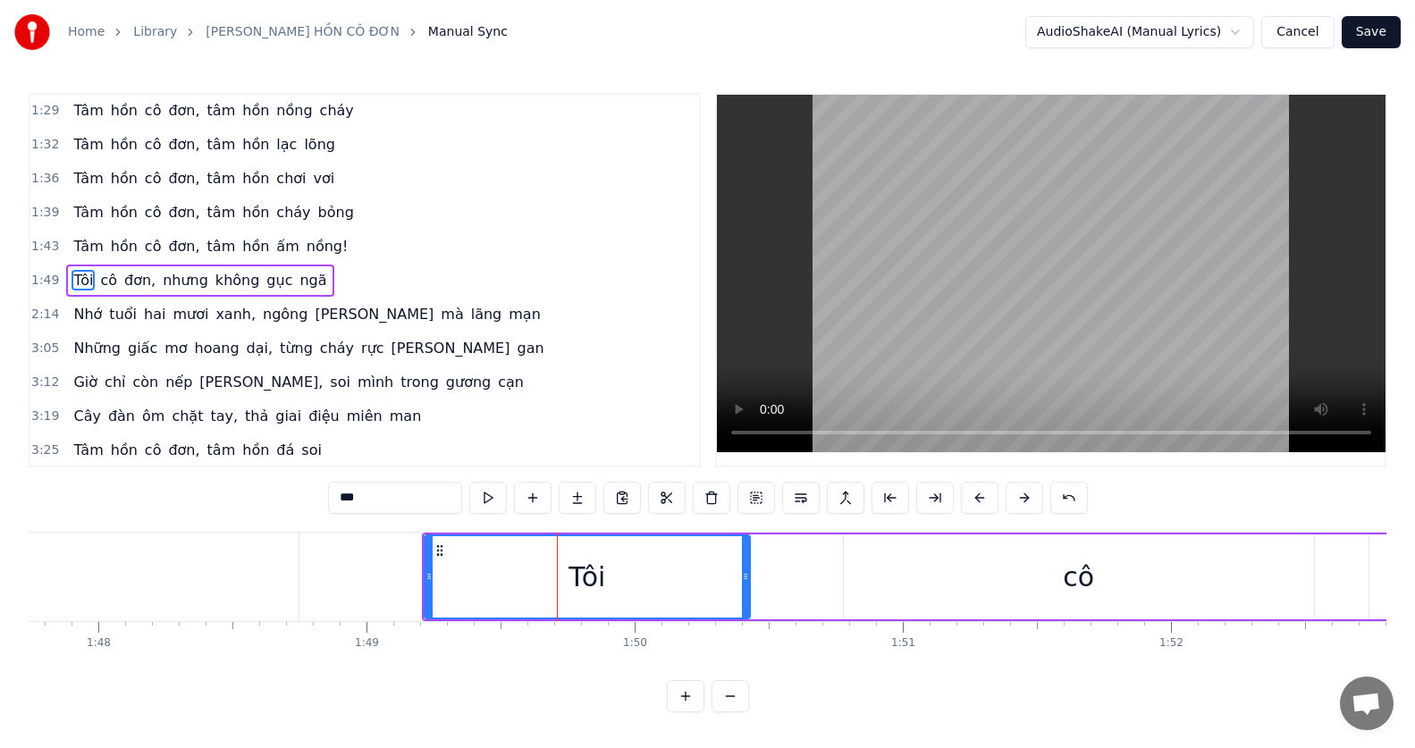
click at [970, 492] on button at bounding box center [980, 498] width 38 height 32
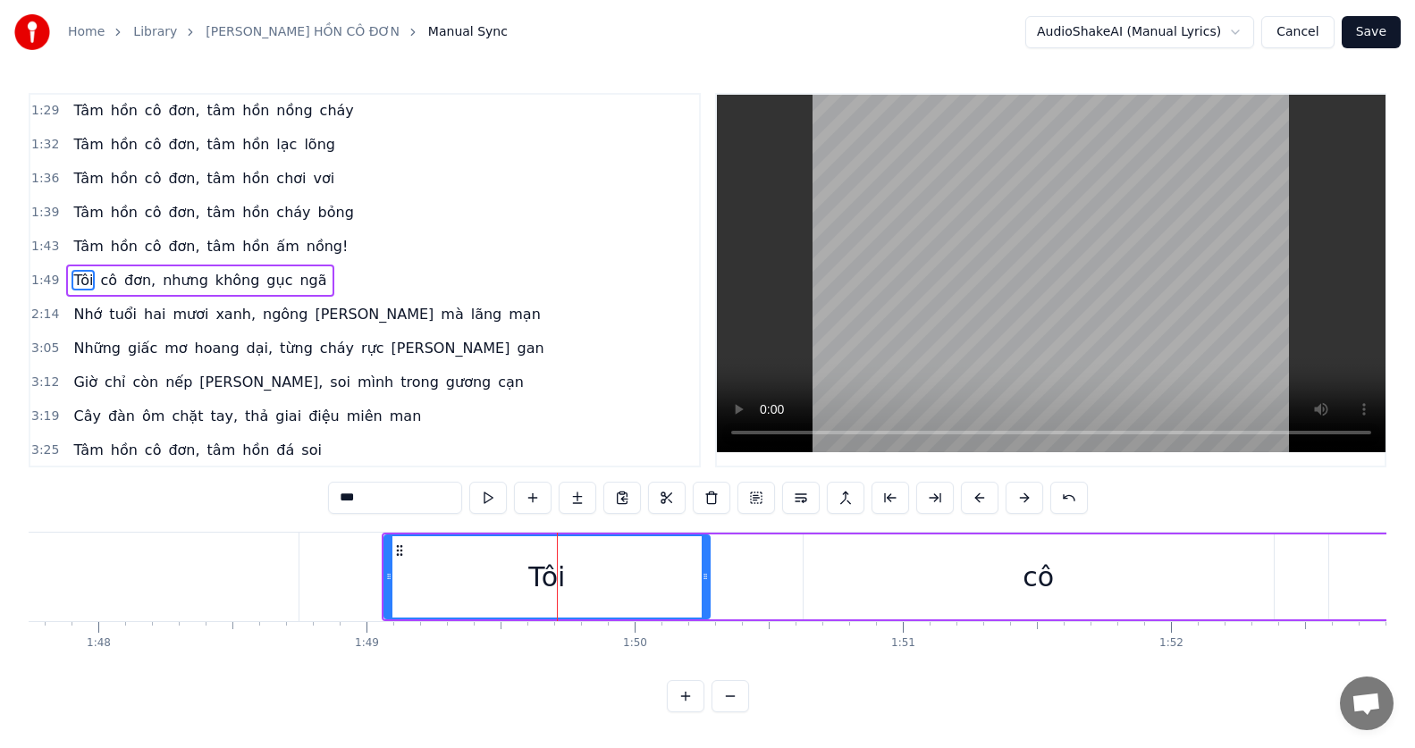
click at [970, 492] on button at bounding box center [980, 498] width 38 height 32
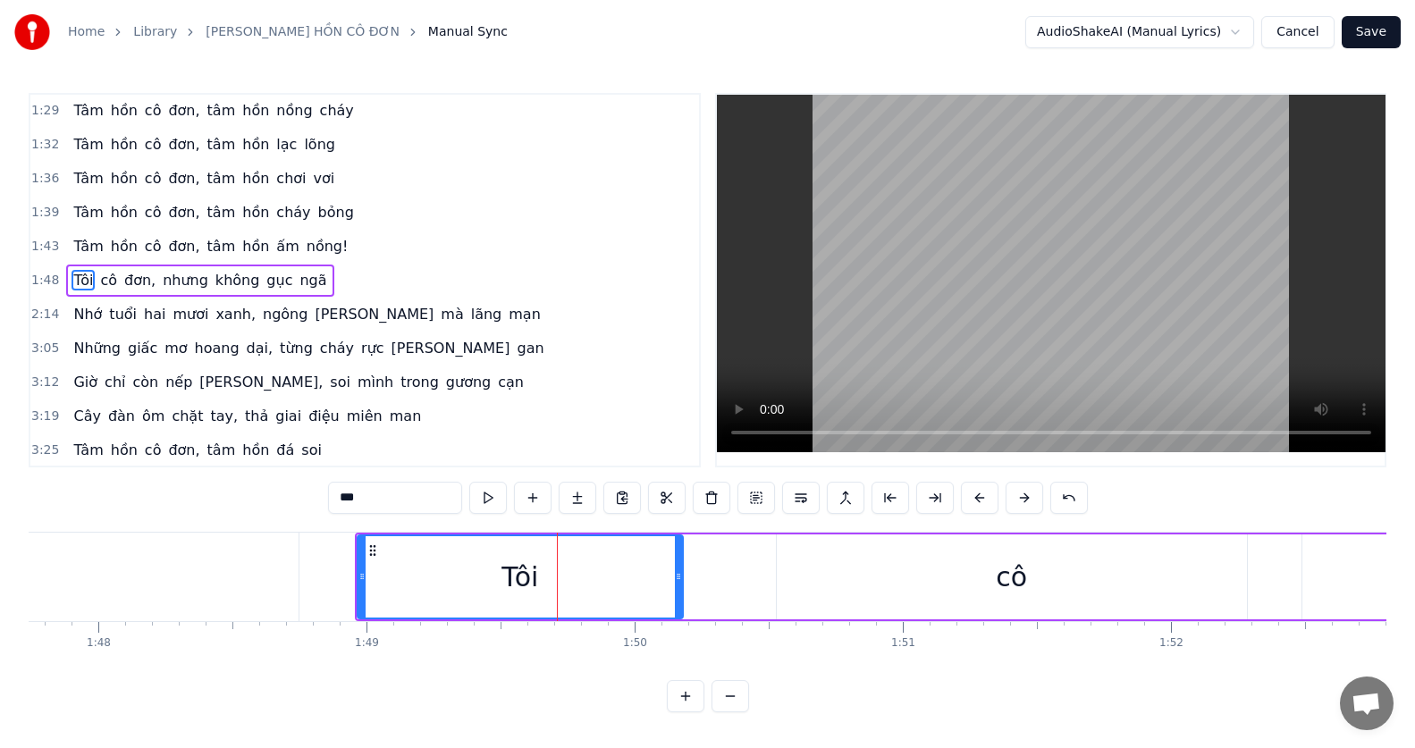
click at [970, 492] on button at bounding box center [980, 498] width 38 height 32
click at [962, 492] on button at bounding box center [980, 498] width 38 height 32
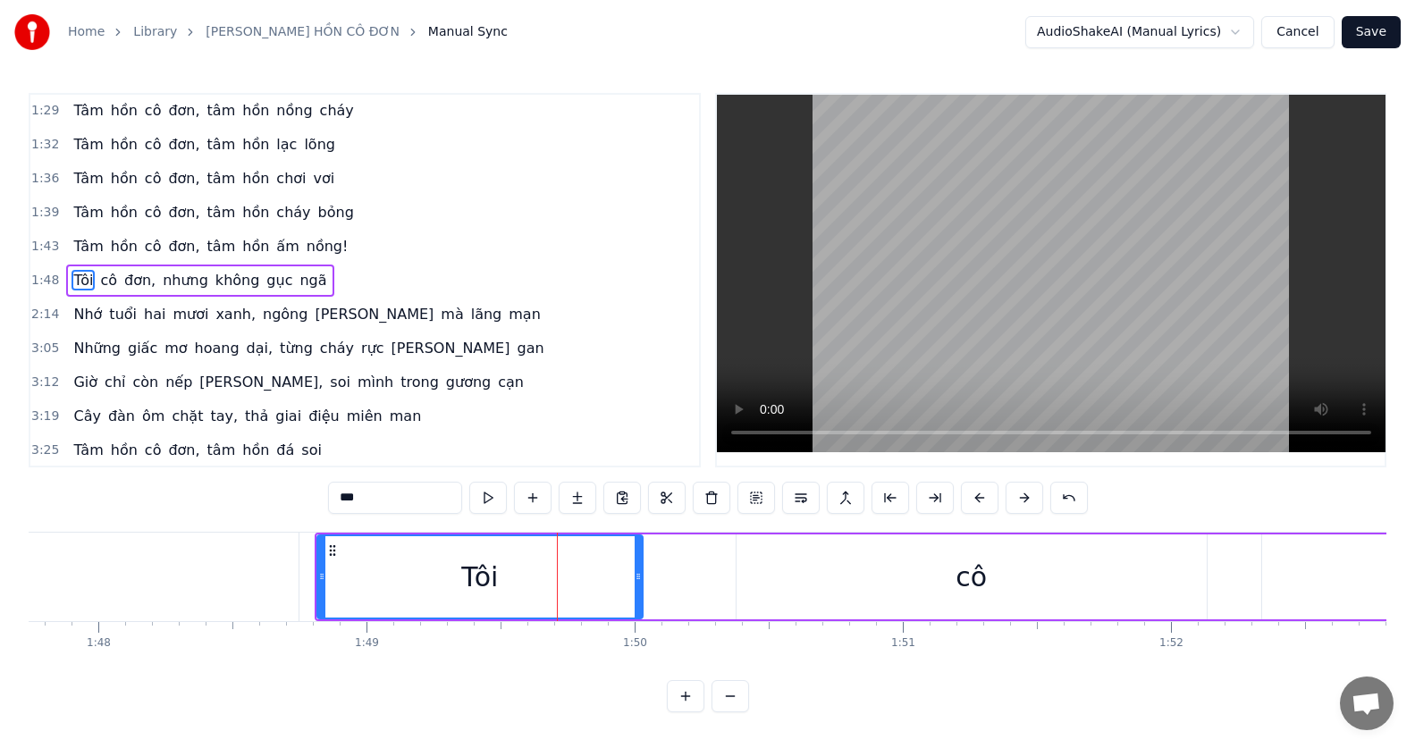
click at [962, 492] on button at bounding box center [980, 498] width 38 height 32
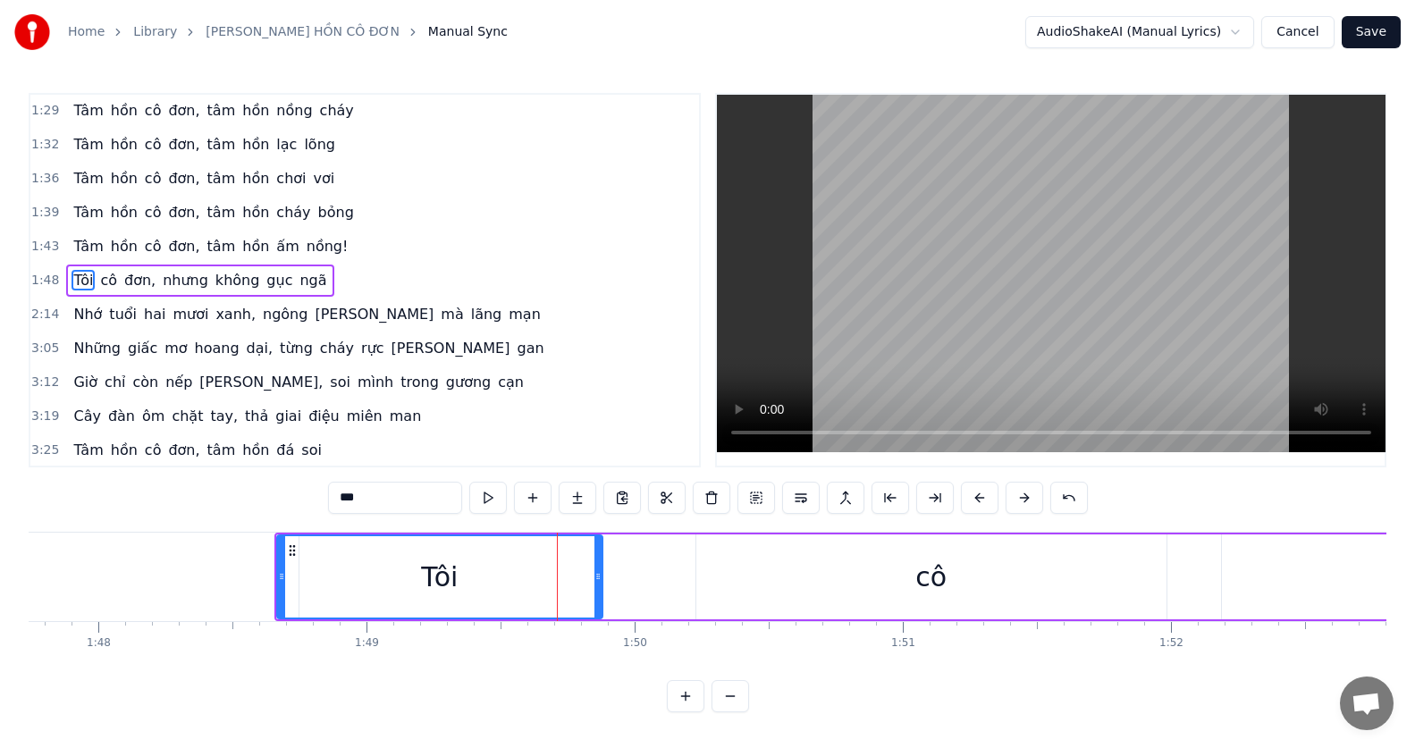
click at [962, 492] on button at bounding box center [980, 498] width 38 height 32
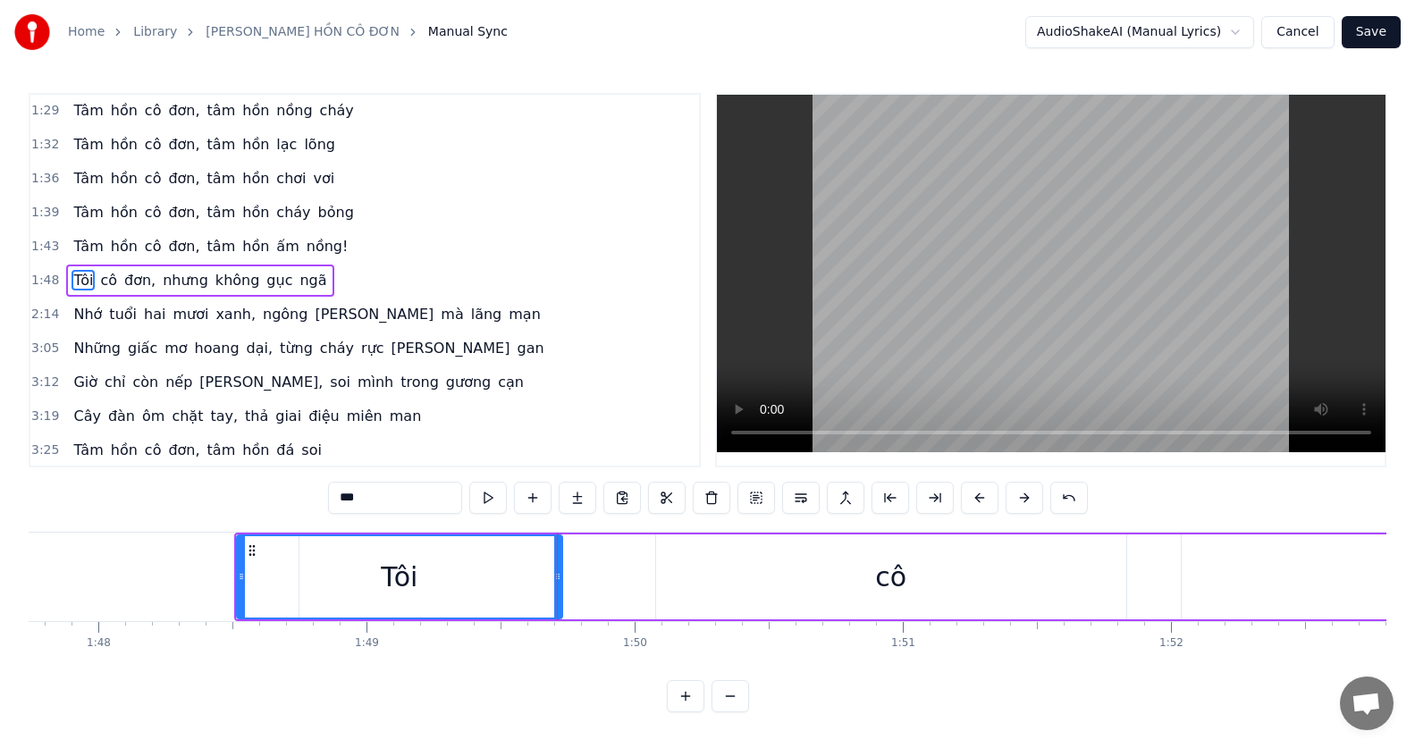
click at [962, 492] on button at bounding box center [980, 498] width 38 height 32
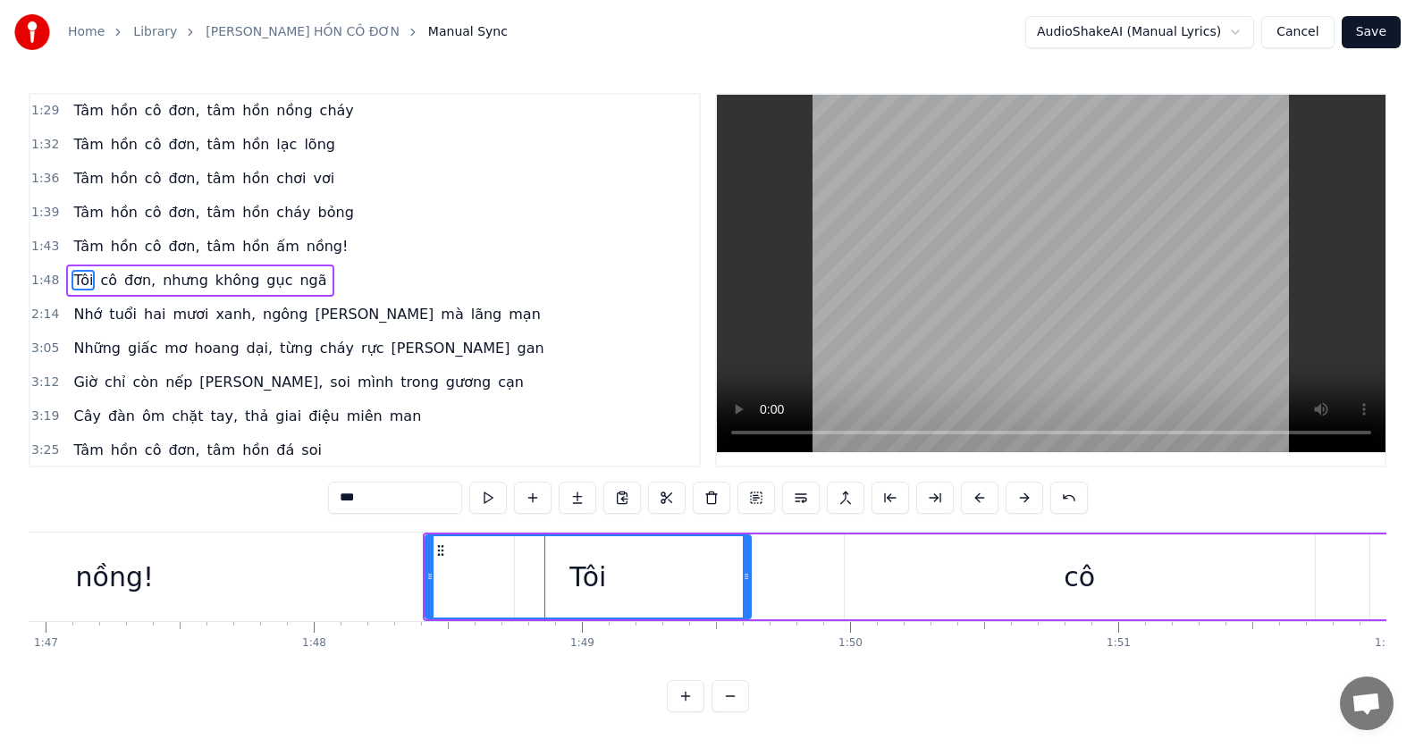
scroll to position [8, 0]
click at [398, 564] on div "nồng!" at bounding box center [115, 577] width 798 height 88
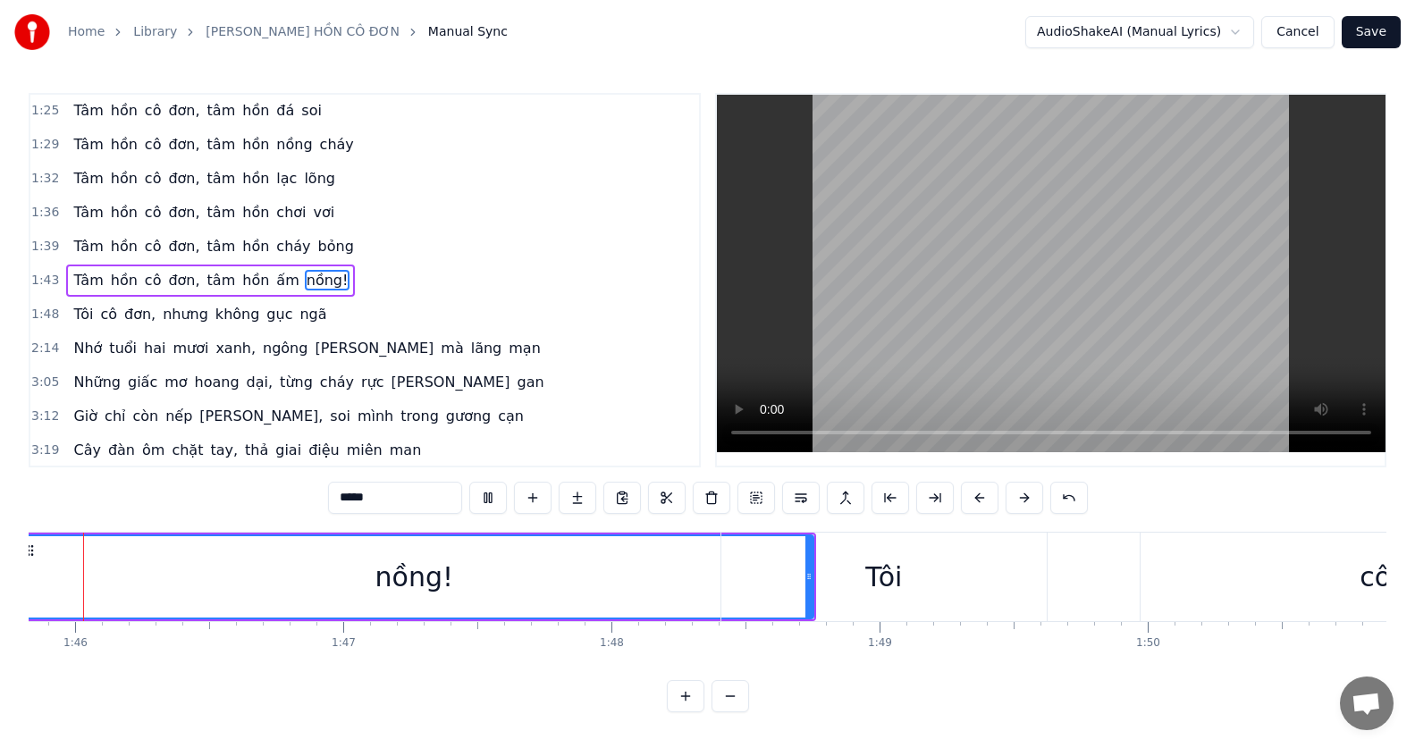
scroll to position [0, 28331]
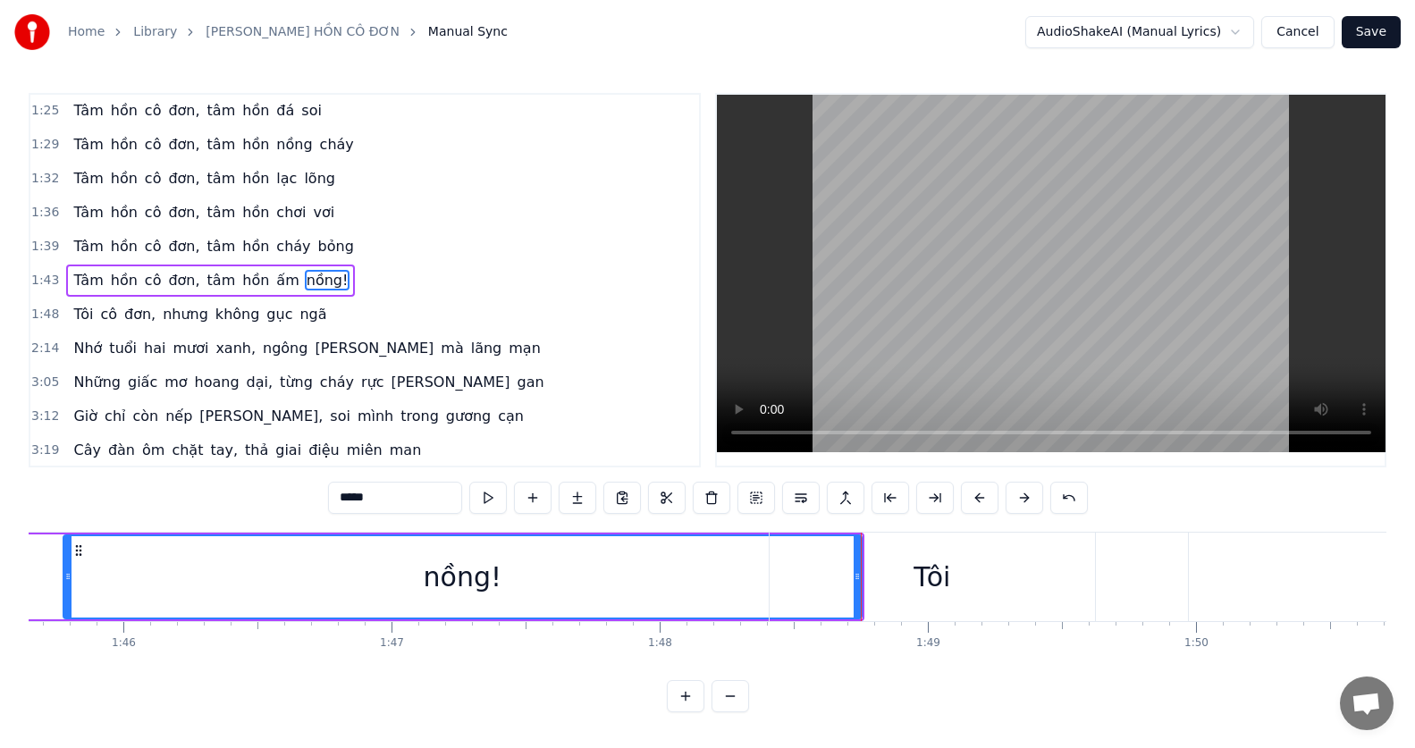
click at [893, 569] on div "Tôi" at bounding box center [932, 577] width 325 height 88
type input "***"
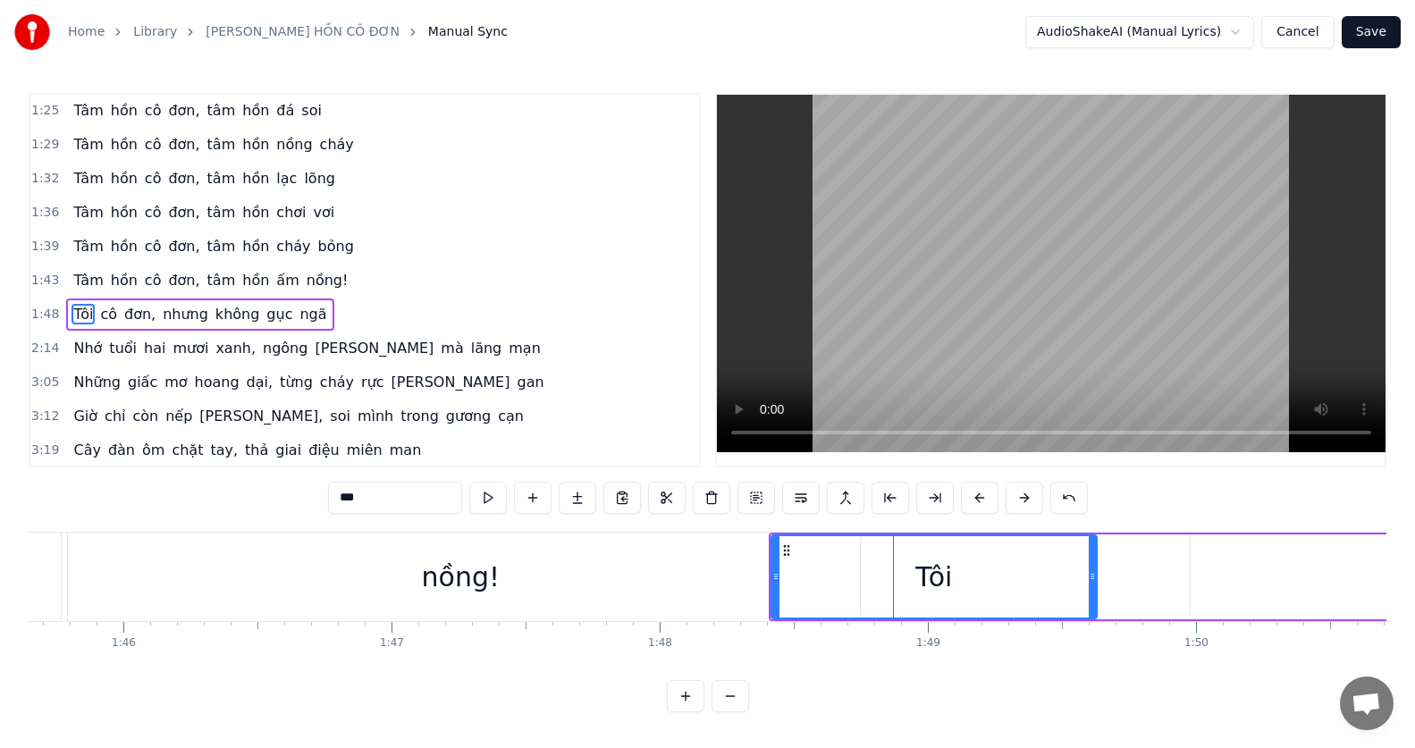
scroll to position [341, 0]
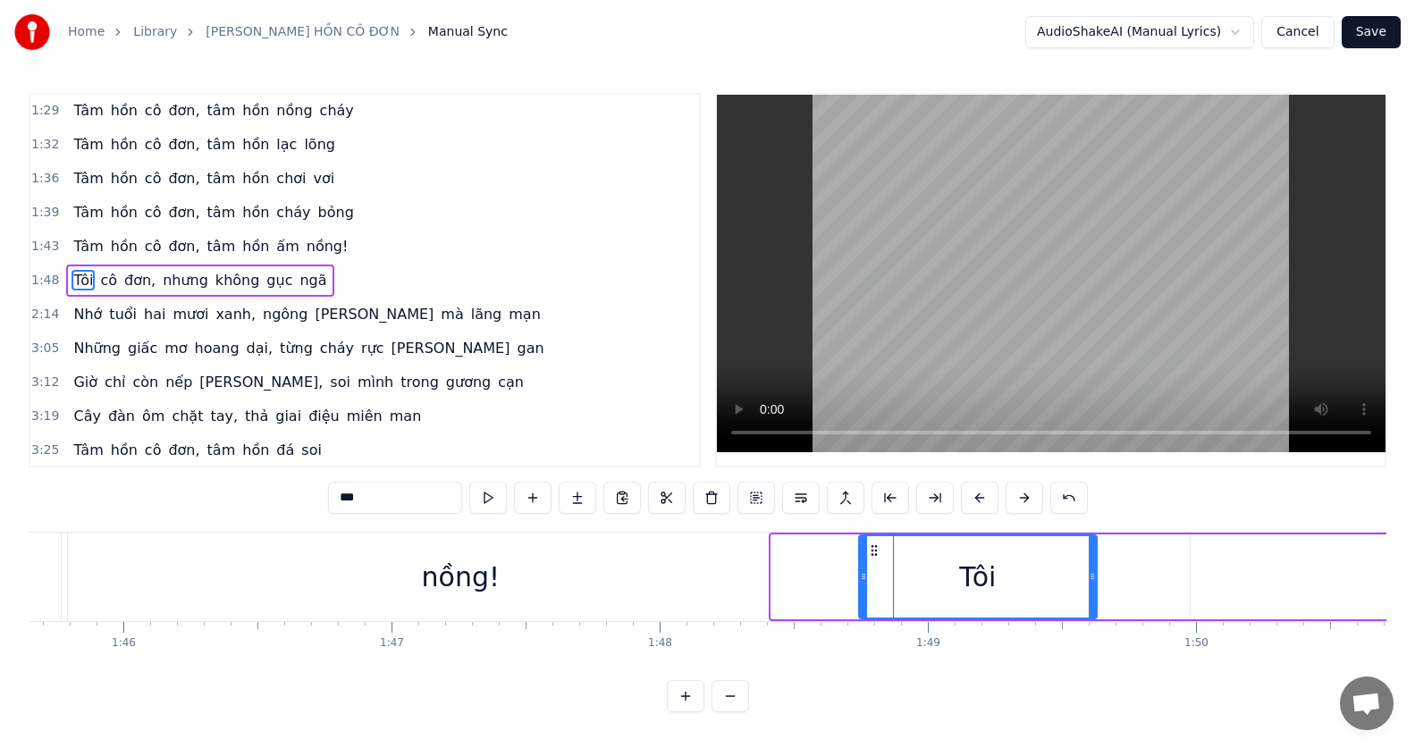
drag, startPoint x: 777, startPoint y: 572, endPoint x: 864, endPoint y: 587, distance: 88.9
click at [864, 587] on div at bounding box center [863, 576] width 7 height 81
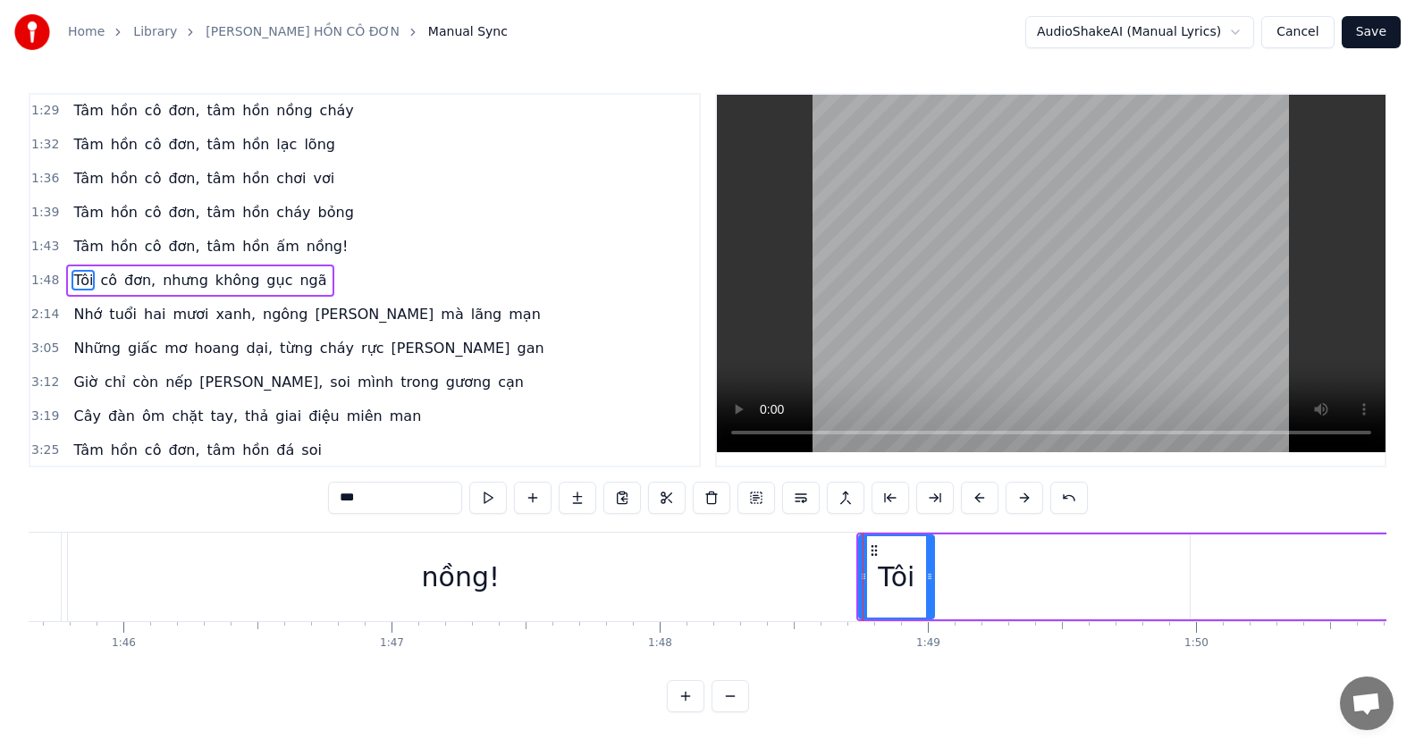
drag, startPoint x: 1092, startPoint y: 577, endPoint x: 930, endPoint y: 581, distance: 162.7
click at [930, 581] on icon at bounding box center [929, 576] width 7 height 14
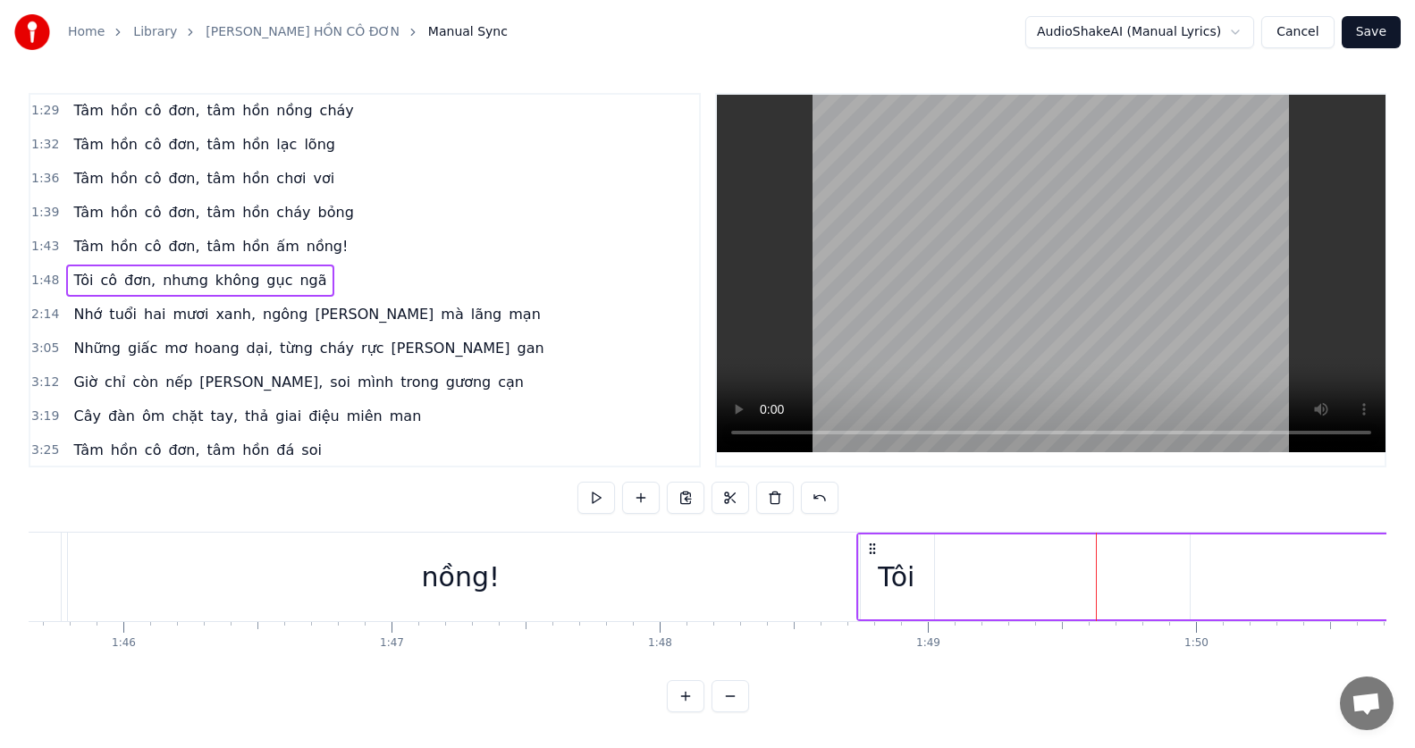
click at [733, 695] on button at bounding box center [731, 696] width 38 height 32
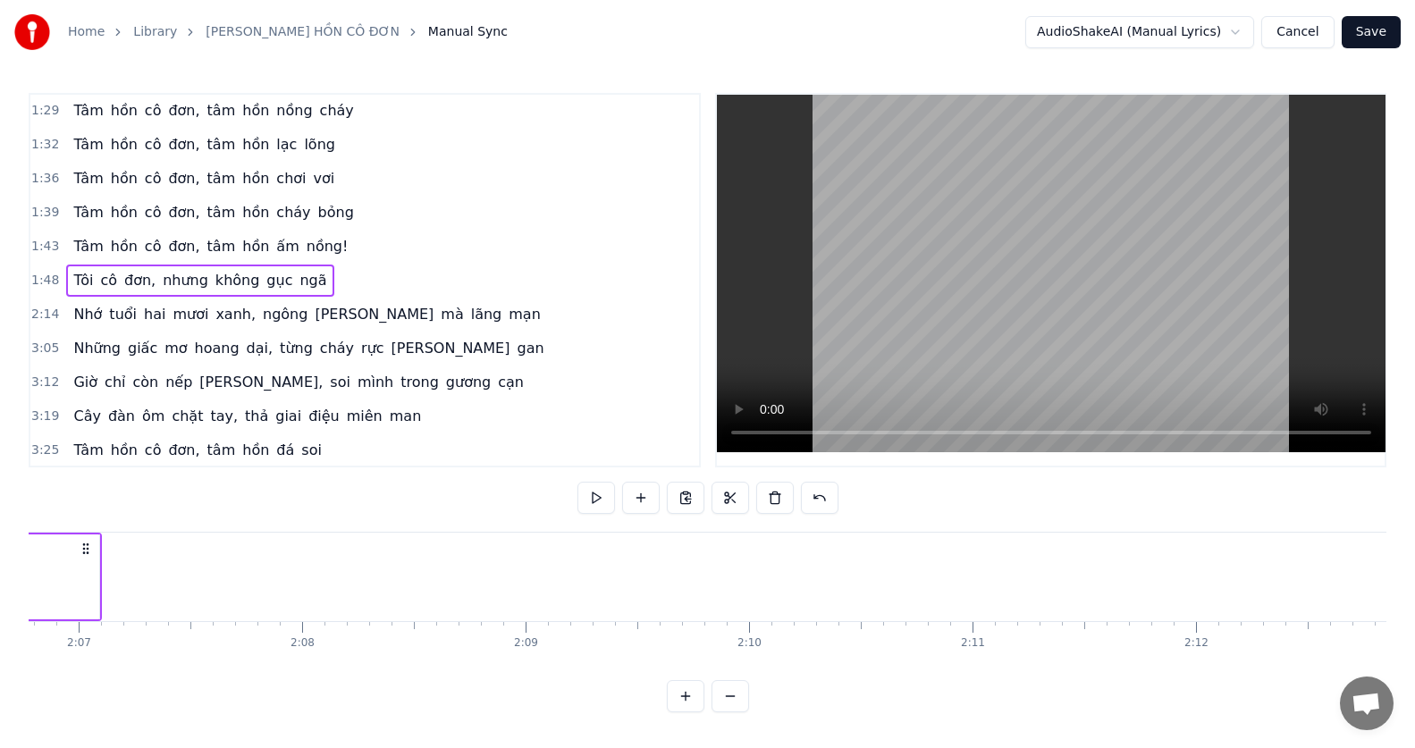
click at [727, 701] on button at bounding box center [731, 696] width 38 height 32
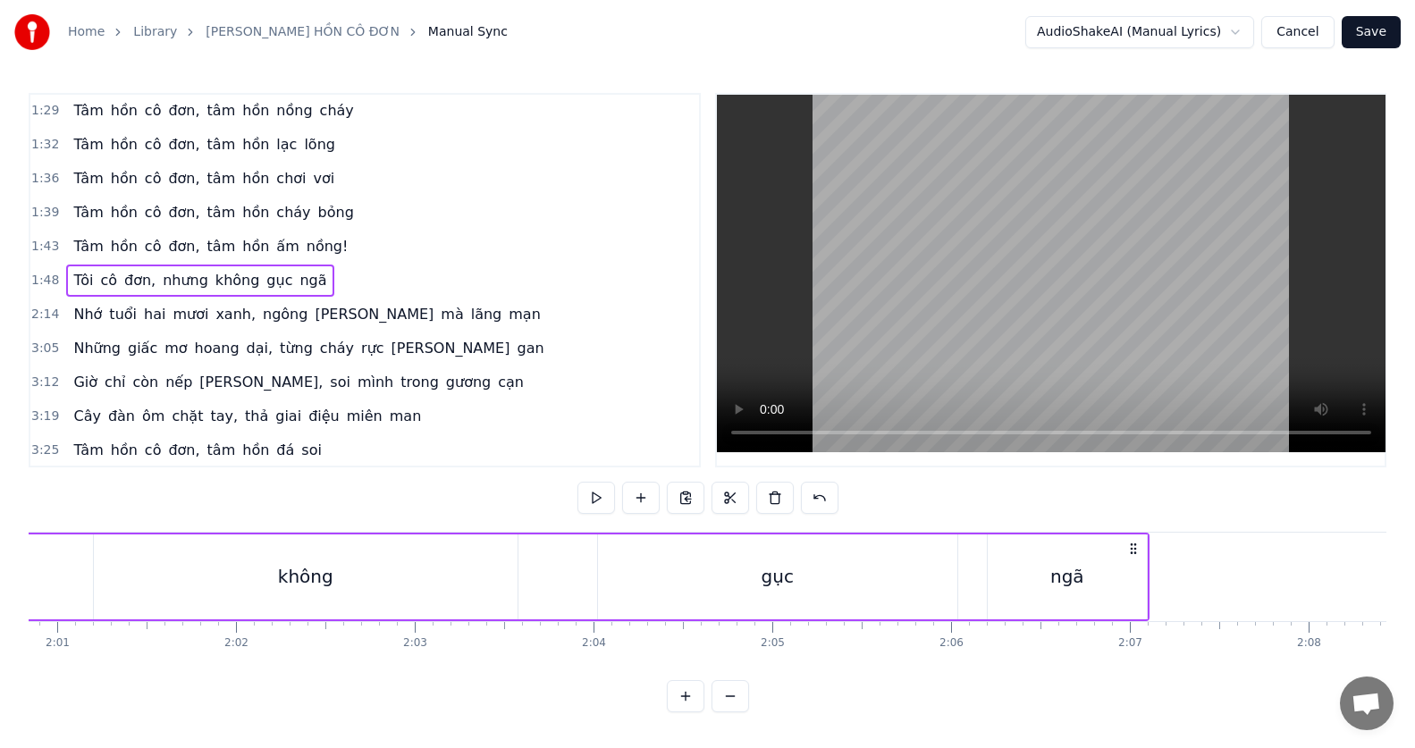
scroll to position [0, 19509]
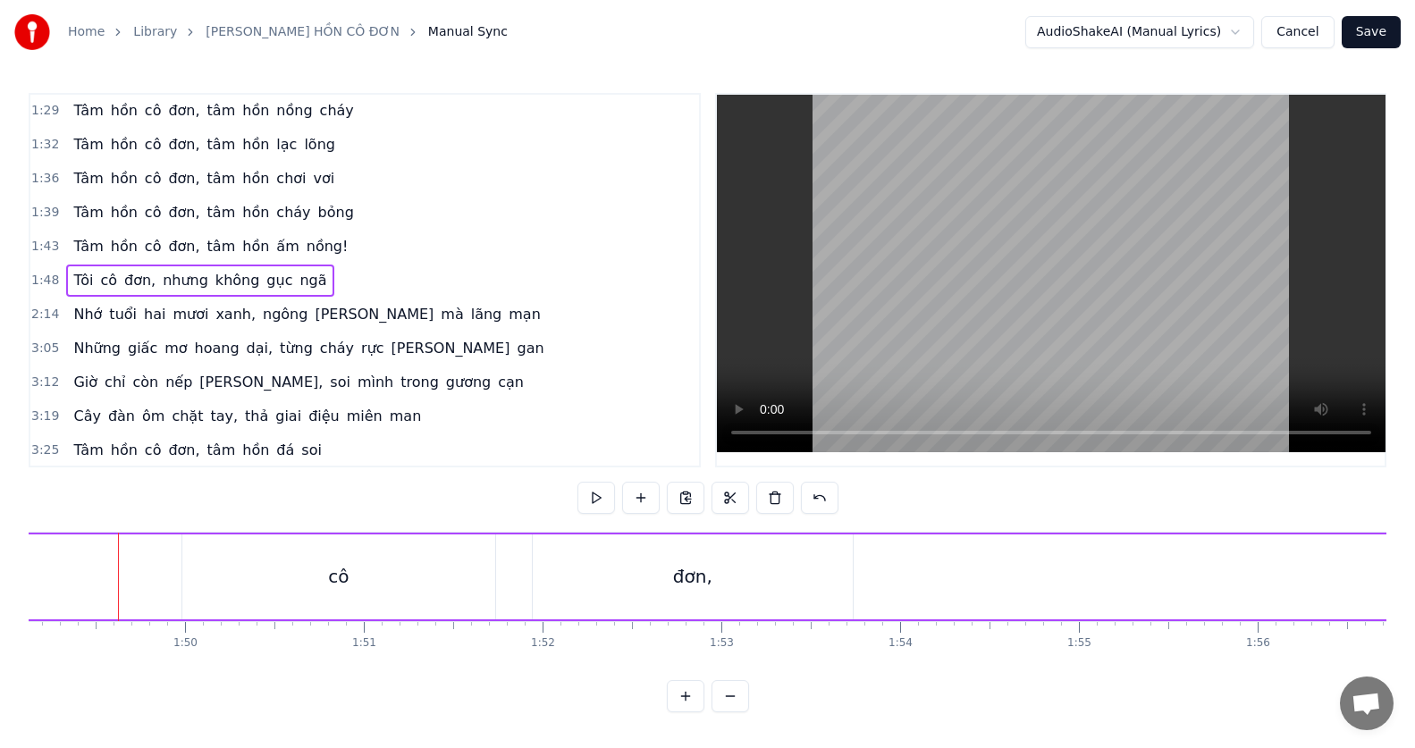
click at [684, 704] on button at bounding box center [686, 696] width 38 height 32
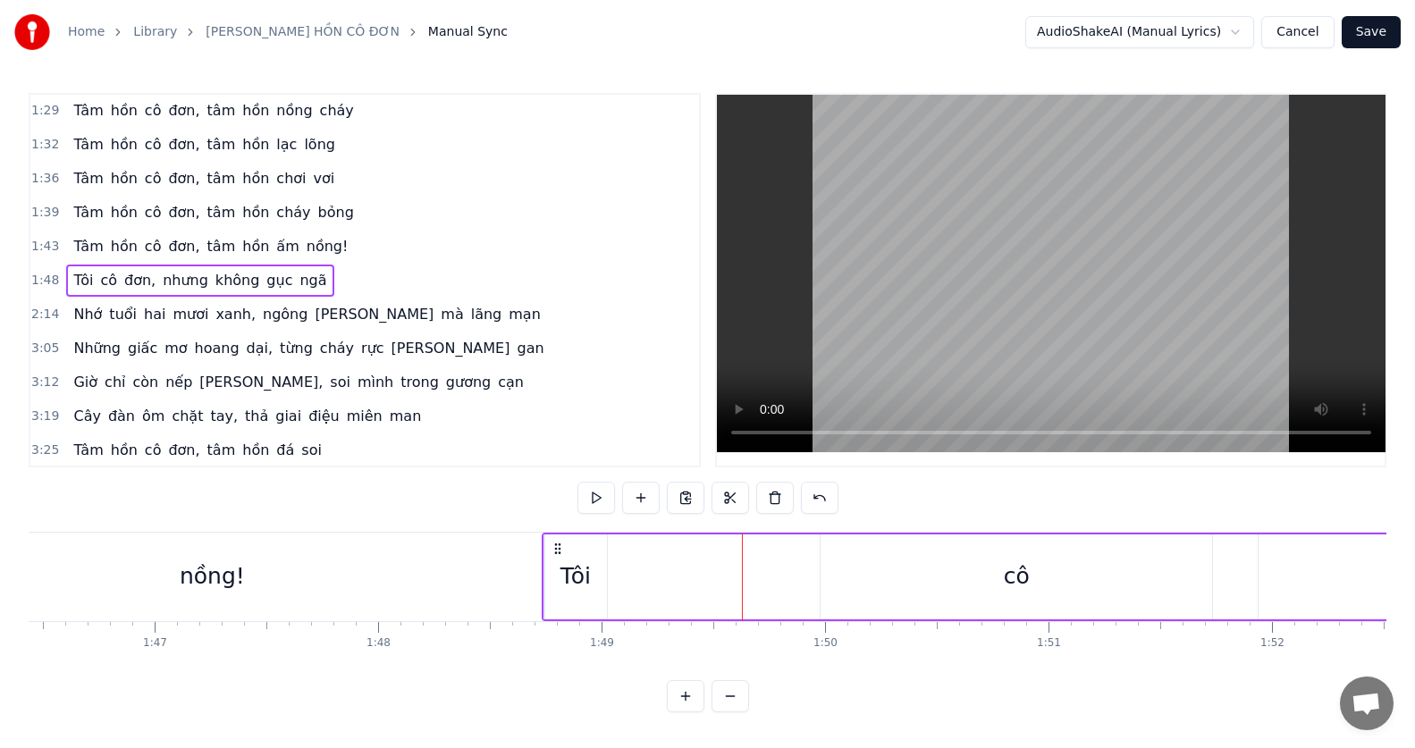
scroll to position [0, 24408]
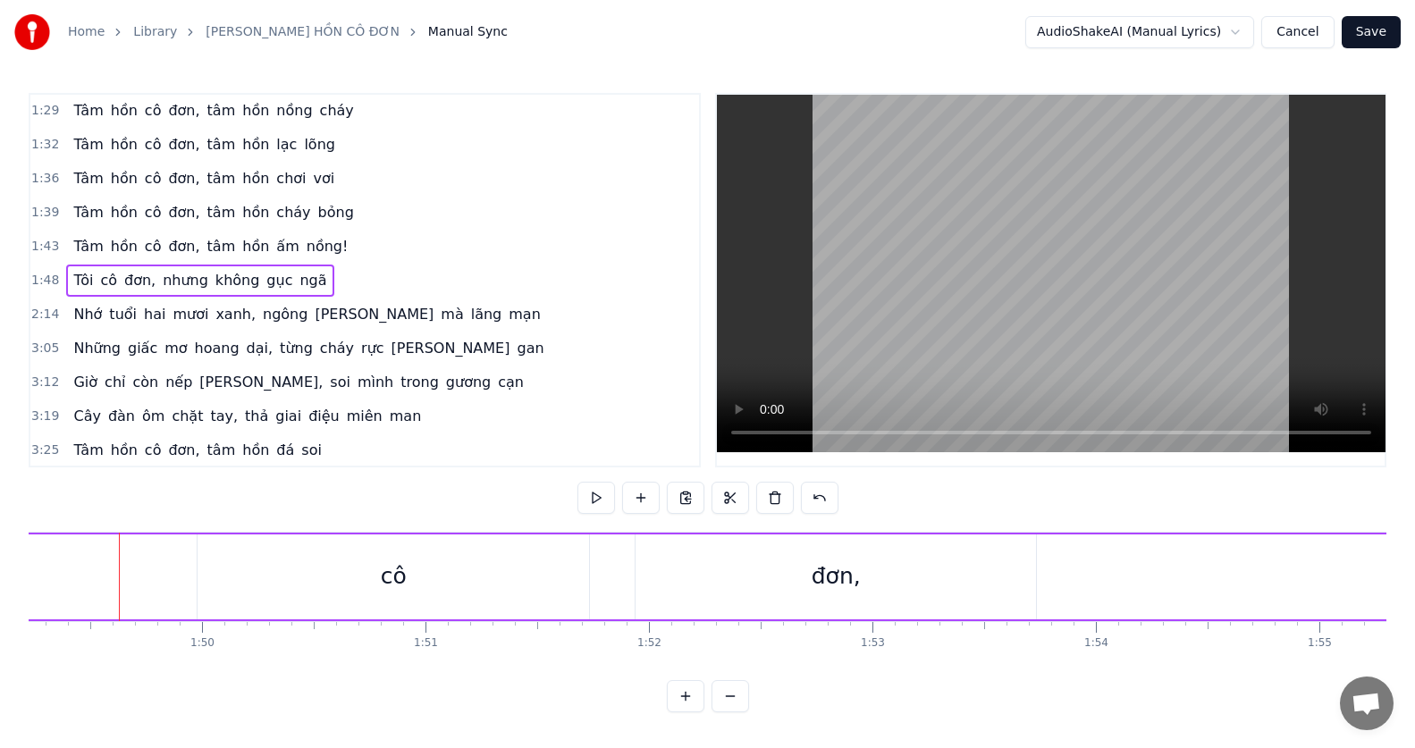
click at [485, 569] on div "cô" at bounding box center [394, 577] width 392 height 85
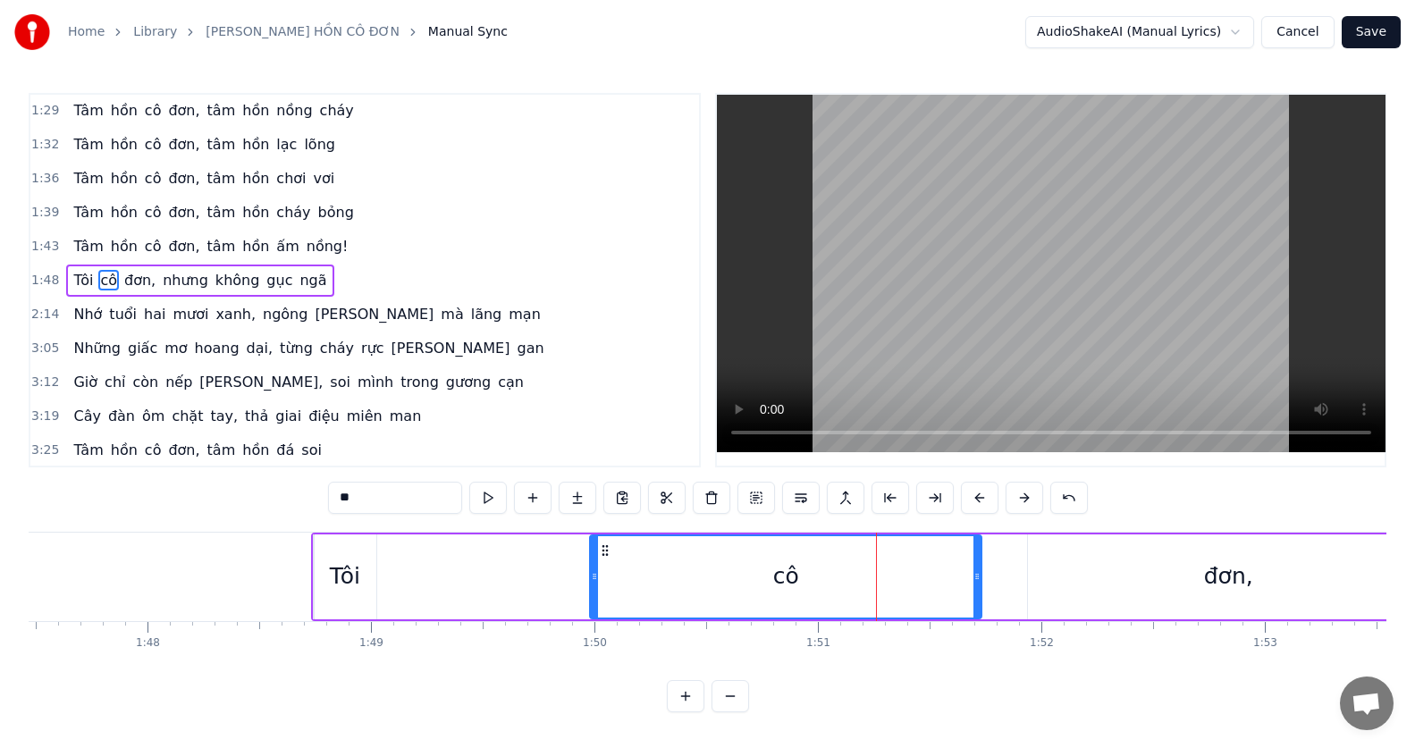
scroll to position [0, 23758]
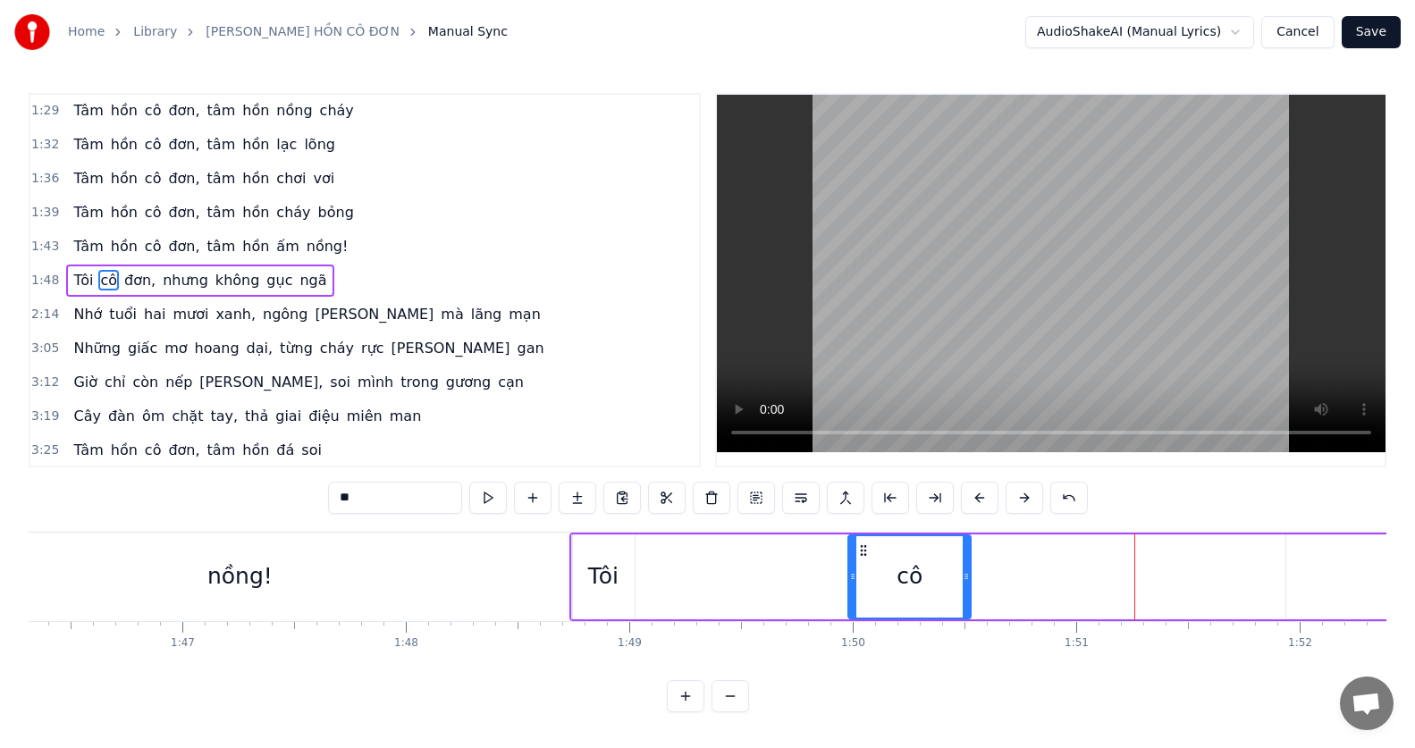
drag, startPoint x: 1239, startPoint y: 573, endPoint x: 970, endPoint y: 592, distance: 269.7
click at [970, 592] on div at bounding box center [966, 576] width 7 height 81
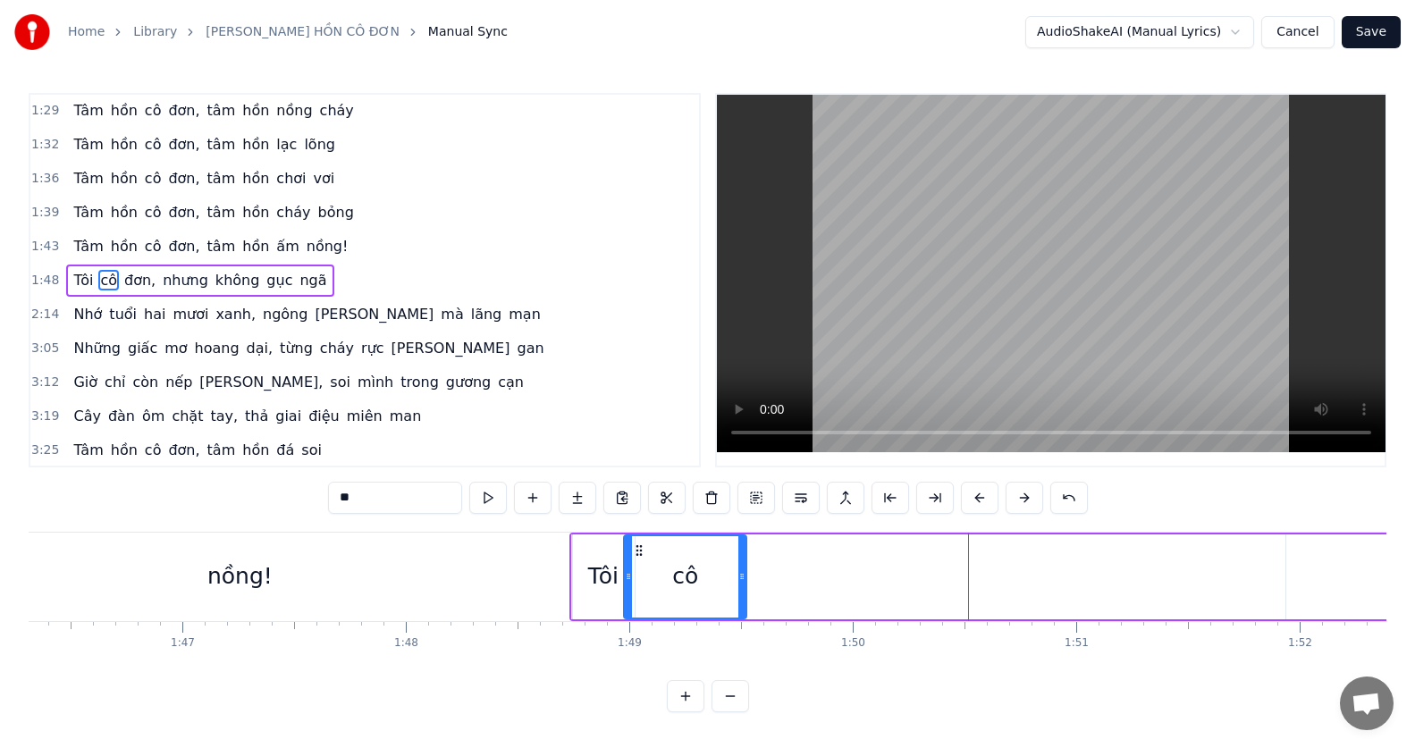
drag, startPoint x: 865, startPoint y: 545, endPoint x: 641, endPoint y: 558, distance: 224.7
click at [641, 558] on div "cô" at bounding box center [685, 576] width 121 height 81
drag, startPoint x: 742, startPoint y: 575, endPoint x: 683, endPoint y: 569, distance: 59.3
click at [683, 569] on div at bounding box center [682, 576] width 7 height 81
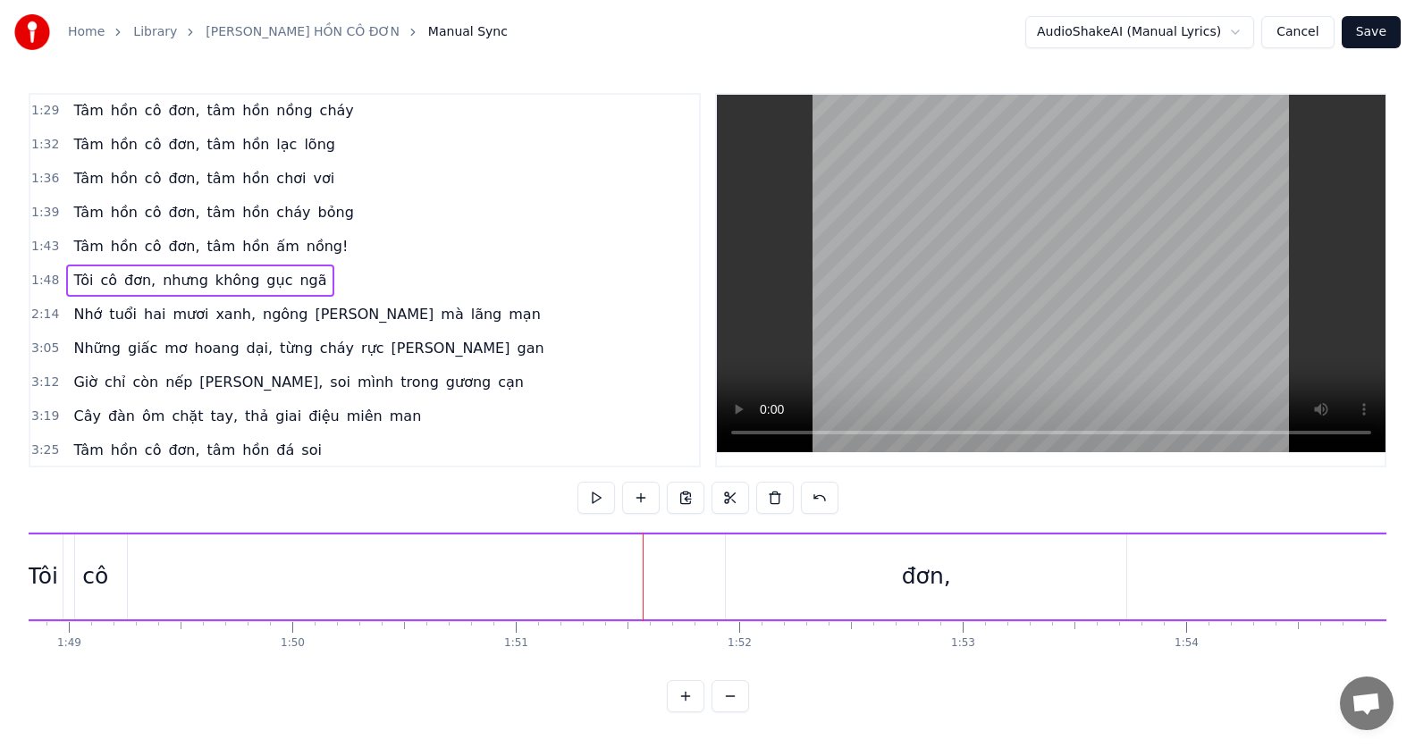
scroll to position [0, 24447]
click at [786, 571] on div "đơn," at bounding box center [797, 577] width 49 height 34
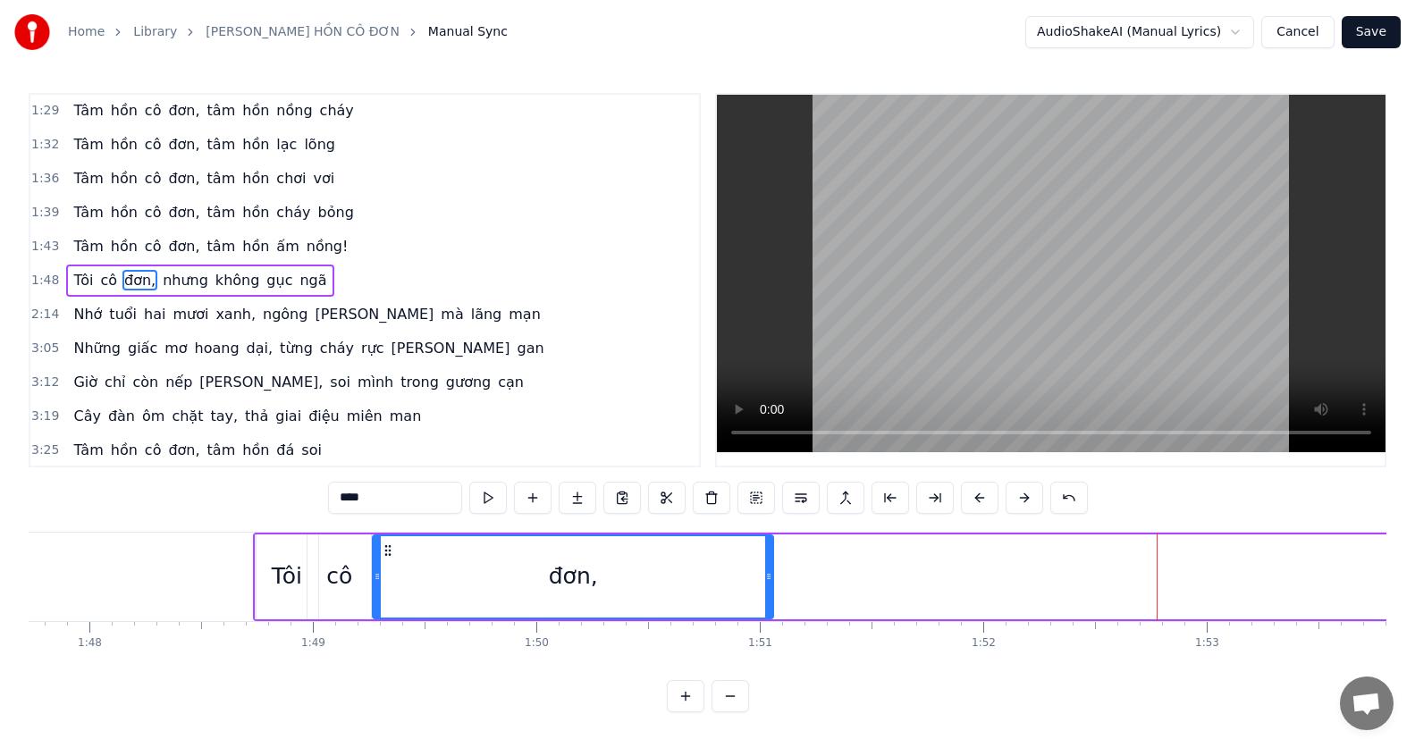
scroll to position [0, 24023]
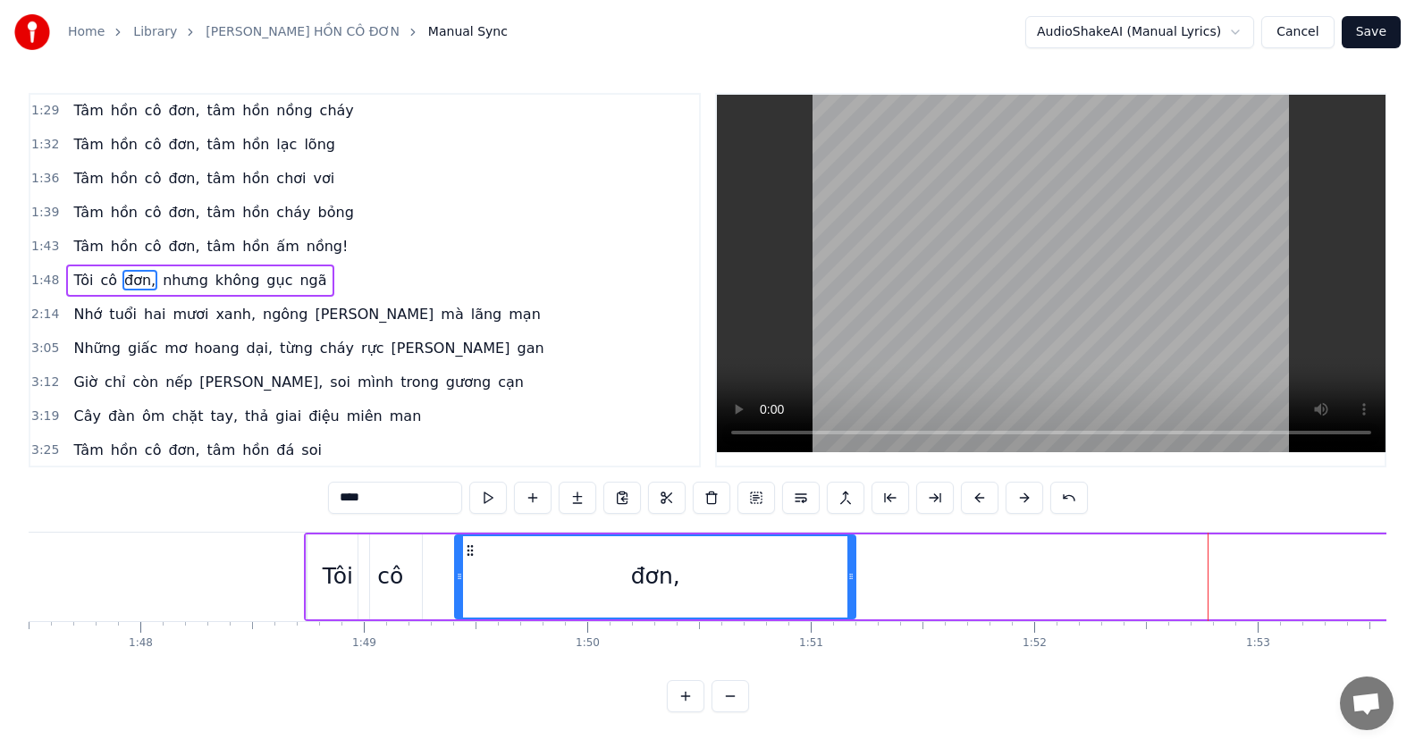
drag, startPoint x: 610, startPoint y: 547, endPoint x: 439, endPoint y: 553, distance: 170.8
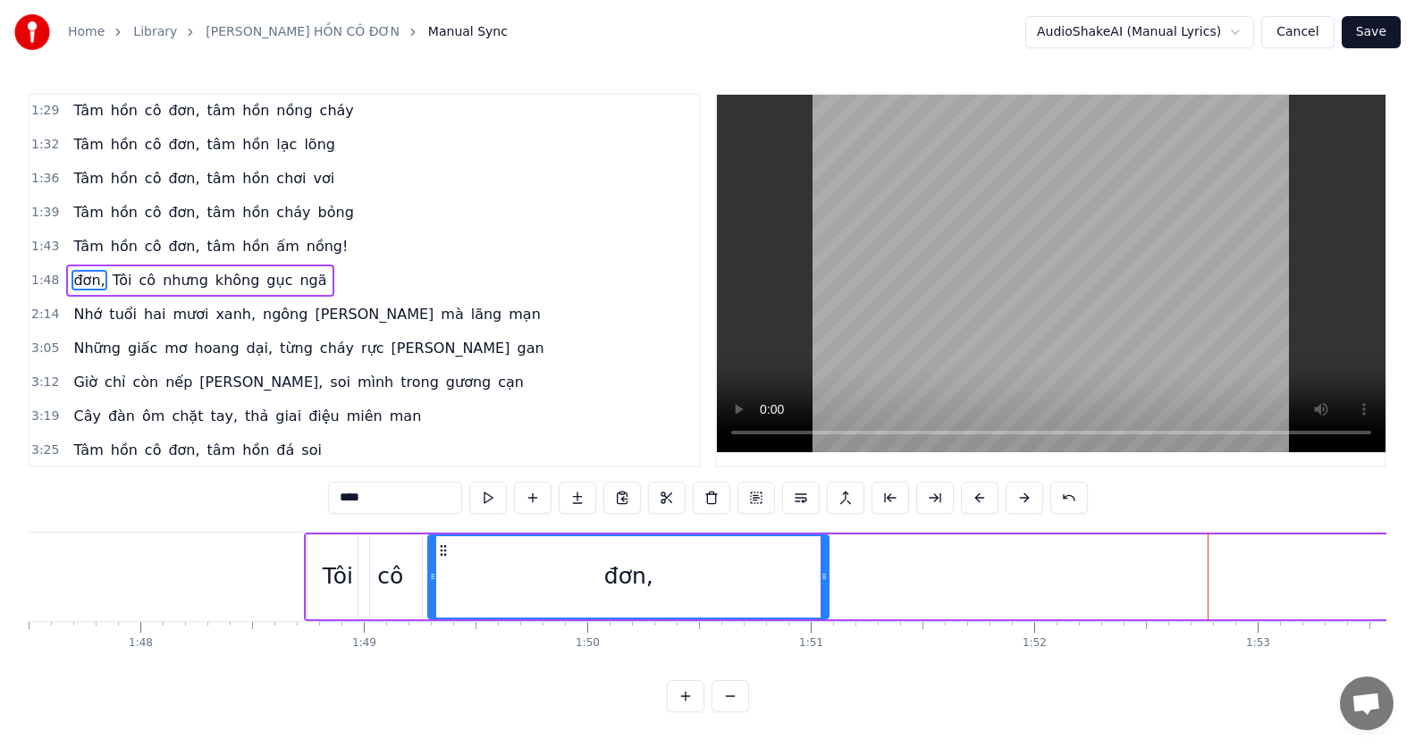
drag, startPoint x: 46, startPoint y: 552, endPoint x: 443, endPoint y: 535, distance: 397.2
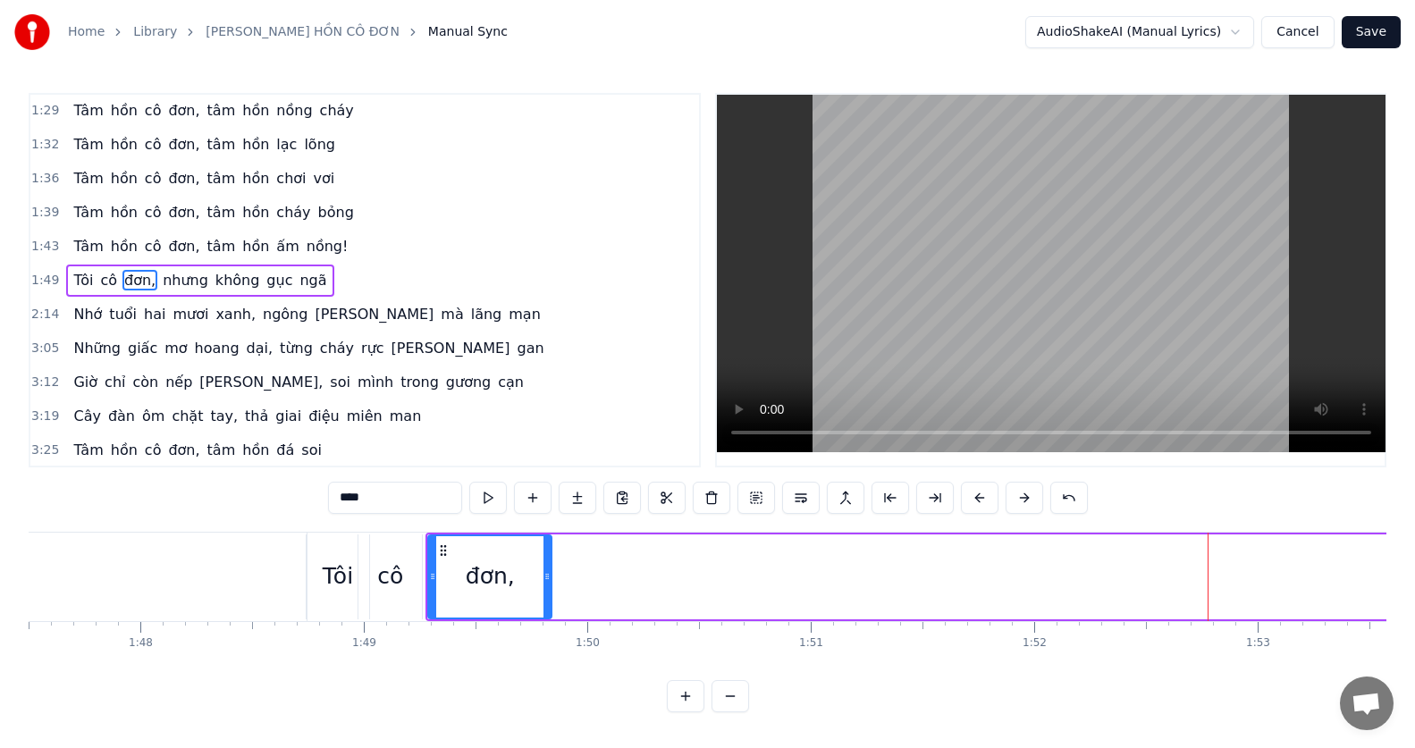
drag, startPoint x: 823, startPoint y: 572, endPoint x: 546, endPoint y: 582, distance: 277.3
click at [546, 582] on icon at bounding box center [546, 576] width 7 height 14
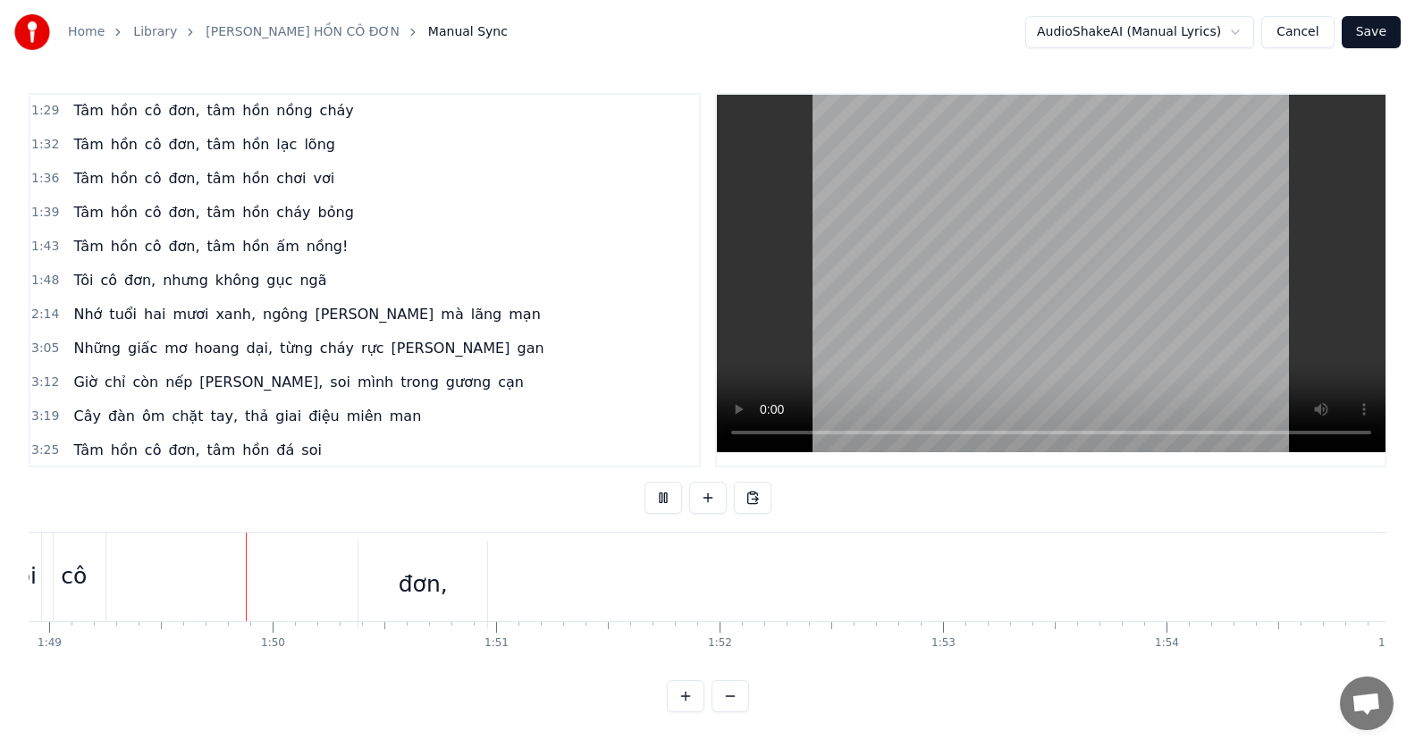
scroll to position [0, 24344]
click at [477, 574] on div "đơn," at bounding box center [491, 577] width 49 height 34
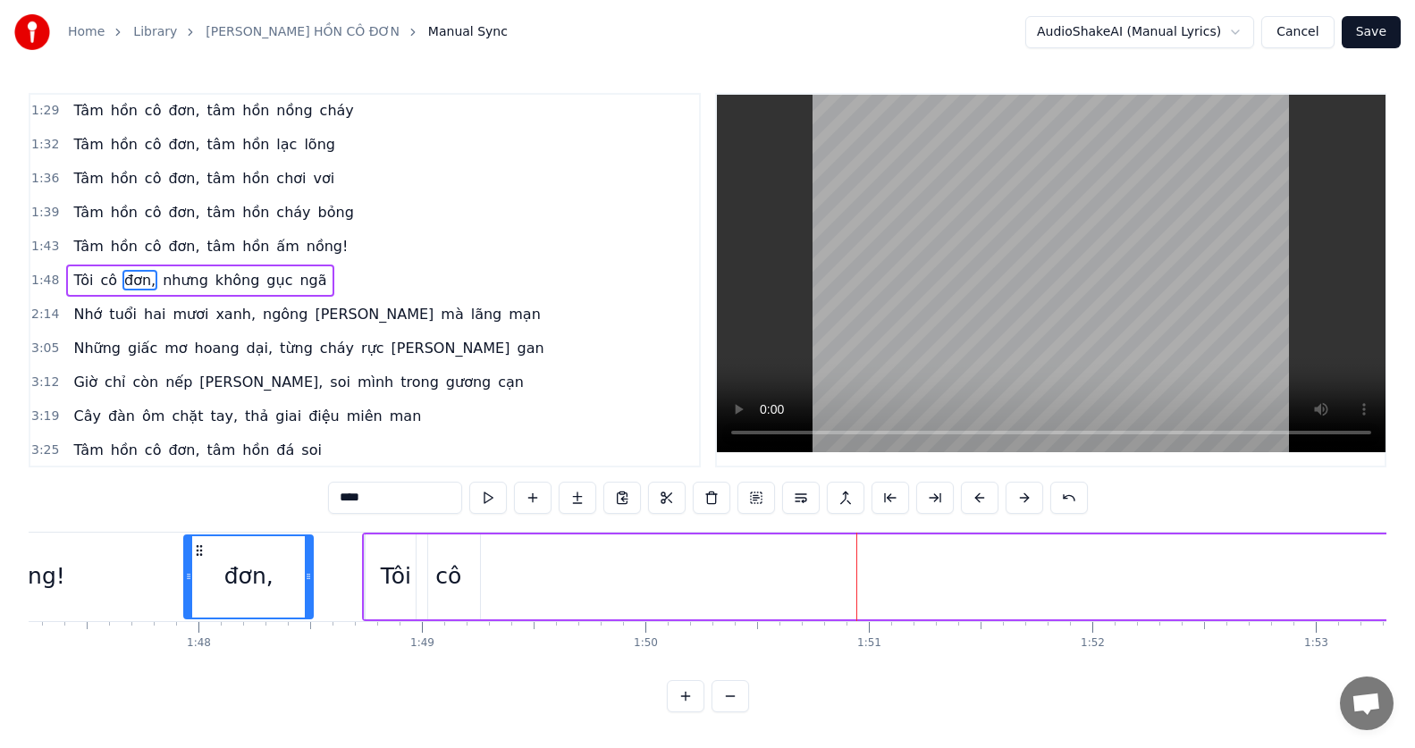
scroll to position [0, 23941]
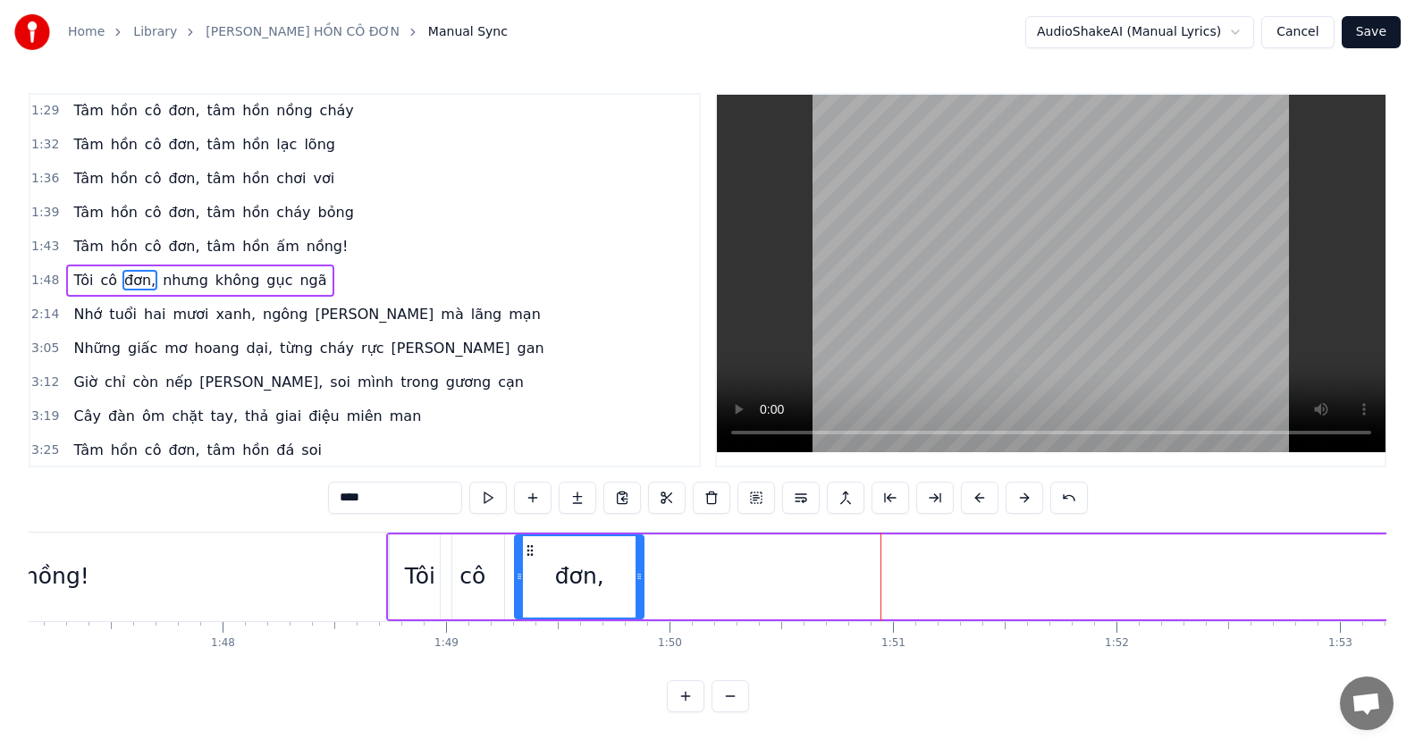
drag, startPoint x: 442, startPoint y: 552, endPoint x: 528, endPoint y: 535, distance: 88.4
click at [528, 535] on div "đơn," at bounding box center [579, 577] width 131 height 85
click at [541, 574] on div "đơn," at bounding box center [579, 576] width 127 height 81
click at [487, 585] on div "cô" at bounding box center [472, 577] width 63 height 85
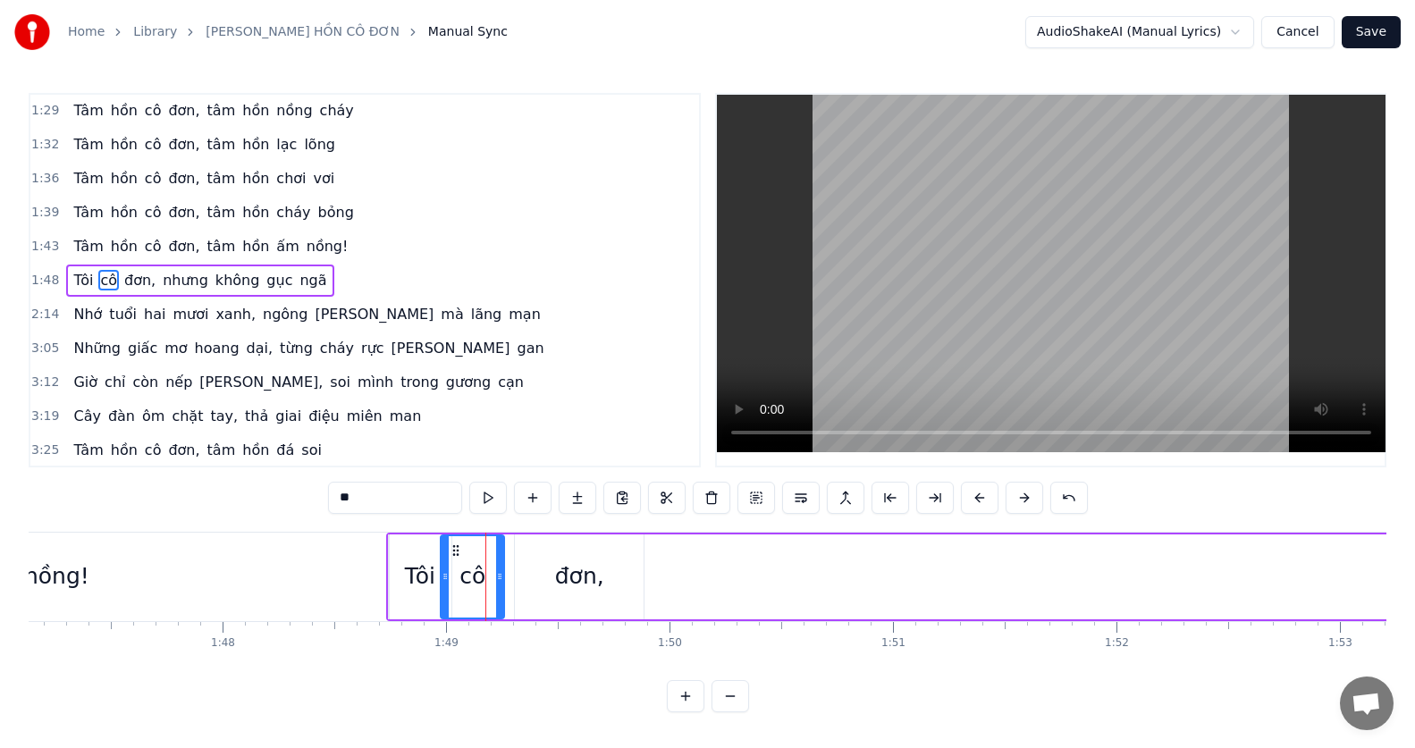
click at [424, 582] on div "Tôi" at bounding box center [420, 577] width 30 height 34
click at [544, 585] on div "đơn," at bounding box center [579, 577] width 129 height 85
type input "****"
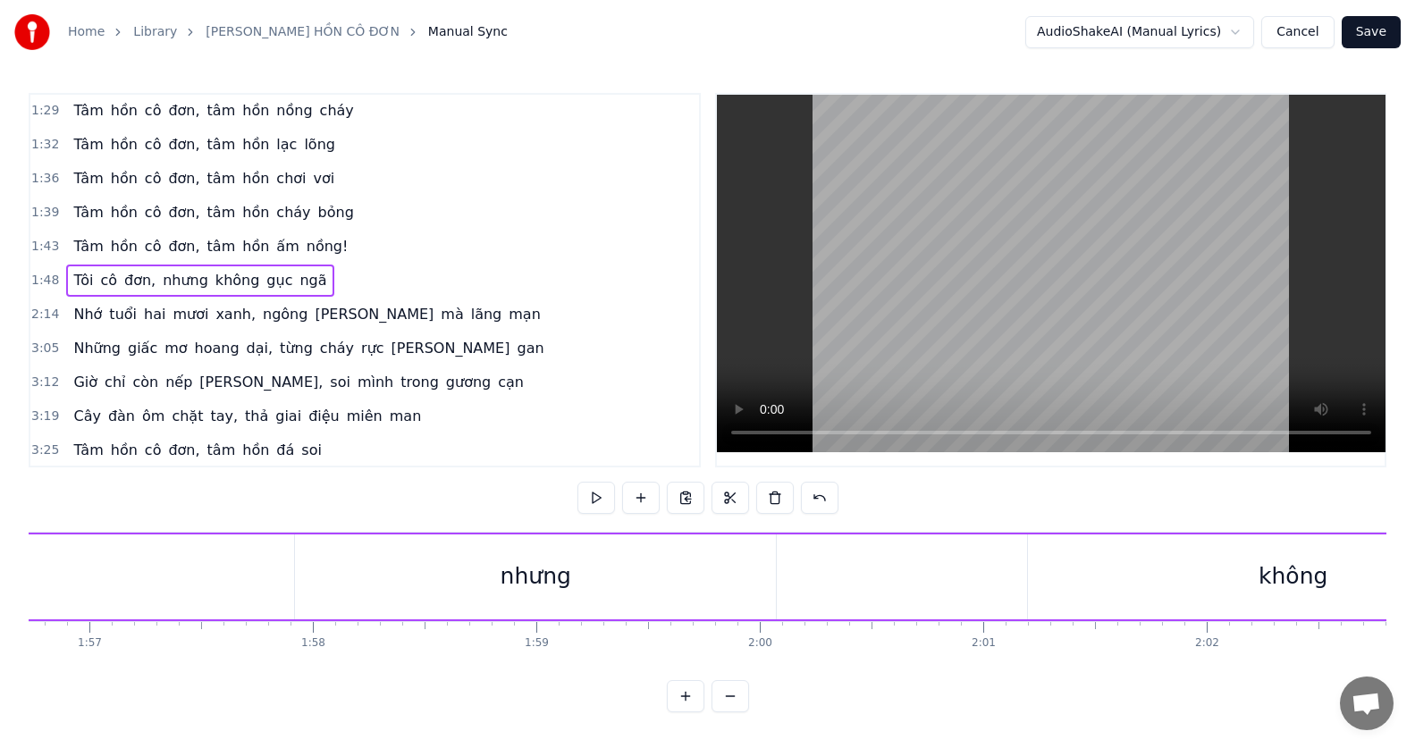
scroll to position [0, 26171]
click at [464, 586] on div "nhưng" at bounding box center [450, 577] width 71 height 34
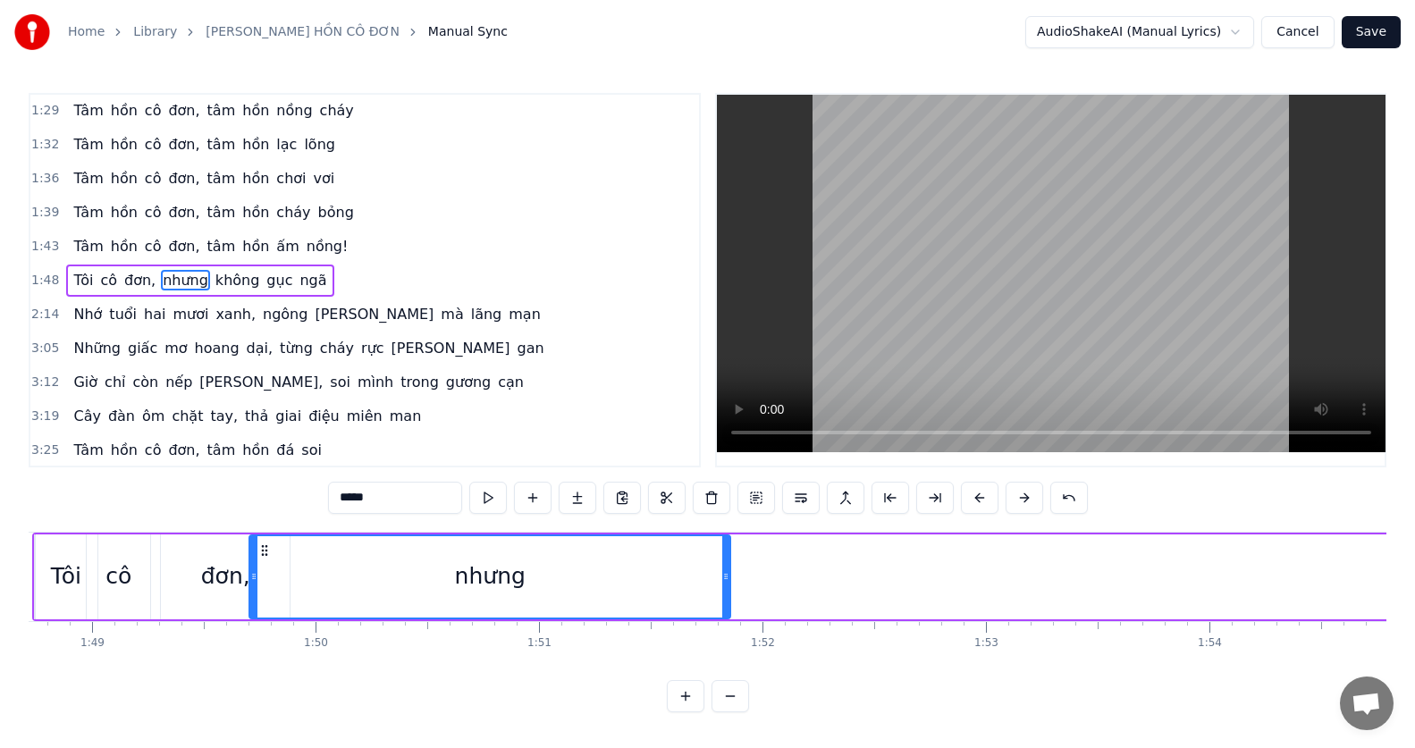
scroll to position [0, 24295]
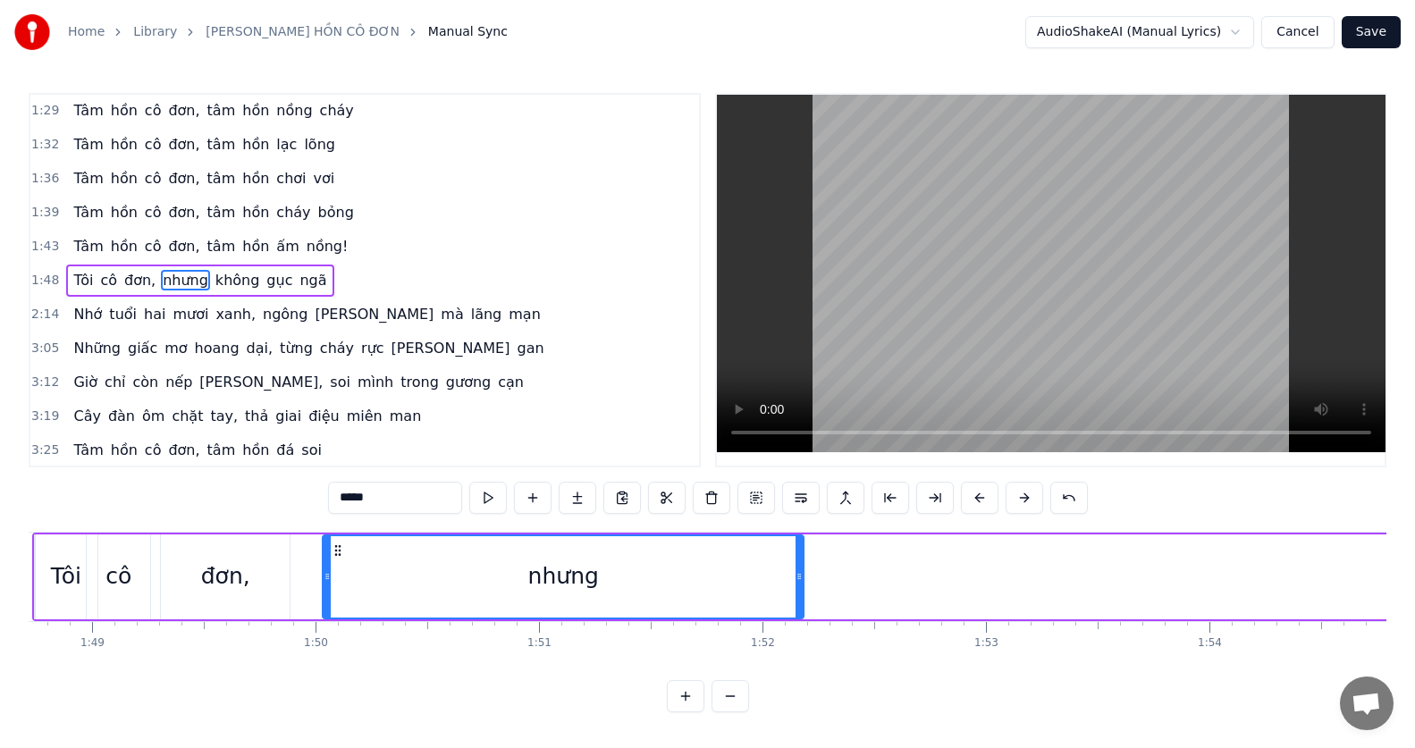
drag, startPoint x: 223, startPoint y: 549, endPoint x: 336, endPoint y: 586, distance: 119.6
click at [336, 586] on div "nhưng" at bounding box center [563, 576] width 479 height 81
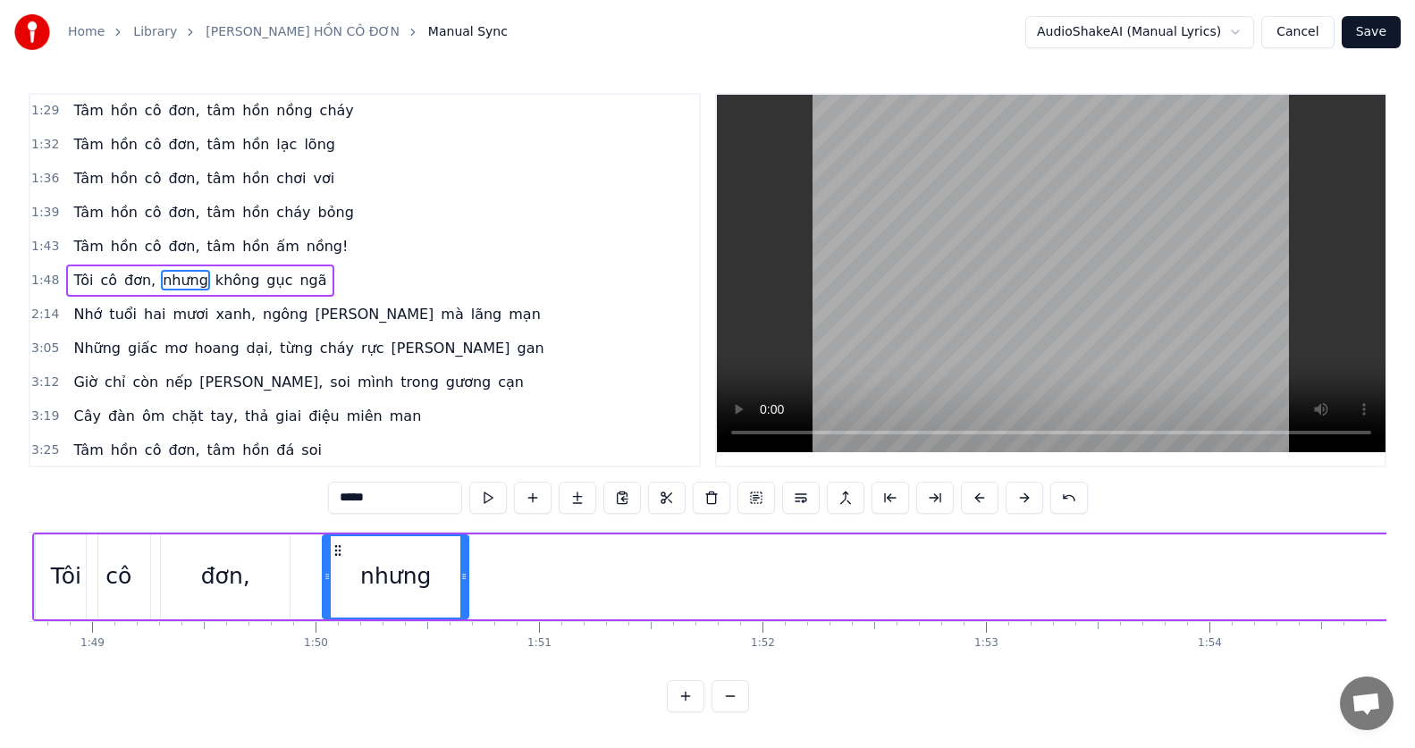
drag, startPoint x: 798, startPoint y: 581, endPoint x: 463, endPoint y: 605, distance: 336.1
click at [463, 605] on div at bounding box center [463, 576] width 7 height 81
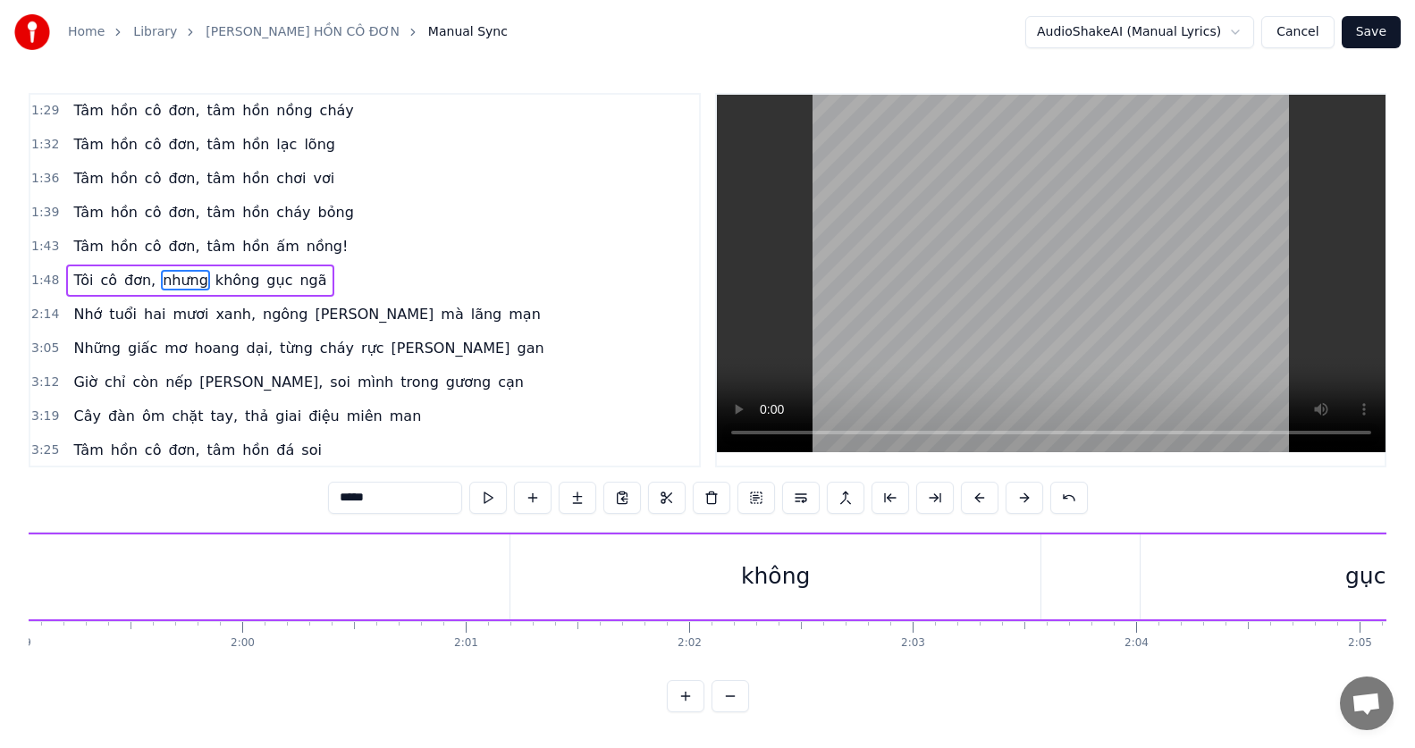
scroll to position [0, 26690]
click at [672, 589] on div "không" at bounding box center [688, 577] width 69 height 34
type input "*****"
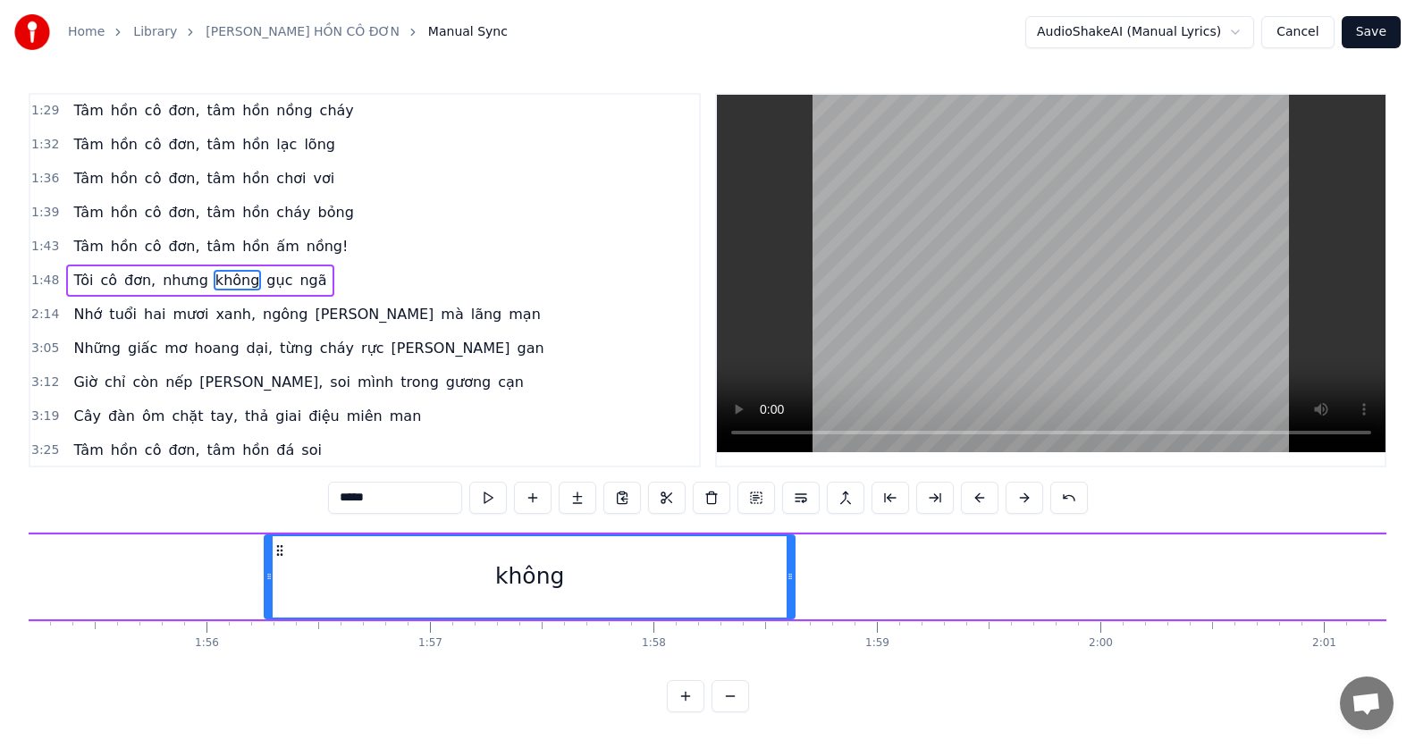
drag, startPoint x: 433, startPoint y: 547, endPoint x: 254, endPoint y: 572, distance: 180.5
click at [265, 572] on div "không" at bounding box center [529, 576] width 528 height 81
click at [265, 276] on span "gục" at bounding box center [279, 280] width 29 height 21
click at [298, 278] on span "ngã" at bounding box center [313, 280] width 30 height 21
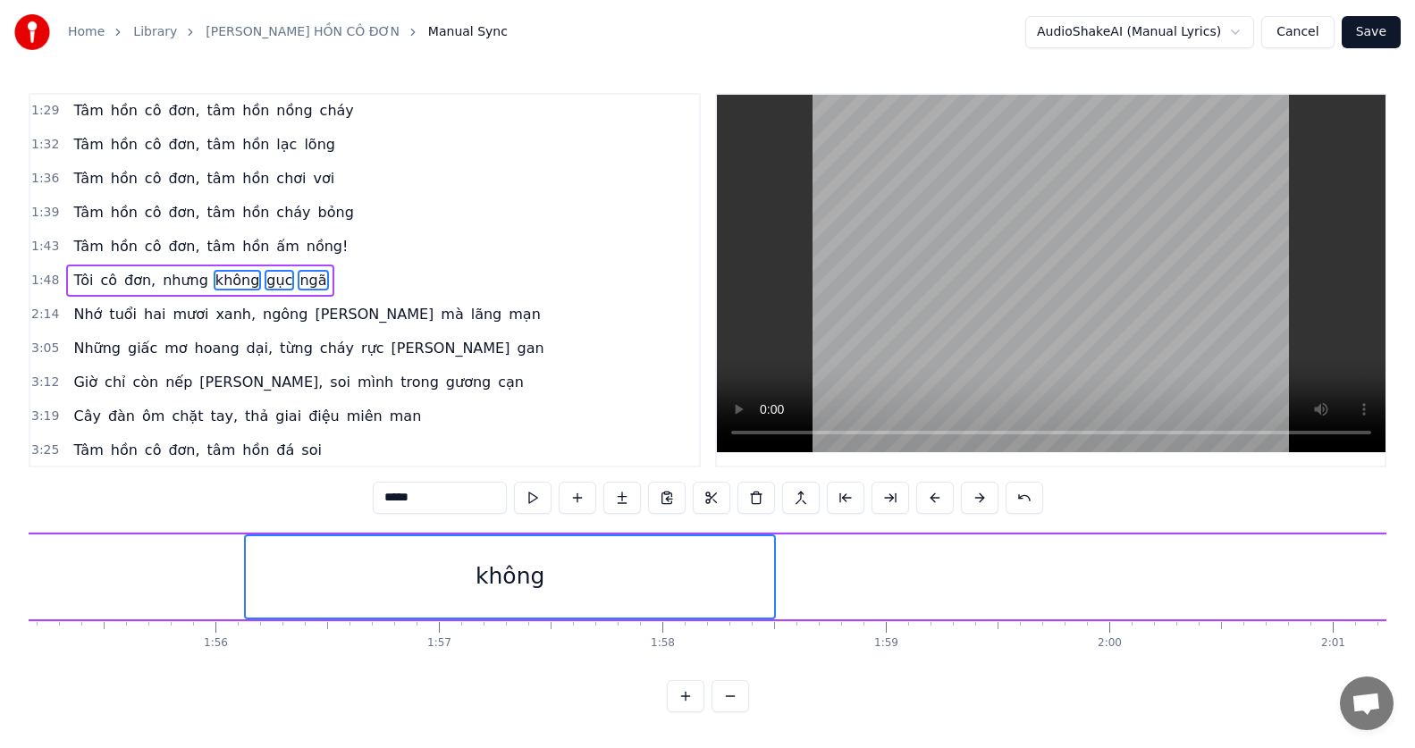
drag, startPoint x: 357, startPoint y: 589, endPoint x: 274, endPoint y: 573, distance: 83.8
click at [296, 580] on div "không" at bounding box center [510, 576] width 528 height 81
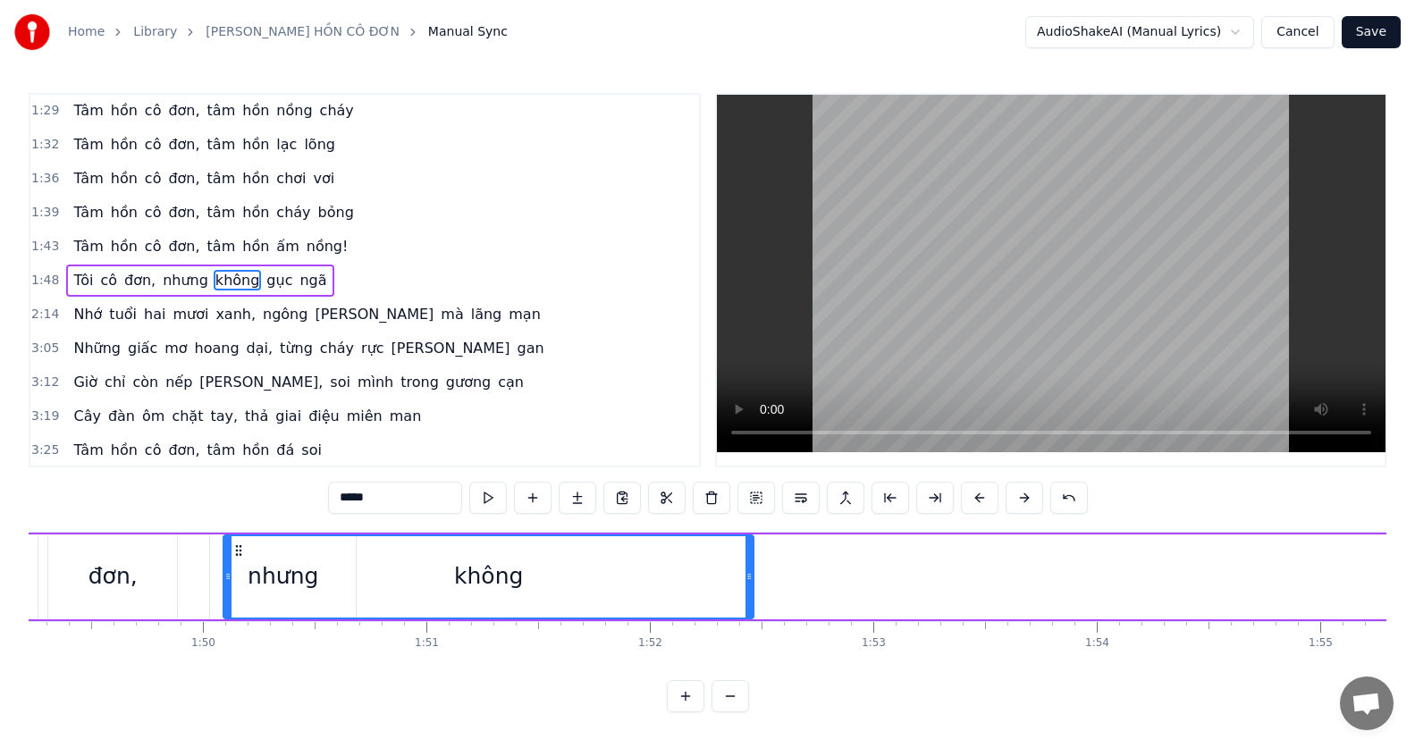
scroll to position [0, 24369]
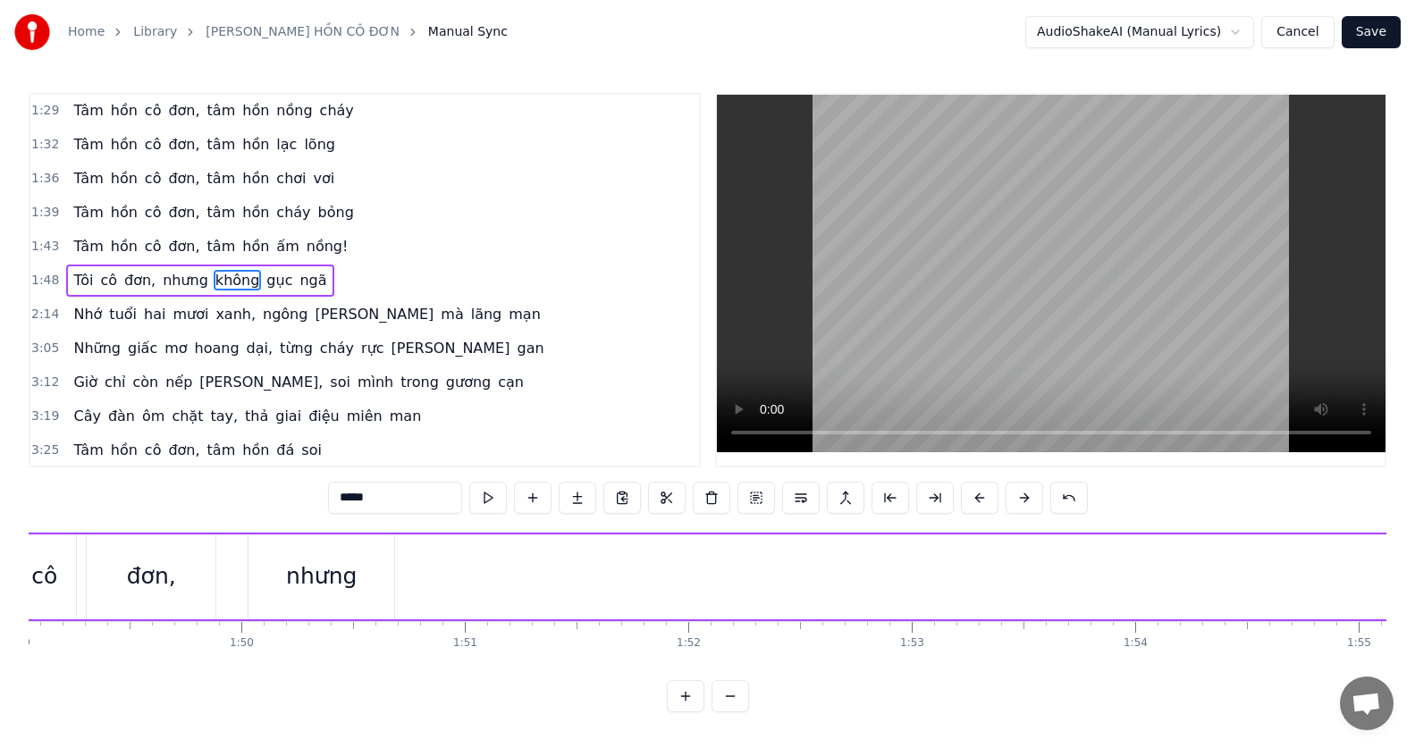
drag, startPoint x: 263, startPoint y: 548, endPoint x: 510, endPoint y: 573, distance: 248.0
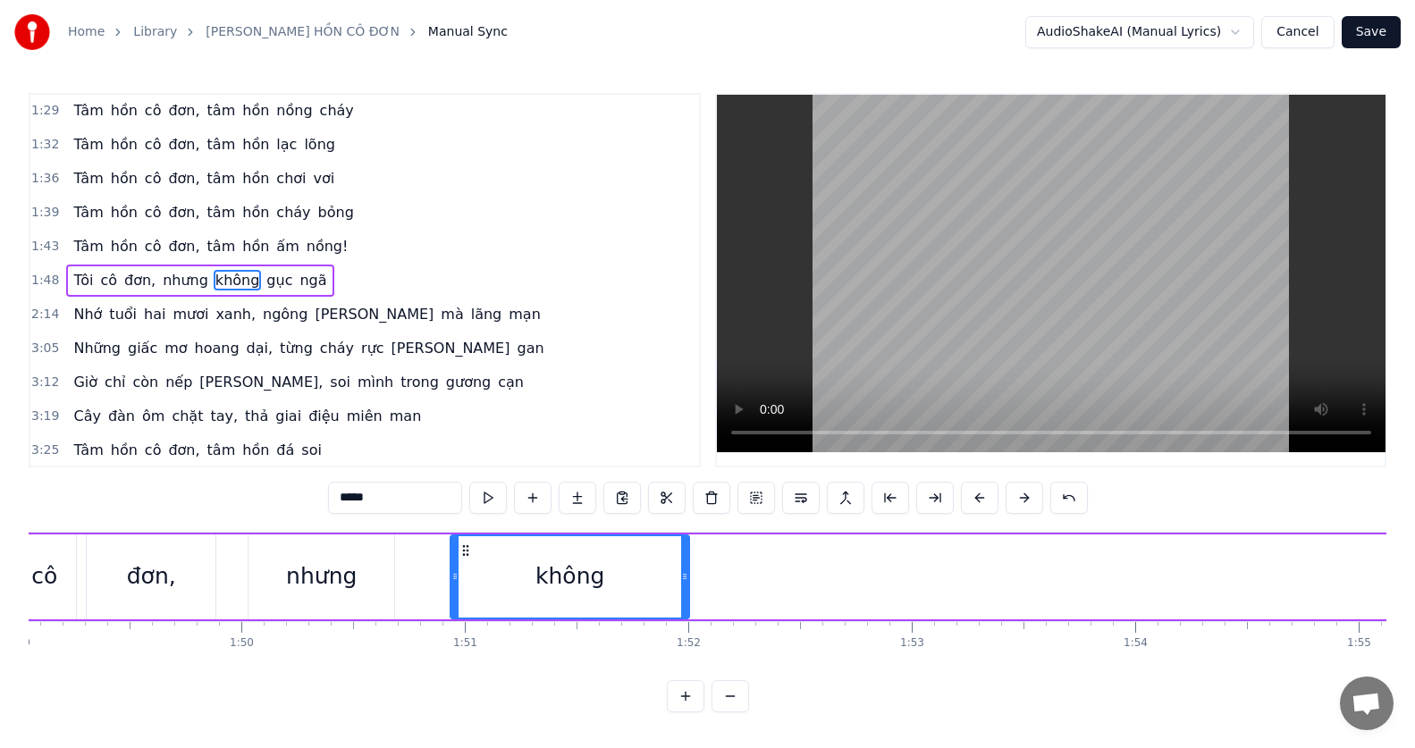
drag, startPoint x: 977, startPoint y: 582, endPoint x: 686, endPoint y: 614, distance: 293.2
click at [686, 614] on div at bounding box center [684, 576] width 7 height 81
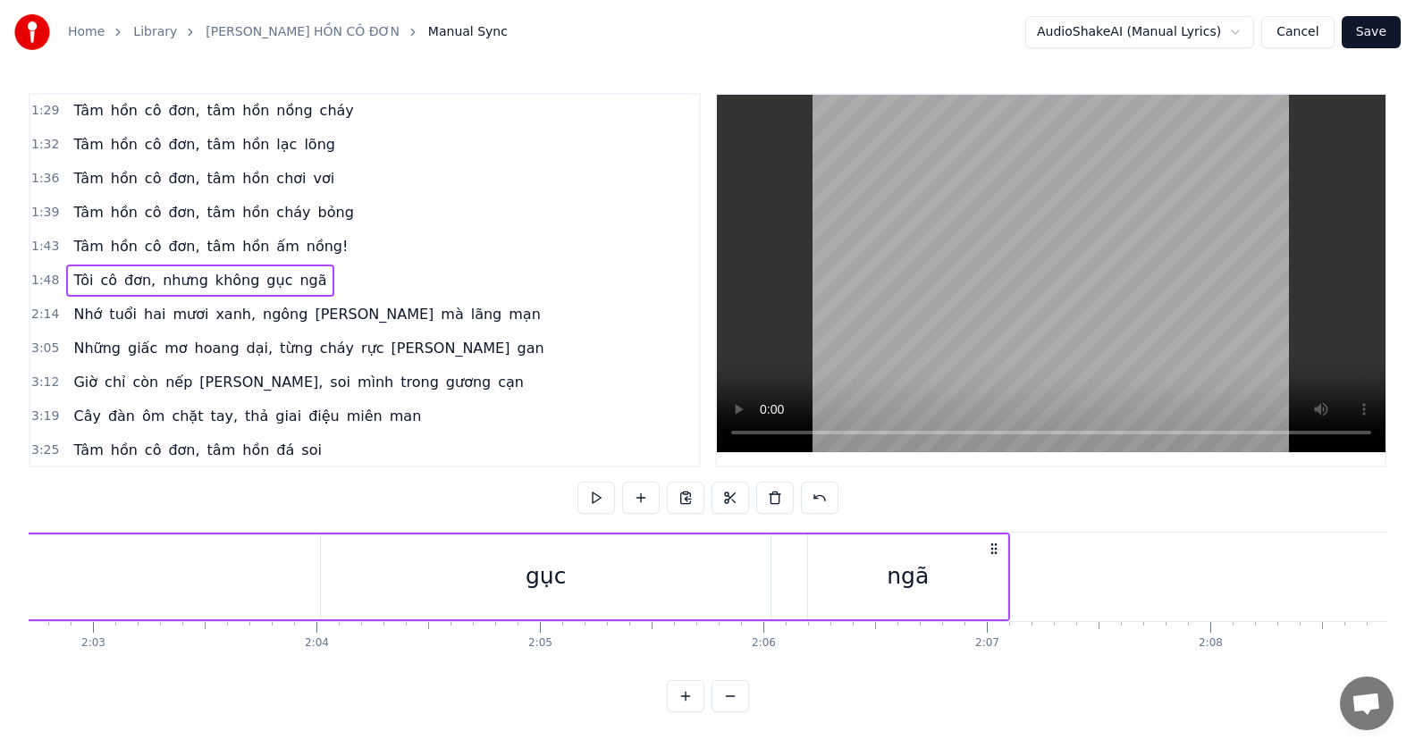
scroll to position [0, 27551]
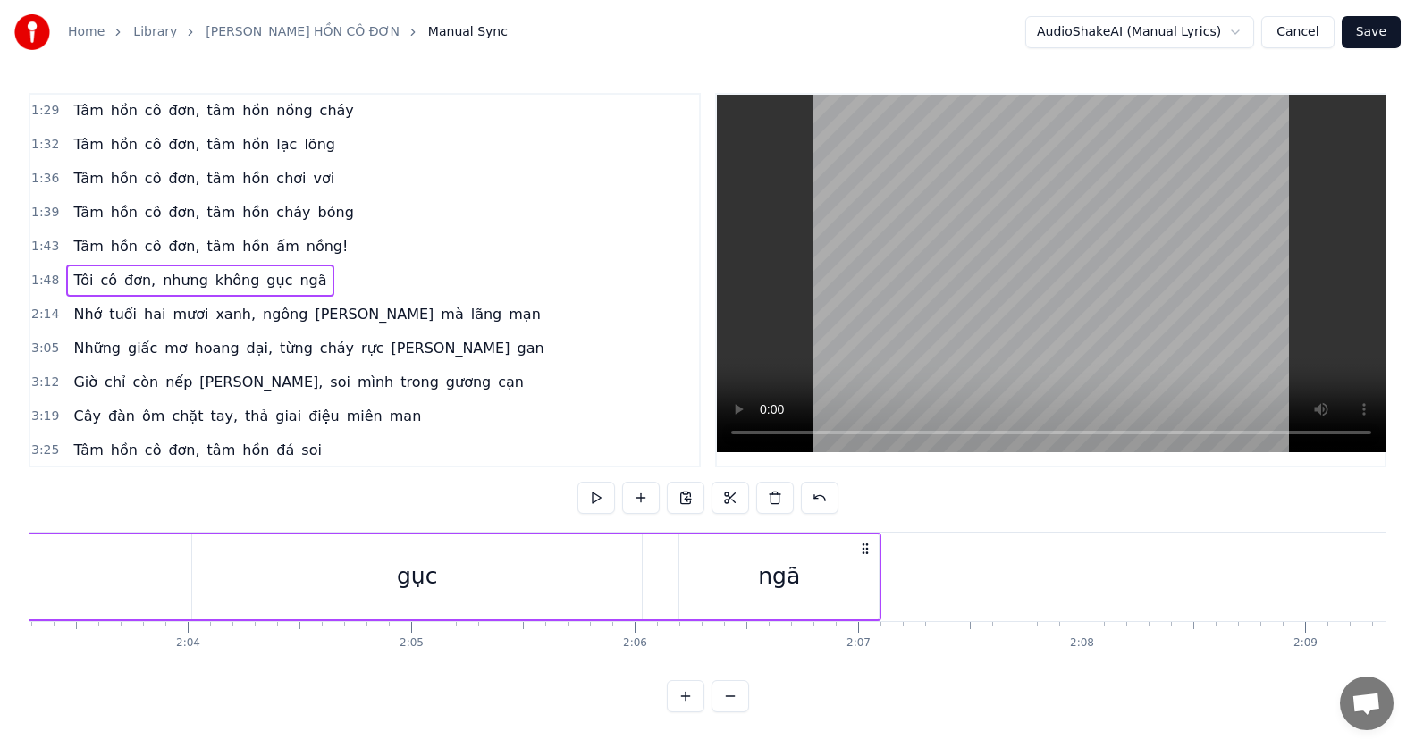
click at [518, 597] on div "gục" at bounding box center [417, 577] width 450 height 85
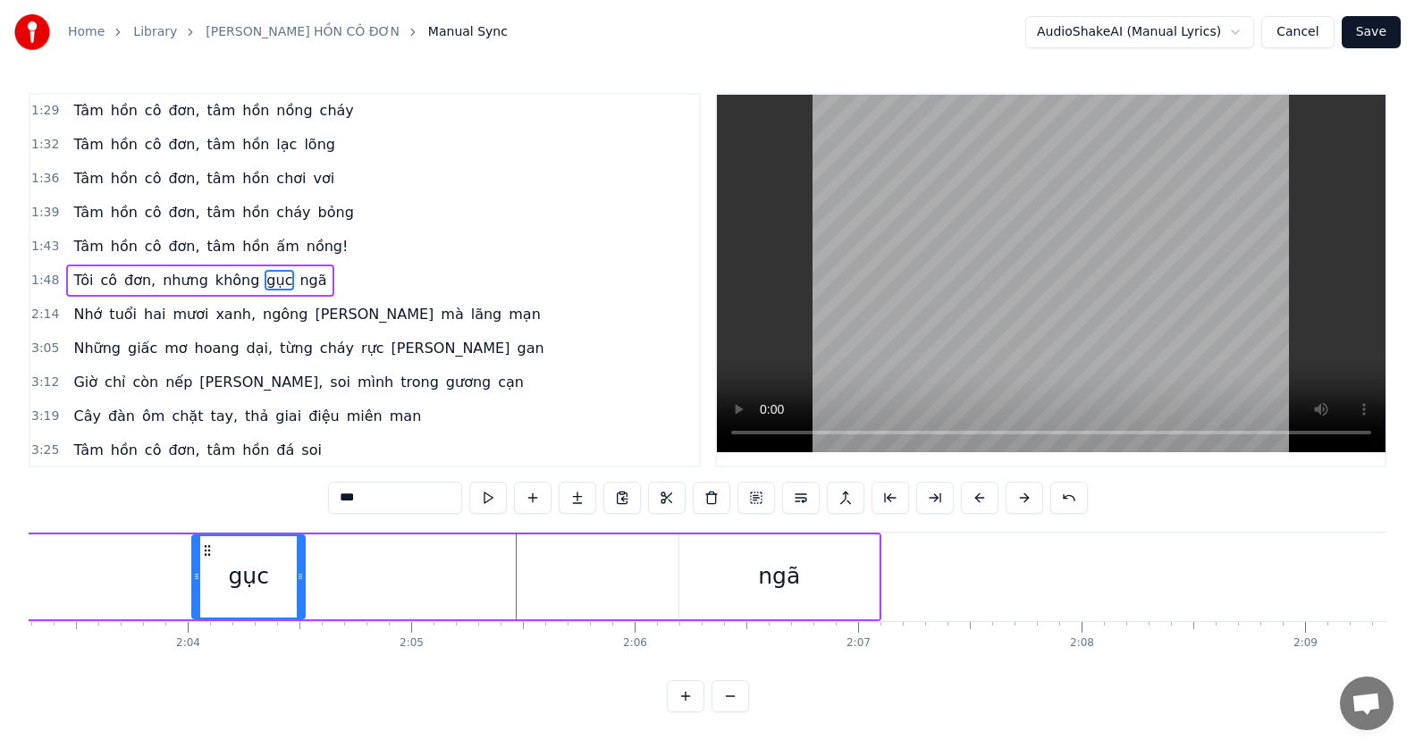
drag, startPoint x: 636, startPoint y: 579, endPoint x: 299, endPoint y: 594, distance: 337.3
click at [299, 594] on div at bounding box center [300, 576] width 7 height 81
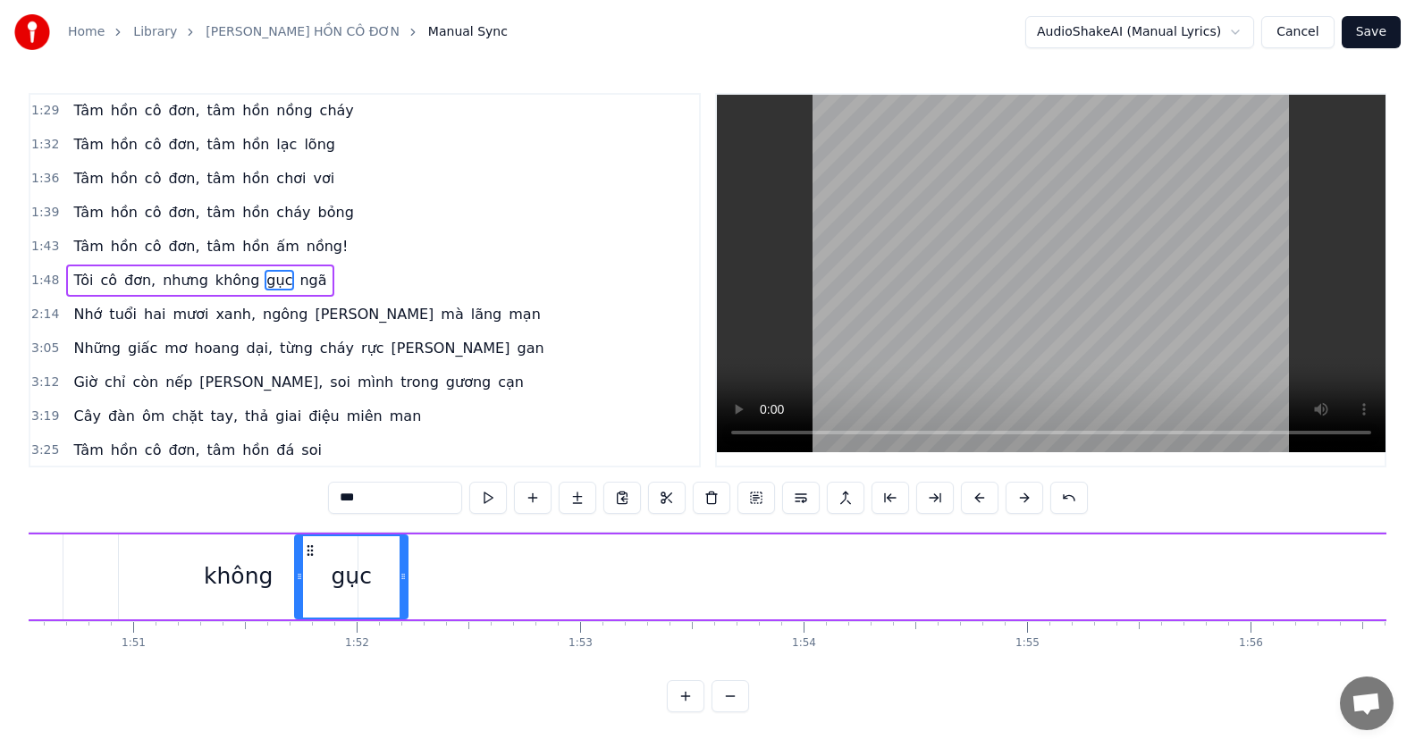
scroll to position [0, 24696]
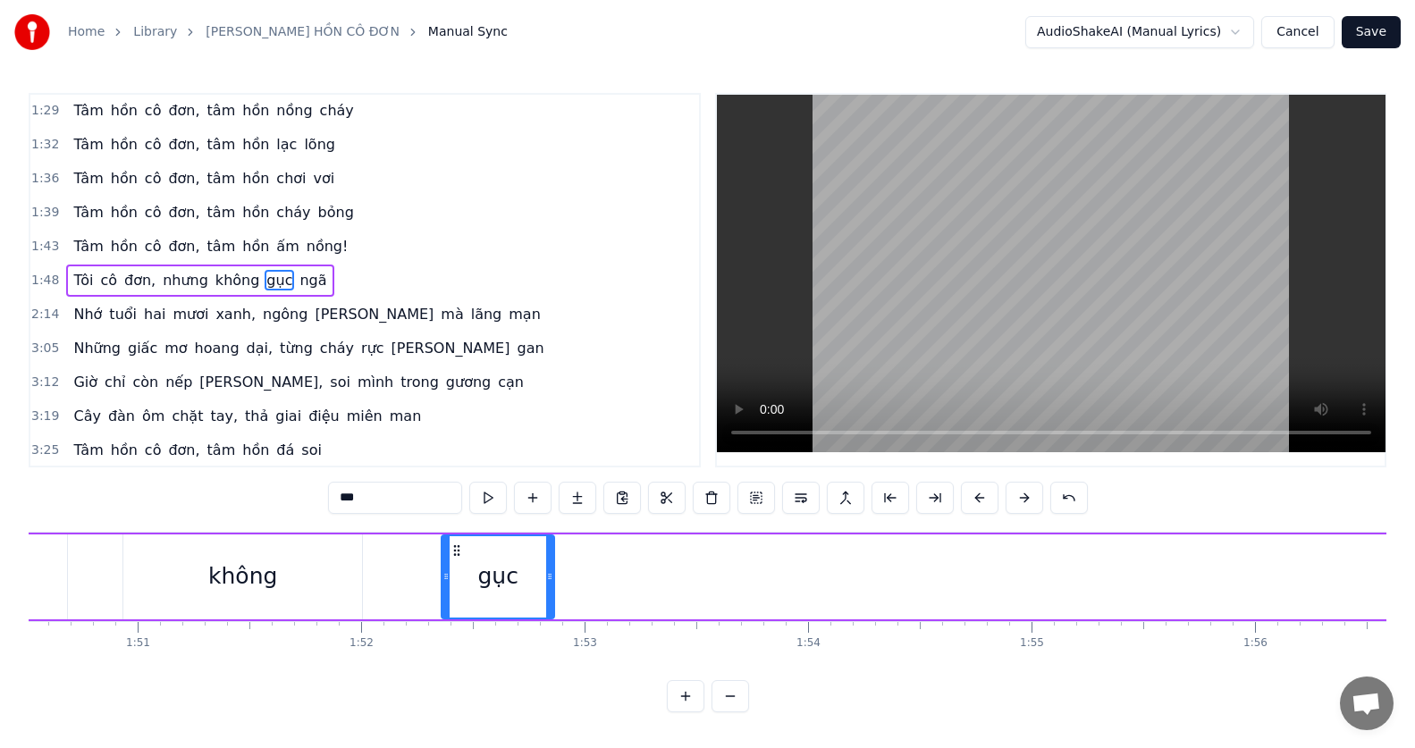
drag, startPoint x: 207, startPoint y: 546, endPoint x: 457, endPoint y: 591, distance: 253.4
click at [457, 591] on div "gục" at bounding box center [497, 576] width 111 height 81
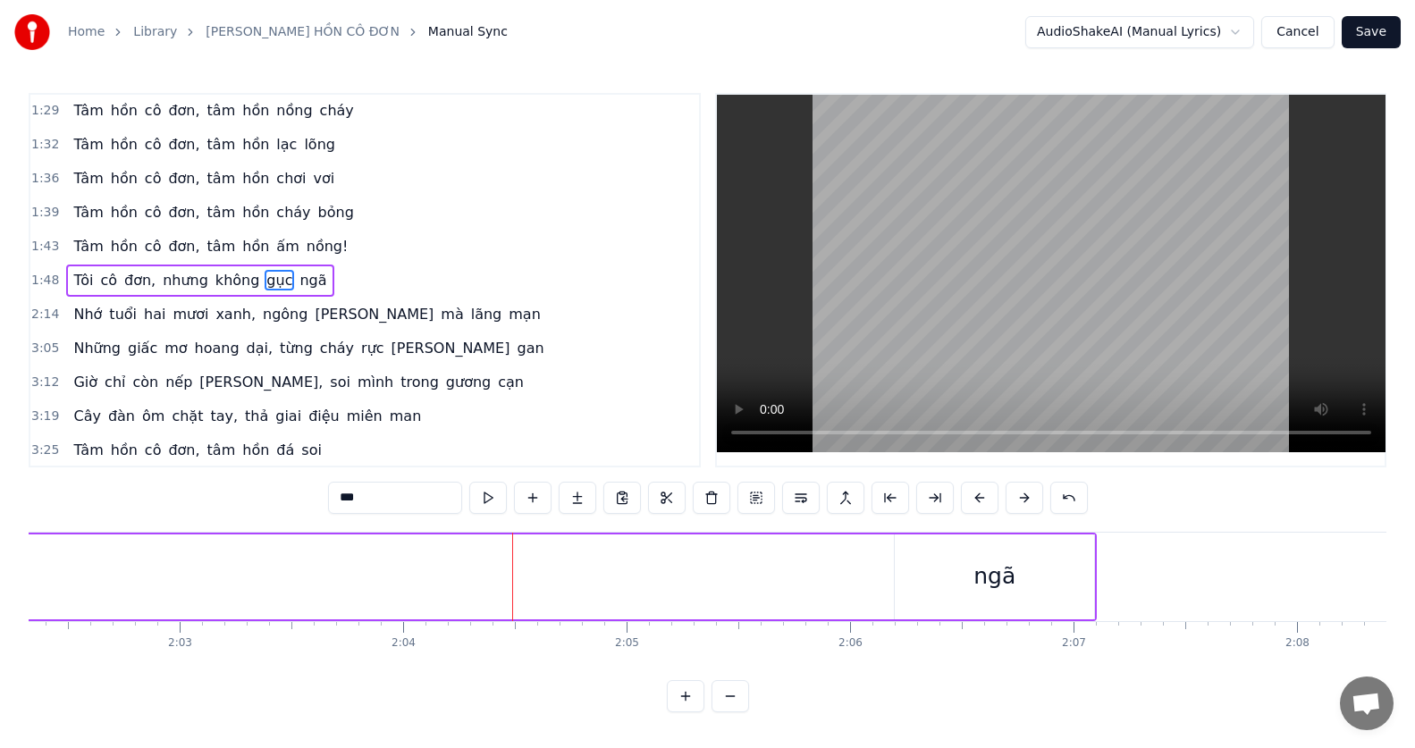
scroll to position [0, 27423]
click at [889, 559] on div "ngã" at bounding box center [907, 577] width 199 height 85
type input "***"
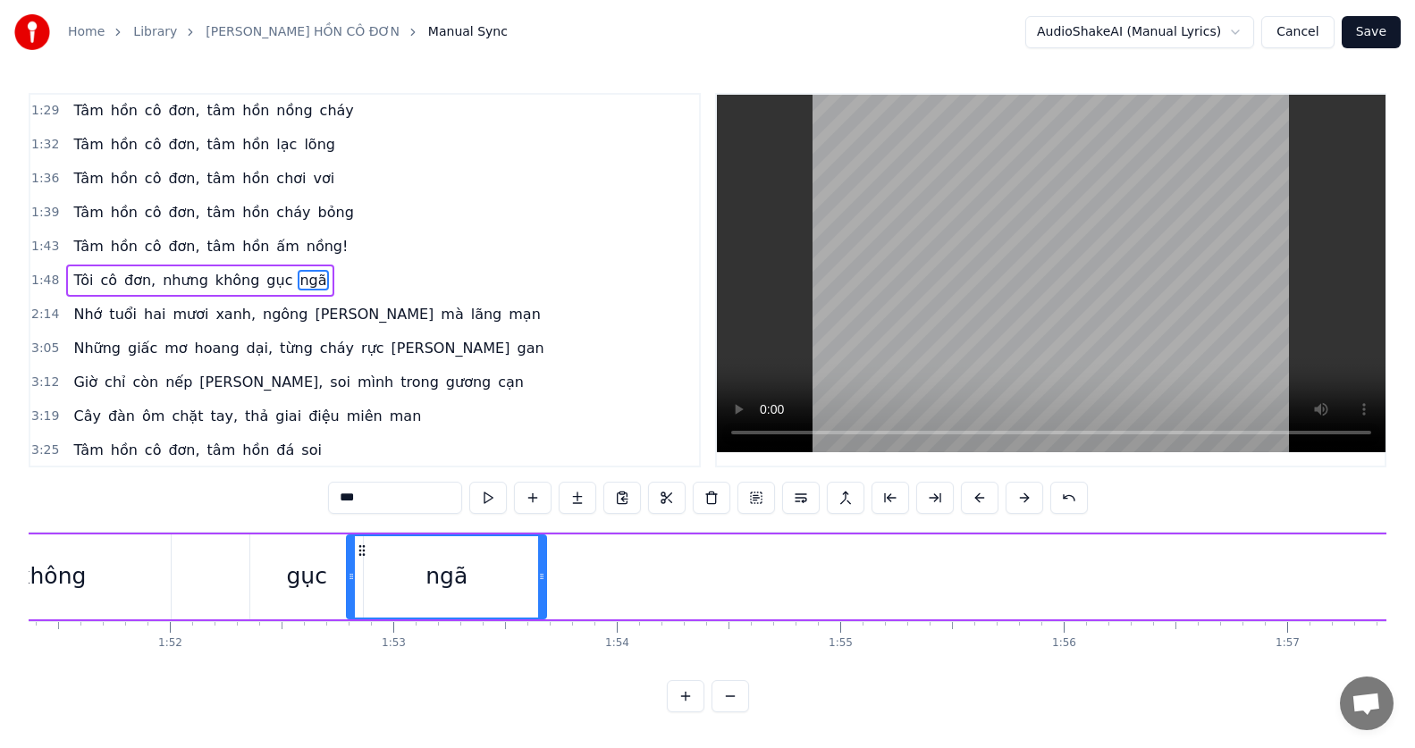
scroll to position [0, 24887]
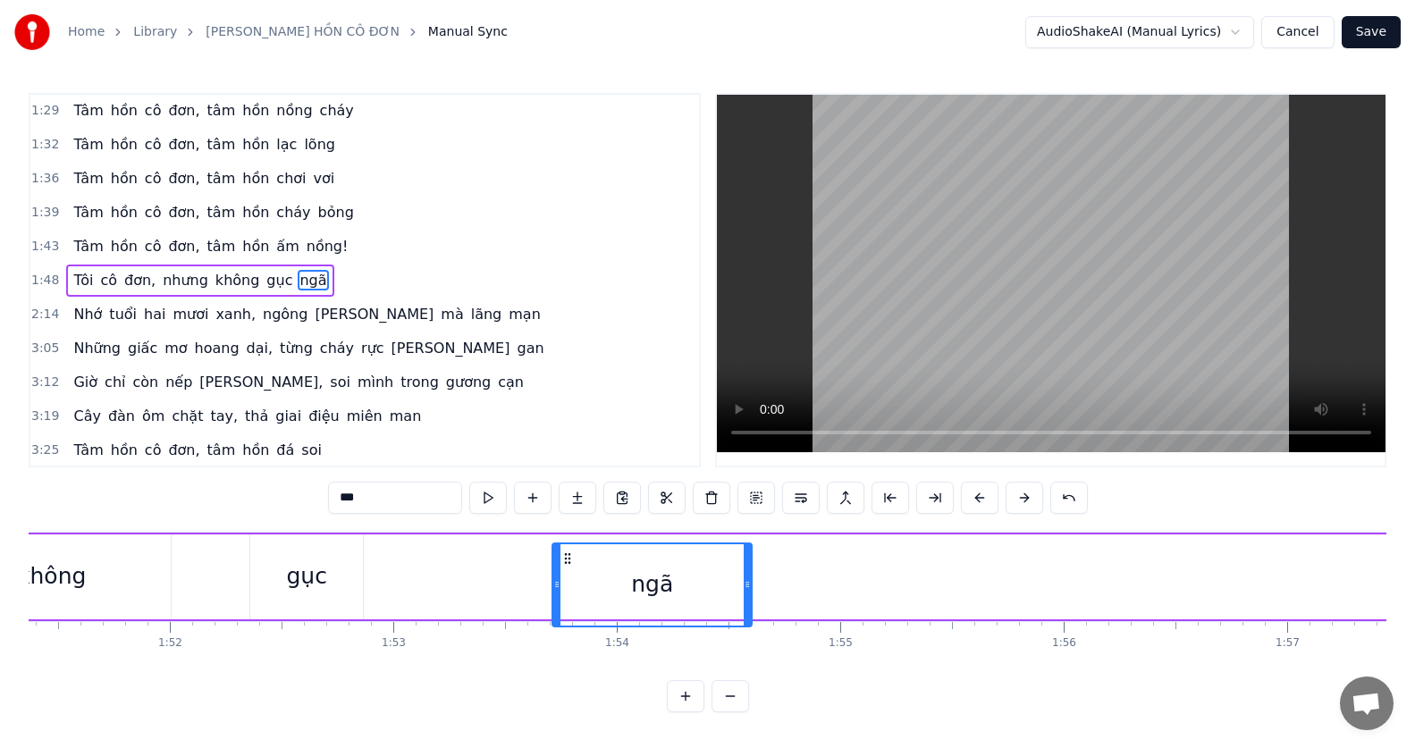
drag, startPoint x: 821, startPoint y: 554, endPoint x: 566, endPoint y: 667, distance: 279.4
click at [566, 666] on div "Trong [PERSON_NAME] sáng đèn, tôi đi giữa muôn người [PERSON_NAME] tối [PERSON_…" at bounding box center [708, 599] width 1358 height 134
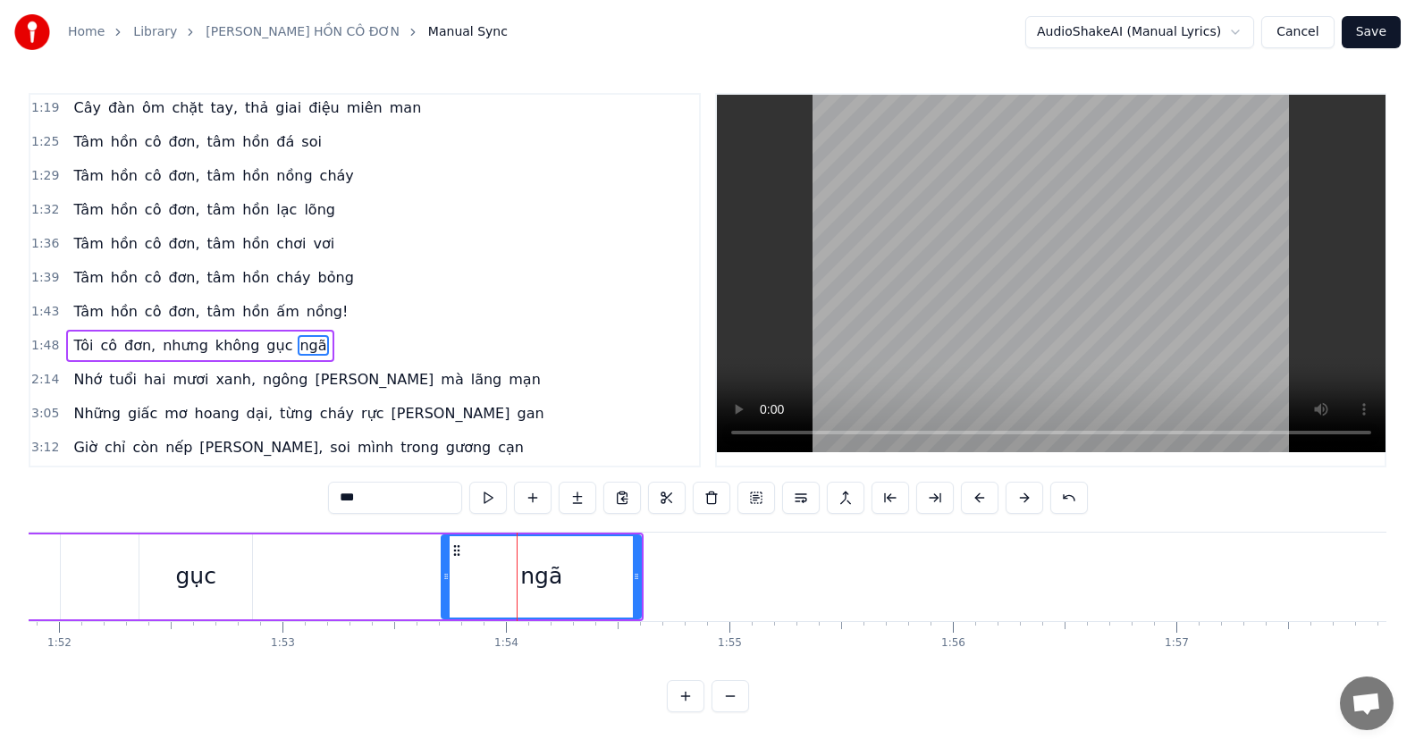
scroll to position [268, 0]
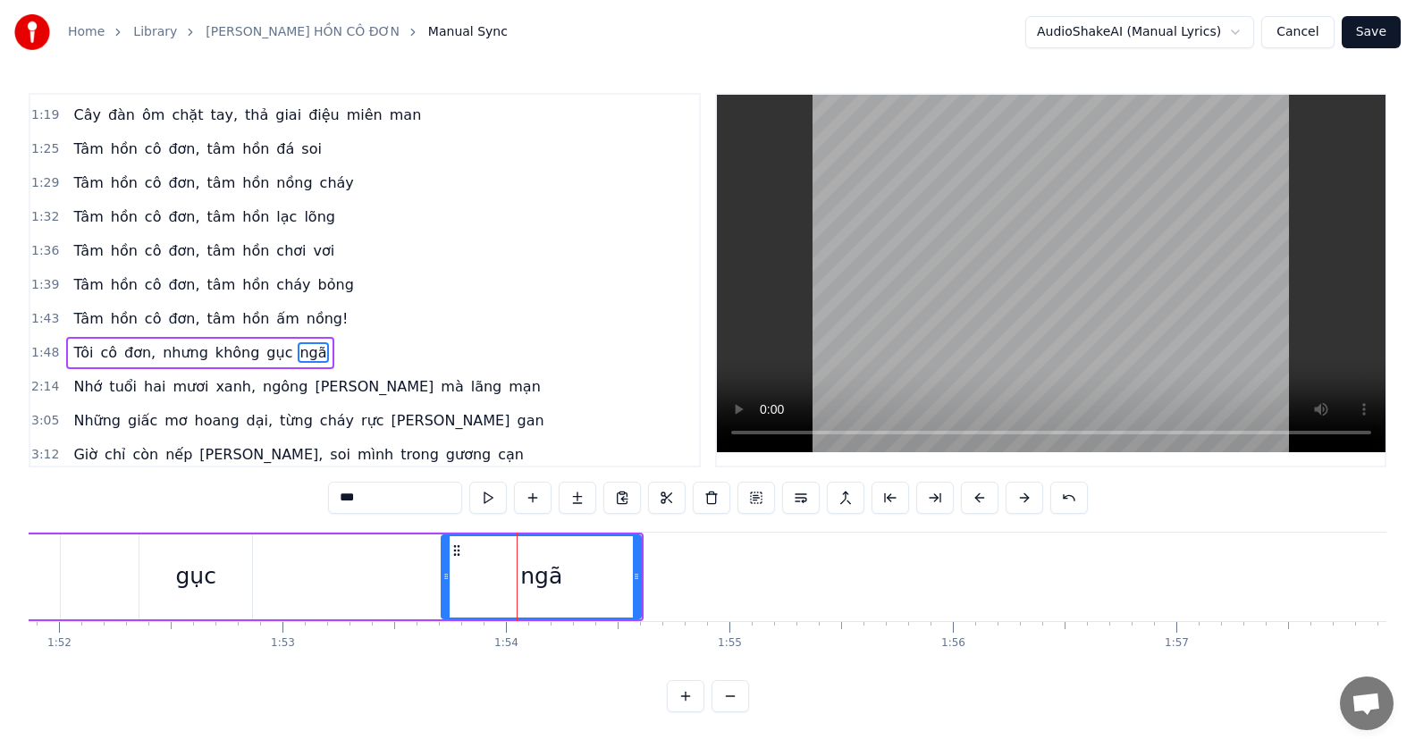
click at [300, 352] on span "ngã" at bounding box center [313, 352] width 30 height 21
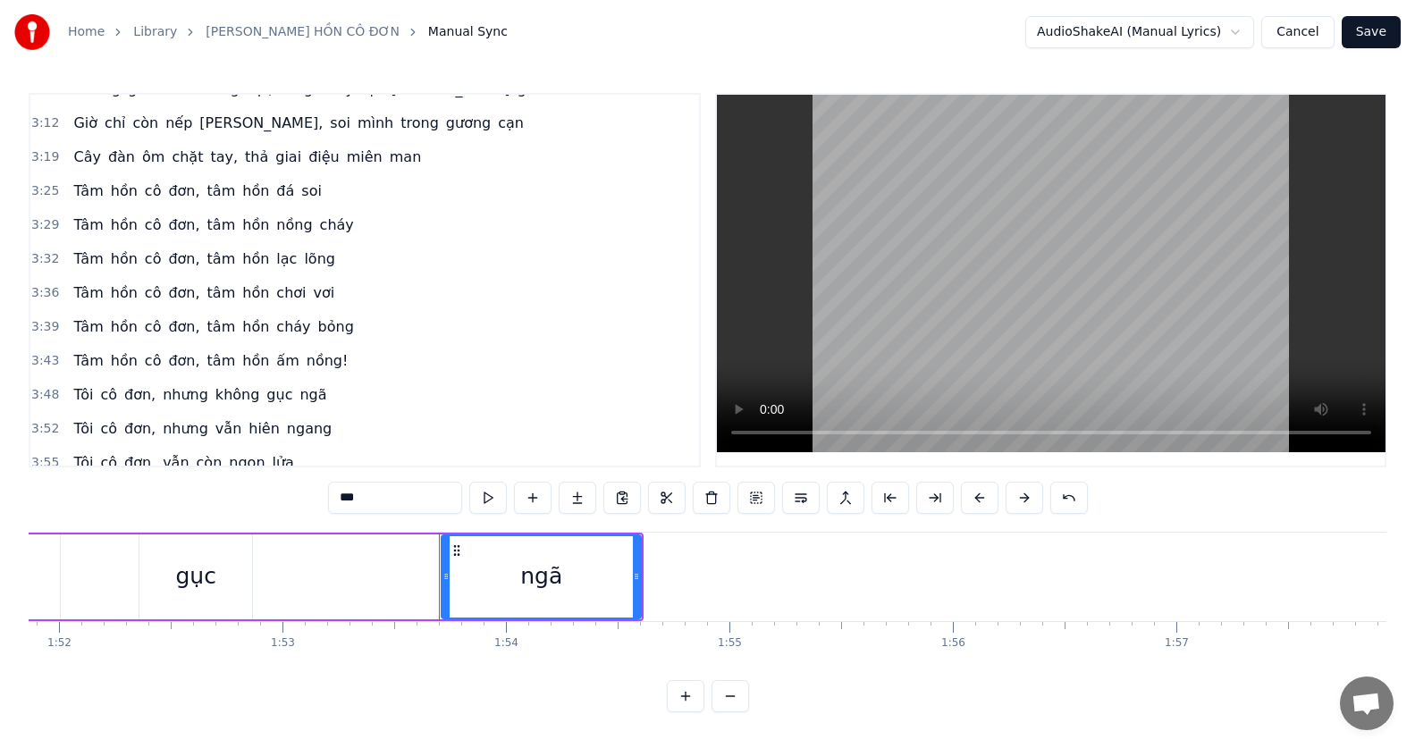
scroll to position [609, 0]
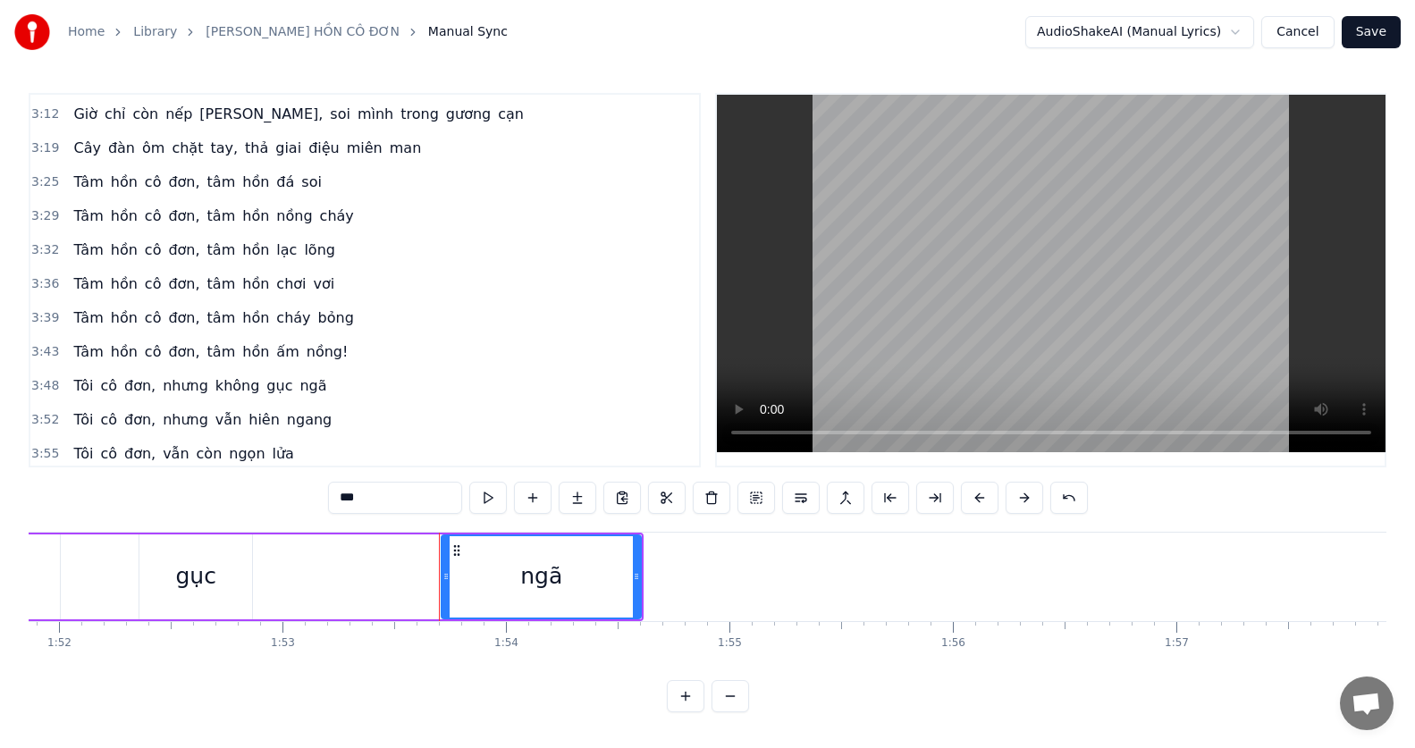
click at [1303, 37] on button "Cancel" at bounding box center [1297, 32] width 72 height 32
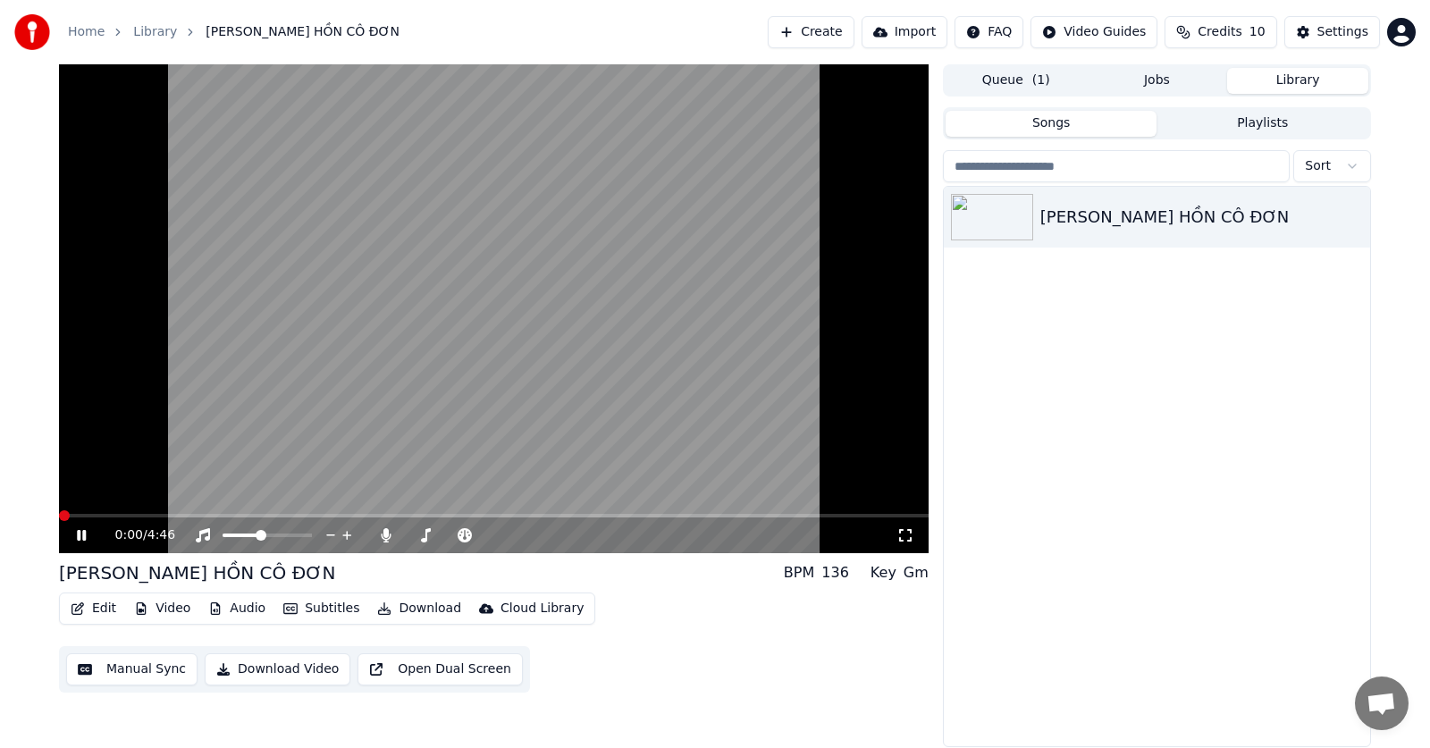
click at [324, 606] on button "Subtitles" at bounding box center [321, 608] width 90 height 25
click at [753, 249] on video at bounding box center [494, 308] width 870 height 489
click at [1301, 69] on button "Library" at bounding box center [1297, 81] width 141 height 26
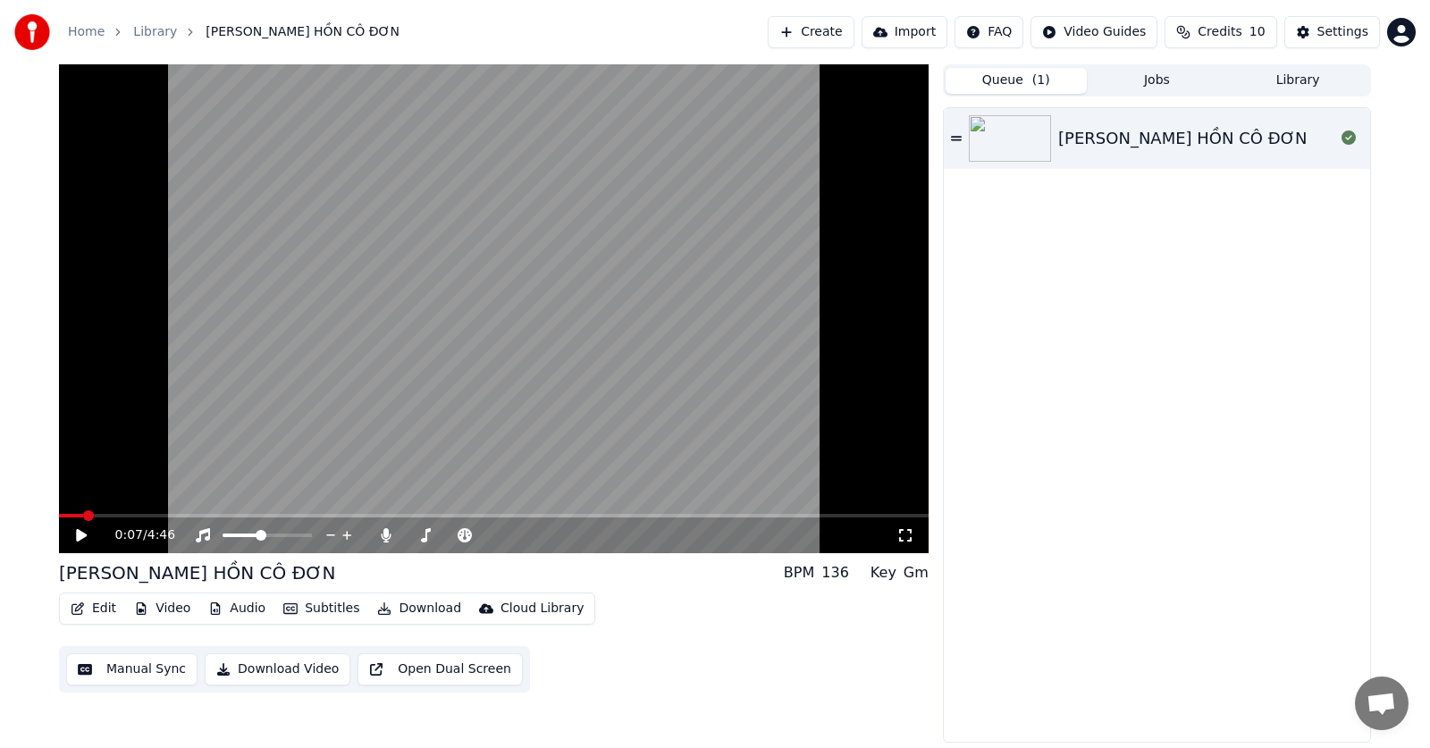
click at [993, 80] on button "Queue ( 1 )" at bounding box center [1016, 81] width 141 height 26
